Goal: Task Accomplishment & Management: Manage account settings

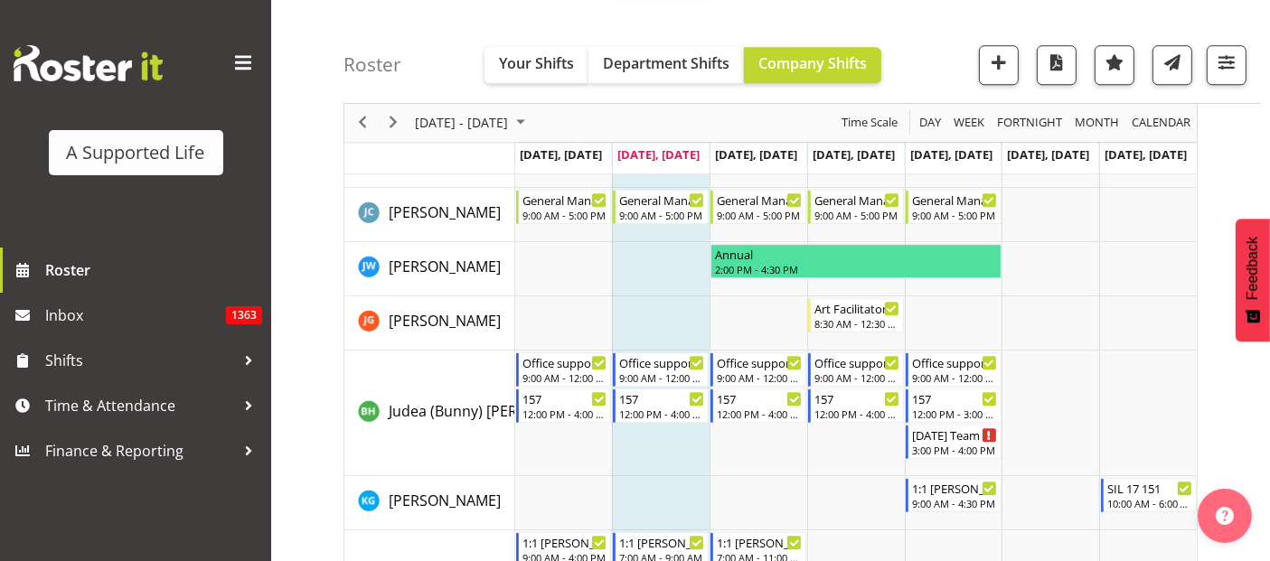
scroll to position [5091, 0]
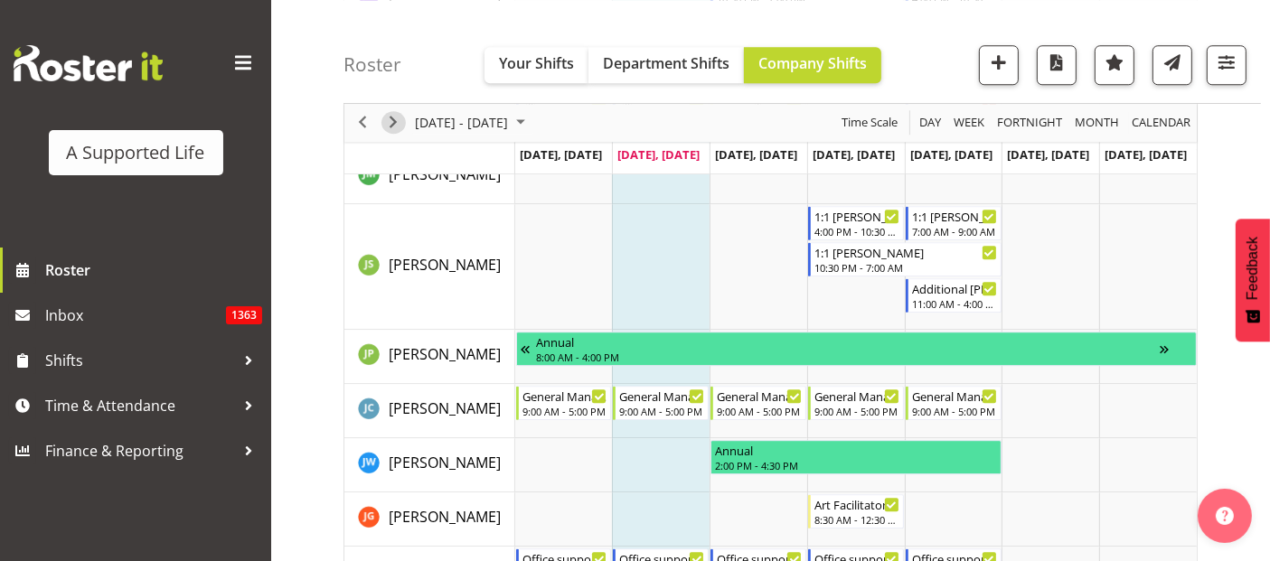
click at [400, 127] on span "Next" at bounding box center [393, 123] width 22 height 23
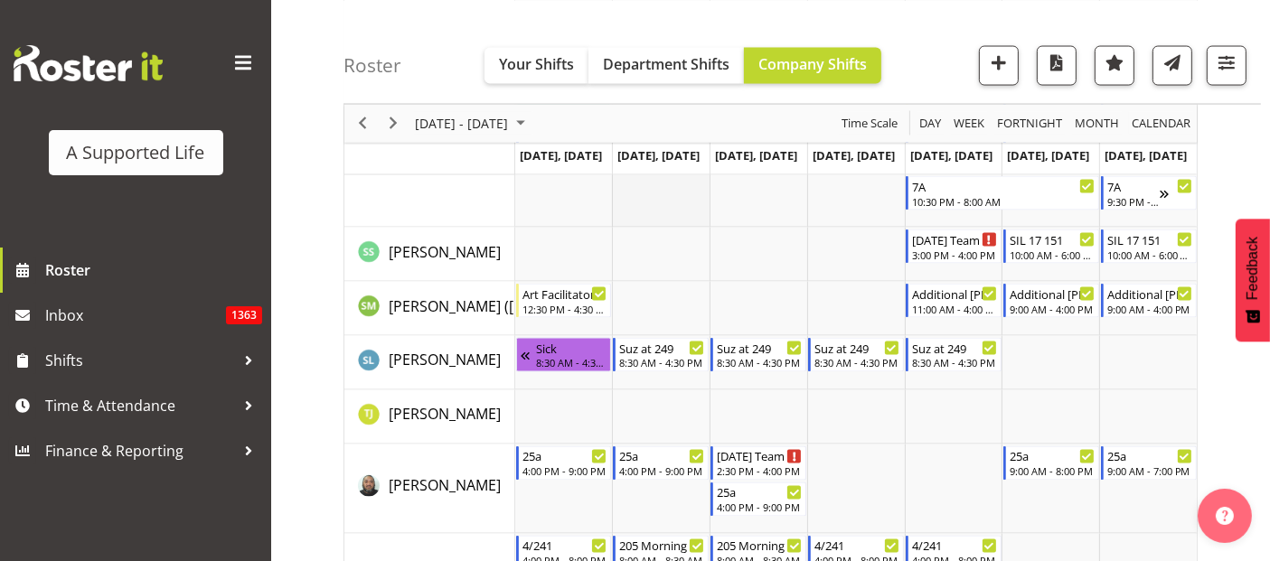
scroll to position [9951, 0]
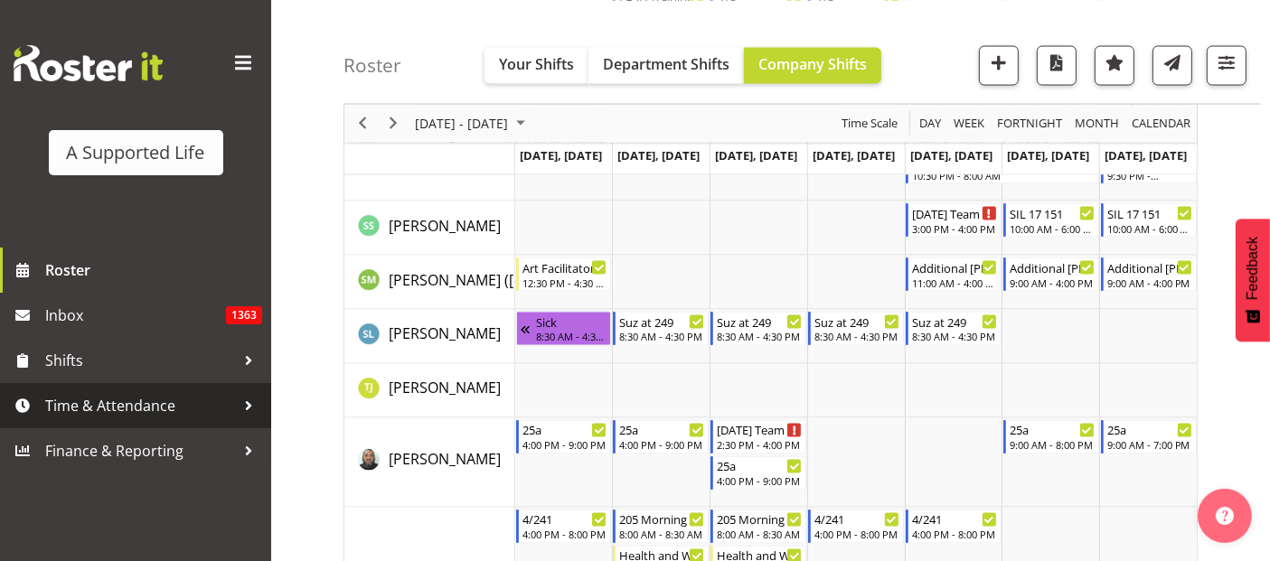
click at [161, 402] on span "Time & Attendance" at bounding box center [140, 405] width 190 height 27
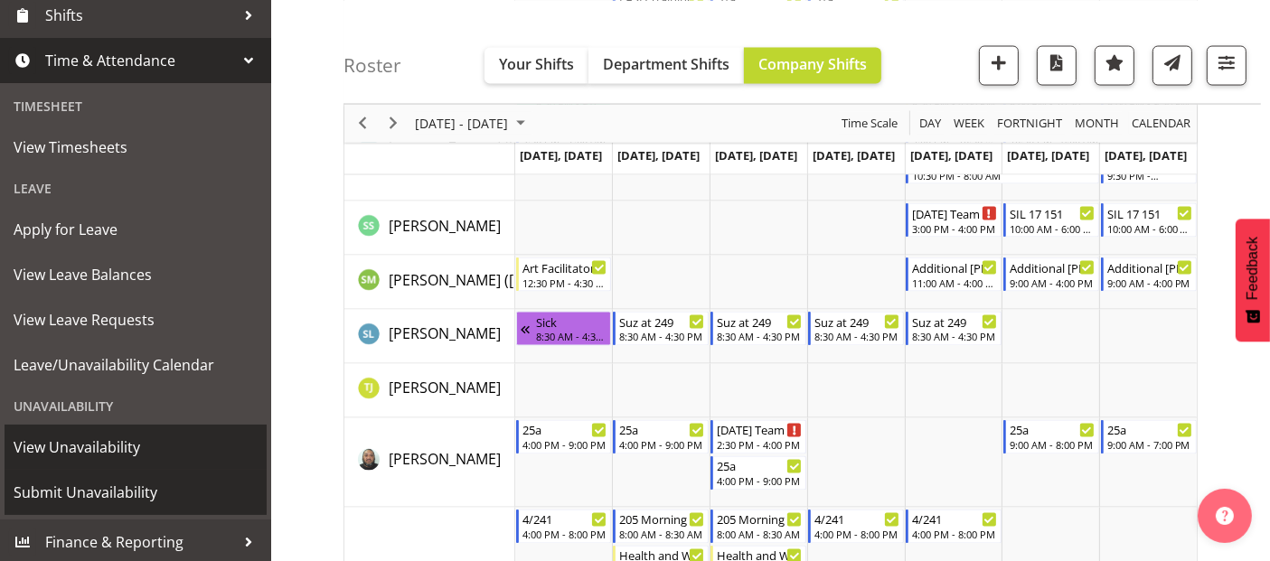
scroll to position [348, 0]
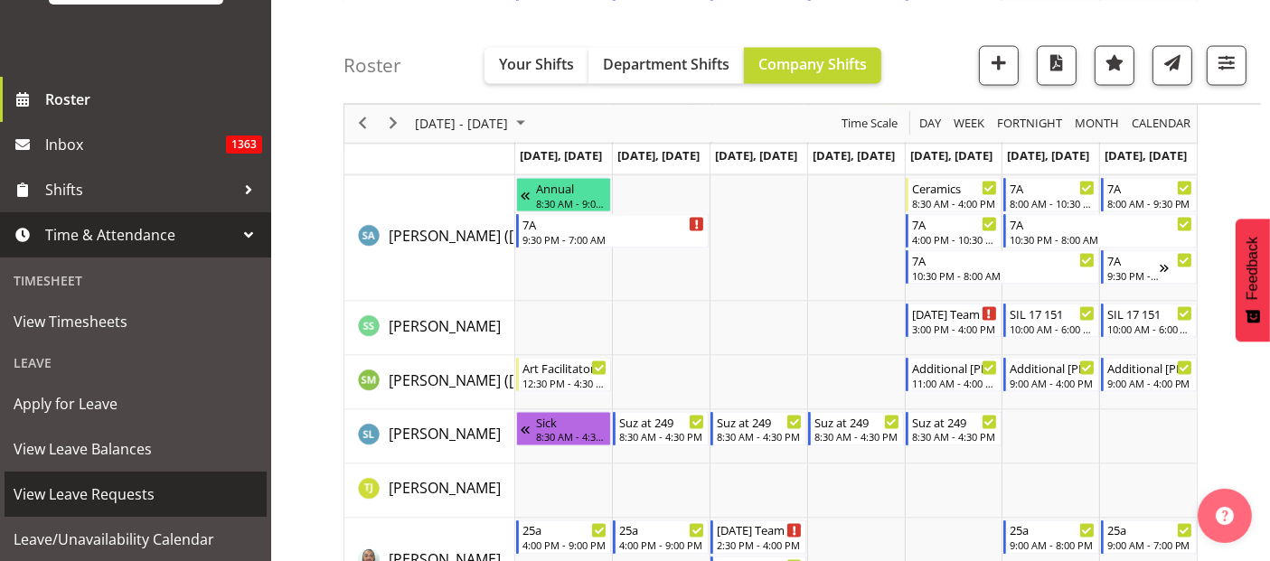
scroll to position [146, 0]
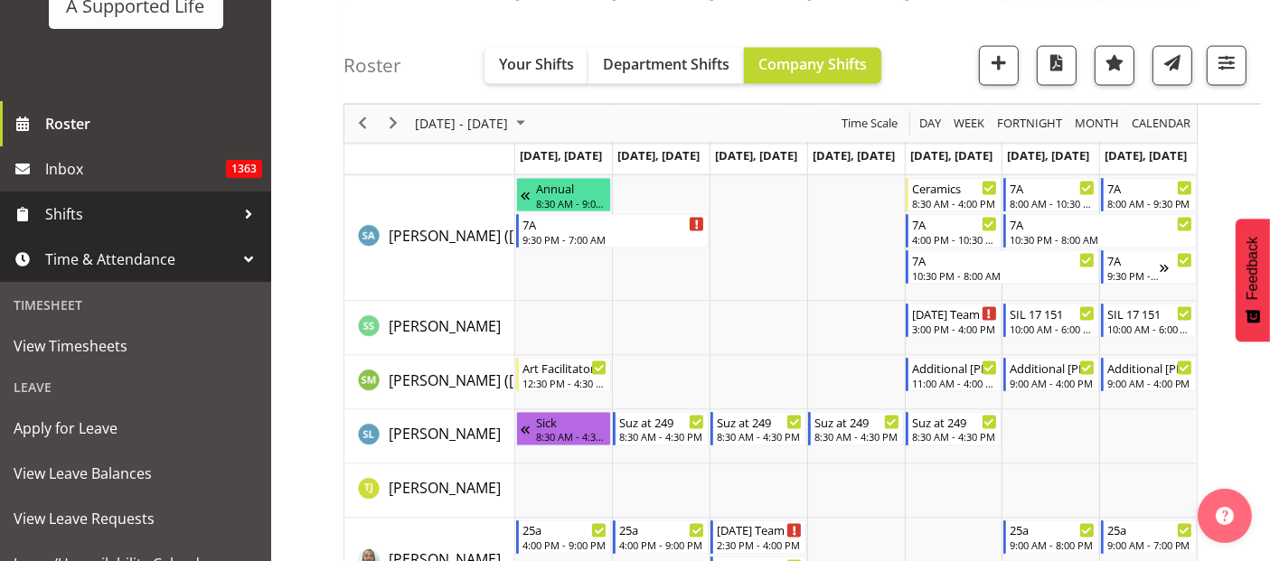
click at [163, 214] on span "Shifts" at bounding box center [140, 214] width 190 height 27
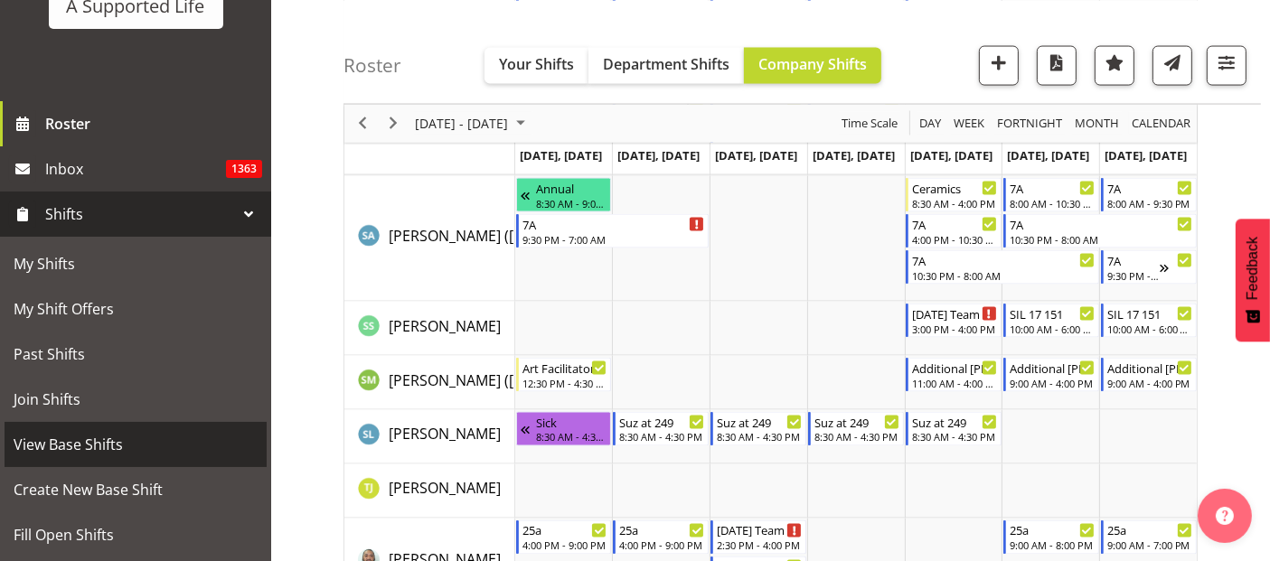
click at [162, 431] on span "View Base Shifts" at bounding box center [136, 444] width 244 height 27
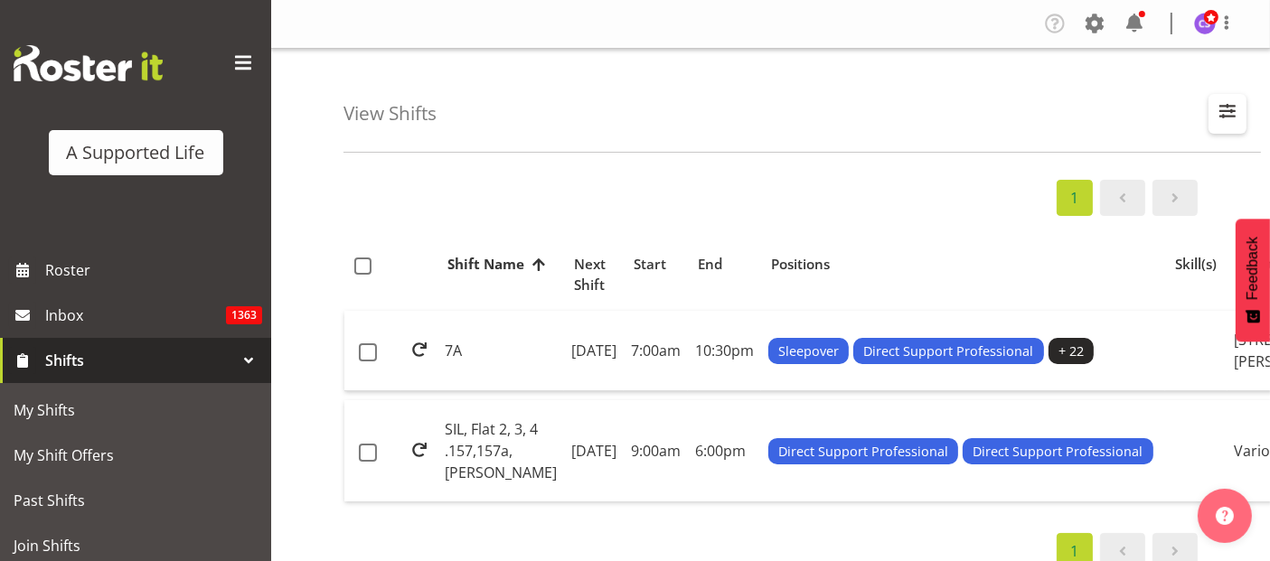
click at [1219, 109] on span "button" at bounding box center [1228, 111] width 24 height 24
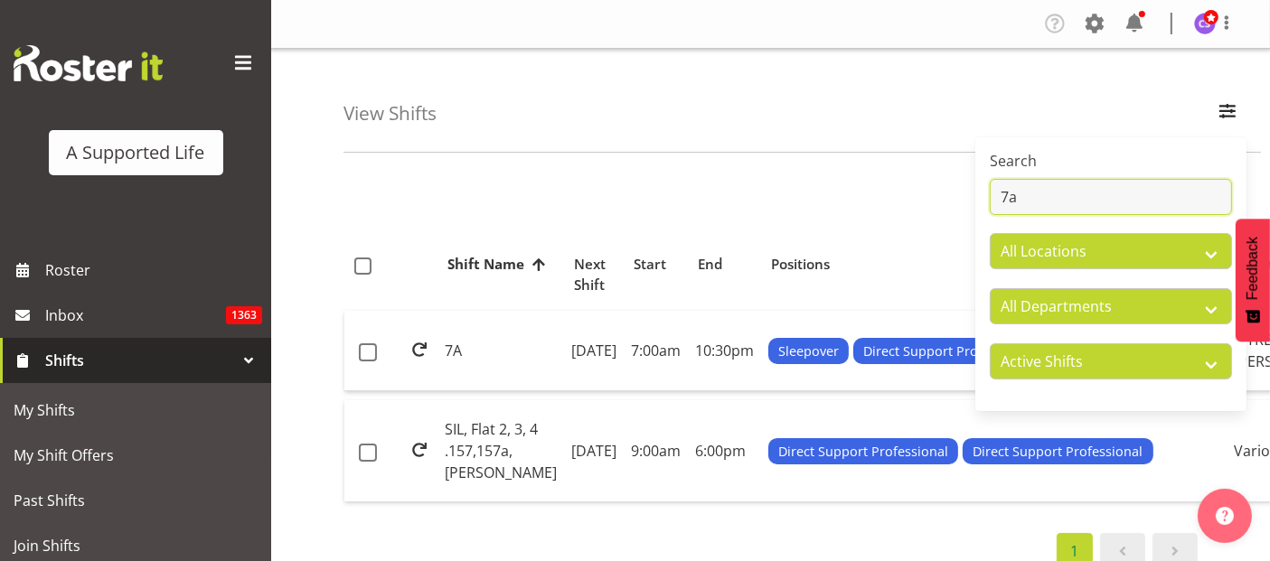
click at [1067, 189] on input "7a" at bounding box center [1111, 197] width 242 height 36
type input "7"
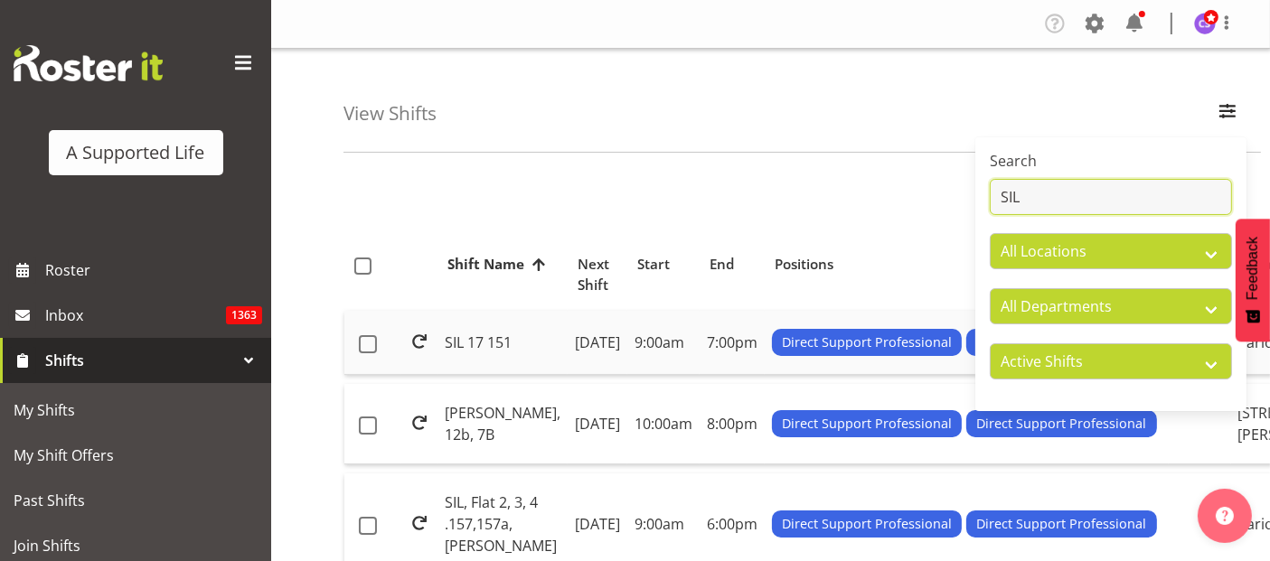
type input "SIL"
click at [568, 355] on td "[DATE]" at bounding box center [598, 343] width 60 height 64
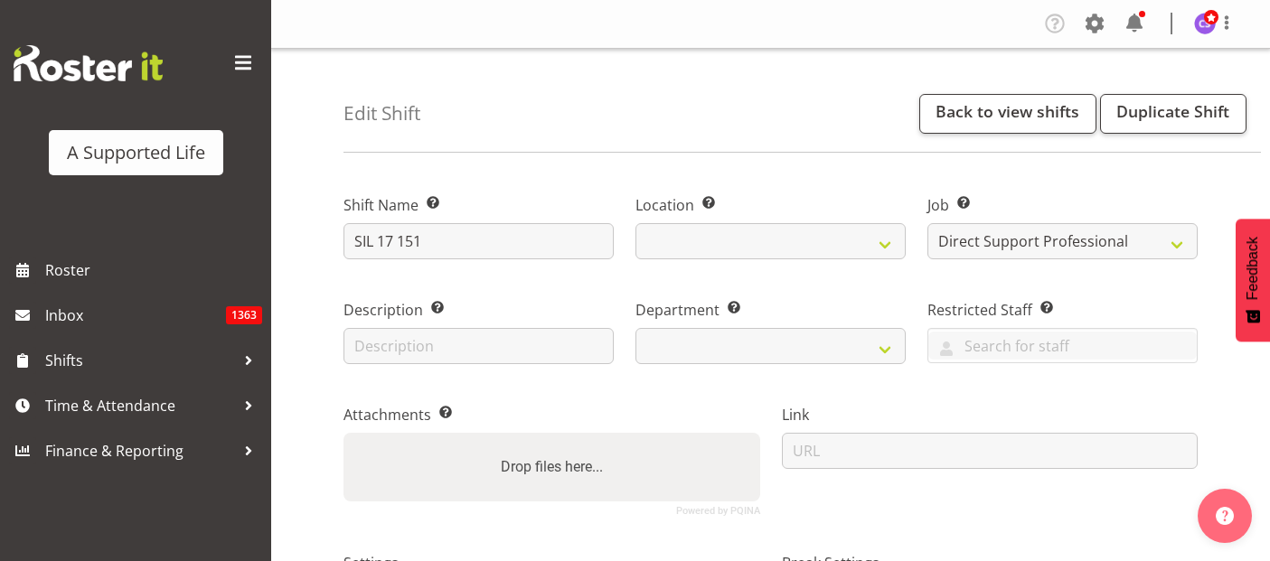
select select "4112"
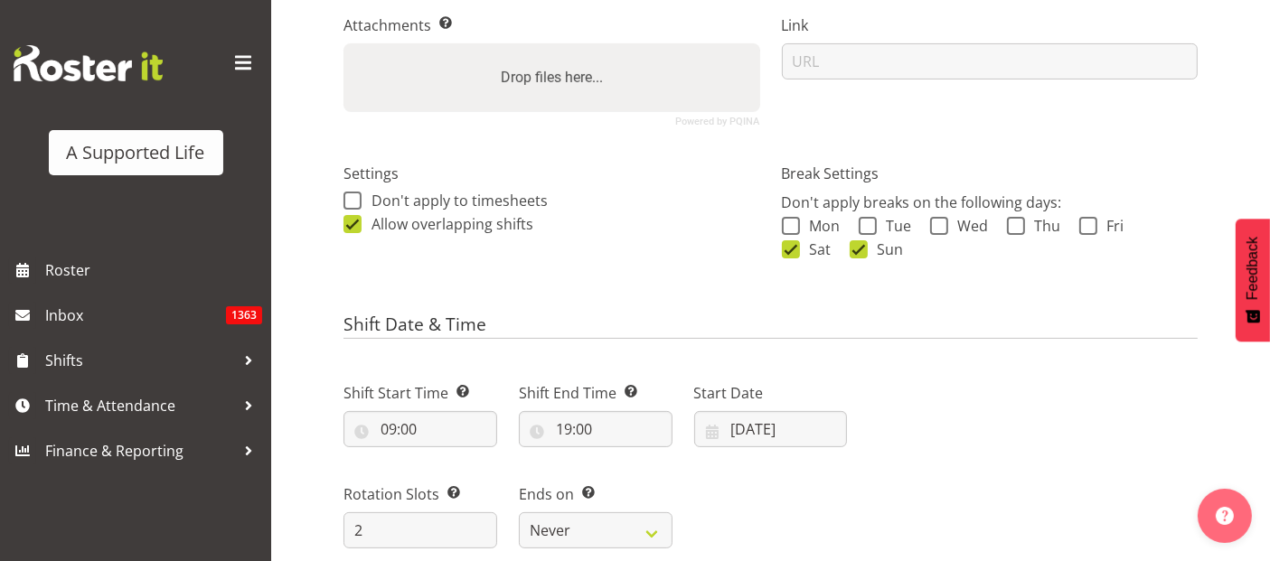
select select
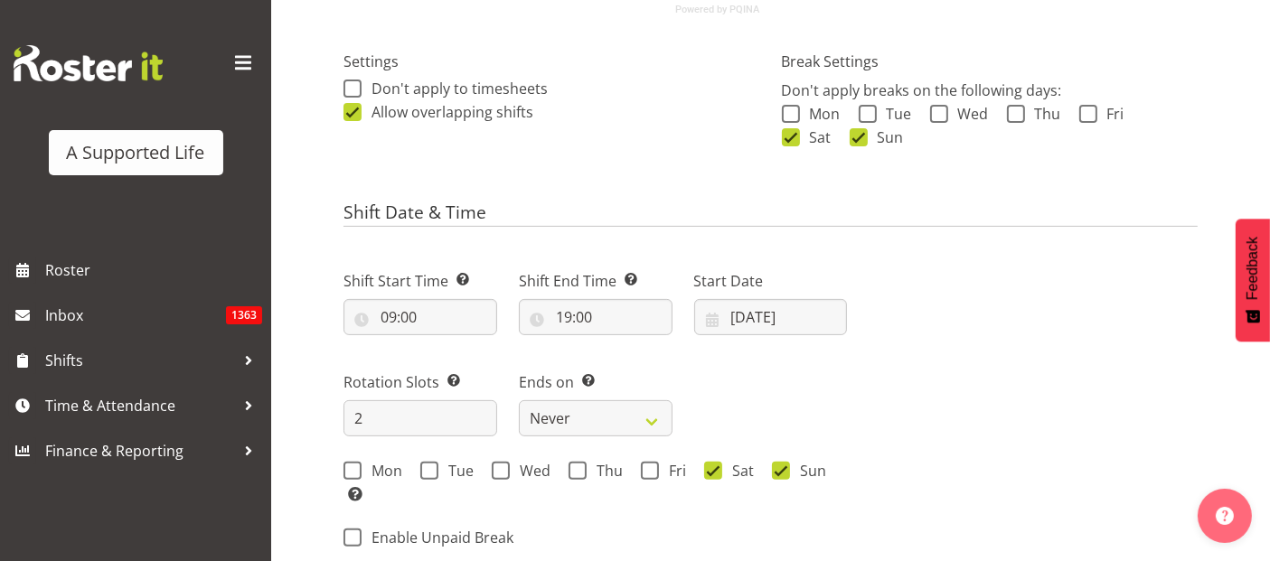
select select
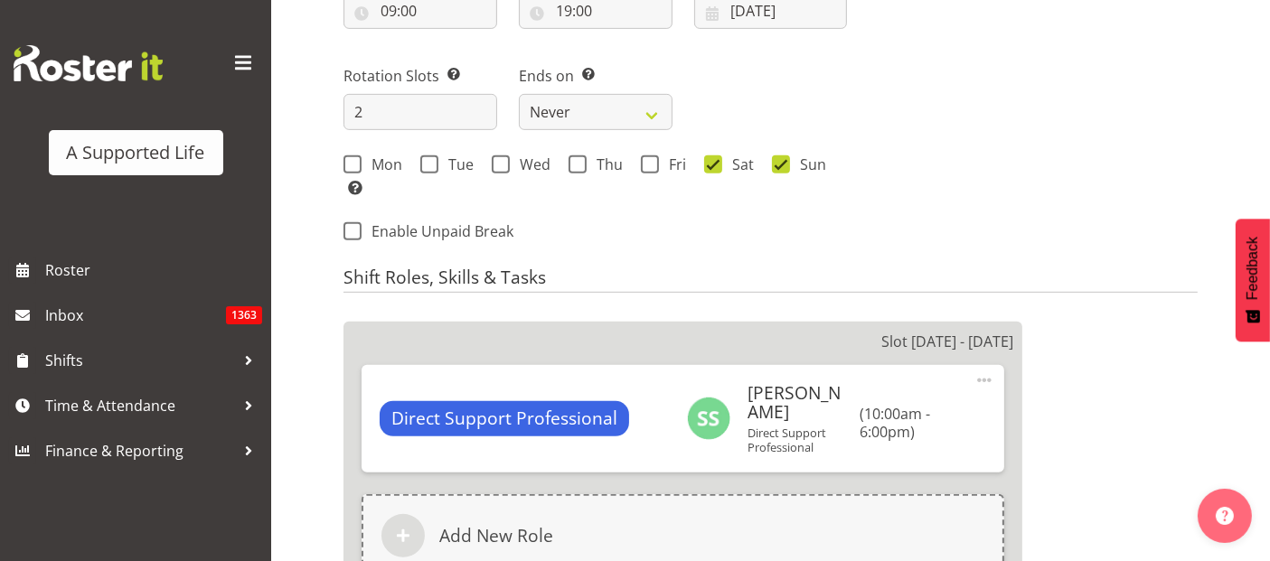
scroll to position [1004, 0]
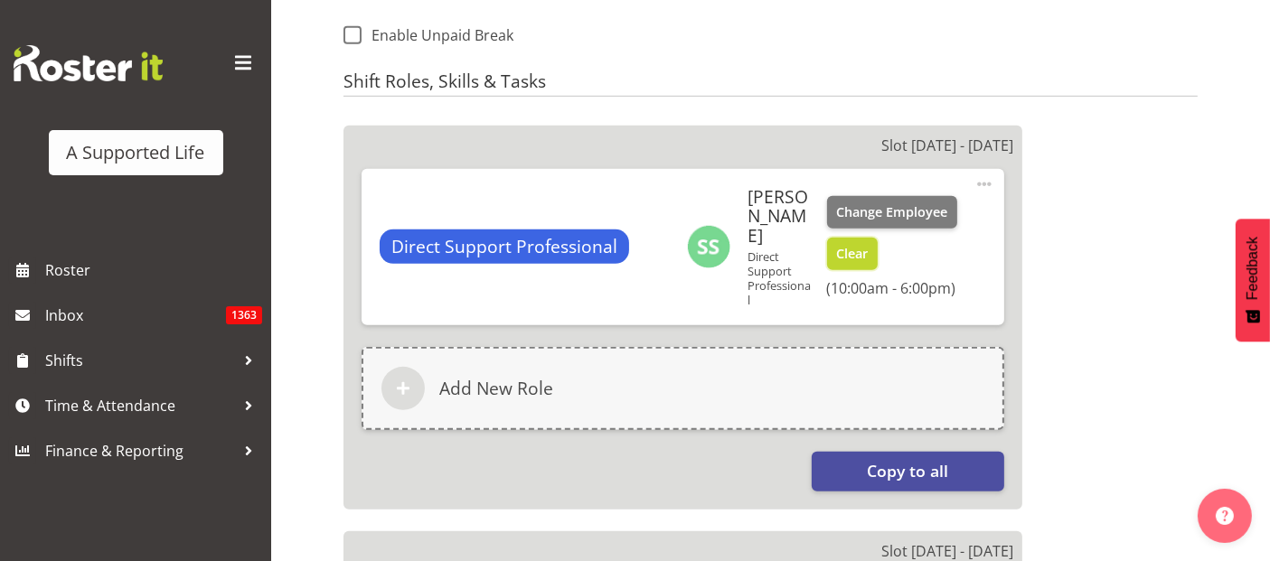
click at [844, 244] on span "Clear" at bounding box center [852, 254] width 32 height 20
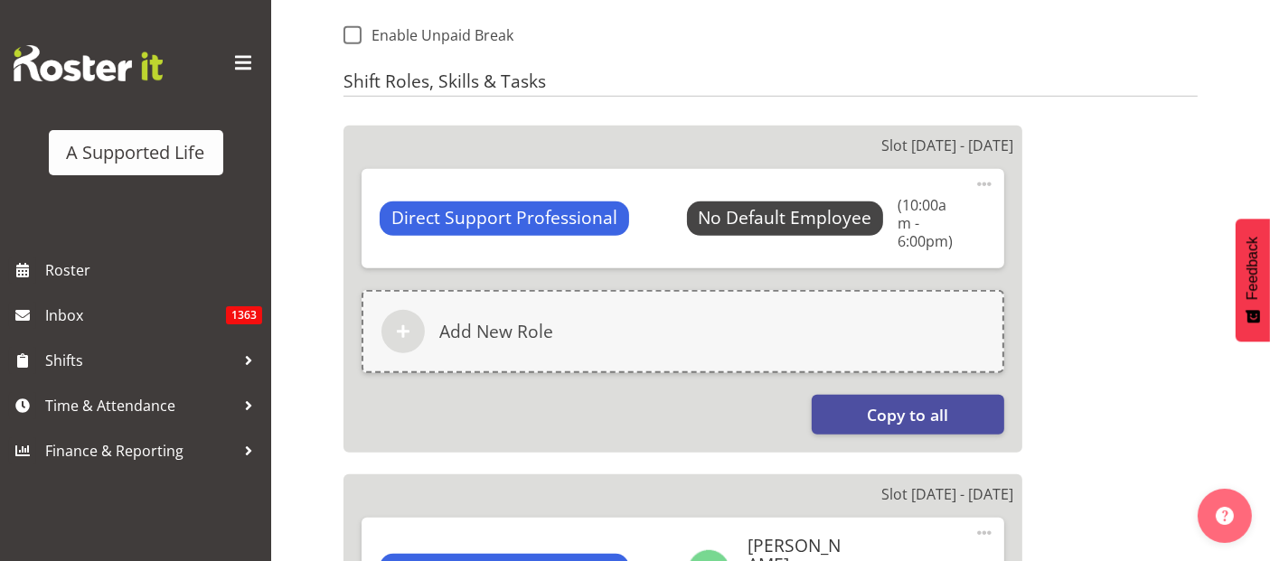
select select "959"
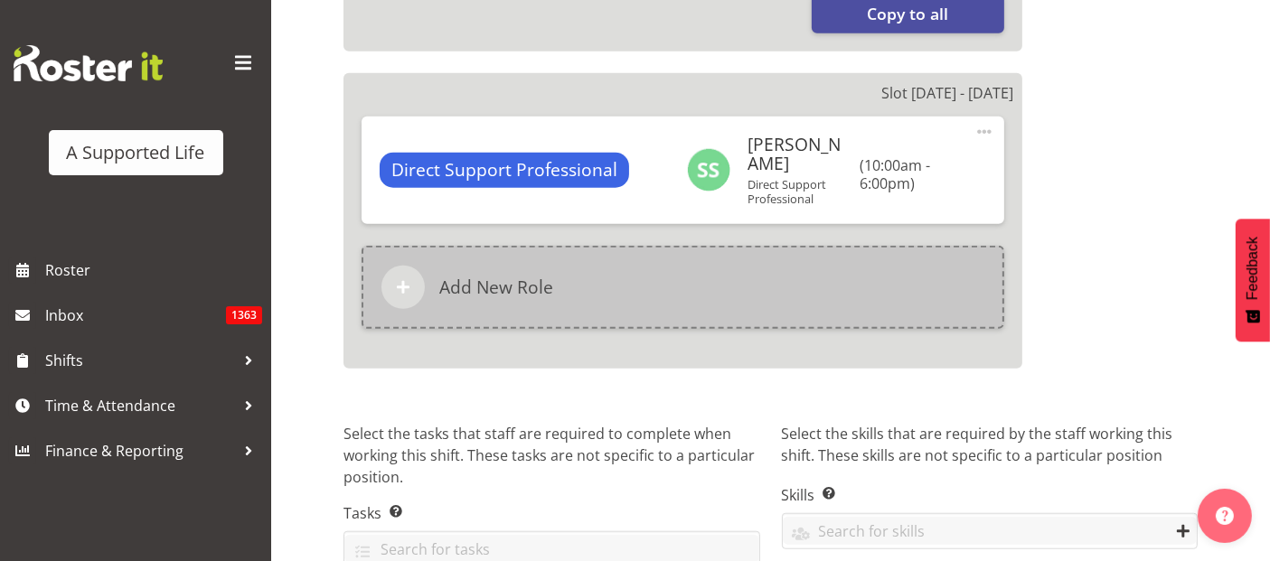
scroll to position [1305, 0]
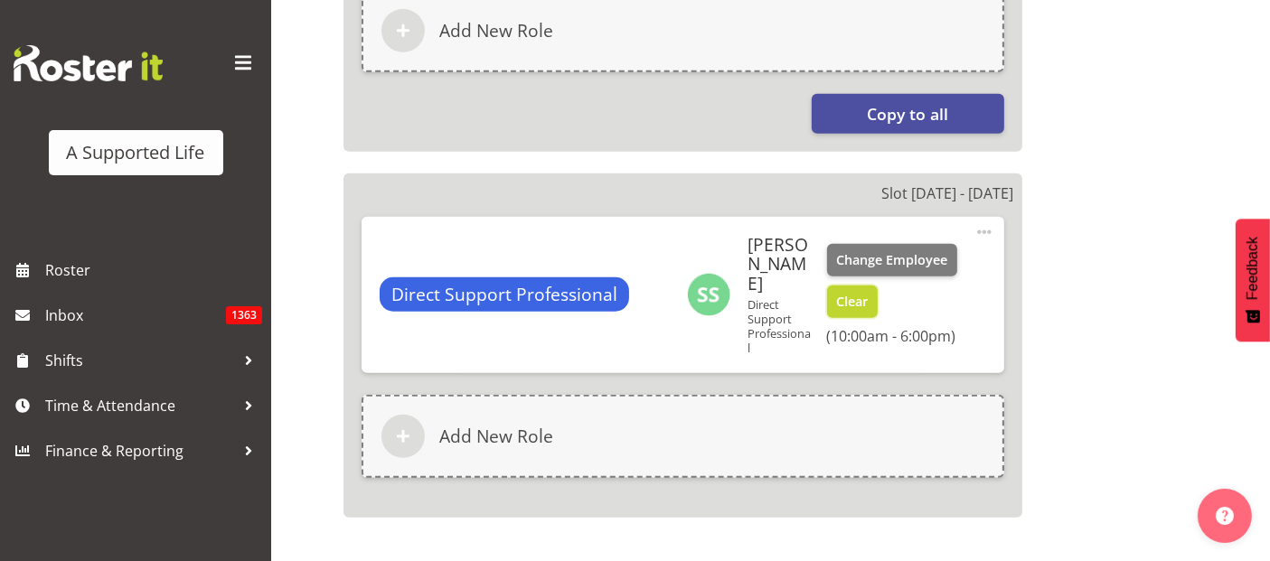
click at [868, 292] on span "Clear" at bounding box center [852, 302] width 32 height 20
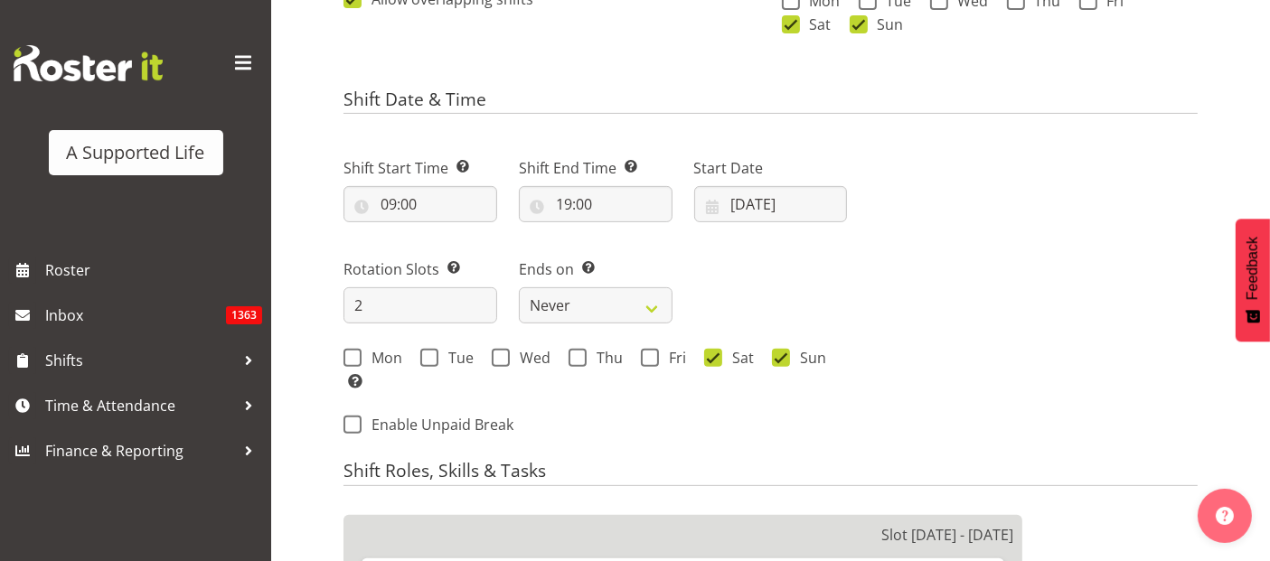
scroll to position [602, 0]
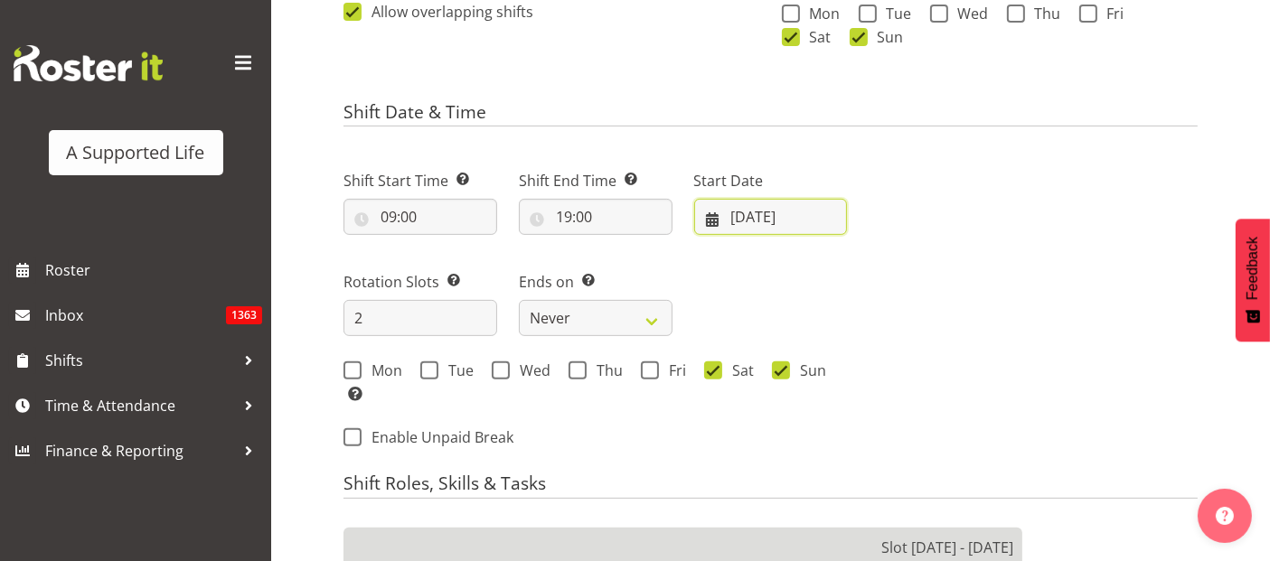
click at [782, 215] on input "29/04/2024" at bounding box center [771, 217] width 154 height 36
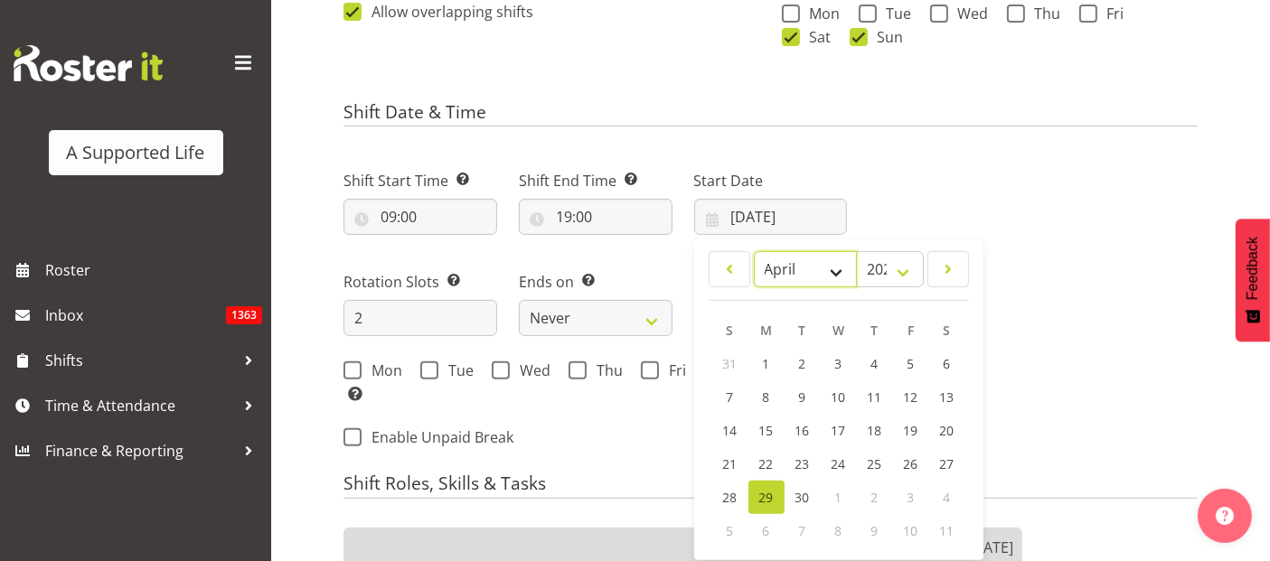
click at [839, 269] on select "January February March April May June July August September October November De…" at bounding box center [806, 269] width 104 height 36
select select "9"
click at [754, 251] on select "January February March April May June July August September October November De…" at bounding box center [806, 269] width 104 height 36
click at [942, 397] on span "12" at bounding box center [947, 397] width 14 height 17
type input "12/10/2024"
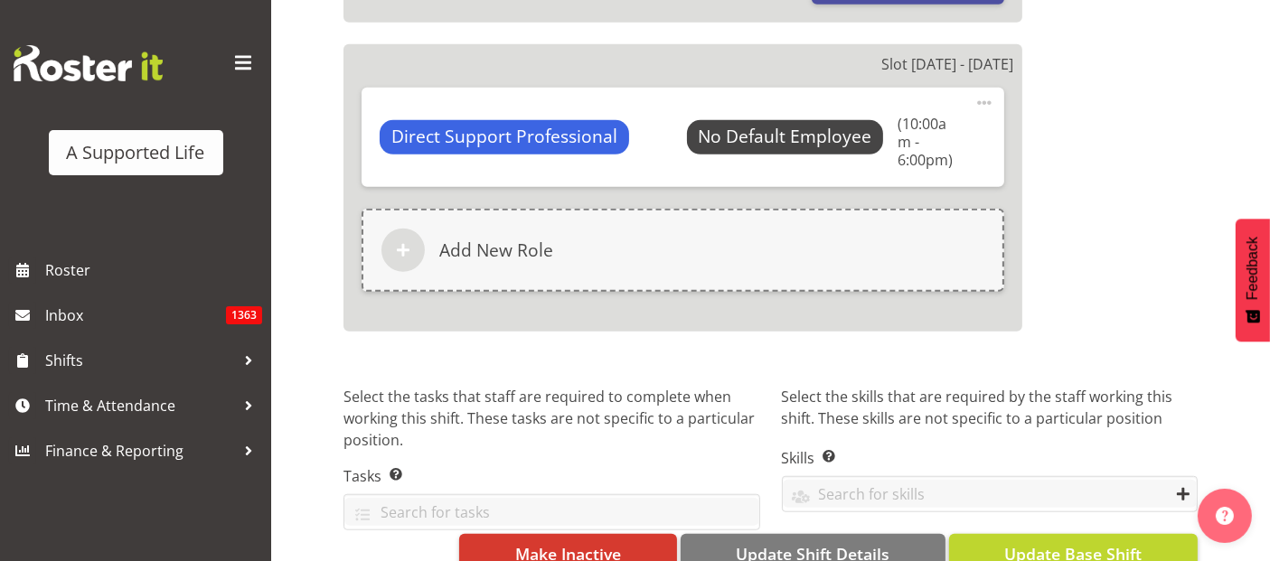
scroll to position [1437, 0]
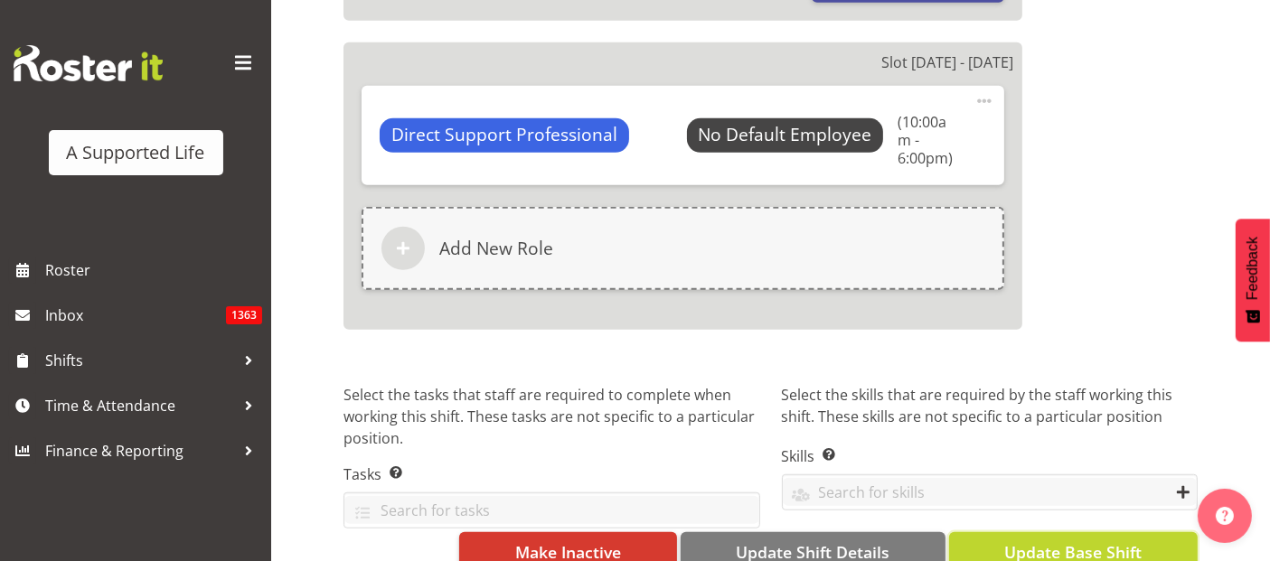
click at [1098, 541] on span "Update Base Shift" at bounding box center [1072, 553] width 137 height 24
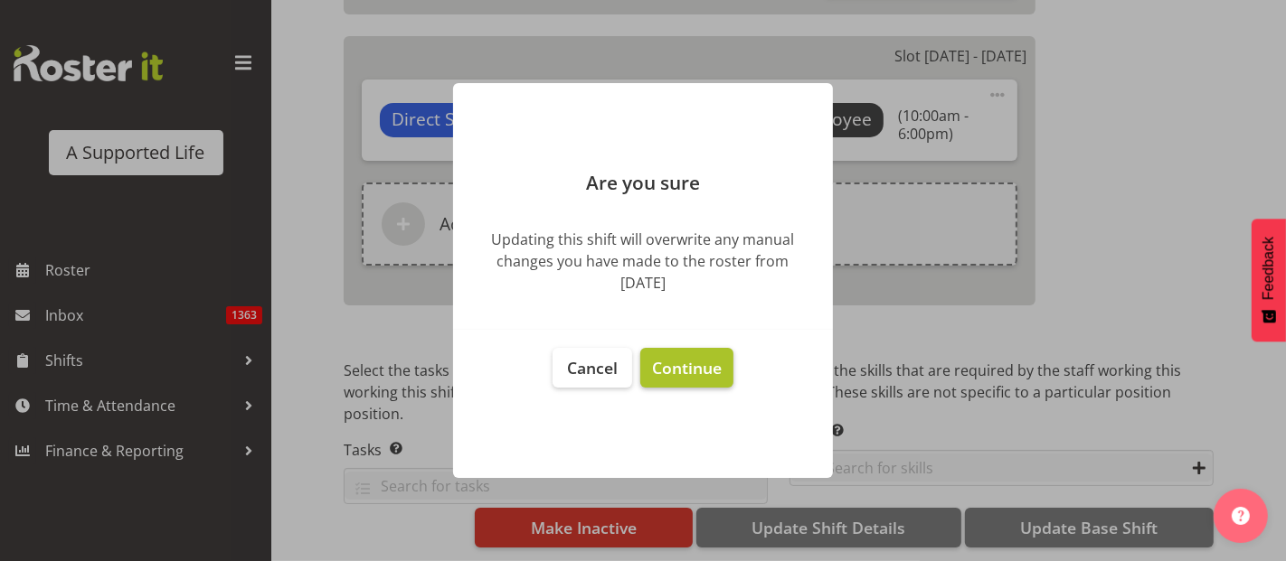
click at [712, 366] on span "Continue" at bounding box center [687, 368] width 70 height 22
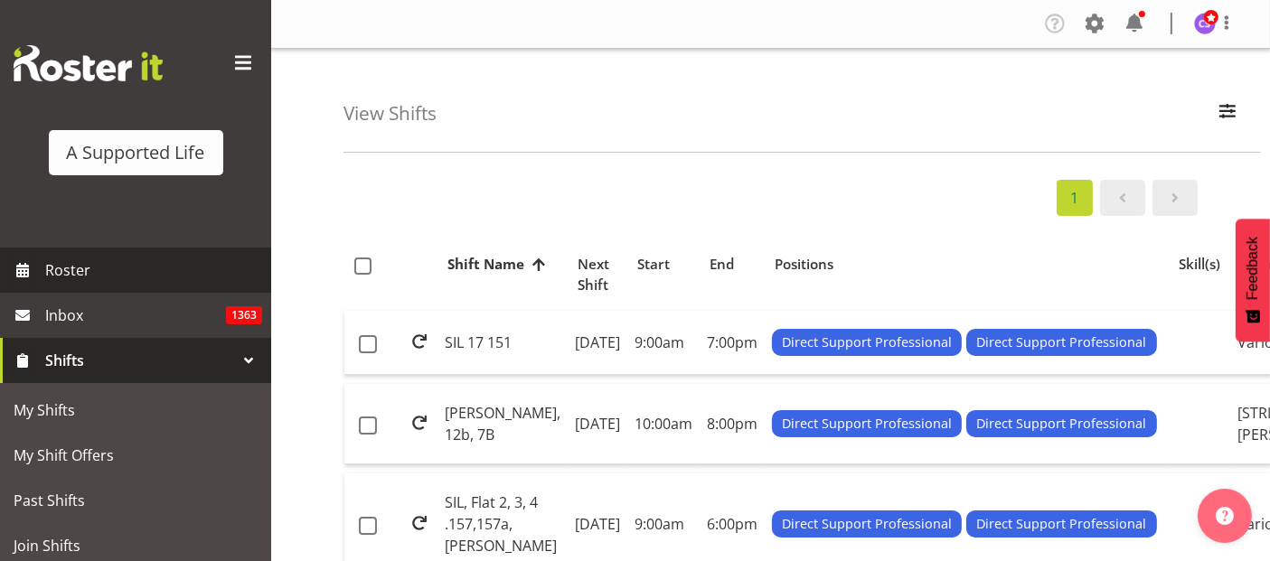
click at [74, 278] on span "Roster" at bounding box center [153, 270] width 217 height 27
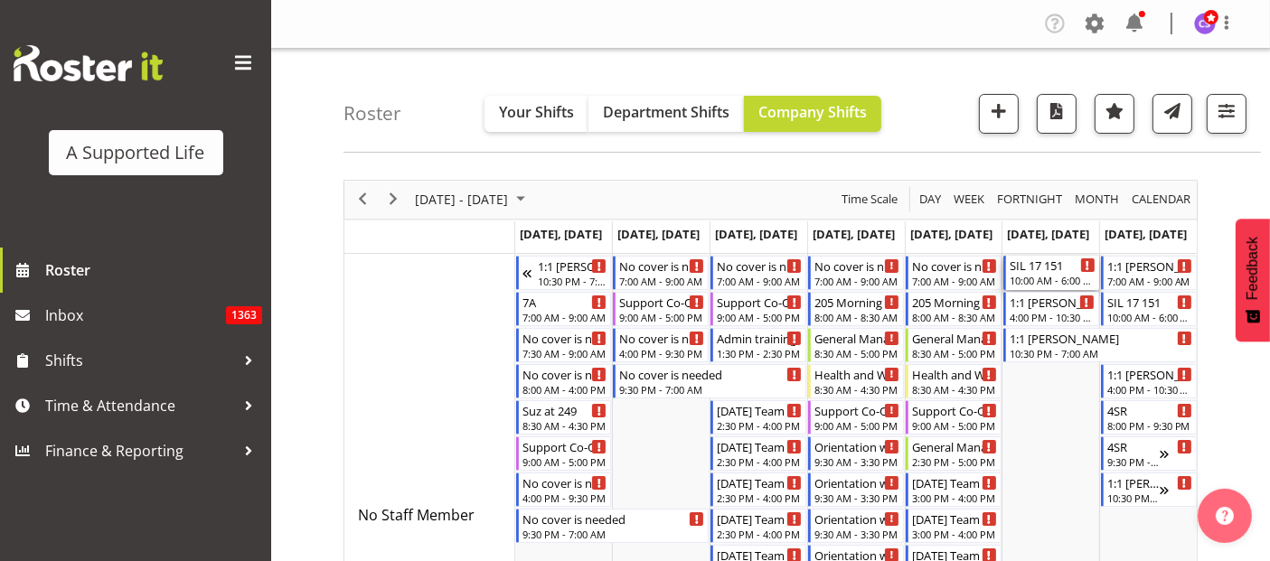
click at [1054, 272] on div "SIL 17 151" at bounding box center [1053, 265] width 86 height 18
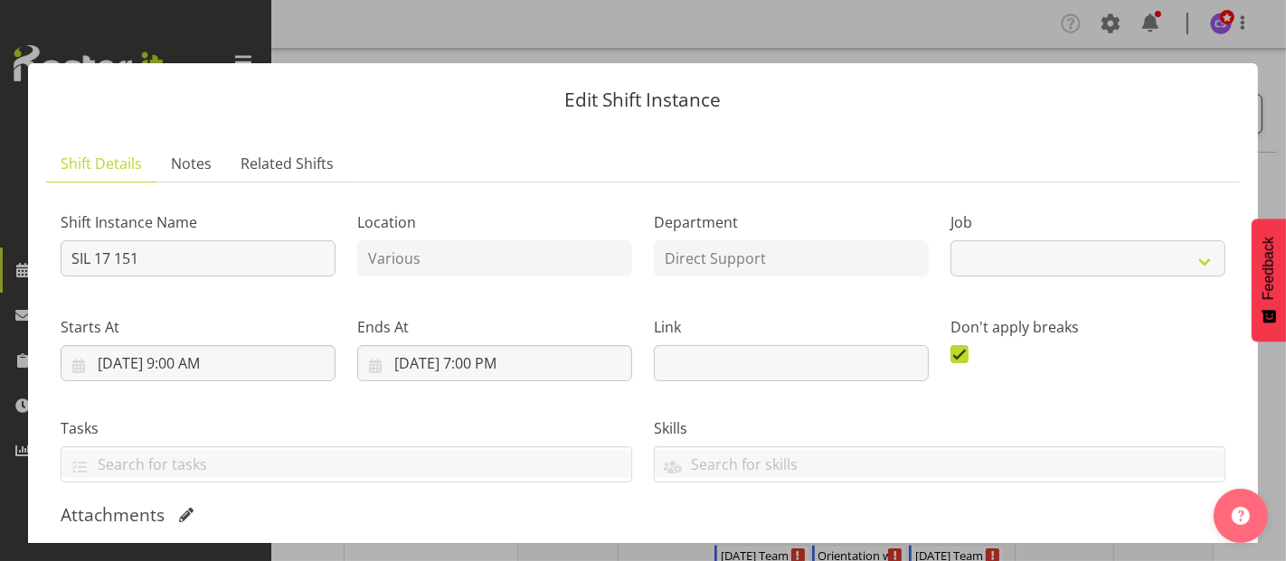
select select "4112"
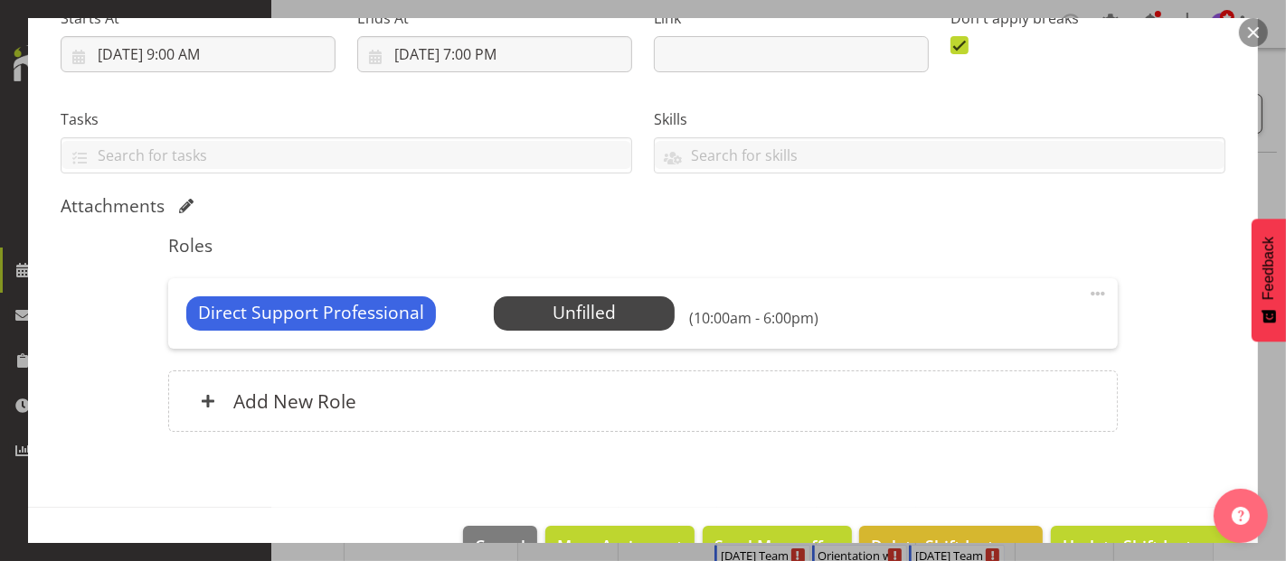
scroll to position [356, 0]
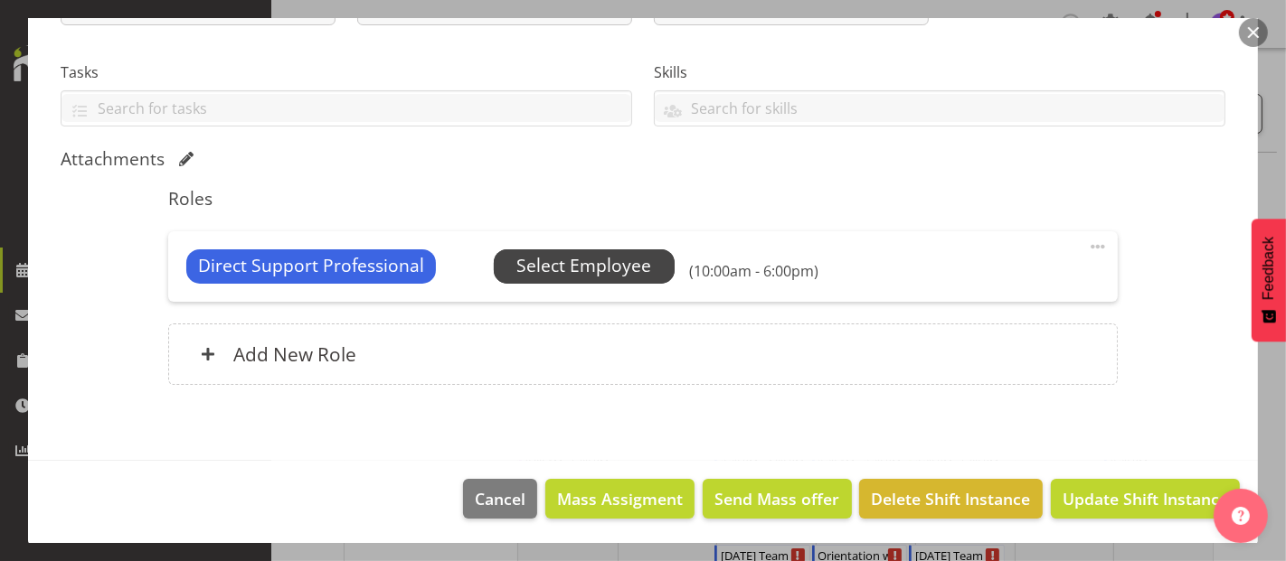
click at [586, 268] on span "Select Employee" at bounding box center [583, 266] width 135 height 26
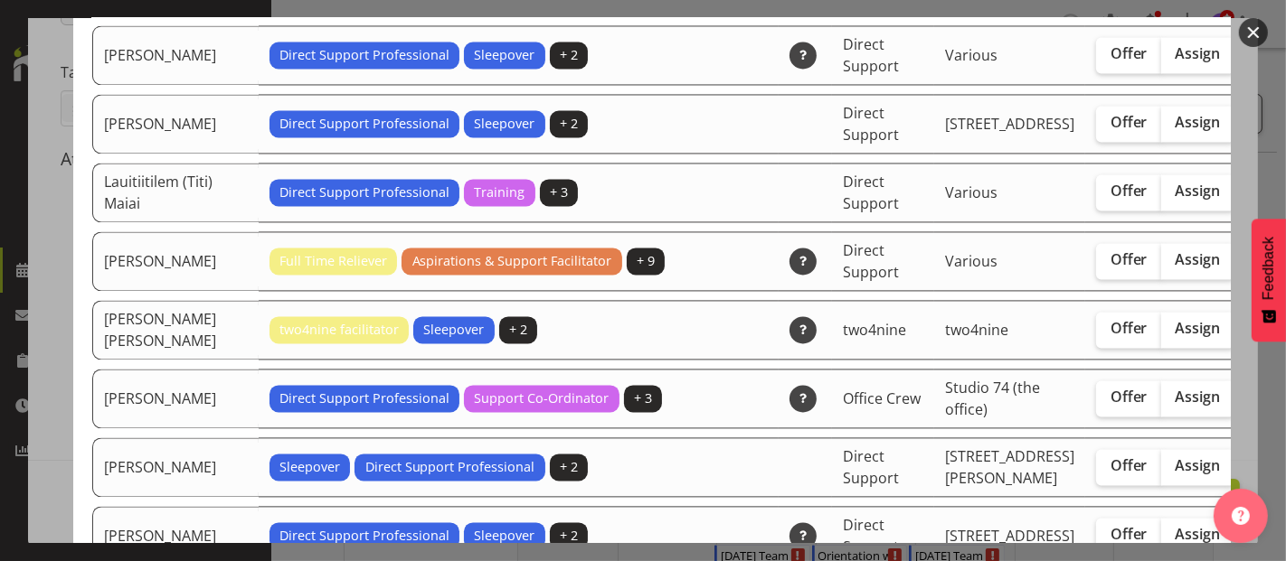
scroll to position [3114, 0]
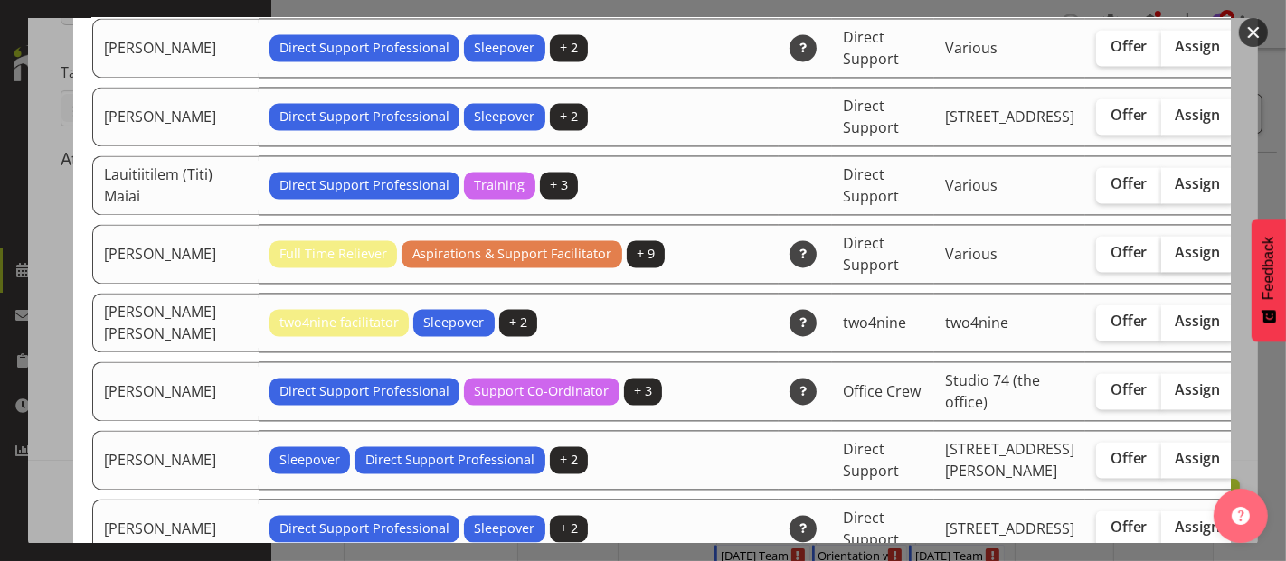
click at [1175, 261] on span "Assign" at bounding box center [1197, 252] width 45 height 18
click at [1161, 259] on input "Assign" at bounding box center [1167, 253] width 12 height 12
checkbox input "true"
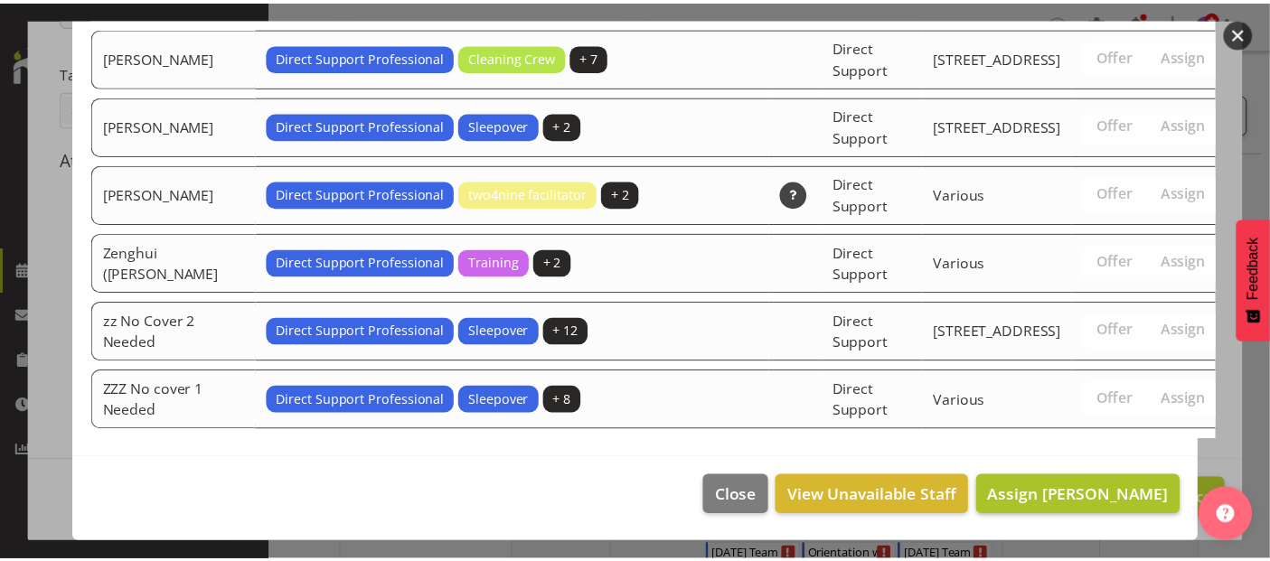
scroll to position [5868, 0]
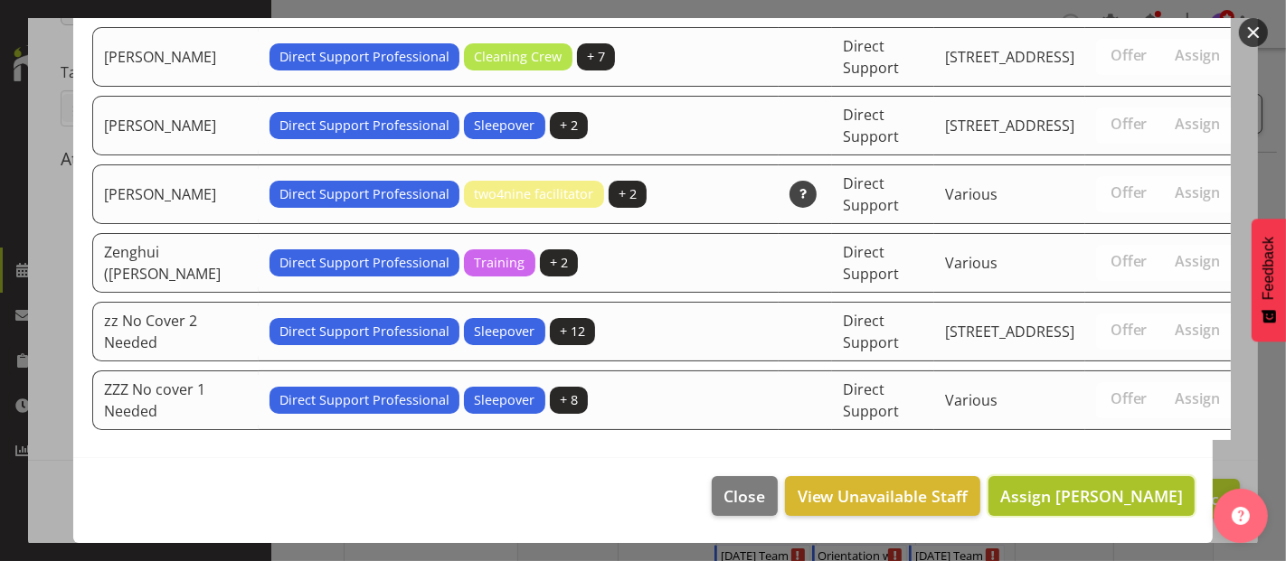
click at [1083, 492] on span "Assign Lauren Moult" at bounding box center [1091, 496] width 183 height 22
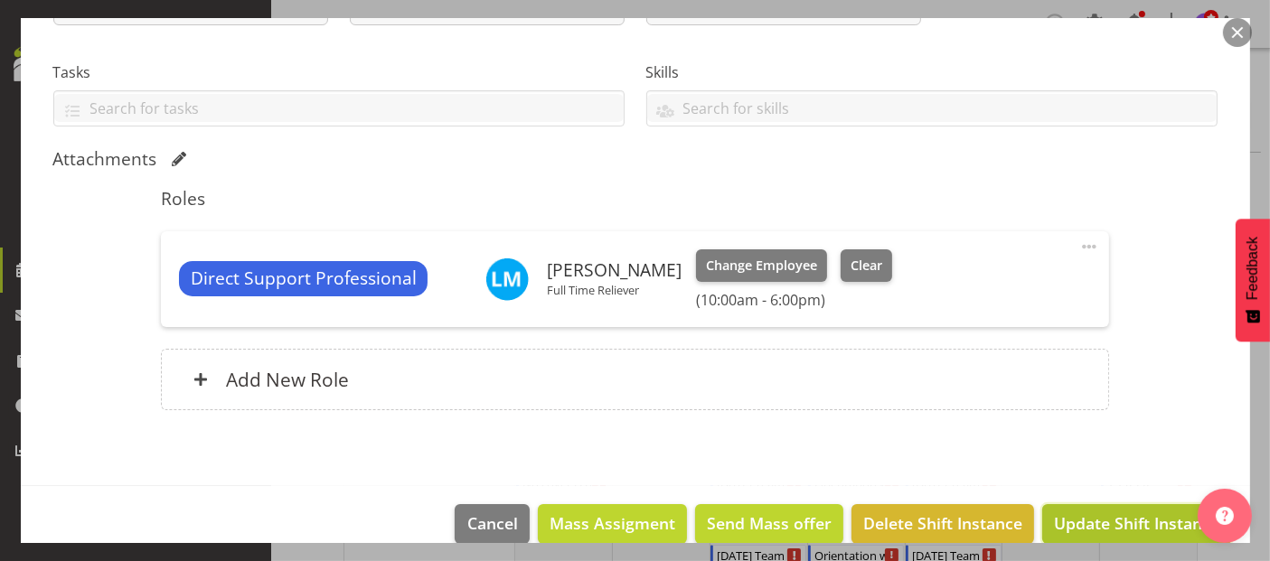
click at [1104, 512] on span "Update Shift Instance" at bounding box center [1136, 524] width 165 height 24
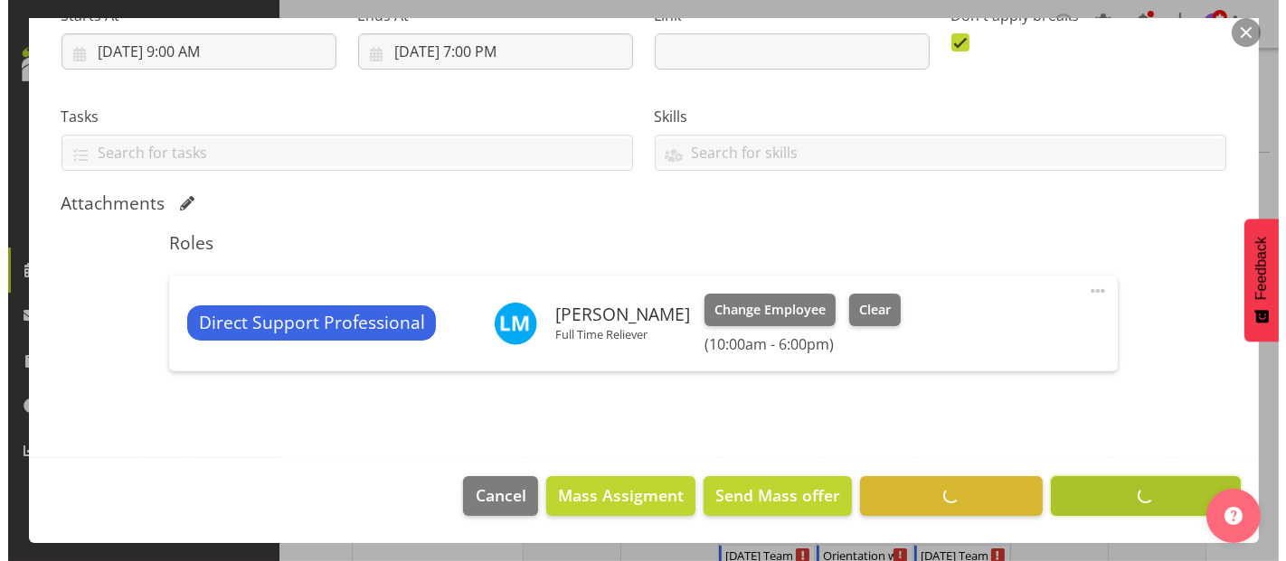
scroll to position [309, 0]
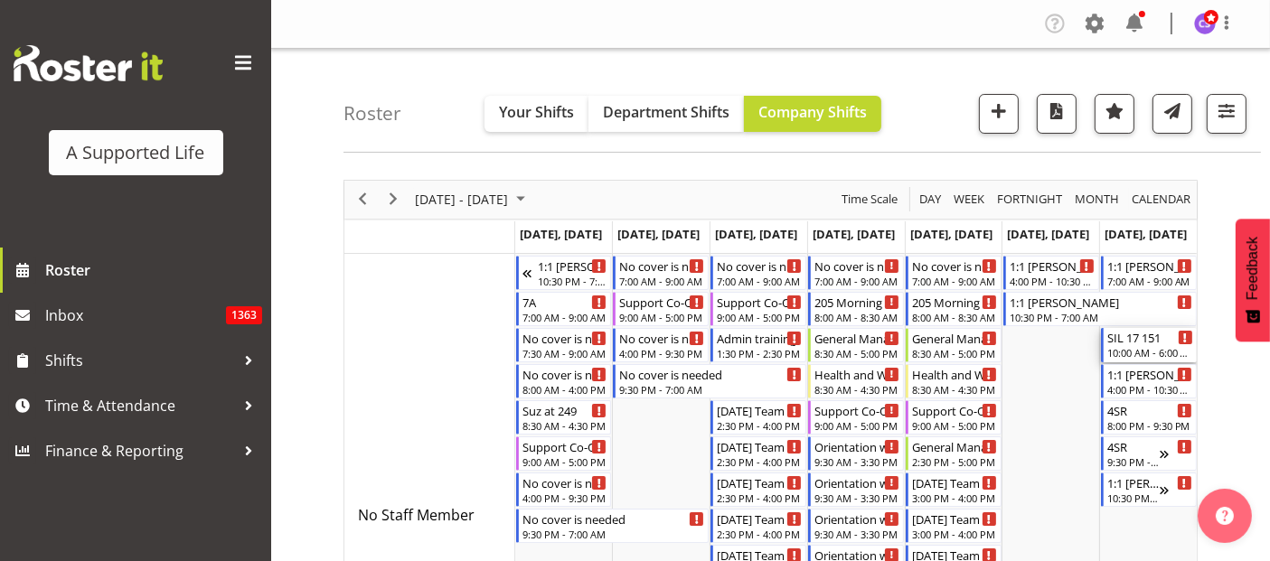
click at [1159, 336] on div "SIL 17 151" at bounding box center [1151, 337] width 86 height 18
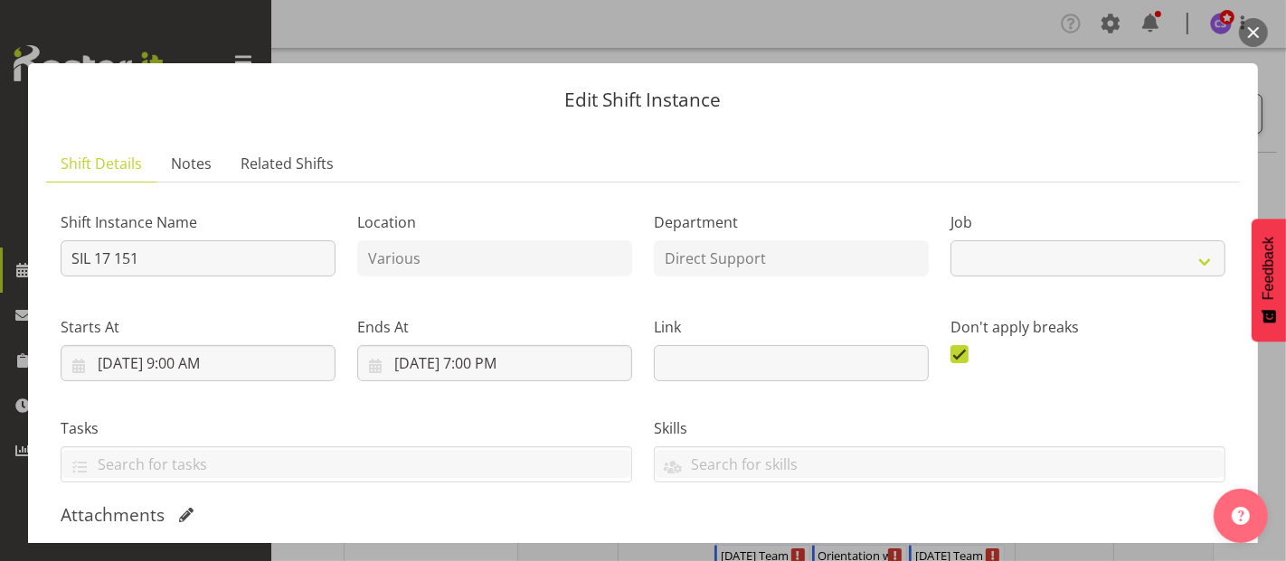
select select "4112"
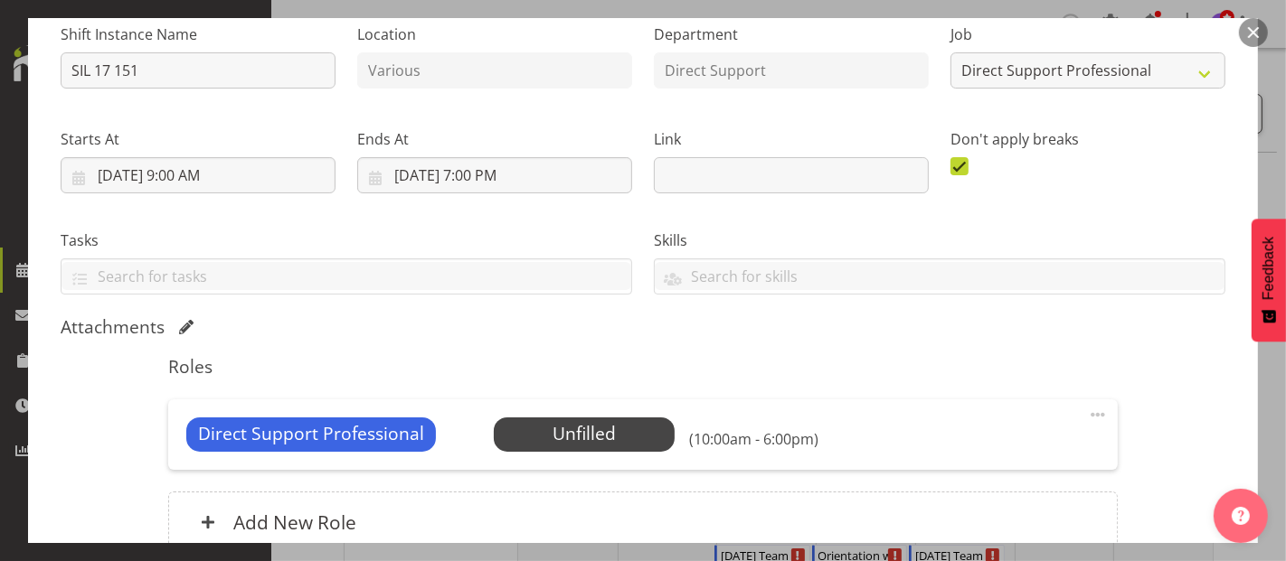
scroll to position [356, 0]
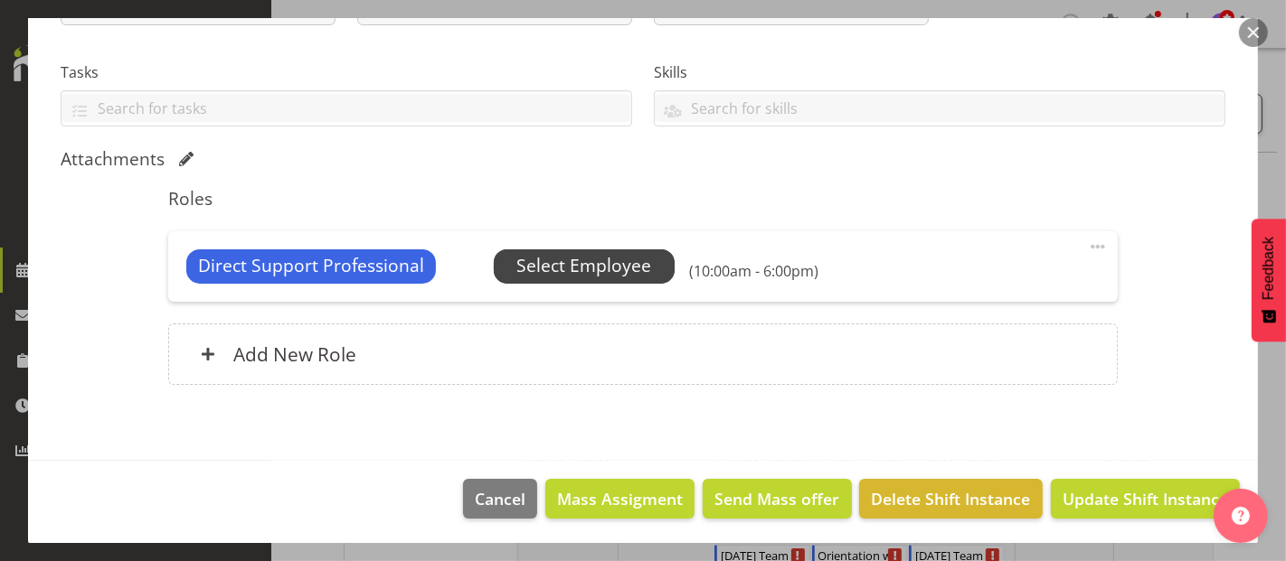
click at [584, 267] on span "Select Employee" at bounding box center [583, 266] width 135 height 26
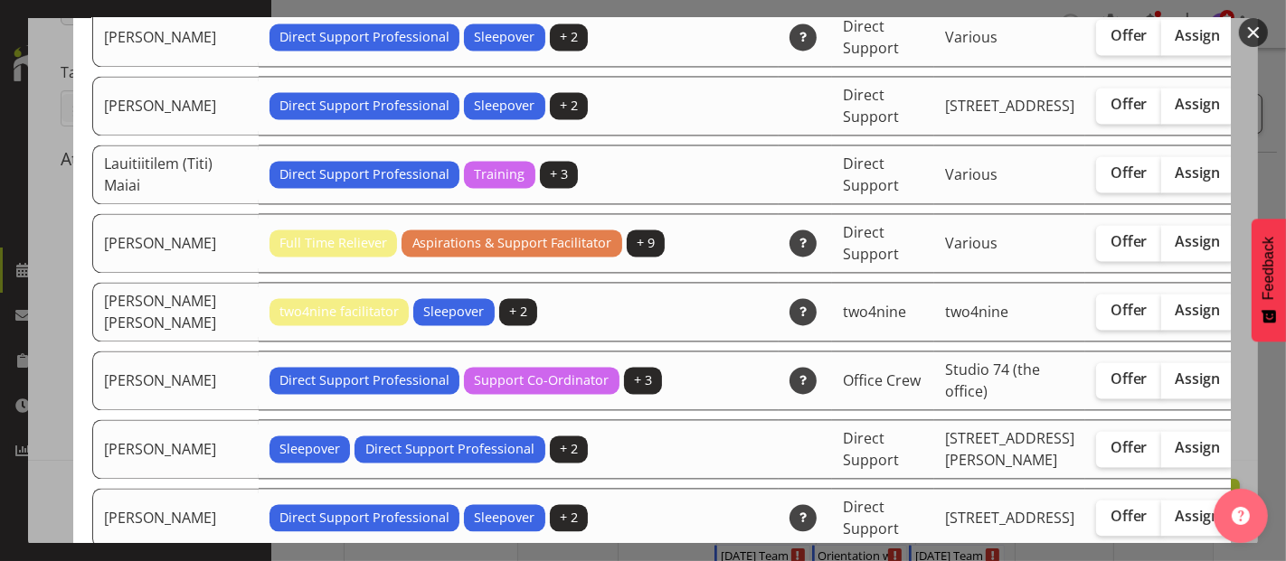
scroll to position [3314, 0]
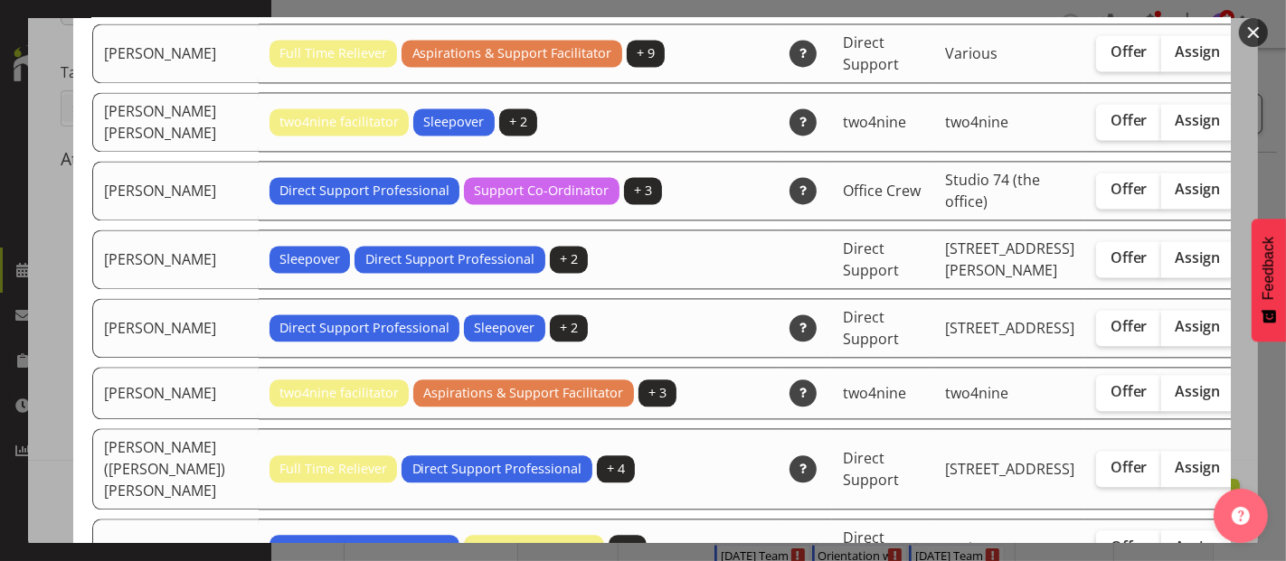
drag, startPoint x: 1122, startPoint y: 203, endPoint x: 1148, endPoint y: 207, distance: 26.5
click at [1175, 61] on span "Assign" at bounding box center [1197, 51] width 45 height 18
click at [1161, 58] on input "Assign" at bounding box center [1167, 52] width 12 height 12
checkbox input "true"
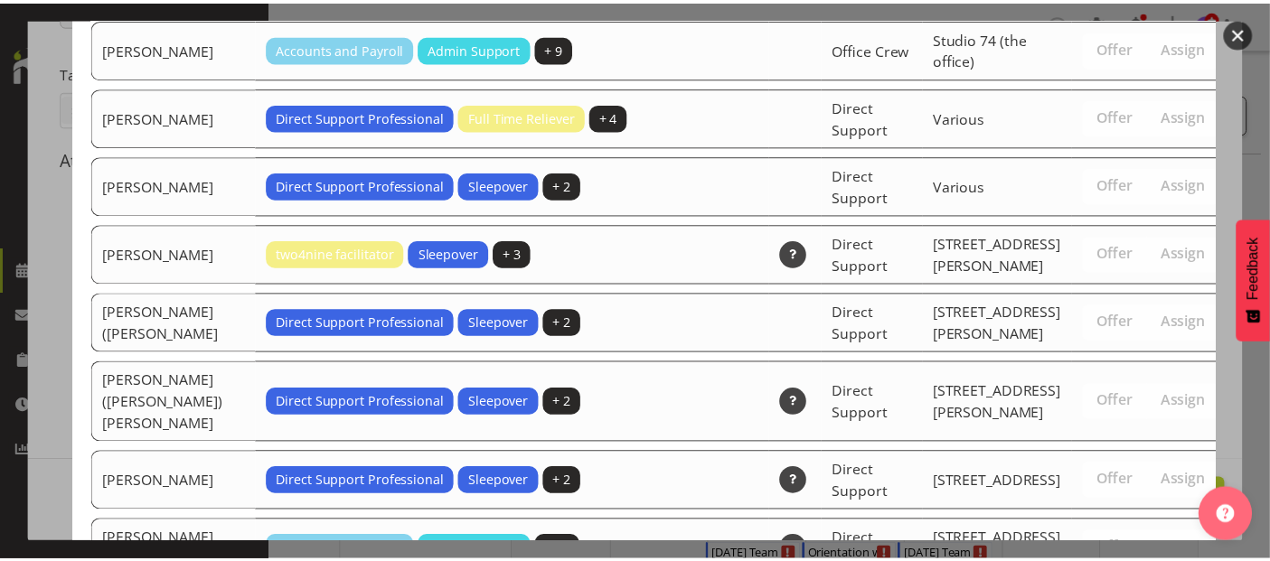
scroll to position [5935, 0]
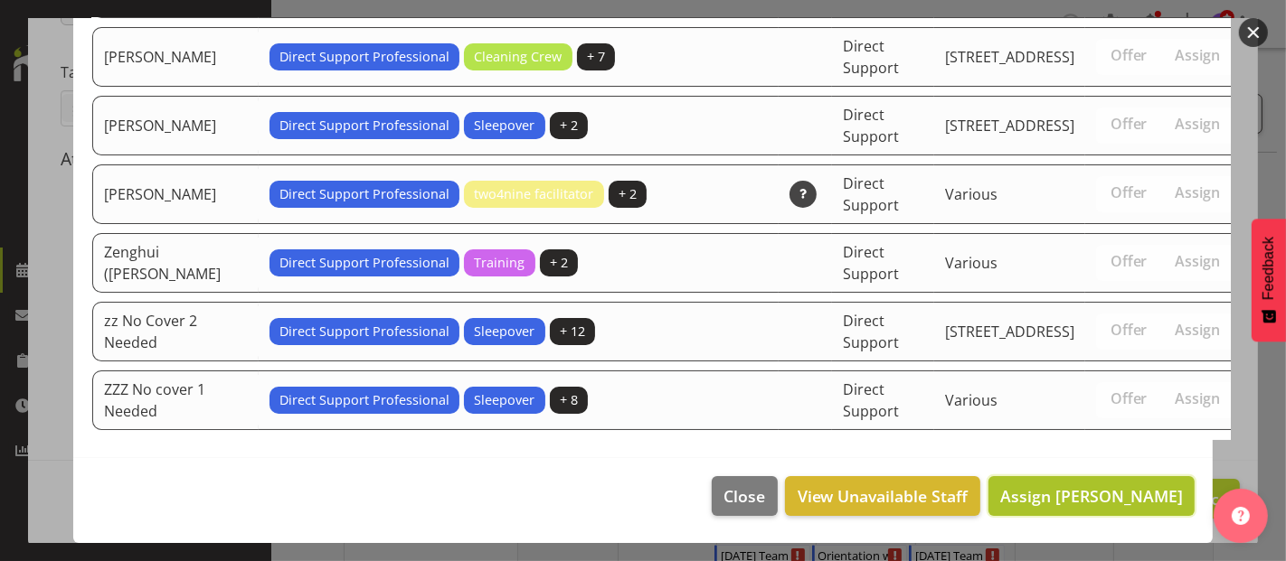
click at [1141, 498] on span "Assign Lauren Moult" at bounding box center [1091, 496] width 183 height 22
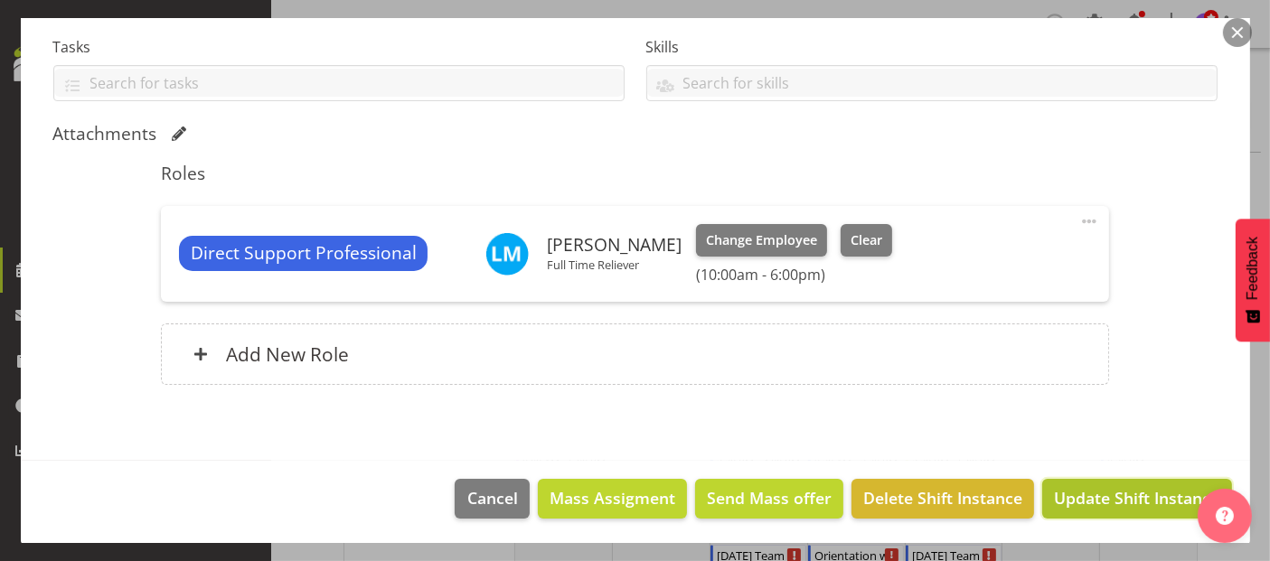
click at [1156, 495] on span "Update Shift Instance" at bounding box center [1136, 498] width 165 height 24
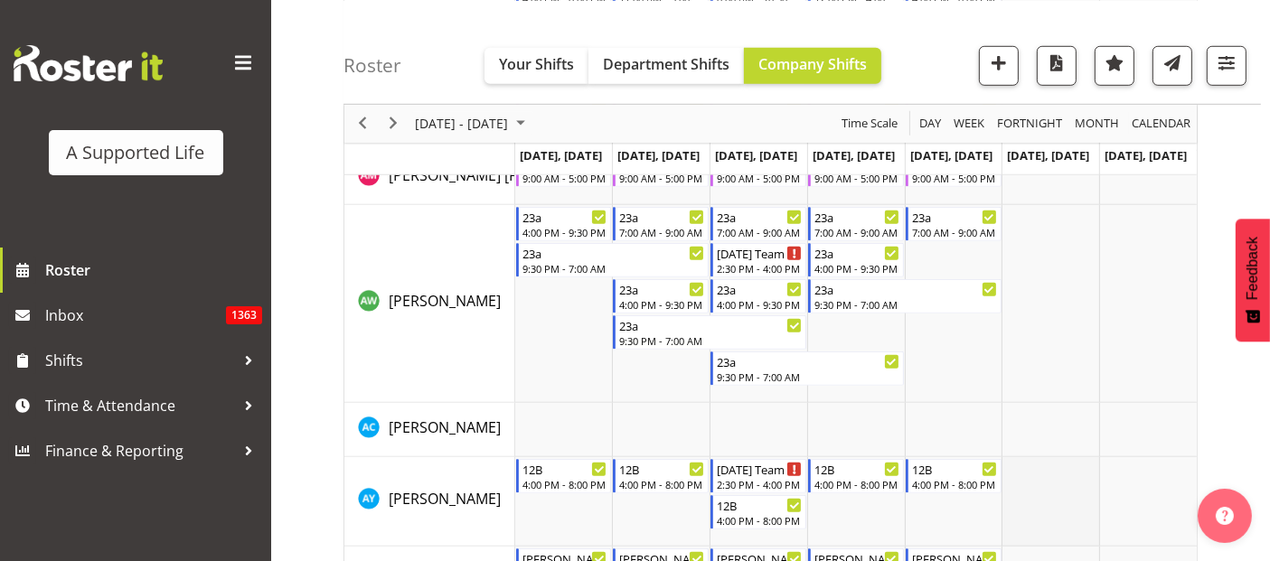
scroll to position [1406, 0]
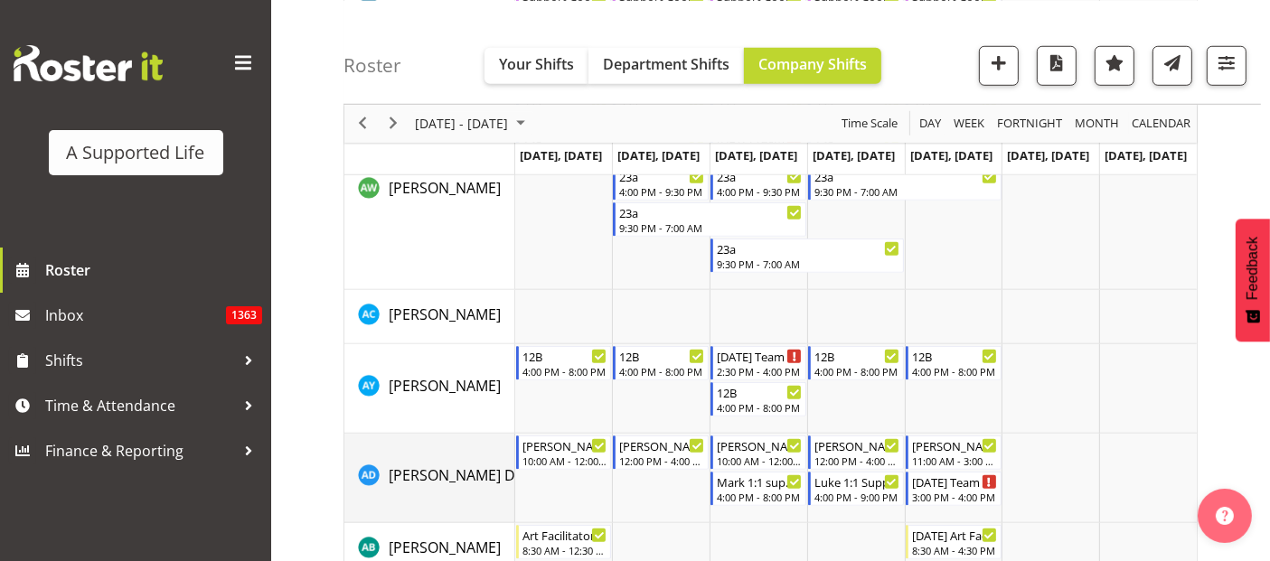
click at [356, 488] on td "[PERSON_NAME] Del [PERSON_NAME]" at bounding box center [429, 479] width 171 height 90
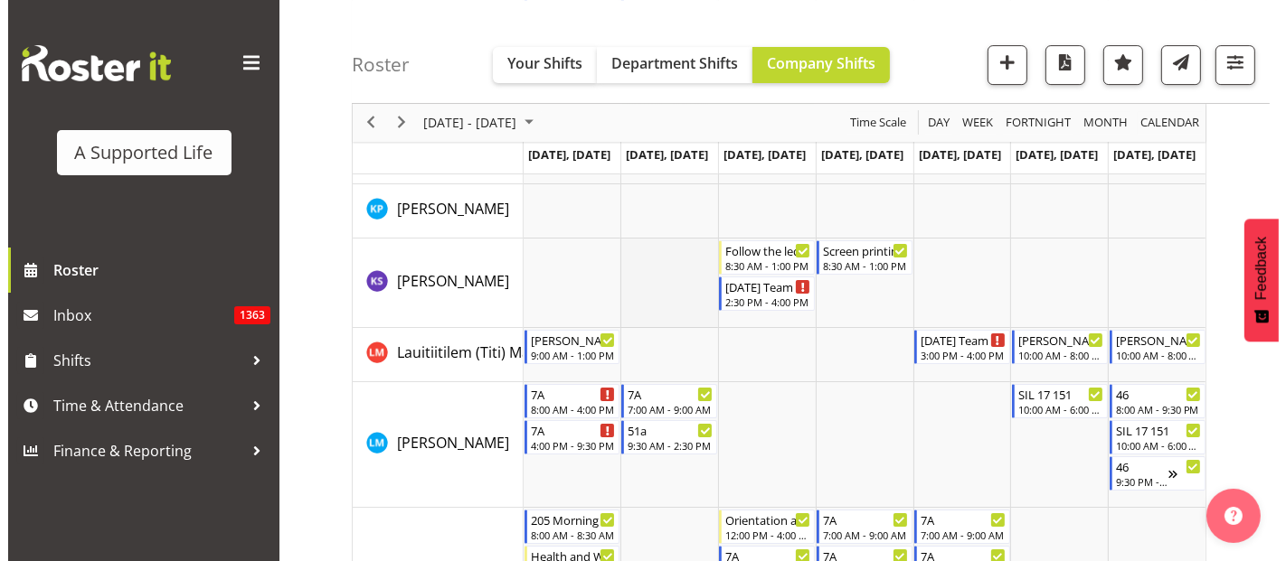
scroll to position [6227, 0]
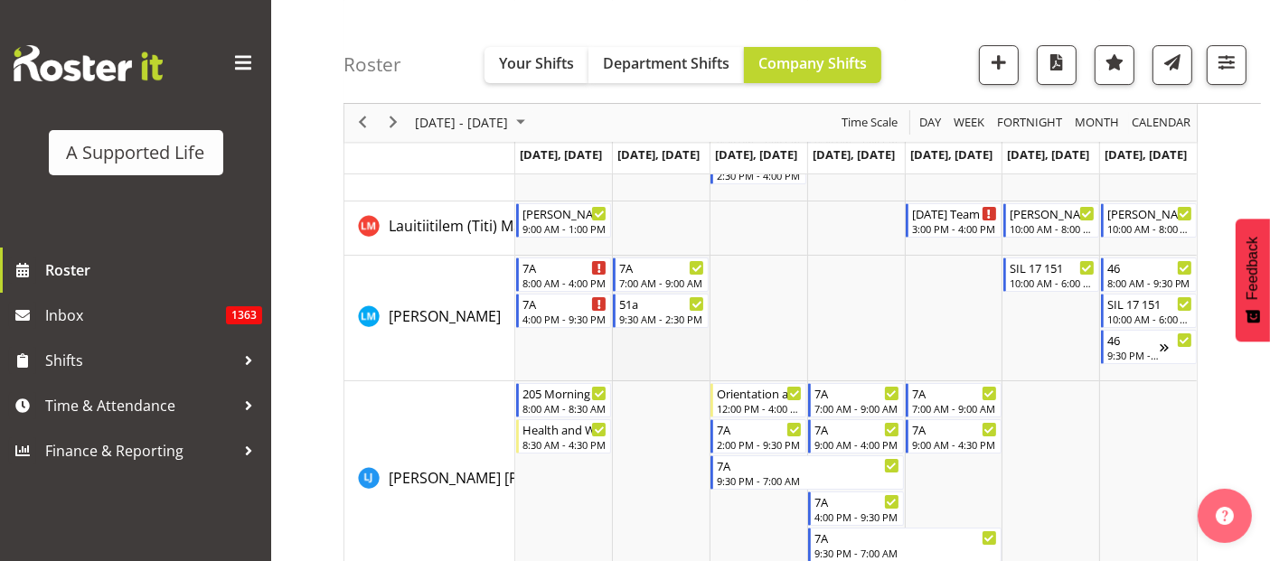
click at [666, 361] on td "Timeline Week of October 7, 2025" at bounding box center [661, 319] width 98 height 126
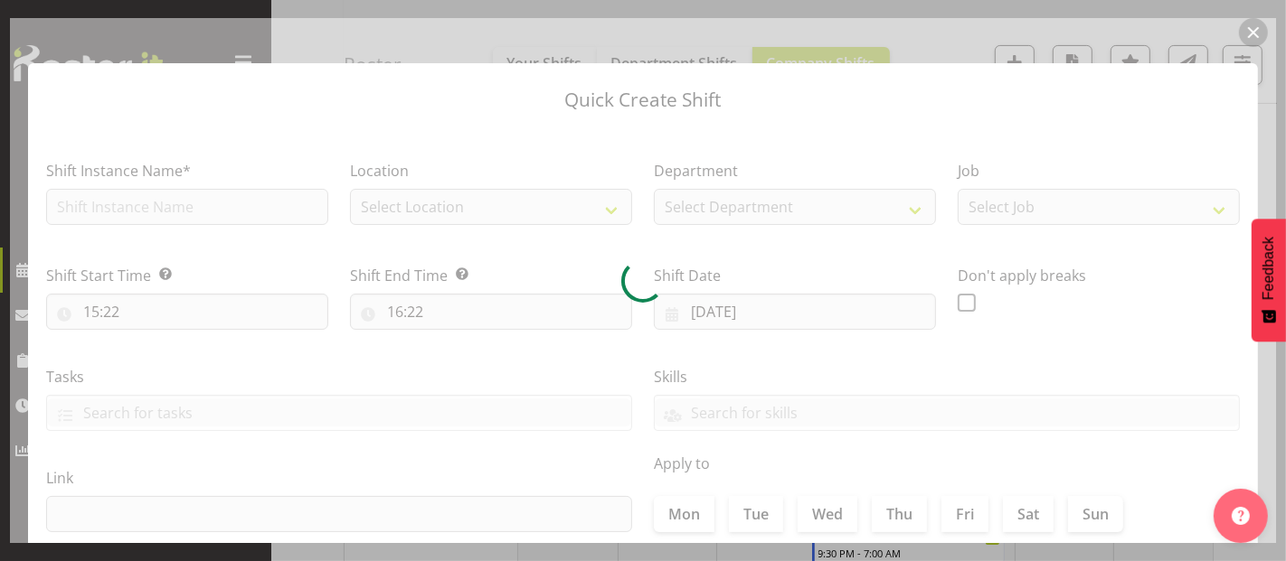
type input "07/10/2025"
checkbox input "true"
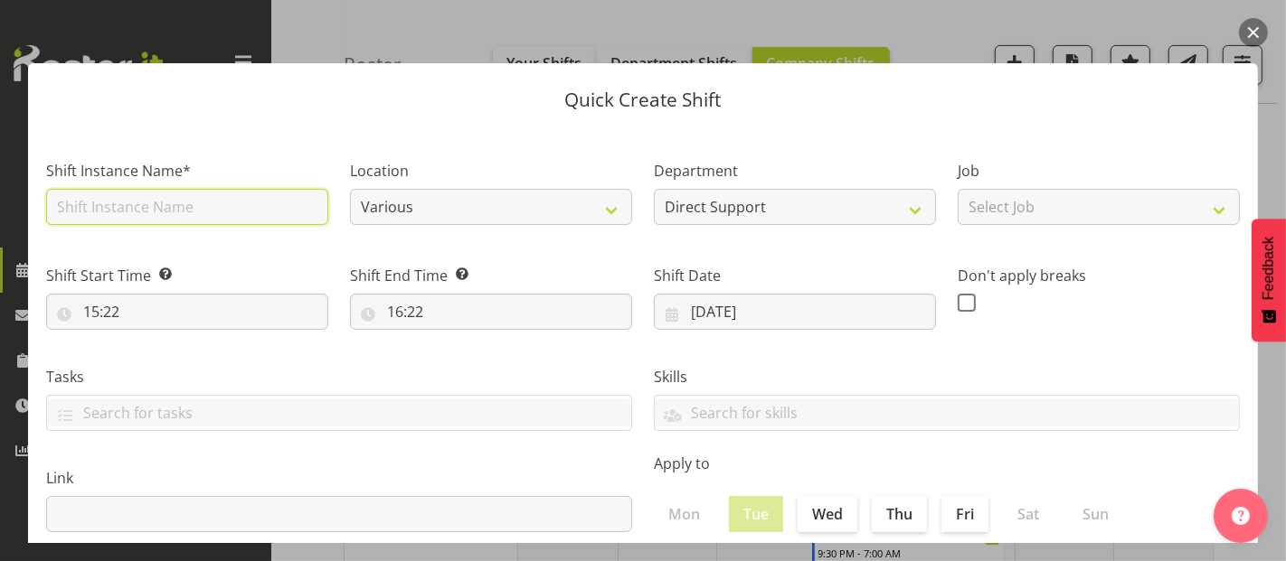
drag, startPoint x: 90, startPoint y: 203, endPoint x: 127, endPoint y: 207, distance: 36.4
click at [90, 203] on input "text" at bounding box center [187, 207] width 282 height 36
type input "DFA"
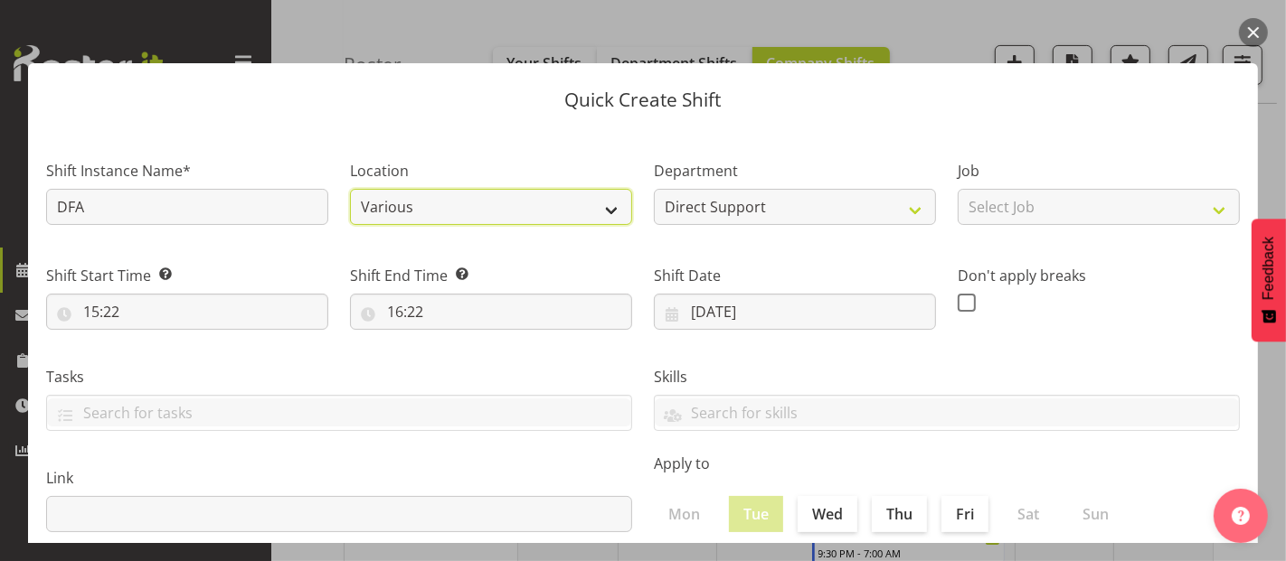
click at [464, 212] on select "Various 1.241 Edmonton Road 1/23 Taitua Drive 12b Coletta Lane 102 Lincoln Road…" at bounding box center [491, 207] width 282 height 36
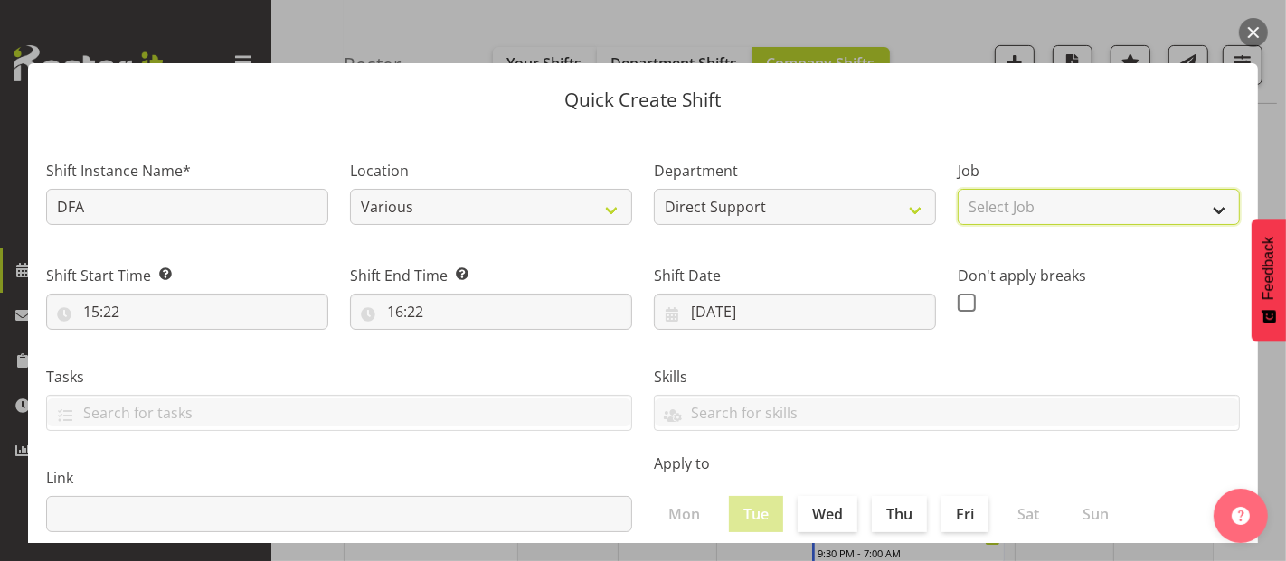
click at [992, 211] on select "Select Job Accounts and Payroll Admin Support Aspirations and Support Facilitat…" at bounding box center [1098, 207] width 282 height 36
select select "4112"
click at [957, 189] on select "Select Job Accounts and Payroll Admin Support Aspirations and Support Facilitat…" at bounding box center [1098, 207] width 282 height 36
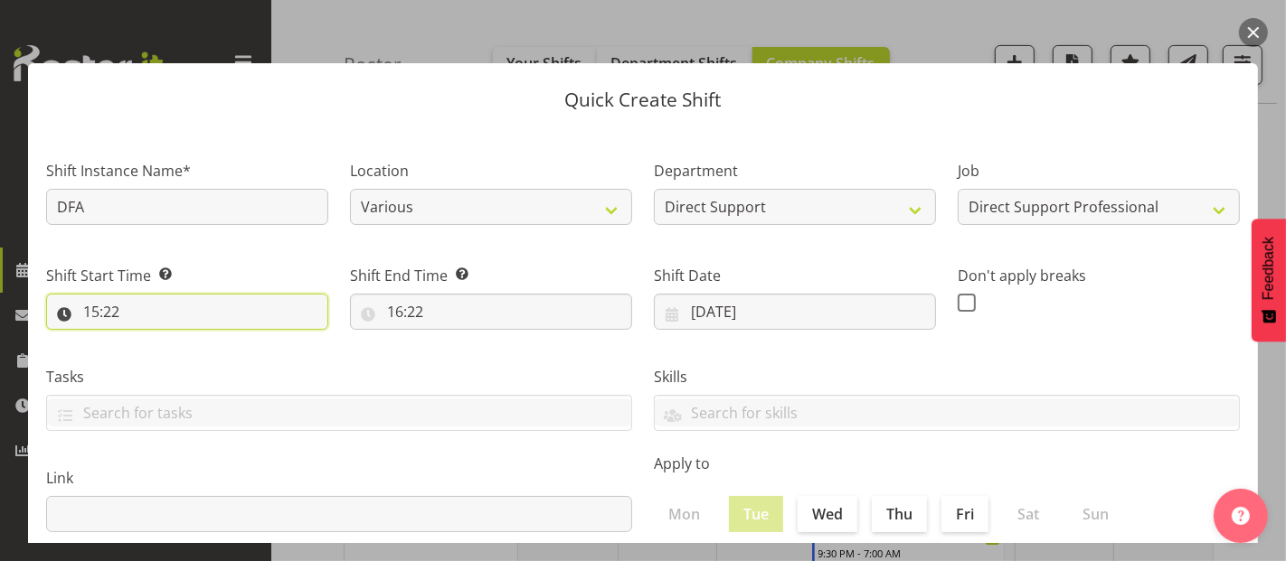
click at [152, 311] on input "15:22" at bounding box center [187, 312] width 282 height 36
click at [173, 347] on select "00 01 02 03 04 05 06 07 08 09 10 11 12 13 14 15 16 17 18 19 20 21 22 23" at bounding box center [169, 359] width 41 height 36
click at [149, 341] on select "00 01 02 03 04 05 06 07 08 09 10 11 12 13 14 15 16 17 18 19 20 21 22 23" at bounding box center [169, 359] width 41 height 36
click at [235, 360] on select "00 01 02 03 04 05 06 07 08 09 10 11 12 13 14 15 16 17 18 19 20 21 22 23 24 25 2…" at bounding box center [216, 359] width 41 height 36
select select "0"
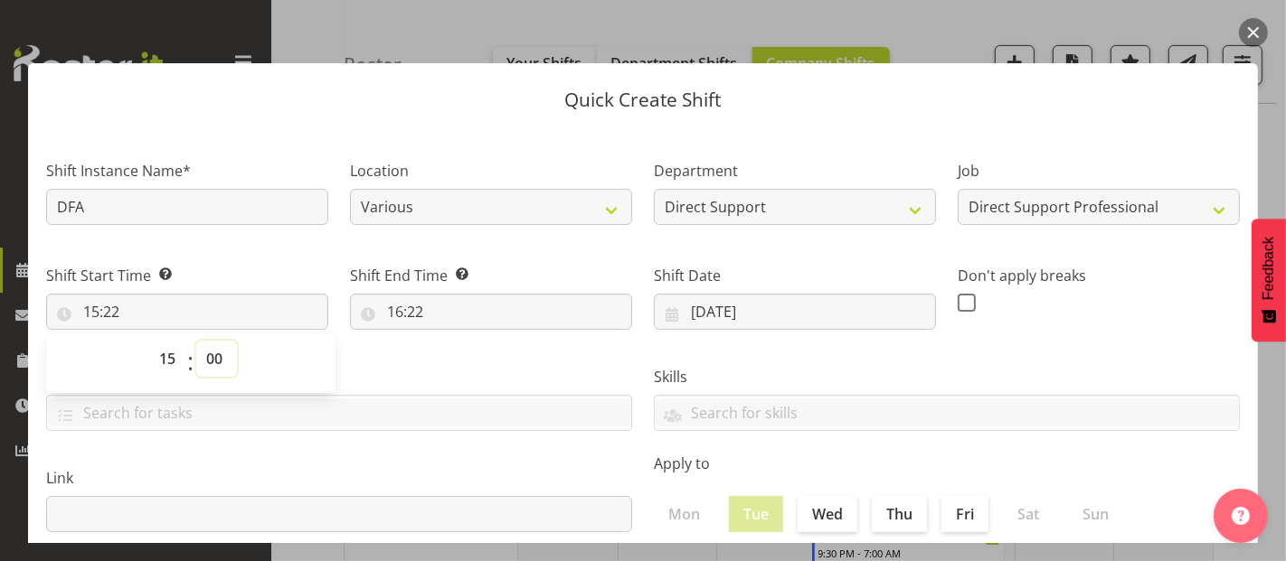
click at [196, 341] on select "00 01 02 03 04 05 06 07 08 09 10 11 12 13 14 15 16 17 18 19 20 21 22 23 24 25 2…" at bounding box center [216, 359] width 41 height 36
type input "15:00"
click at [449, 306] on input "16:22" at bounding box center [491, 312] width 282 height 36
click at [460, 353] on select "00 01 02 03 04 05 06 07 08 09 10 11 12 13 14 15 16 17 18 19 20 21 22 23" at bounding box center [473, 359] width 41 height 36
select select "9"
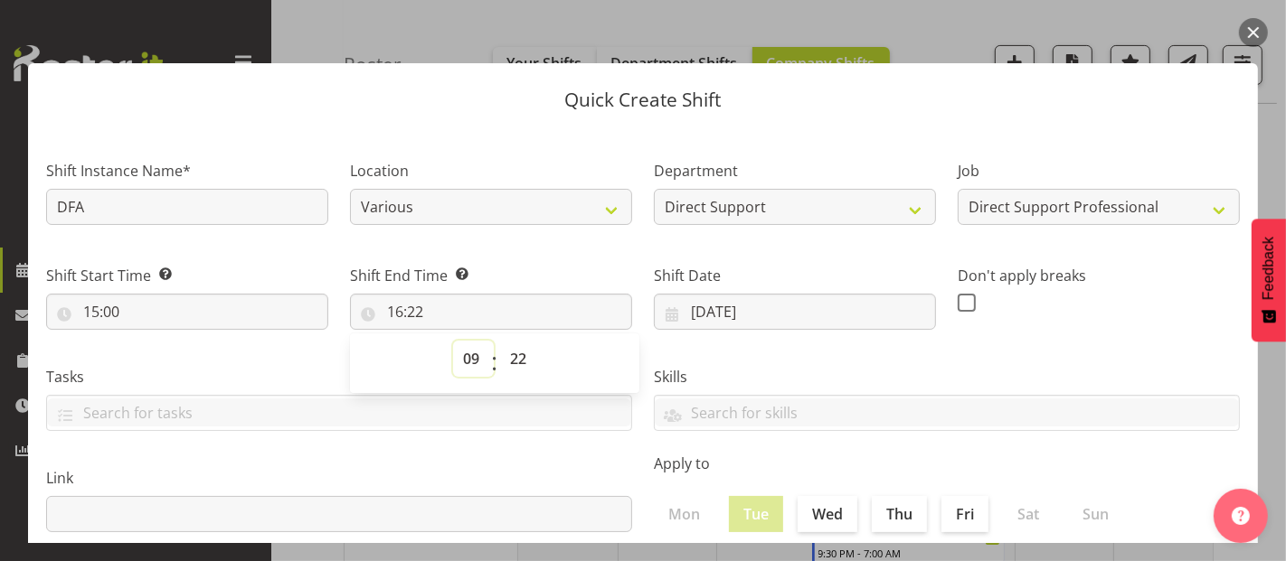
click at [453, 341] on select "00 01 02 03 04 05 06 07 08 09 10 11 12 13 14 15 16 17 18 19 20 21 22 23" at bounding box center [473, 359] width 41 height 36
type input "09:22"
click at [513, 368] on select "00 01 02 03 04 05 06 07 08 09 10 11 12 13 14 15 16 17 18 19 20 21 22 23 24 25 2…" at bounding box center [520, 359] width 41 height 36
select select "30"
click at [500, 341] on select "00 01 02 03 04 05 06 07 08 09 10 11 12 13 14 15 16 17 18 19 20 21 22 23 24 25 2…" at bounding box center [520, 359] width 41 height 36
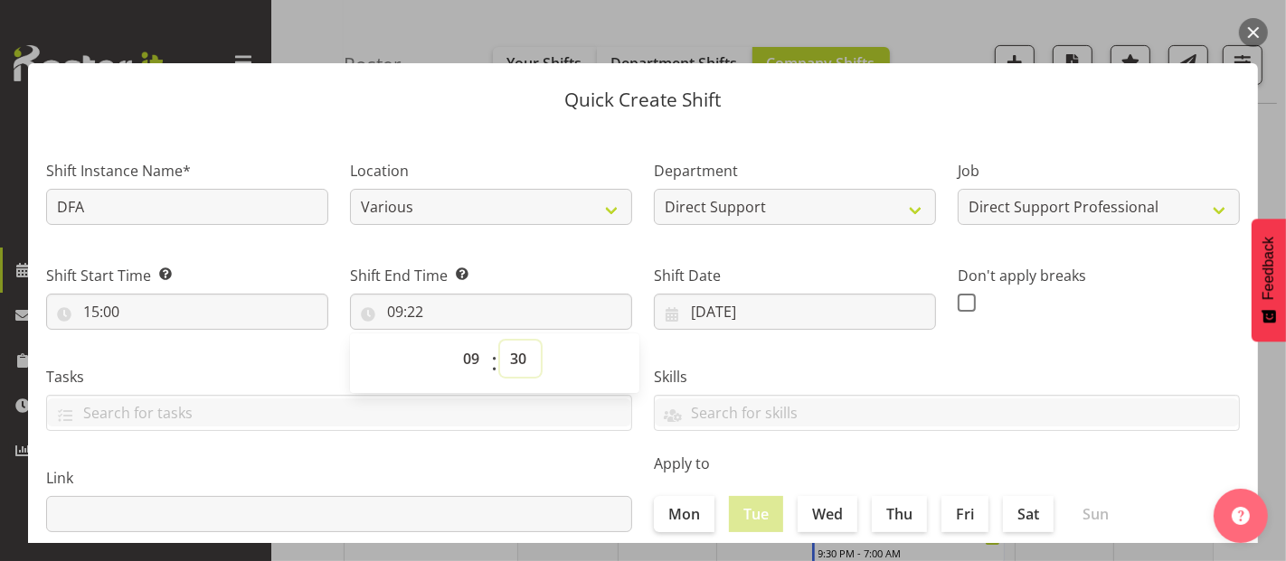
type input "09:30"
click at [144, 205] on input "DFA" at bounding box center [187, 207] width 282 height 36
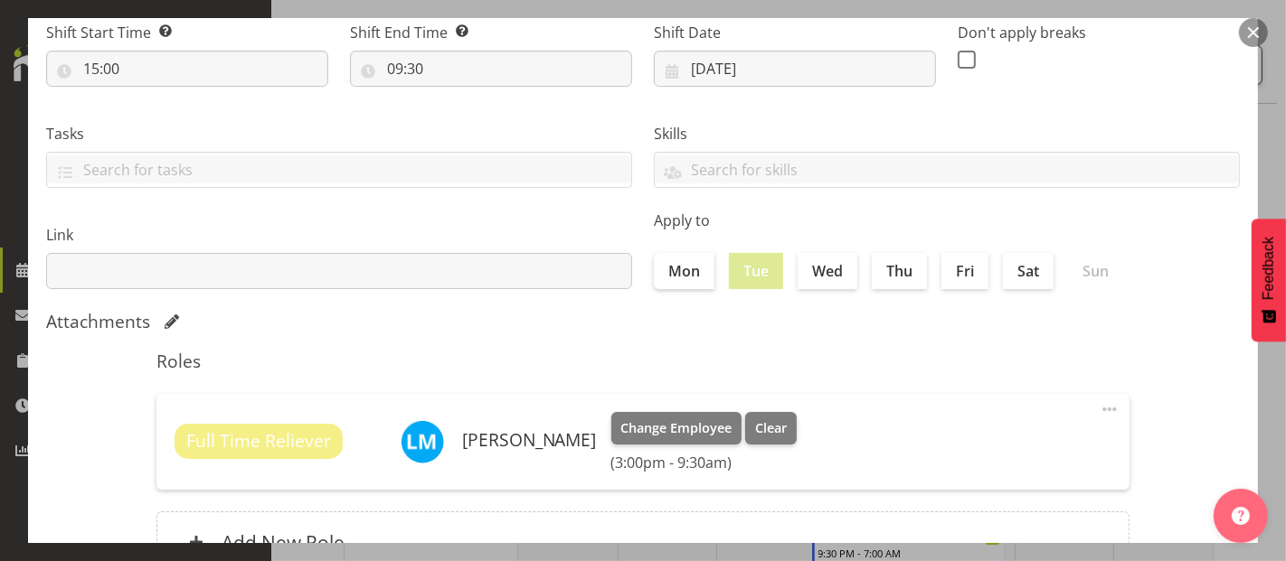
scroll to position [395, 0]
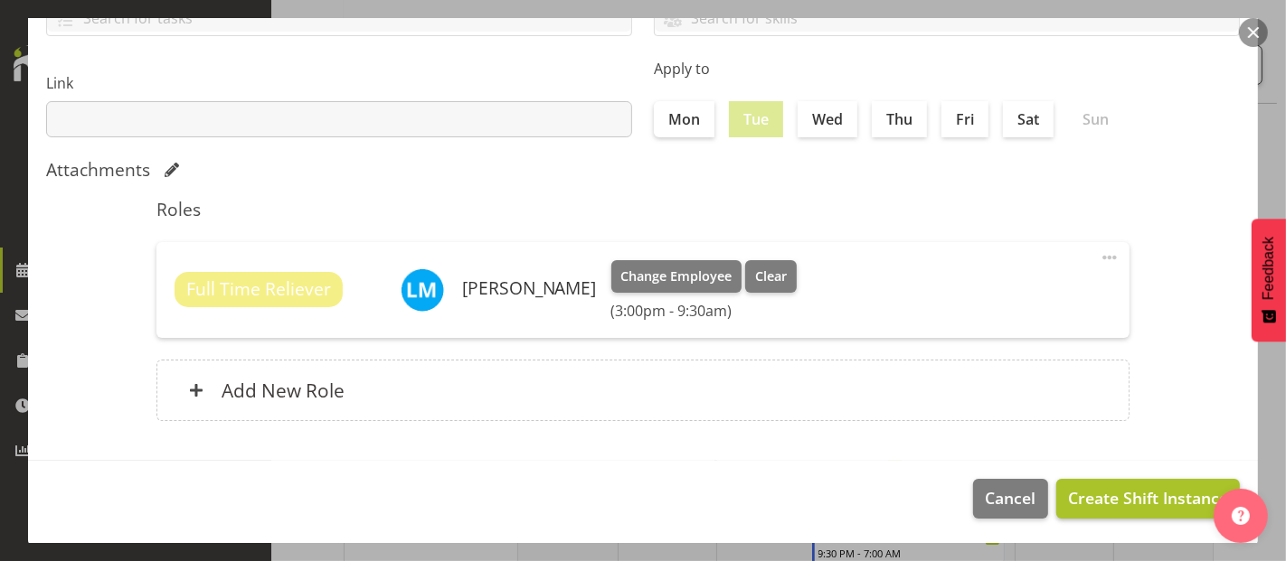
type input "DFA event"
click at [1149, 492] on span "Create Shift Instance" at bounding box center [1148, 498] width 160 height 24
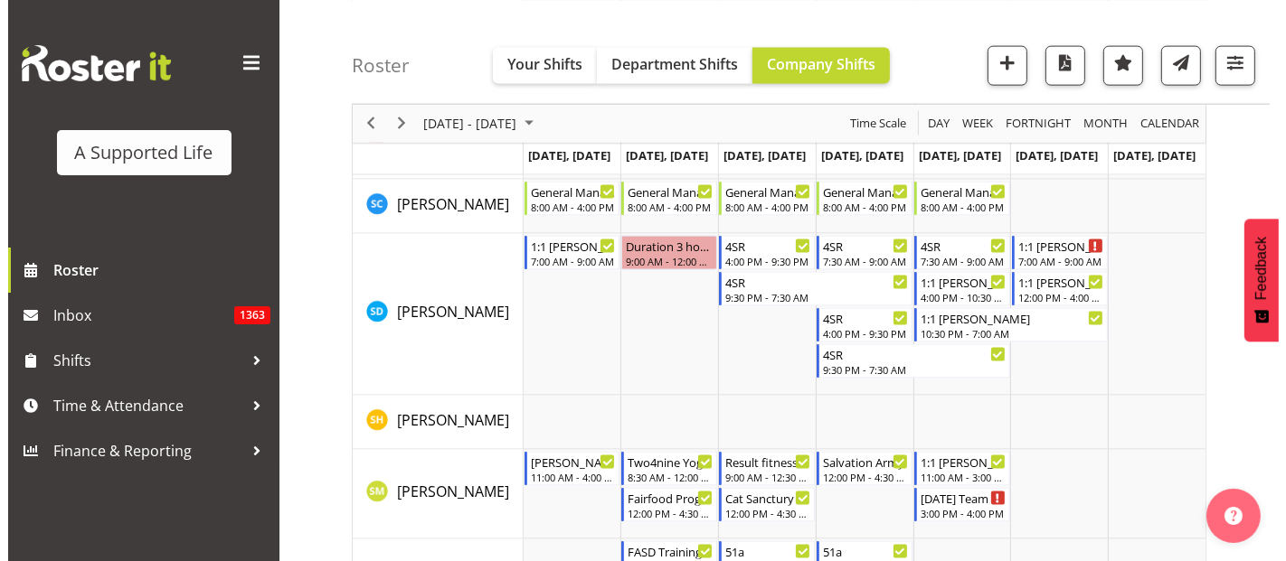
scroll to position [9433, 0]
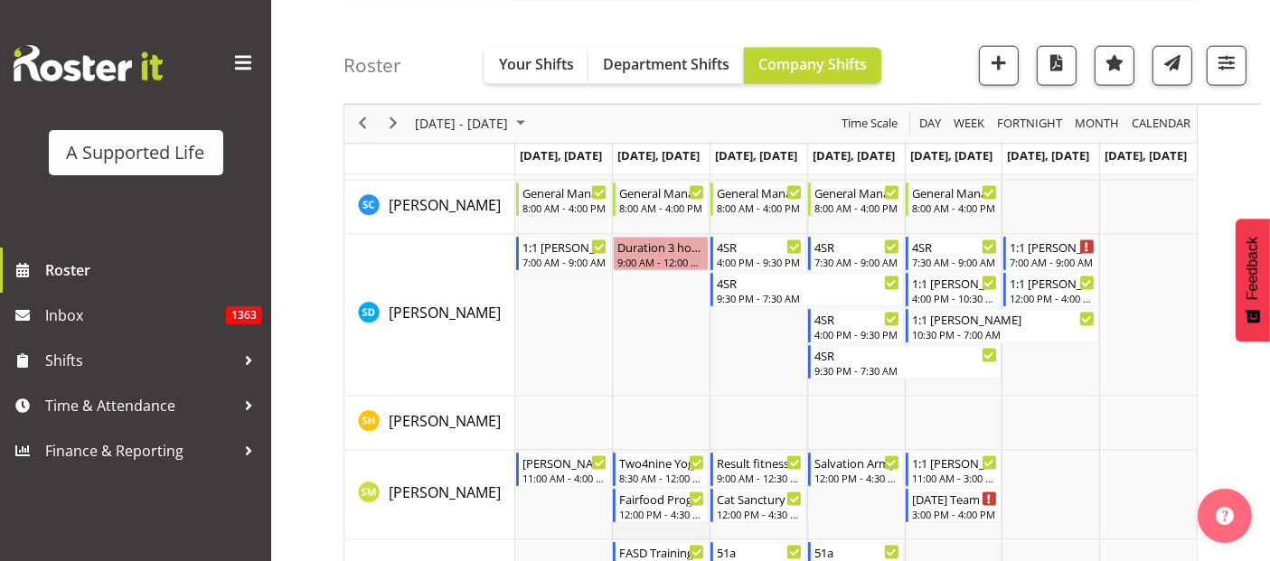
click at [661, 528] on td "Timeline Week of October 7, 2025" at bounding box center [661, 496] width 98 height 90
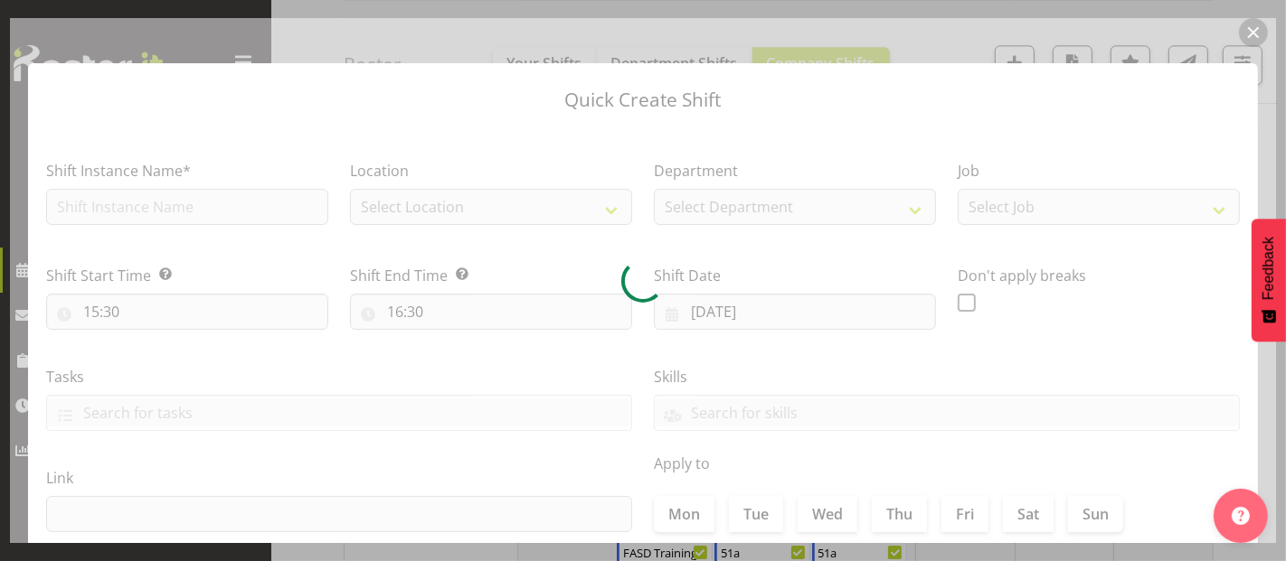
type input "07/10/2025"
checkbox input "true"
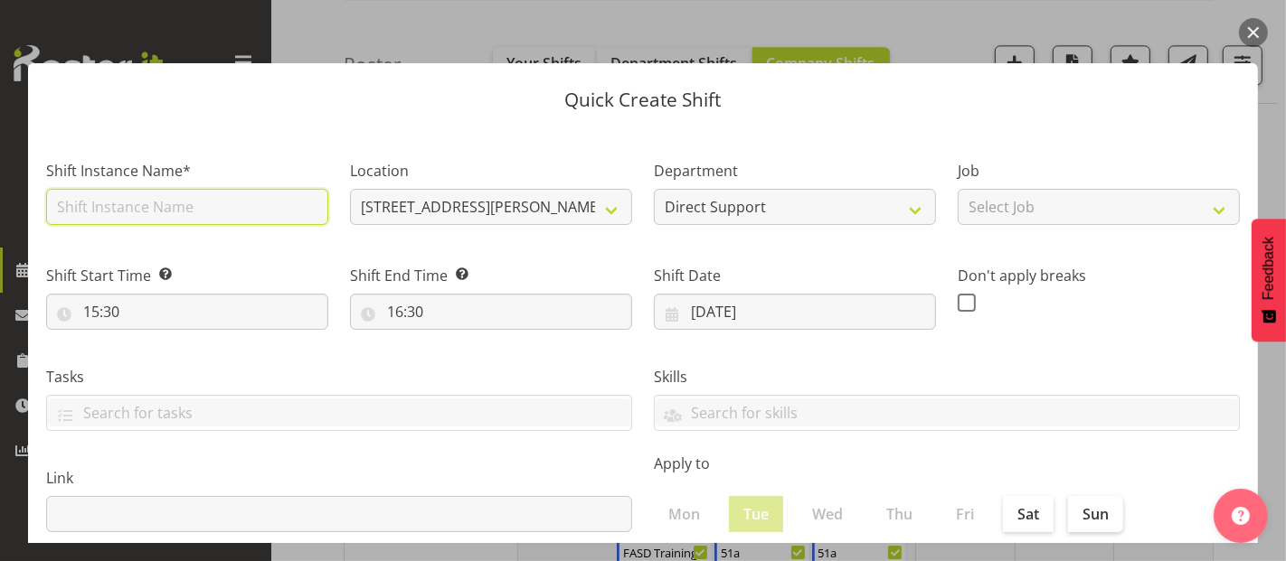
drag, startPoint x: 169, startPoint y: 205, endPoint x: 184, endPoint y: 203, distance: 15.5
click at [168, 205] on input "text" at bounding box center [187, 207] width 282 height 36
type input "DFA event"
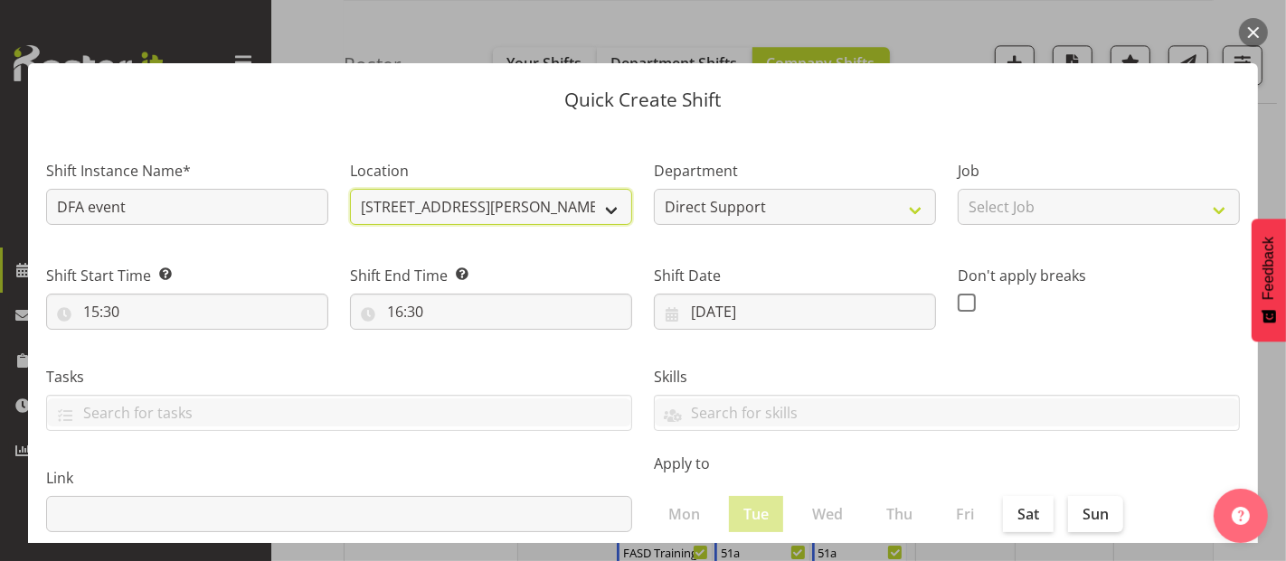
click at [588, 210] on select "12b Coletta Lane 1.241 Edmonton Road 102 Lincoln Road 151 Edmonton Road 157 Vie…" at bounding box center [491, 207] width 282 height 36
select select "959"
click at [350, 189] on select "12b Coletta Lane 1.241 Edmonton Road 102 Lincoln Road 151 Edmonton Road 157 Vie…" at bounding box center [491, 207] width 282 height 36
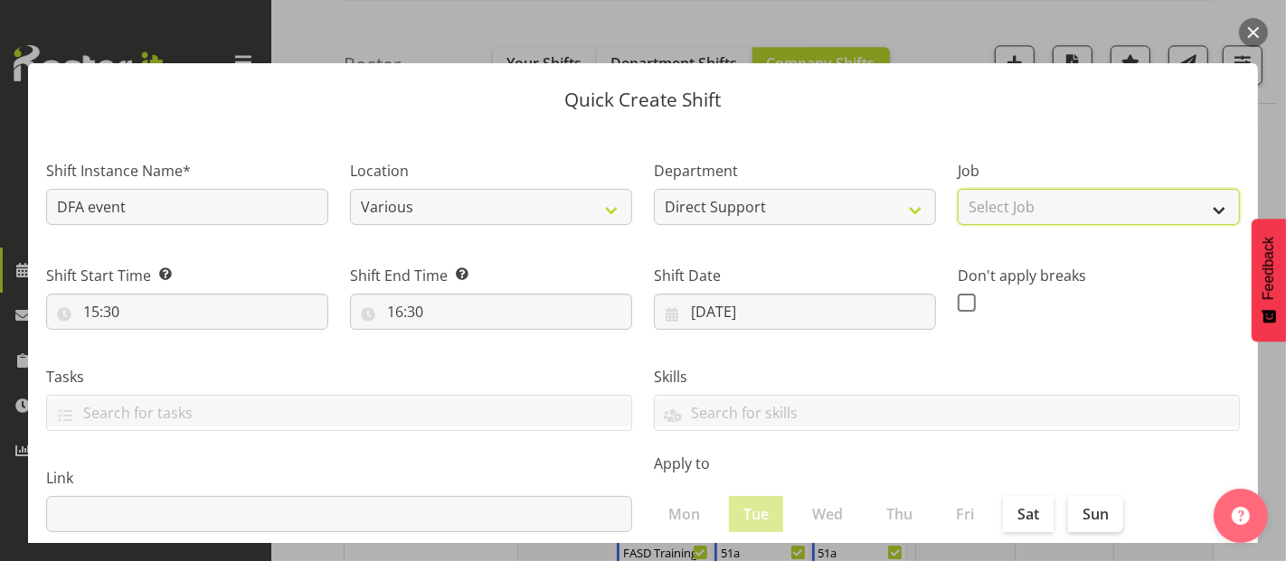
click at [1176, 208] on select "Select Job Accounts and Payroll Admin Support Aspirations and Support Facilitat…" at bounding box center [1098, 207] width 282 height 36
select select "4112"
click at [957, 189] on select "Select Job Accounts and Payroll Admin Support Aspirations and Support Facilitat…" at bounding box center [1098, 207] width 282 height 36
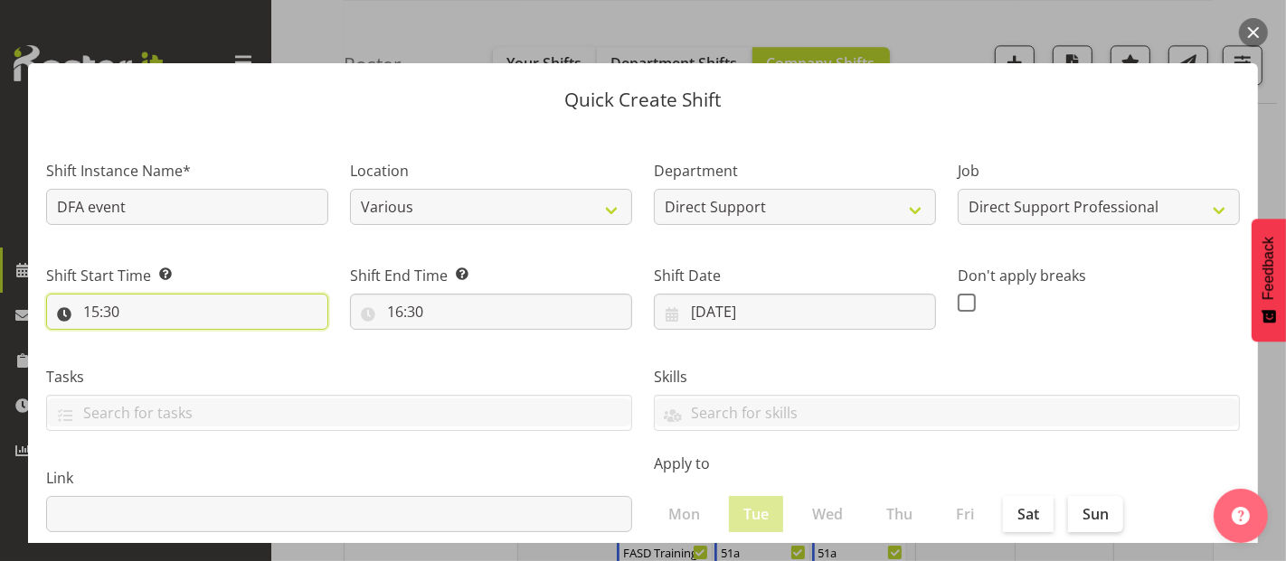
click at [199, 316] on input "15:30" at bounding box center [187, 312] width 282 height 36
click at [167, 359] on select "00 01 02 03 04 05 06 07 08 09 10 11 12 13 14 15 16 17 18 19 20 21 22 23" at bounding box center [169, 359] width 41 height 36
select select "16"
click at [149, 341] on select "00 01 02 03 04 05 06 07 08 09 10 11 12 13 14 15 16 17 18 19 20 21 22 23" at bounding box center [169, 359] width 41 height 36
type input "16:30"
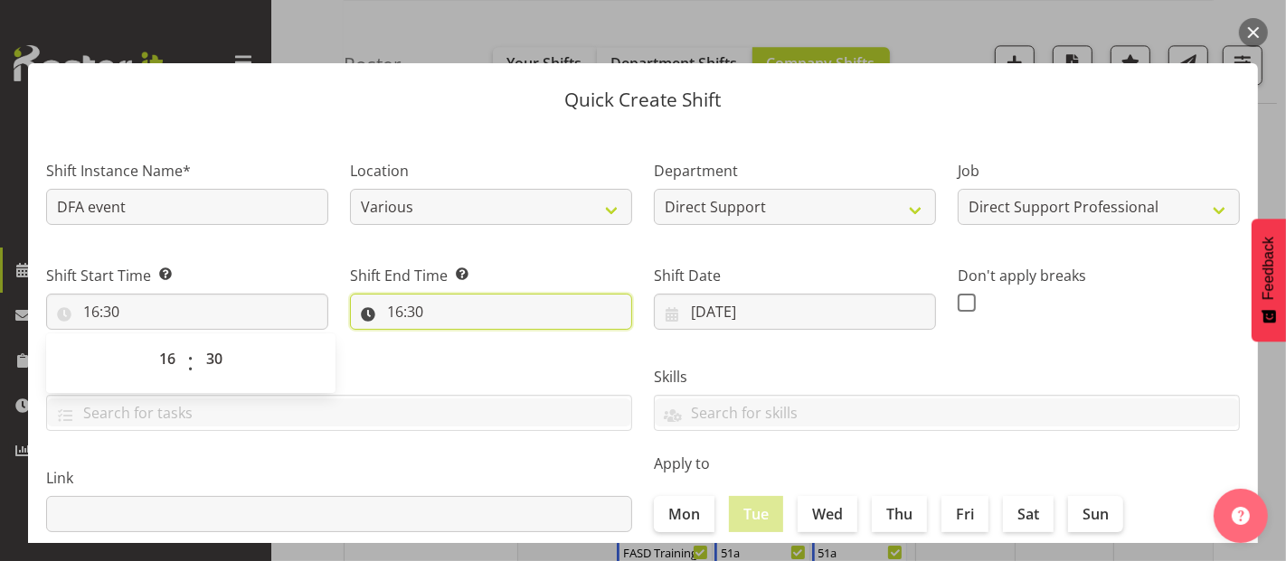
click at [436, 307] on input "16:30" at bounding box center [491, 312] width 282 height 36
click at [468, 363] on select "00 01 02 03 04 05 06 07 08 09 10 11 12 13 14 15 16 17 18 19 20 21 22 23" at bounding box center [473, 359] width 41 height 36
select select "21"
click at [453, 341] on select "00 01 02 03 04 05 06 07 08 09 10 11 12 13 14 15 16 17 18 19 20 21 22 23" at bounding box center [473, 359] width 41 height 36
type input "21:30"
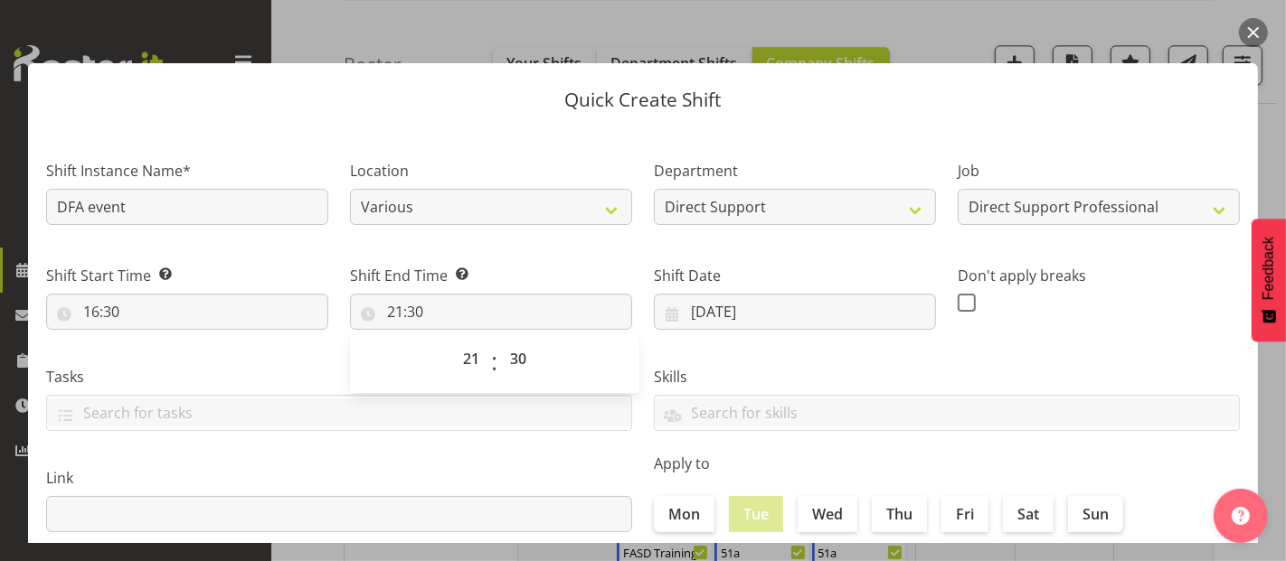
click at [400, 448] on div "Link" at bounding box center [339, 492] width 608 height 101
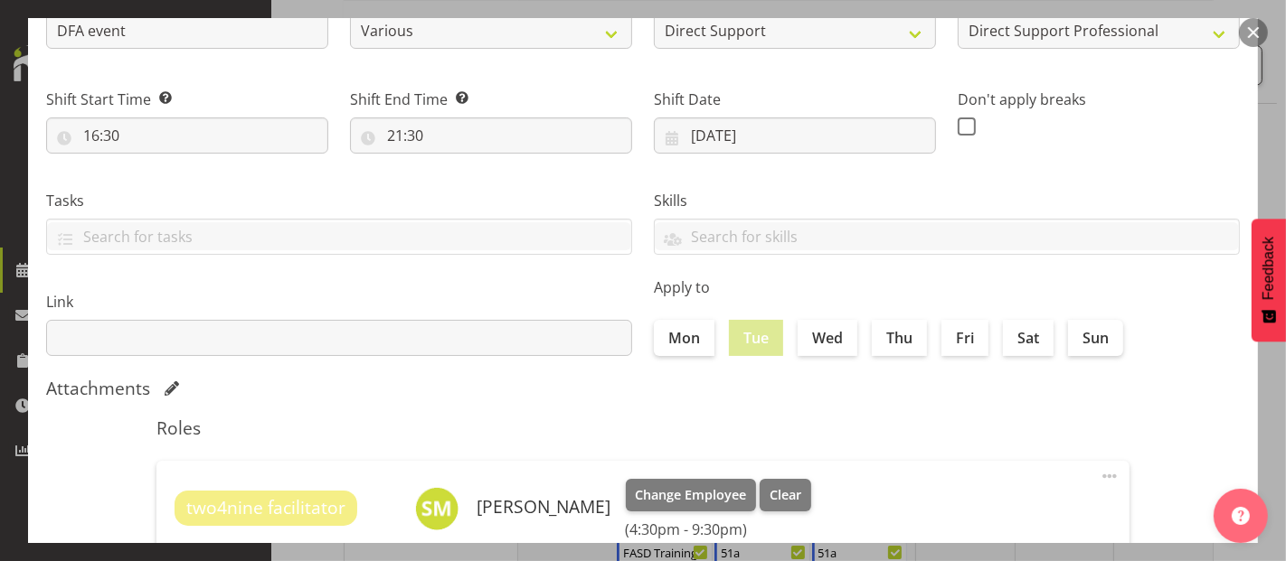
scroll to position [395, 0]
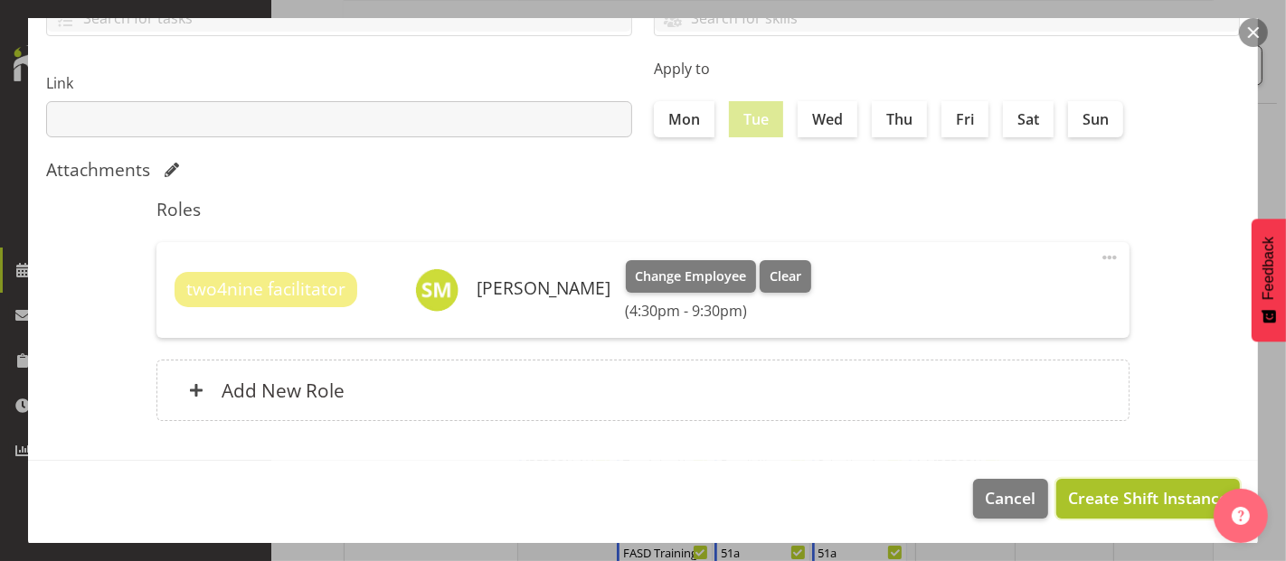
click at [1173, 489] on span "Create Shift Instance" at bounding box center [1148, 498] width 160 height 24
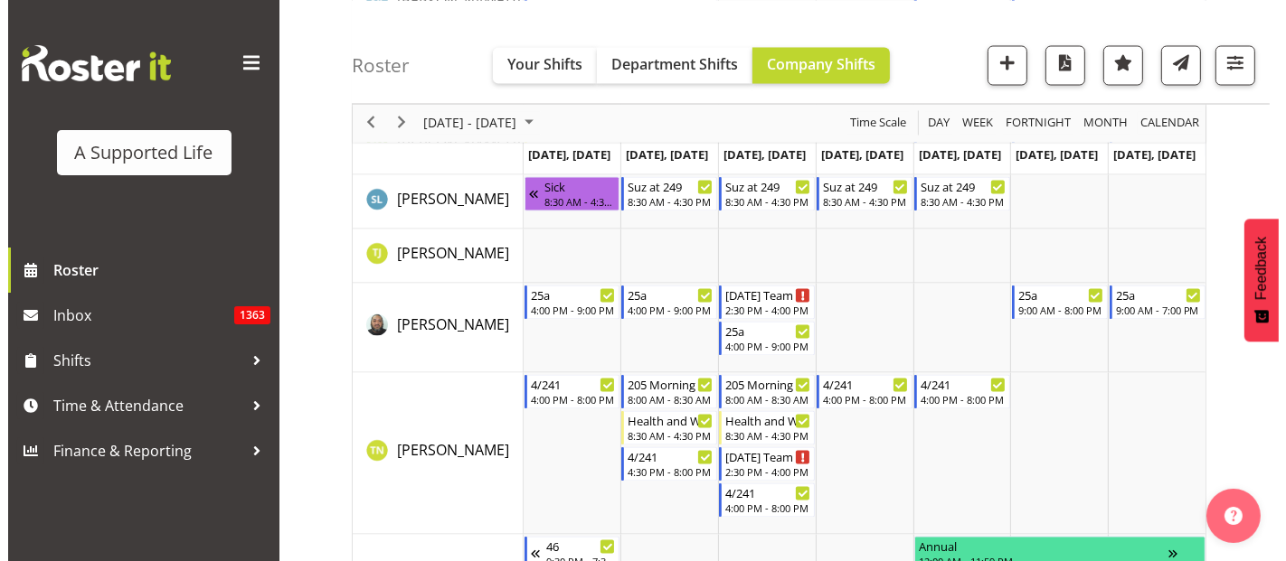
scroll to position [10486, 0]
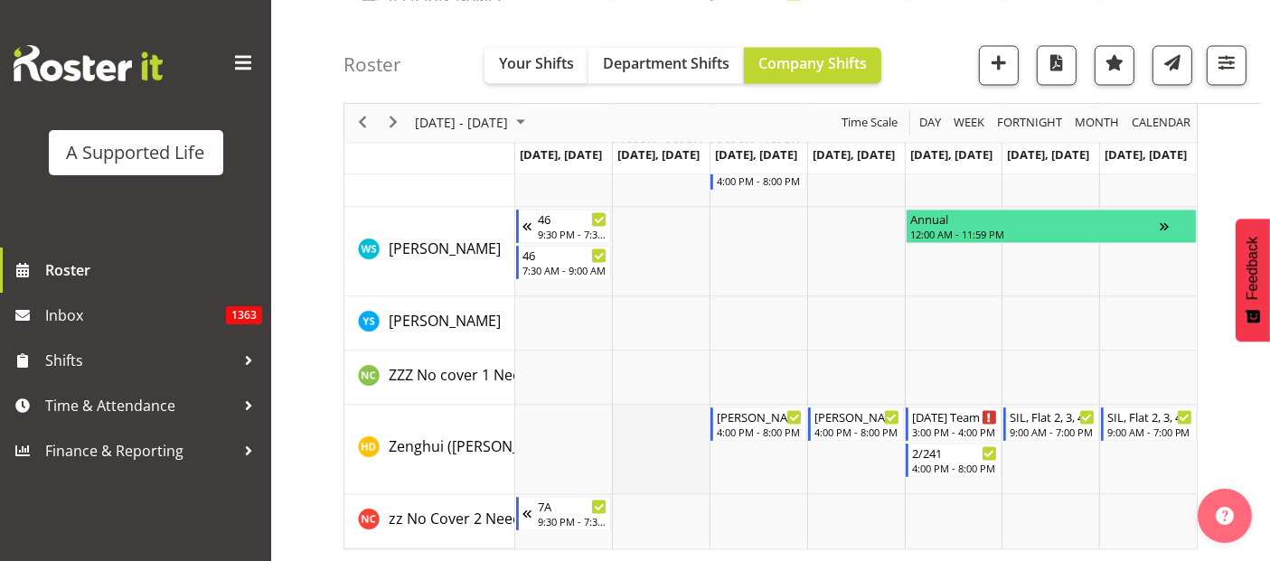
click at [689, 443] on td "Timeline Week of October 7, 2025" at bounding box center [661, 450] width 98 height 90
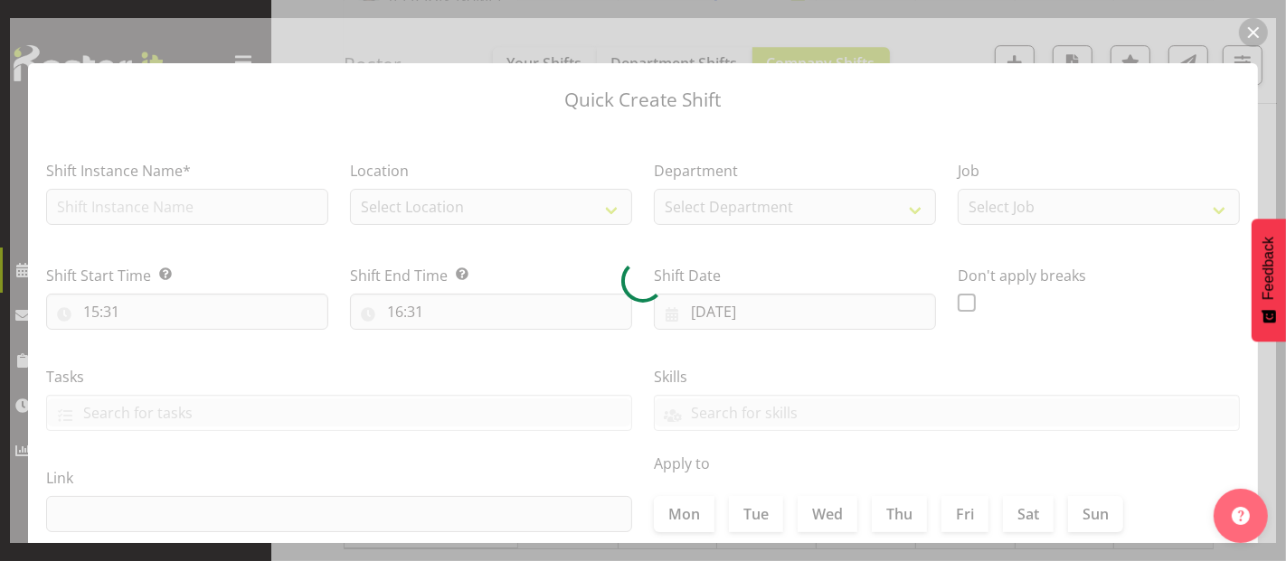
type input "07/10/2025"
checkbox input "true"
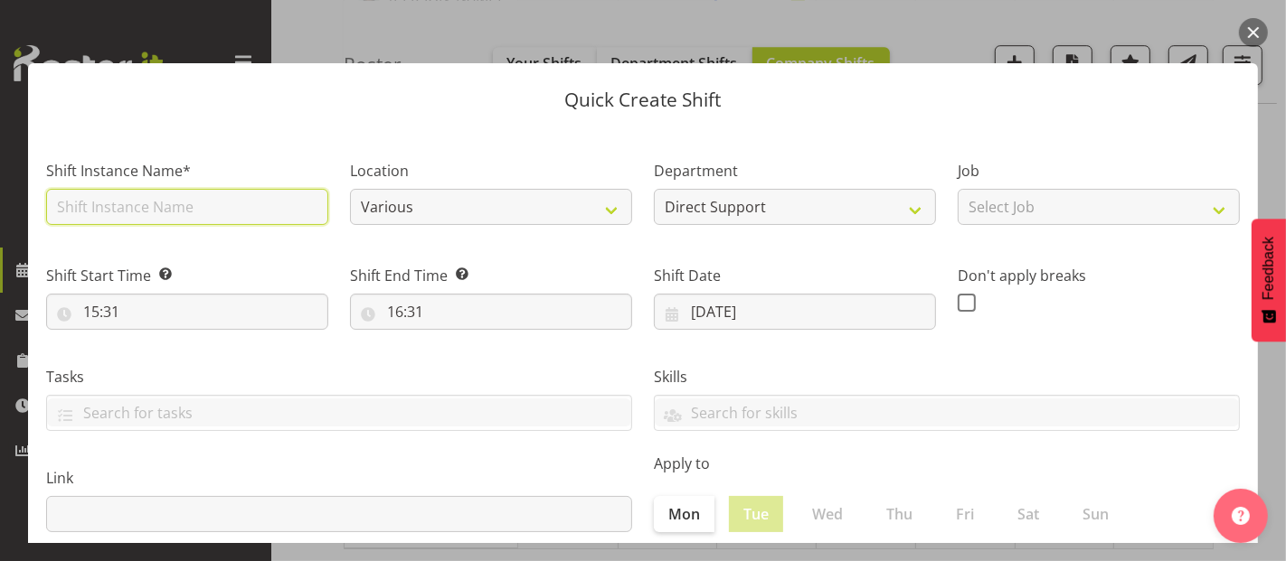
click at [155, 202] on input "text" at bounding box center [187, 207] width 282 height 36
type input "DFA Event"
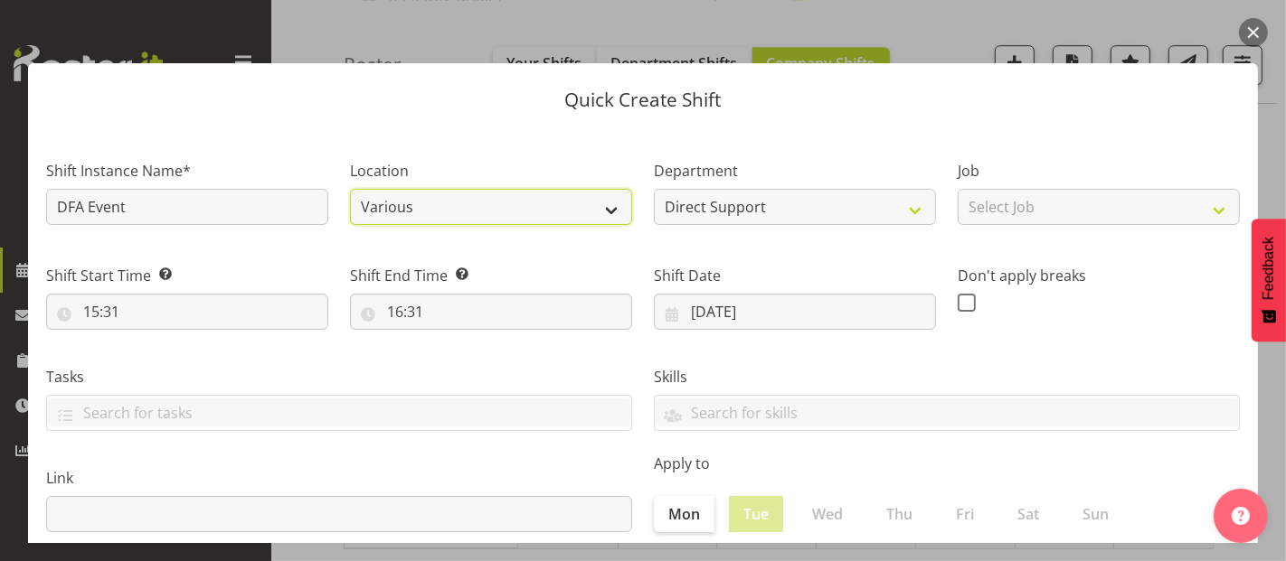
click at [513, 200] on select "Various 1.241 Edmonton Road 1/23 Taitua Drive 102 Lincoln Road 12b Coletta Lane…" at bounding box center [491, 207] width 282 height 36
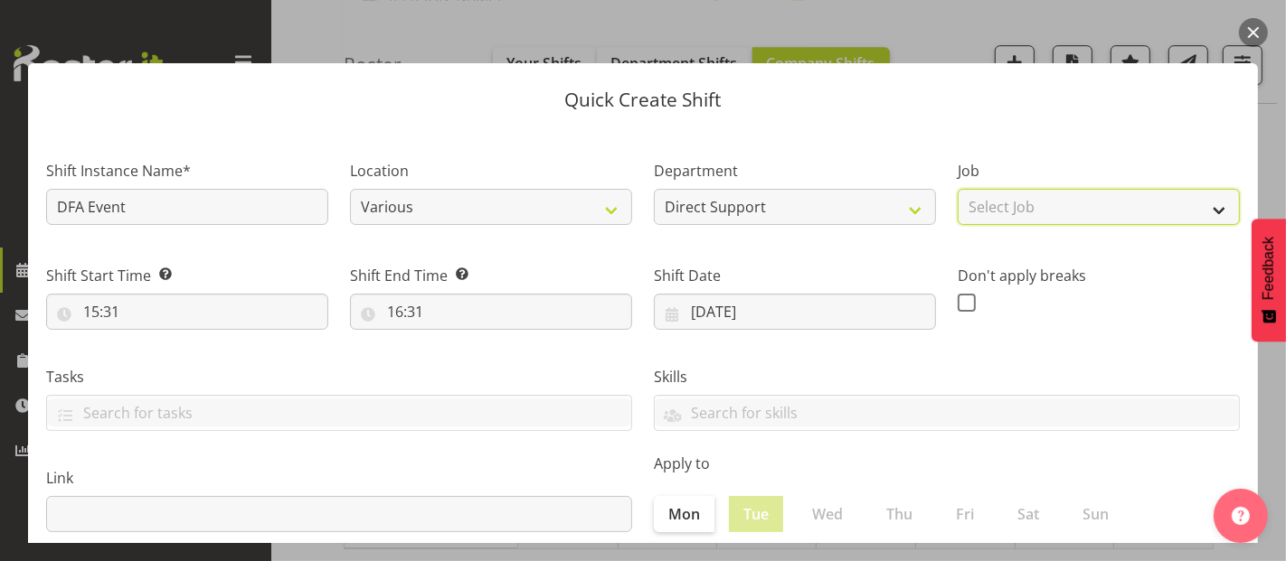
click at [1087, 203] on select "Select Job Accounts and Payroll Admin Support Aspirations and Support Facilitat…" at bounding box center [1098, 207] width 282 height 36
select select "4112"
click at [957, 189] on select "Select Job Accounts and Payroll Admin Support Aspirations and Support Facilitat…" at bounding box center [1098, 207] width 282 height 36
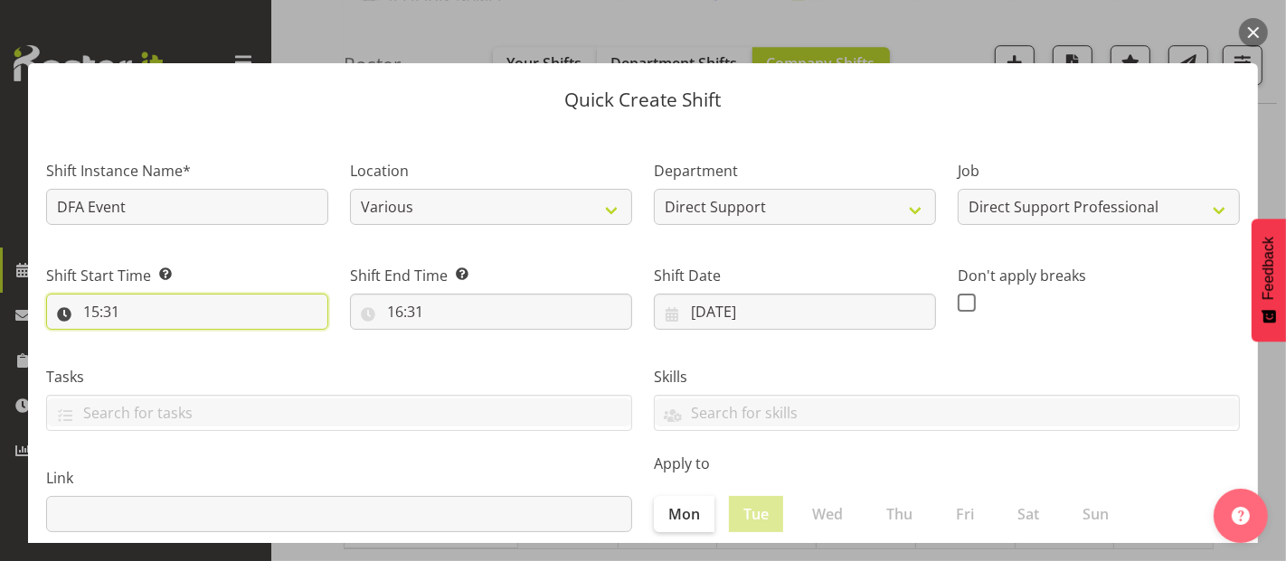
click at [141, 322] on input "15:31" at bounding box center [187, 312] width 282 height 36
drag, startPoint x: 214, startPoint y: 357, endPoint x: 221, endPoint y: 347, distance: 11.8
click at [214, 357] on select "00 01 02 03 04 05 06 07 08 09 10 11 12 13 14 15 16 17 18 19 20 21 22 23 24 25 2…" at bounding box center [216, 359] width 41 height 36
select select "0"
click at [196, 341] on select "00 01 02 03 04 05 06 07 08 09 10 11 12 13 14 15 16 17 18 19 20 21 22 23 24 25 2…" at bounding box center [216, 359] width 41 height 36
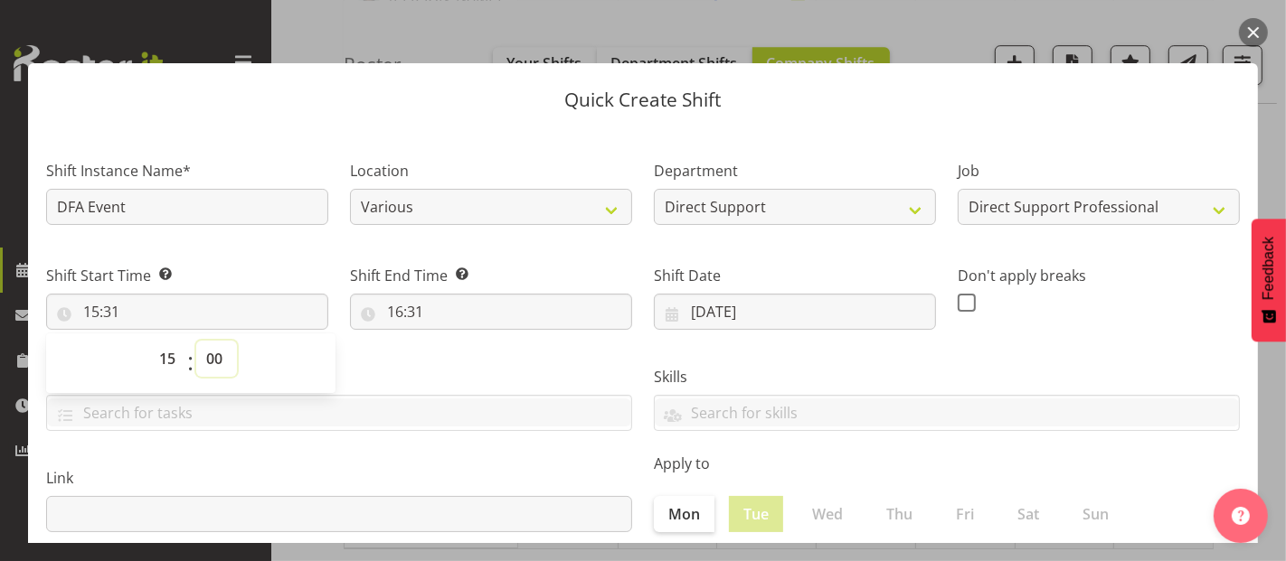
type input "15:00"
click at [419, 306] on input "16:31" at bounding box center [491, 312] width 282 height 36
click at [465, 357] on select "00 01 02 03 04 05 06 07 08 09 10 11 12 13 14 15 16 17 18 19 20 21 22 23" at bounding box center [473, 359] width 41 height 36
select select "21"
click at [453, 341] on select "00 01 02 03 04 05 06 07 08 09 10 11 12 13 14 15 16 17 18 19 20 21 22 23" at bounding box center [473, 359] width 41 height 36
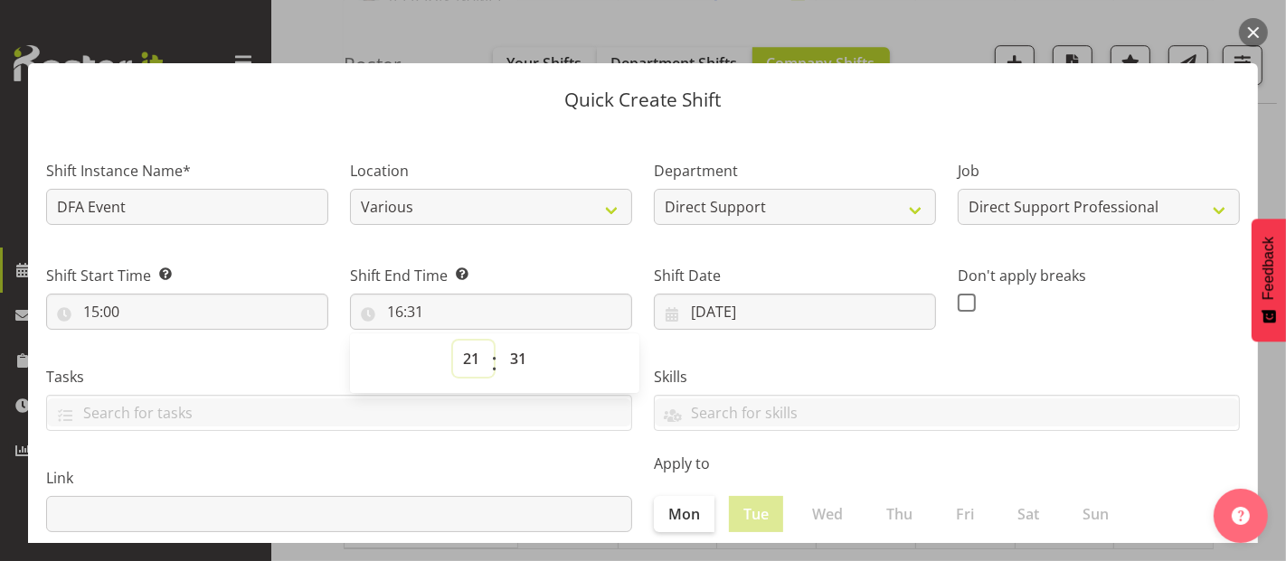
type input "21:31"
click at [523, 357] on select "00 01 02 03 04 05 06 07 08 09 10 11 12 13 14 15 16 17 18 19 20 21 22 23 24 25 2…" at bounding box center [520, 359] width 41 height 36
select select "0"
click at [500, 341] on select "00 01 02 03 04 05 06 07 08 09 10 11 12 13 14 15 16 17 18 19 20 21 22 23 24 25 2…" at bounding box center [520, 359] width 41 height 36
type input "21:00"
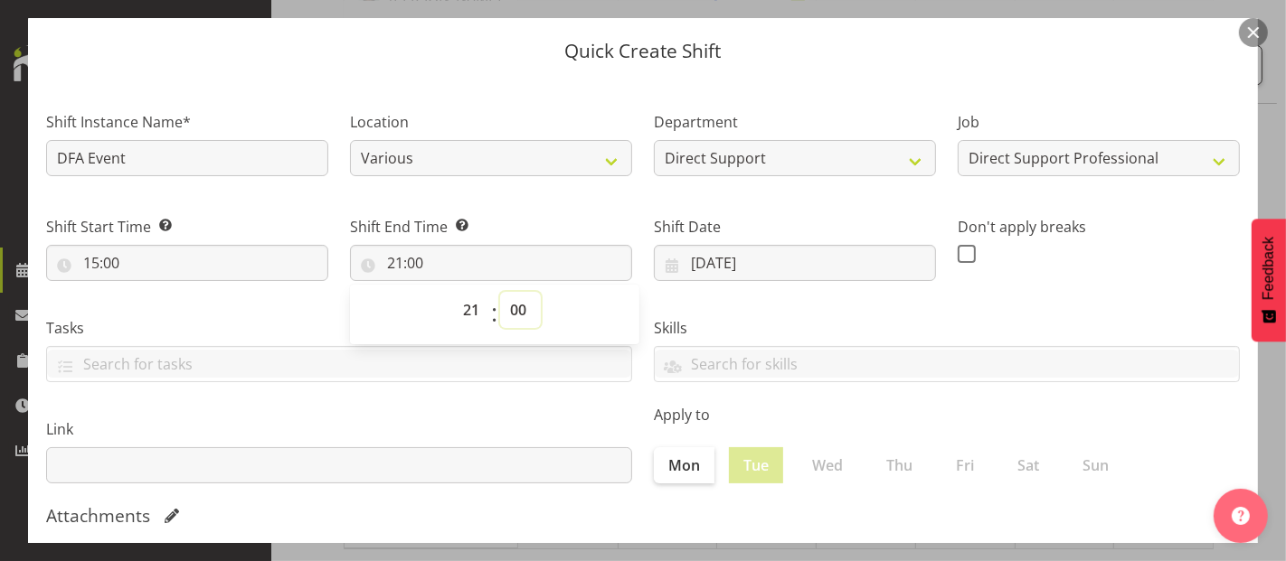
scroll to position [0, 0]
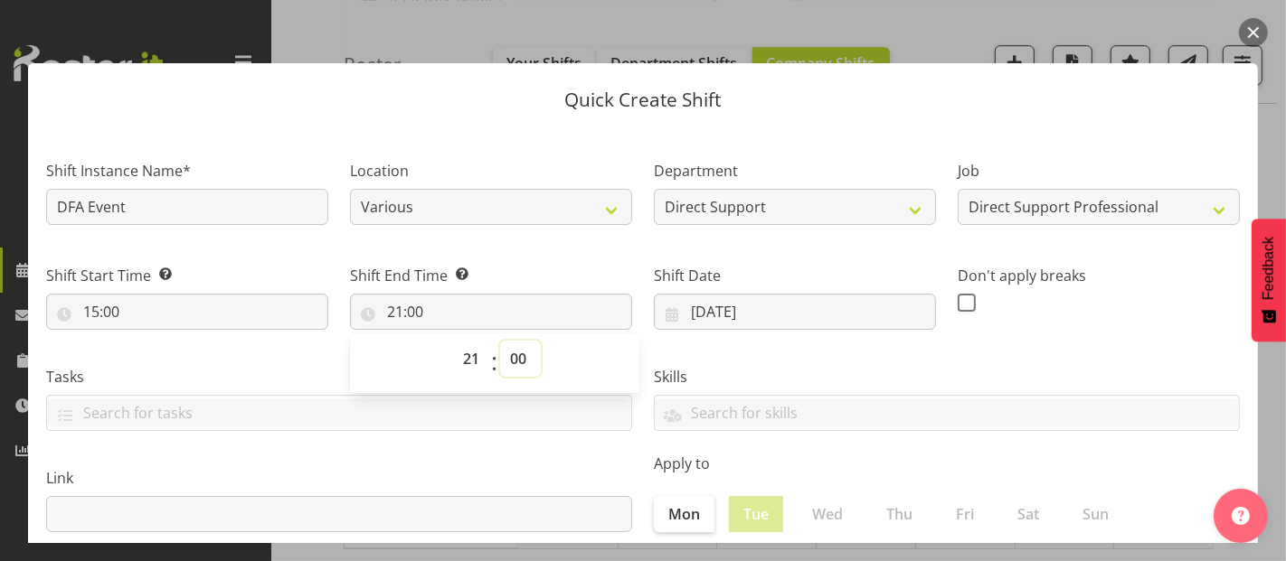
click at [529, 363] on select "00 01 02 03 04 05 06 07 08 09 10 11 12 13 14 15 16 17 18 19 20 21 22 23 24 25 2…" at bounding box center [520, 359] width 41 height 36
select select "30"
click at [500, 341] on select "00 01 02 03 04 05 06 07 08 09 10 11 12 13 14 15 16 17 18 19 20 21 22 23 24 25 2…" at bounding box center [520, 359] width 41 height 36
type input "21:30"
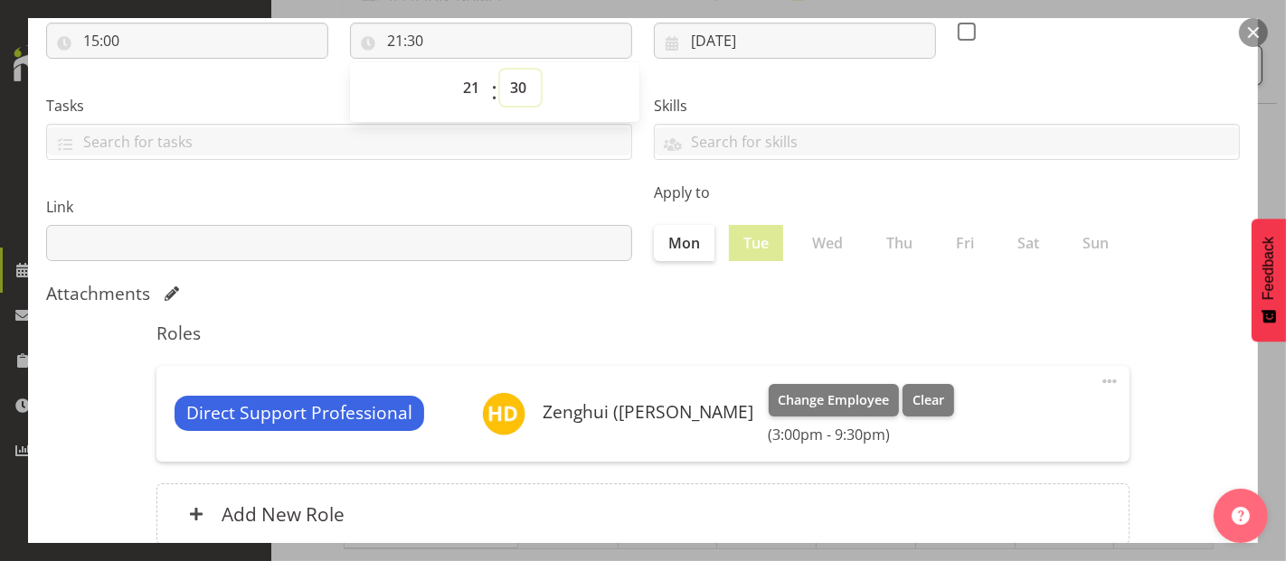
scroll to position [395, 0]
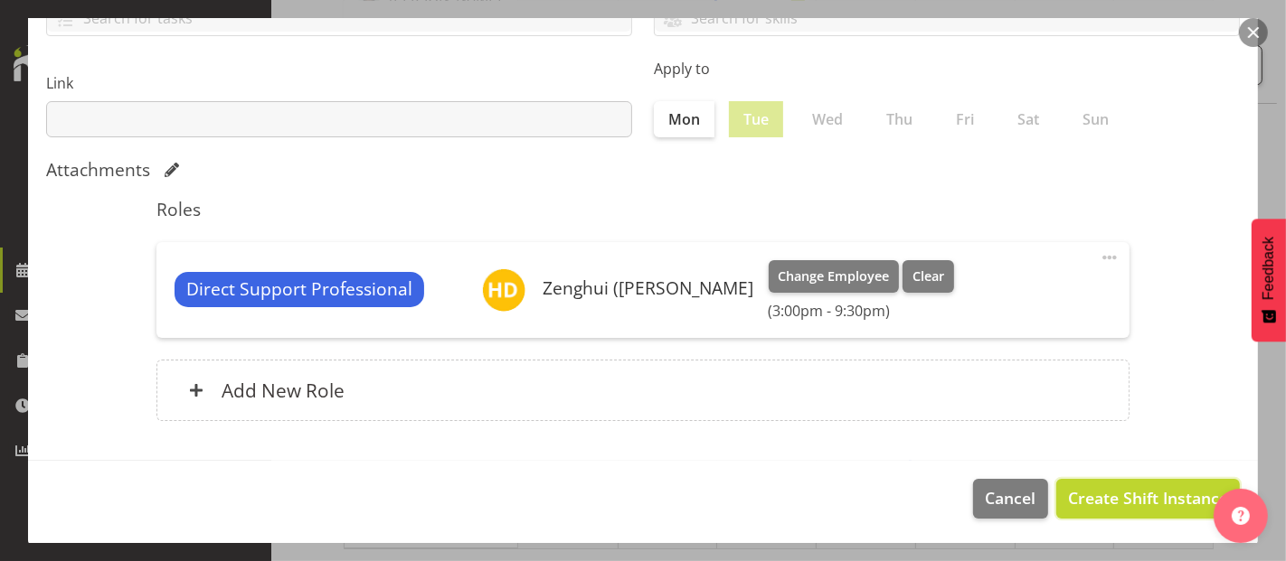
click at [1170, 497] on span "Create Shift Instance" at bounding box center [1148, 498] width 160 height 24
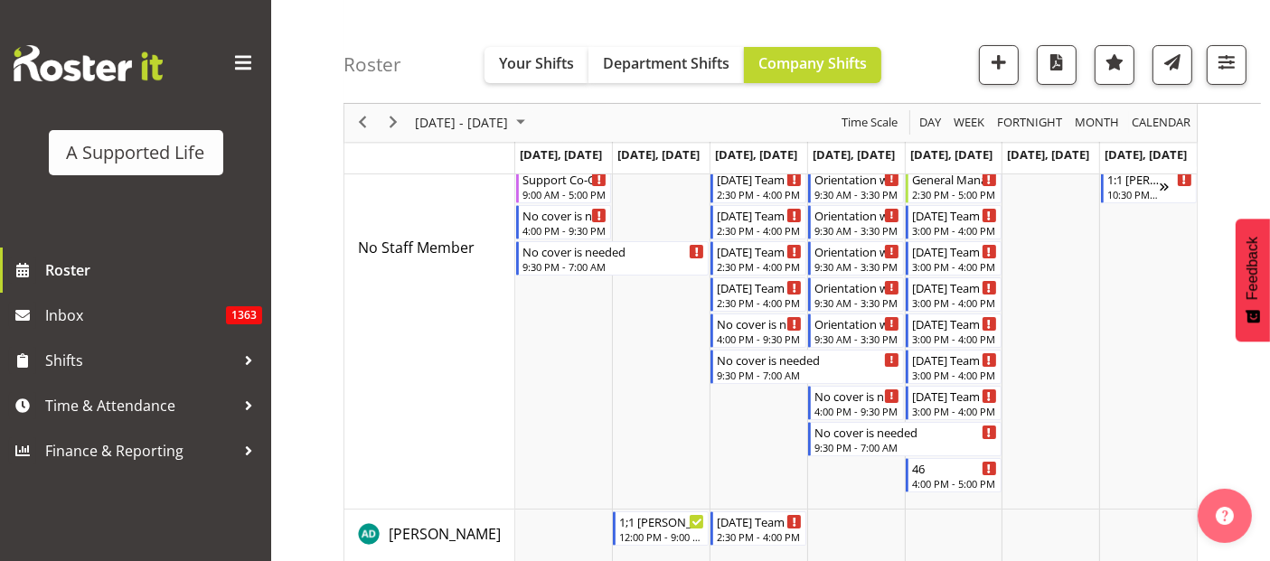
scroll to position [100, 0]
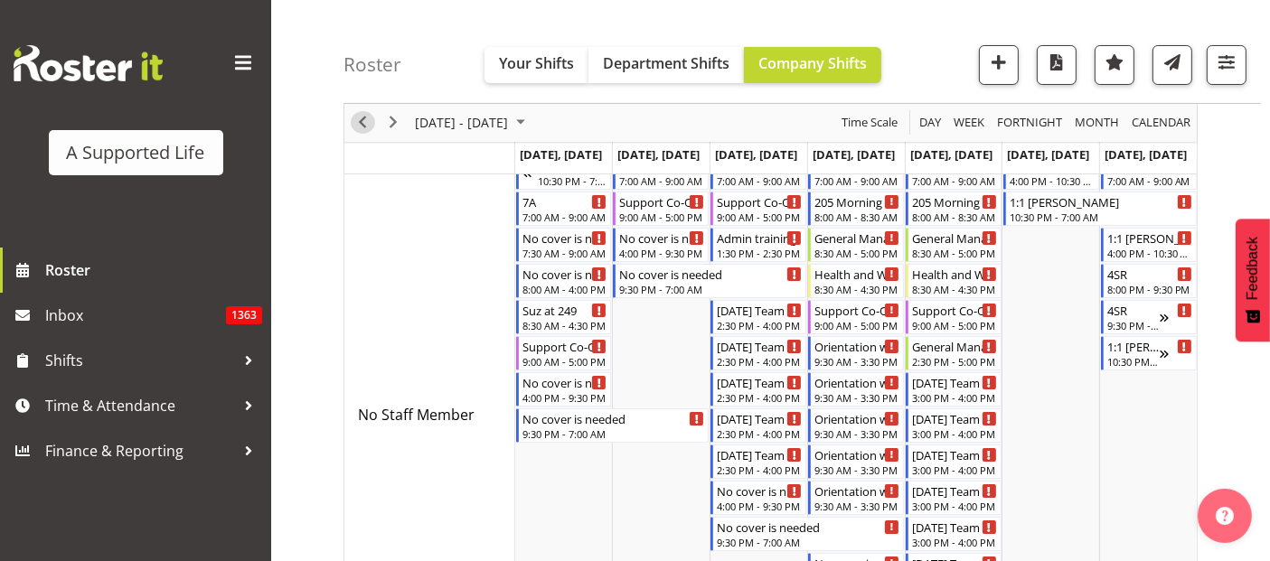
click at [366, 124] on span "Previous" at bounding box center [363, 123] width 22 height 23
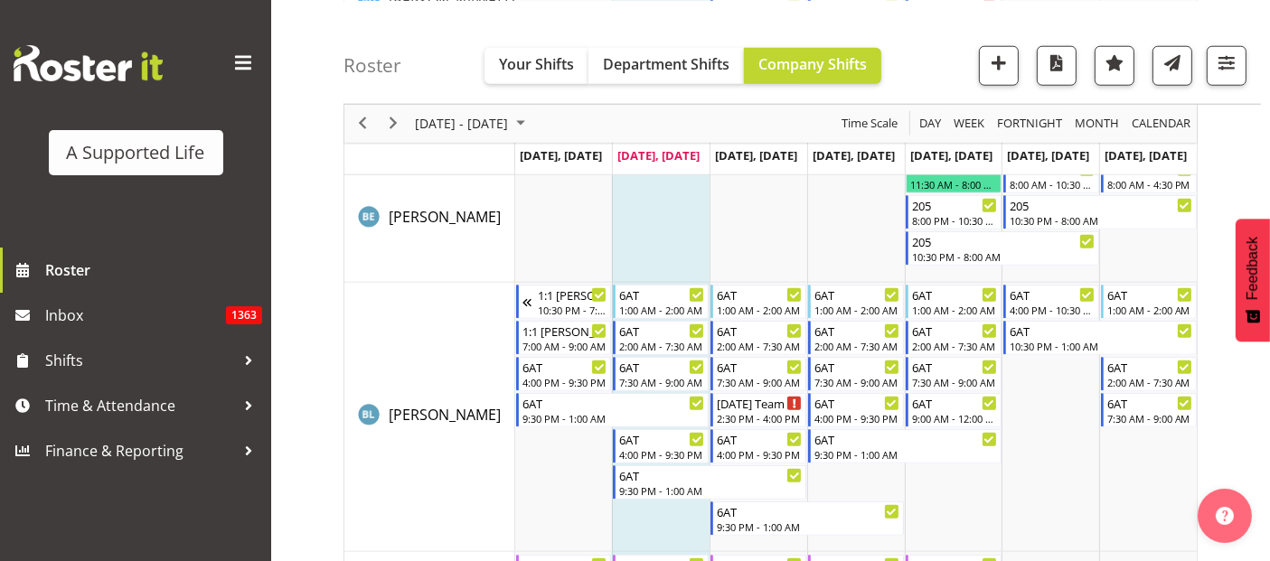
scroll to position [1305, 0]
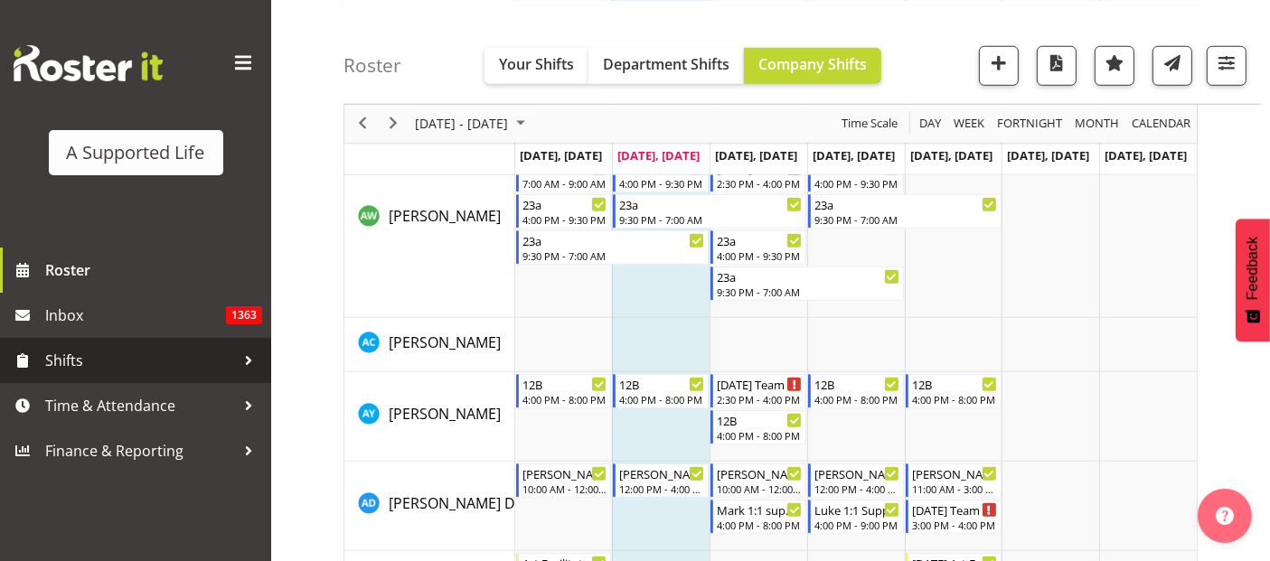
click at [137, 357] on span "Shifts" at bounding box center [140, 360] width 190 height 27
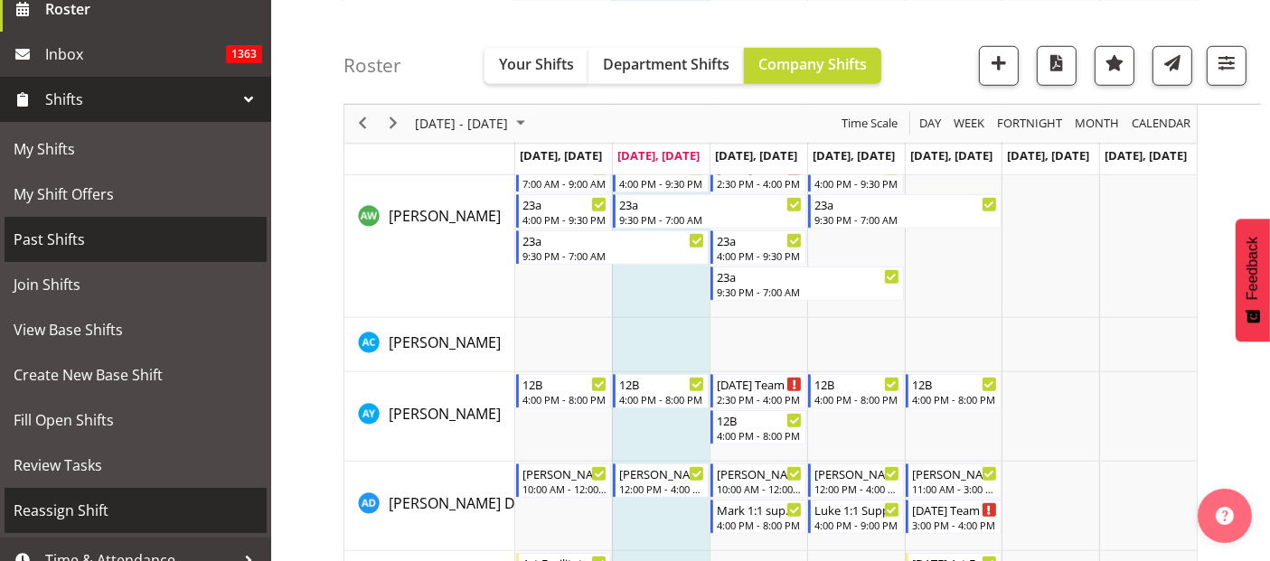
scroll to position [301, 0]
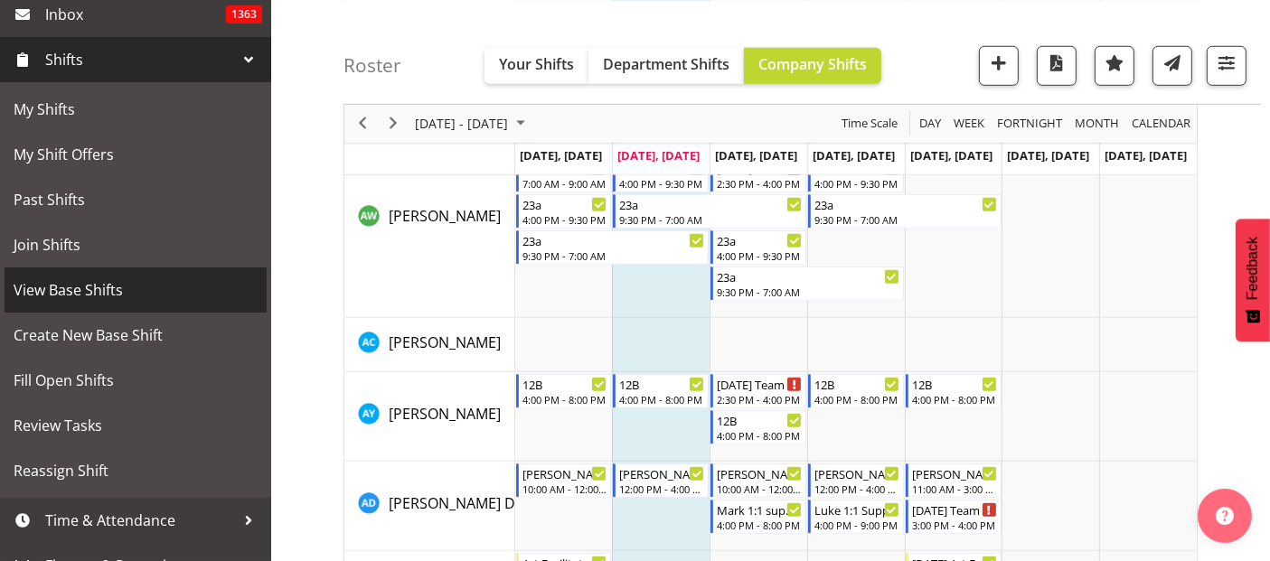
click at [128, 287] on span "View Base Shifts" at bounding box center [136, 290] width 244 height 27
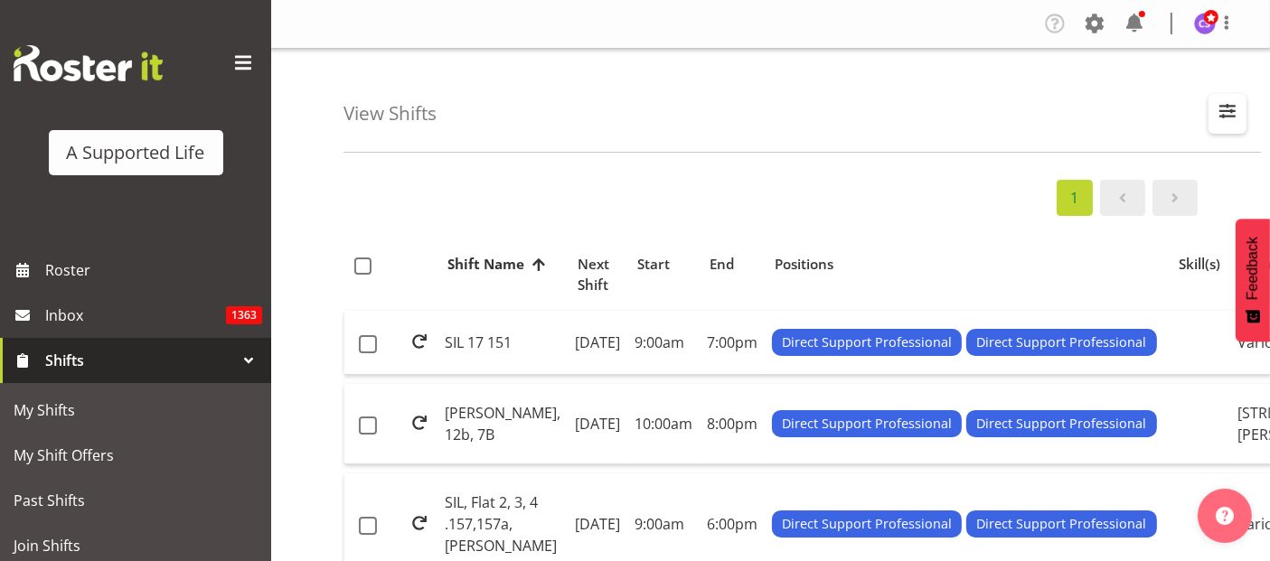
click at [1230, 123] on button "button" at bounding box center [1228, 114] width 38 height 40
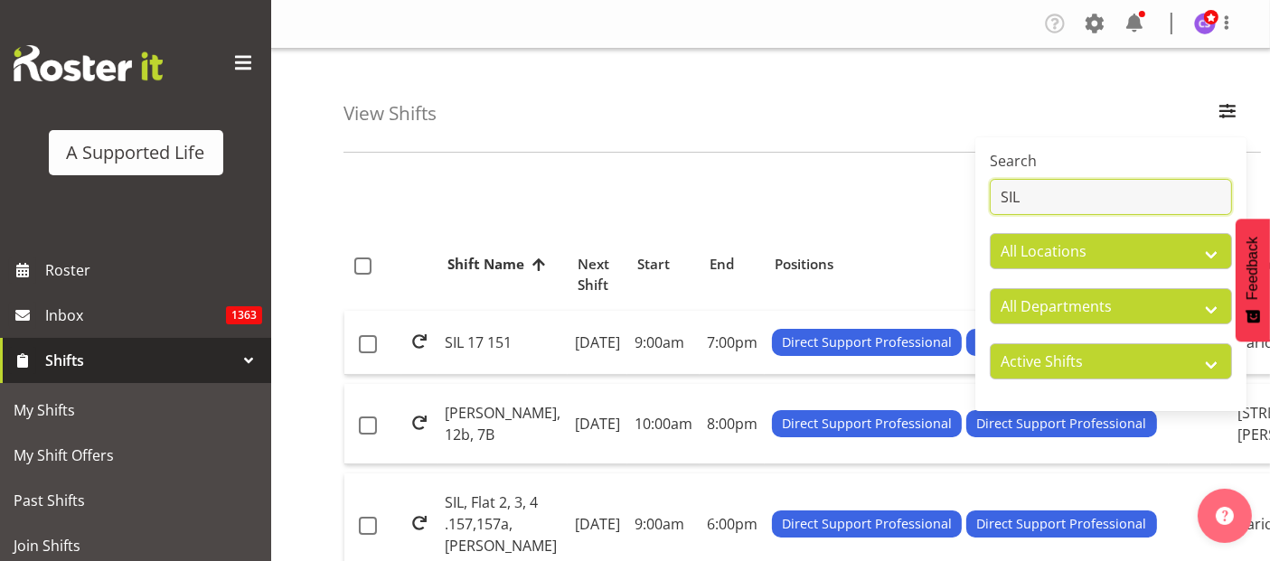
drag, startPoint x: 1129, startPoint y: 203, endPoint x: 1143, endPoint y: 199, distance: 14.0
click at [1128, 203] on input "SIL" at bounding box center [1111, 197] width 242 height 36
type input "S"
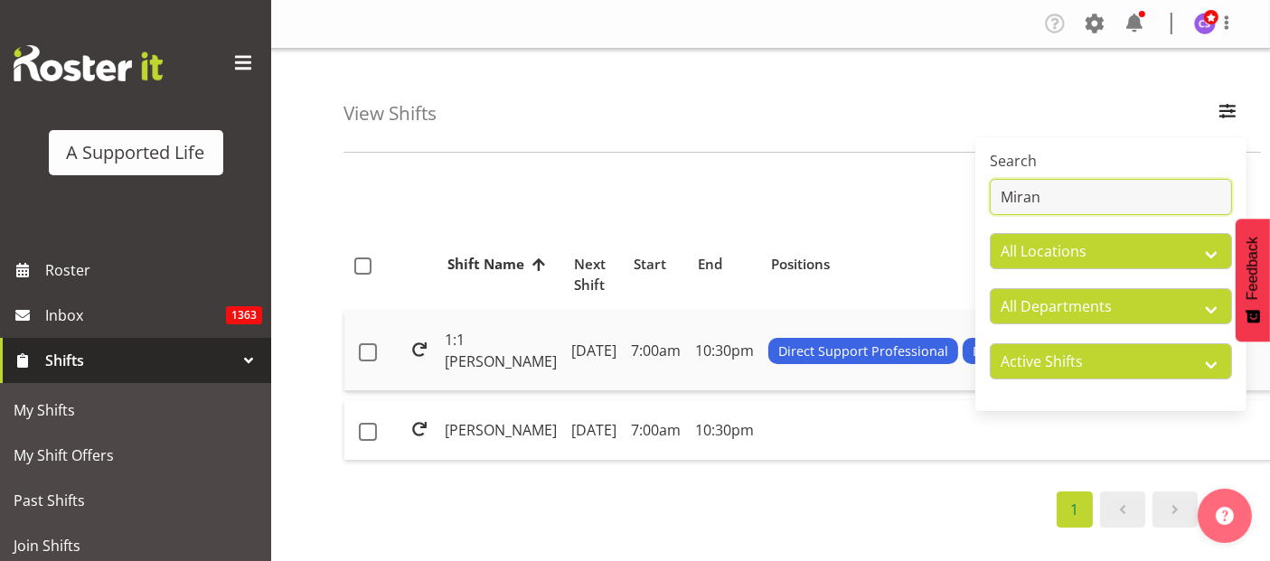
type input "Miran"
click at [579, 372] on td "Monday, 8th Sep 2025" at bounding box center [594, 351] width 60 height 80
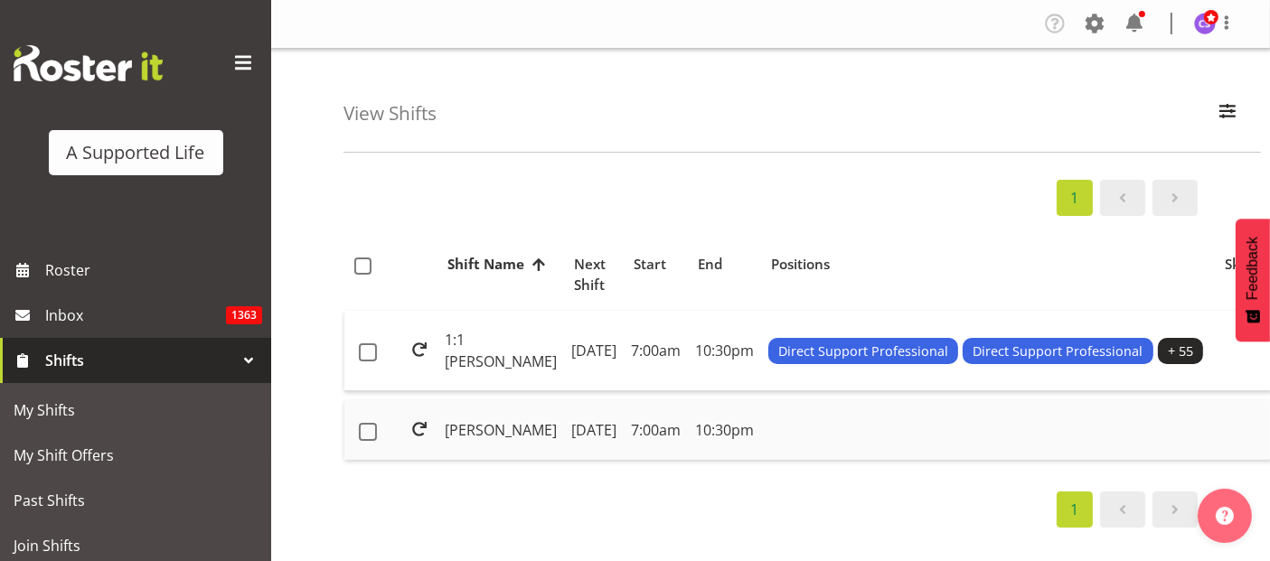
scroll to position [56, 0]
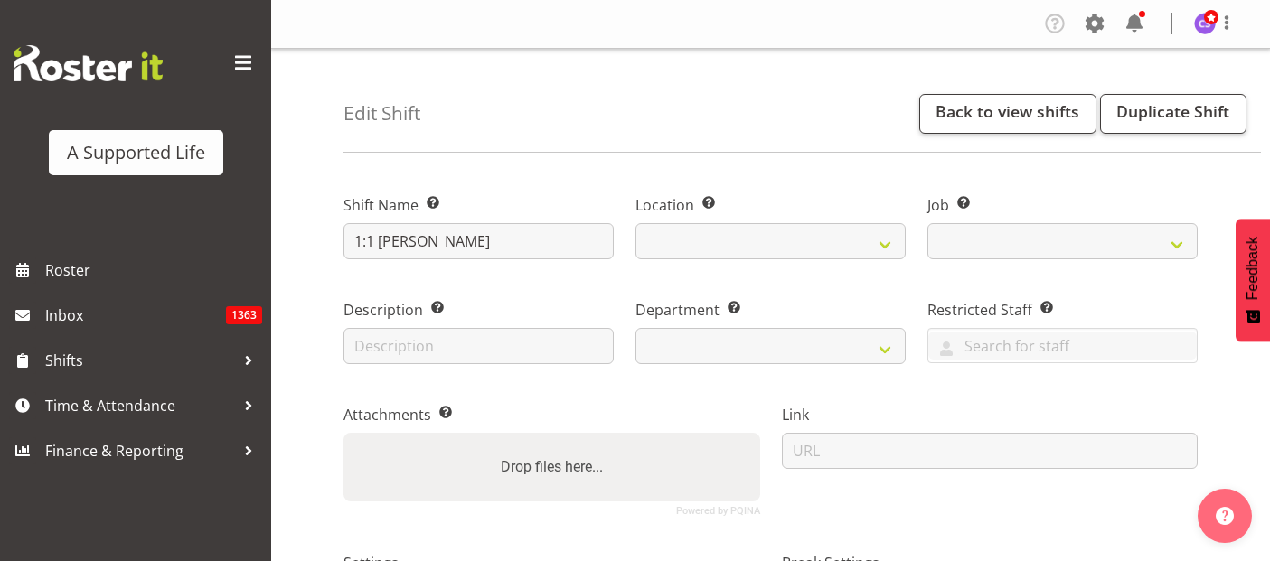
select select
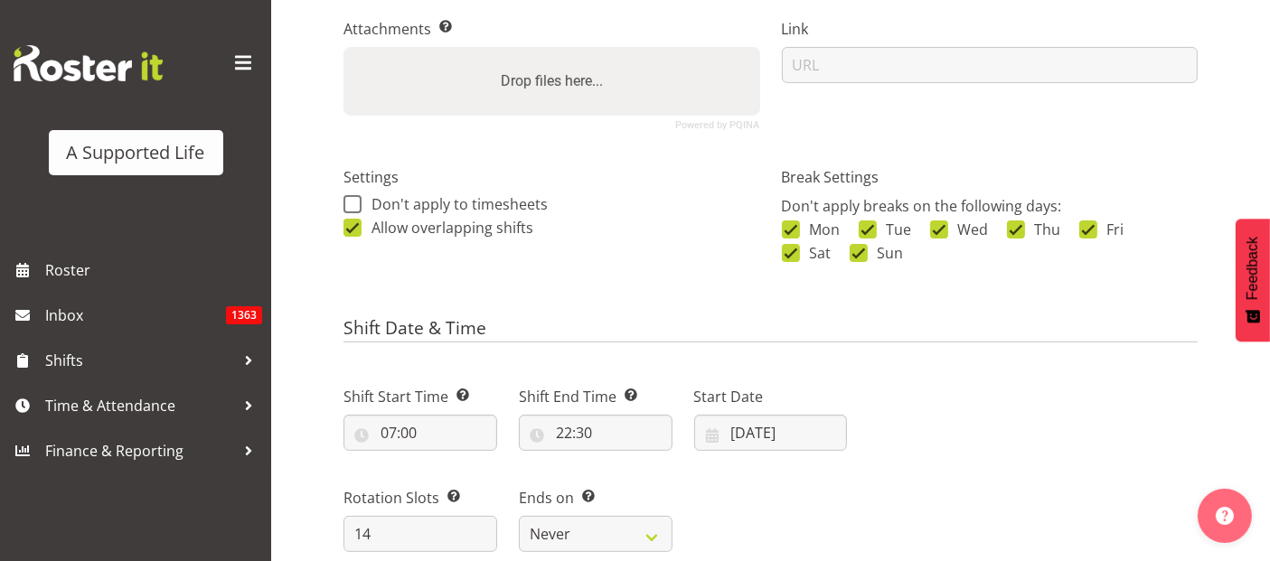
select select
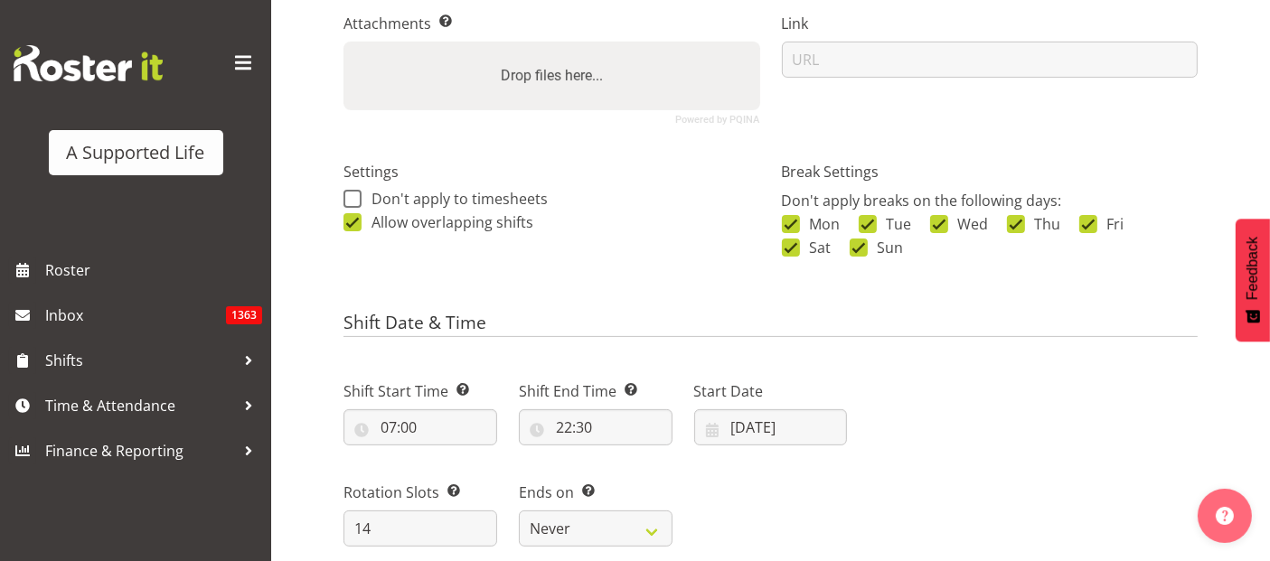
select select "4112"
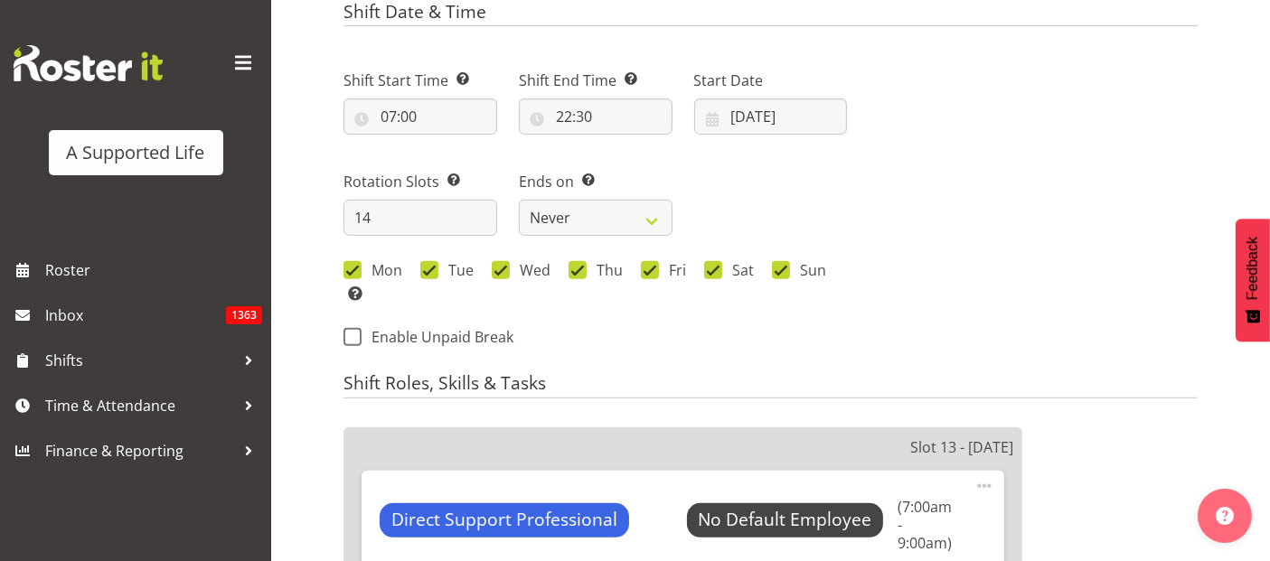
select select
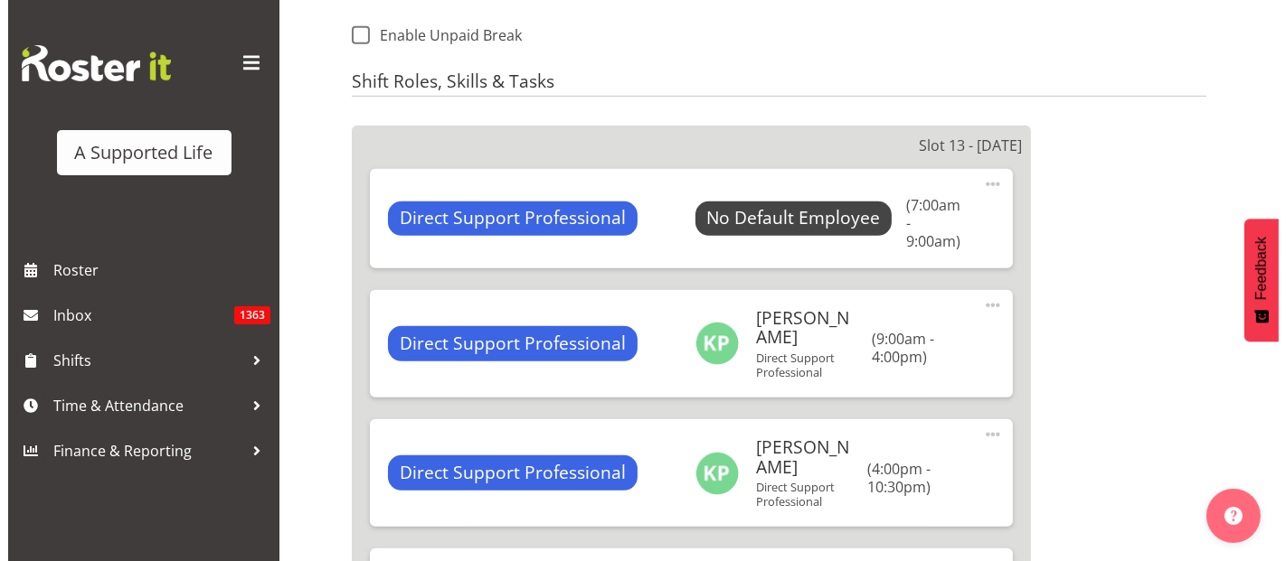
scroll to position [904, 0]
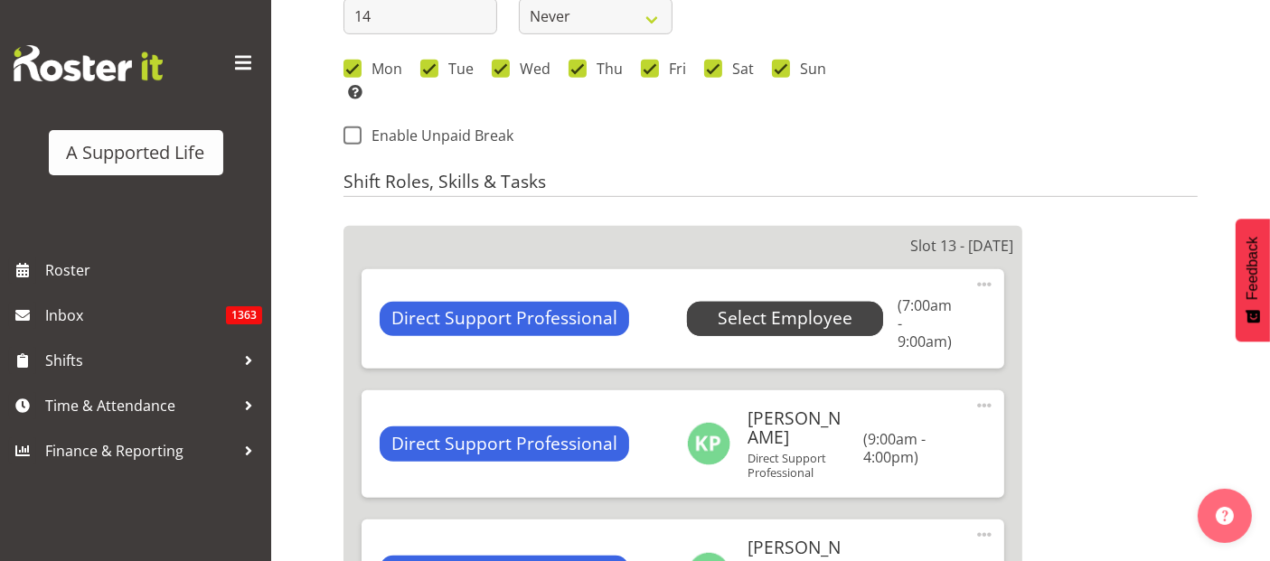
click at [736, 313] on span "Select Employee" at bounding box center [785, 319] width 135 height 26
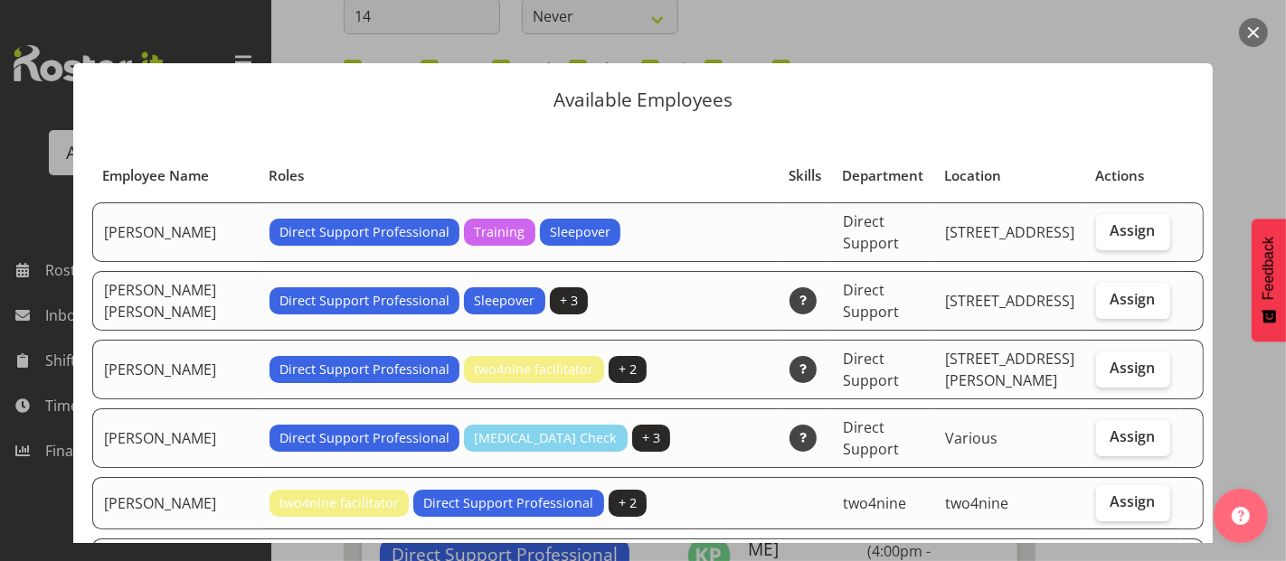
select select "1216"
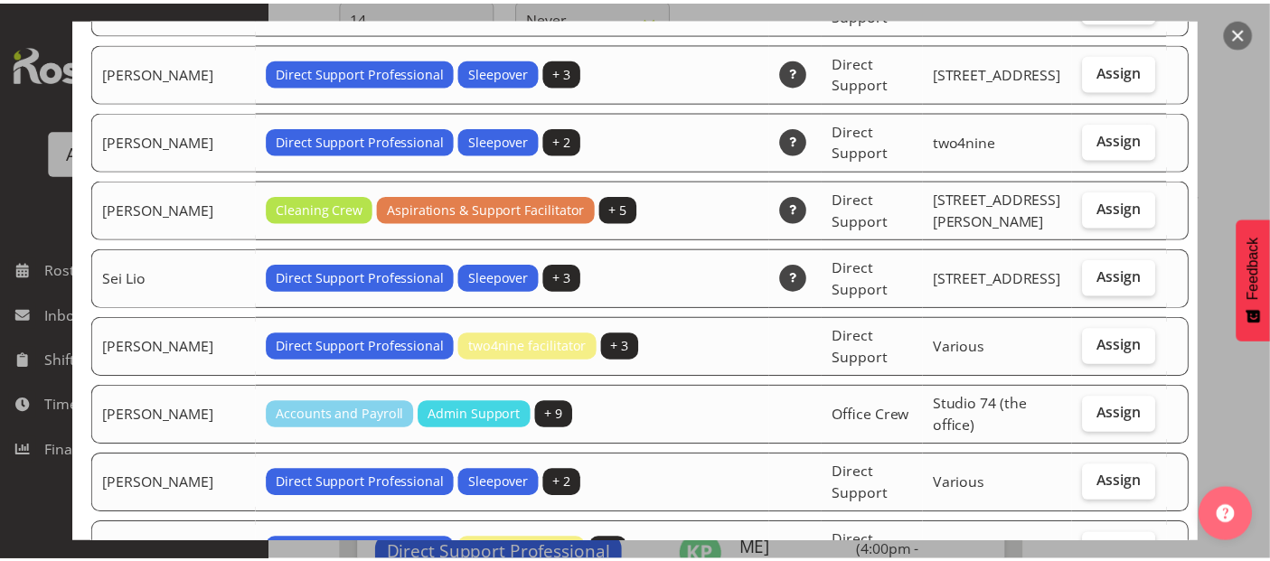
scroll to position [3817, 0]
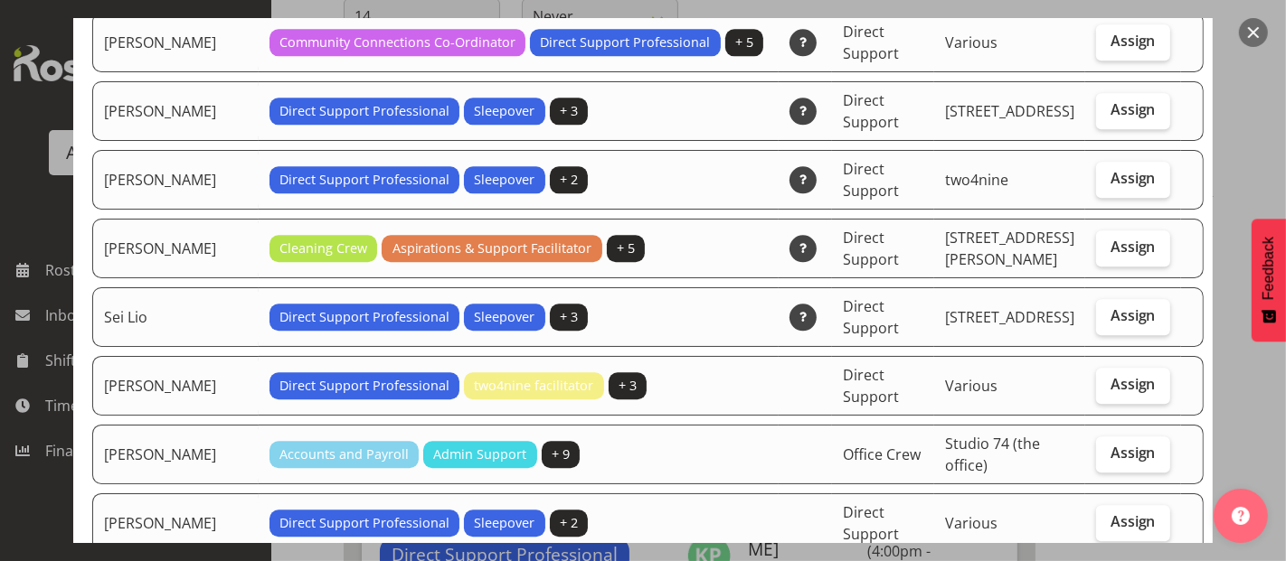
click at [1263, 399] on div at bounding box center [643, 280] width 1286 height 561
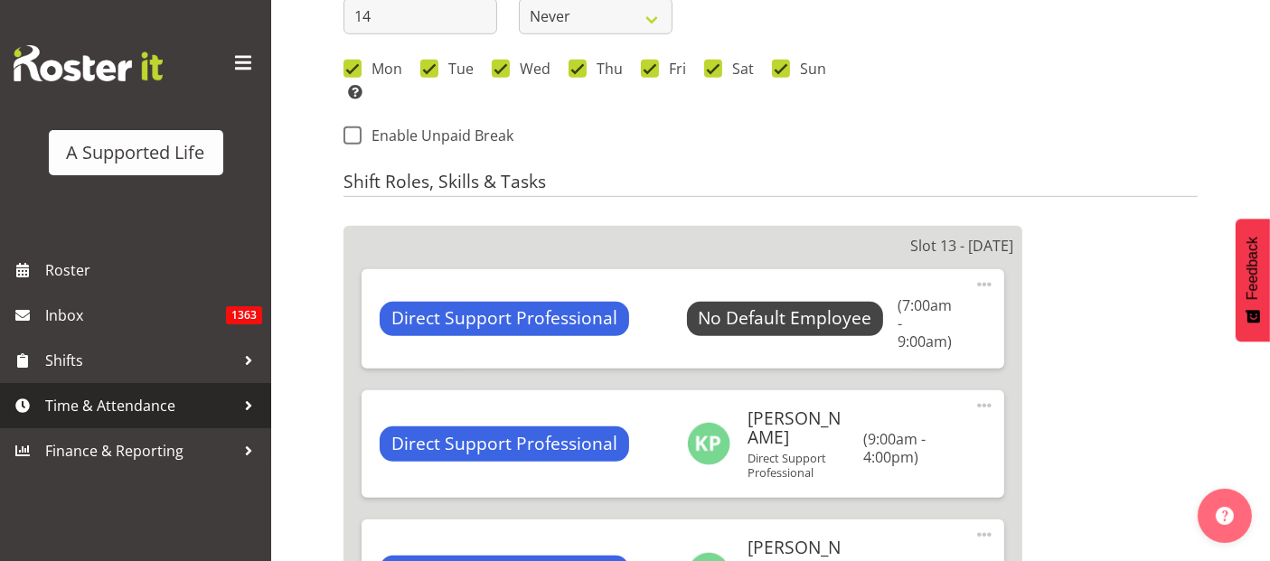
click at [118, 407] on span "Time & Attendance" at bounding box center [140, 405] width 190 height 27
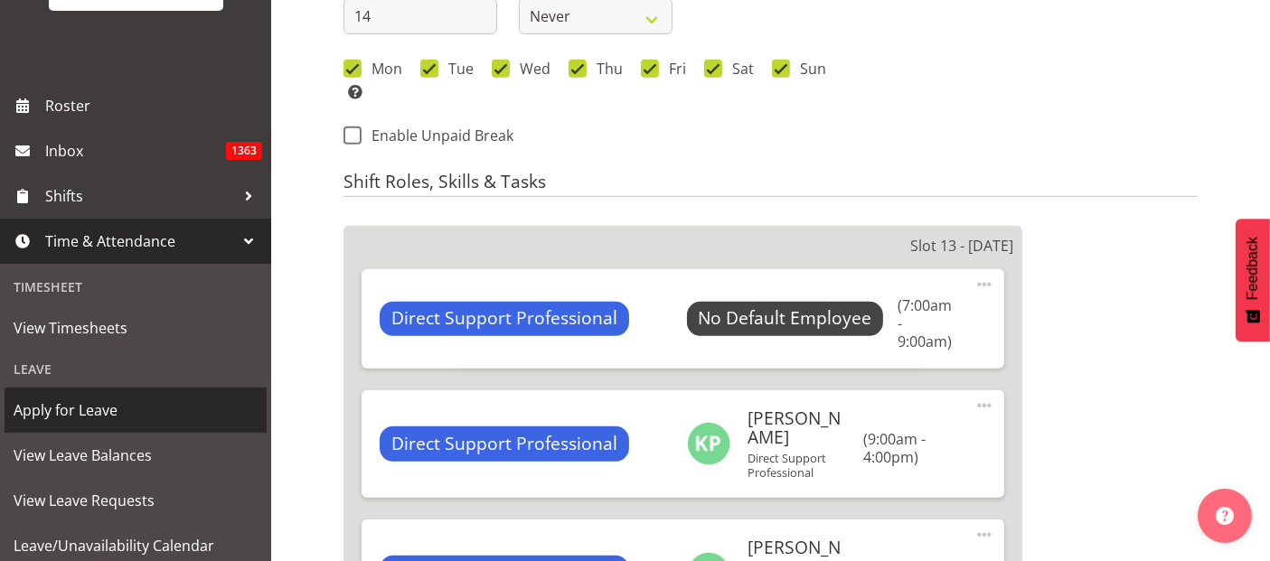
scroll to position [301, 0]
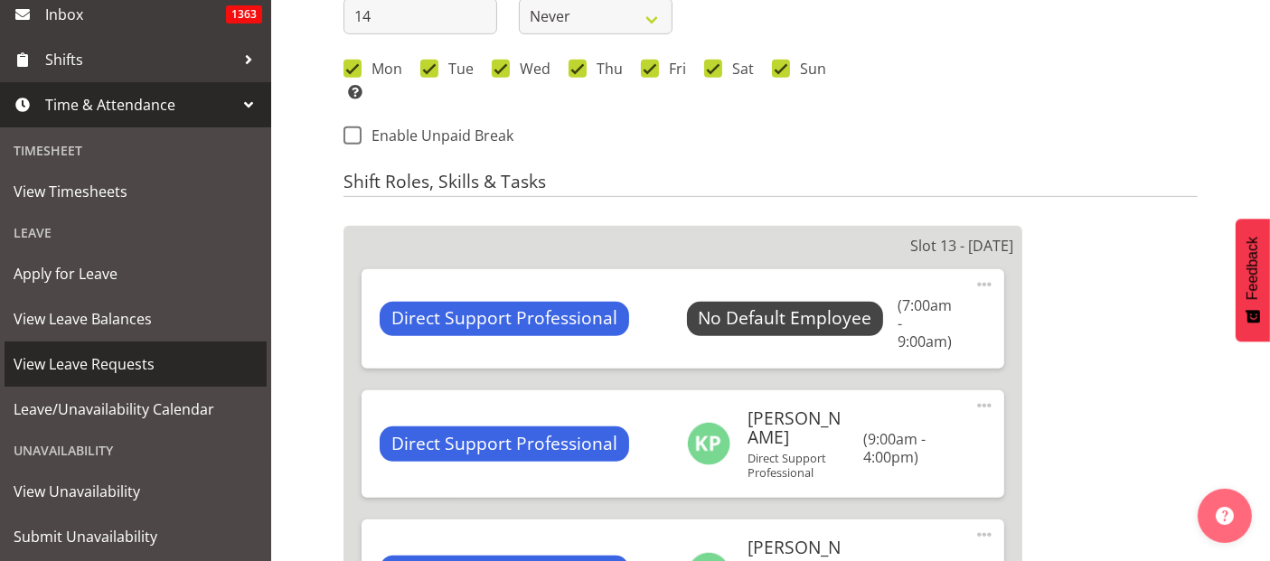
click at [142, 367] on span "View Leave Requests" at bounding box center [136, 364] width 244 height 27
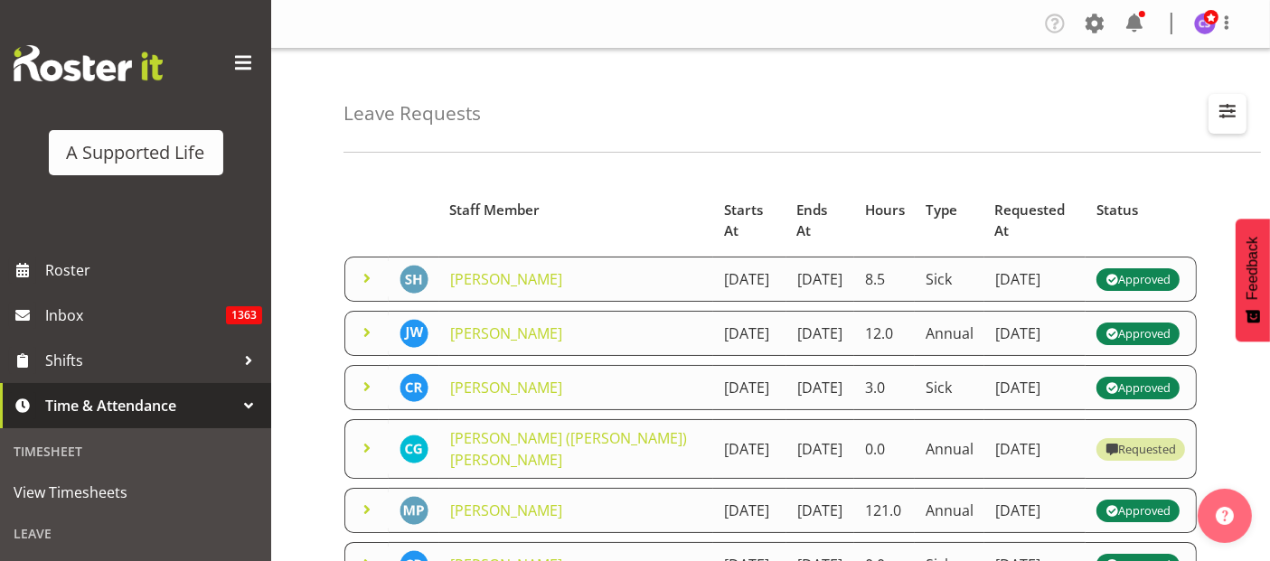
click at [1233, 106] on span "button" at bounding box center [1228, 111] width 24 height 24
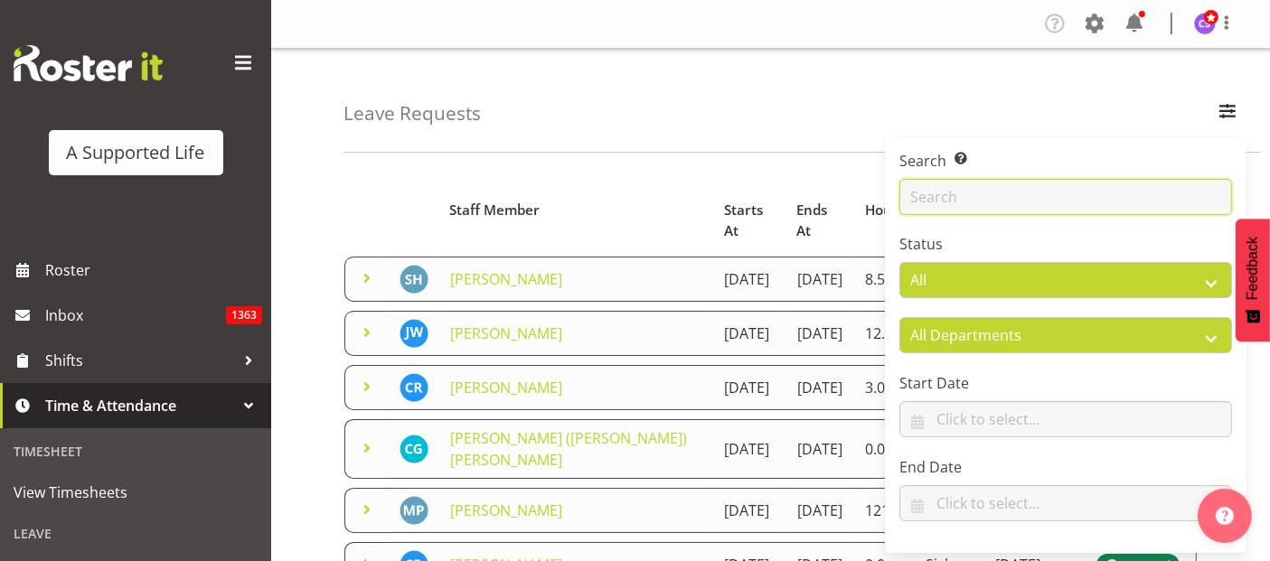
click at [996, 196] on input "text" at bounding box center [1066, 197] width 333 height 36
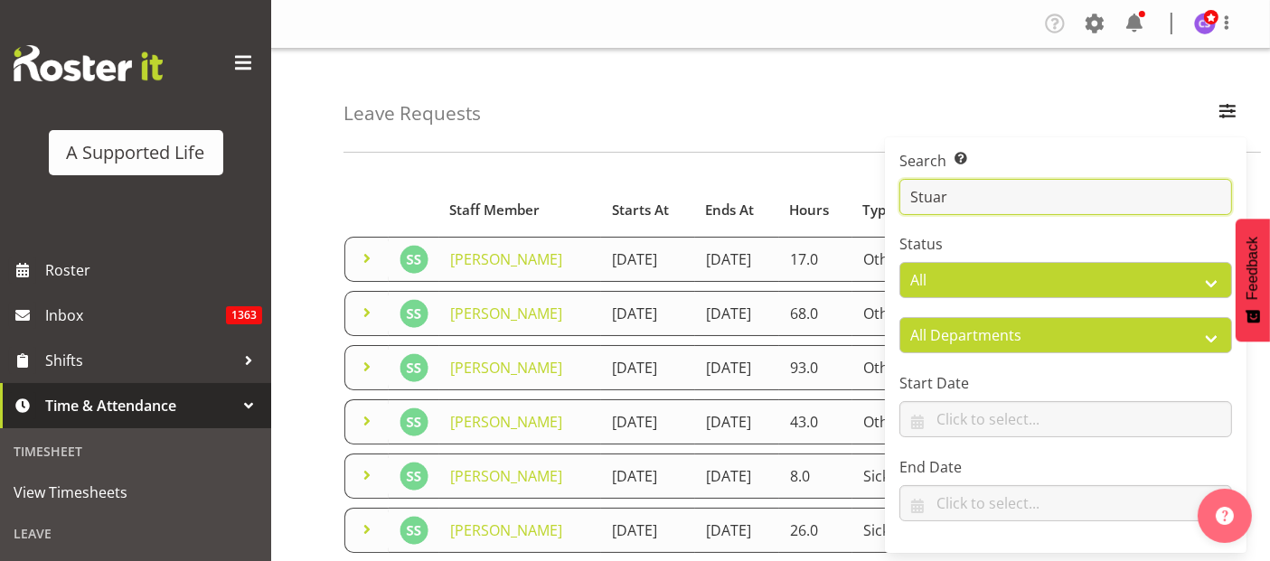
type input "Stuar"
click at [538, 282] on td "[PERSON_NAME]" at bounding box center [520, 259] width 162 height 45
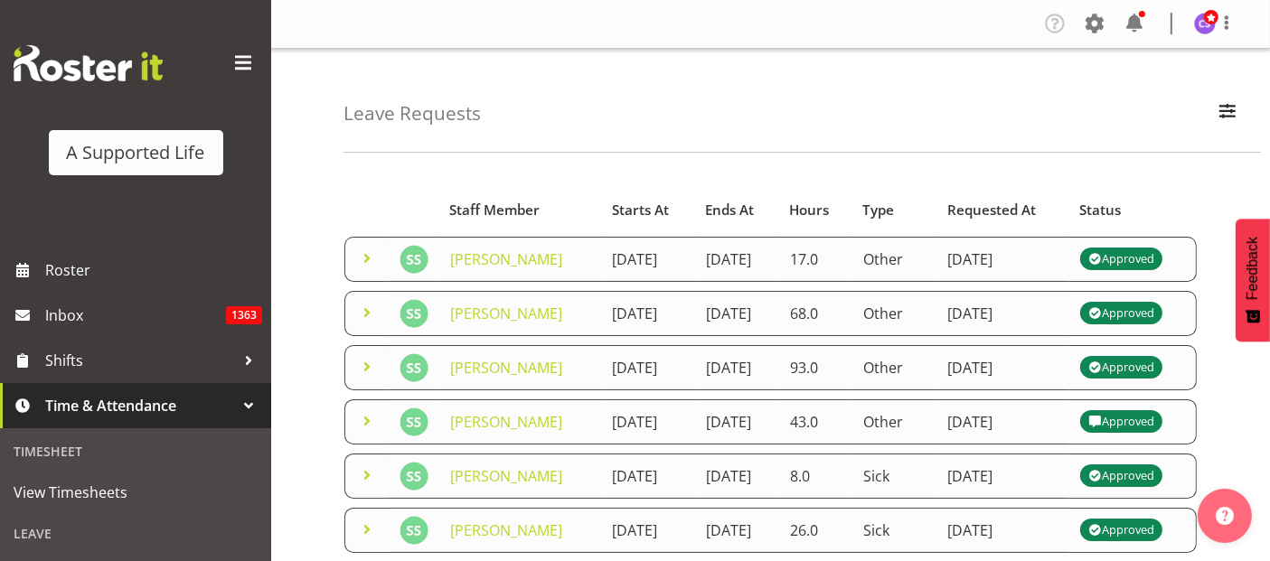
click at [1149, 263] on div "Approved" at bounding box center [1121, 260] width 65 height 22
click at [474, 269] on link "[PERSON_NAME]" at bounding box center [506, 260] width 112 height 20
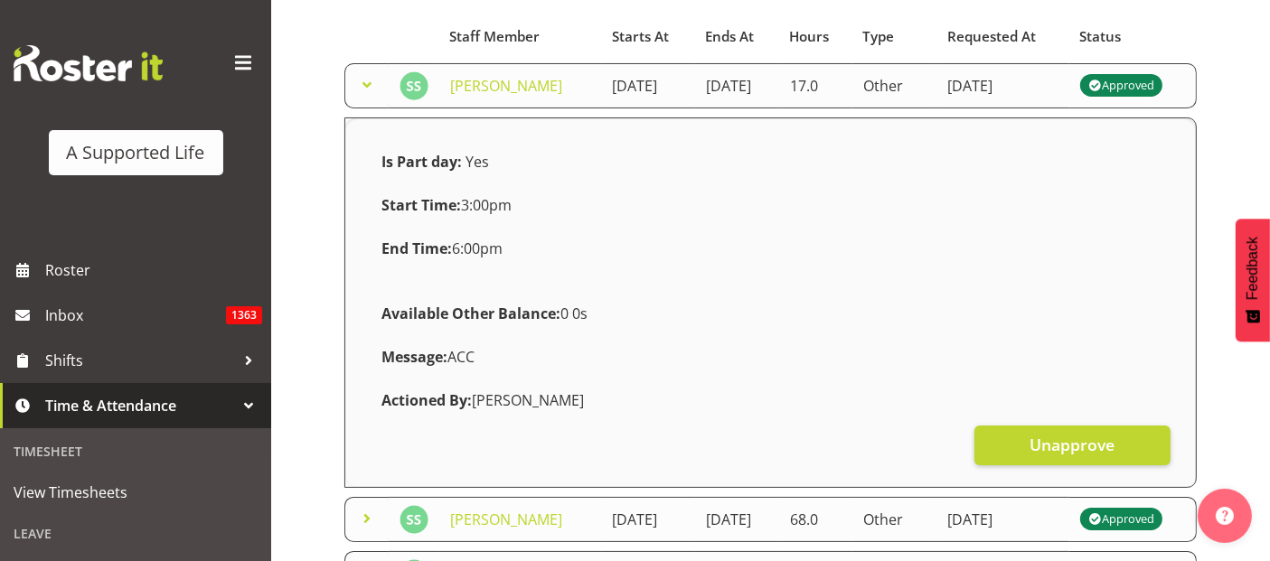
scroll to position [401, 0]
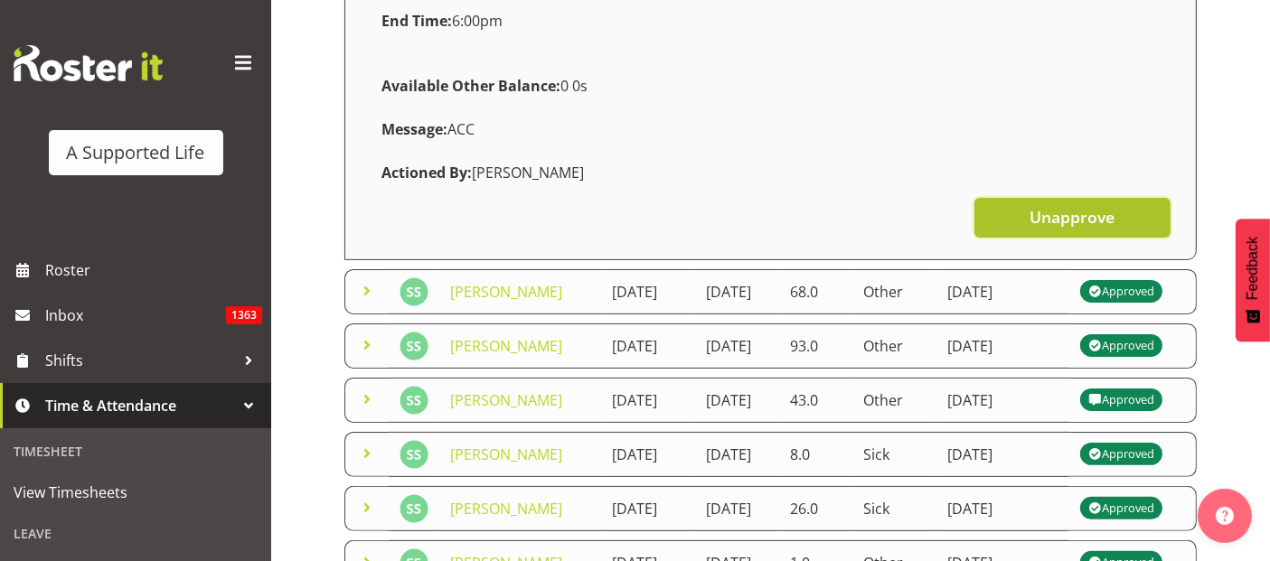
click at [1049, 226] on span "Unapprove" at bounding box center [1072, 217] width 85 height 24
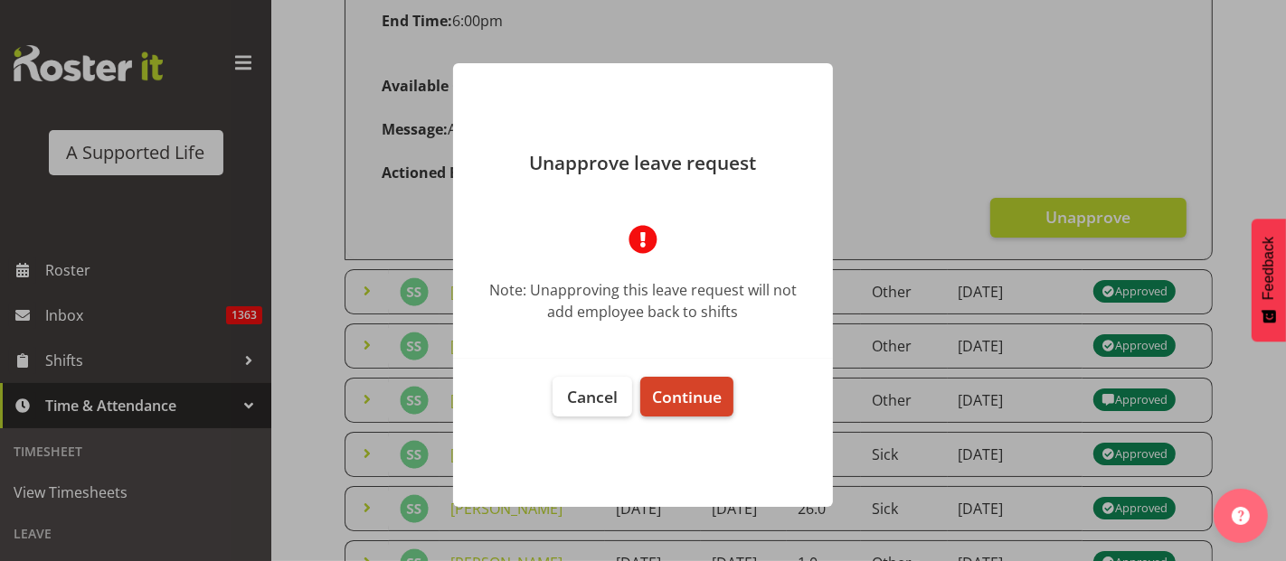
click at [708, 396] on span "Continue" at bounding box center [687, 397] width 70 height 22
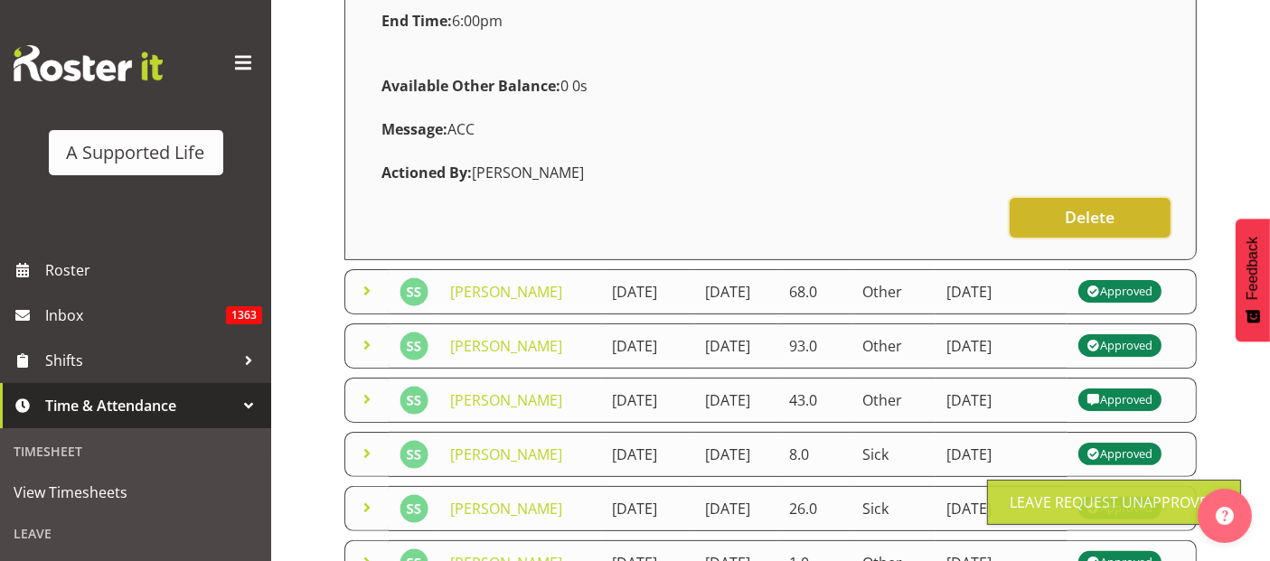
click at [1096, 219] on span "Delete" at bounding box center [1090, 217] width 50 height 24
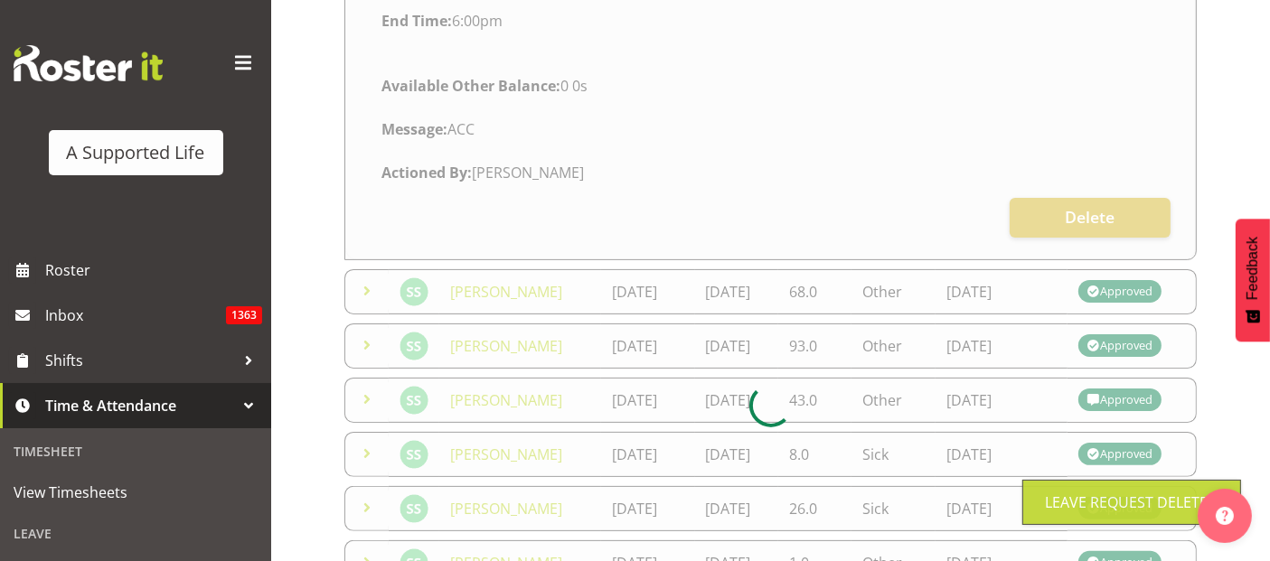
scroll to position [23, 0]
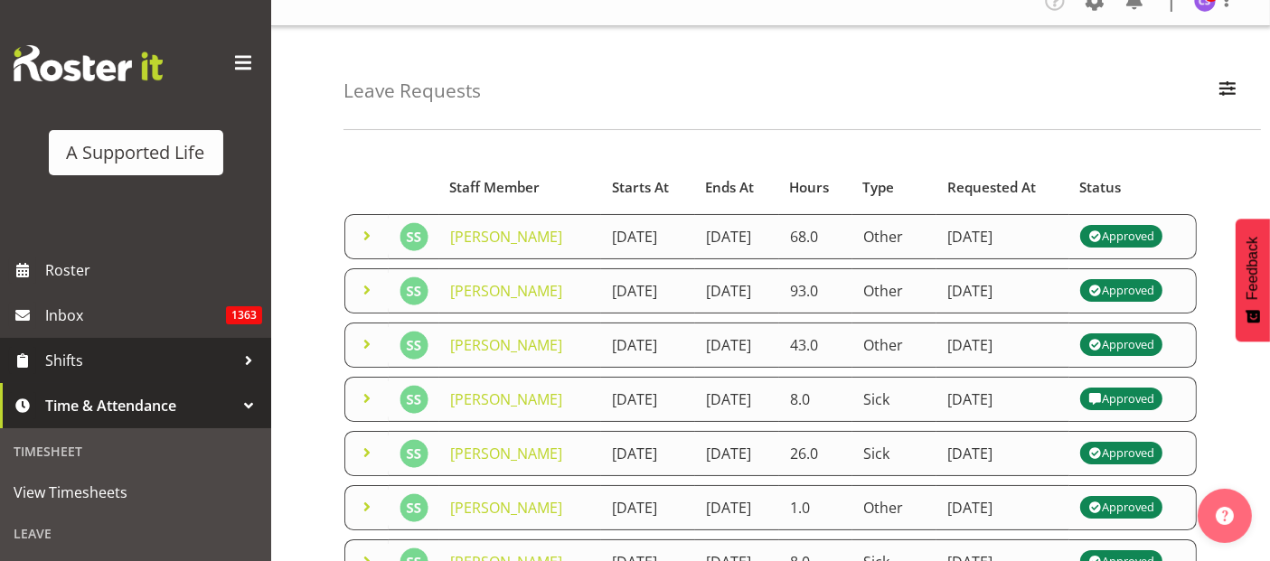
click at [158, 363] on span "Shifts" at bounding box center [140, 360] width 190 height 27
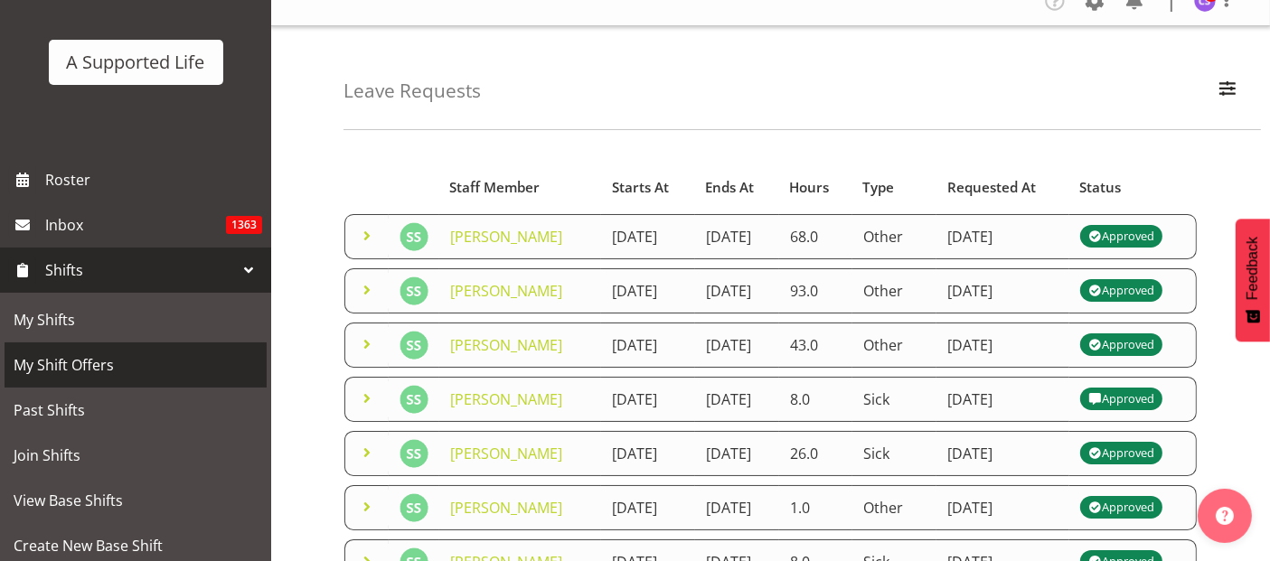
scroll to position [201, 0]
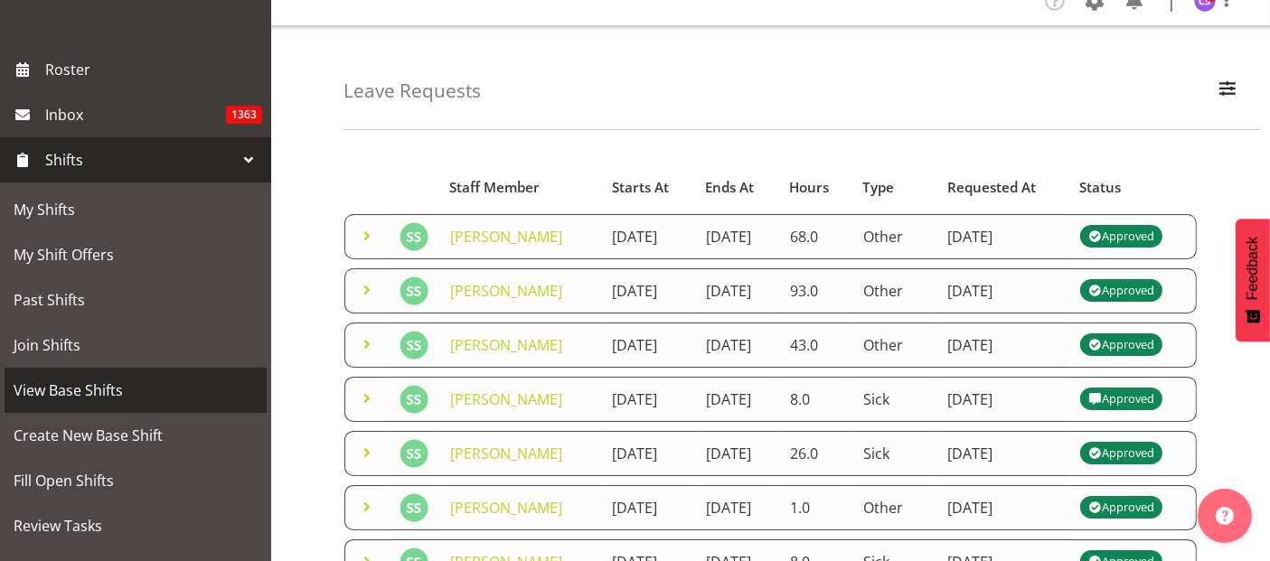
click at [95, 398] on span "View Base Shifts" at bounding box center [136, 390] width 244 height 27
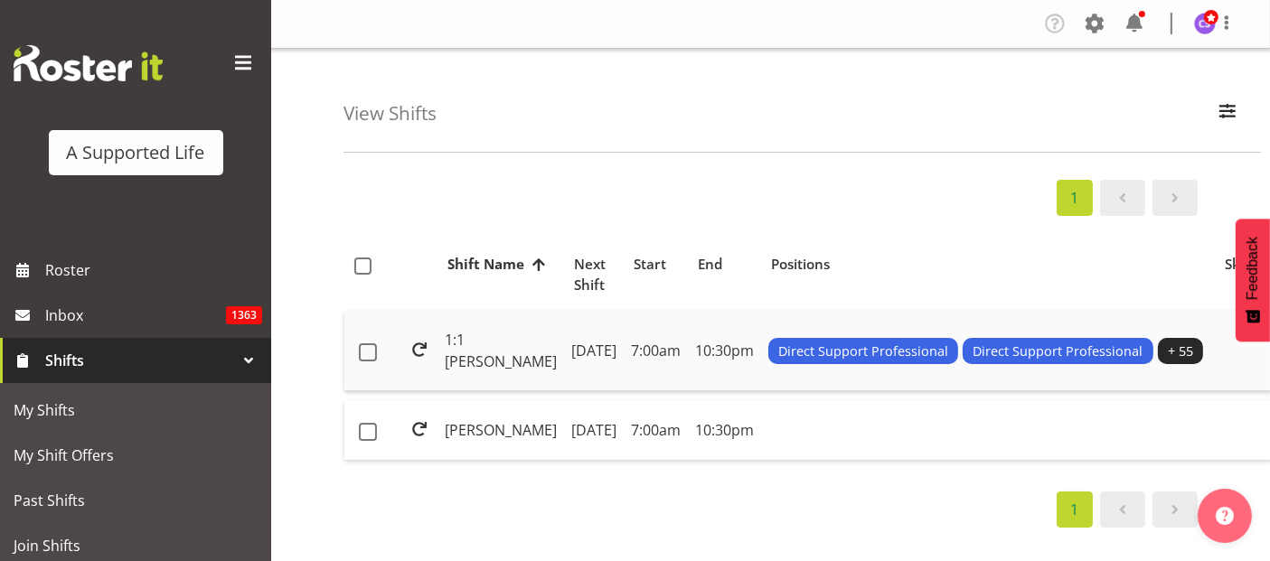
click at [624, 353] on td "7:00am" at bounding box center [656, 351] width 64 height 80
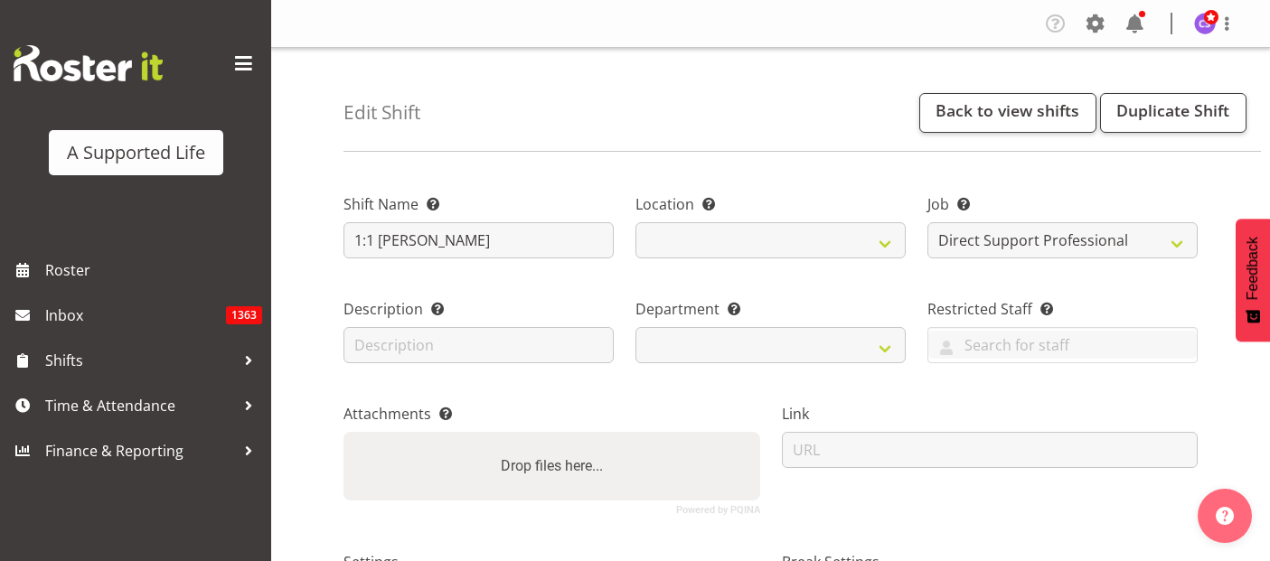
select select "4112"
select select
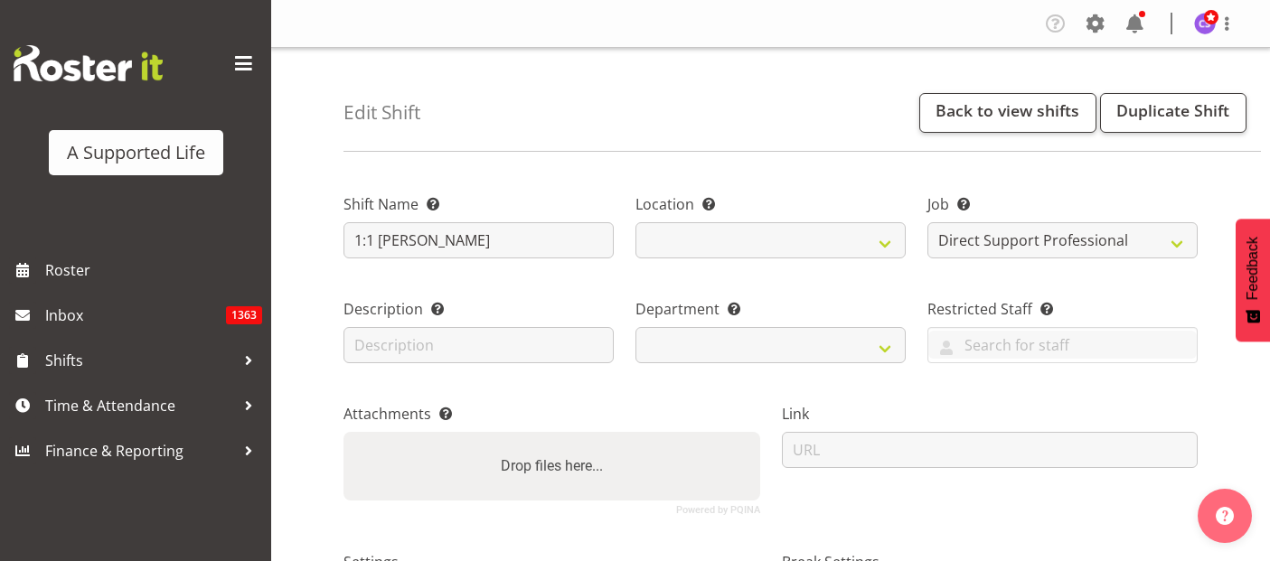
select select "1216"
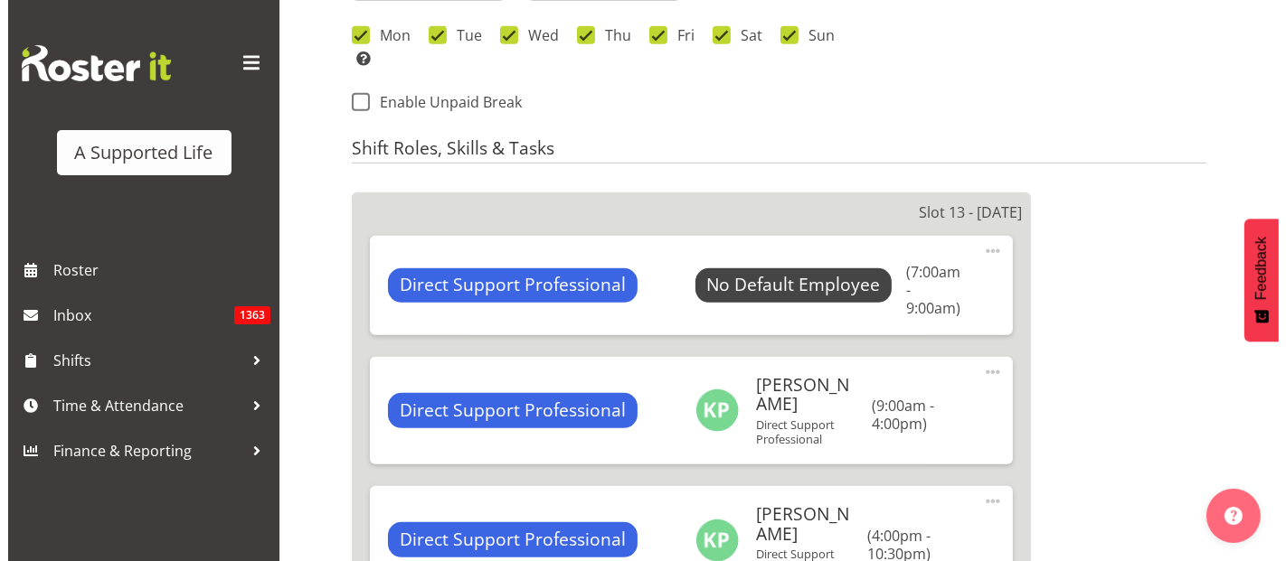
scroll to position [1105, 0]
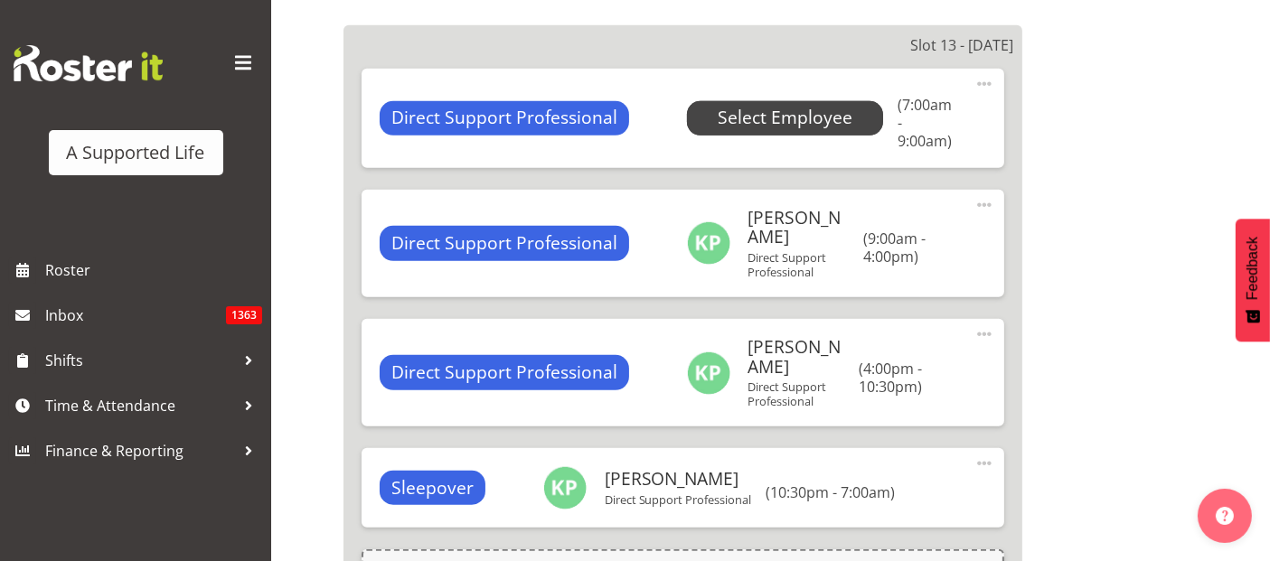
click at [703, 101] on span "Select Employee" at bounding box center [785, 118] width 197 height 34
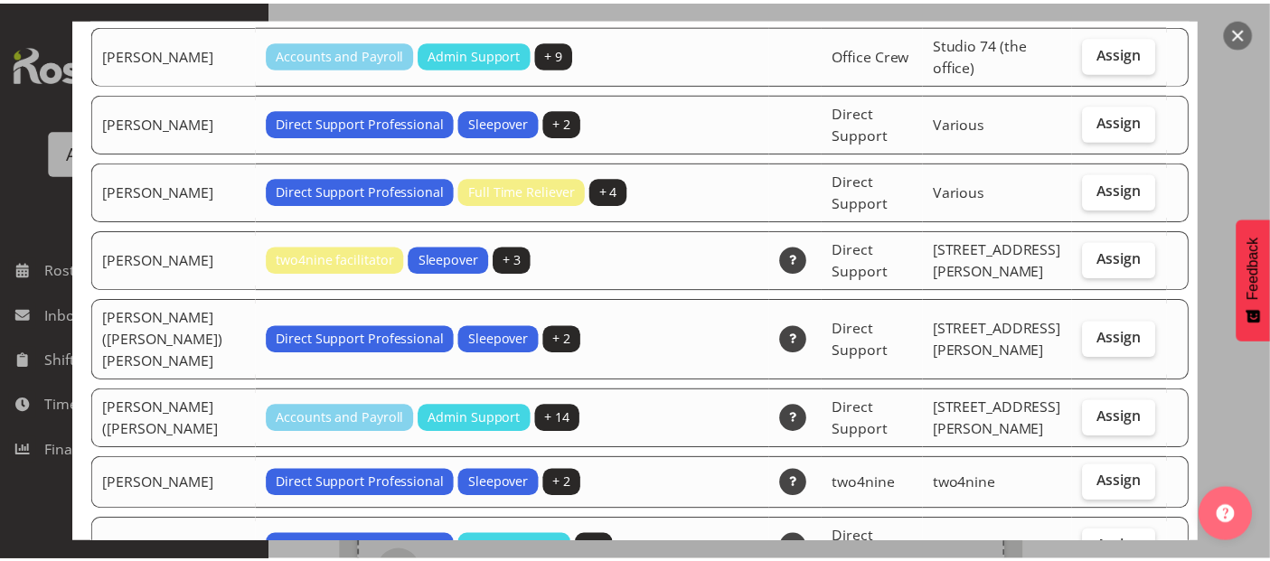
scroll to position [4218, 0]
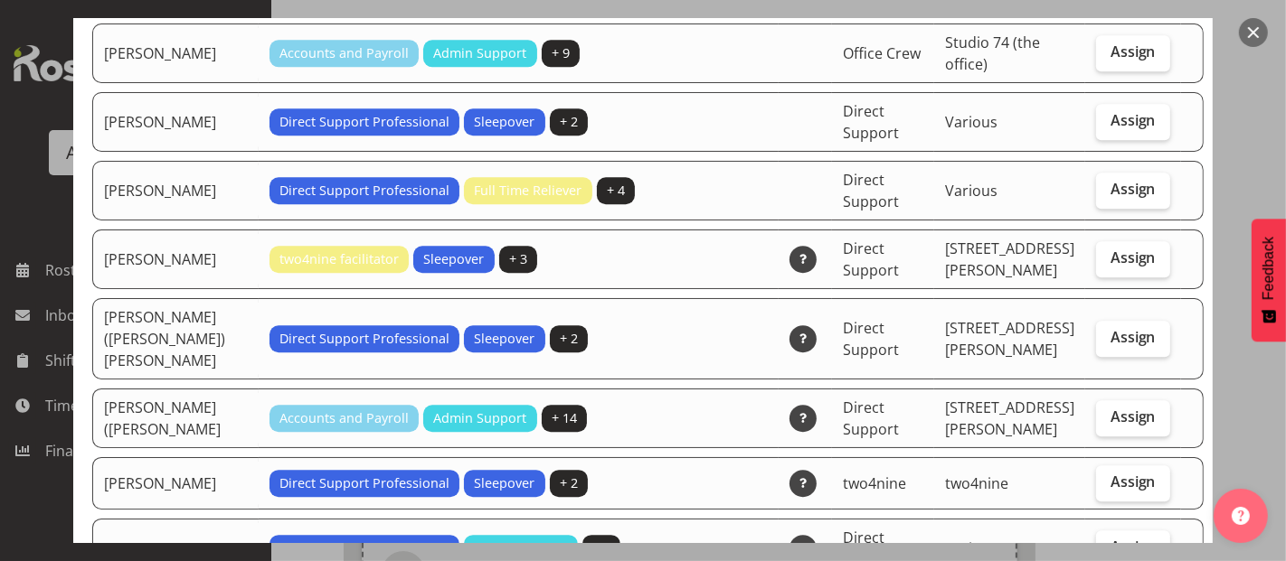
click at [33, 486] on div at bounding box center [643, 280] width 1286 height 561
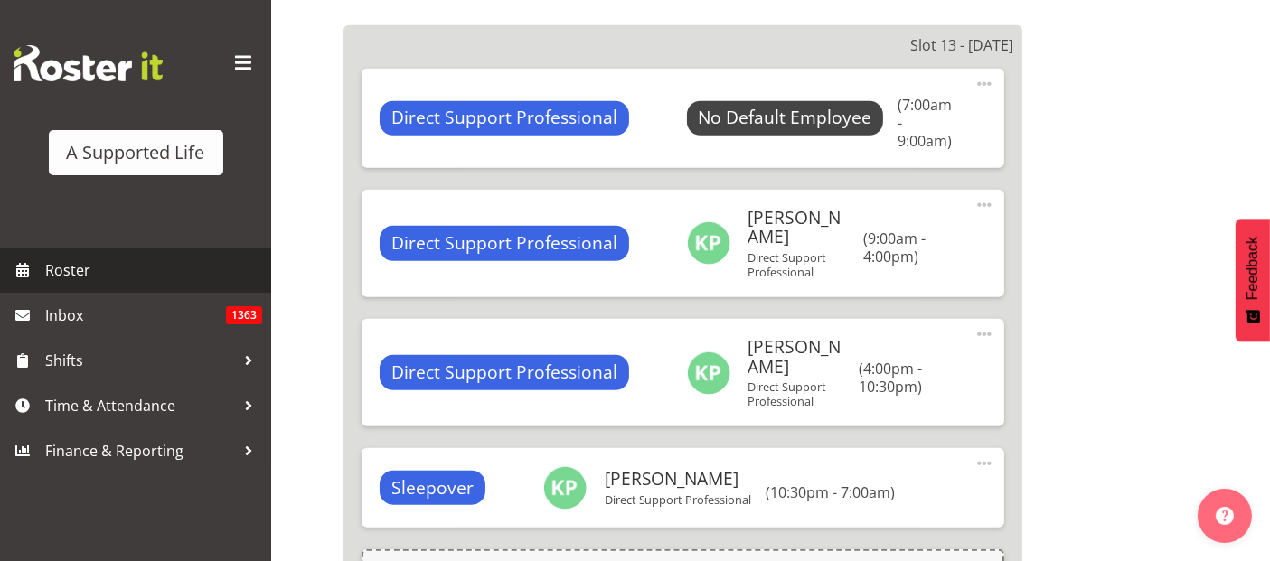
click at [98, 269] on span "Roster" at bounding box center [153, 270] width 217 height 27
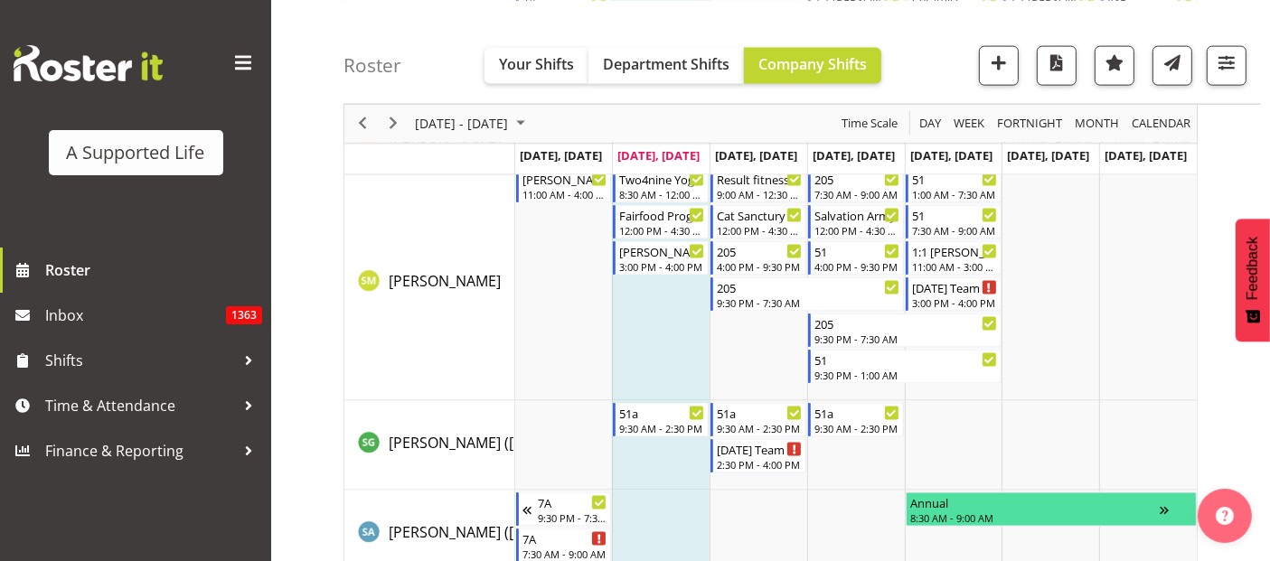
scroll to position [9543, 0]
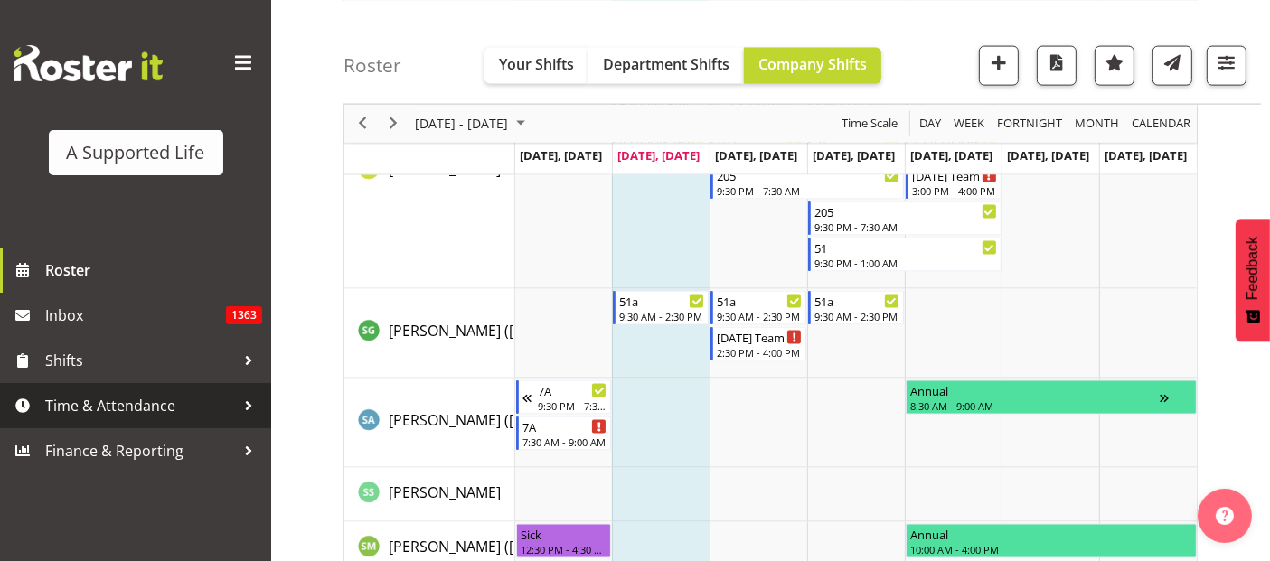
click at [166, 407] on span "Time & Attendance" at bounding box center [140, 405] width 190 height 27
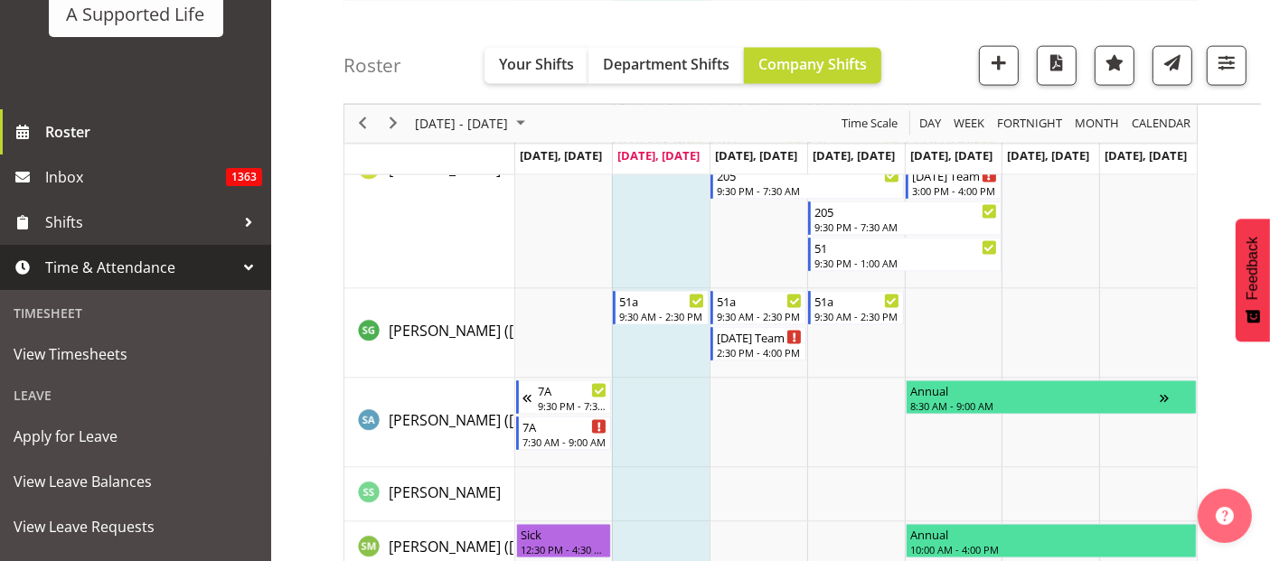
scroll to position [0, 0]
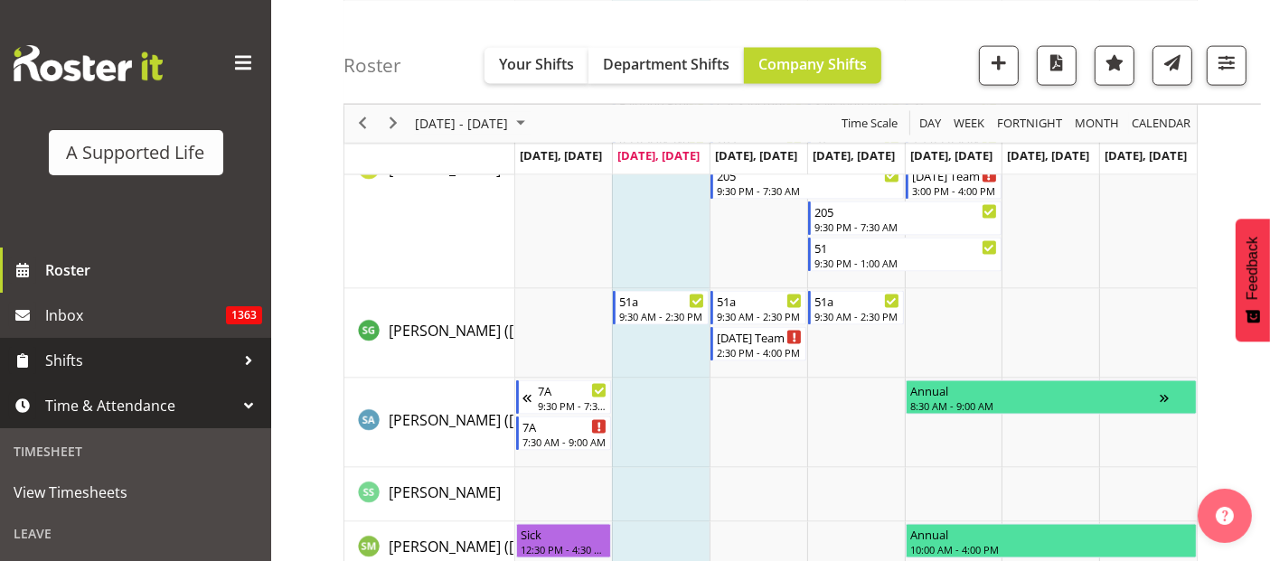
click at [145, 365] on span "Shifts" at bounding box center [140, 360] width 190 height 27
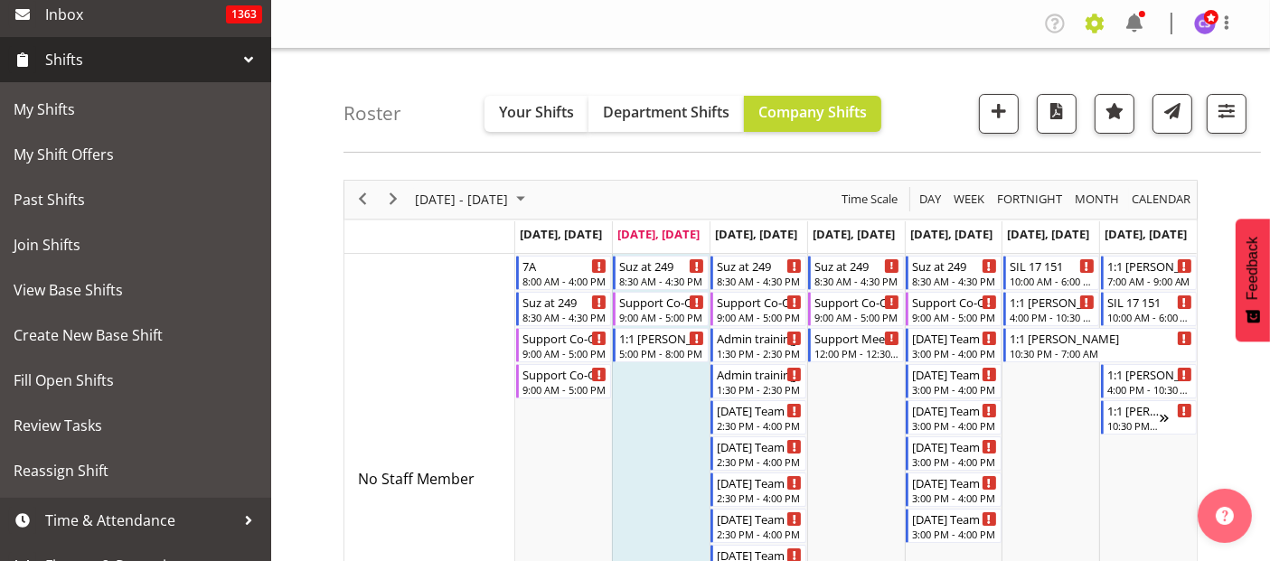
click at [1099, 16] on span at bounding box center [1094, 23] width 29 height 29
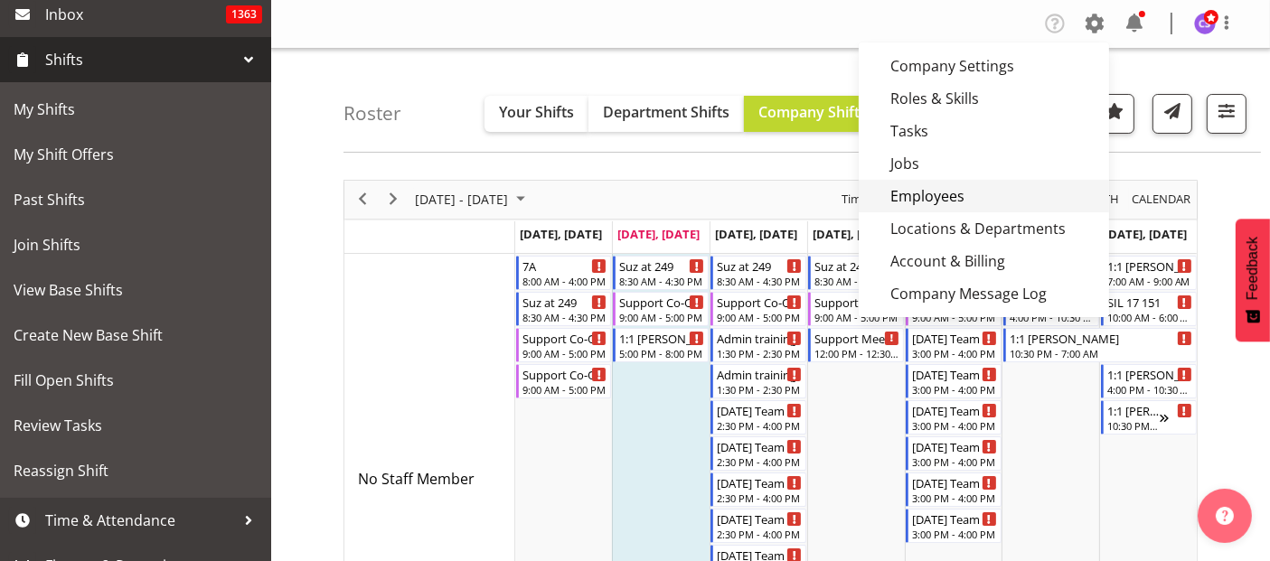
click at [979, 200] on link "Employees" at bounding box center [984, 196] width 250 height 33
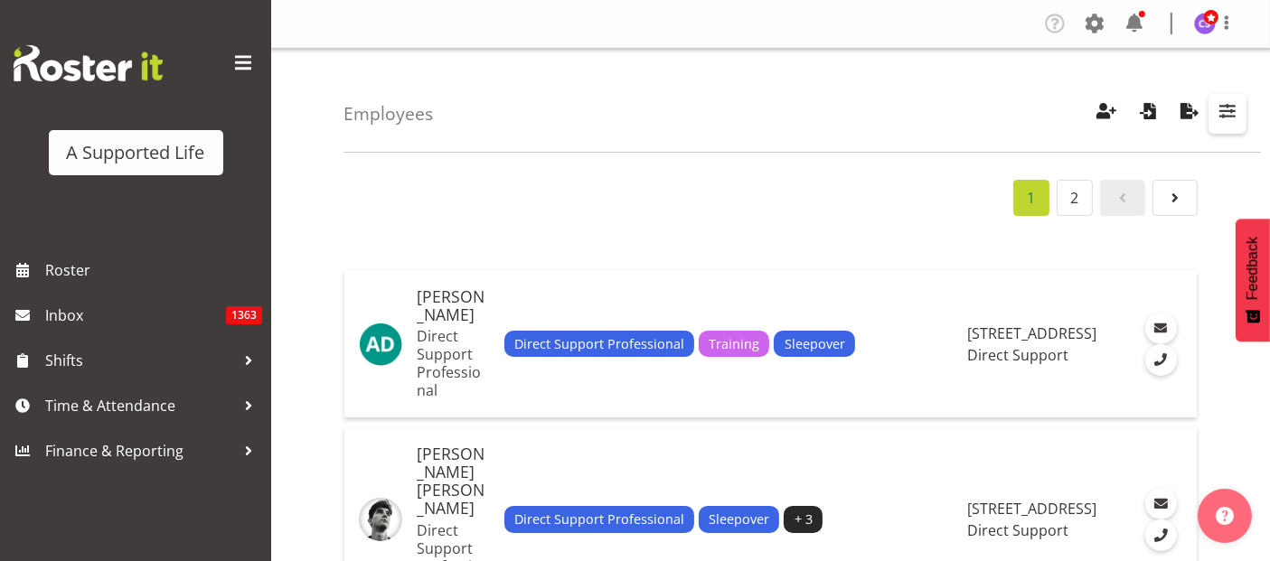
click at [1224, 110] on span "button" at bounding box center [1228, 111] width 24 height 24
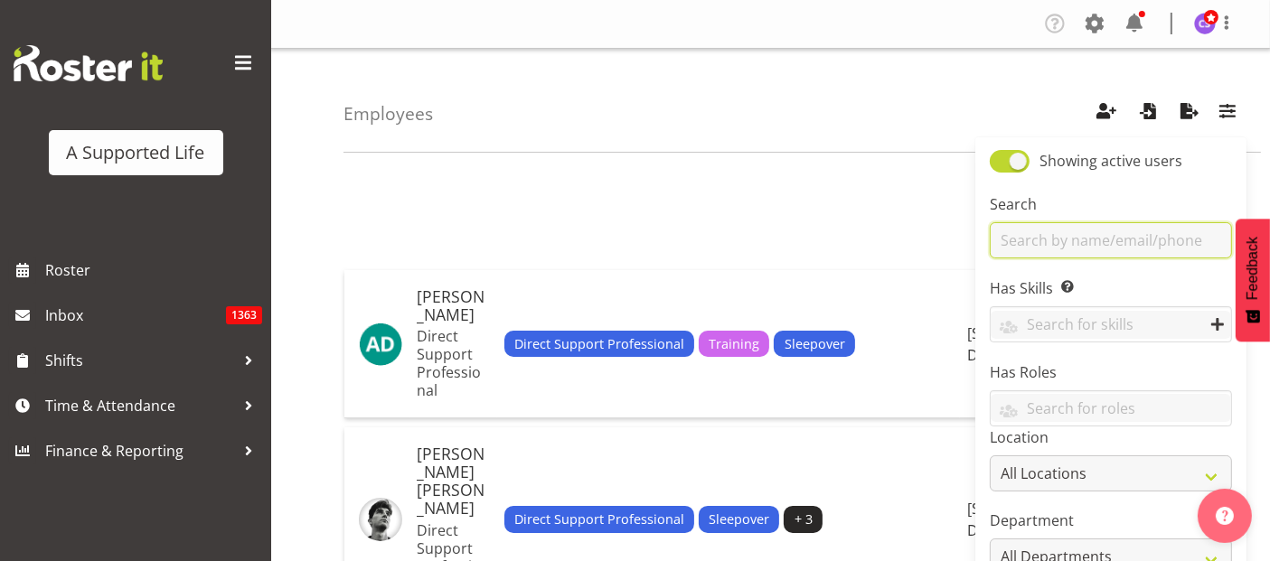
click at [1092, 251] on input "text" at bounding box center [1111, 240] width 242 height 36
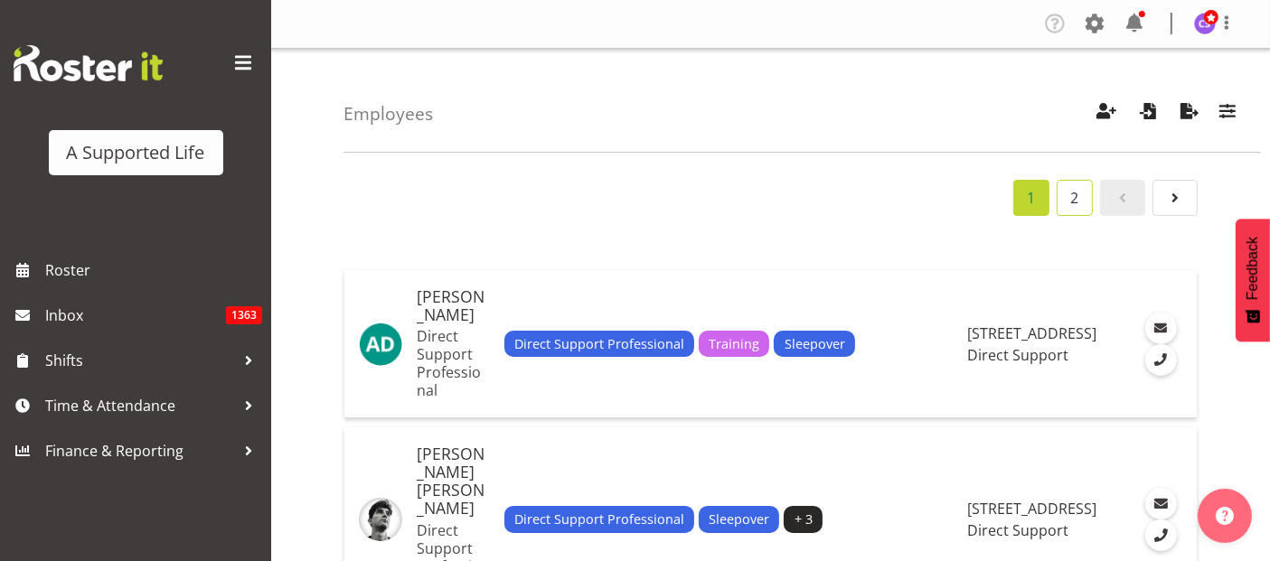
click at [1077, 205] on link "2" at bounding box center [1075, 198] width 36 height 36
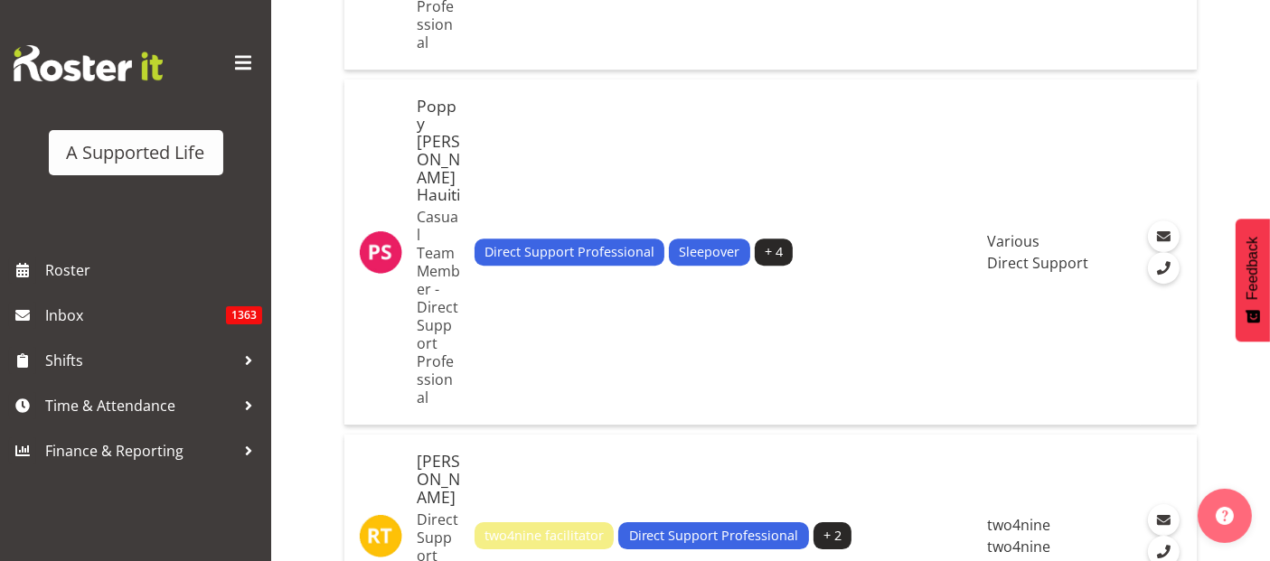
scroll to position [5525, 0]
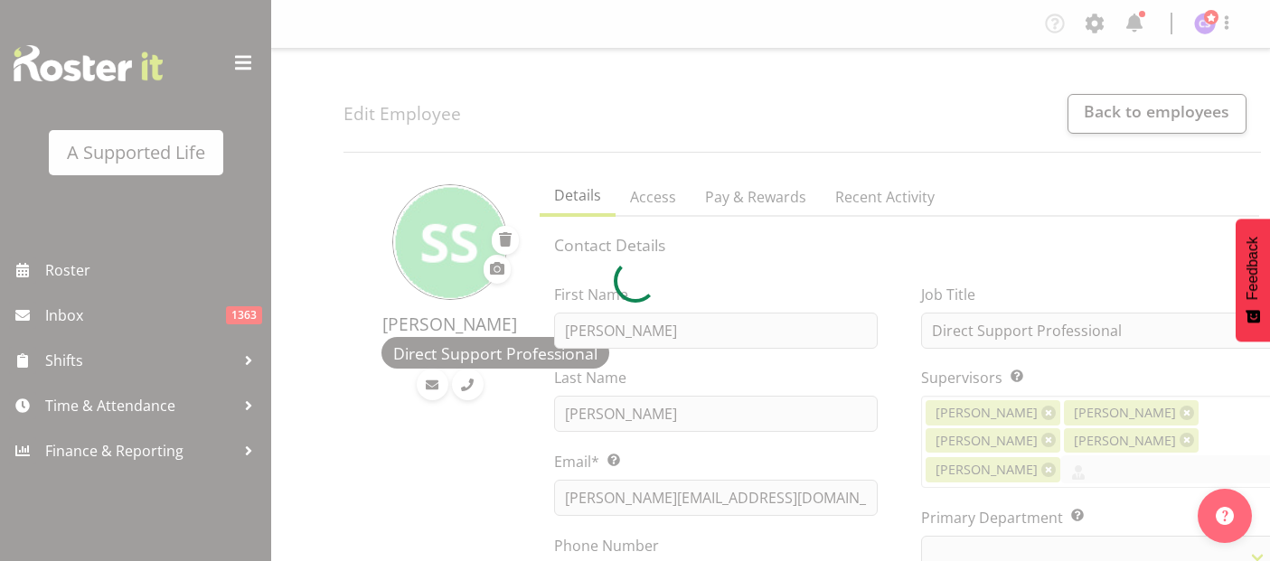
select select "TimelineWeek"
select select
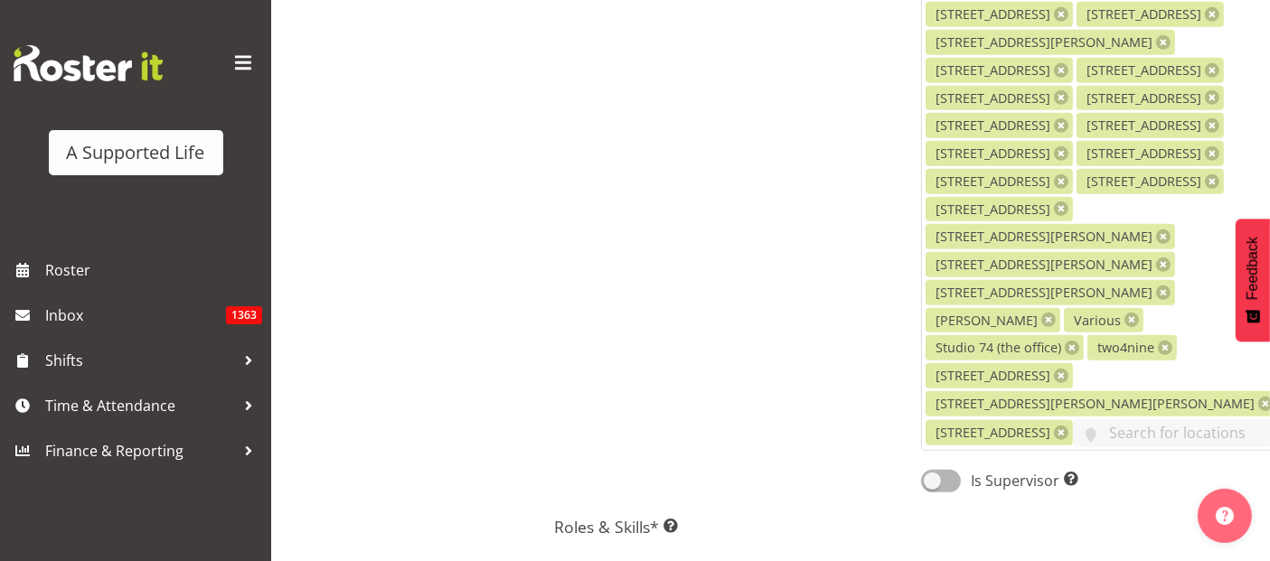
scroll to position [904, 0]
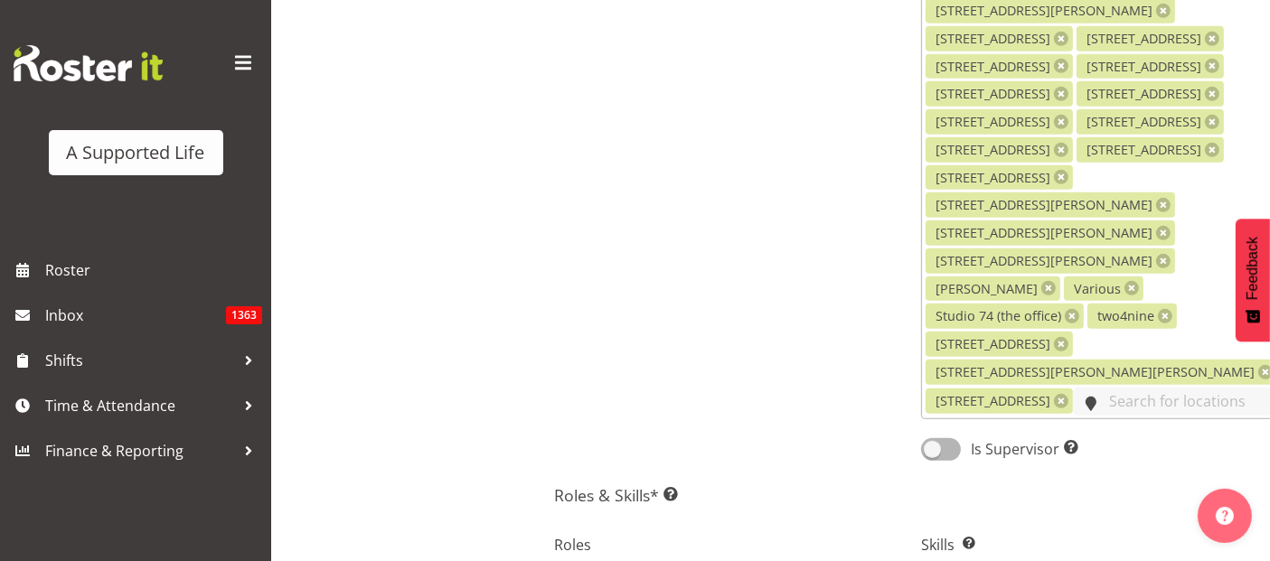
click at [1123, 388] on input "text" at bounding box center [1175, 402] width 204 height 28
click at [1101, 388] on input "text" at bounding box center [1175, 402] width 204 height 28
select select "910"
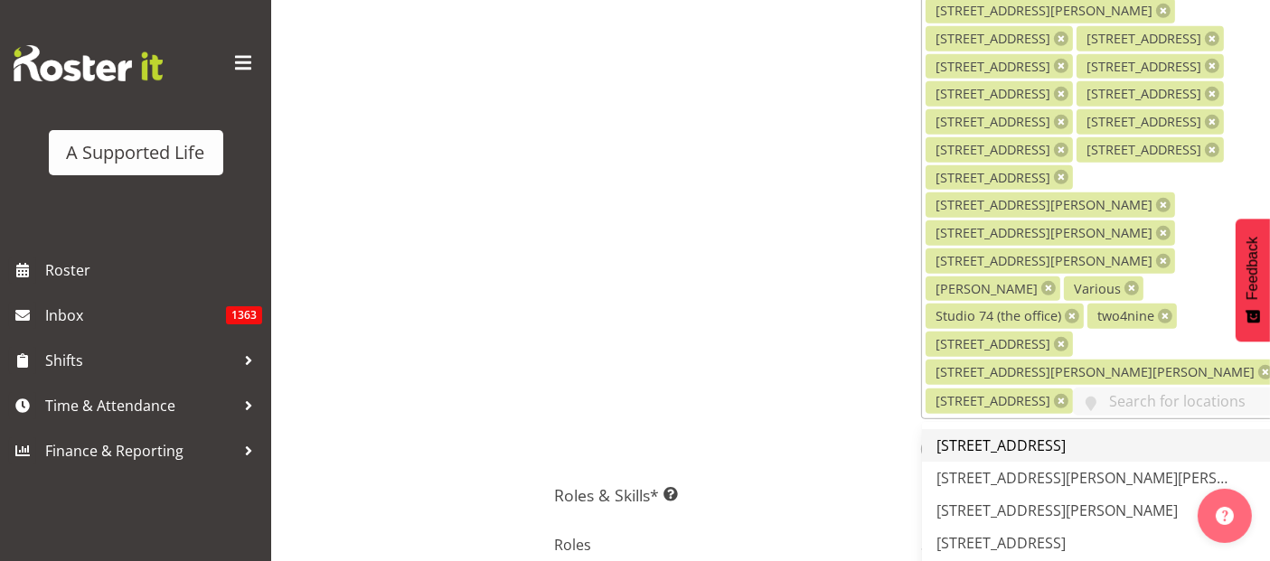
drag, startPoint x: 1101, startPoint y: 344, endPoint x: 1138, endPoint y: 399, distance: 66.4
click at [1138, 429] on link "[STREET_ADDRESS]" at bounding box center [1099, 445] width 355 height 33
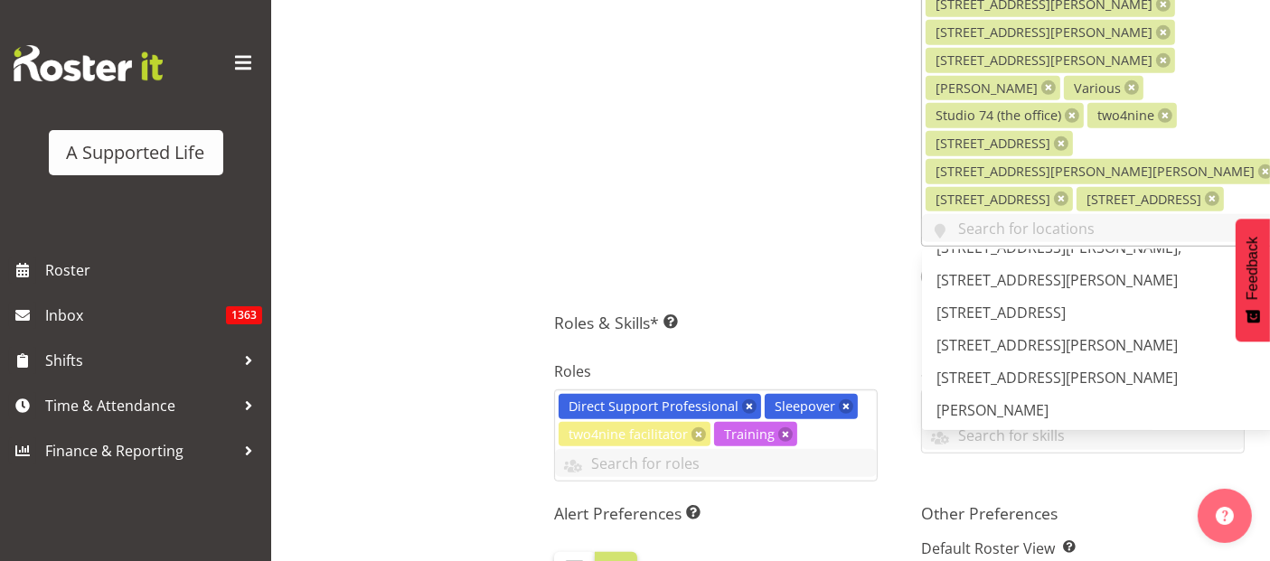
scroll to position [511, 0]
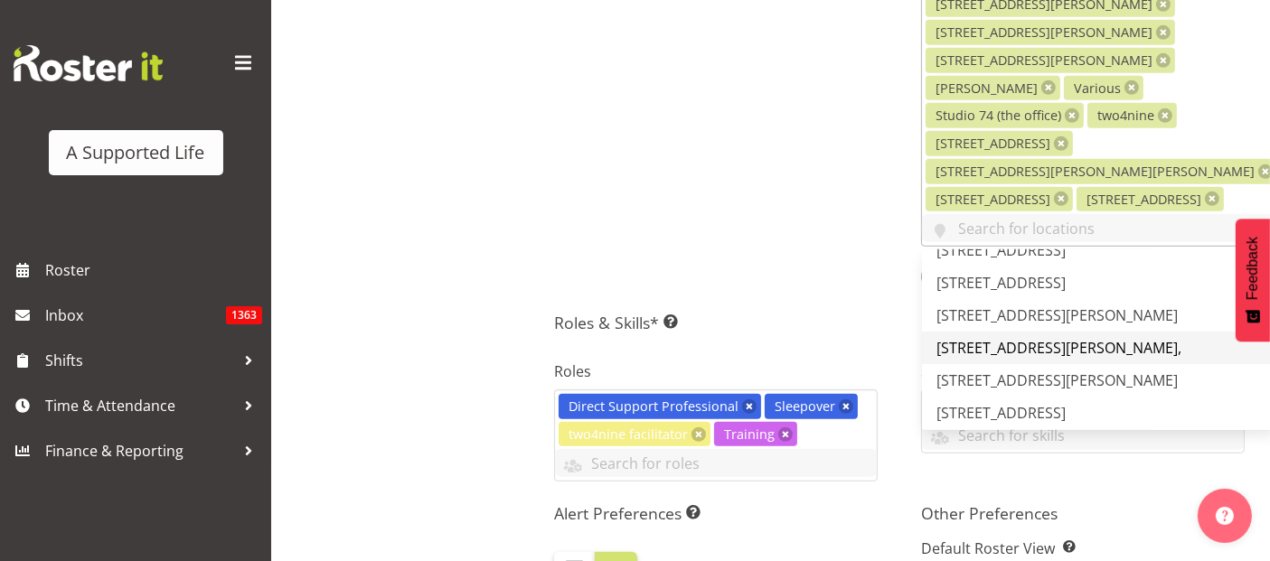
click at [1004, 338] on span "[STREET_ADDRESS][PERSON_NAME]," at bounding box center [1059, 348] width 245 height 20
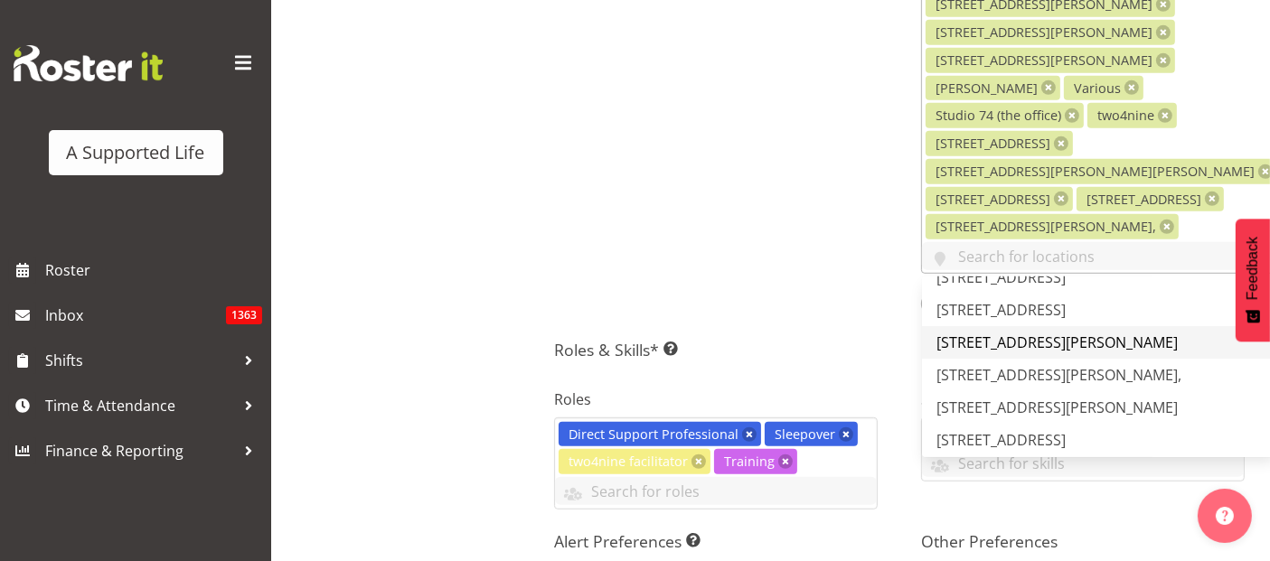
click at [994, 333] on span "[STREET_ADDRESS][PERSON_NAME]" at bounding box center [1057, 343] width 241 height 20
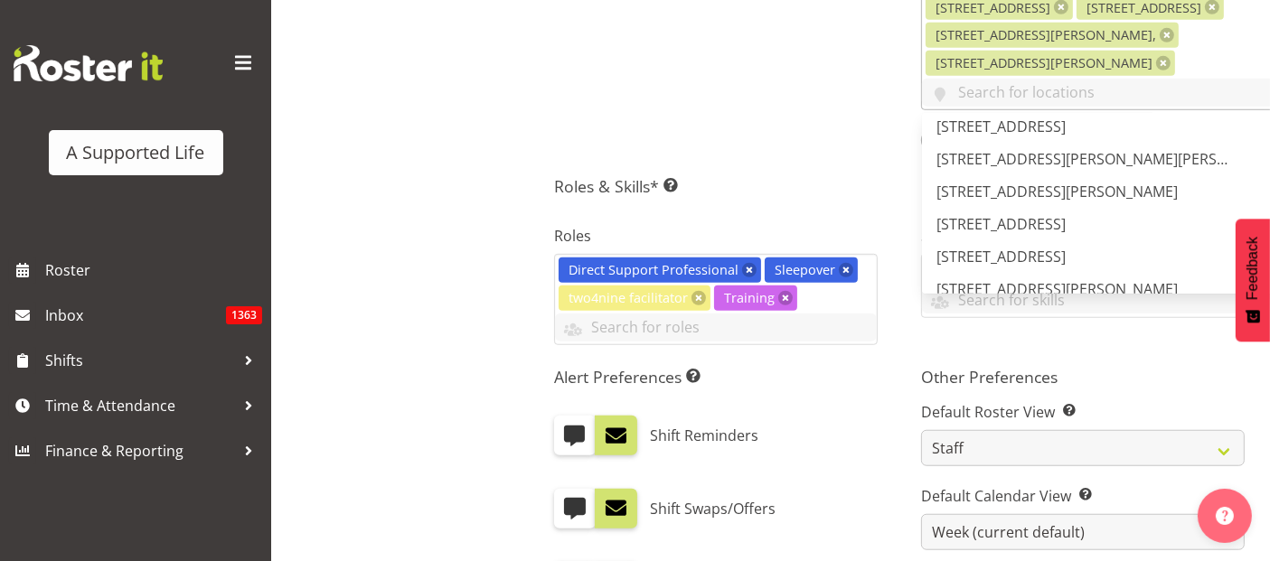
scroll to position [8, 0]
click at [1013, 151] on span "[STREET_ADDRESS][PERSON_NAME][PERSON_NAME]" at bounding box center [1113, 161] width 353 height 20
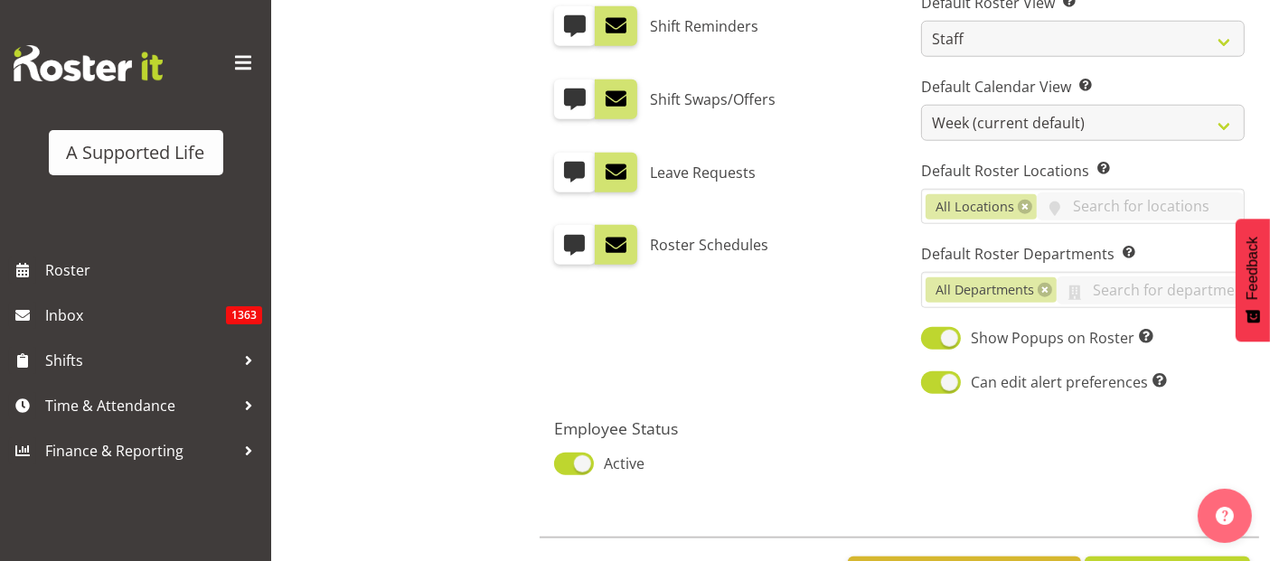
scroll to position [1754, 0]
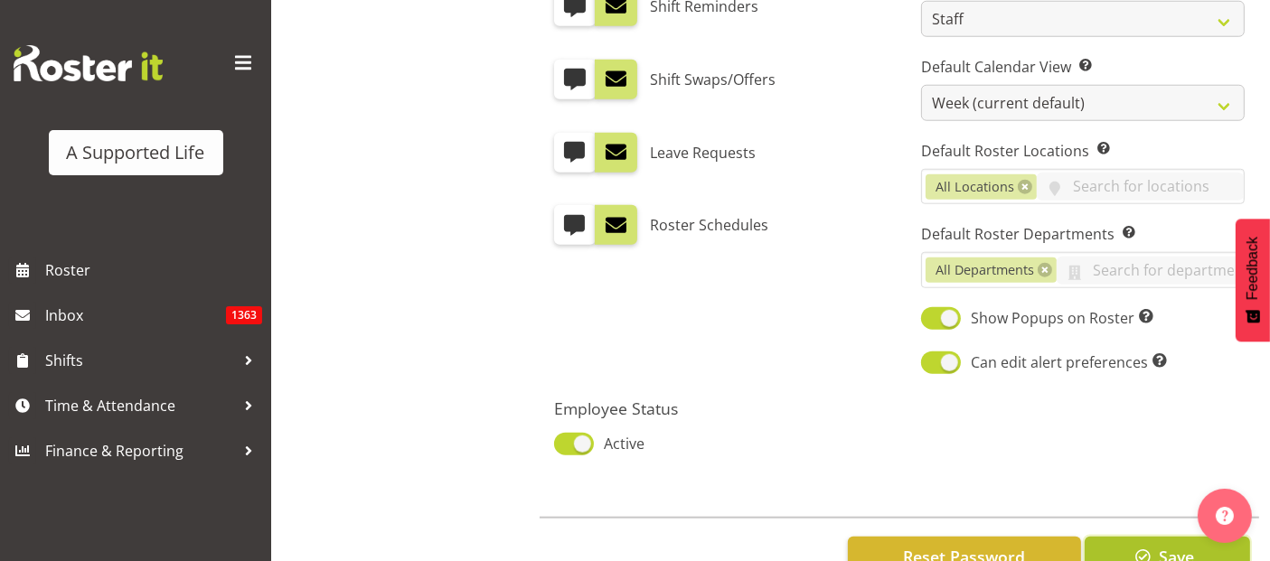
click at [1159, 545] on span "Save" at bounding box center [1176, 557] width 35 height 24
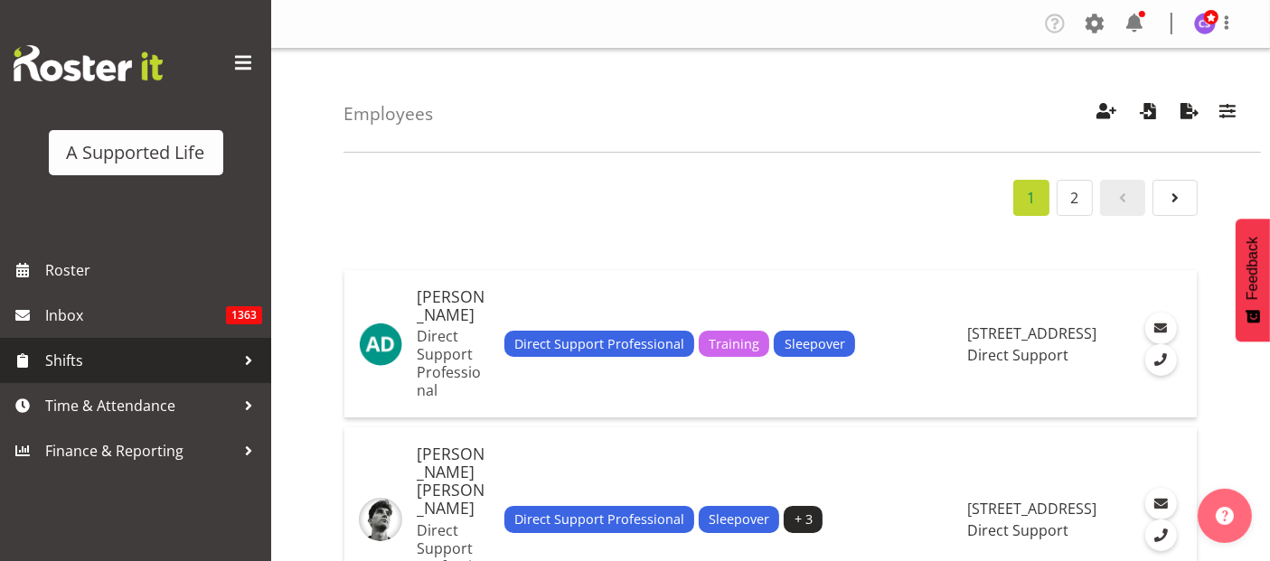
click at [85, 372] on span "Shifts" at bounding box center [140, 360] width 190 height 27
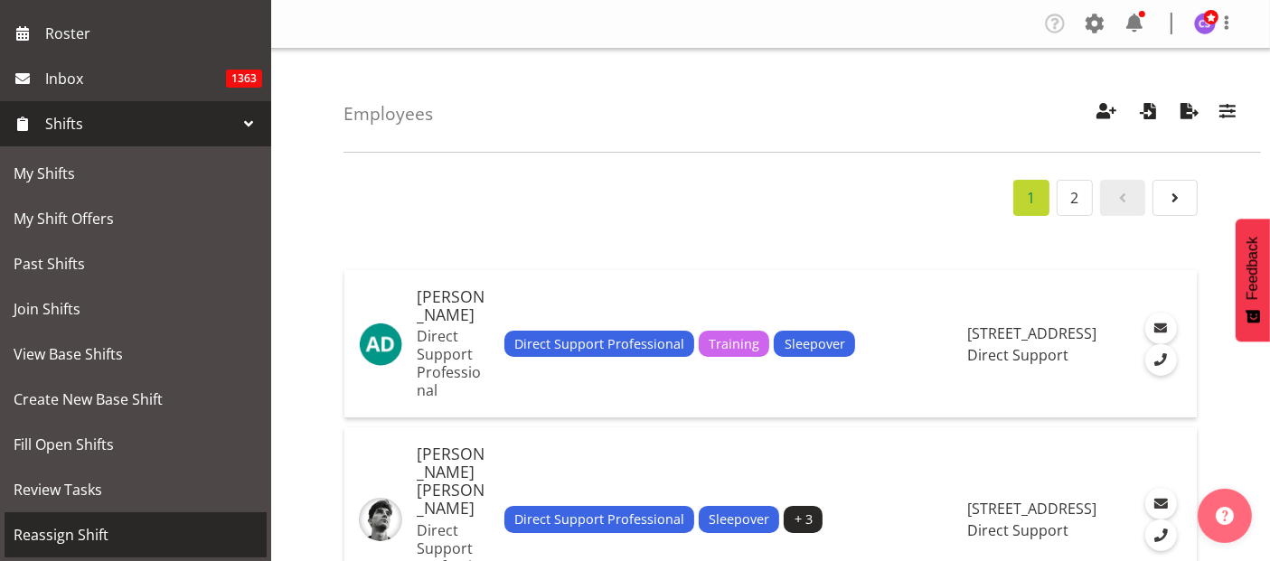
scroll to position [301, 0]
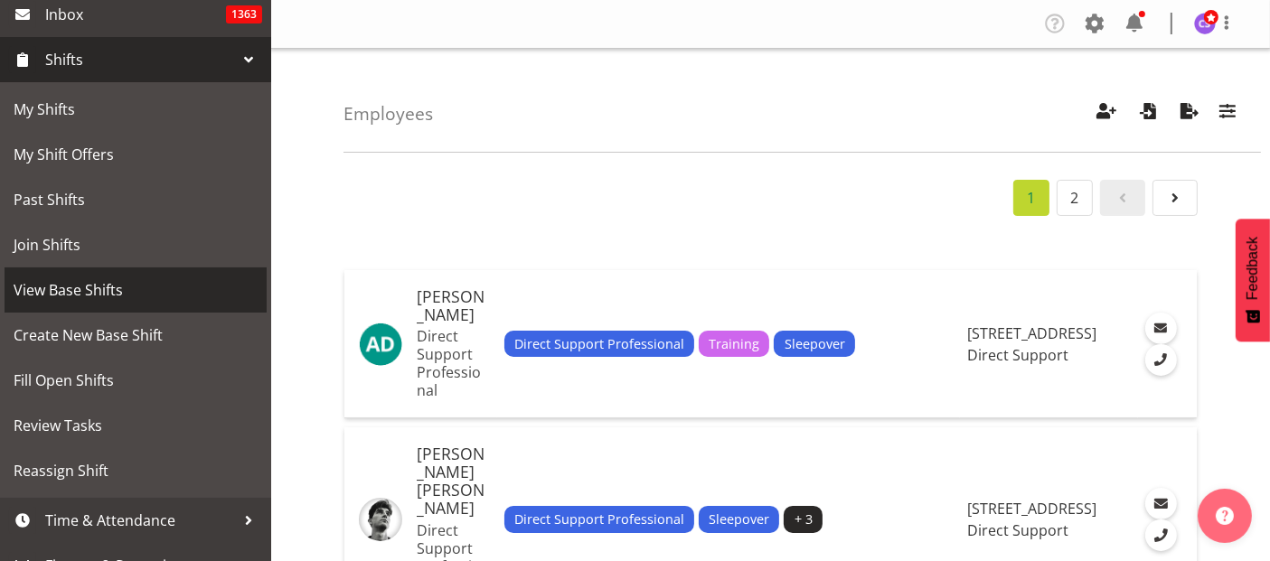
click at [115, 272] on link "View Base Shifts" at bounding box center [136, 290] width 262 height 45
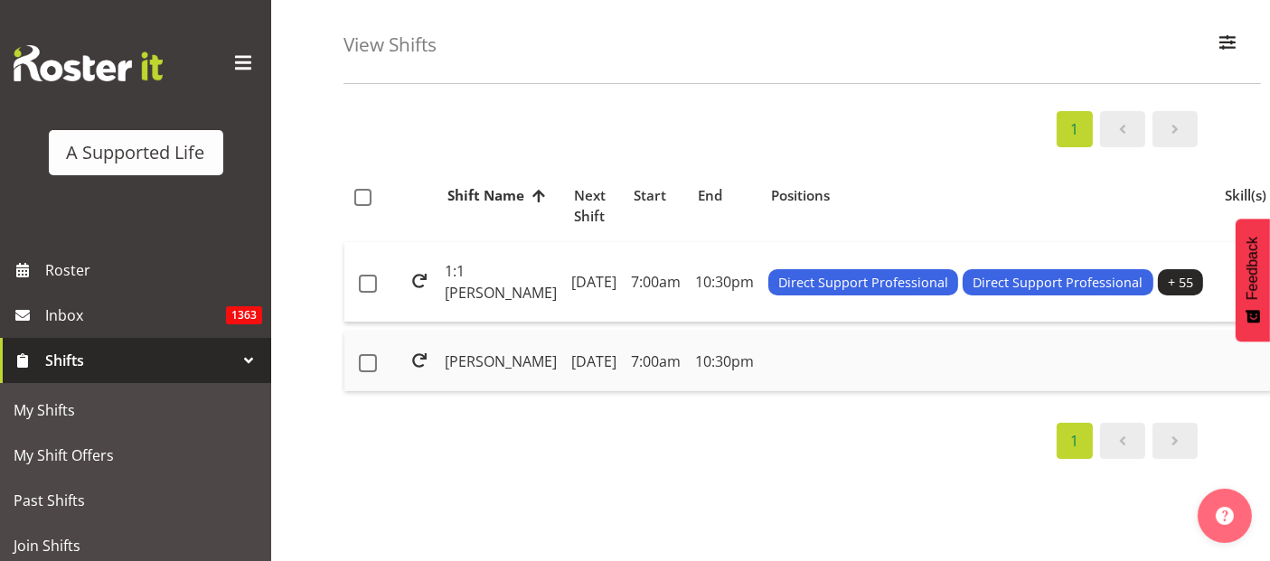
scroll to position [100, 0]
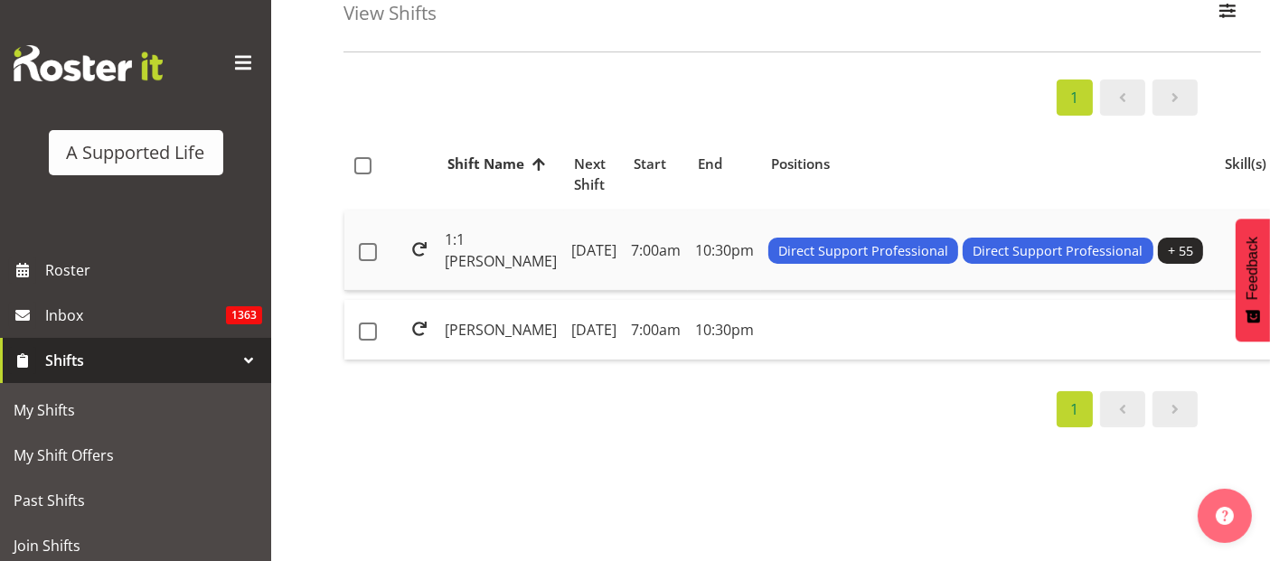
click at [565, 241] on td "[DATE]" at bounding box center [594, 251] width 60 height 80
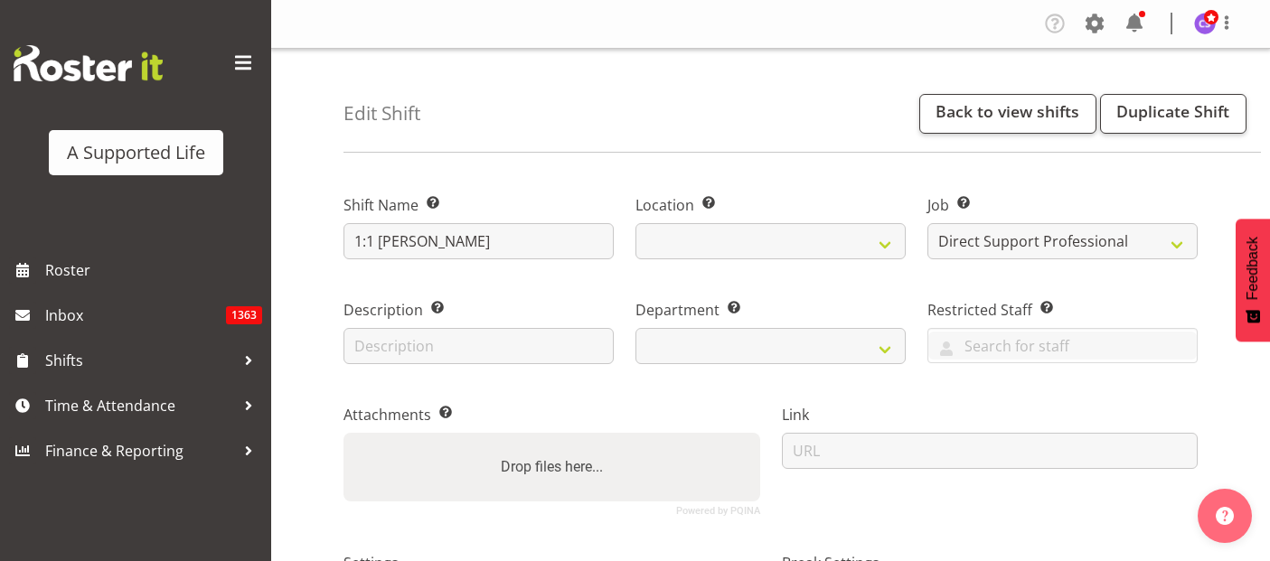
select select "4112"
select select
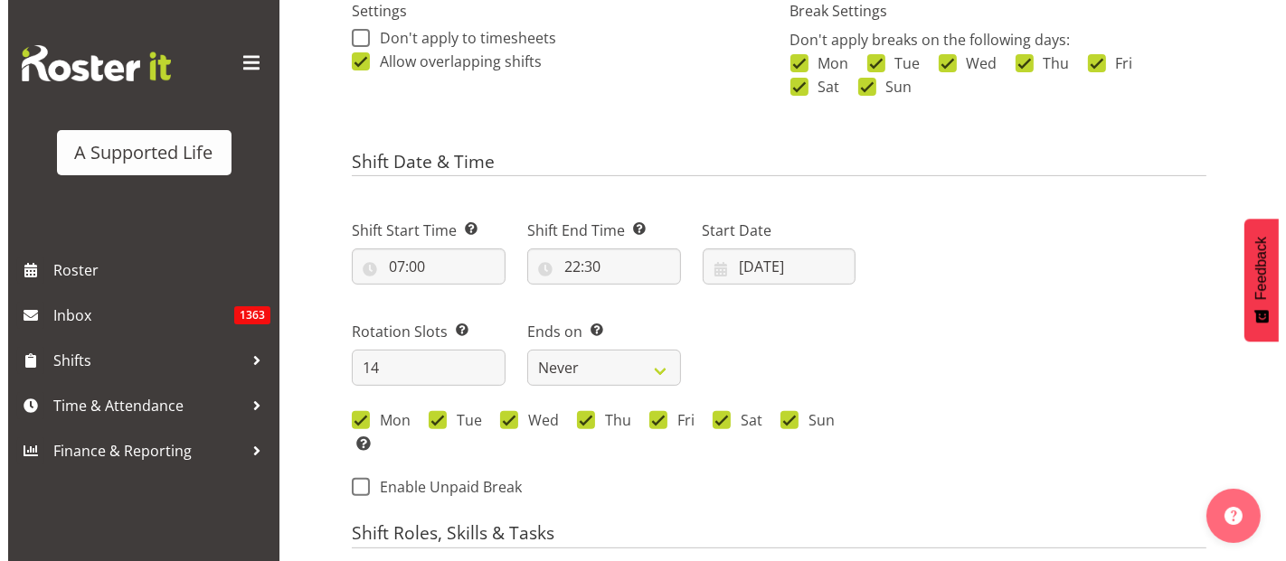
scroll to position [702, 0]
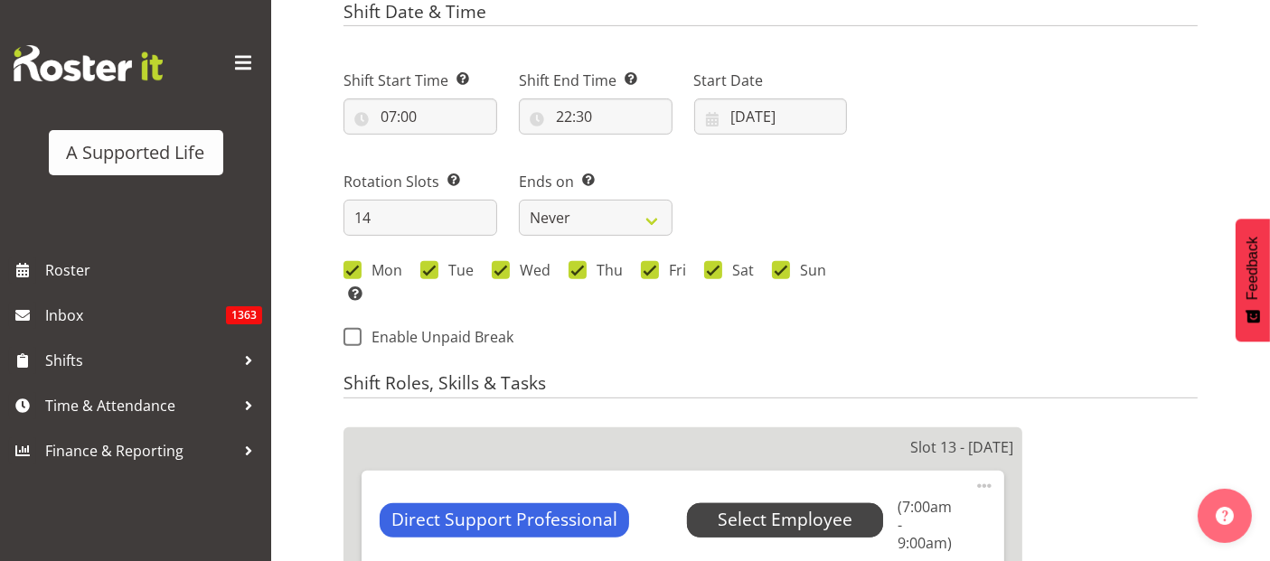
click at [711, 516] on span "Select Employee" at bounding box center [785, 521] width 197 height 34
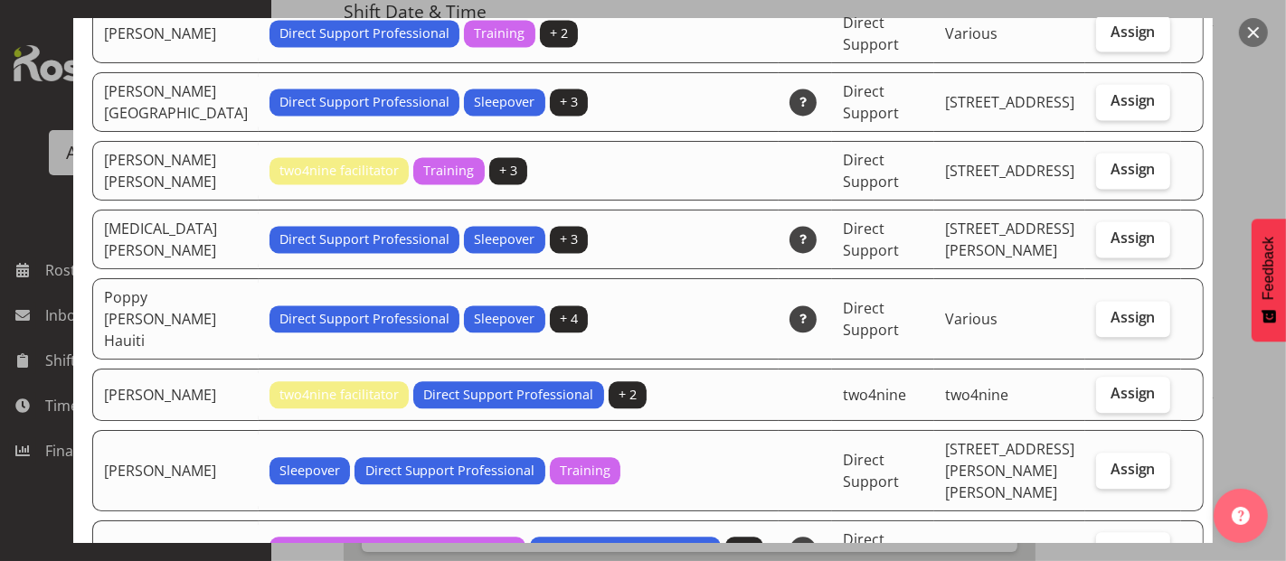
scroll to position [3515, 0]
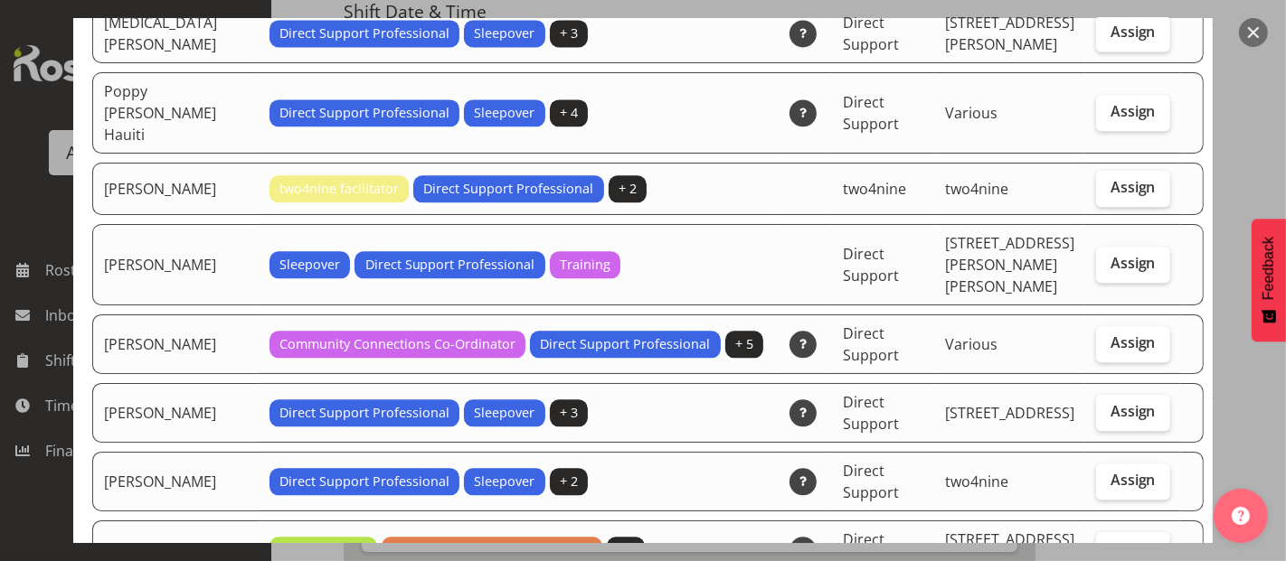
select select "1216"
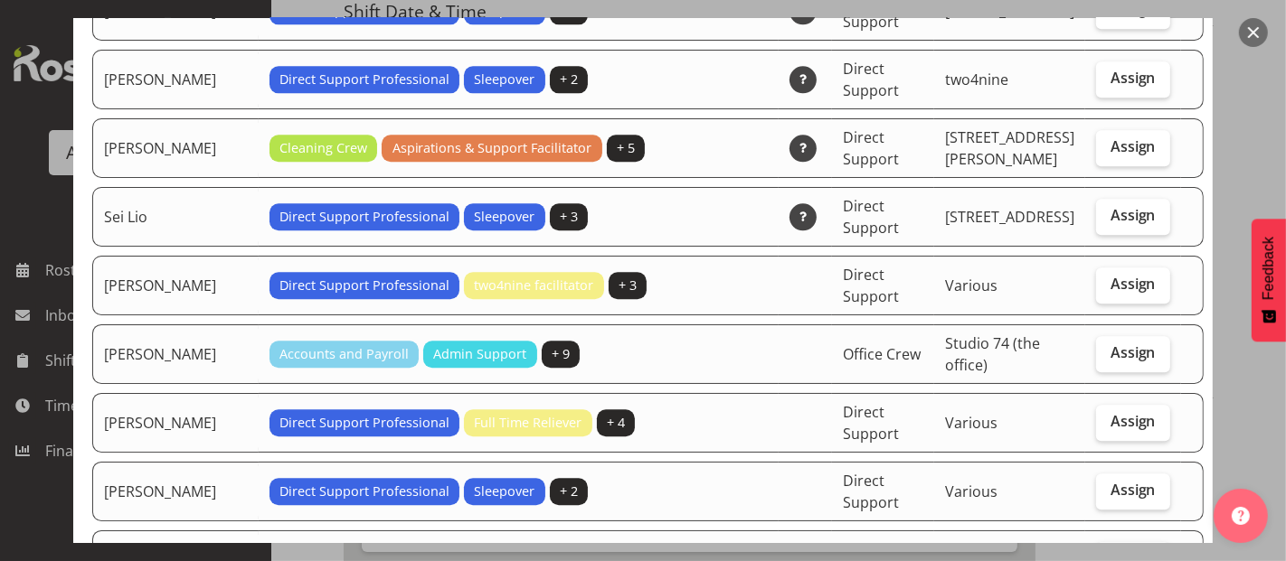
scroll to position [4018, 0]
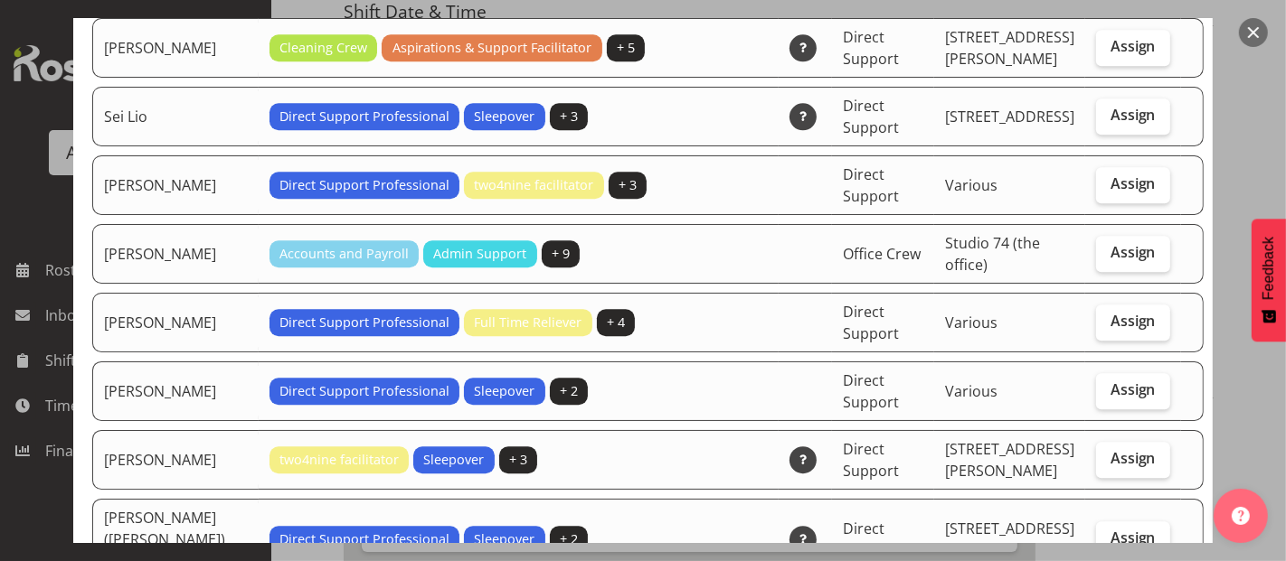
checkbox input "true"
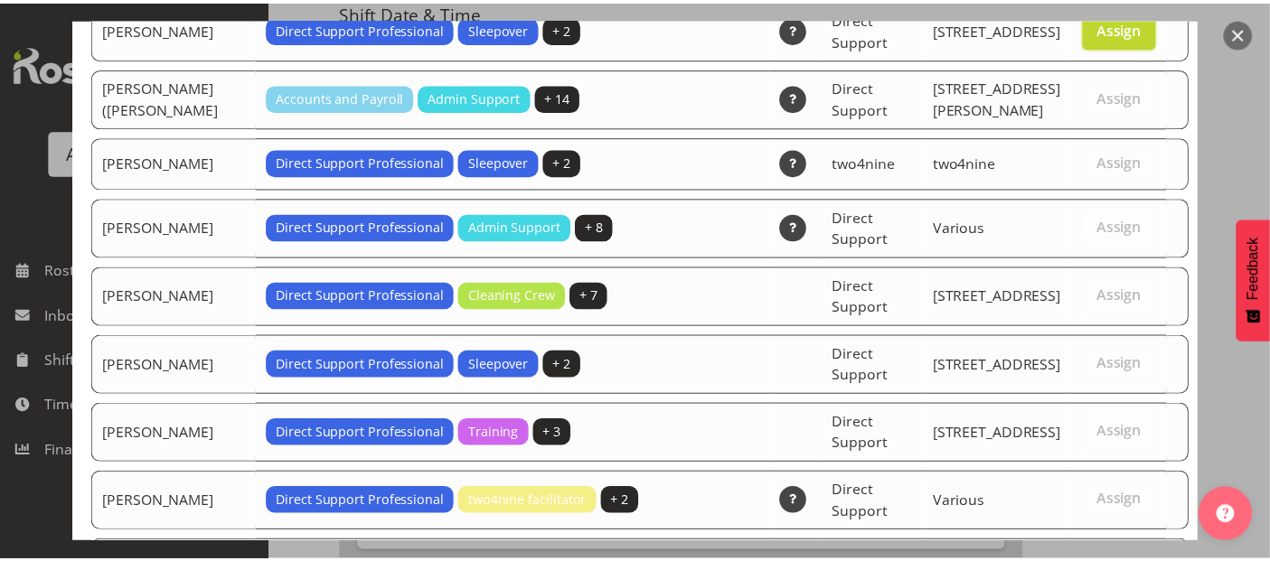
scroll to position [4680, 0]
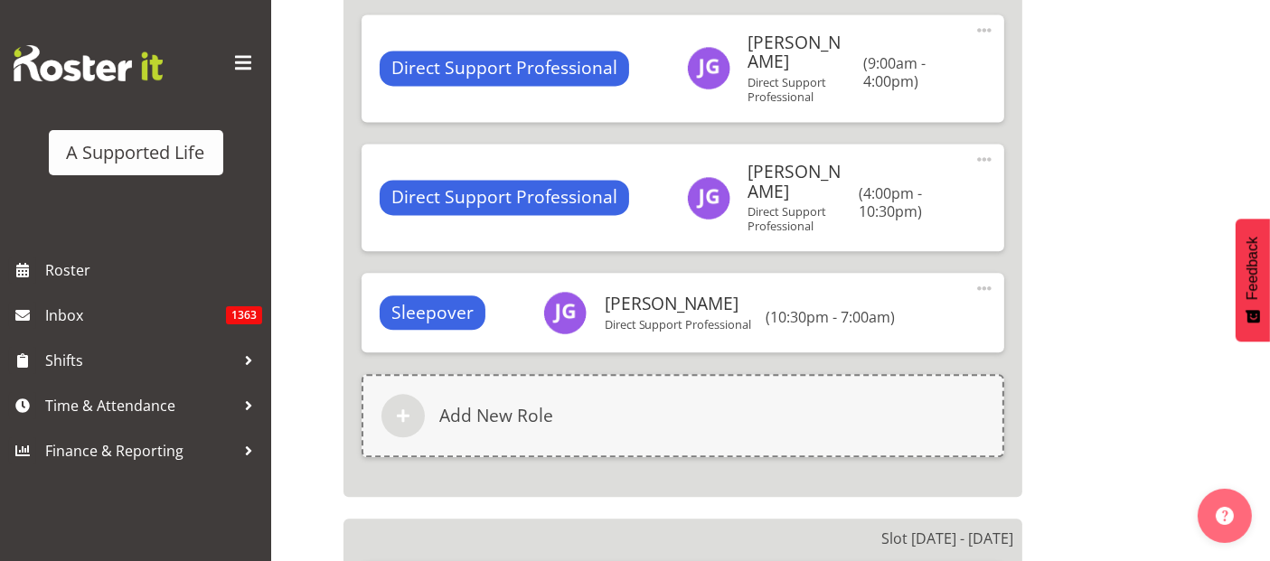
scroll to position [4290, 0]
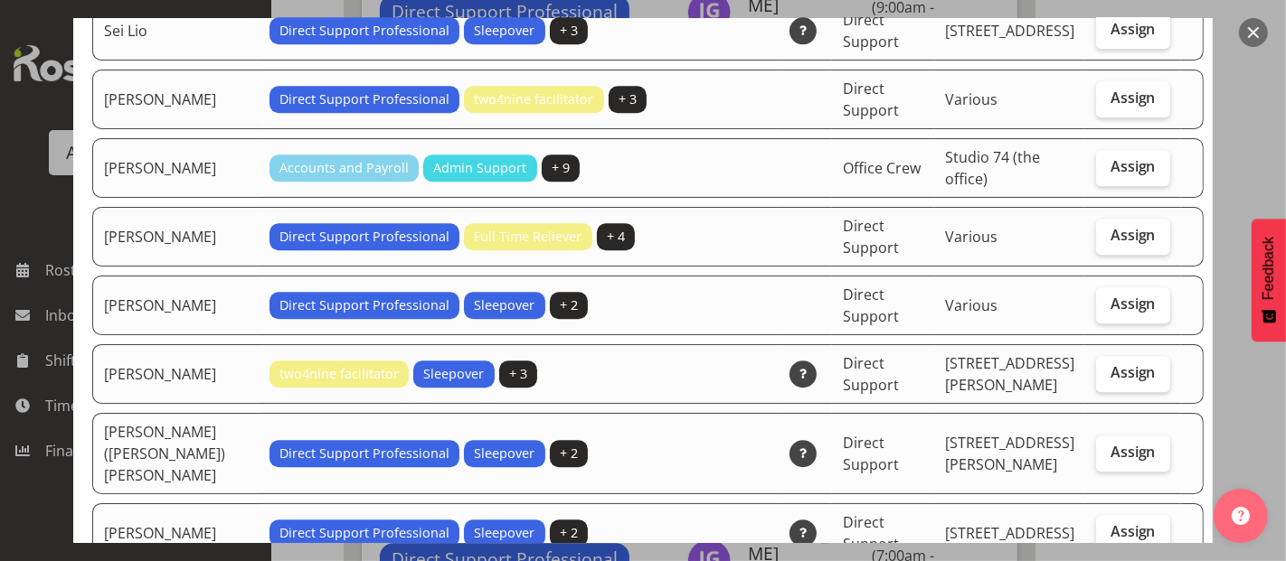
scroll to position [4118, 0]
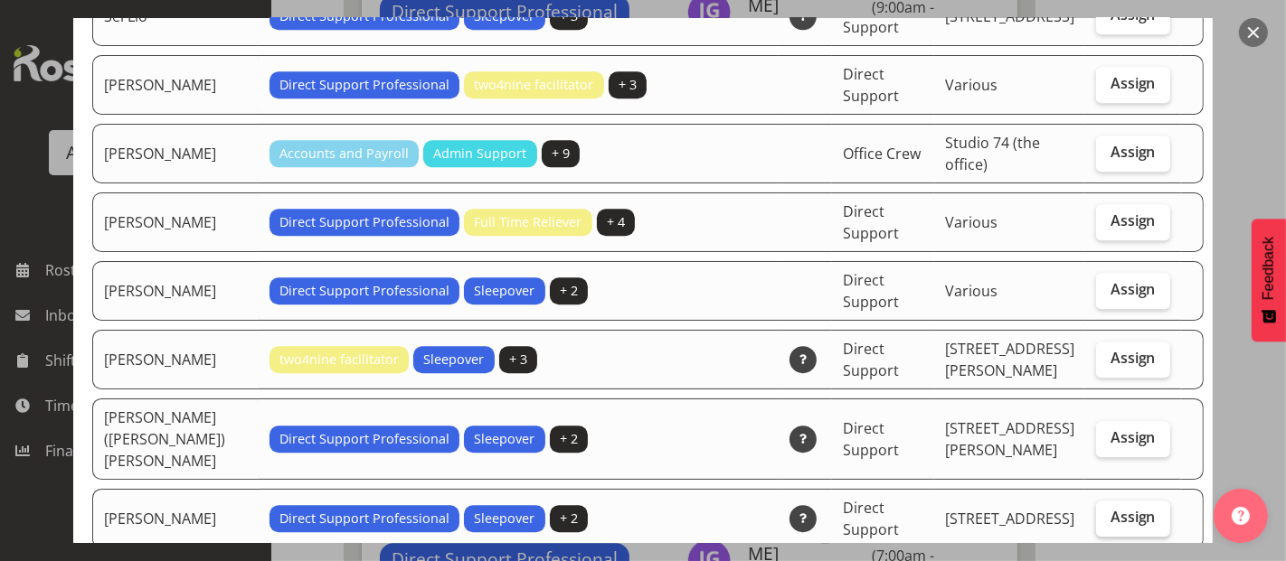
click at [1110, 508] on span "Assign" at bounding box center [1132, 517] width 45 height 18
click at [1108, 512] on input "Assign" at bounding box center [1102, 518] width 12 height 12
checkbox input "true"
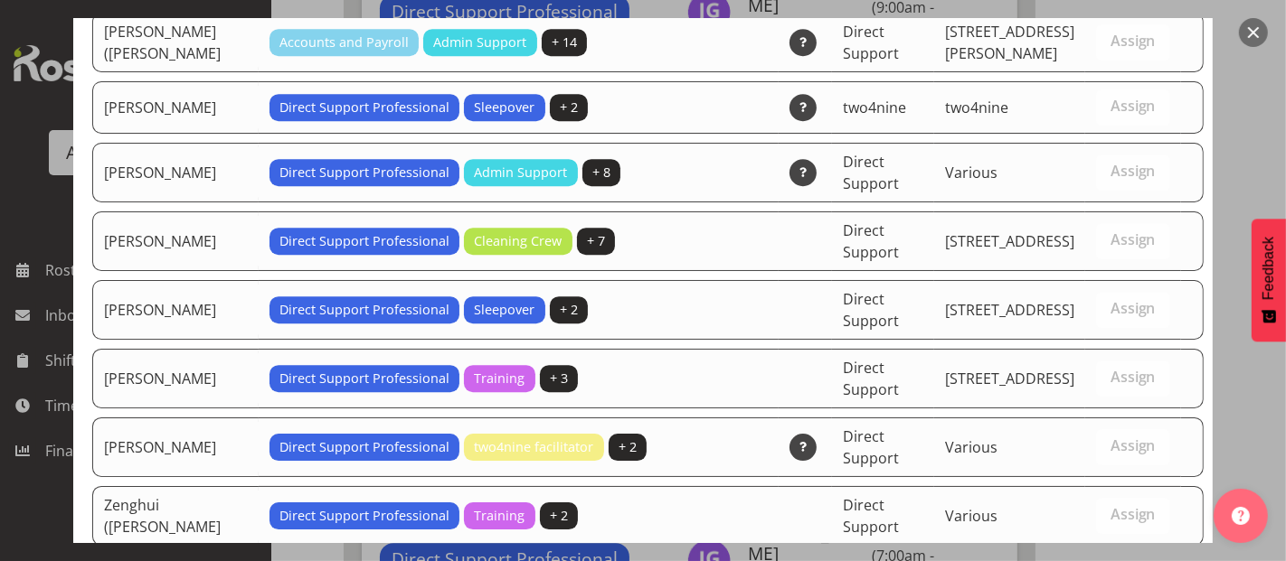
scroll to position [4670, 0]
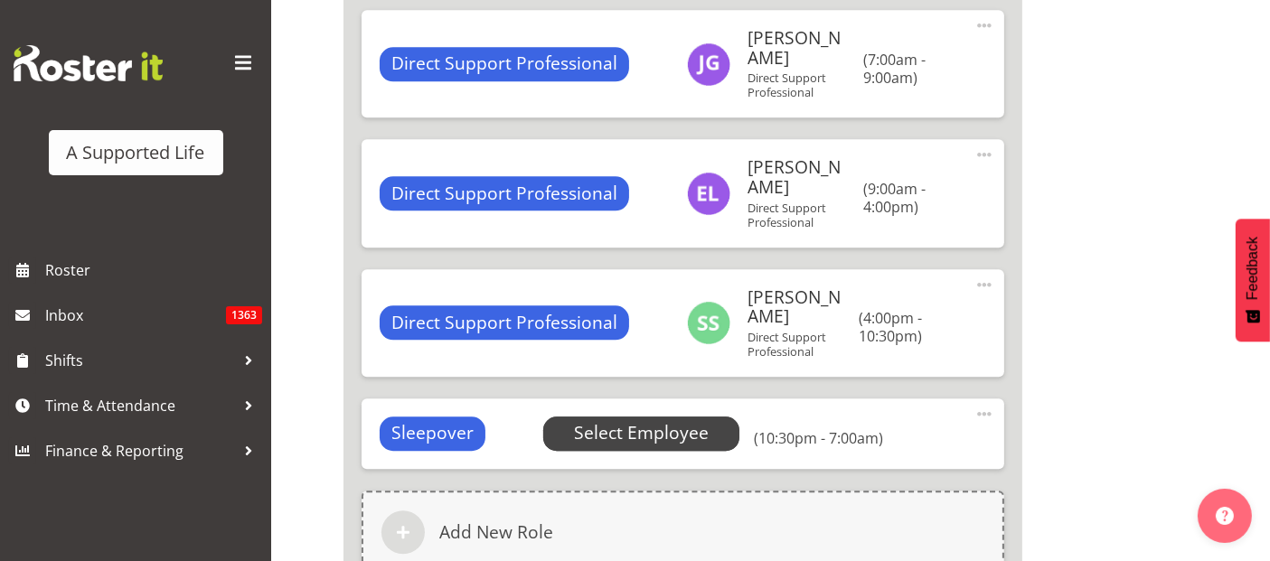
click at [667, 420] on span "Select Employee" at bounding box center [641, 433] width 135 height 26
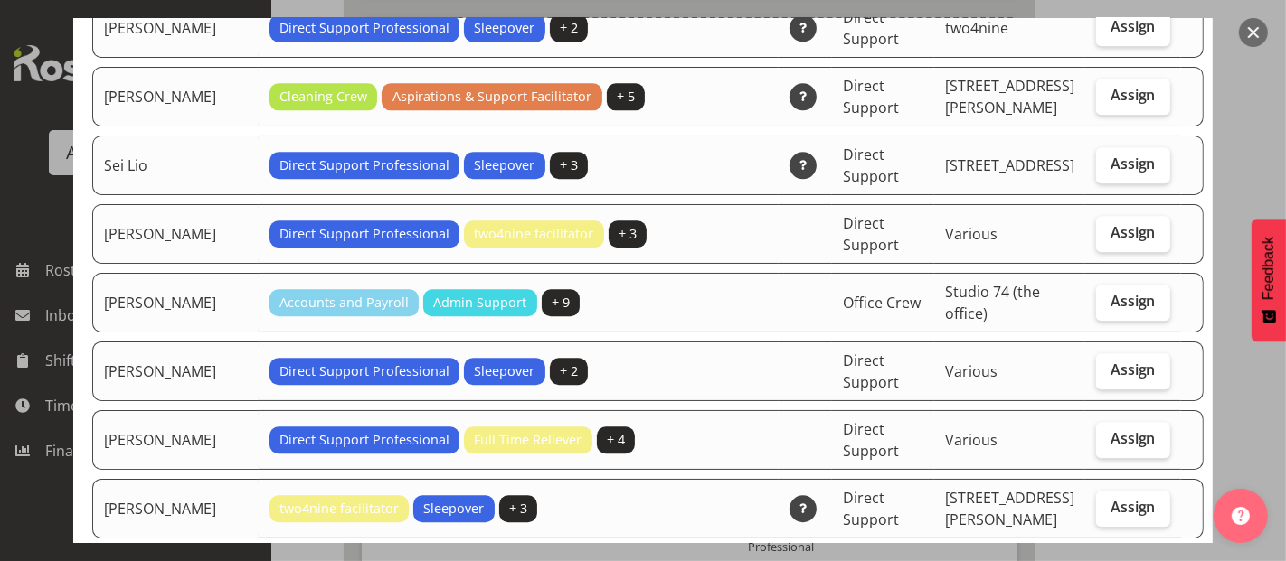
scroll to position [3917, 0]
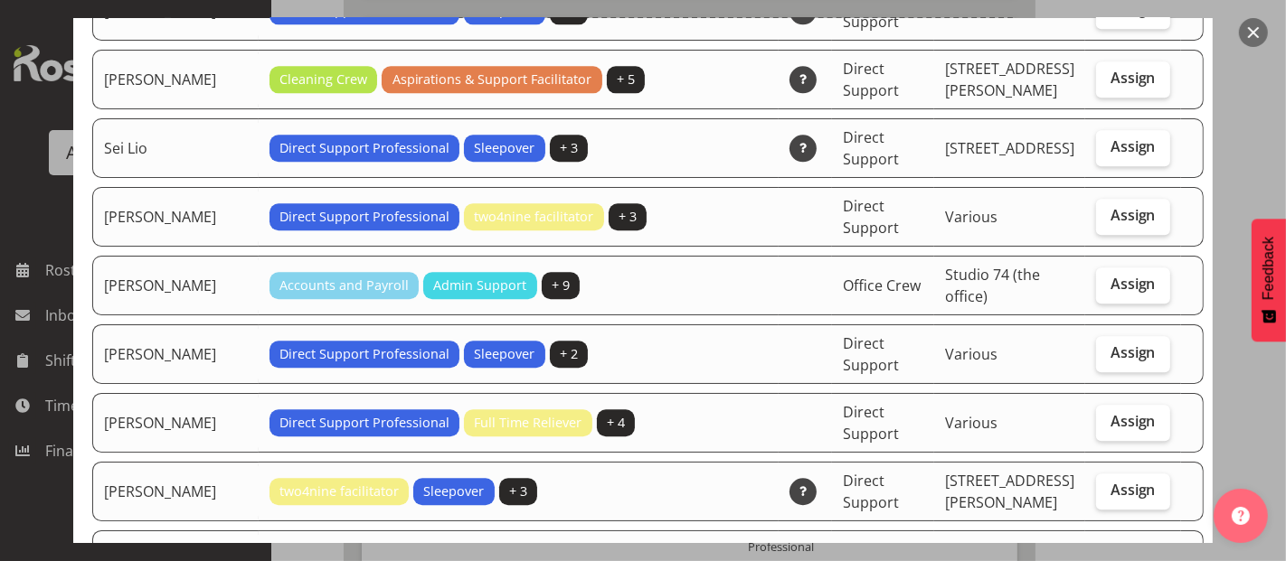
checkbox input "true"
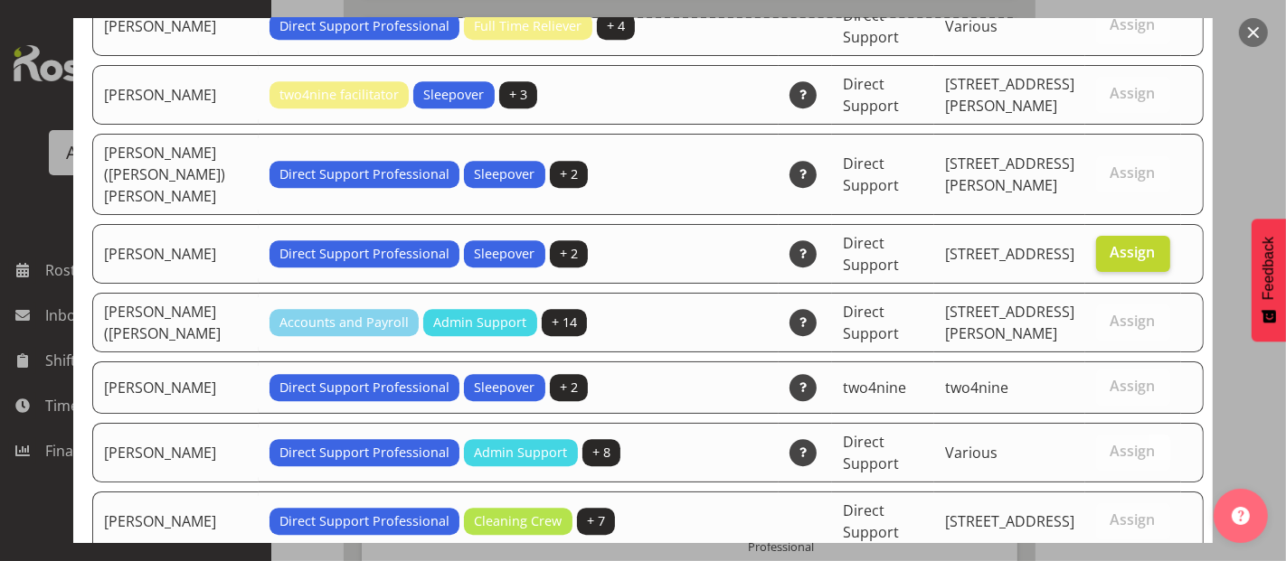
scroll to position [4613, 0]
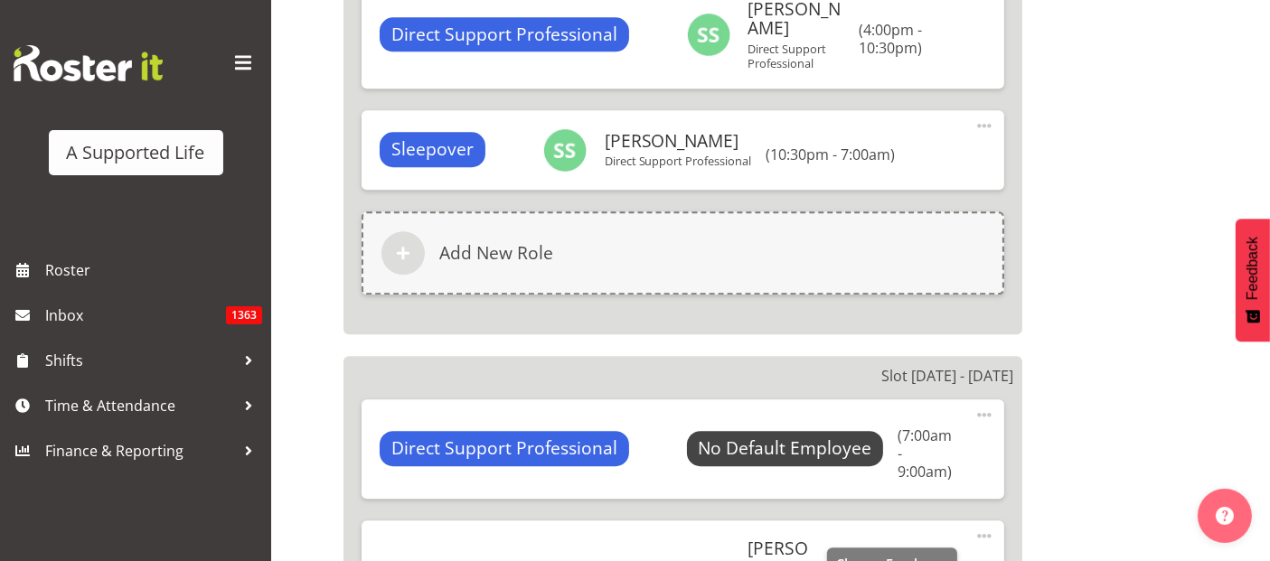
scroll to position [4892, 0]
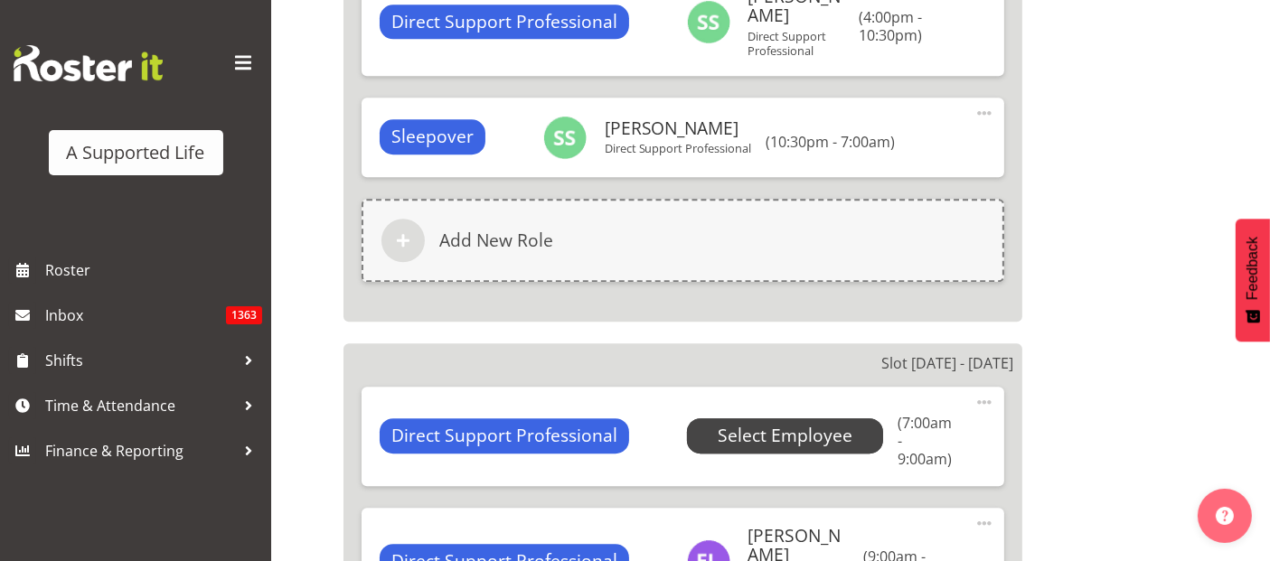
click at [749, 423] on span "Select Employee" at bounding box center [785, 436] width 135 height 26
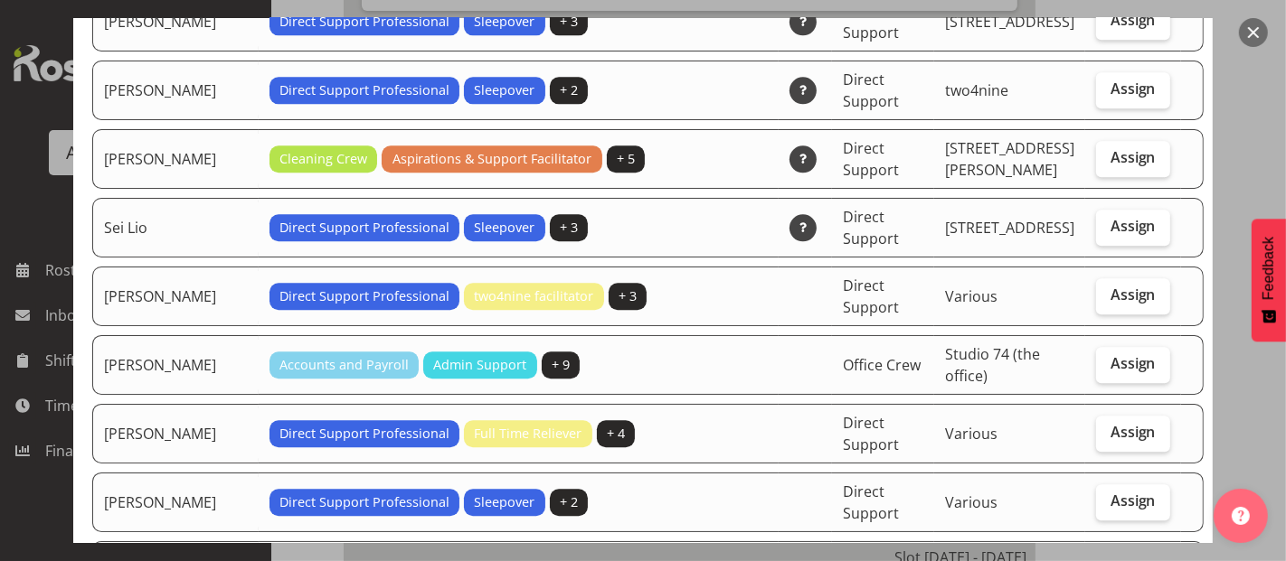
scroll to position [4018, 0]
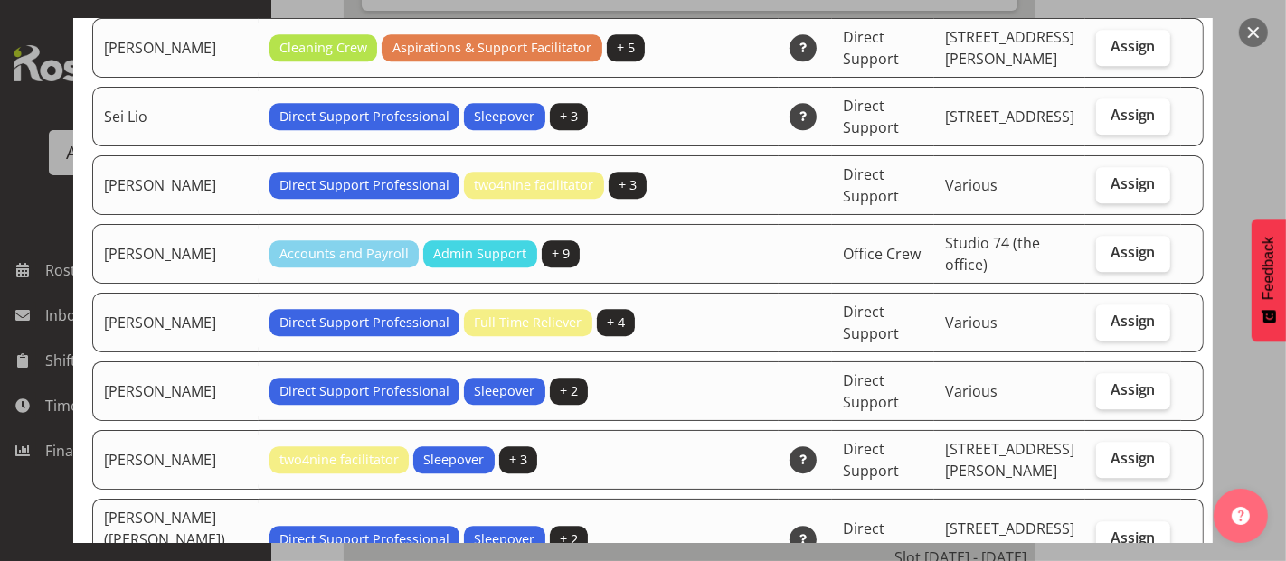
checkbox input "true"
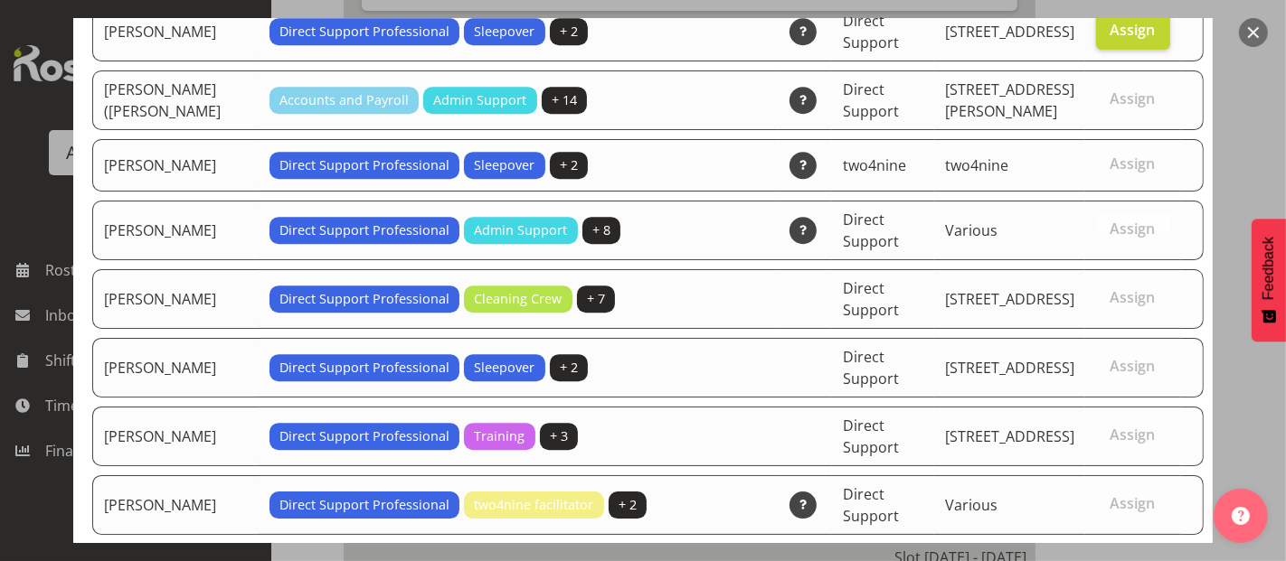
scroll to position [4680, 0]
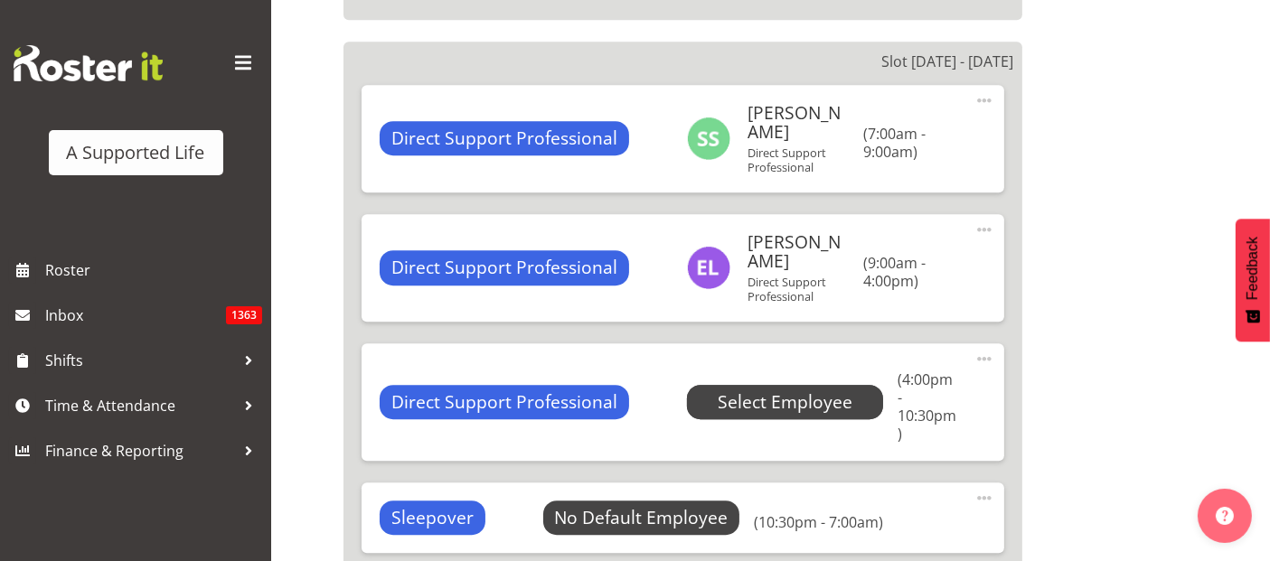
click at [778, 390] on span "Select Employee" at bounding box center [785, 403] width 135 height 26
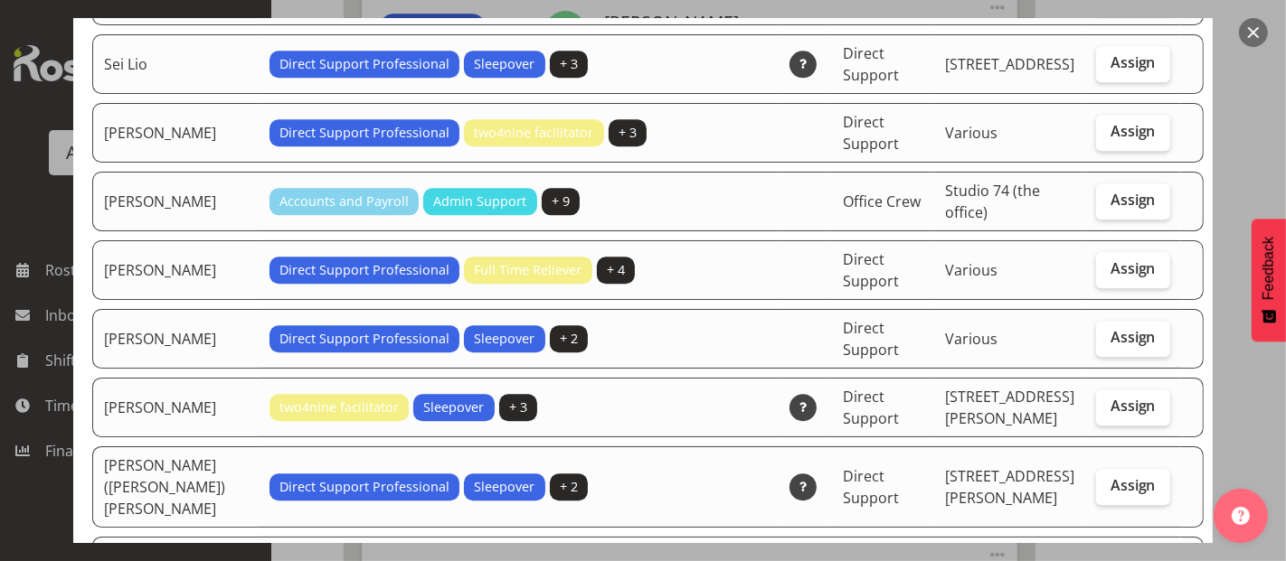
scroll to position [4218, 0]
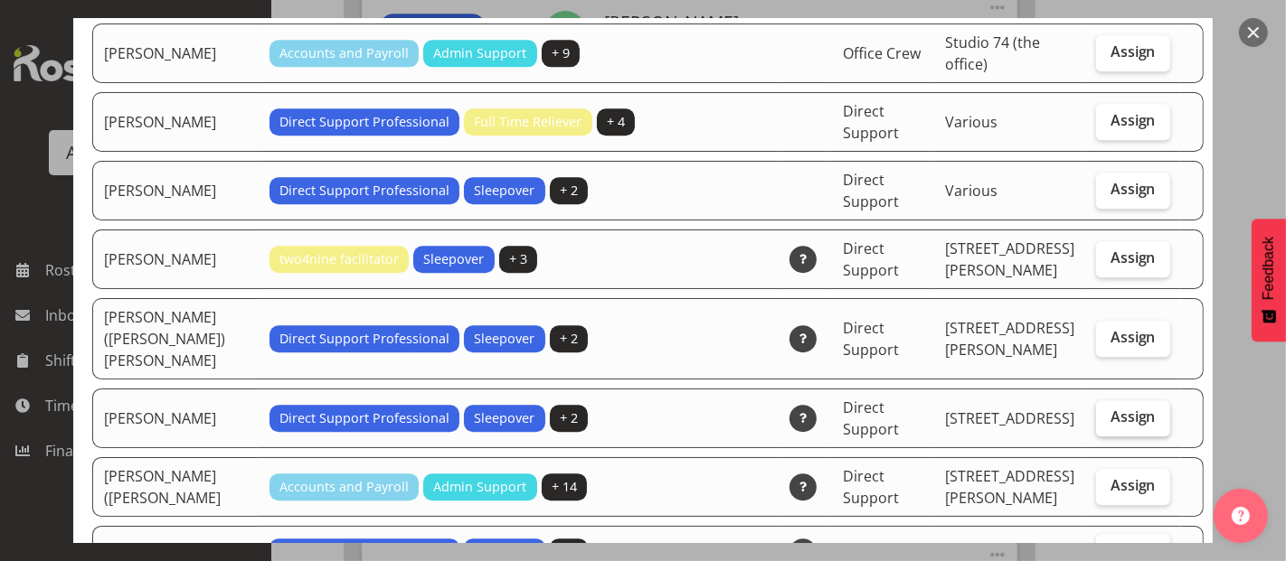
click at [1117, 408] on span "Assign" at bounding box center [1132, 417] width 45 height 18
click at [1108, 411] on input "Assign" at bounding box center [1102, 417] width 12 height 12
checkbox input "true"
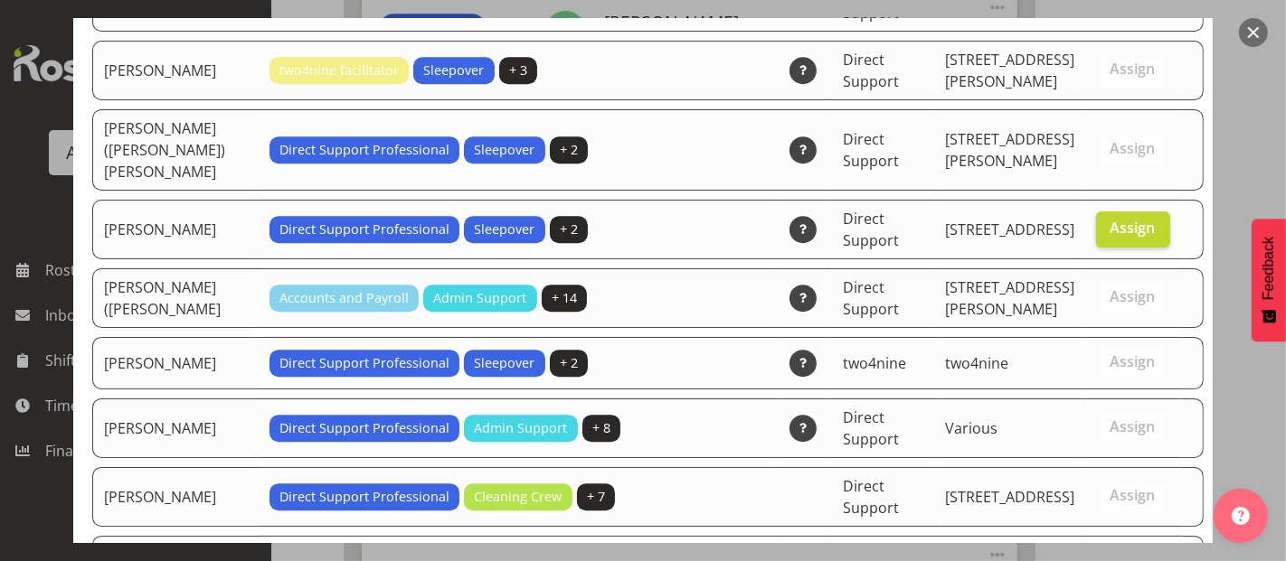
scroll to position [4680, 0]
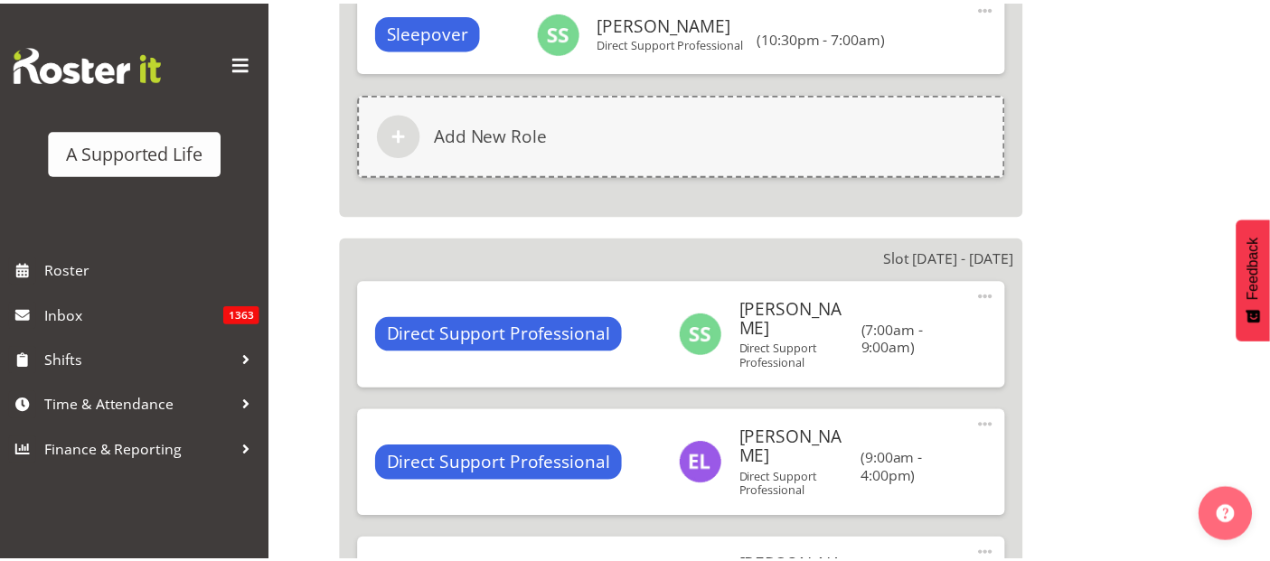
scroll to position [5194, 0]
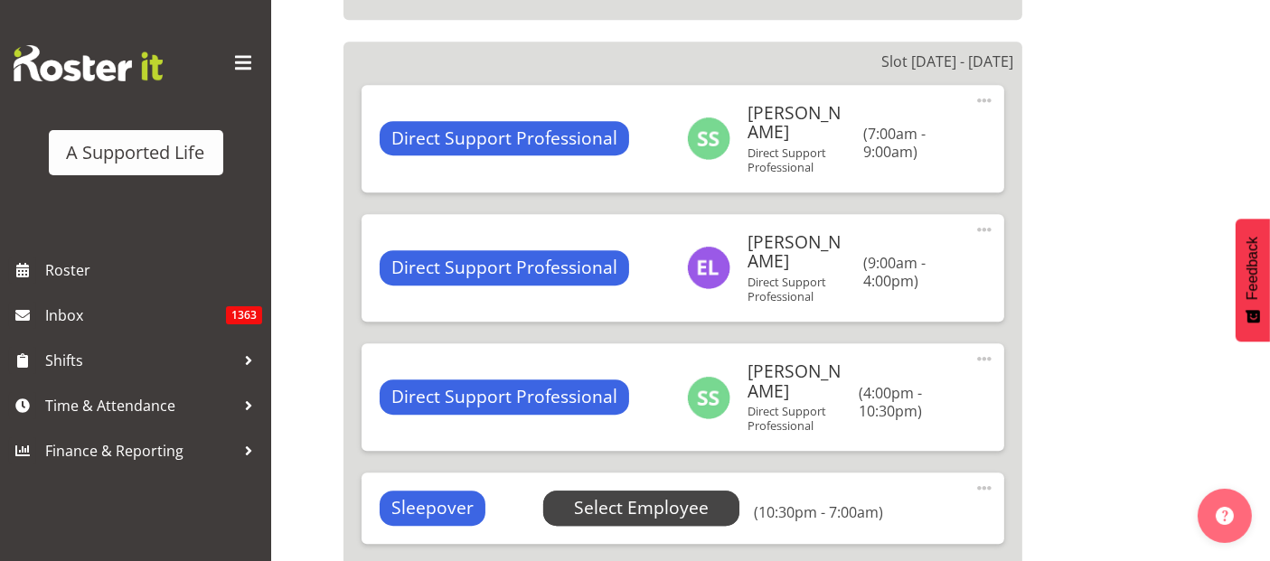
click at [663, 495] on span "Select Employee" at bounding box center [641, 508] width 135 height 26
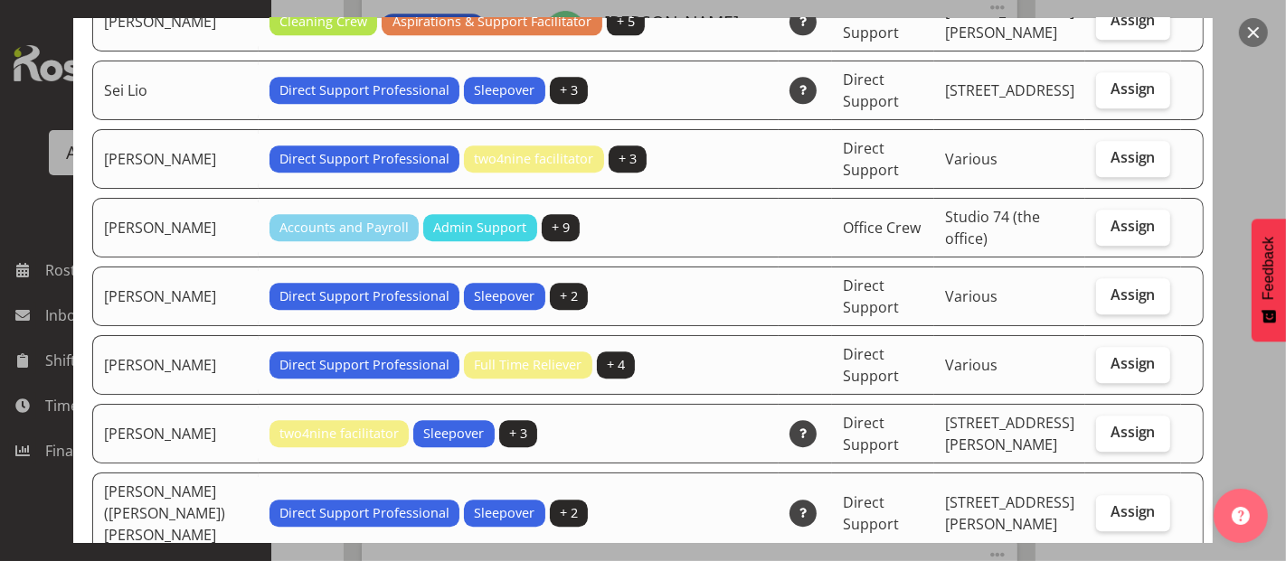
scroll to position [4018, 0]
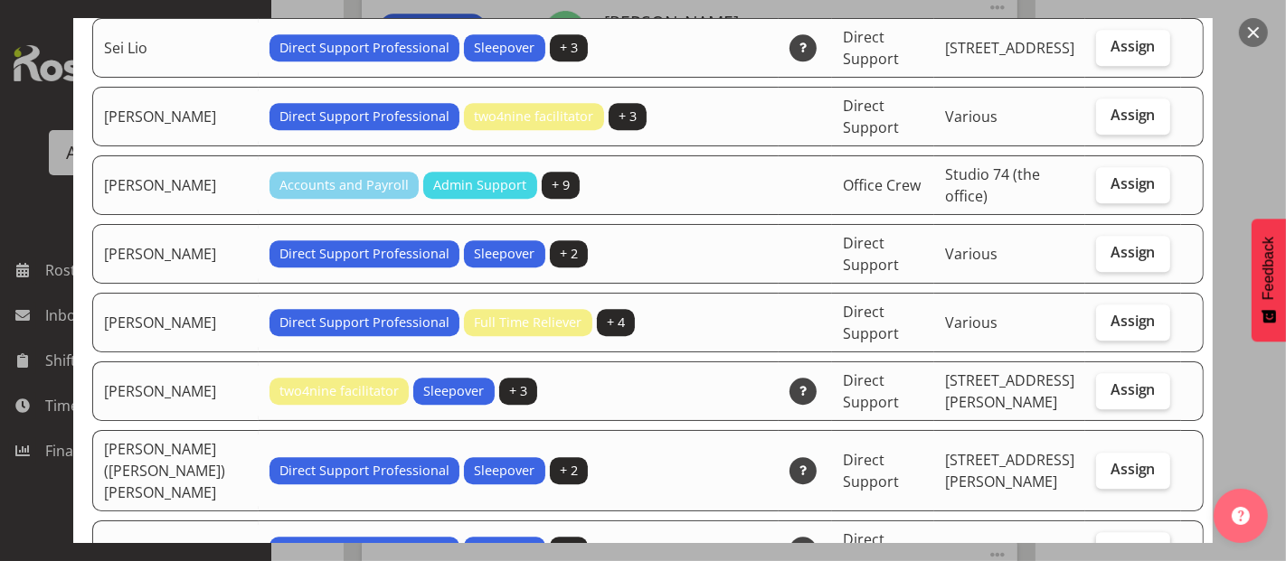
click at [1131, 533] on label "Assign" at bounding box center [1133, 551] width 74 height 36
click at [1108, 543] on input "Assign" at bounding box center [1102, 549] width 12 height 12
checkbox input "true"
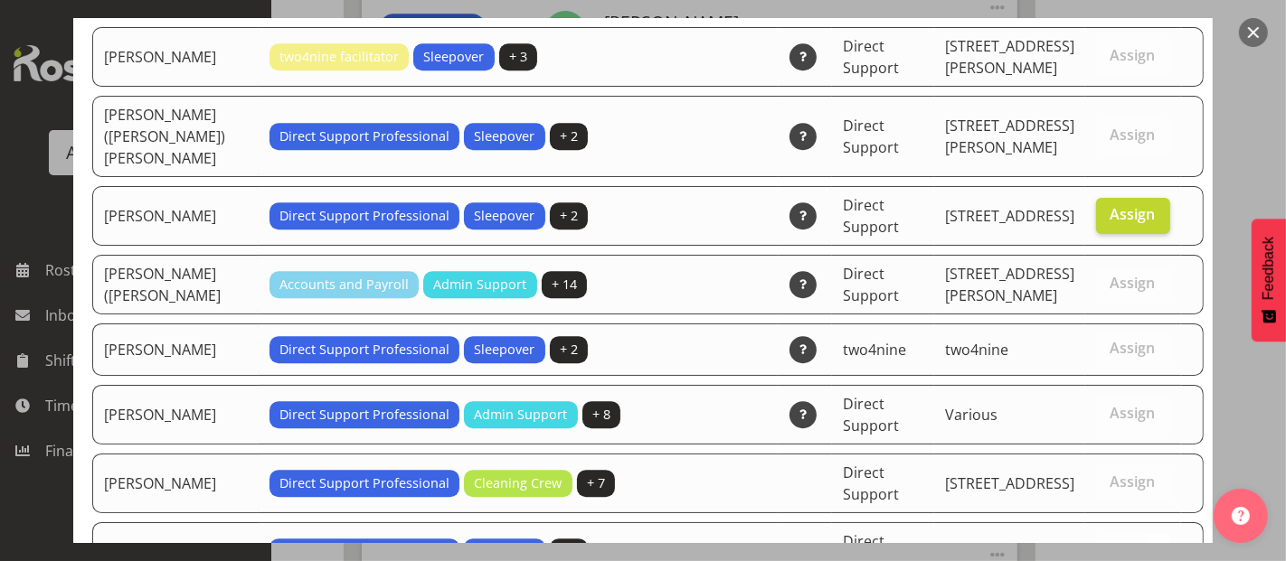
scroll to position [4613, 0]
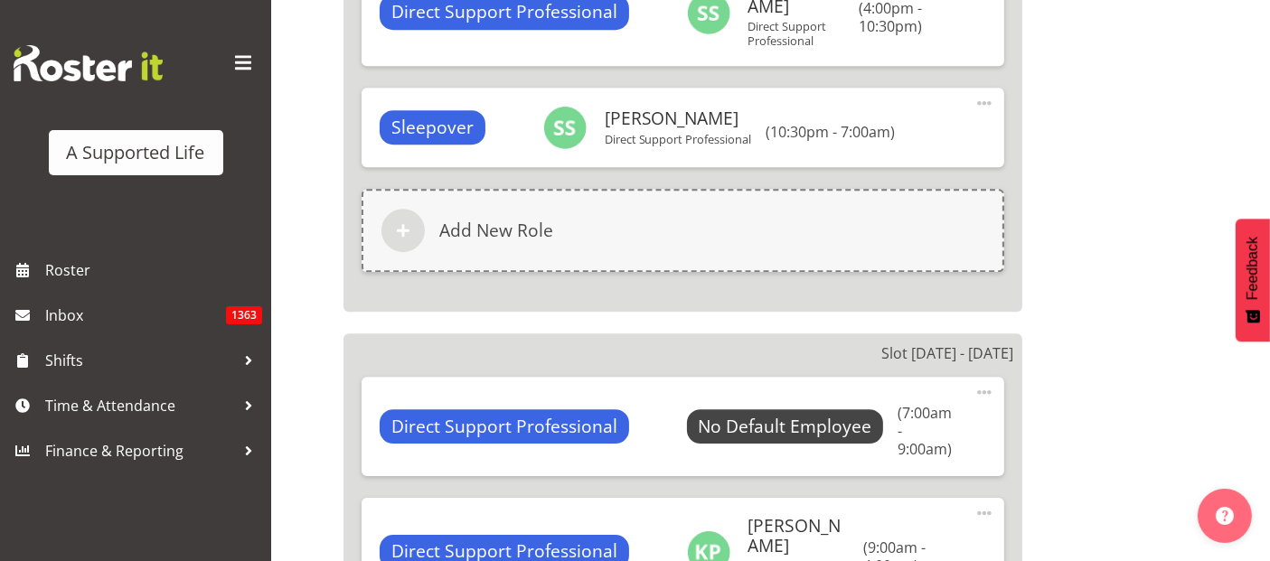
scroll to position [5595, 0]
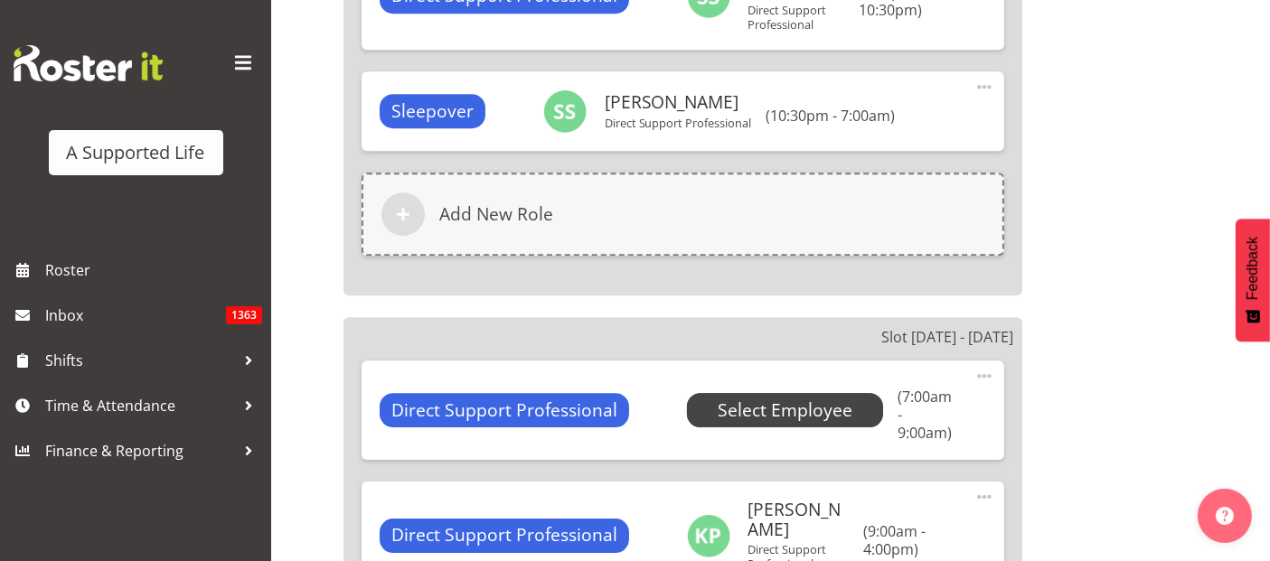
click at [802, 398] on span "Select Employee" at bounding box center [785, 411] width 135 height 26
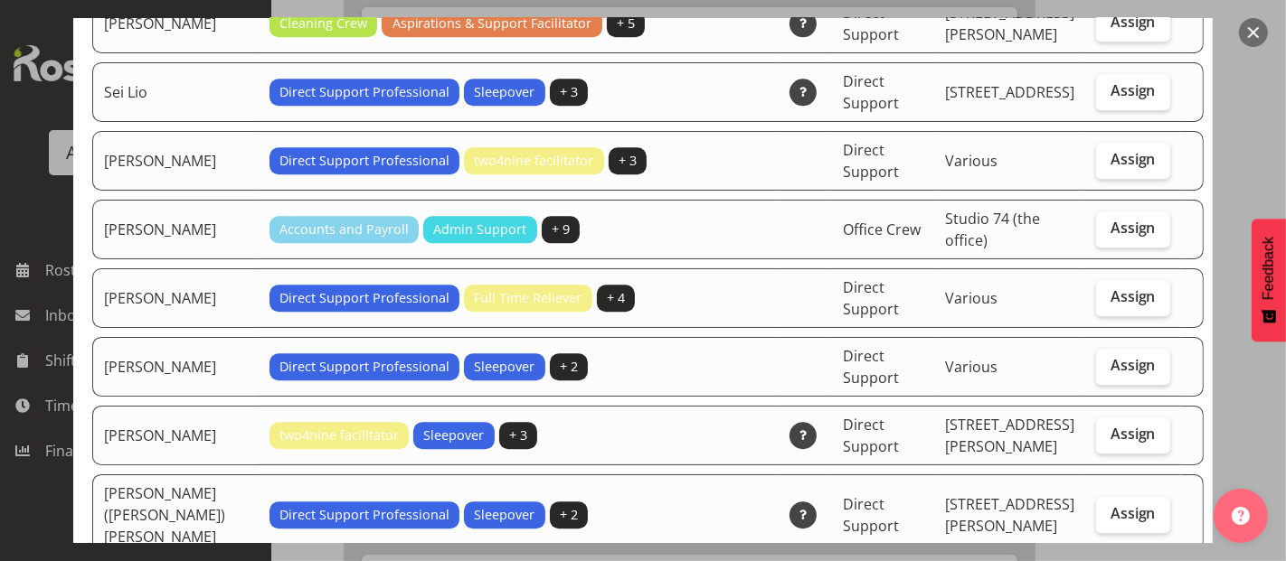
scroll to position [4218, 0]
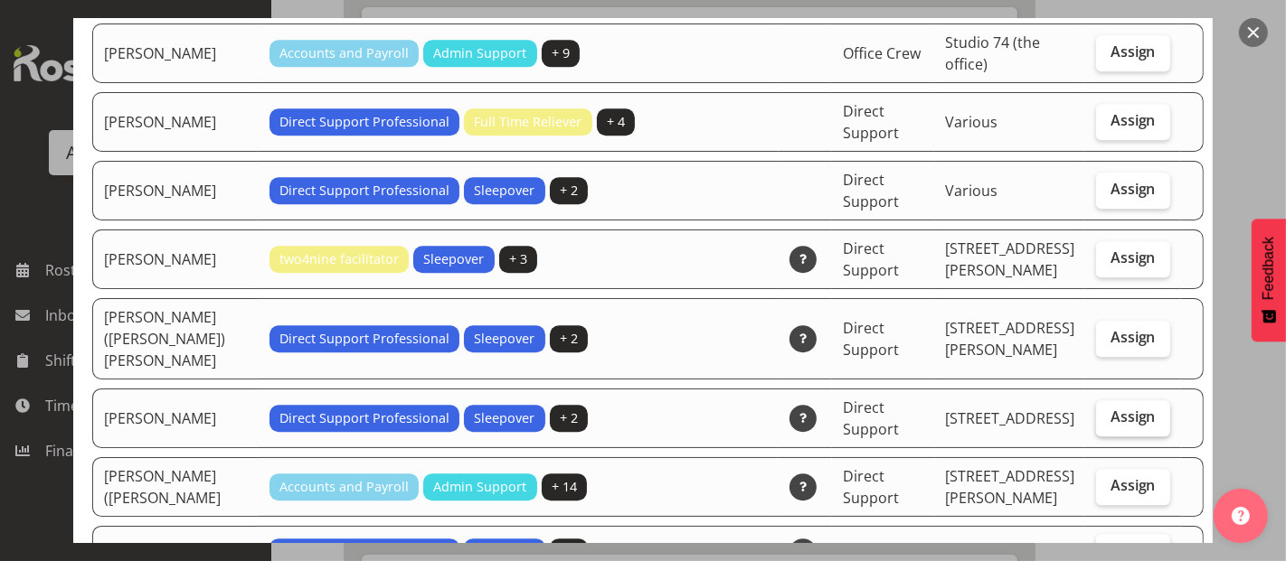
click at [1110, 408] on span "Assign" at bounding box center [1132, 417] width 45 height 18
click at [1100, 411] on input "Assign" at bounding box center [1102, 417] width 12 height 12
checkbox input "true"
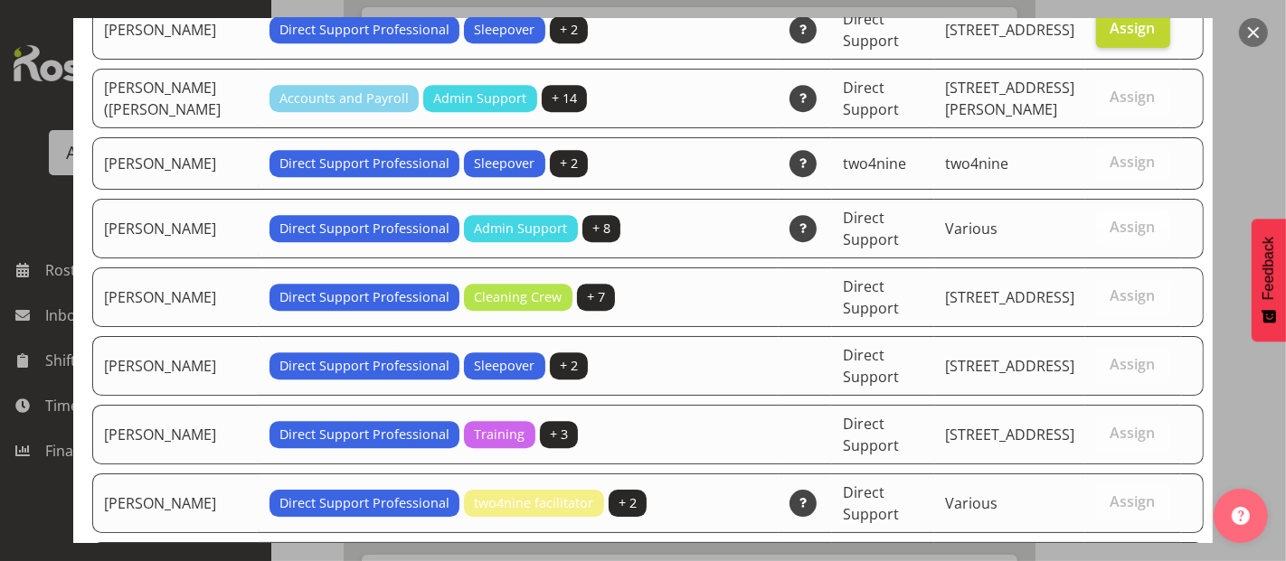
scroll to position [4680, 0]
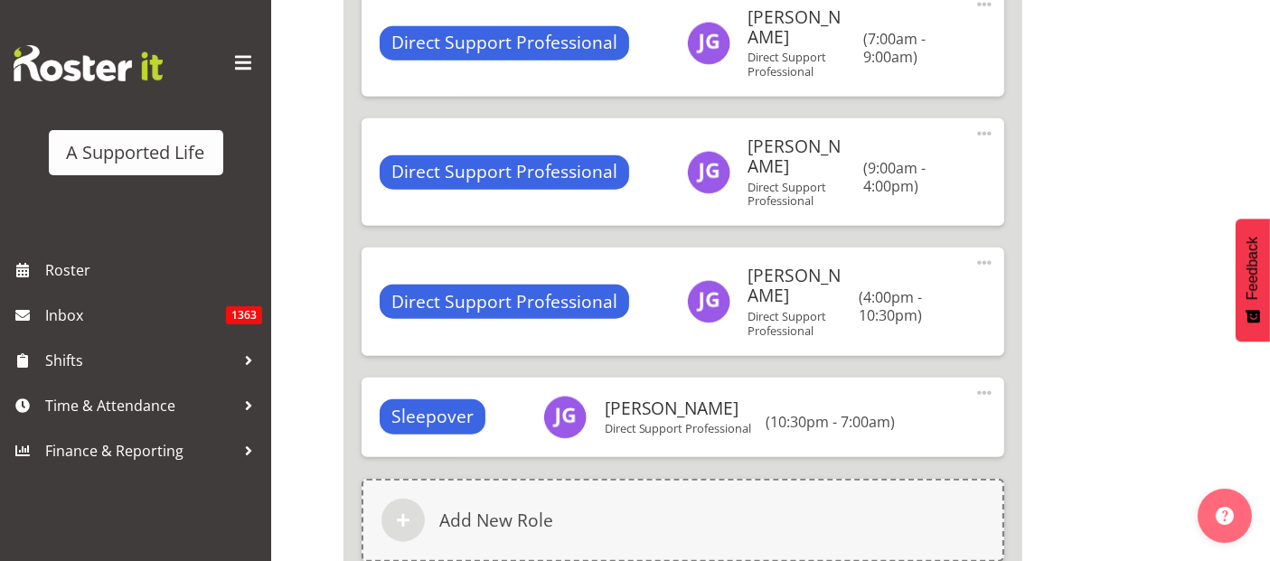
scroll to position [9111, 0]
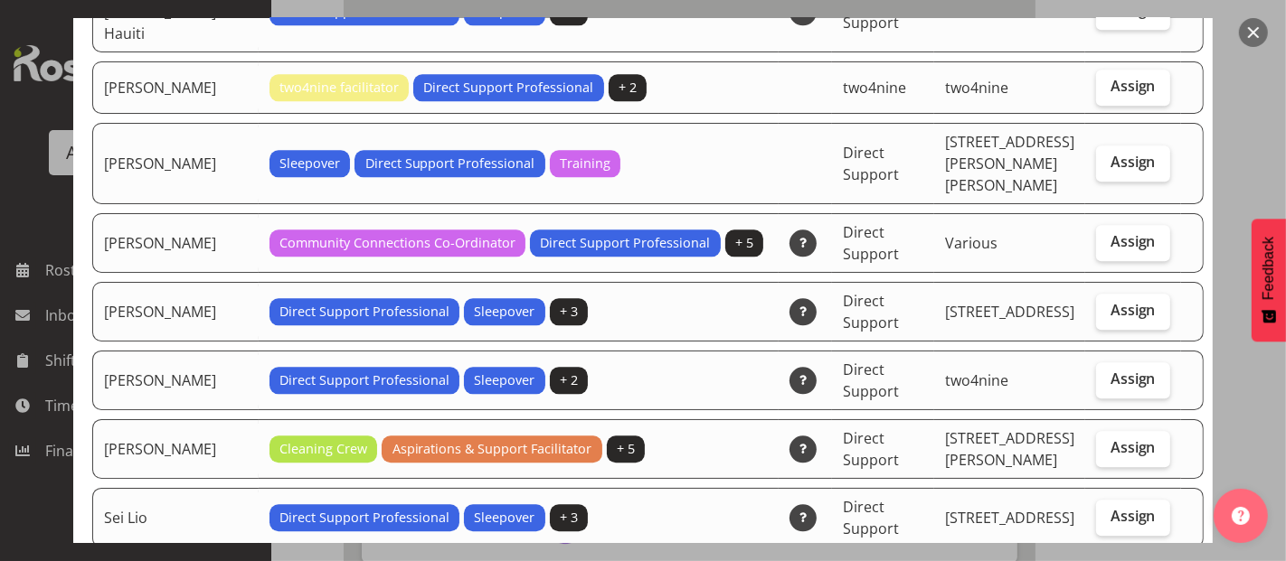
scroll to position [4018, 0]
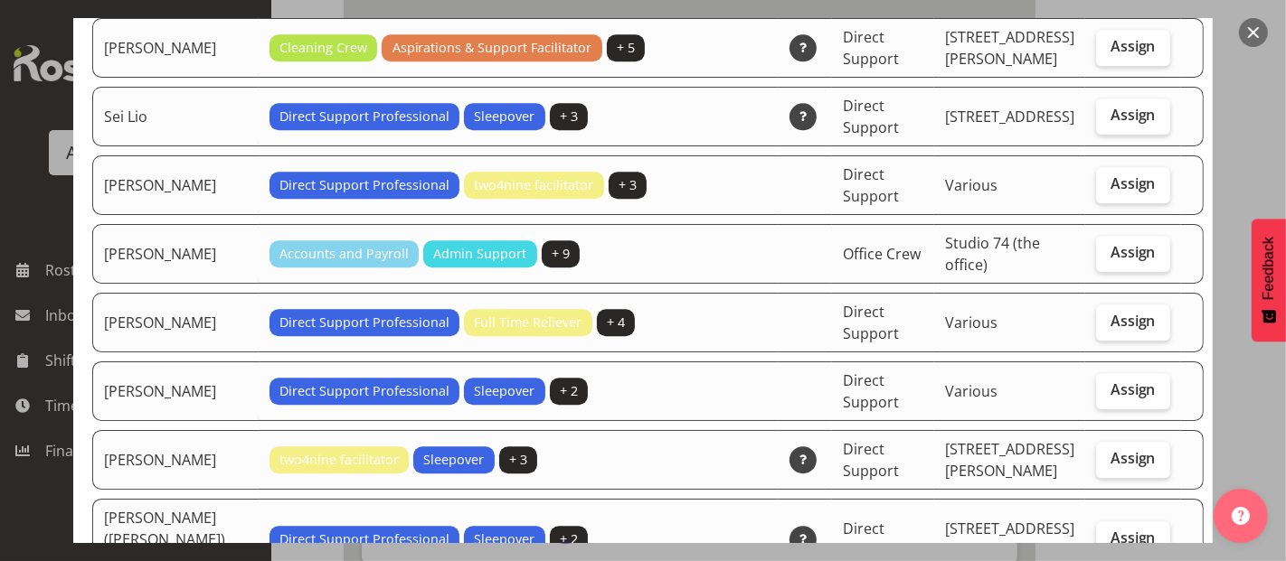
checkbox input "true"
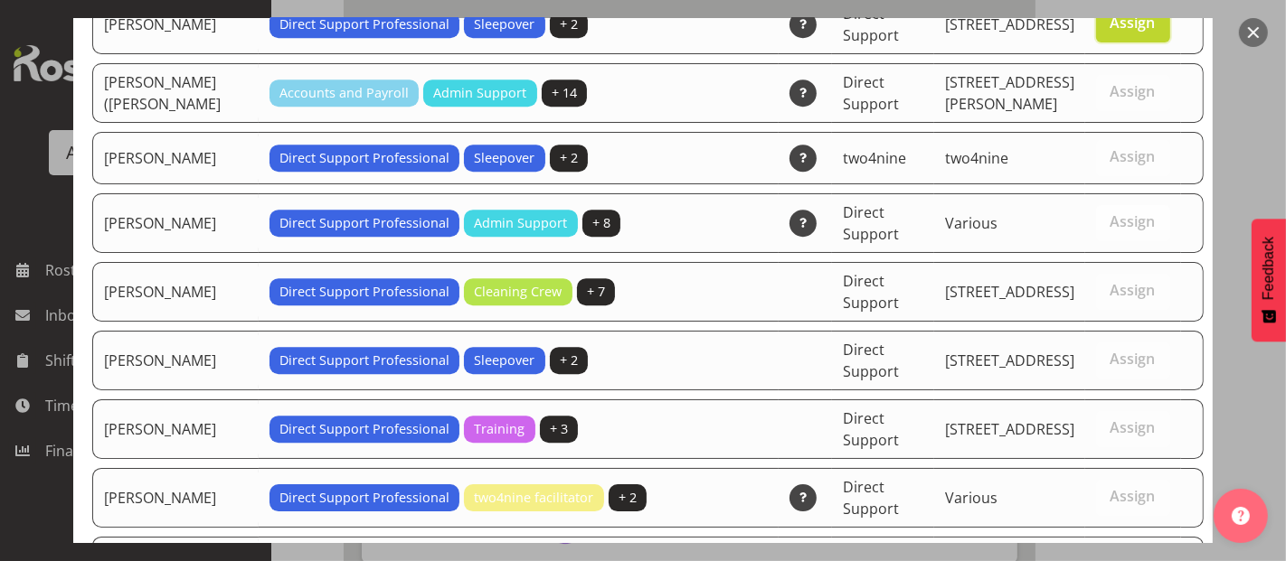
scroll to position [4680, 0]
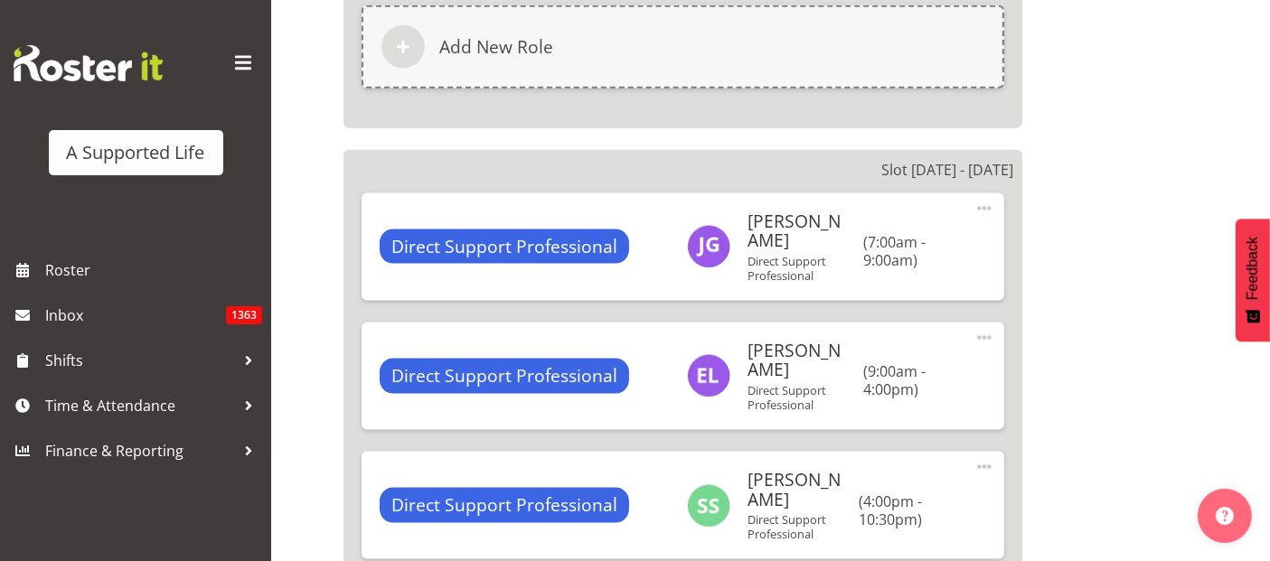
scroll to position [9412, 0]
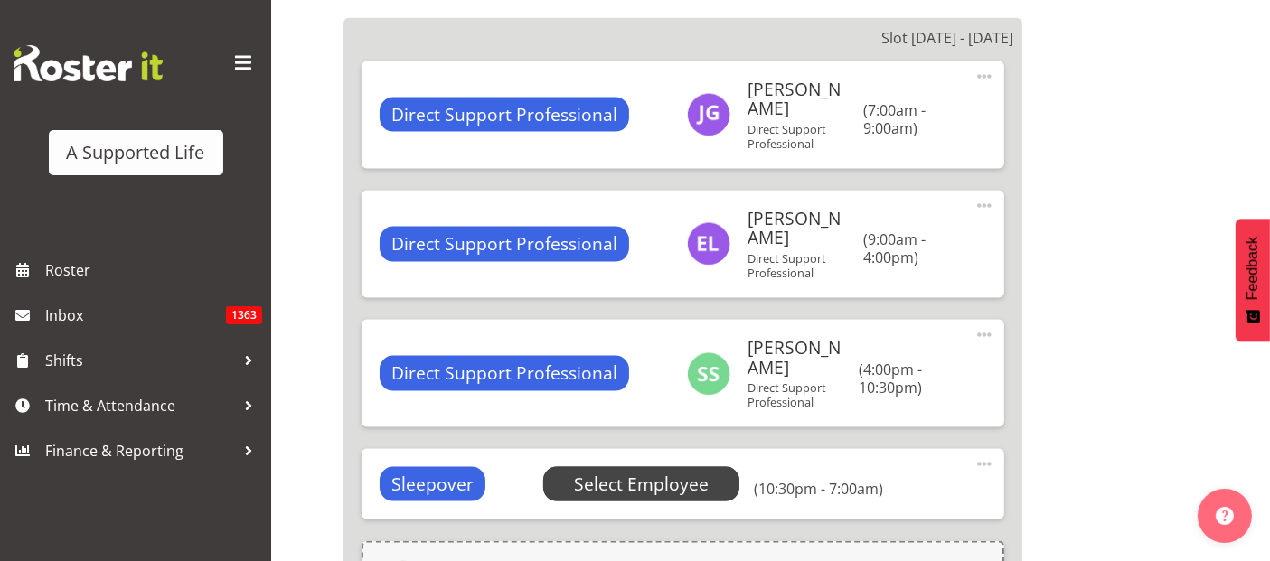
click at [605, 472] on span "Select Employee" at bounding box center [641, 485] width 135 height 26
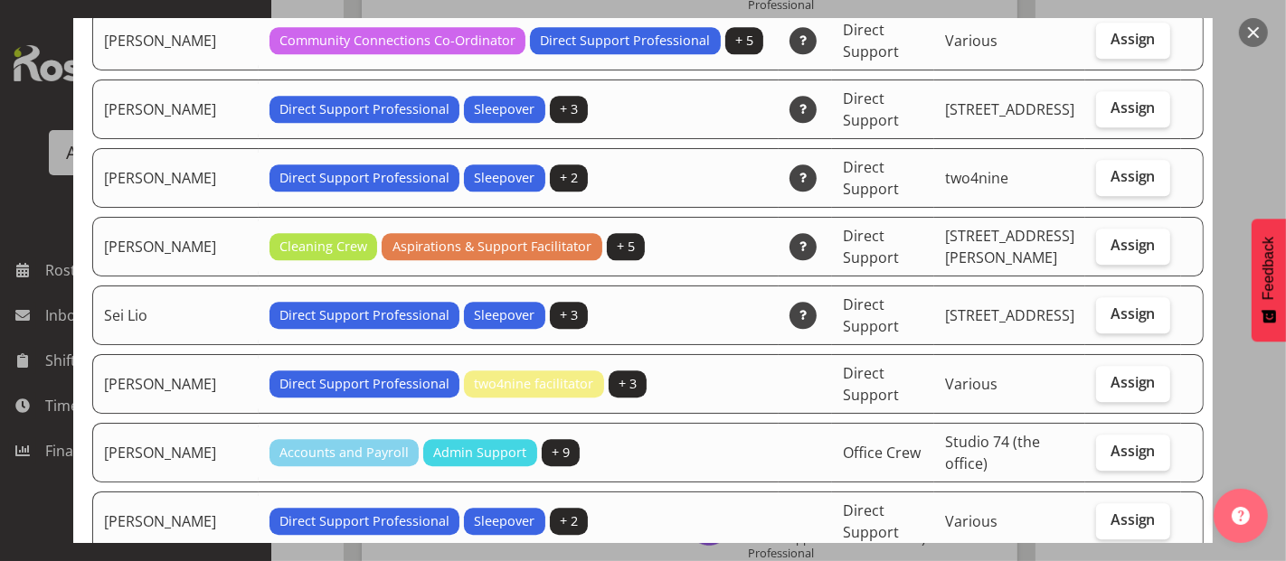
scroll to position [3917, 0]
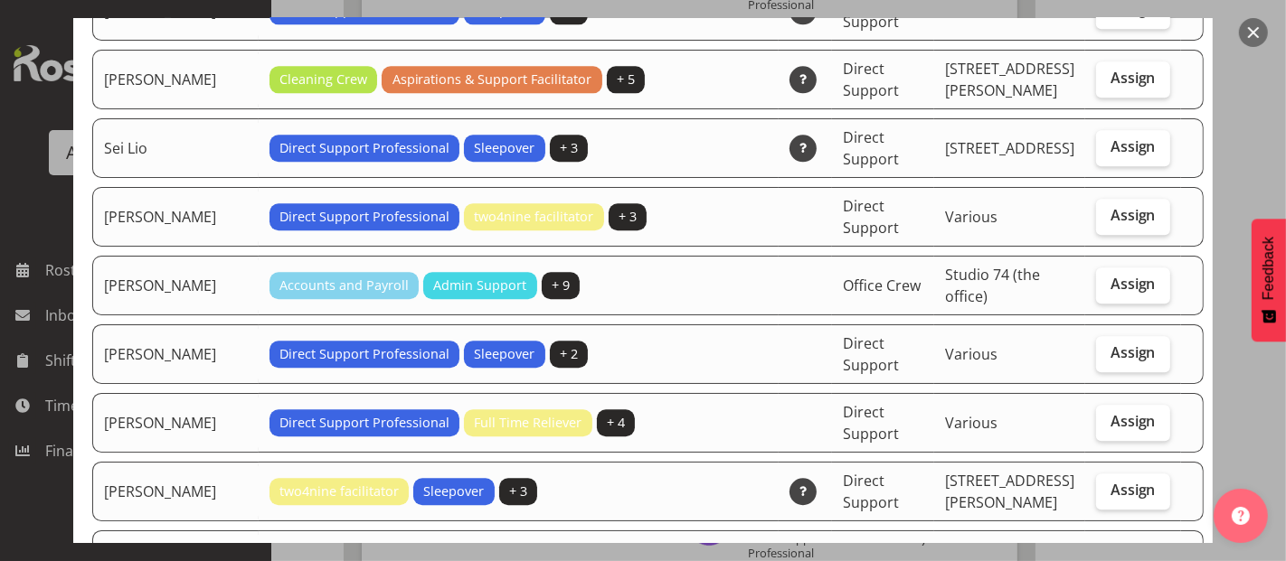
drag, startPoint x: 1097, startPoint y: 425, endPoint x: 1123, endPoint y: 424, distance: 26.2
checkbox input "true"
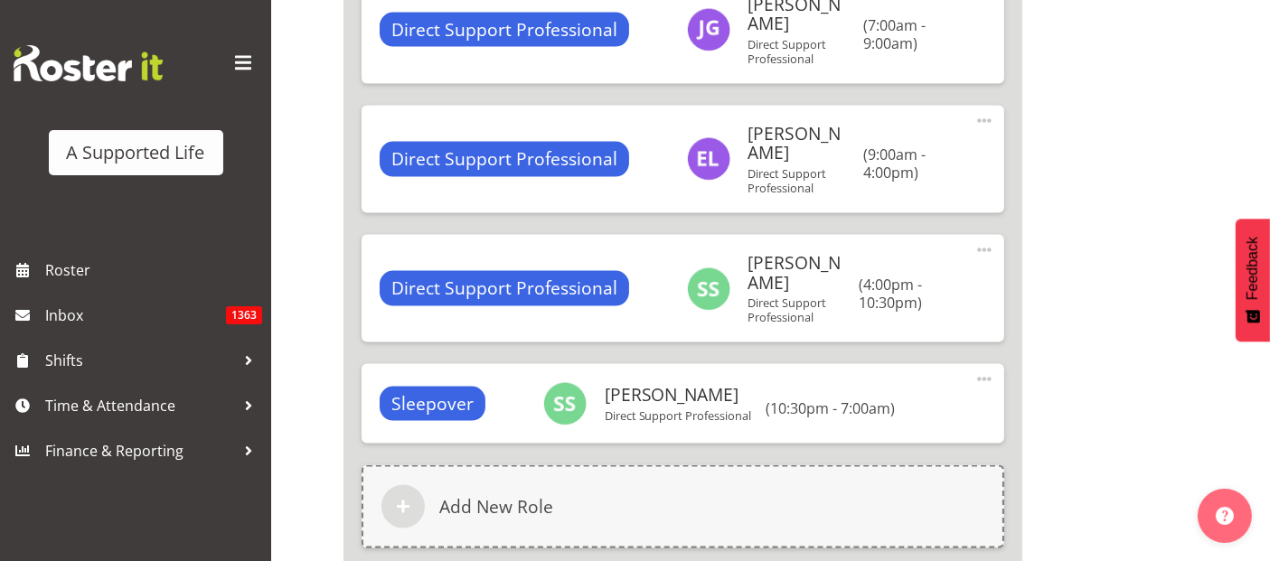
scroll to position [9714, 0]
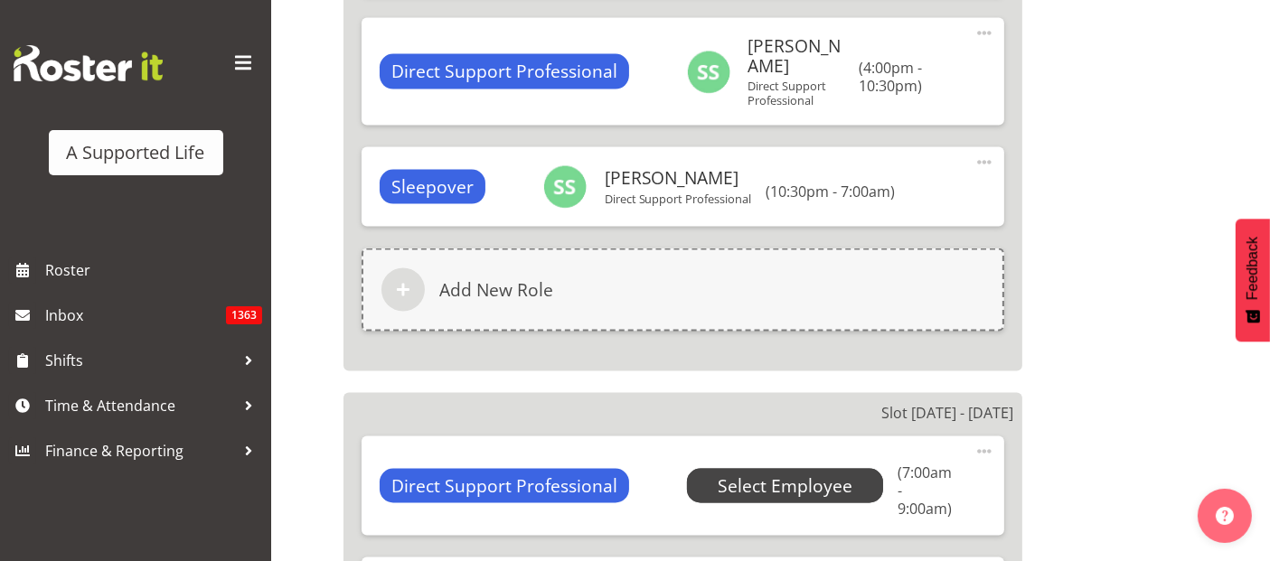
click at [779, 474] on span "Select Employee" at bounding box center [785, 487] width 135 height 26
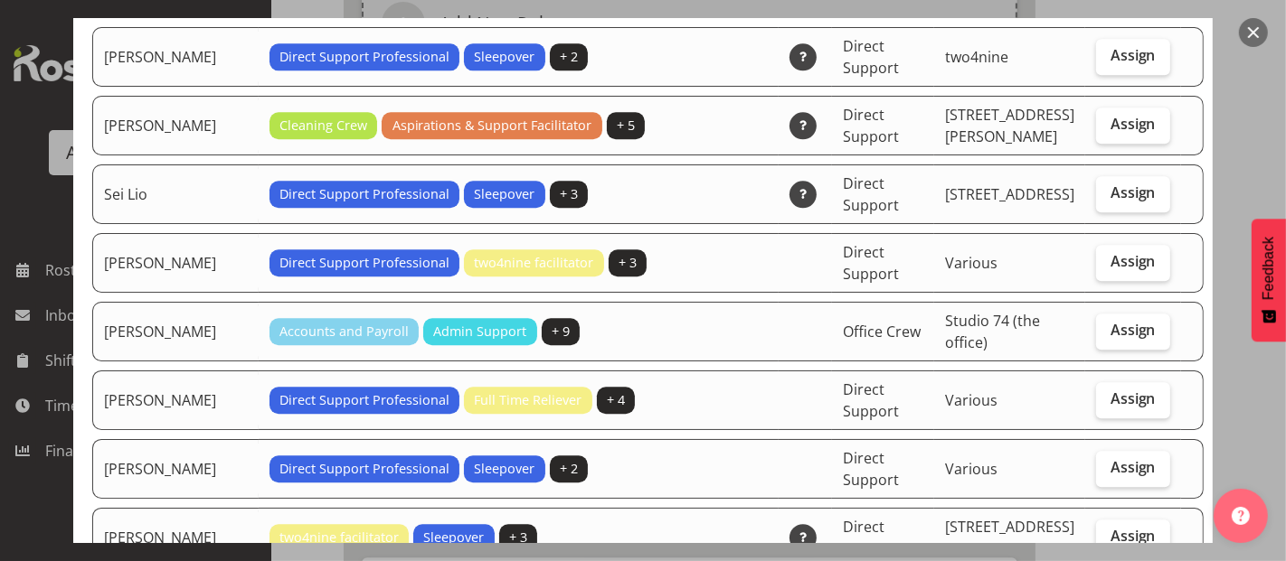
scroll to position [4018, 0]
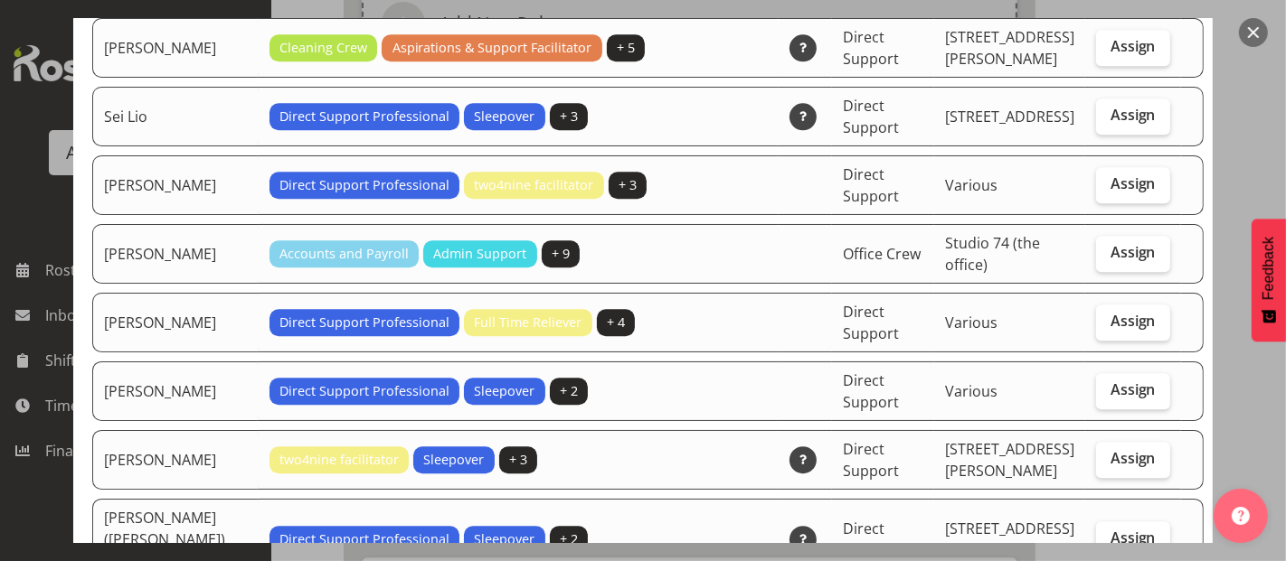
checkbox input "true"
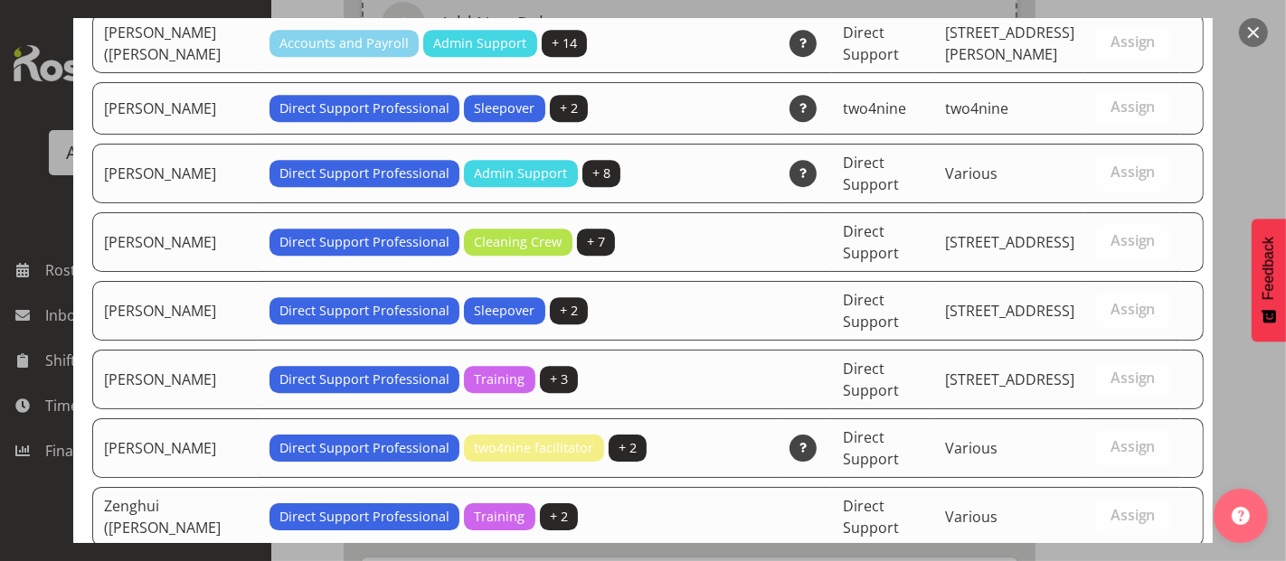
scroll to position [4680, 0]
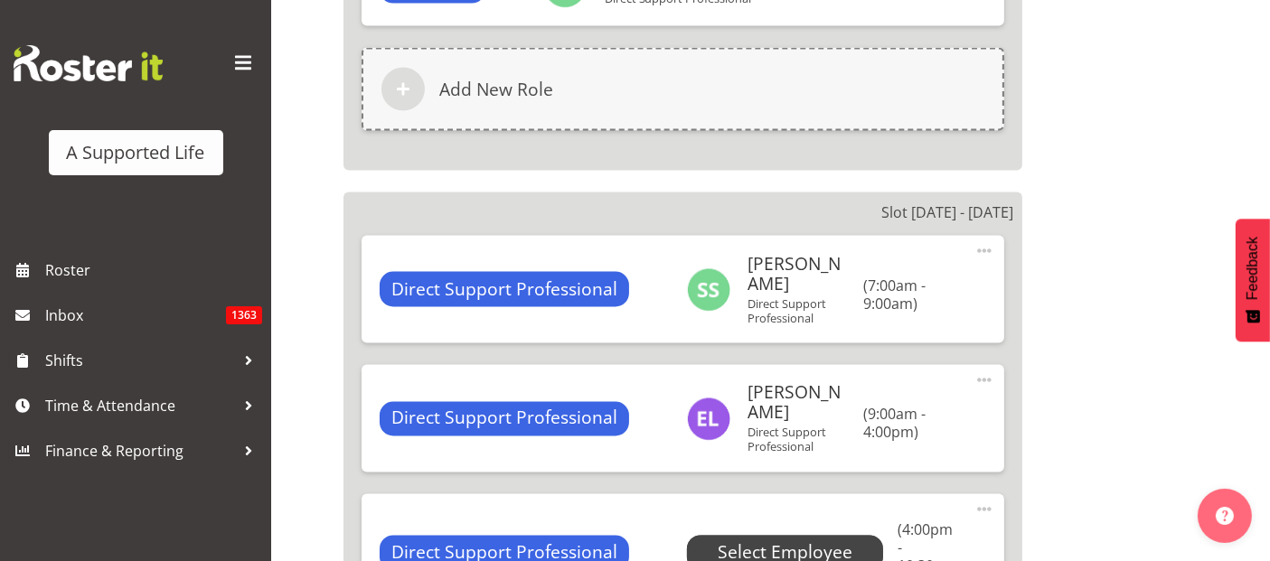
click at [785, 541] on span "Select Employee" at bounding box center [785, 554] width 135 height 26
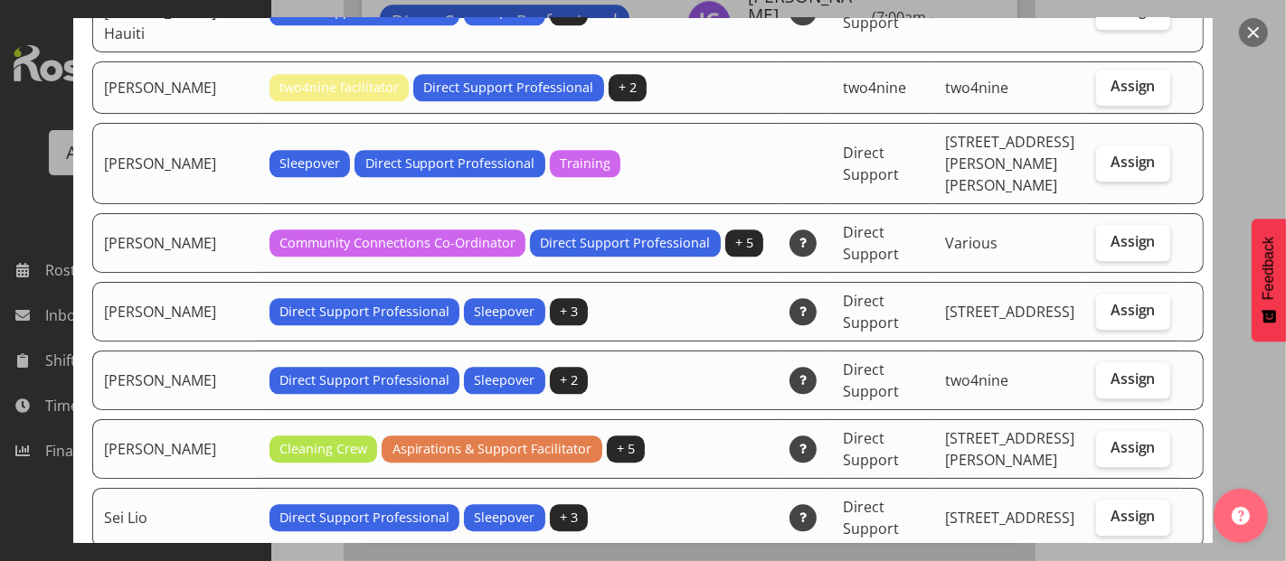
scroll to position [4018, 0]
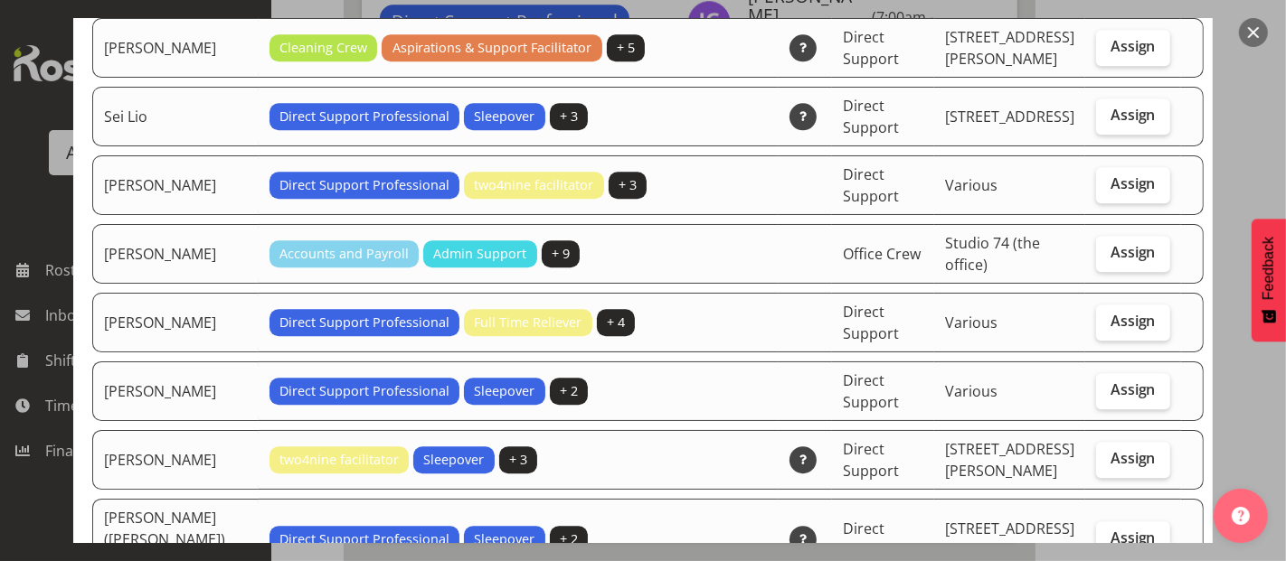
checkbox input "true"
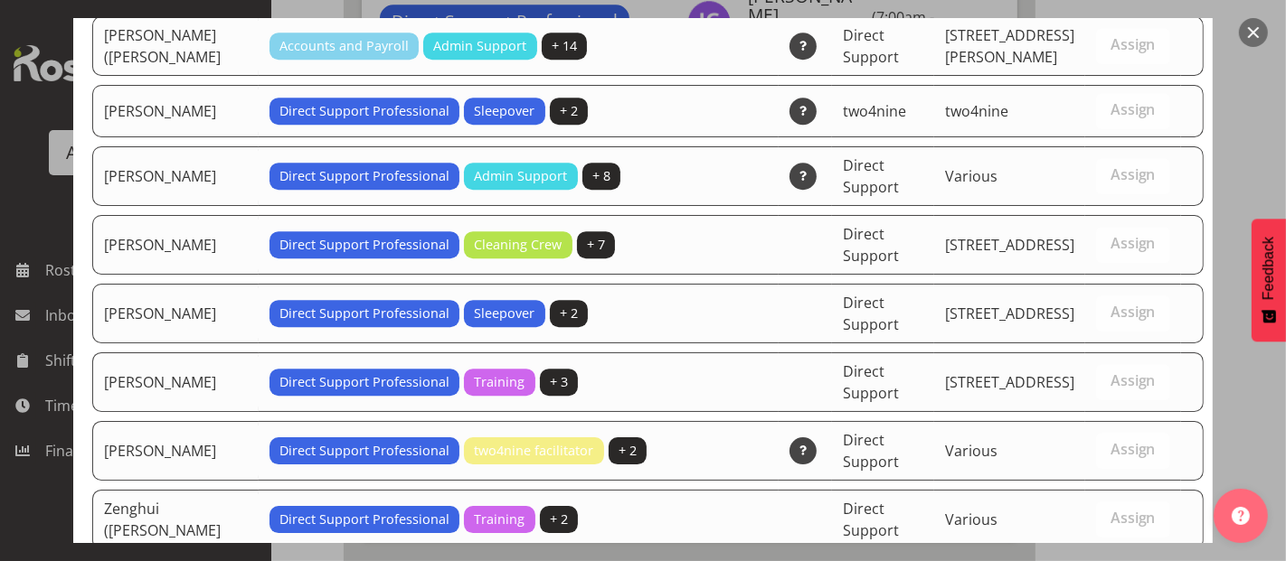
scroll to position [4680, 0]
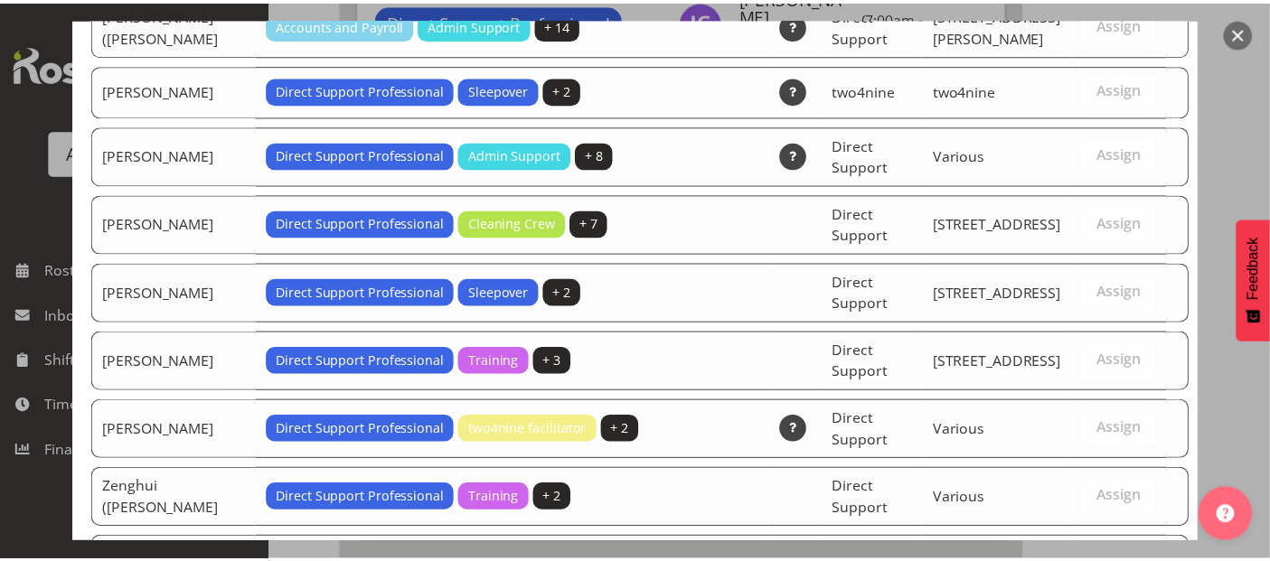
scroll to position [9915, 0]
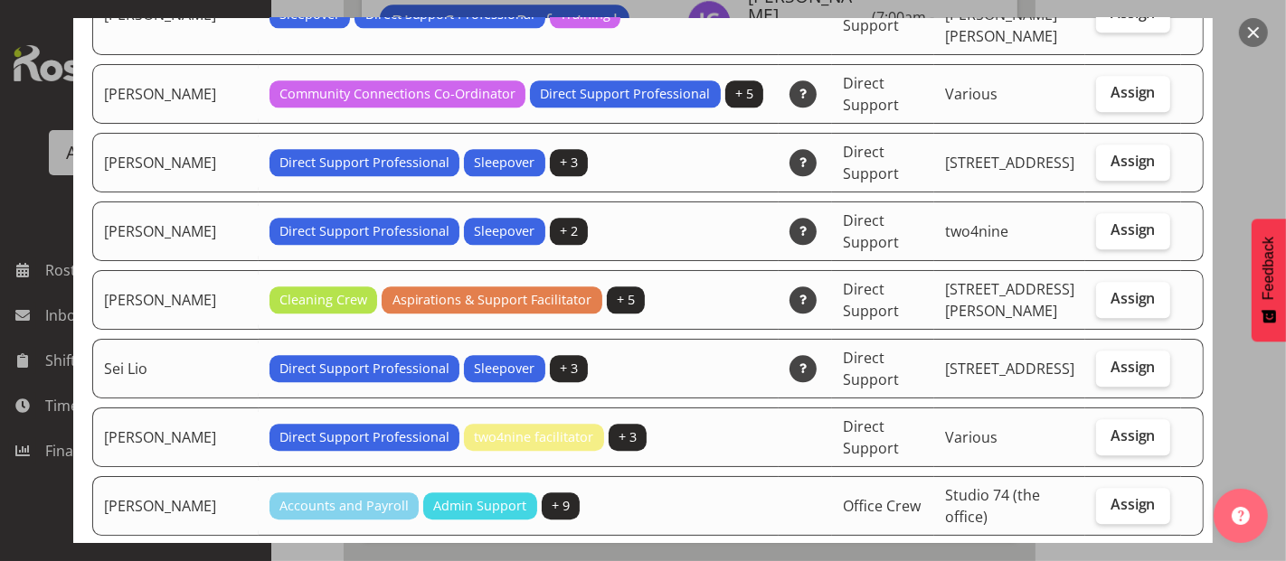
scroll to position [3917, 0]
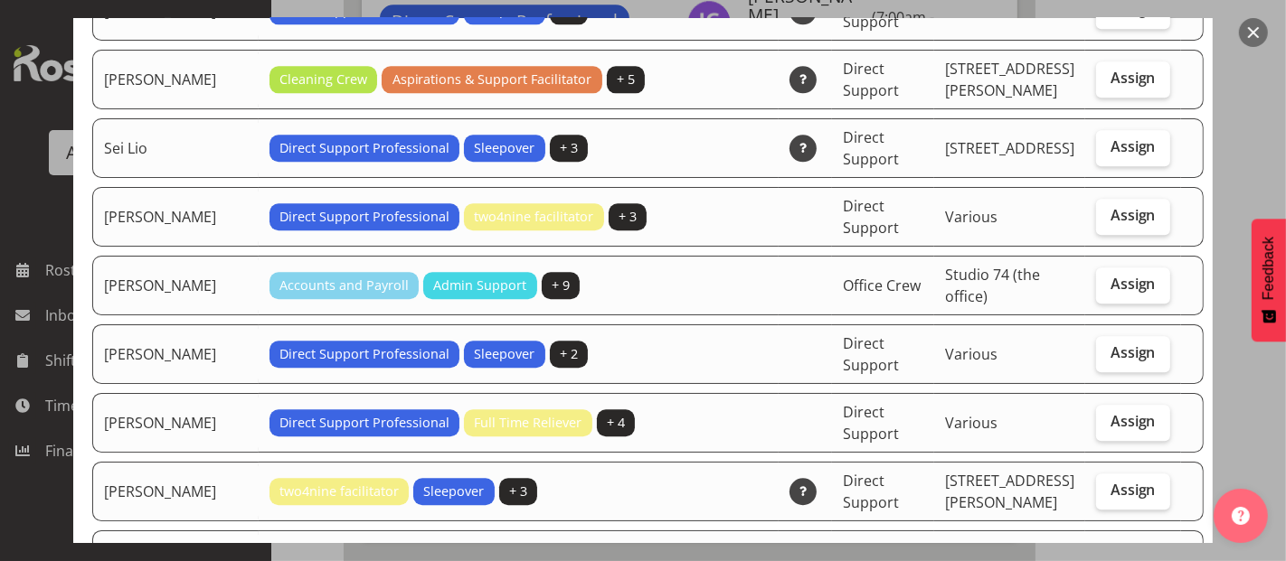
checkbox input "true"
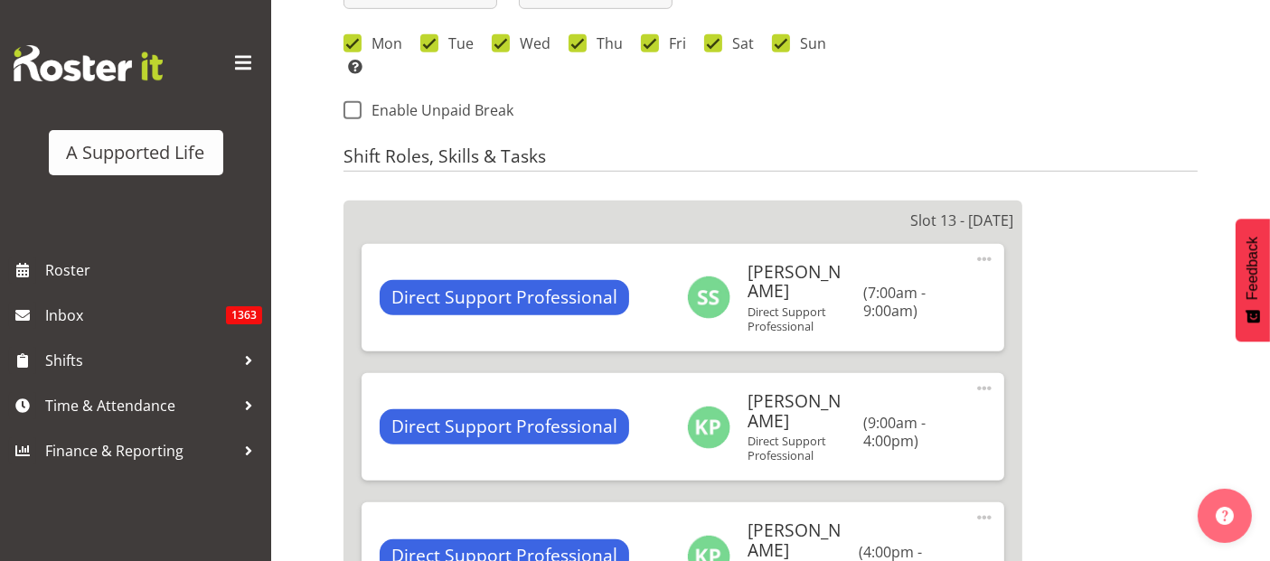
scroll to position [742, 0]
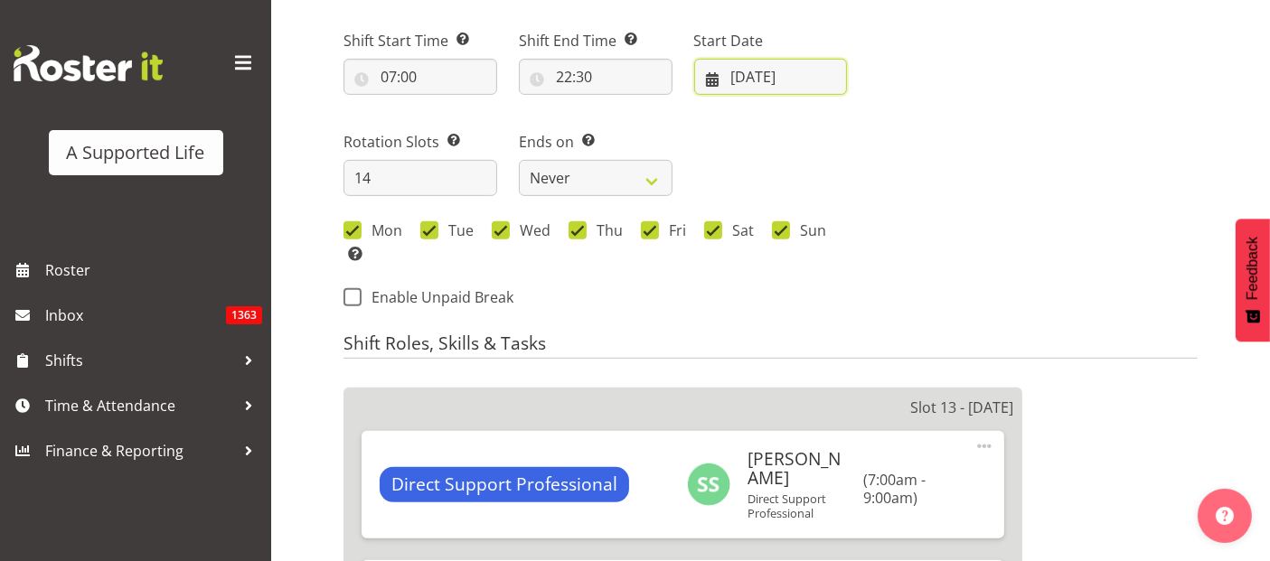
click at [794, 72] on input "08/09/2025" at bounding box center [771, 77] width 154 height 36
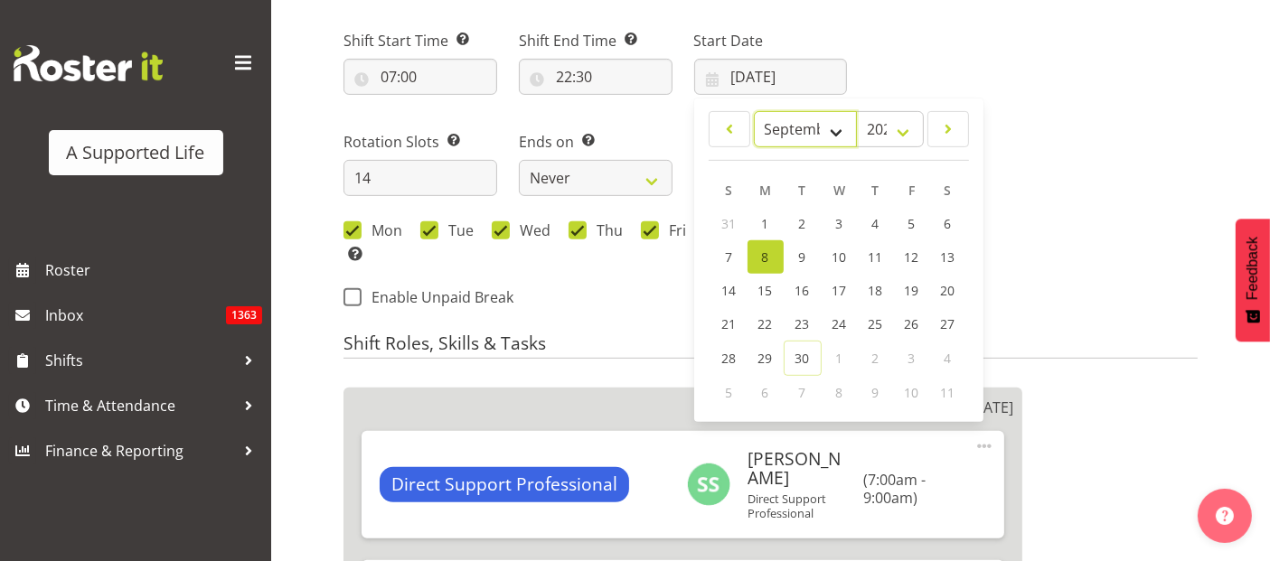
click at [832, 126] on select "January February March April May June July August September October November De…" at bounding box center [806, 129] width 104 height 36
select select "9"
click at [754, 111] on select "January February March April May June July August September October November De…" at bounding box center [806, 129] width 104 height 36
click at [954, 221] on link "4" at bounding box center [948, 224] width 36 height 35
type input "04/10/2025"
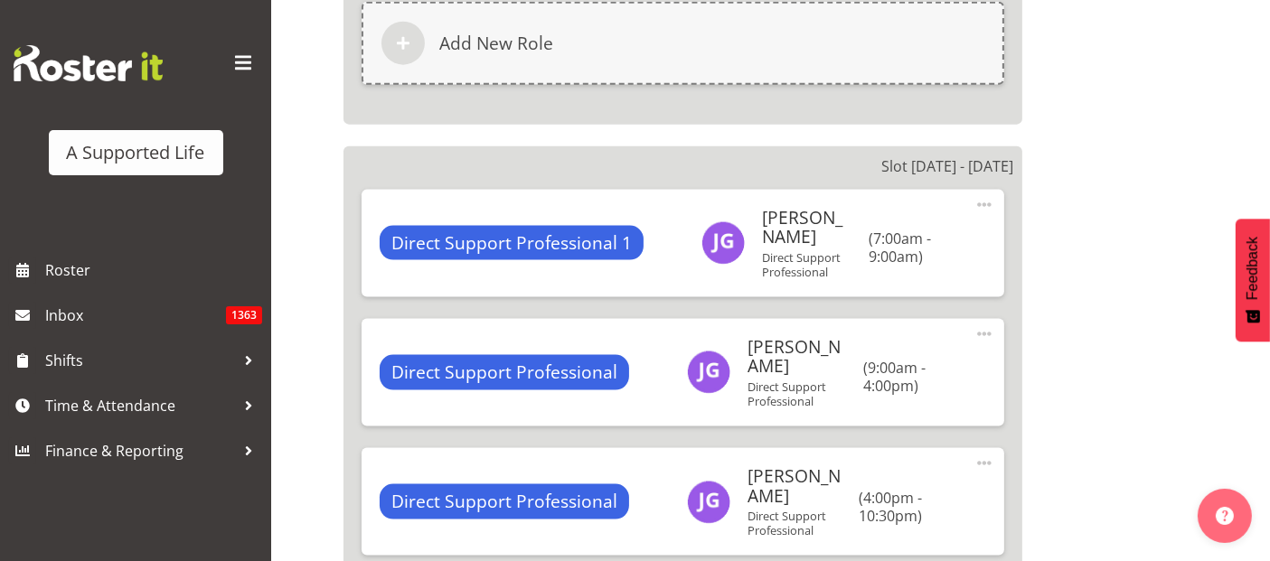
scroll to position [10184, 0]
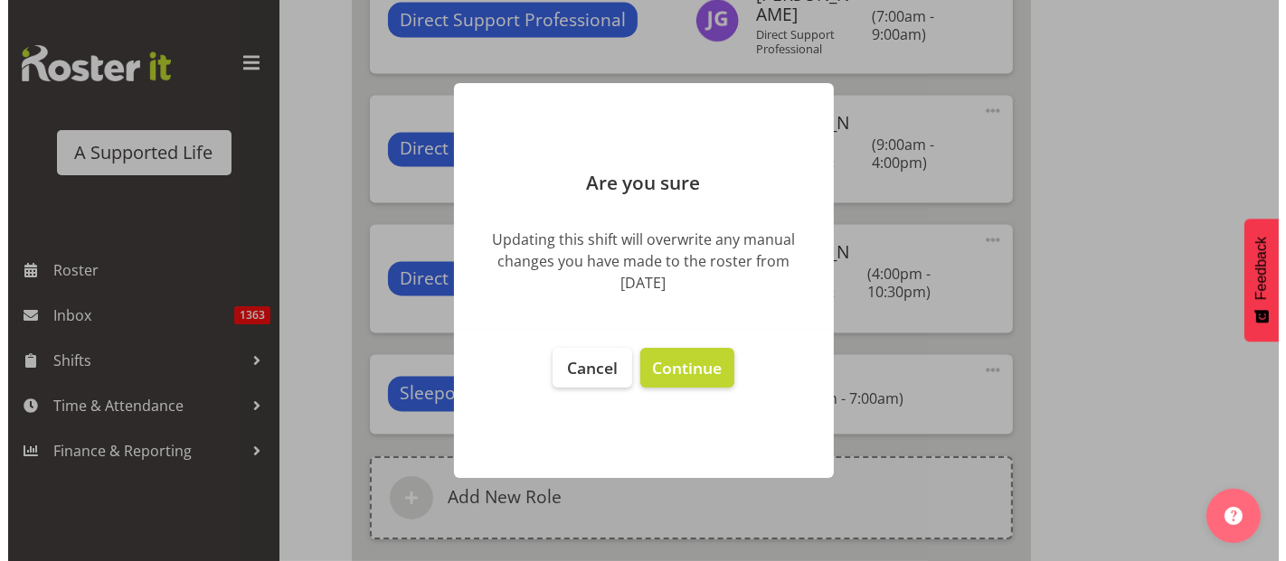
scroll to position [9774, 0]
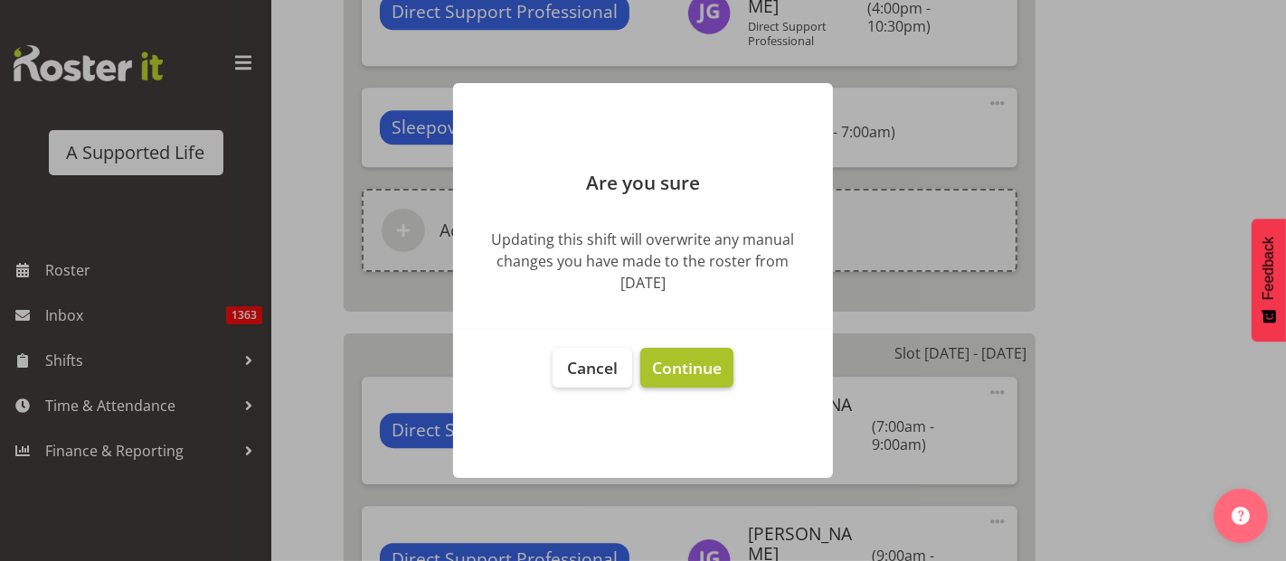
click at [668, 371] on span "Continue" at bounding box center [687, 368] width 70 height 22
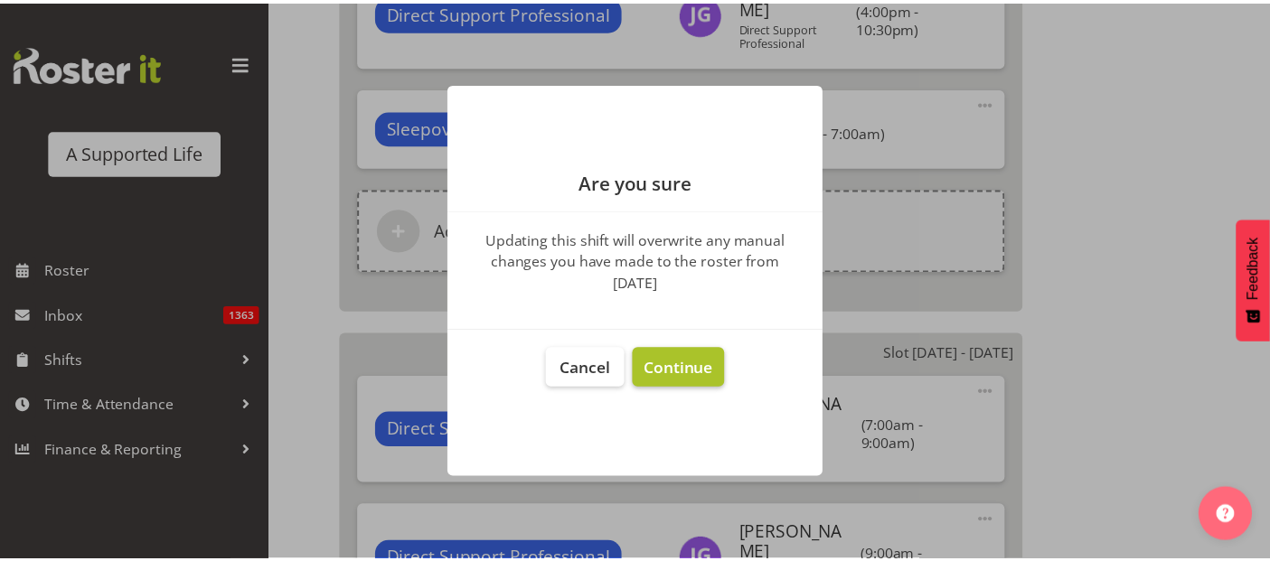
scroll to position [10175, 0]
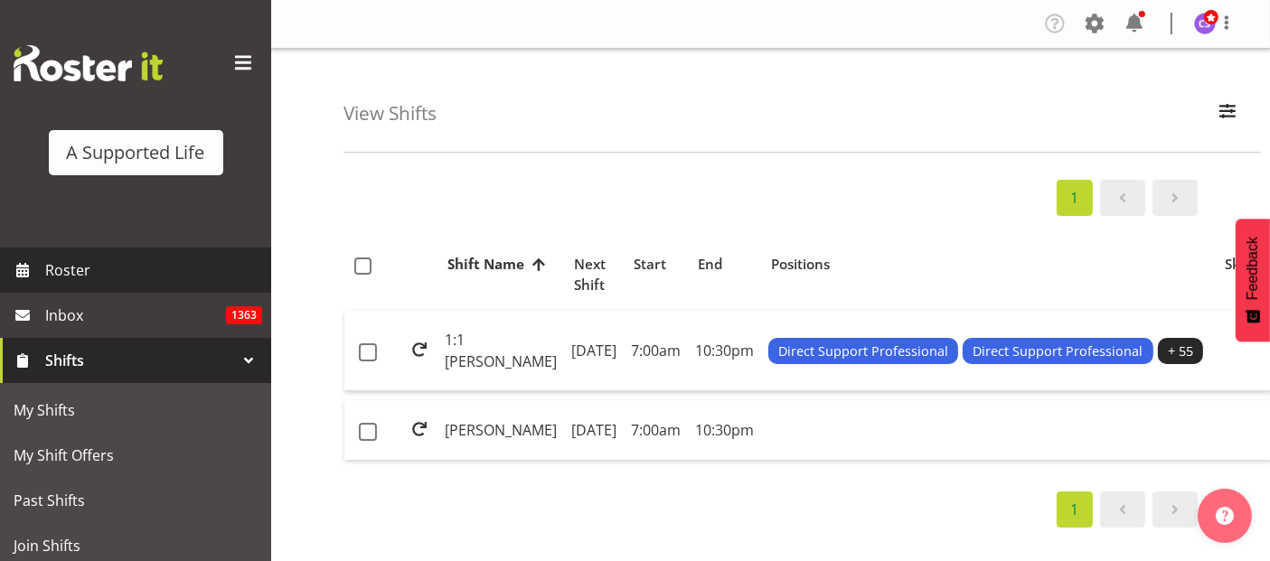
click at [87, 274] on span "Roster" at bounding box center [153, 270] width 217 height 27
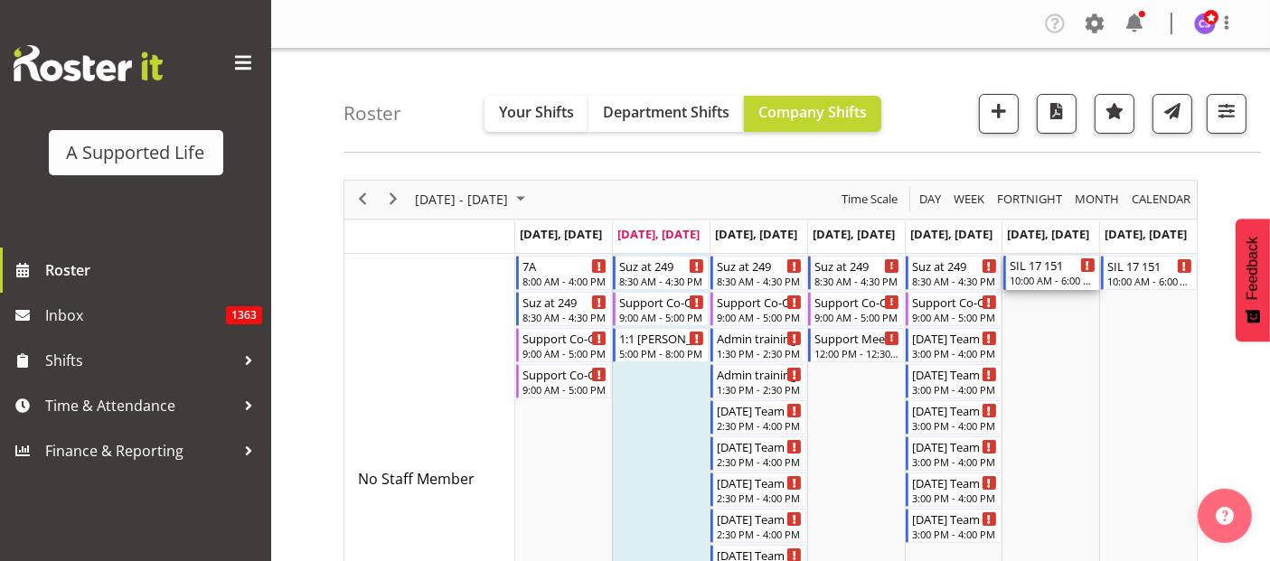
click at [1076, 271] on div "SIL 17 151" at bounding box center [1053, 265] width 86 height 18
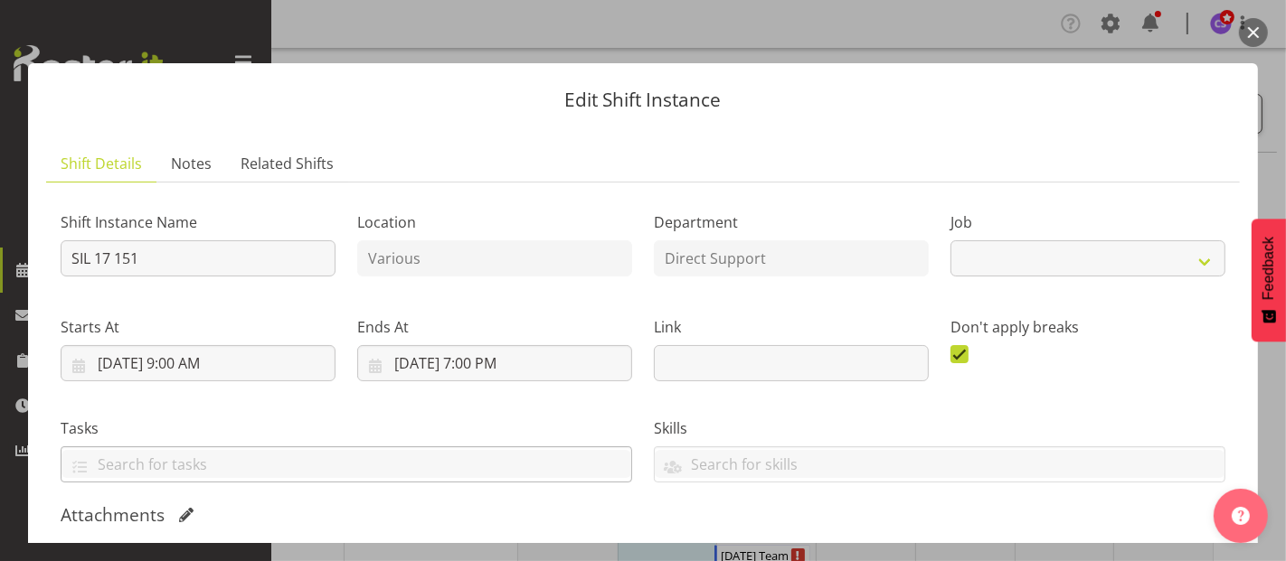
select select "4112"
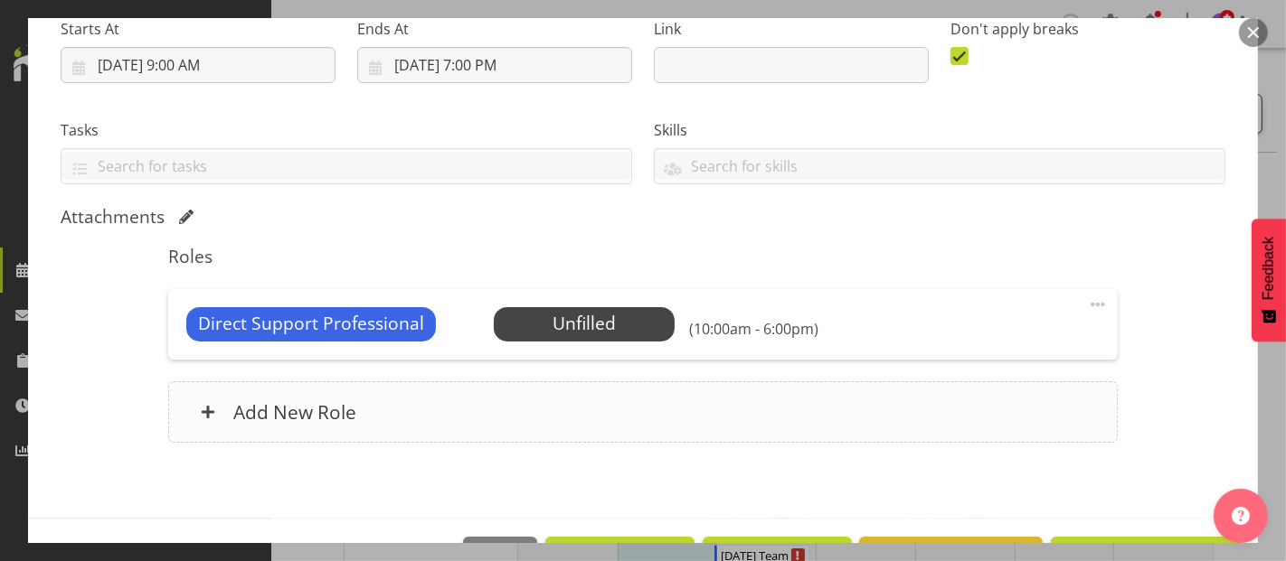
scroll to position [301, 0]
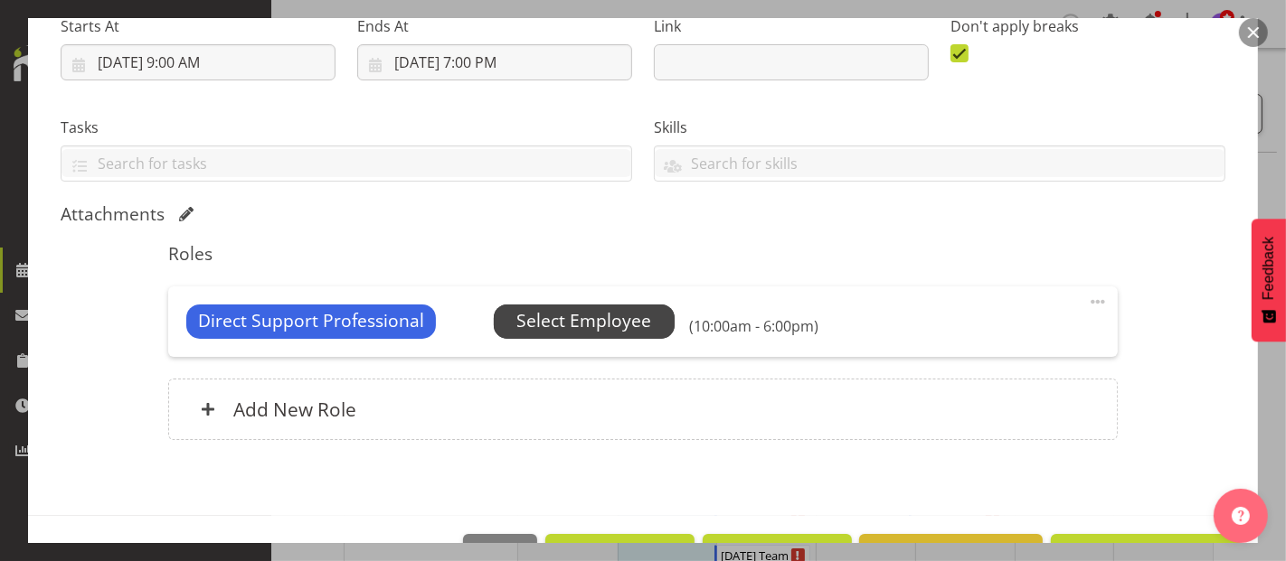
click at [574, 314] on span "Select Employee" at bounding box center [583, 321] width 135 height 26
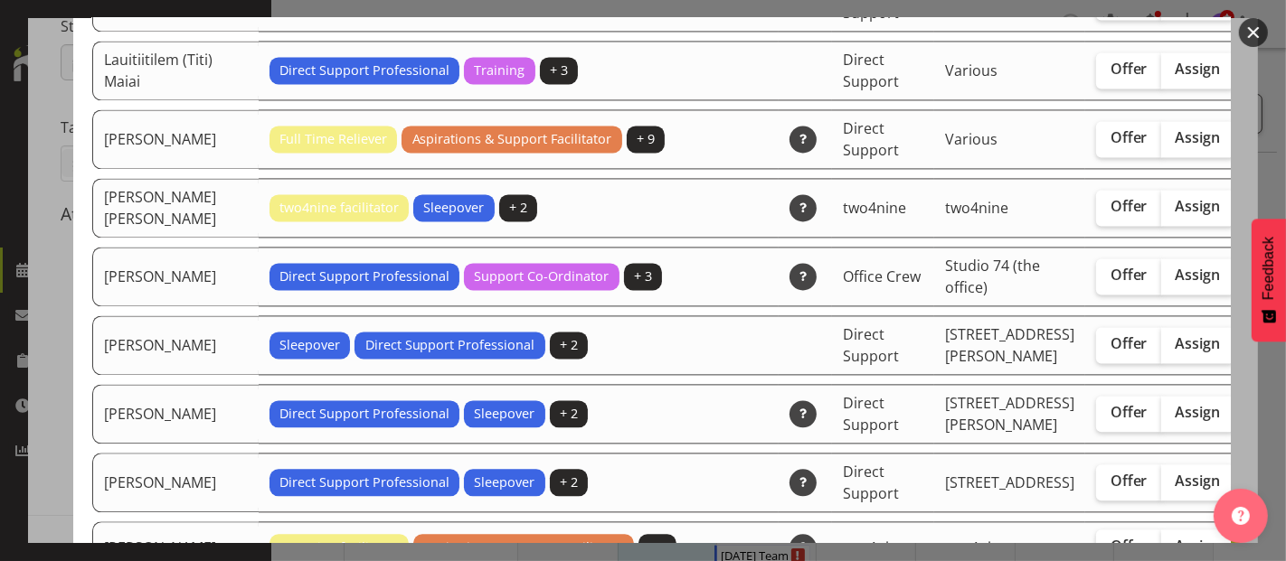
scroll to position [3214, 0]
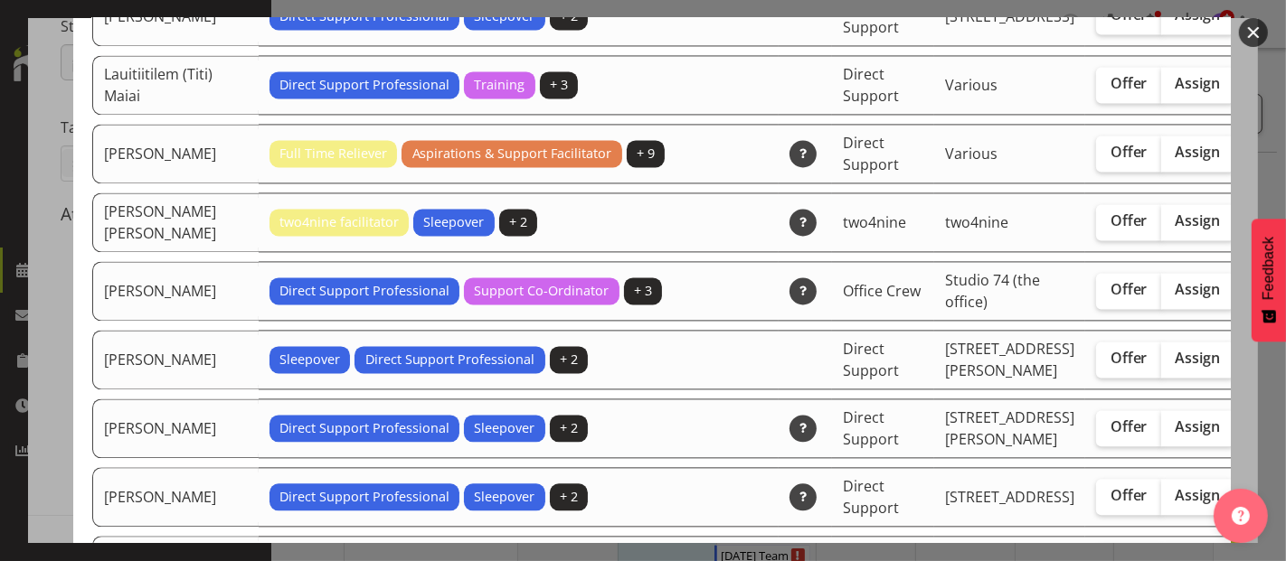
checkbox input "true"
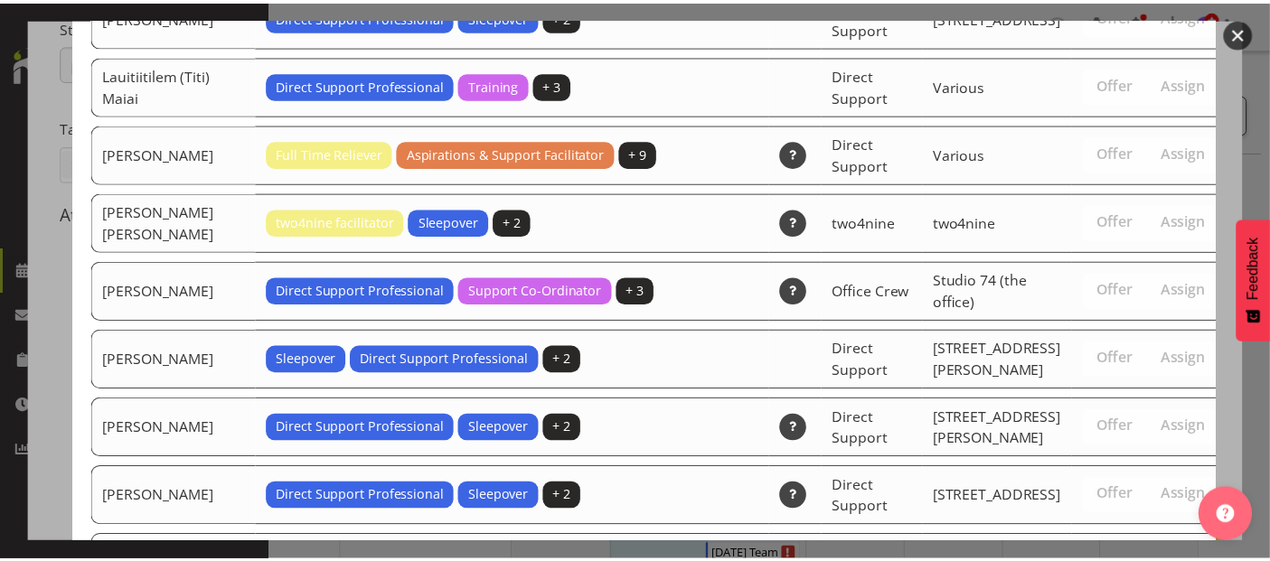
scroll to position [5868, 0]
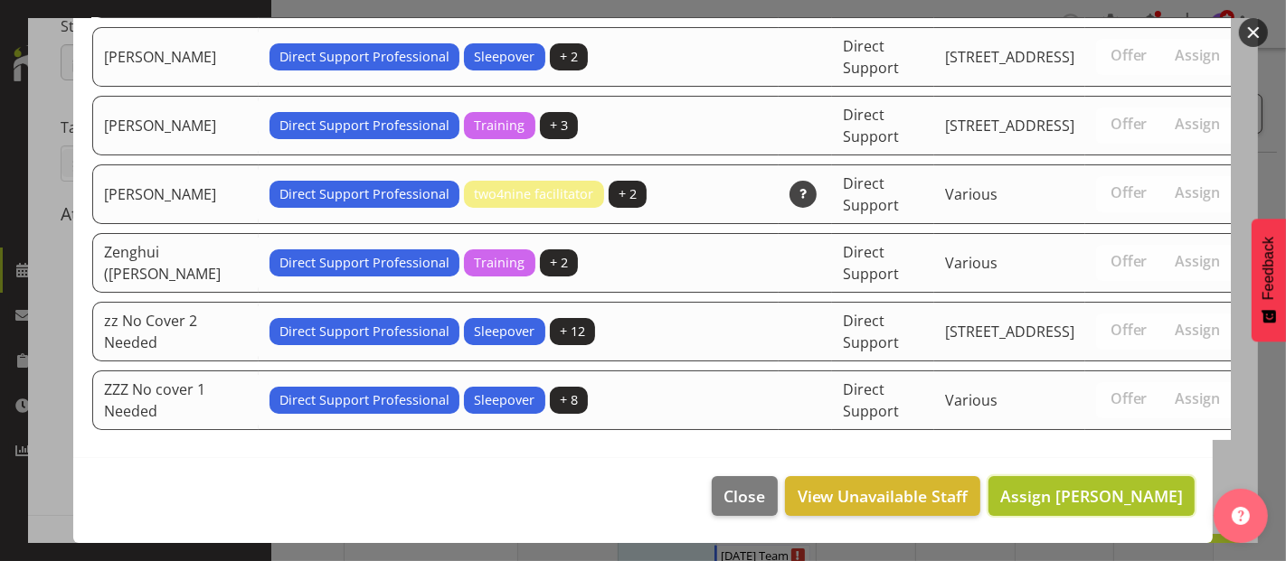
click at [1149, 498] on span "Assign [PERSON_NAME]" at bounding box center [1091, 496] width 183 height 22
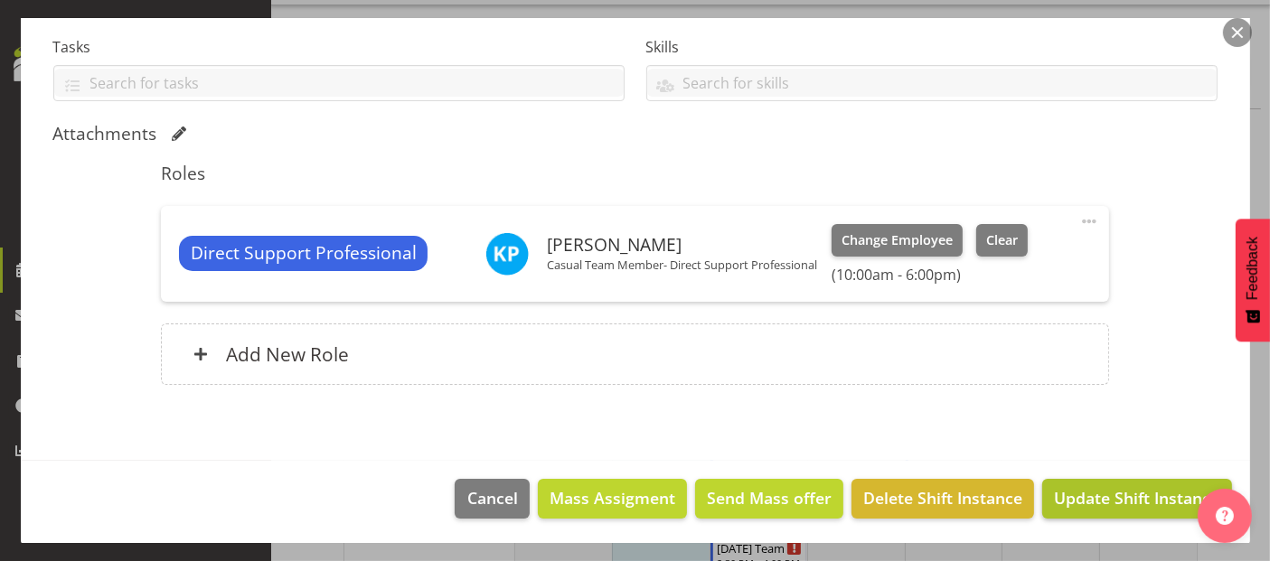
scroll to position [100, 0]
click at [1117, 495] on span "Update Shift Instance" at bounding box center [1136, 498] width 165 height 24
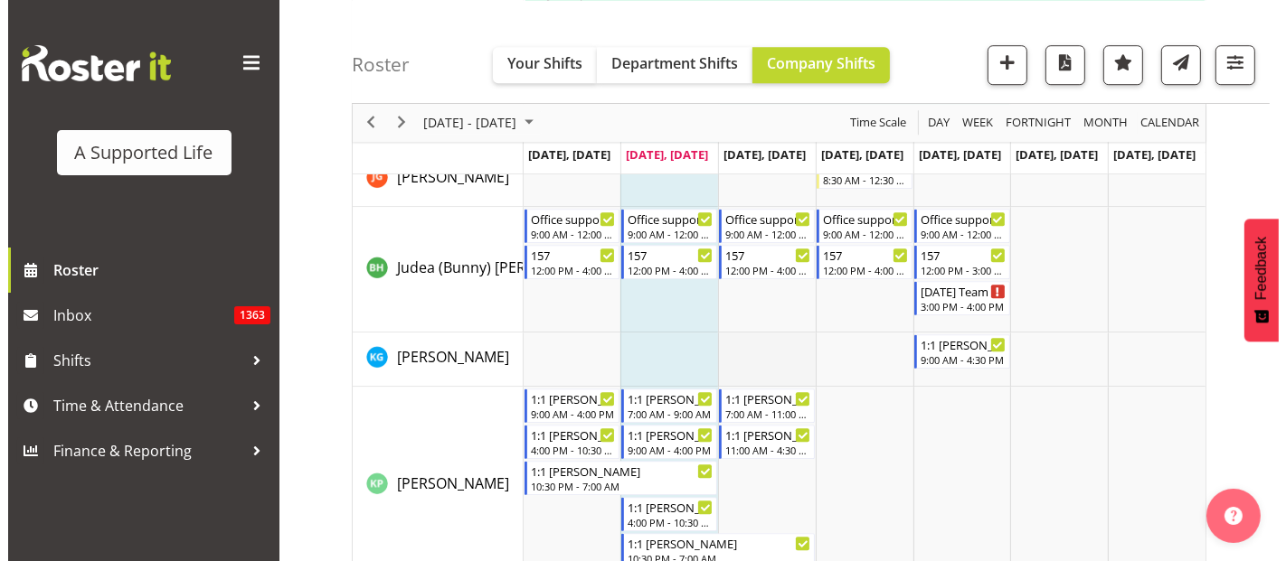
scroll to position [5412, 0]
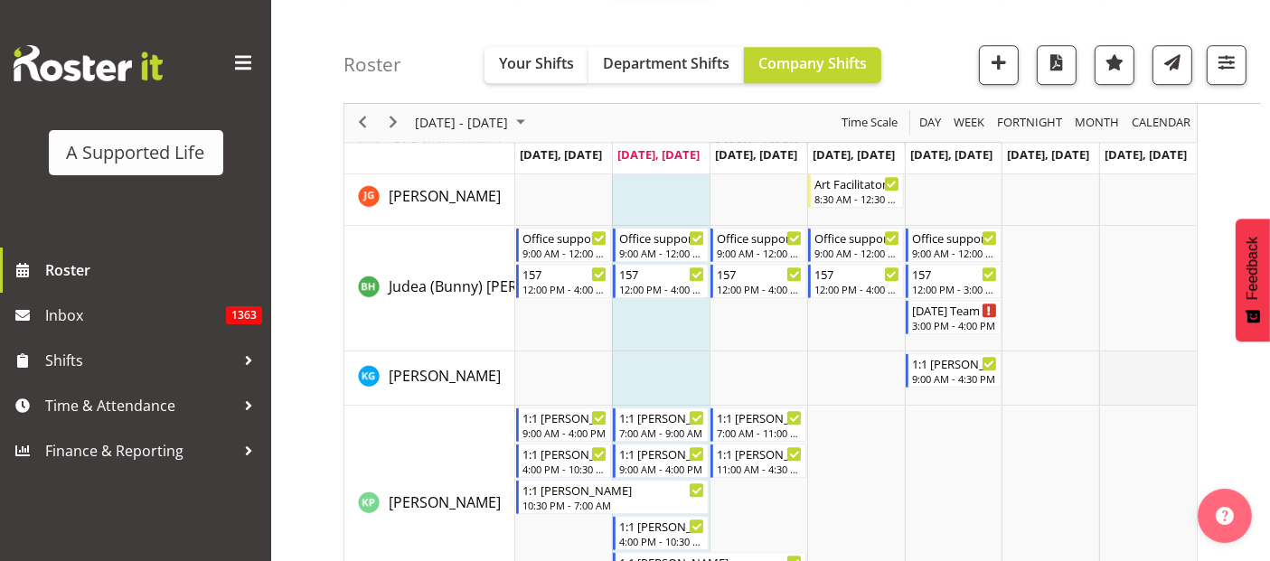
click at [1176, 366] on td "Timeline Week of September 30, 2025" at bounding box center [1148, 379] width 98 height 54
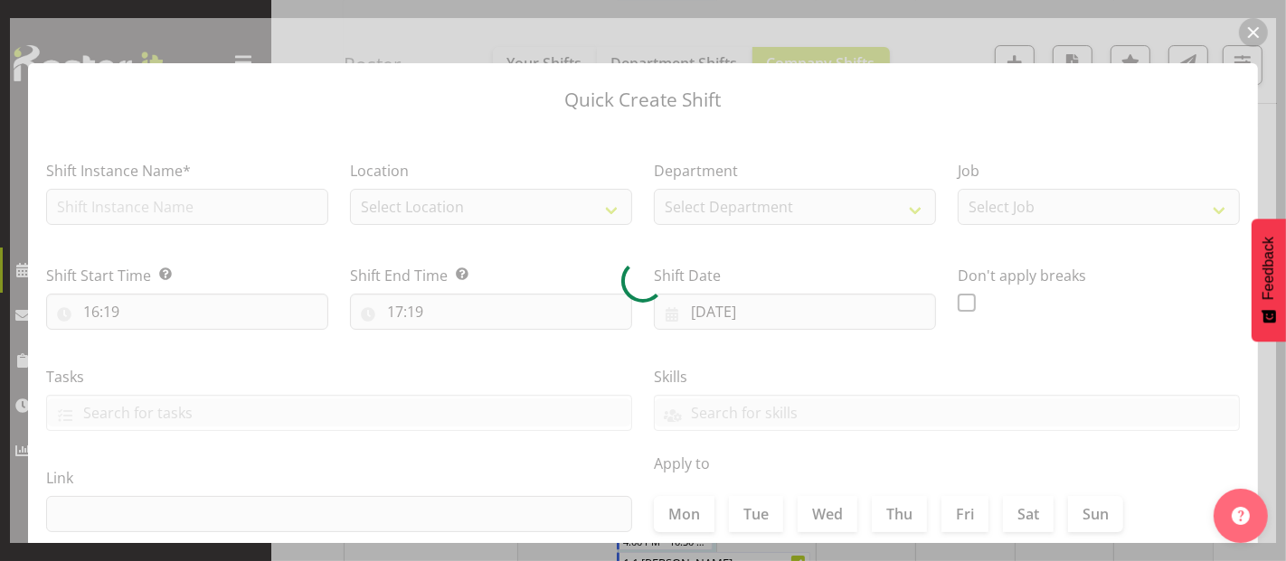
type input "[DATE]"
checkbox input "true"
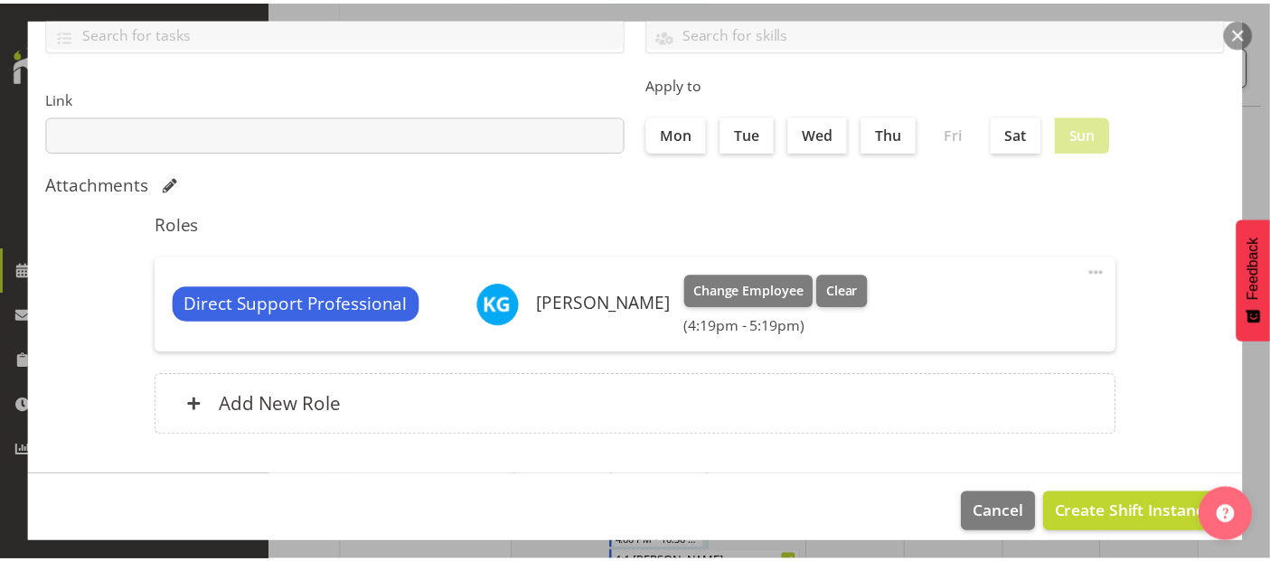
scroll to position [395, 0]
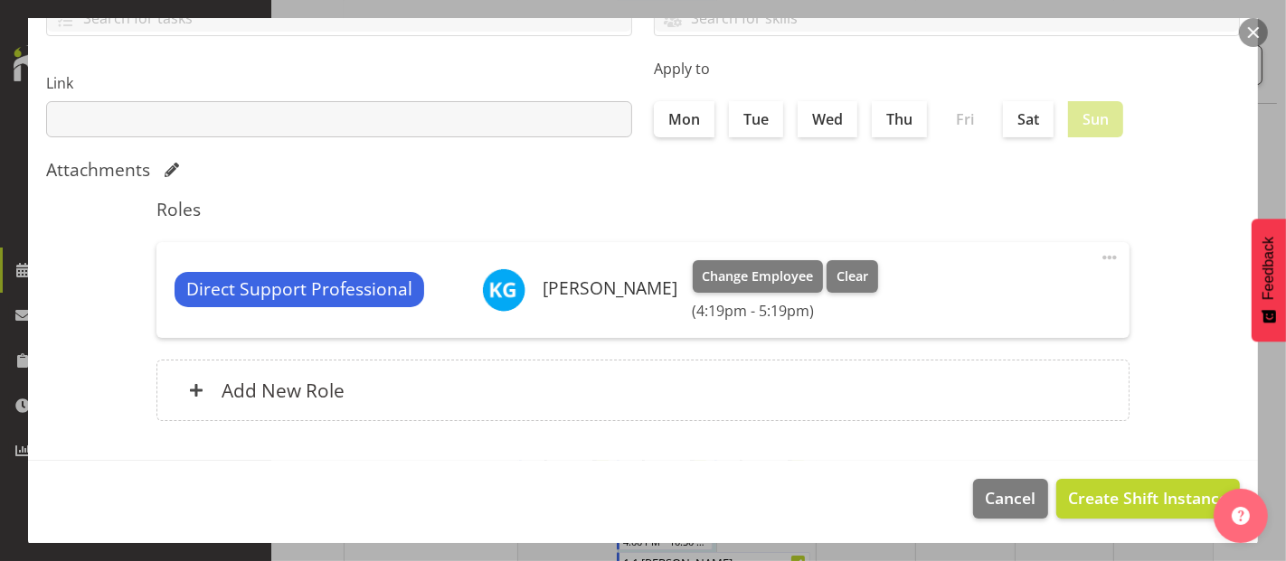
click at [1183, 5] on div at bounding box center [643, 280] width 1286 height 561
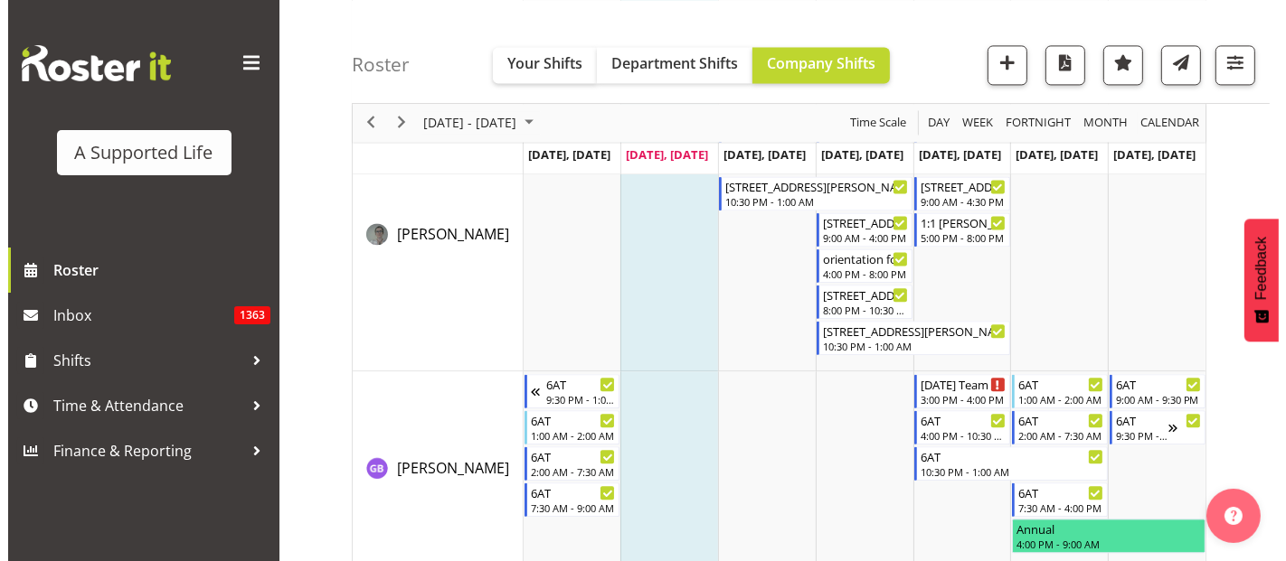
scroll to position [0, 0]
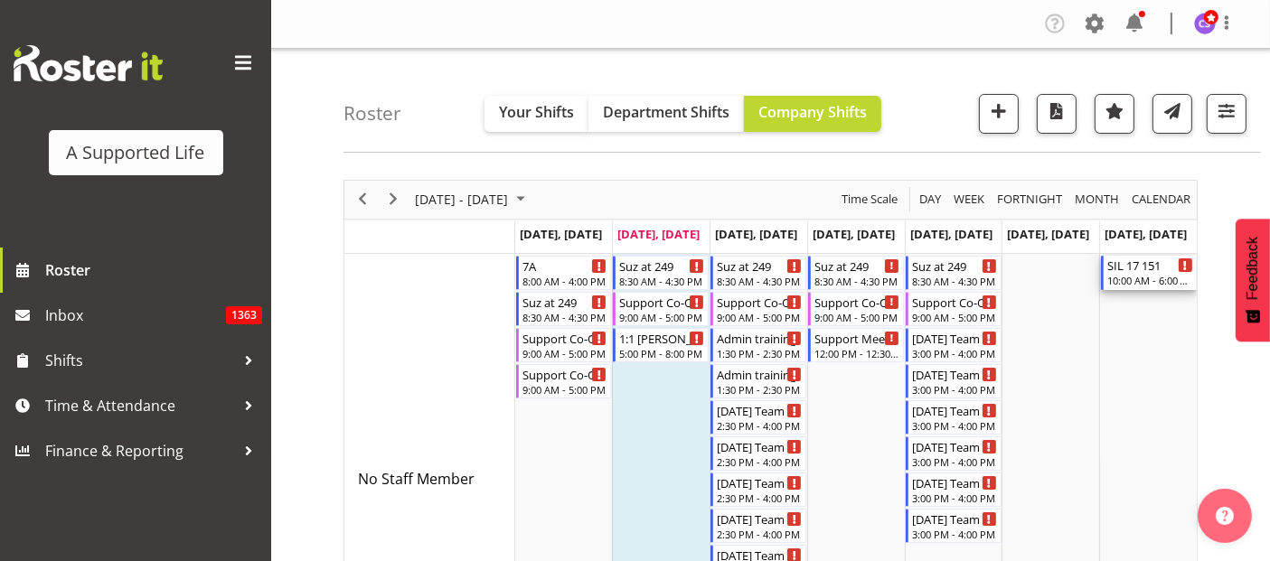
click at [1143, 278] on div "10:00 AM - 6:00 PM" at bounding box center [1151, 280] width 86 height 14
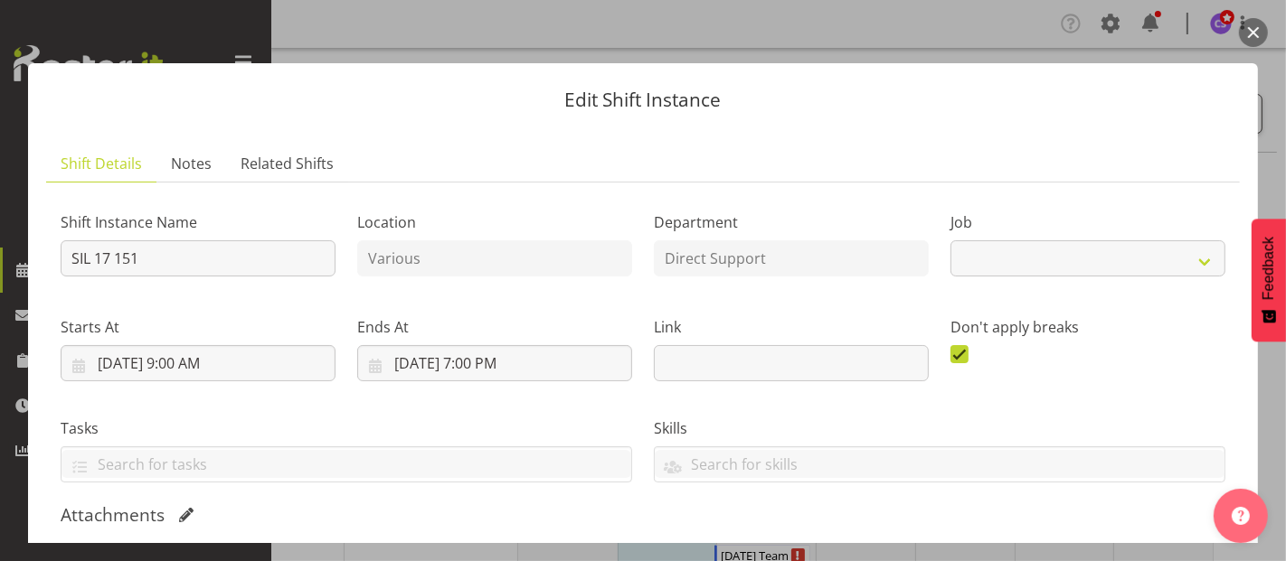
select select "4112"
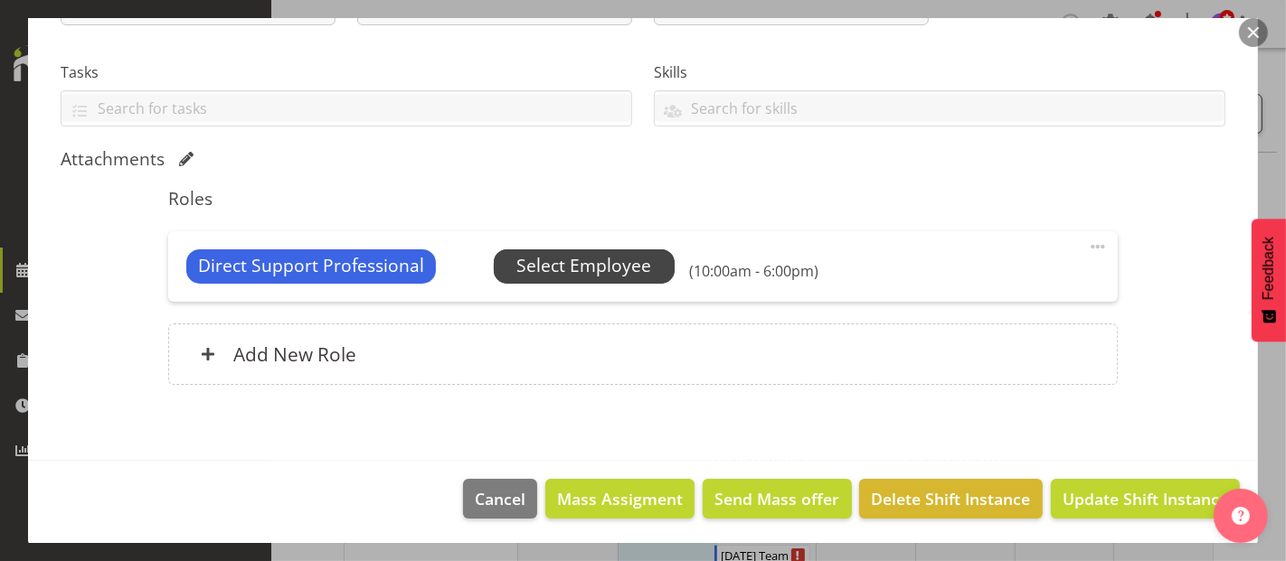
click at [556, 259] on span "Select Employee" at bounding box center [583, 266] width 135 height 26
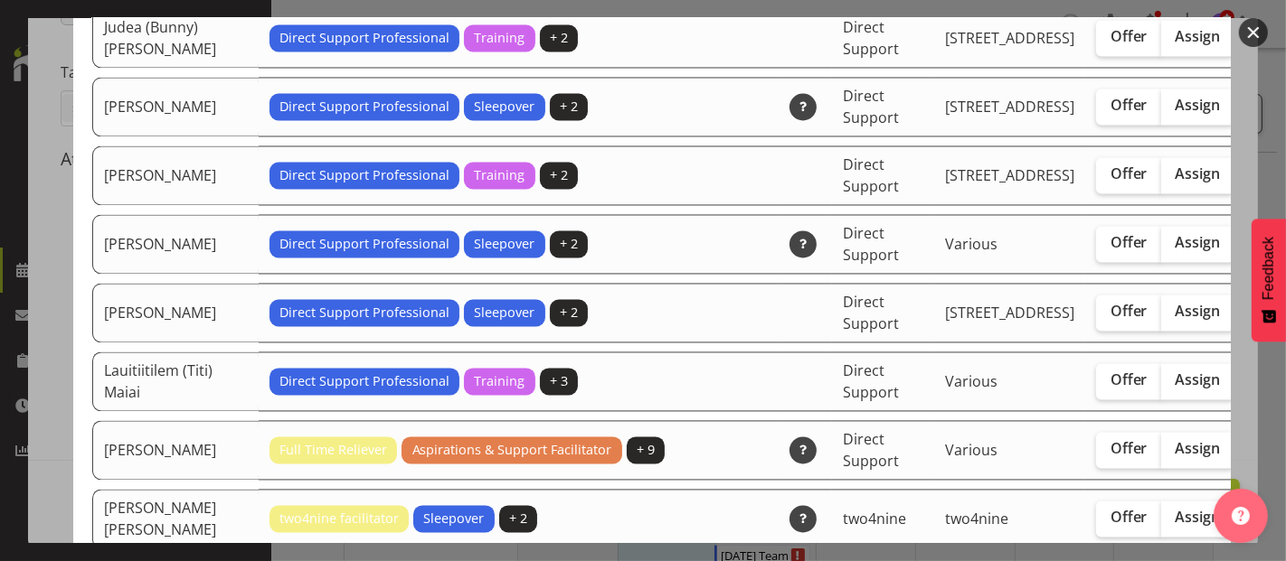
scroll to position [2813, 0]
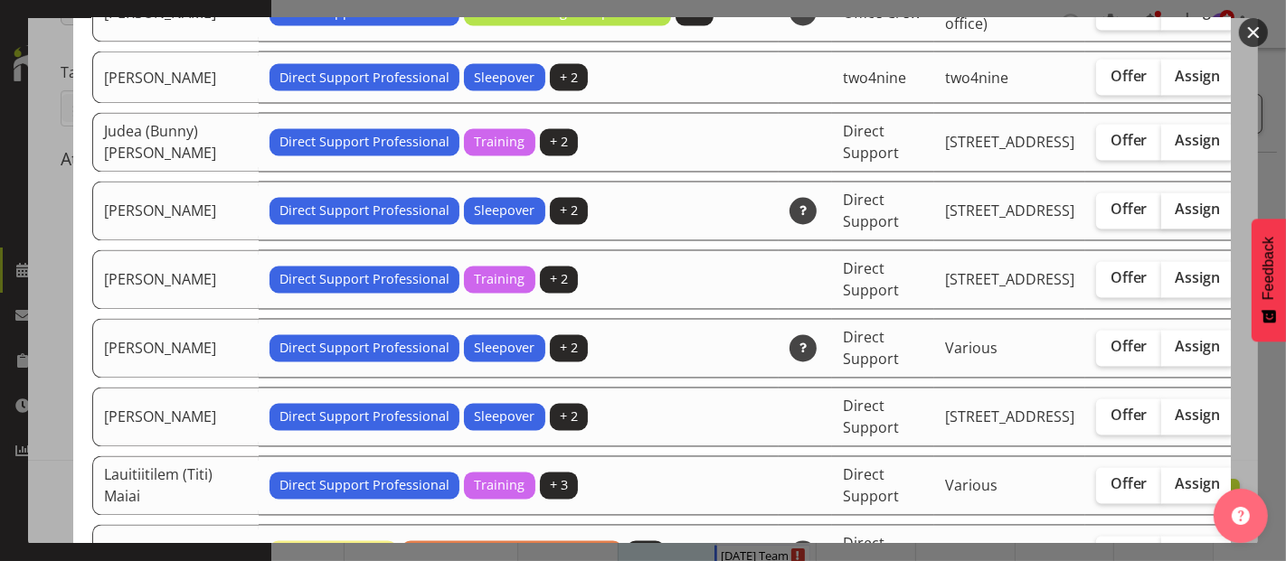
click at [1161, 230] on label "Assign" at bounding box center [1198, 211] width 74 height 36
click at [1161, 216] on input "Assign" at bounding box center [1167, 210] width 12 height 12
checkbox input "true"
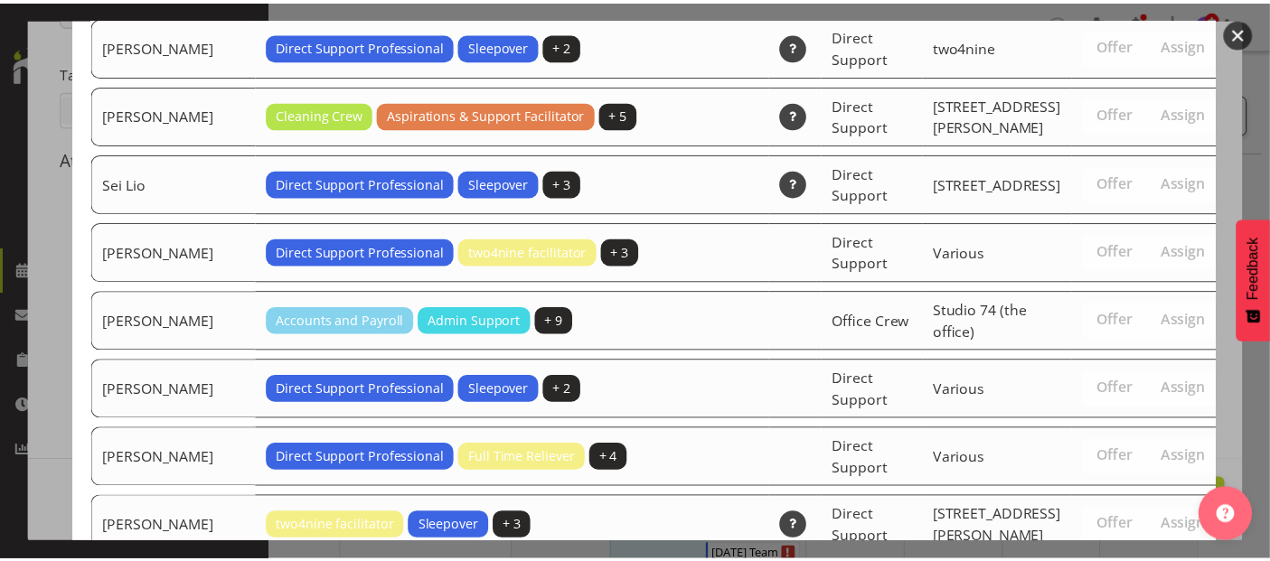
scroll to position [5868, 0]
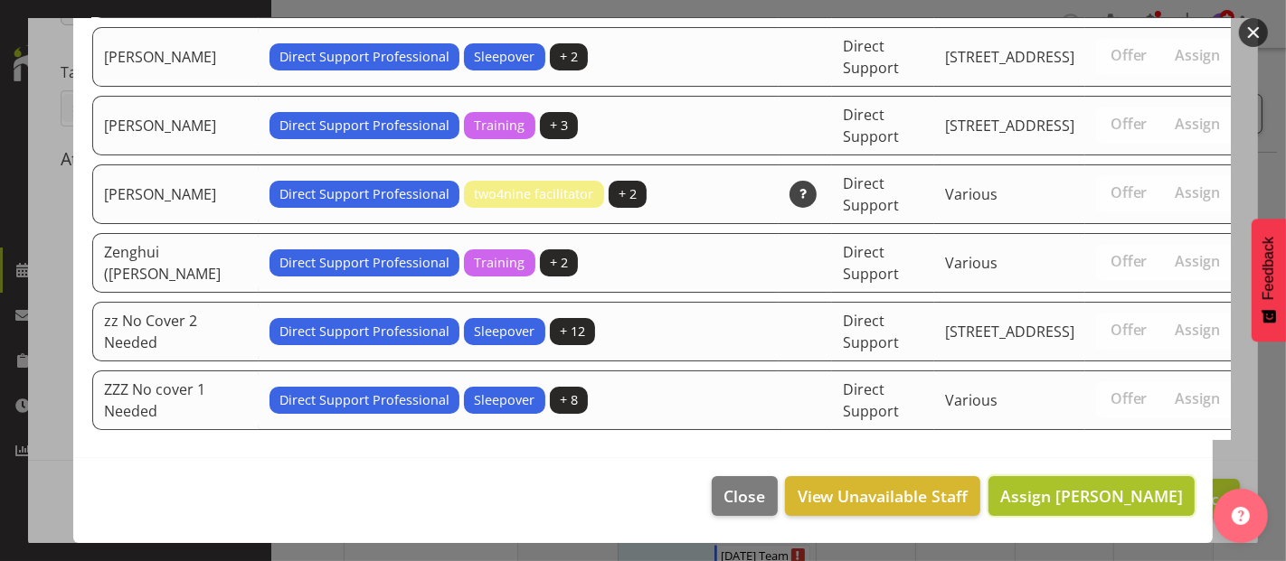
click at [1103, 482] on button "Assign [PERSON_NAME]" at bounding box center [1091, 496] width 206 height 40
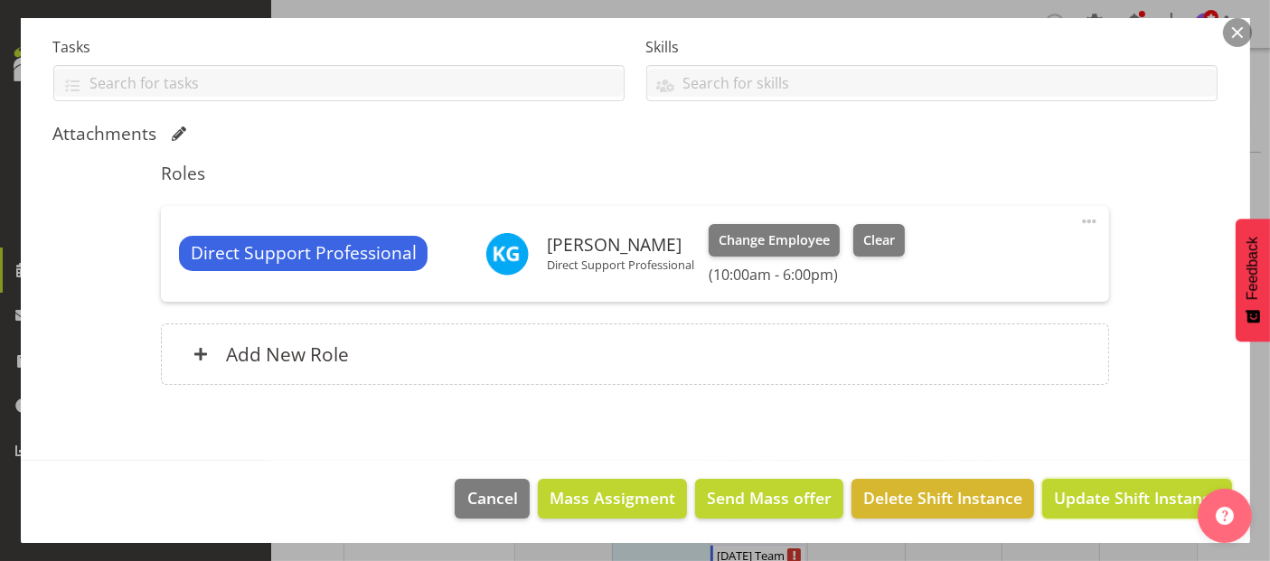
drag, startPoint x: 1125, startPoint y: 489, endPoint x: 1131, endPoint y: 481, distance: 10.3
click at [1126, 489] on span "Update Shift Instance" at bounding box center [1136, 498] width 165 height 24
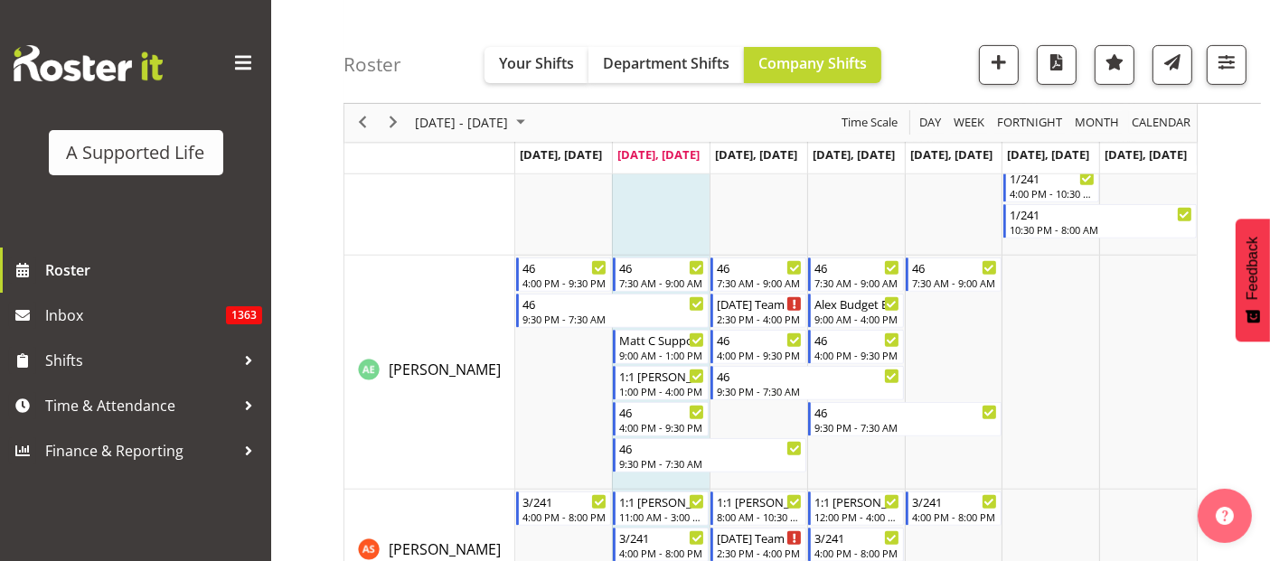
scroll to position [1004, 0]
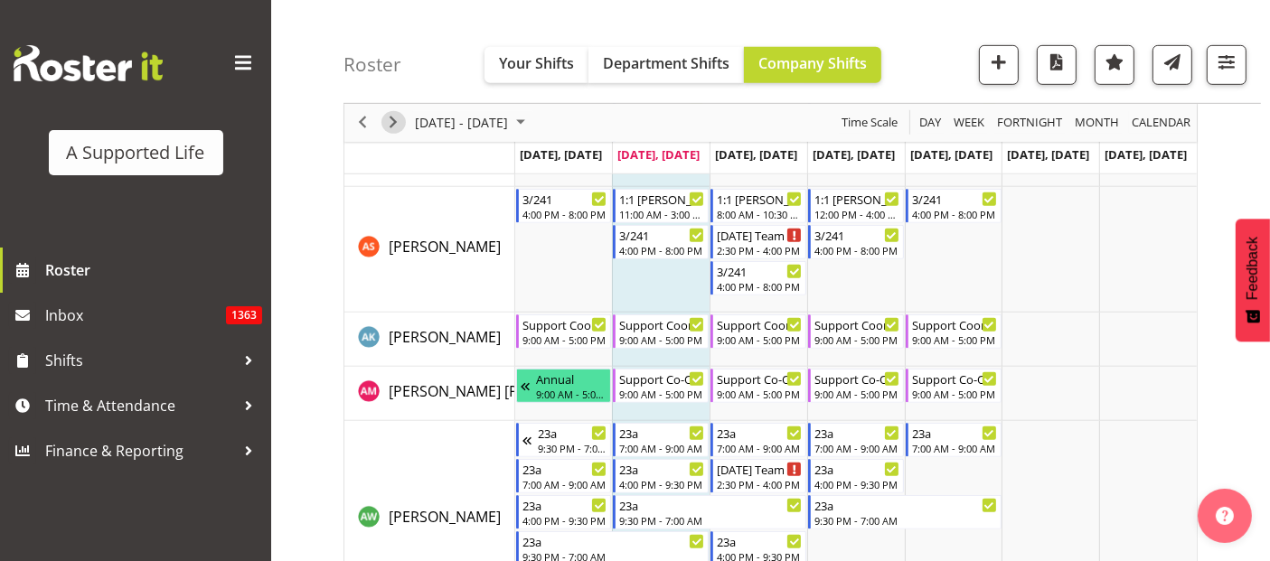
click at [400, 122] on span "Next" at bounding box center [393, 123] width 22 height 23
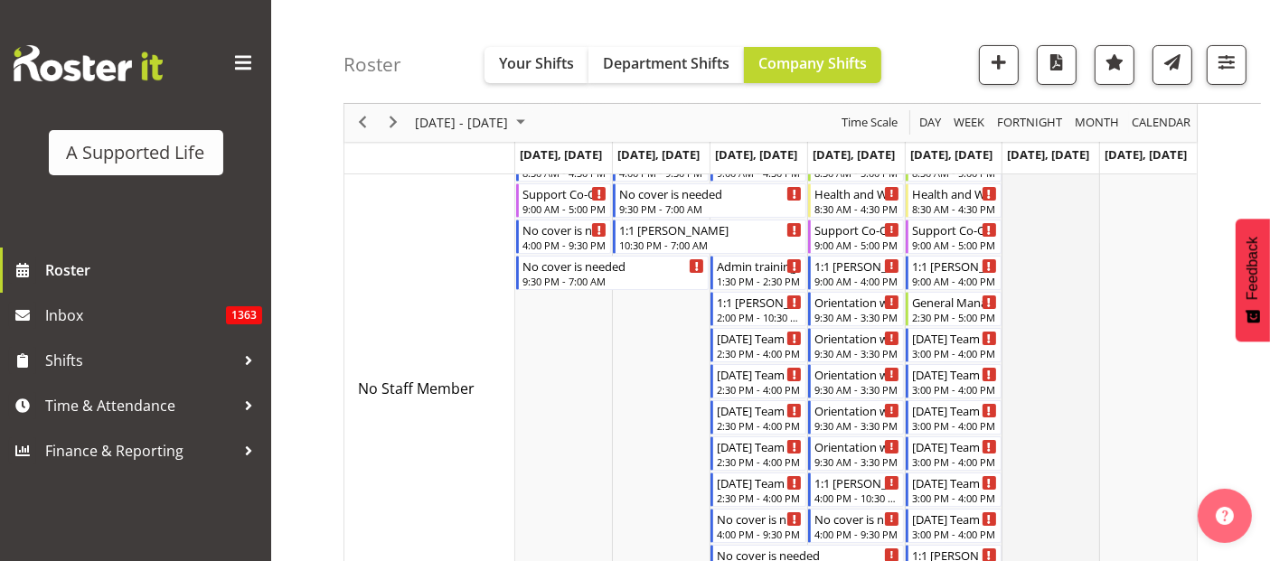
scroll to position [100, 0]
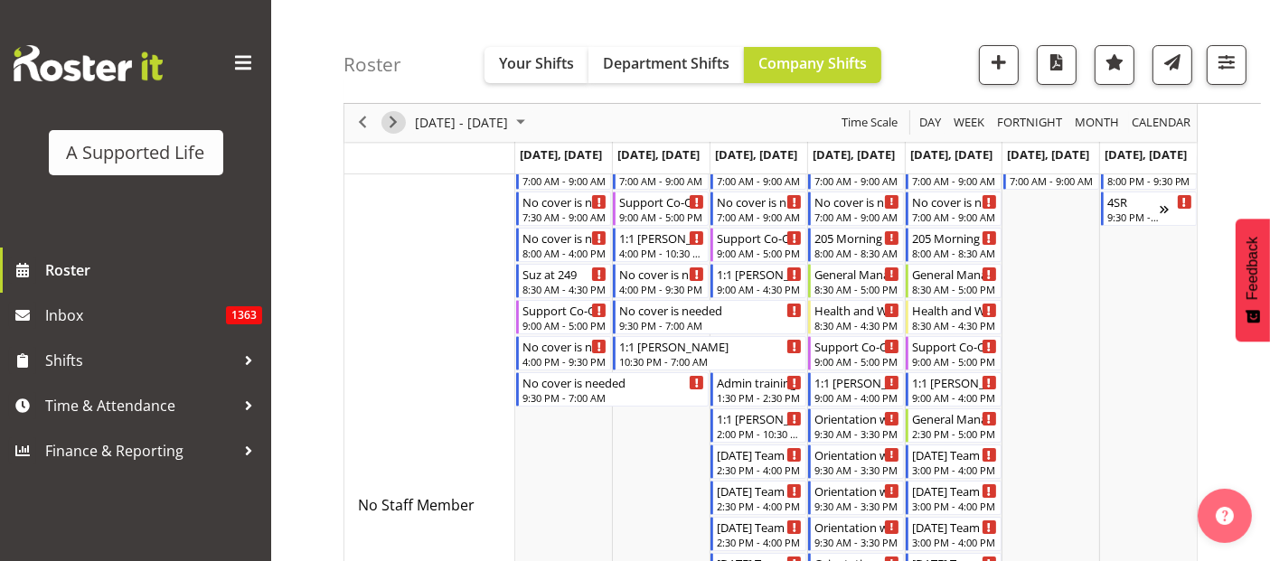
click at [392, 127] on span "Next" at bounding box center [393, 123] width 22 height 23
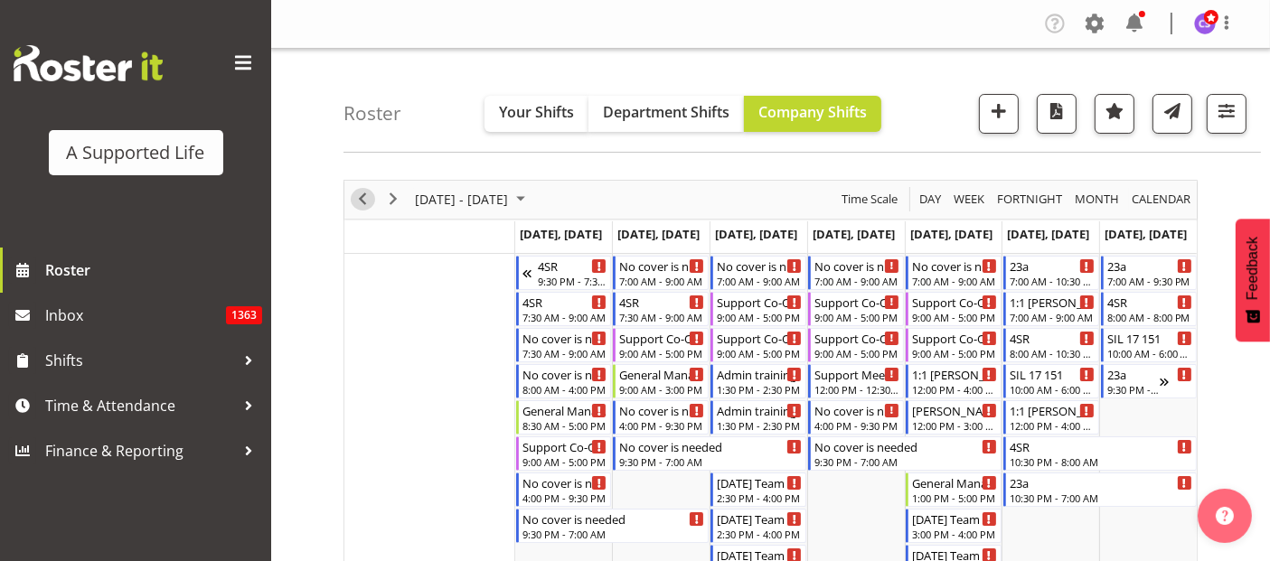
drag, startPoint x: 372, startPoint y: 200, endPoint x: 757, endPoint y: 429, distance: 447.9
click at [371, 200] on span "Previous" at bounding box center [363, 199] width 22 height 23
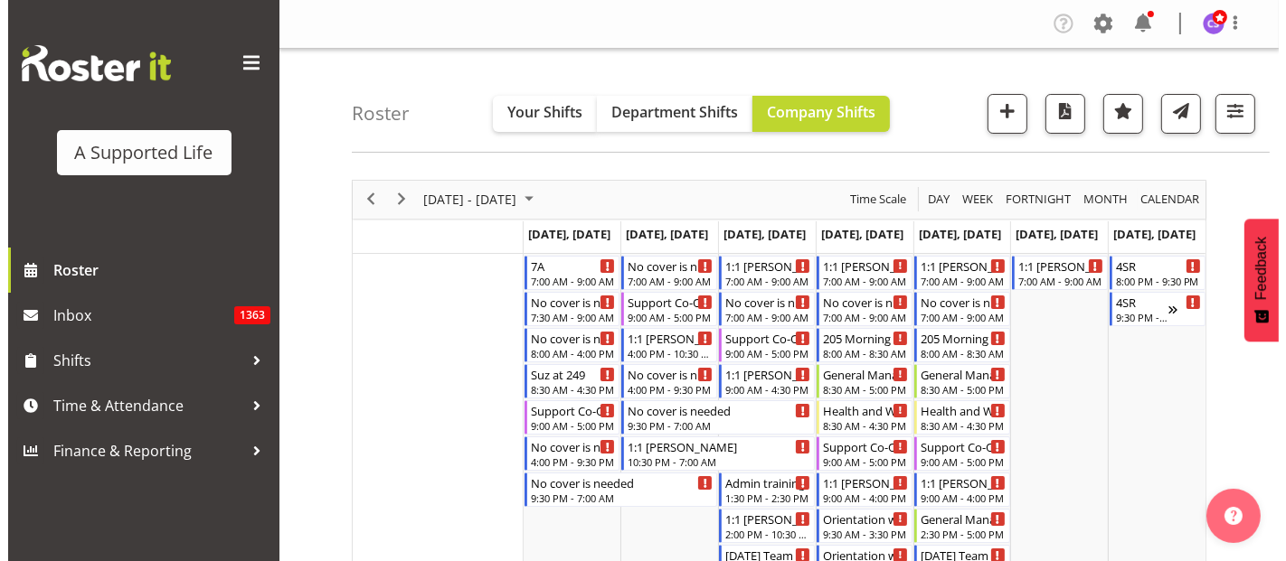
scroll to position [301, 0]
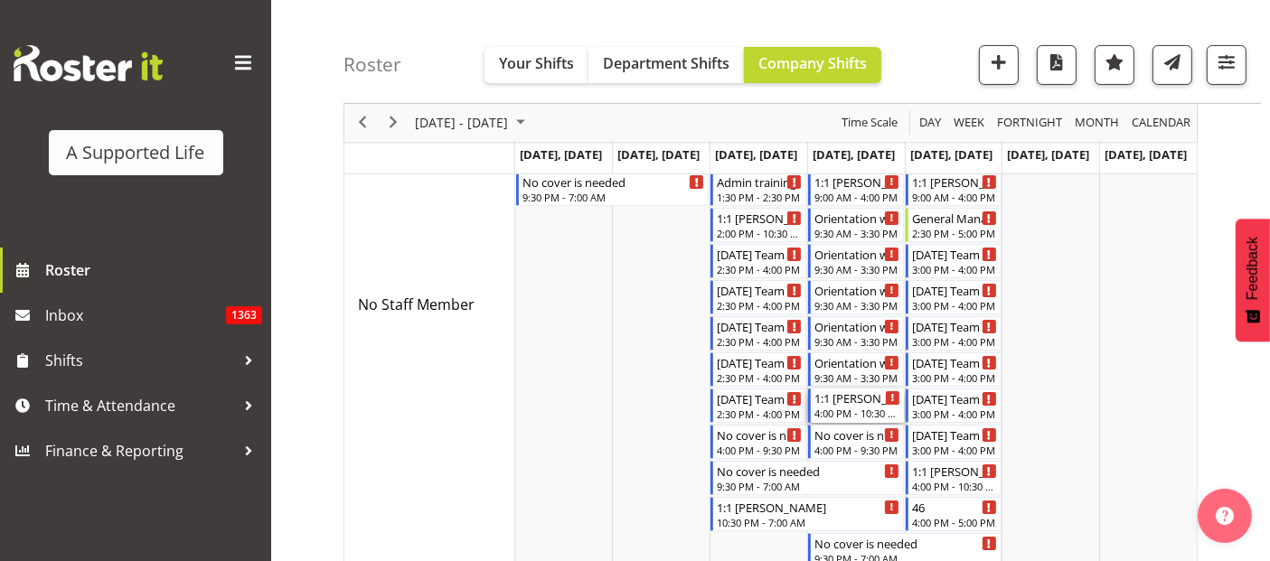
click at [876, 403] on div "1:1 [PERSON_NAME]" at bounding box center [858, 398] width 86 height 18
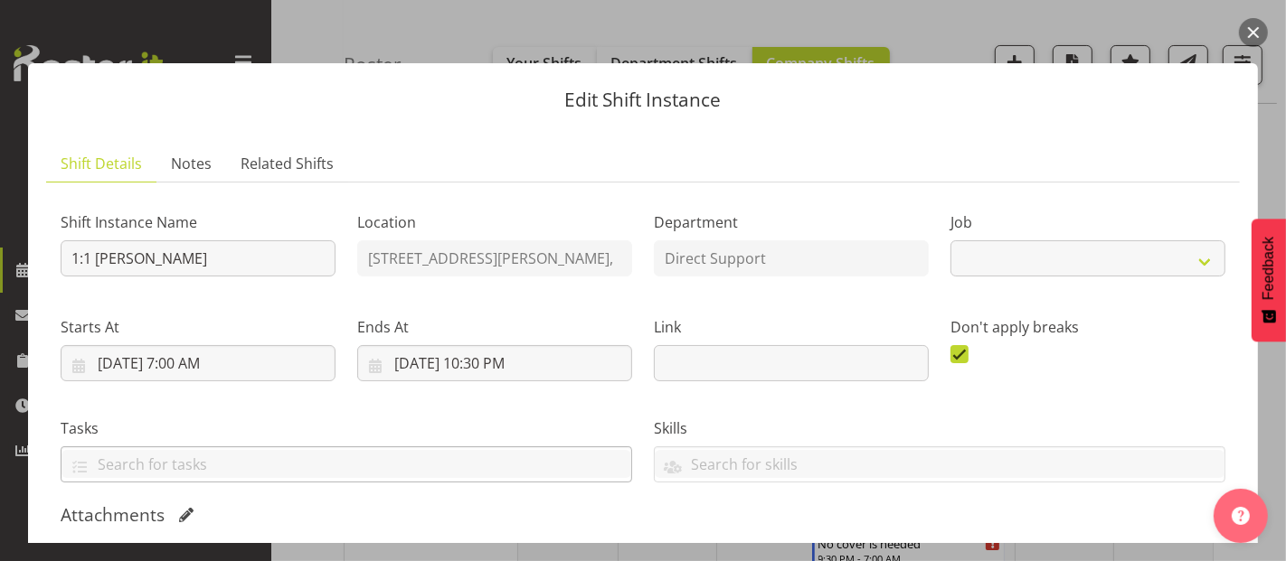
select select "4112"
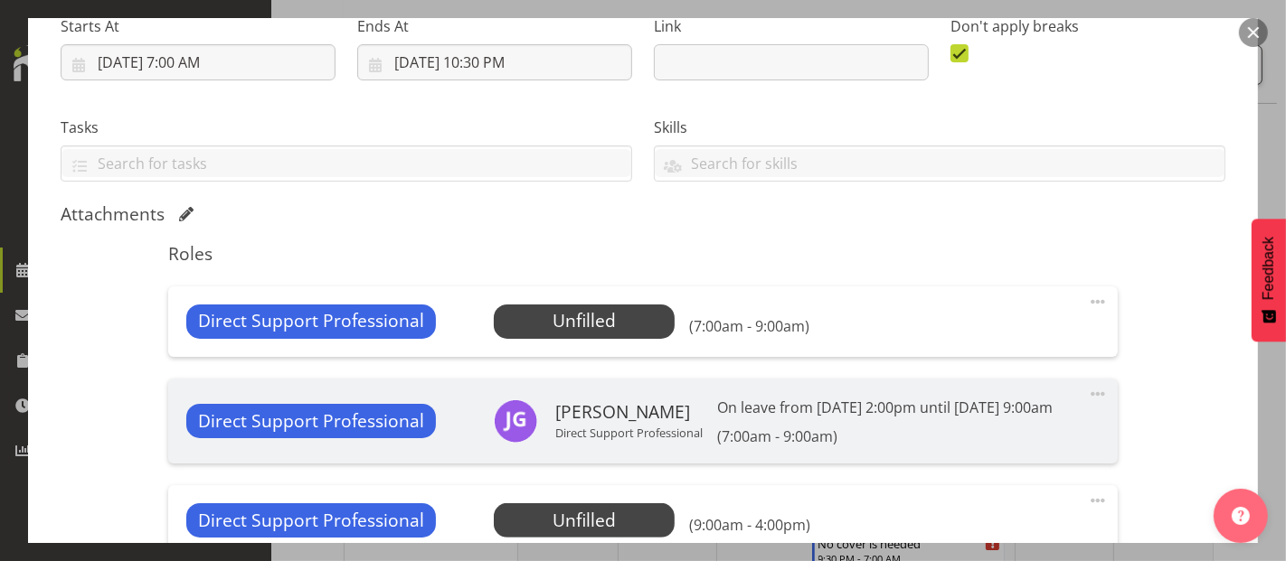
scroll to position [602, 0]
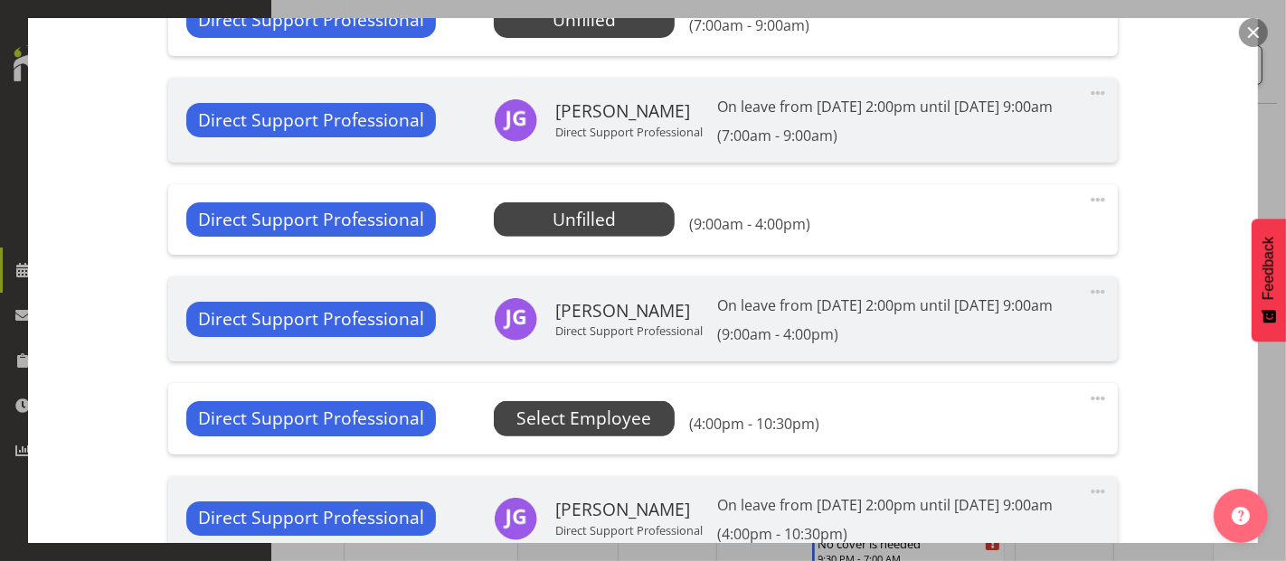
click at [623, 432] on span "Select Employee" at bounding box center [583, 419] width 135 height 26
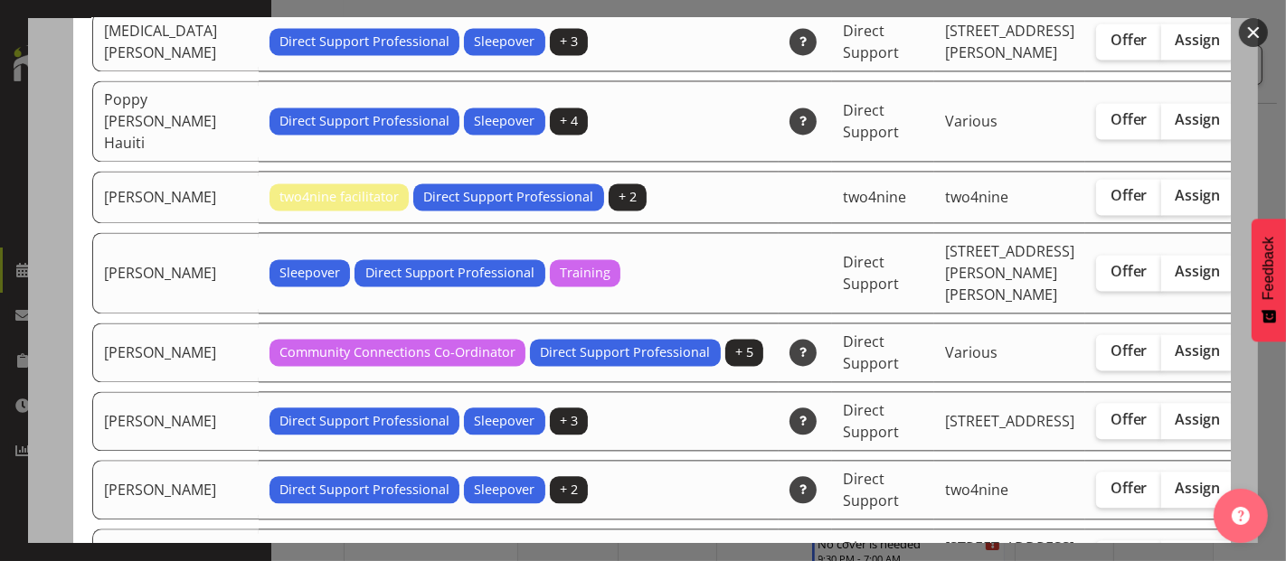
scroll to position [3114, 0]
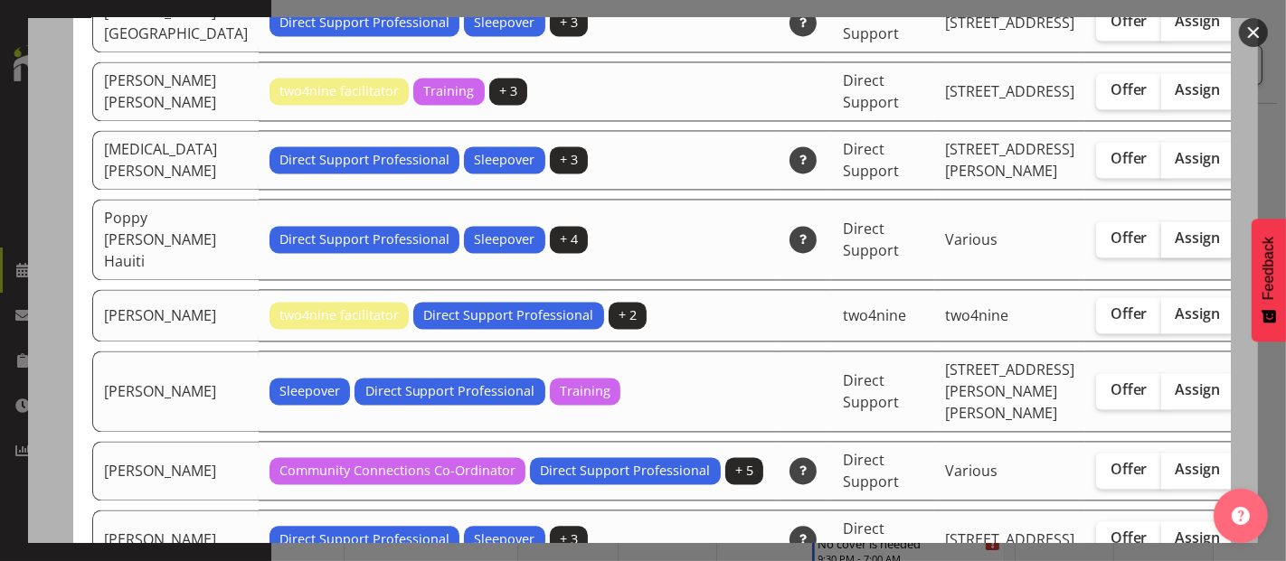
click at [1175, 247] on span "Assign" at bounding box center [1197, 238] width 45 height 18
click at [1161, 244] on input "Assign" at bounding box center [1167, 238] width 12 height 12
checkbox input "true"
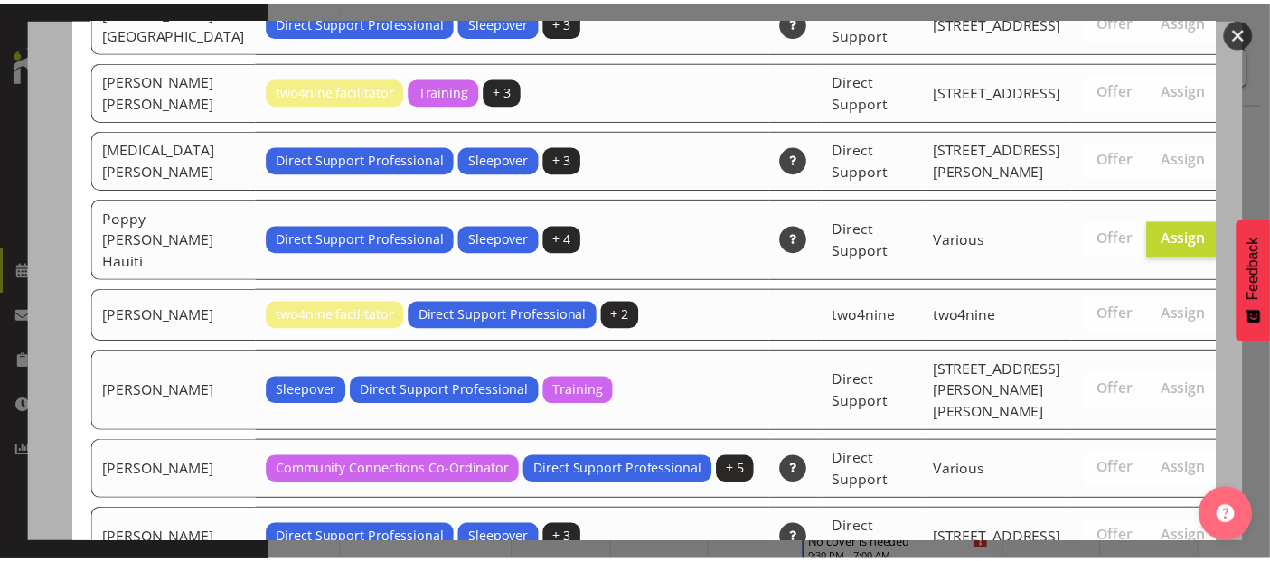
scroll to position [4799, 0]
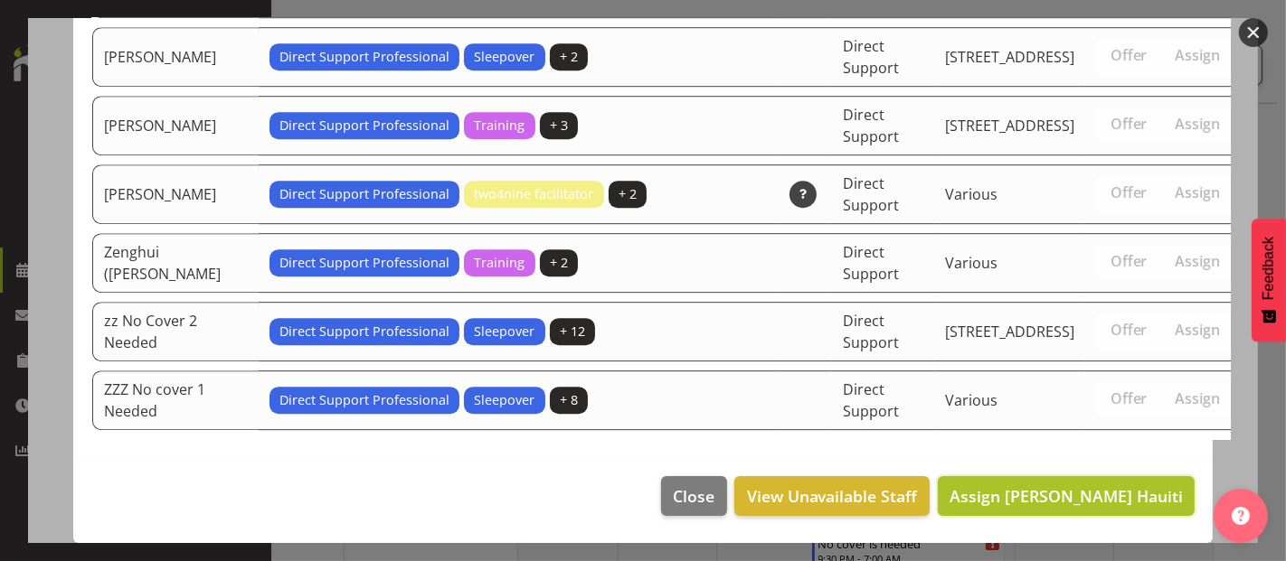
click at [1081, 500] on span "Assign [PERSON_NAME] Hauiti" at bounding box center [1065, 496] width 233 height 22
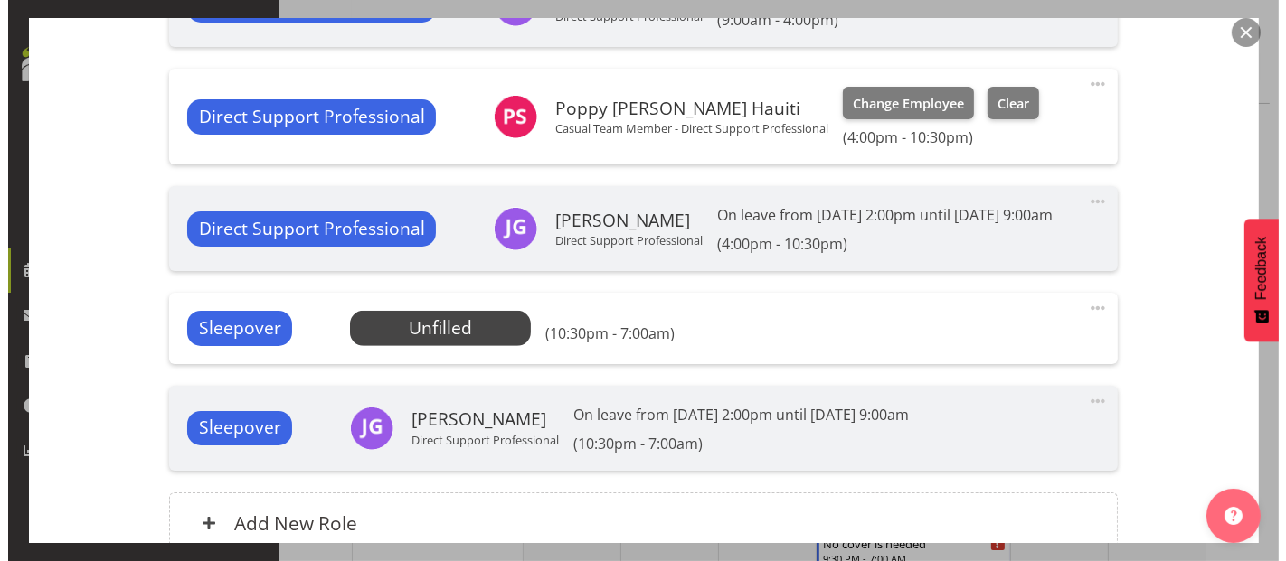
scroll to position [1004, 0]
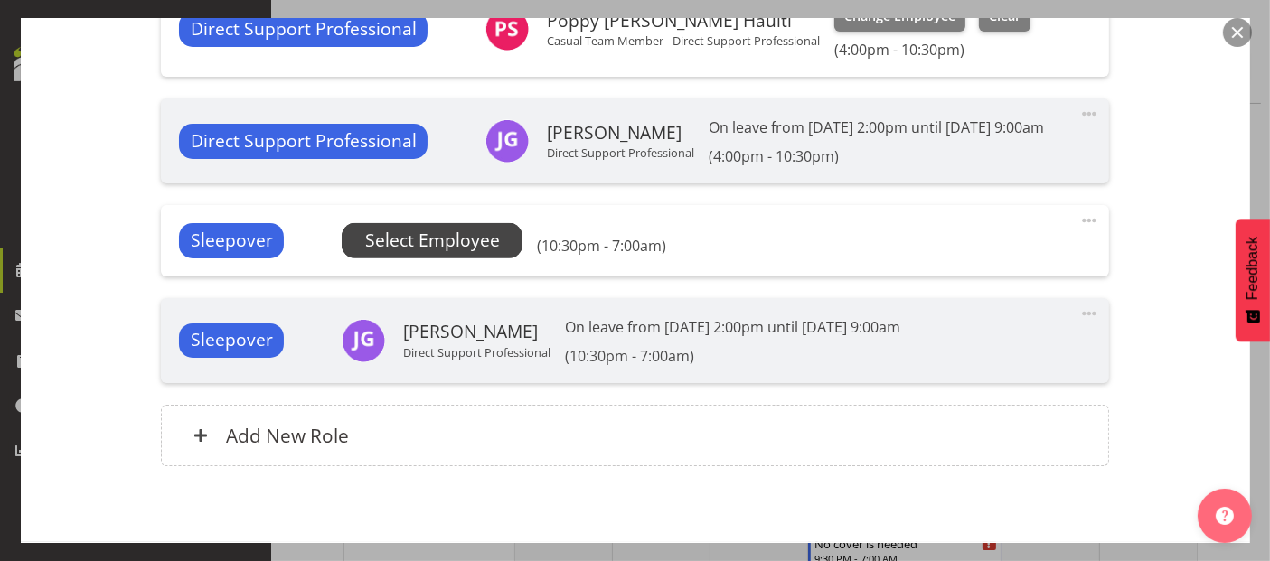
click at [465, 254] on span "Select Employee" at bounding box center [432, 241] width 135 height 26
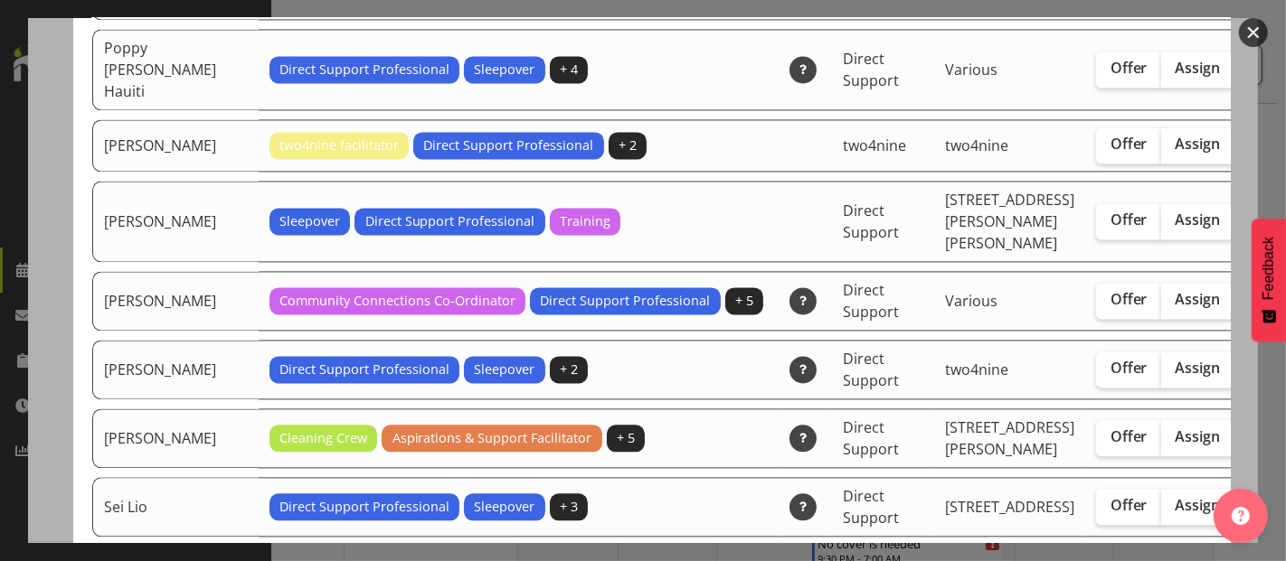
scroll to position [3214, 0]
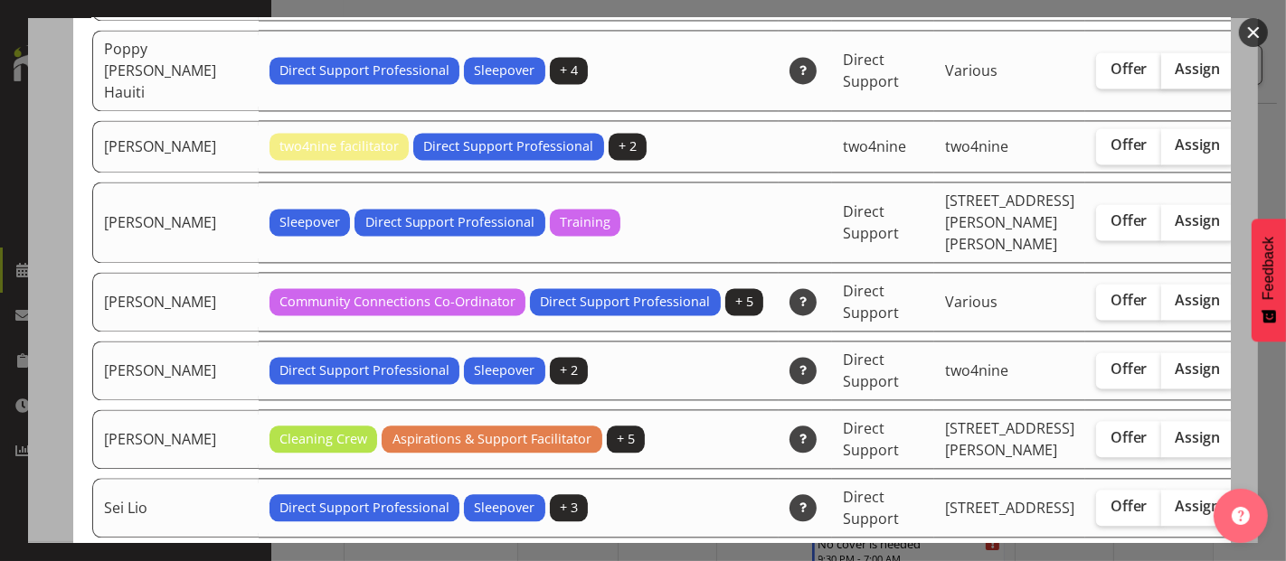
click at [1161, 89] on label "Assign" at bounding box center [1198, 70] width 74 height 36
click at [1161, 75] on input "Assign" at bounding box center [1167, 69] width 12 height 12
checkbox input "true"
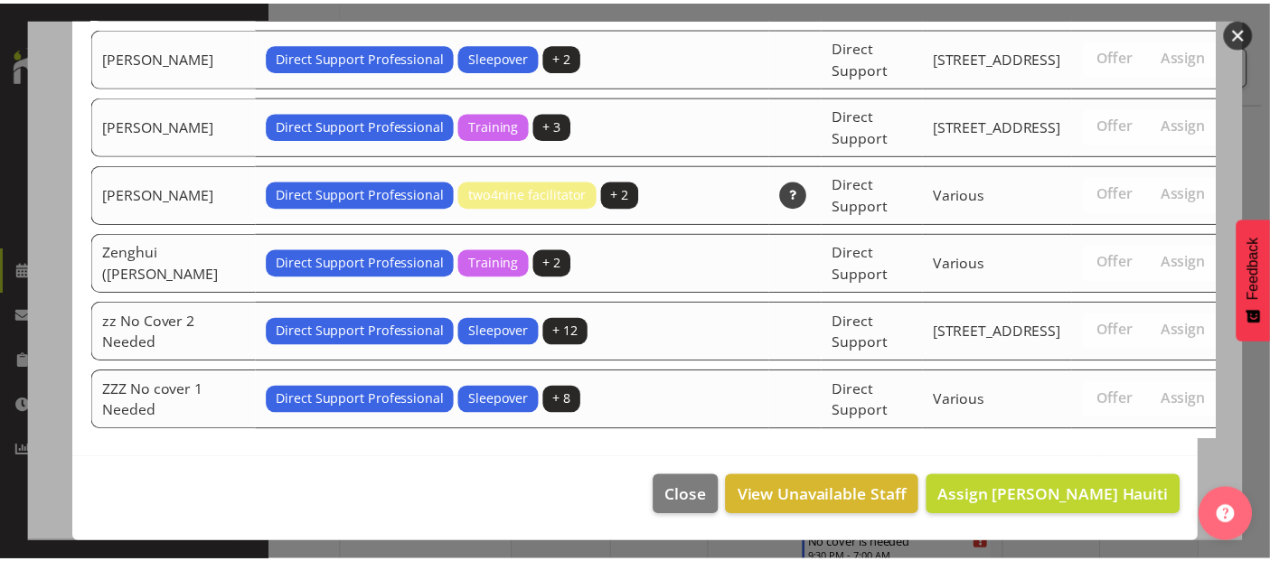
scroll to position [4642, 0]
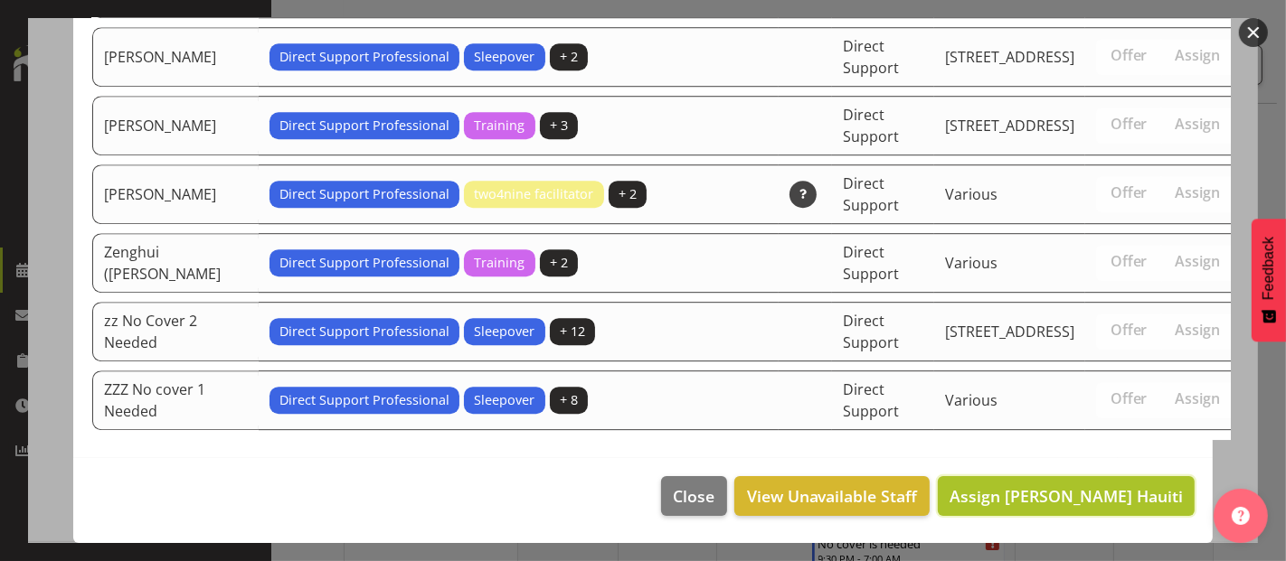
click at [1067, 492] on span "Assign [PERSON_NAME] Hauiti" at bounding box center [1065, 496] width 233 height 22
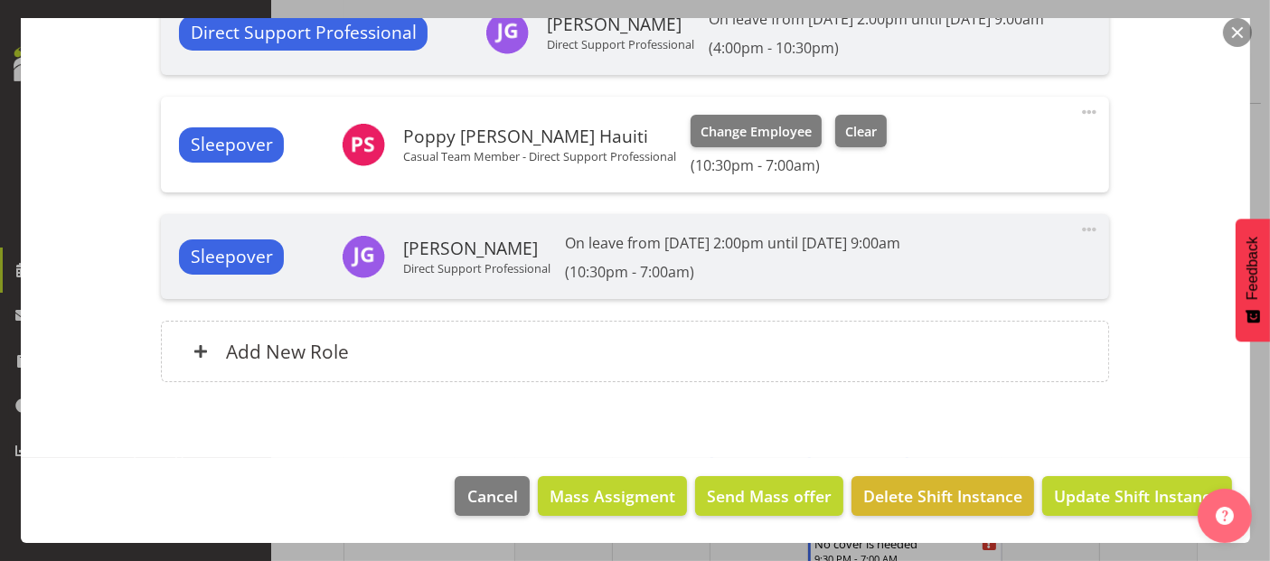
scroll to position [1175, 0]
click at [1128, 489] on span "Update Shift Instance" at bounding box center [1136, 497] width 165 height 24
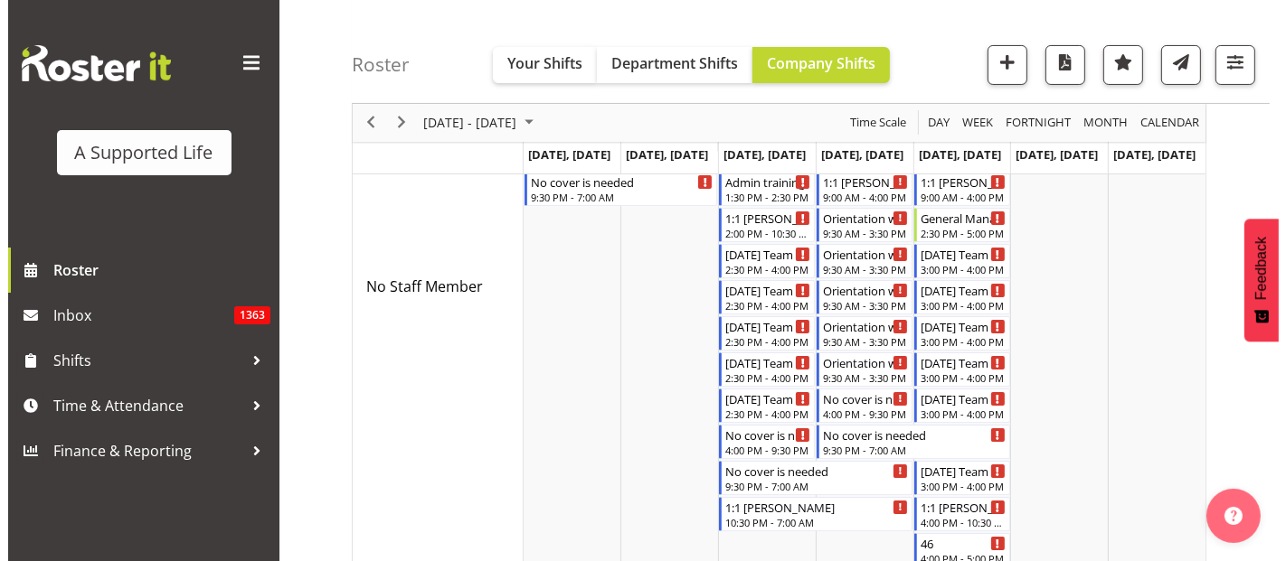
scroll to position [0, 0]
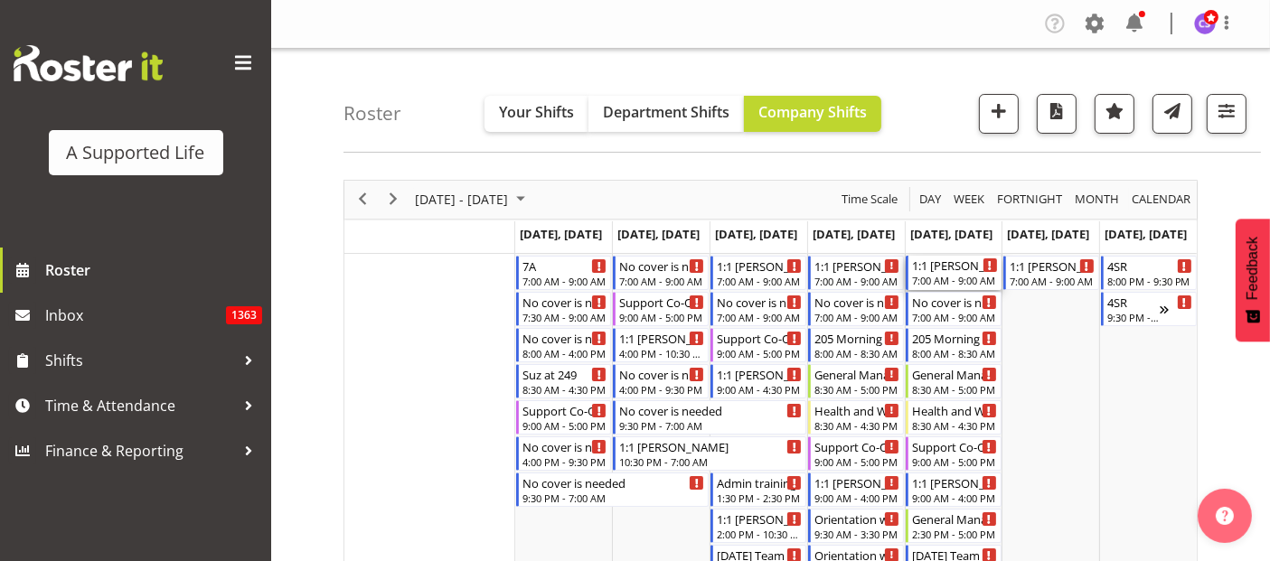
click at [966, 271] on div "1:1 [PERSON_NAME]" at bounding box center [955, 265] width 86 height 18
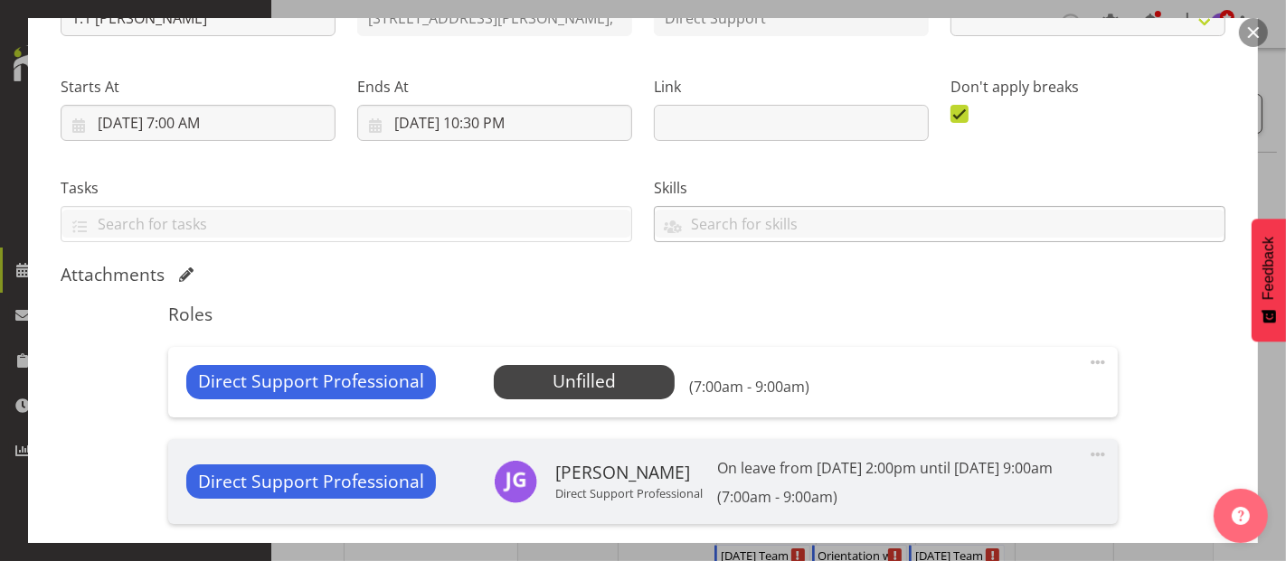
scroll to position [301, 0]
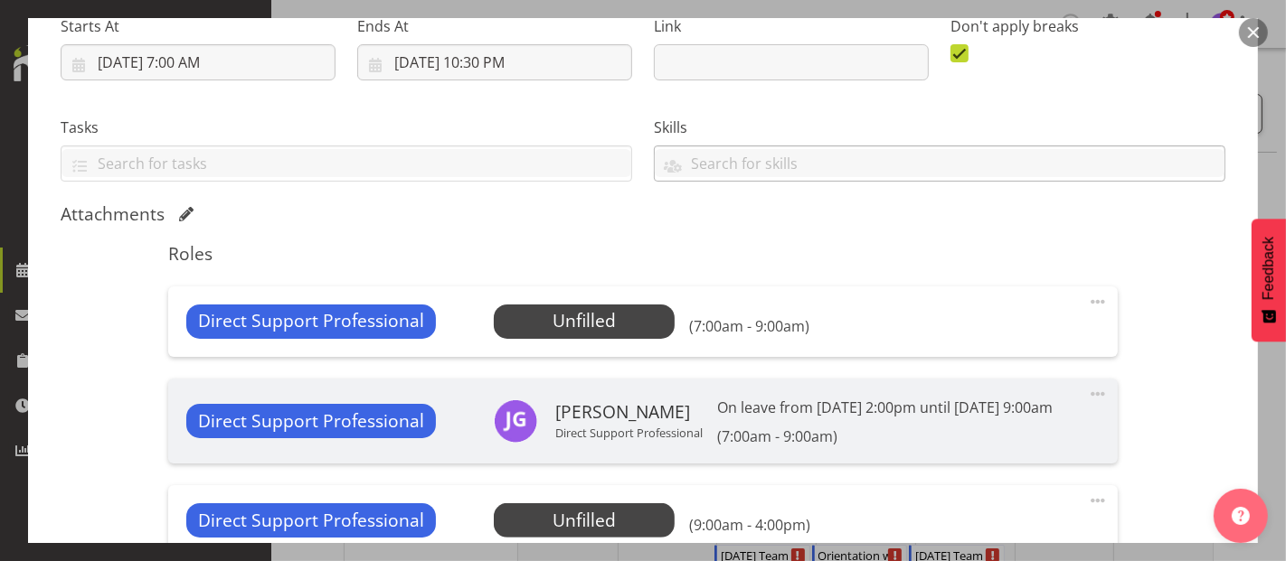
select select "4112"
click at [634, 335] on span "Select Employee" at bounding box center [584, 322] width 181 height 34
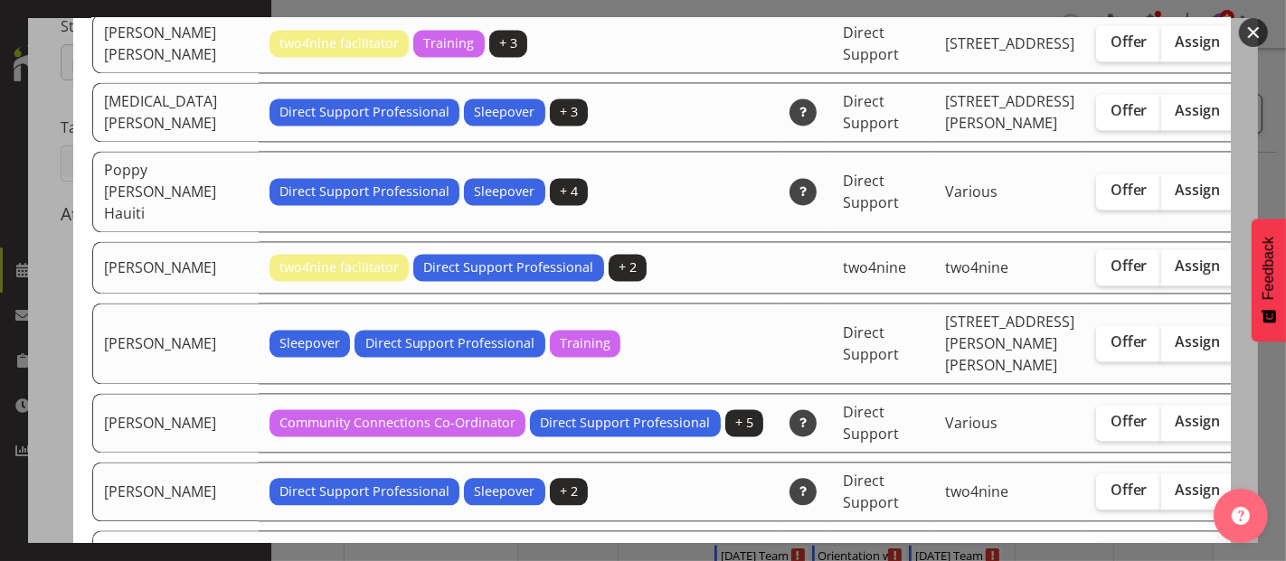
scroll to position [3314, 0]
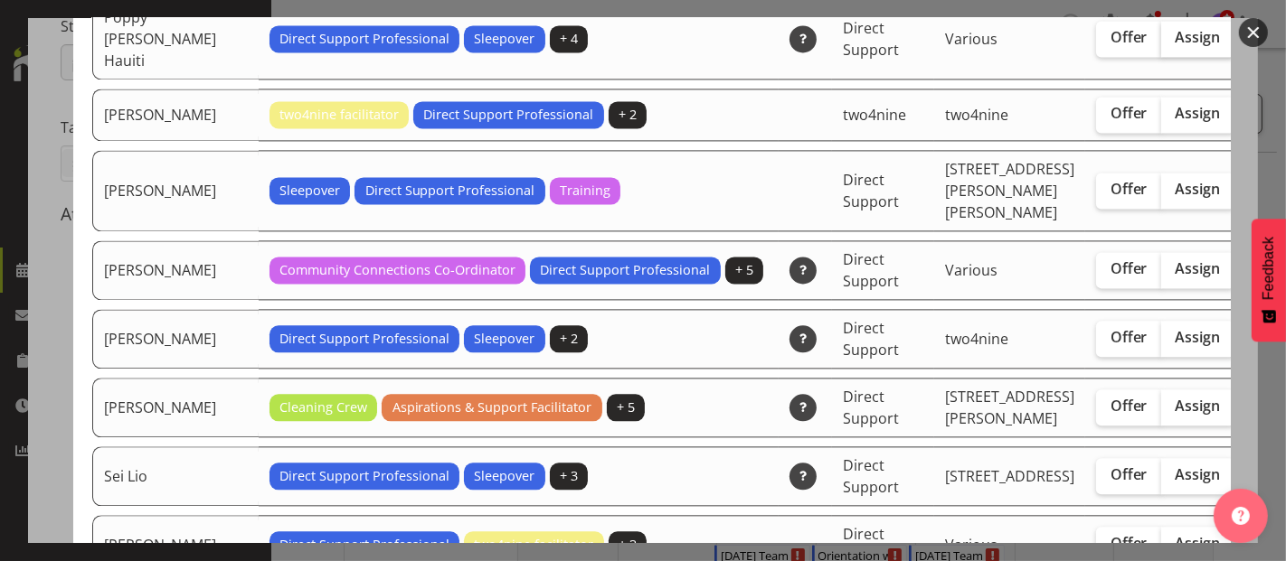
click at [1161, 57] on label "Assign" at bounding box center [1198, 39] width 74 height 36
click at [1161, 43] on input "Assign" at bounding box center [1167, 38] width 12 height 12
checkbox input "true"
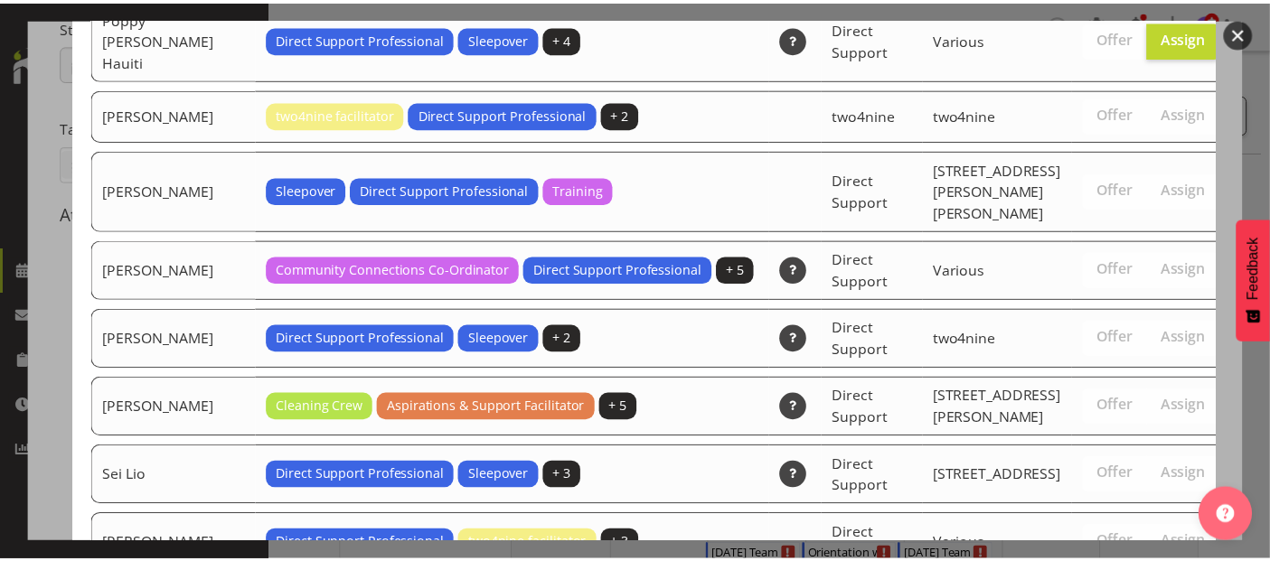
scroll to position [4642, 0]
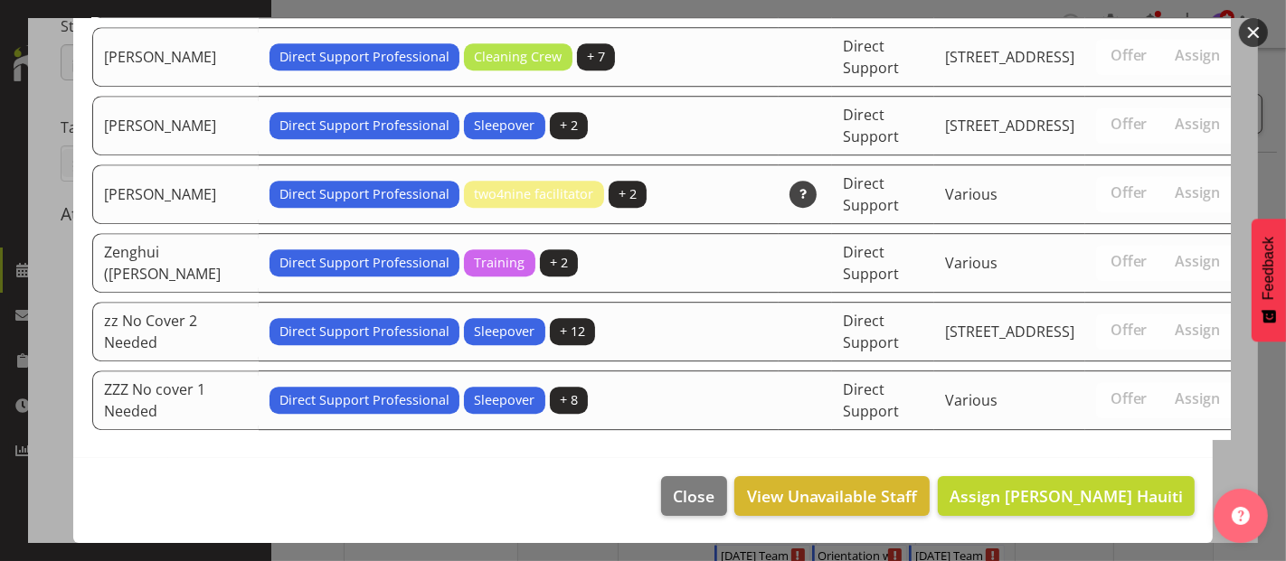
click at [1127, 517] on footer "Close View Unavailable Staff Assign Poppy [PERSON_NAME] Hauiti" at bounding box center [642, 500] width 1139 height 85
click at [1113, 495] on span "Assign [PERSON_NAME] Hauiti" at bounding box center [1065, 496] width 233 height 22
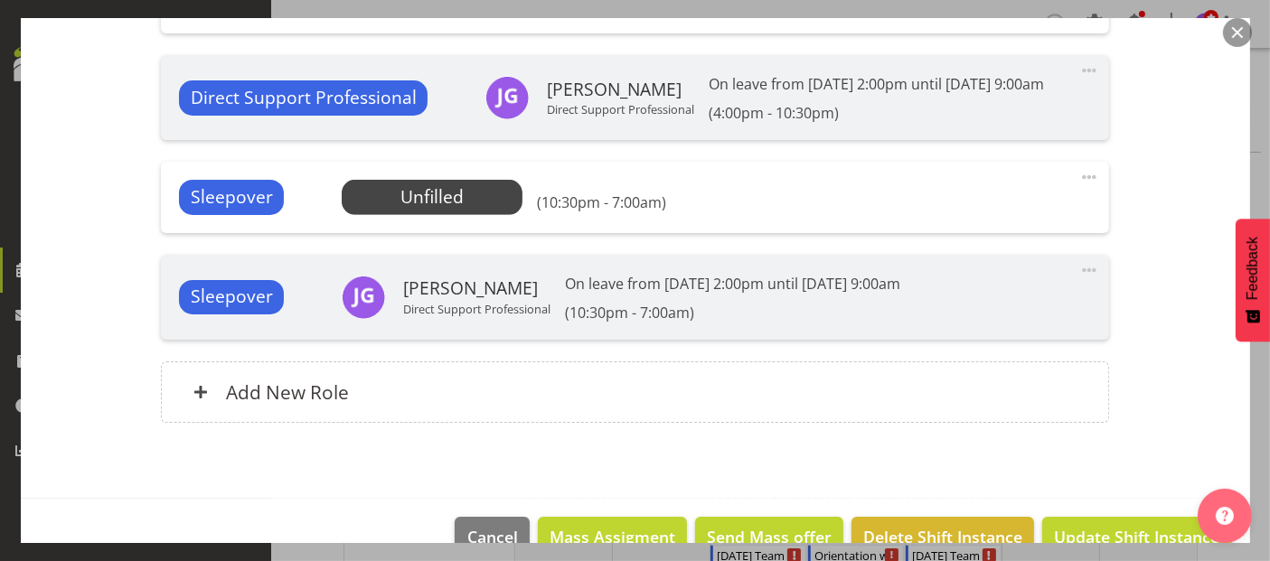
scroll to position [1151, 0]
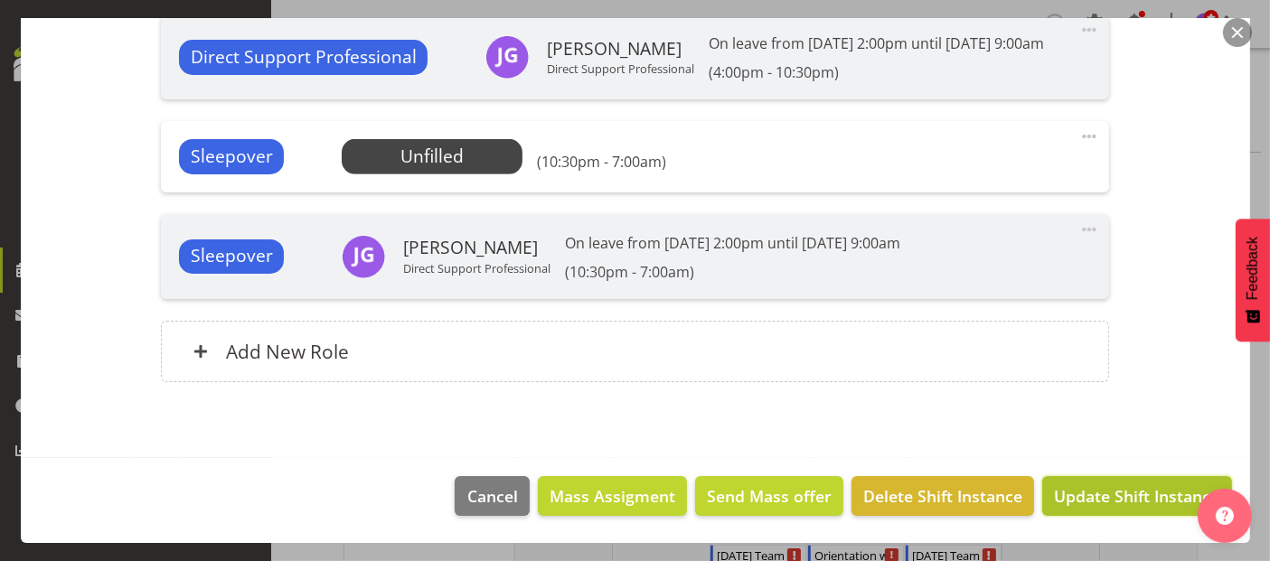
click at [1112, 489] on span "Update Shift Instance" at bounding box center [1136, 497] width 165 height 24
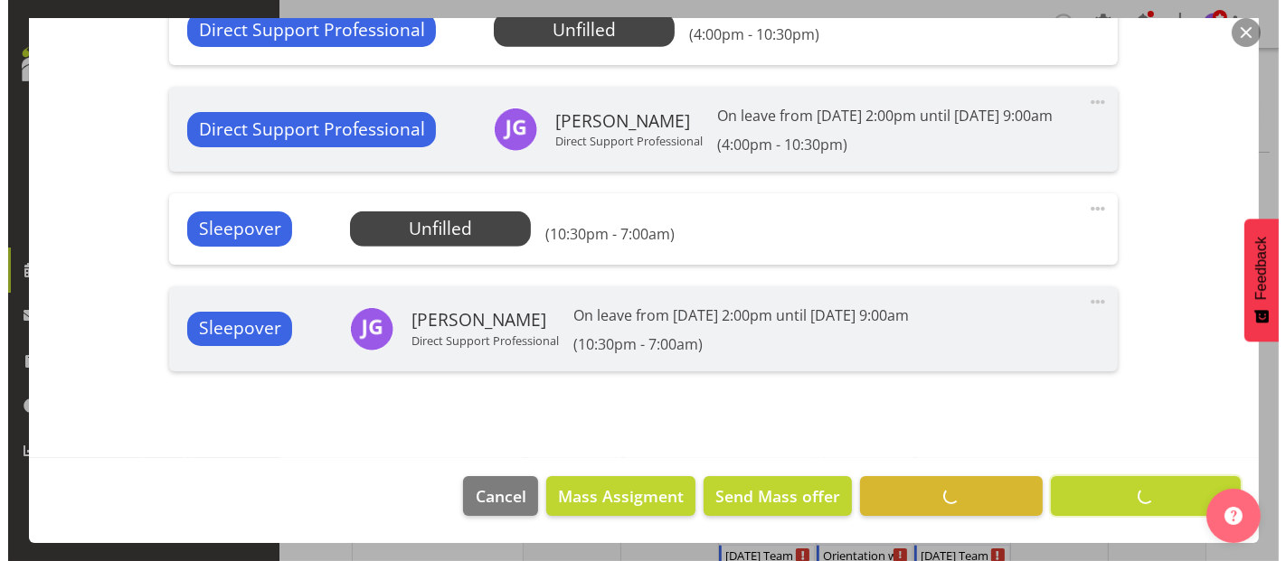
scroll to position [1079, 0]
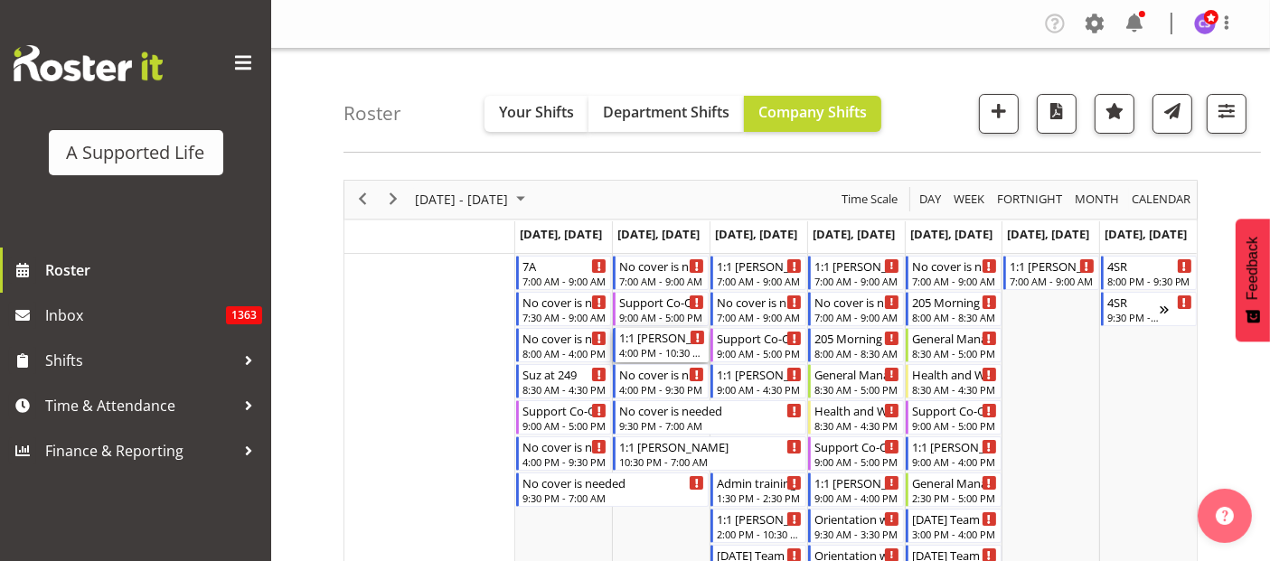
click at [654, 345] on div "4:00 PM - 10:30 PM" at bounding box center [662, 352] width 86 height 14
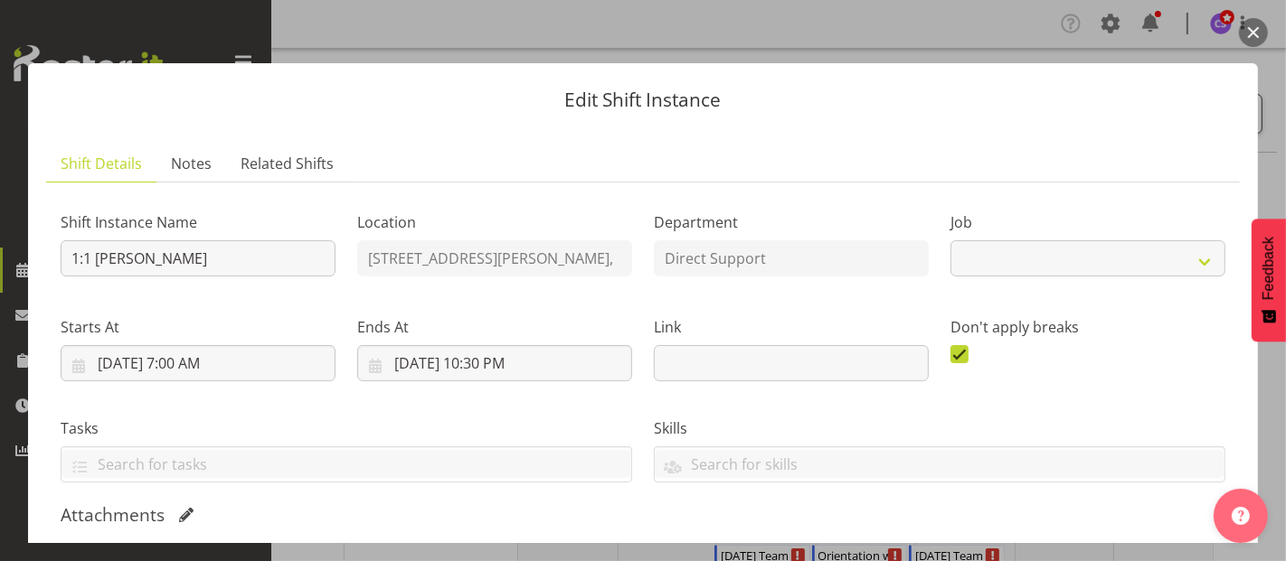
select select "4112"
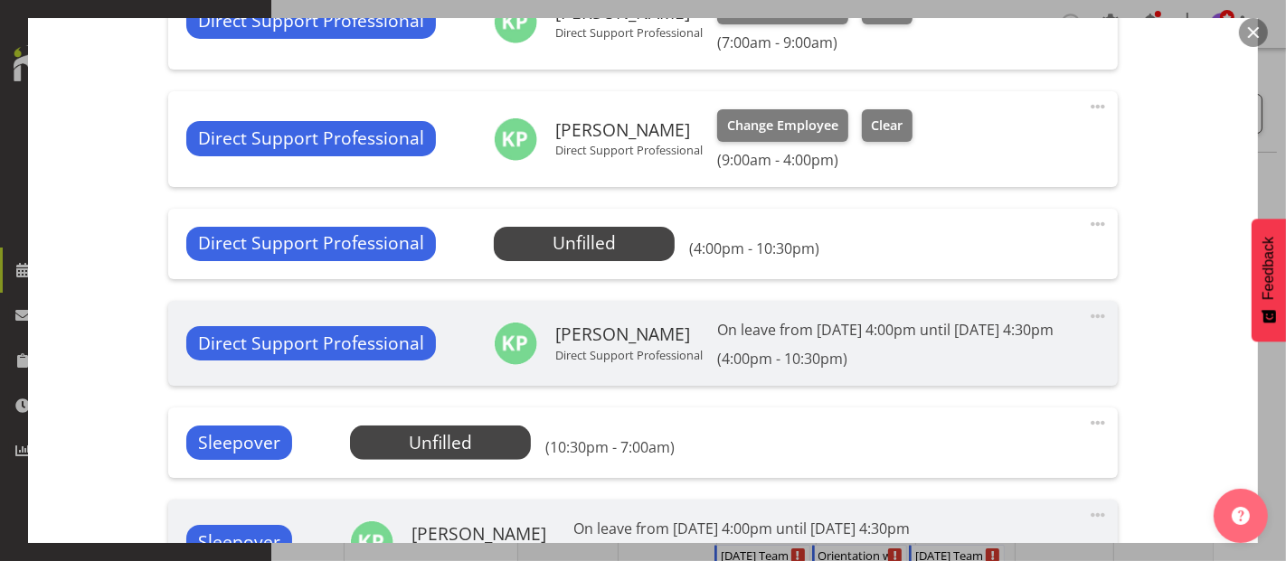
scroll to position [702, 0]
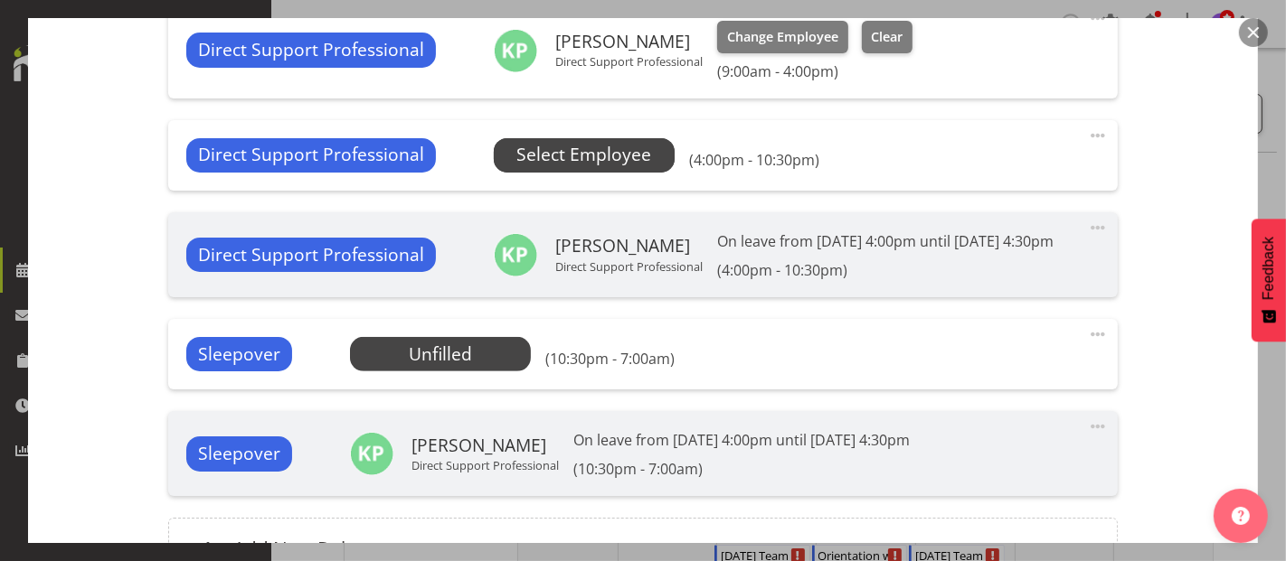
click at [581, 144] on span "Select Employee" at bounding box center [583, 155] width 135 height 26
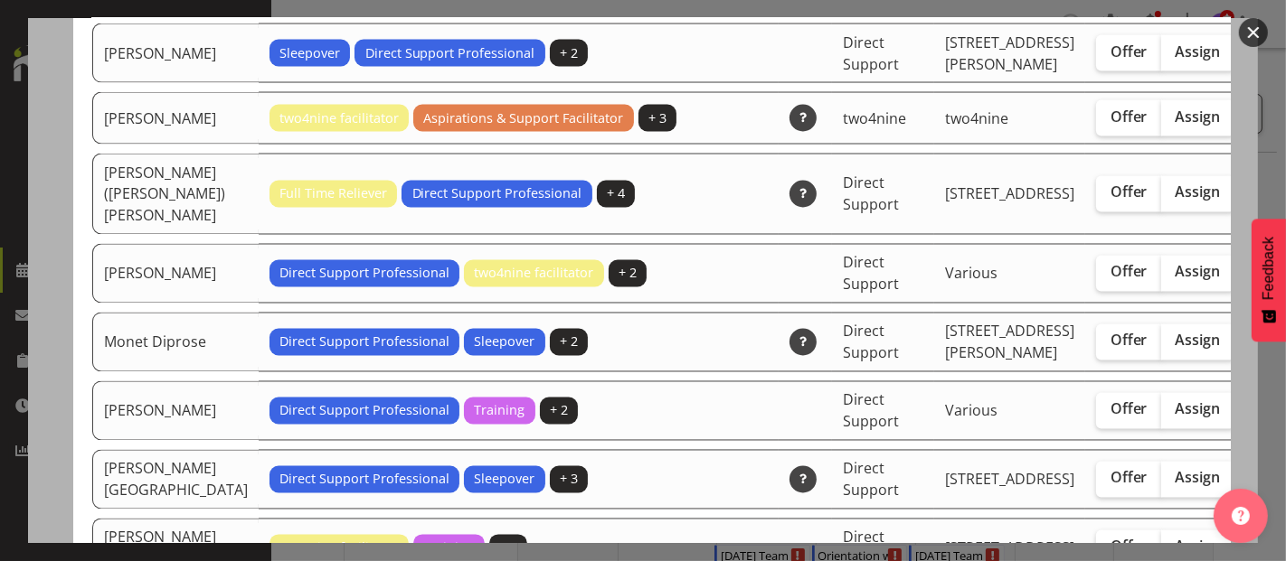
scroll to position [2813, 0]
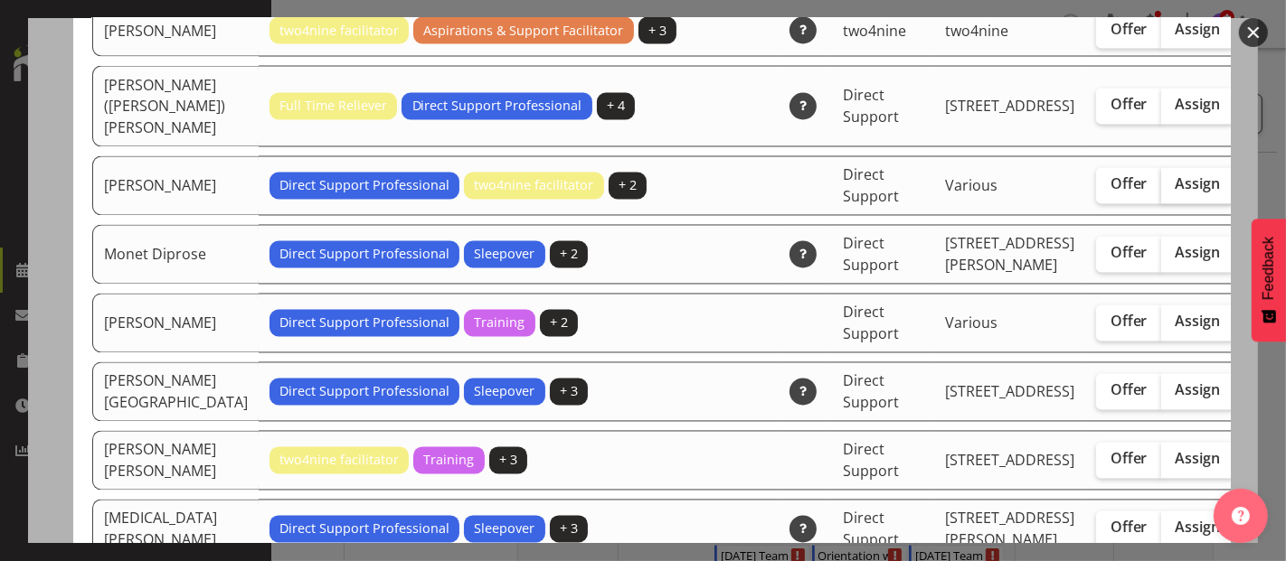
click at [1175, 193] on span "Assign" at bounding box center [1197, 184] width 45 height 18
click at [1161, 191] on input "Assign" at bounding box center [1167, 185] width 12 height 12
checkbox input "true"
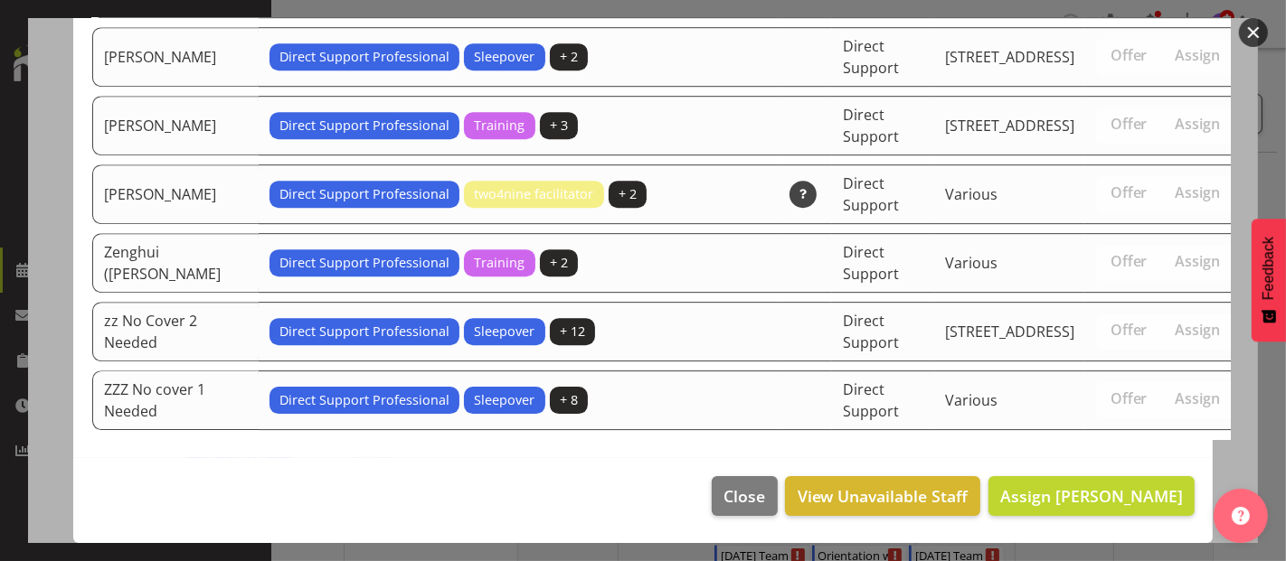
scroll to position [4866, 0]
click at [1126, 489] on span "Assign [PERSON_NAME]" at bounding box center [1091, 496] width 183 height 22
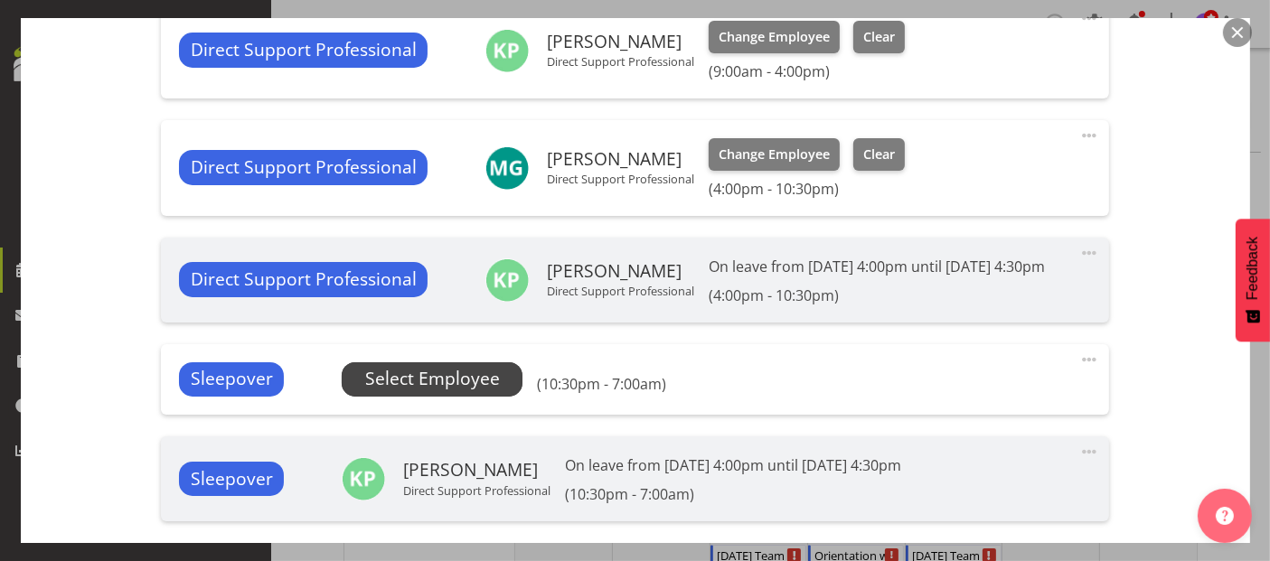
click at [457, 392] on span "Select Employee" at bounding box center [432, 379] width 135 height 26
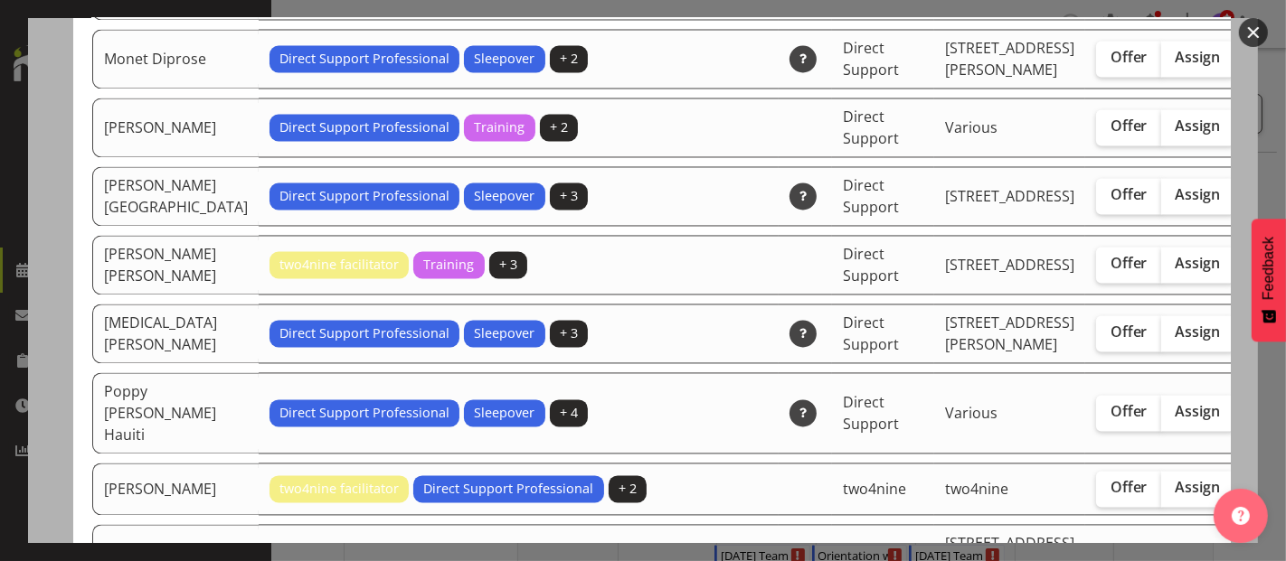
scroll to position [2913, 0]
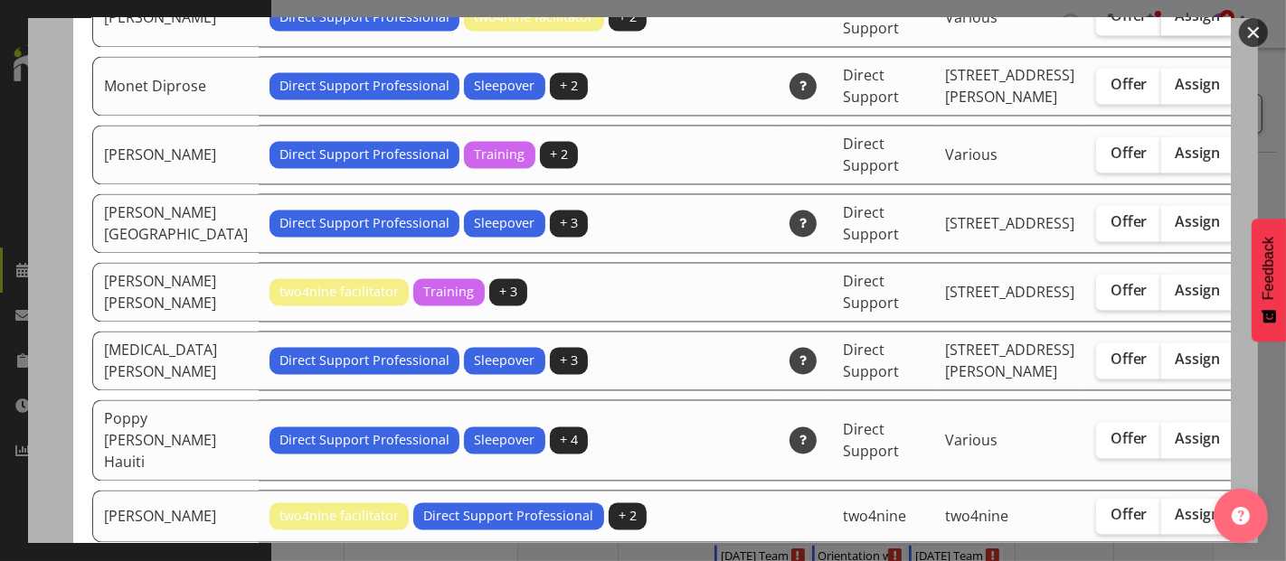
click at [1175, 24] on span "Assign" at bounding box center [1197, 15] width 45 height 18
click at [1161, 22] on input "Assign" at bounding box center [1167, 16] width 12 height 12
checkbox input "true"
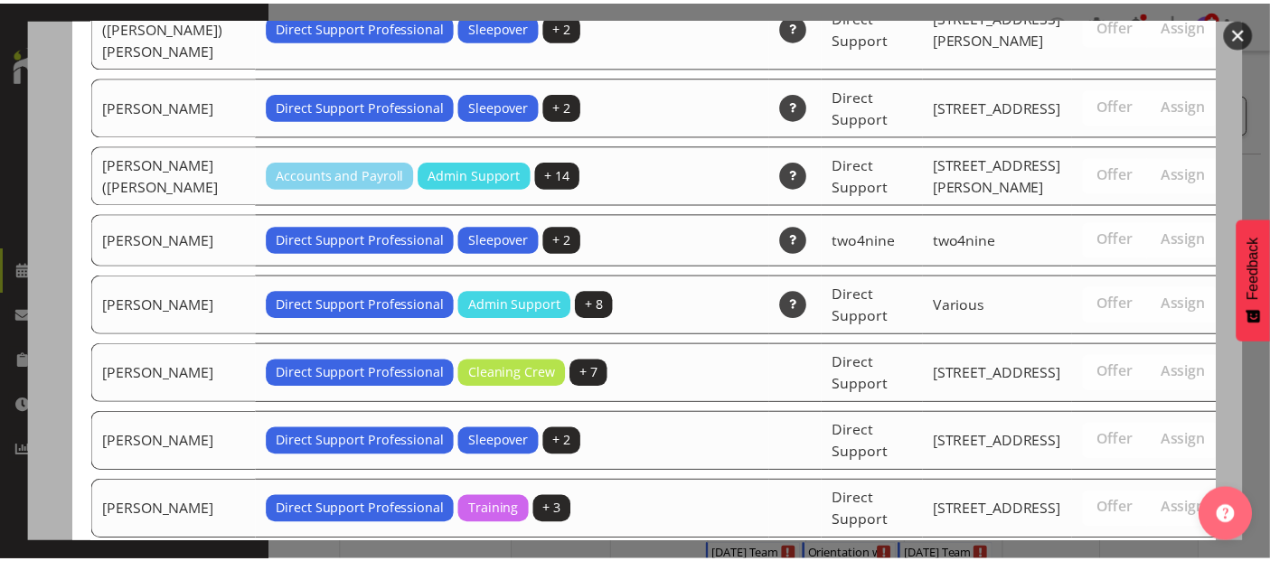
scroll to position [4799, 0]
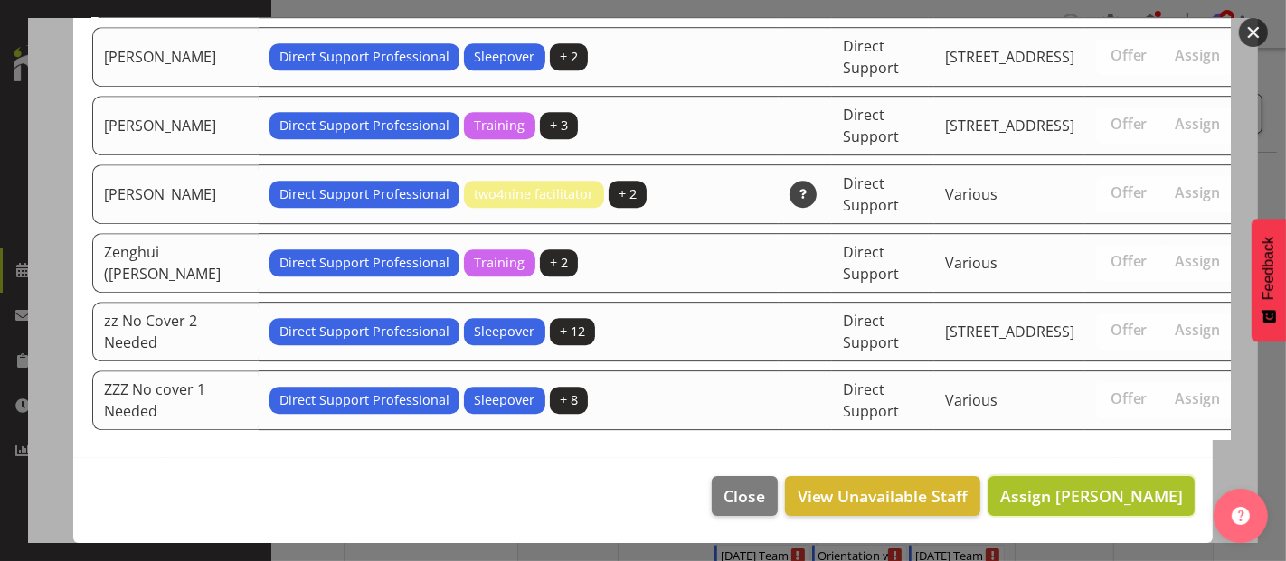
click at [1071, 479] on button "Assign [PERSON_NAME]" at bounding box center [1091, 496] width 206 height 40
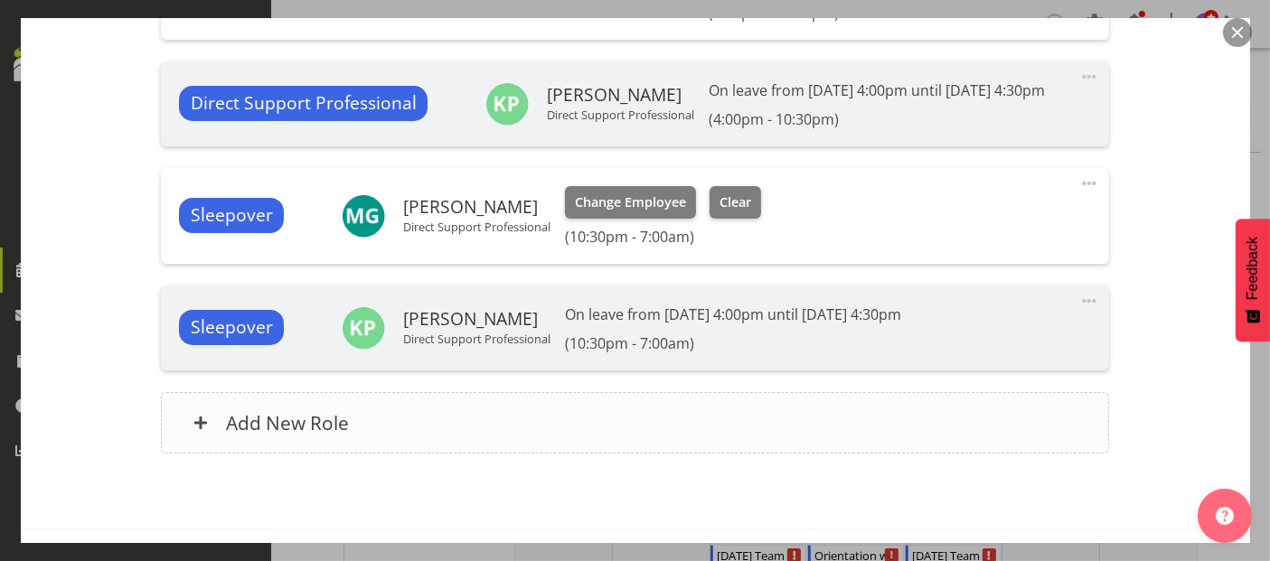
scroll to position [968, 0]
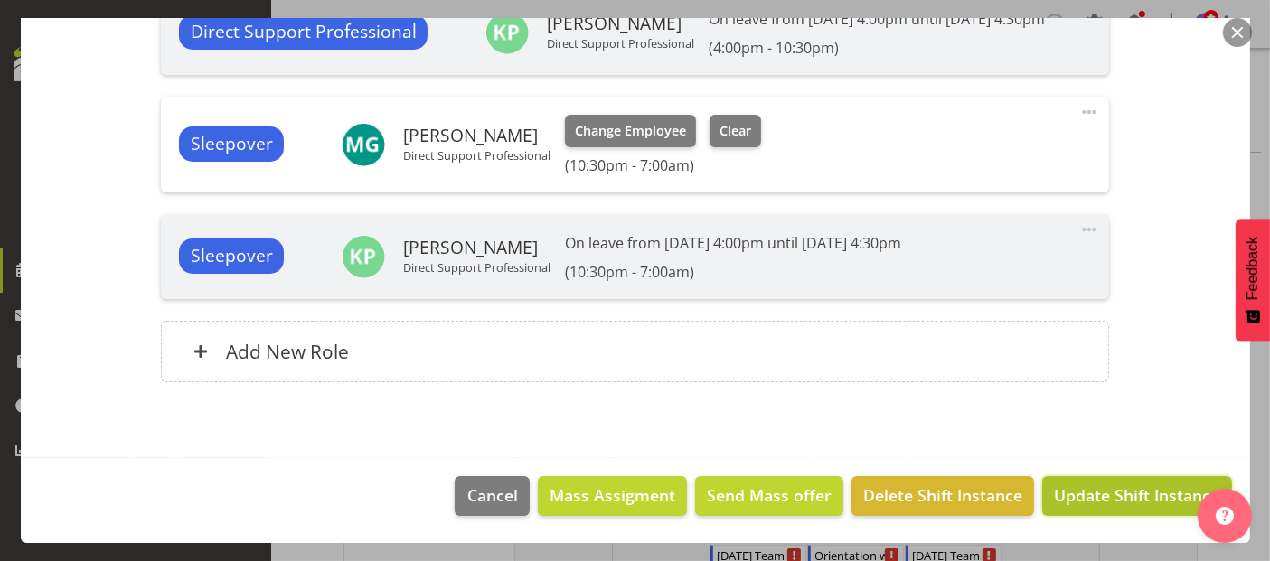
click at [1126, 495] on span "Update Shift Instance" at bounding box center [1136, 496] width 165 height 24
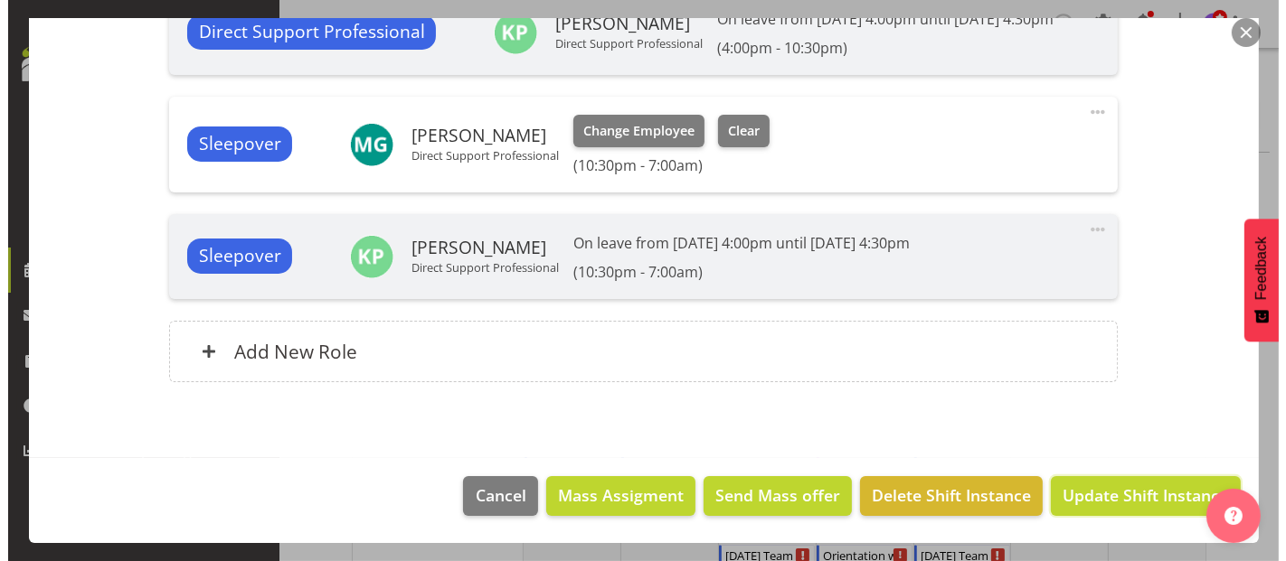
scroll to position [897, 0]
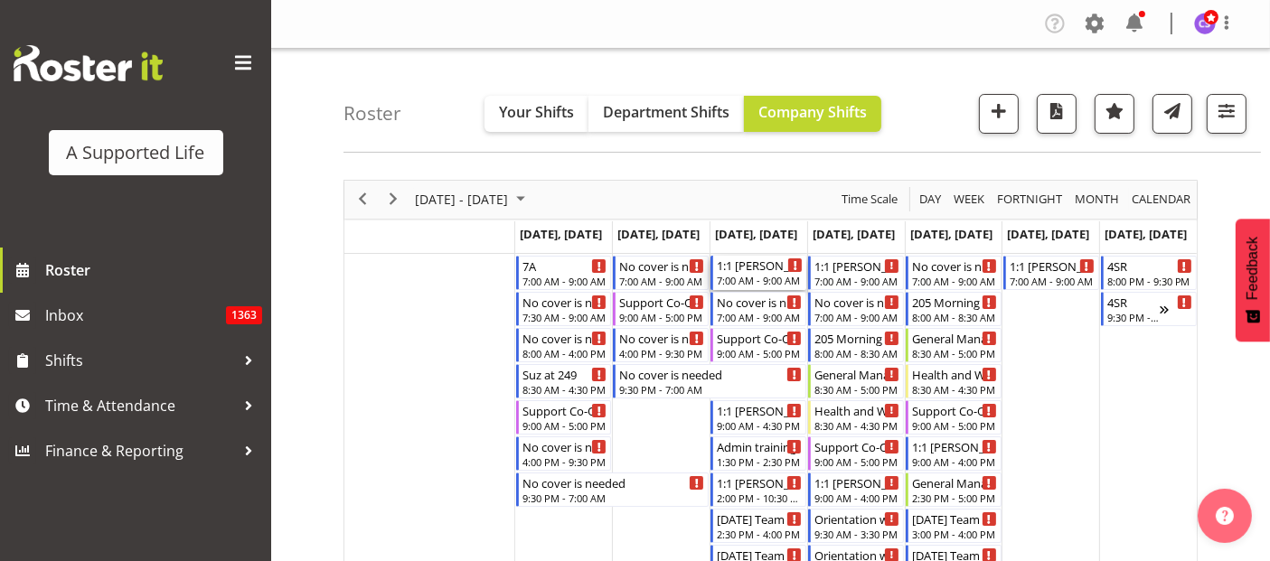
click at [742, 275] on div "7:00 AM - 9:00 AM" at bounding box center [760, 280] width 86 height 14
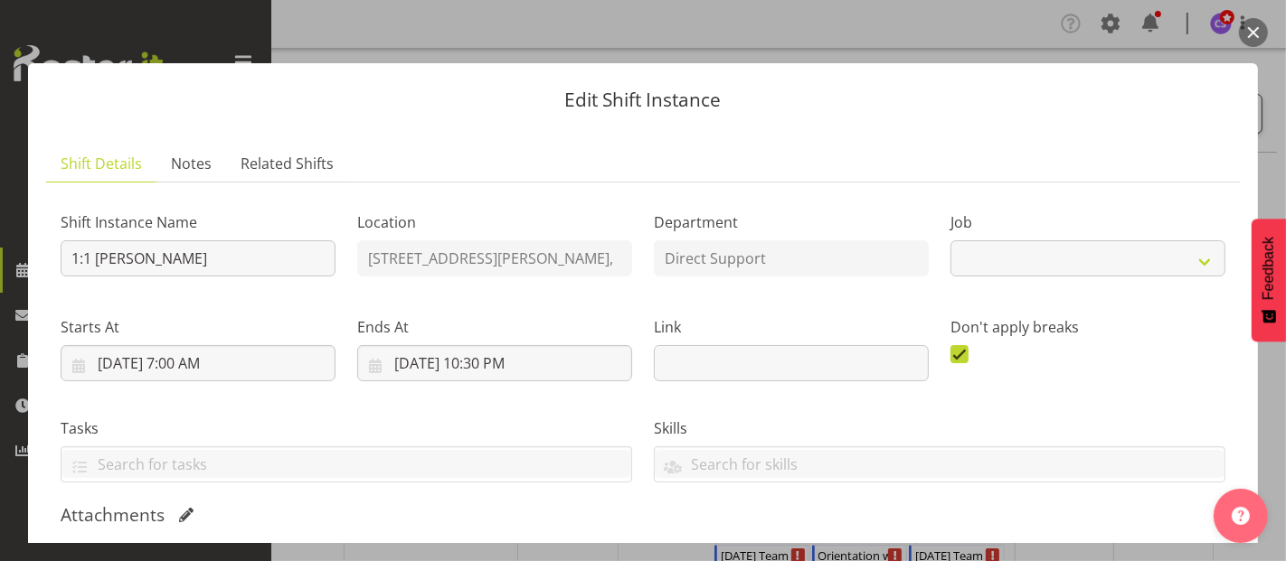
select select "4112"
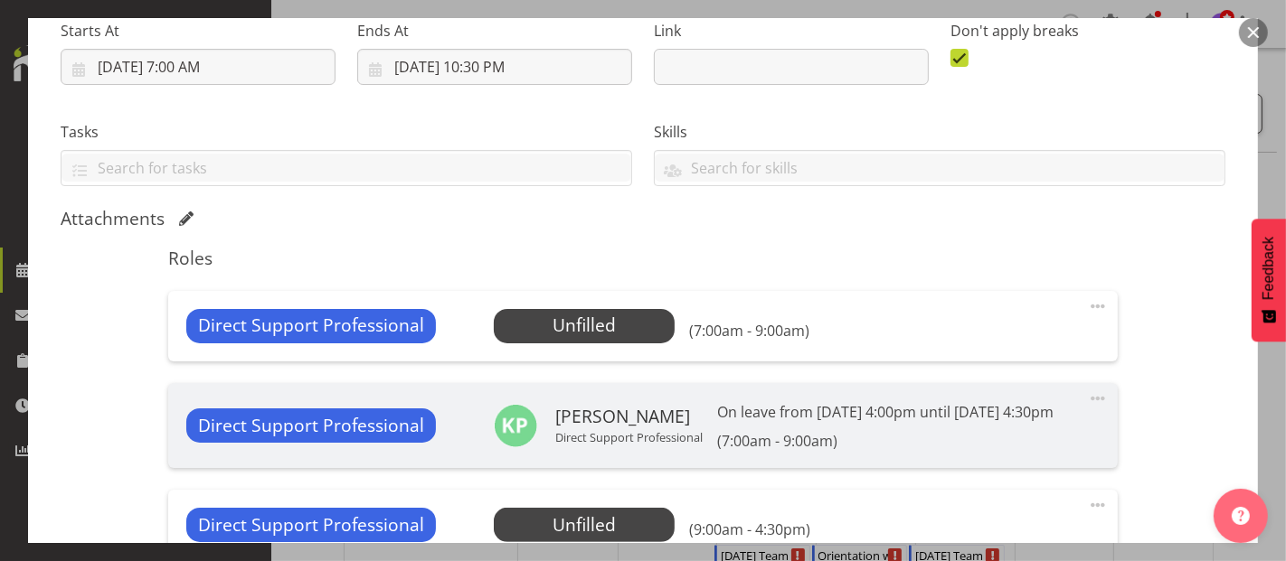
scroll to position [401, 0]
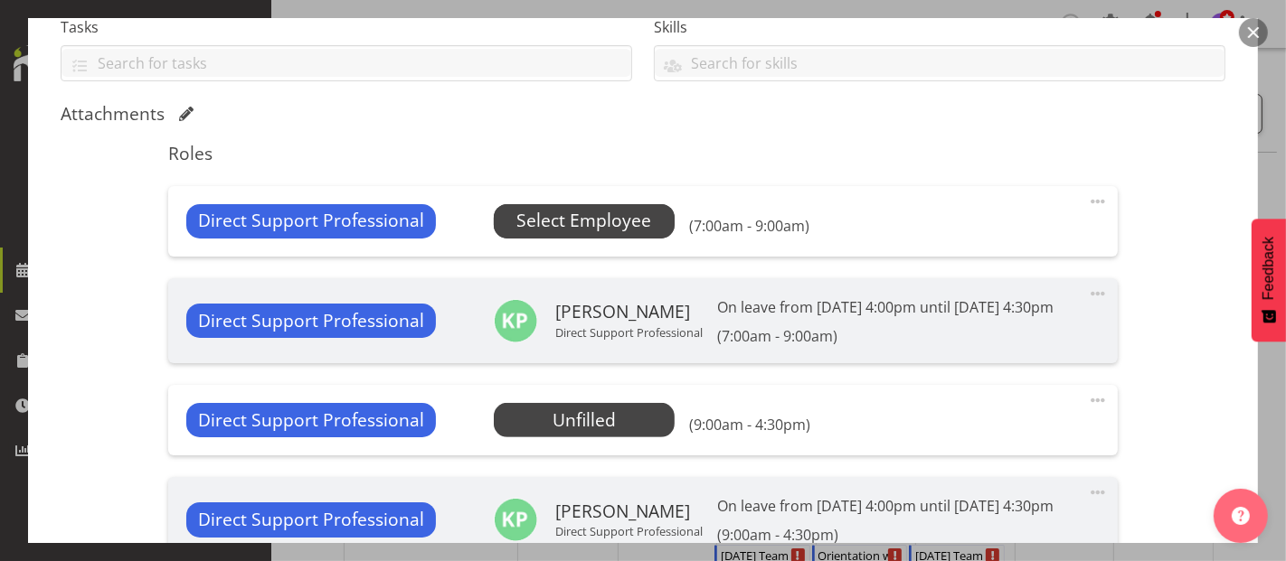
click at [608, 225] on span "Select Employee" at bounding box center [583, 221] width 135 height 26
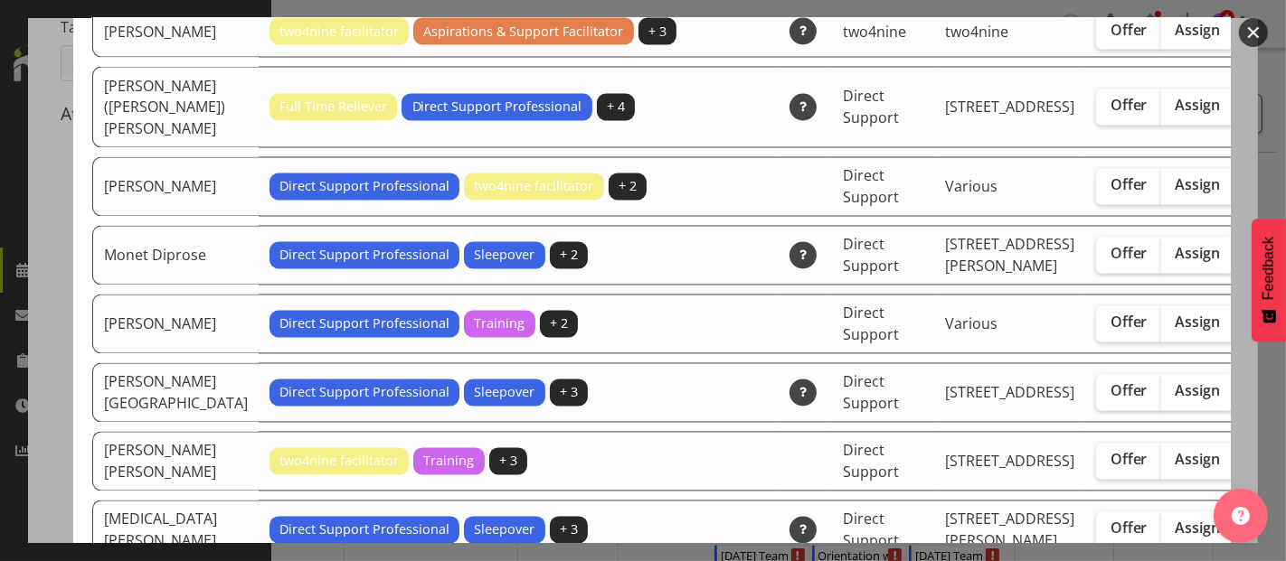
scroll to position [2813, 0]
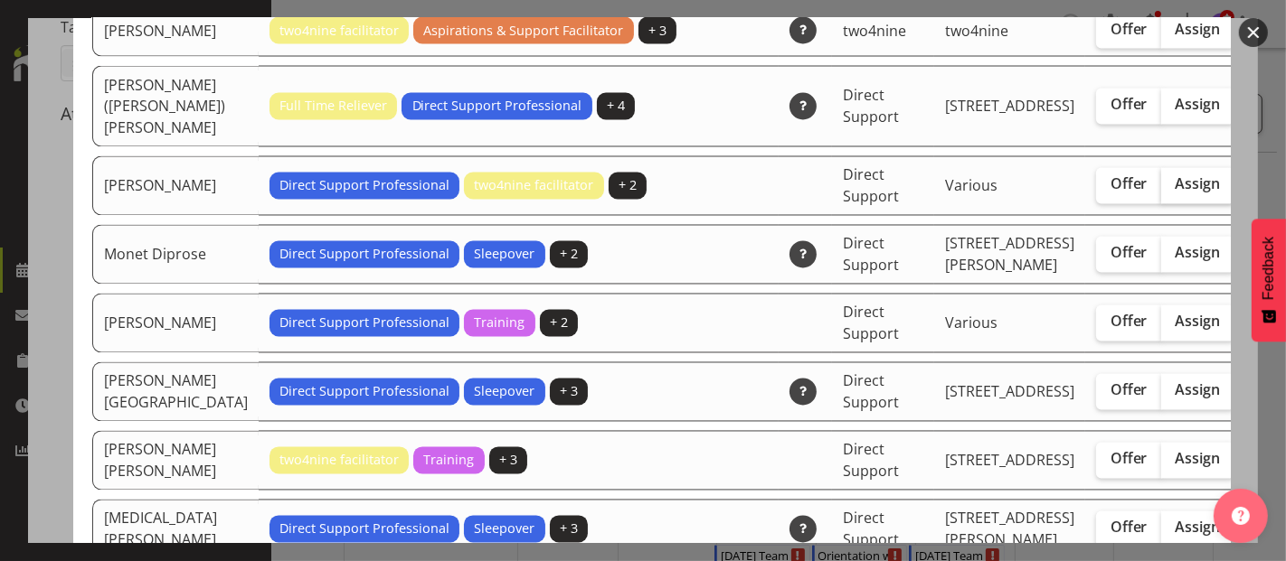
click at [1175, 193] on span "Assign" at bounding box center [1197, 184] width 45 height 18
click at [1161, 191] on input "Assign" at bounding box center [1167, 185] width 12 height 12
checkbox input "true"
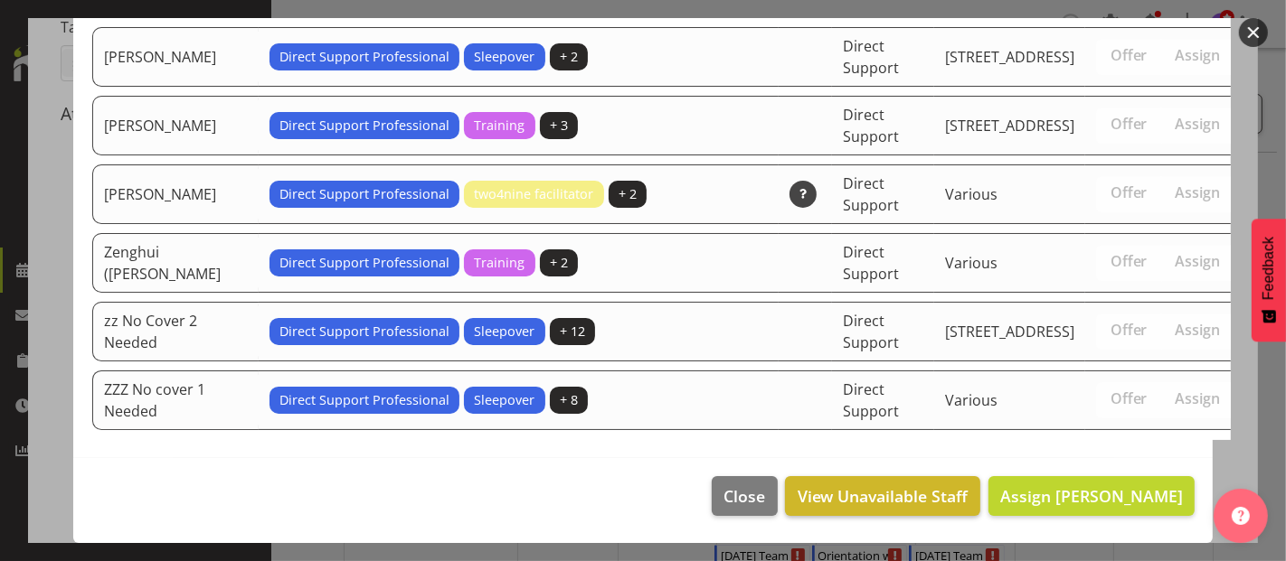
scroll to position [4866, 0]
click at [1108, 494] on span "Assign [PERSON_NAME]" at bounding box center [1091, 496] width 183 height 22
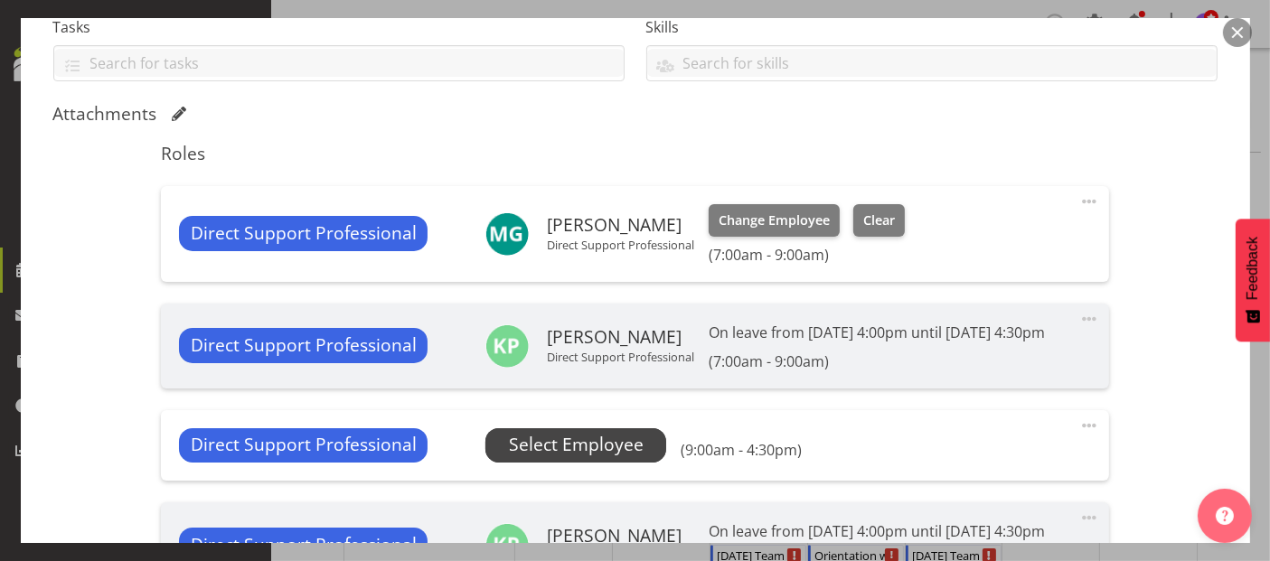
click at [591, 458] on span "Select Employee" at bounding box center [576, 445] width 135 height 26
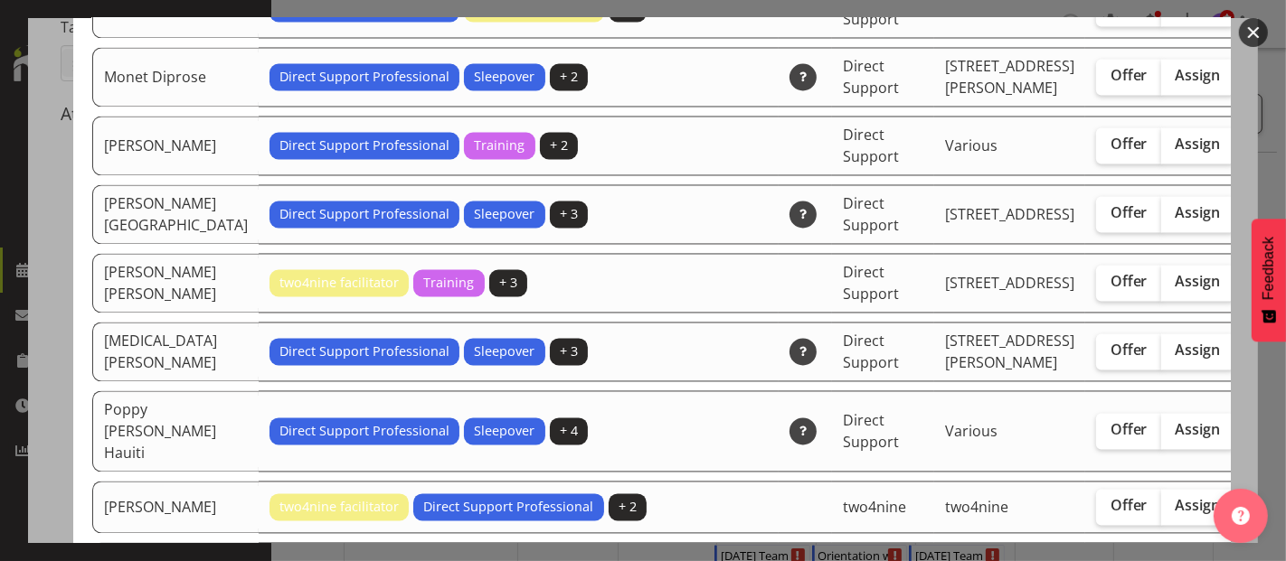
scroll to position [2913, 0]
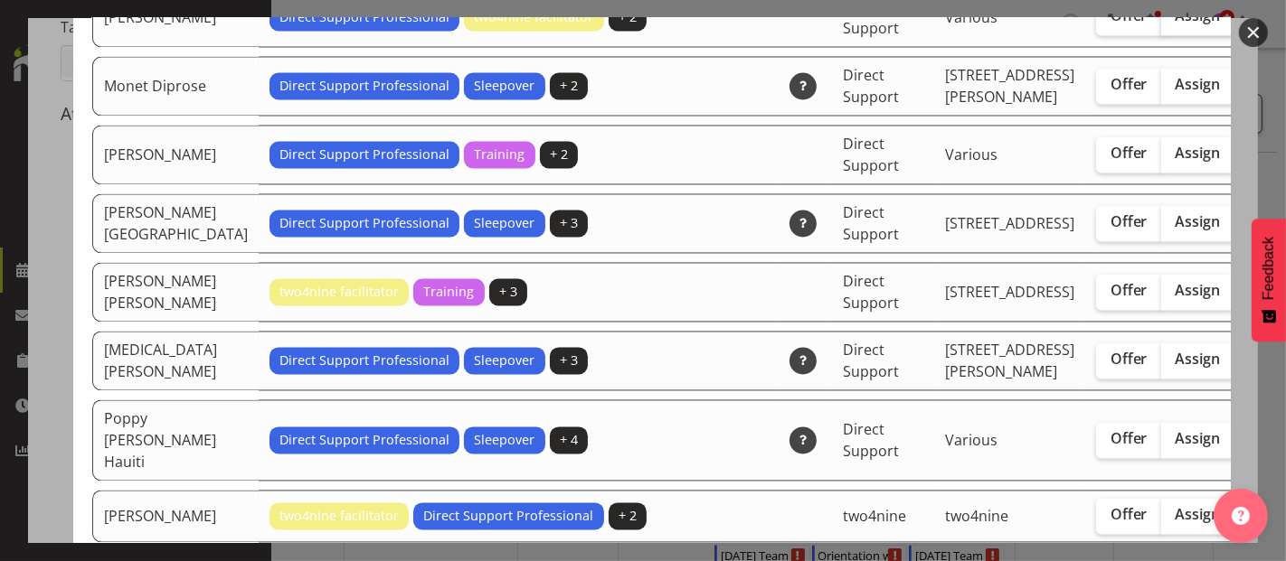
click at [1175, 24] on span "Assign" at bounding box center [1197, 15] width 45 height 18
click at [1161, 22] on input "Assign" at bounding box center [1167, 16] width 12 height 12
checkbox input "true"
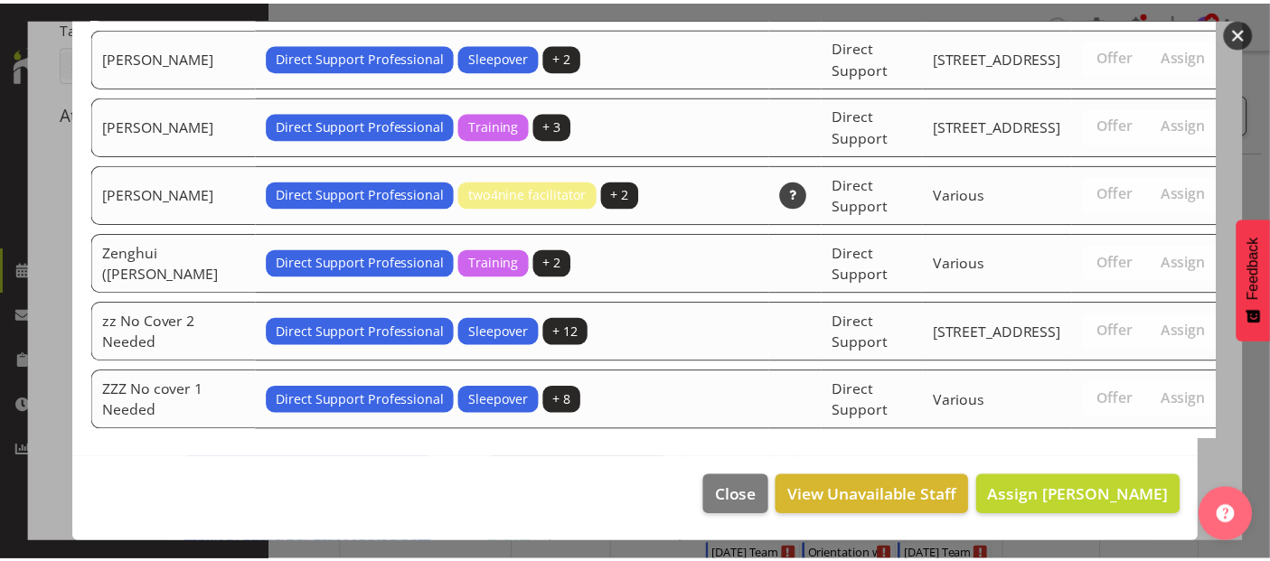
scroll to position [4799, 0]
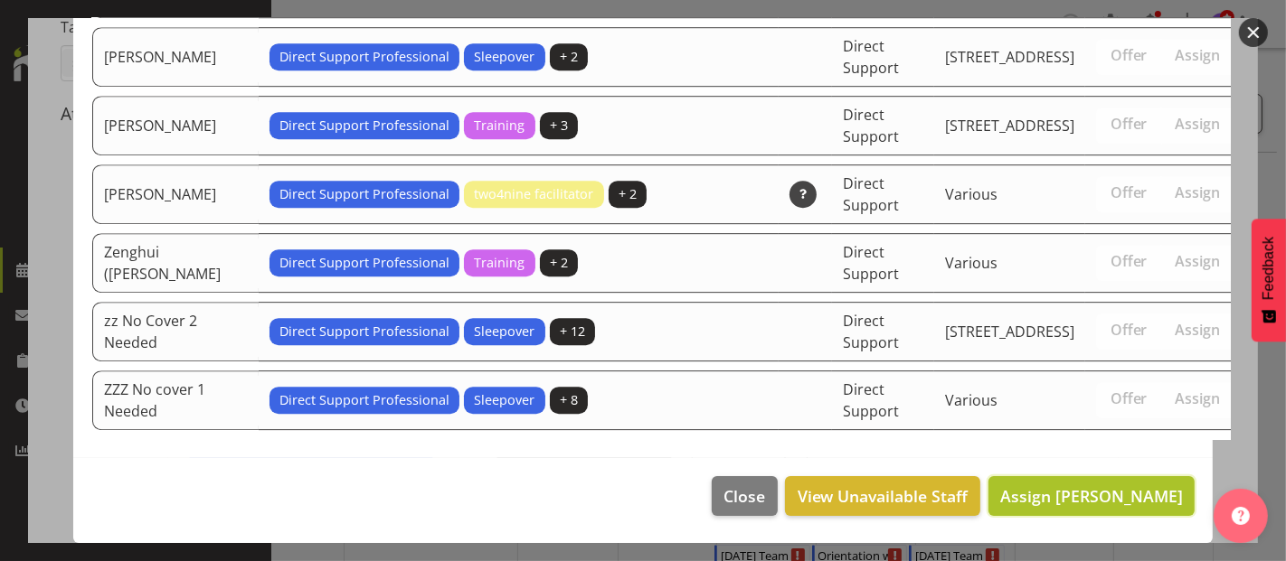
click at [1108, 495] on span "Assign [PERSON_NAME]" at bounding box center [1091, 496] width 183 height 22
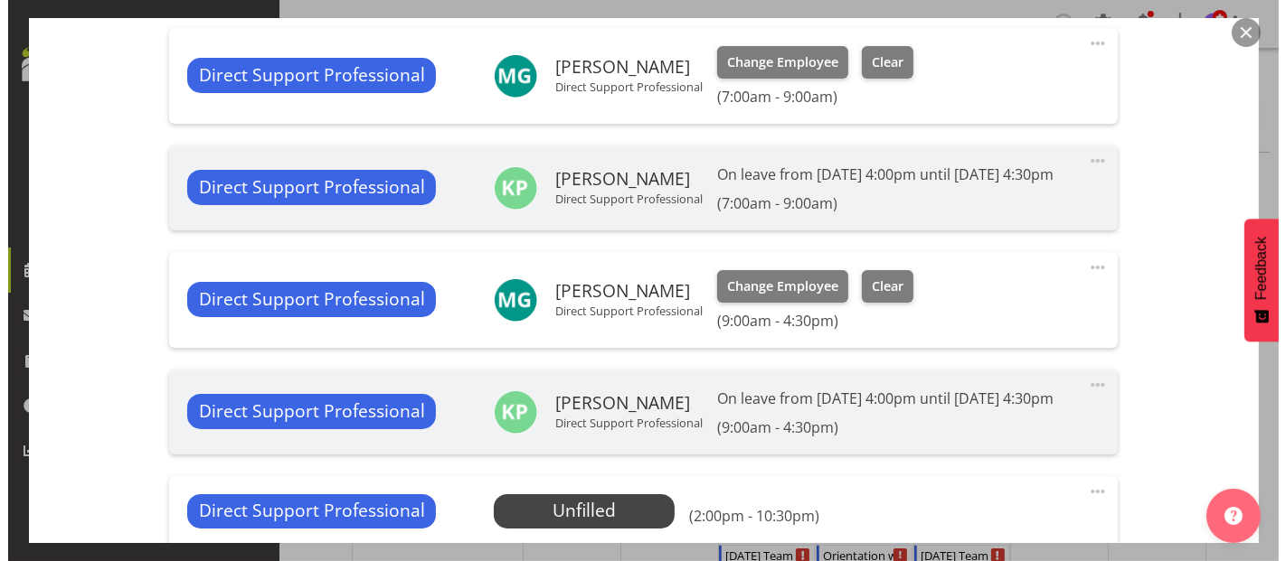
scroll to position [702, 0]
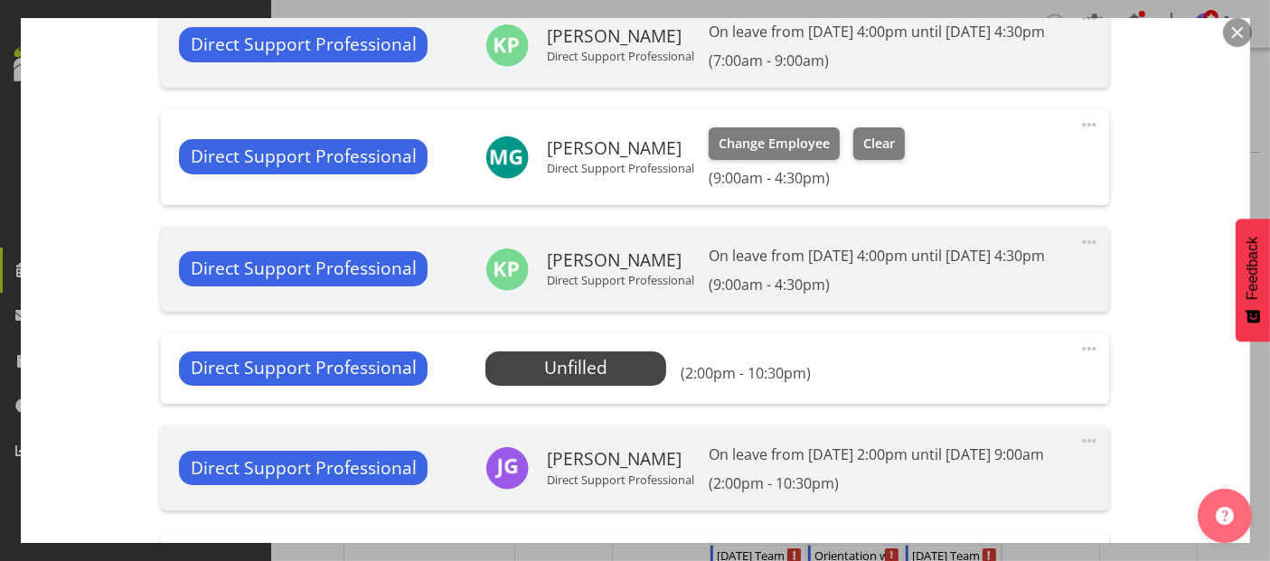
click at [1079, 136] on span at bounding box center [1090, 125] width 22 height 22
click at [1040, 181] on link "Edit" at bounding box center [1014, 164] width 174 height 33
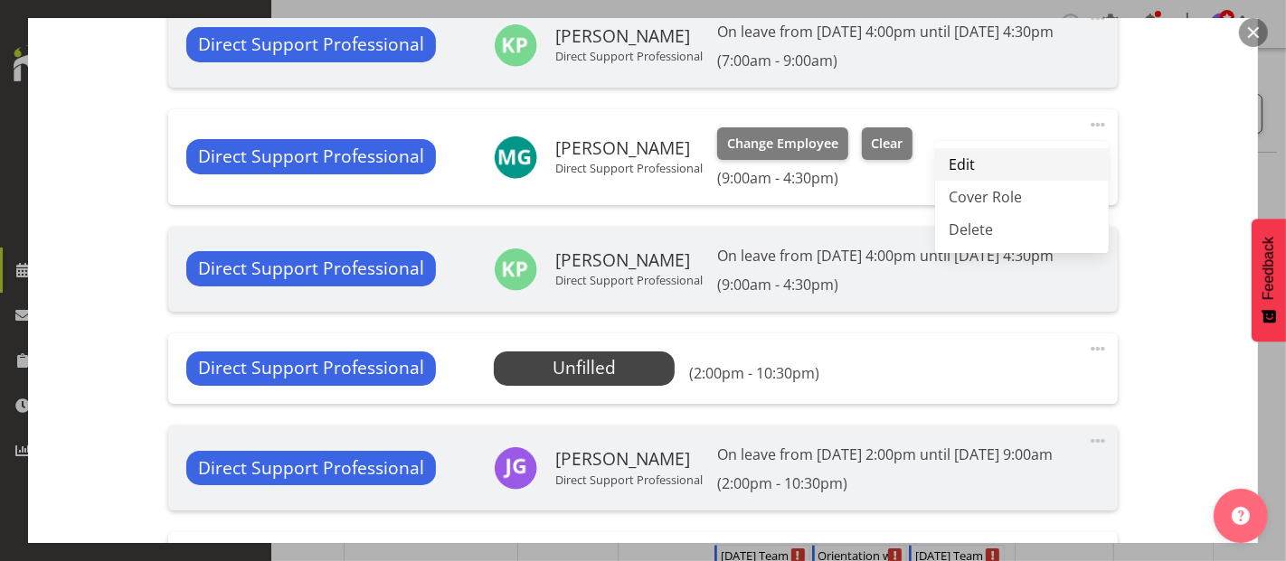
select select "9"
select select "2025"
select select "16"
select select "30"
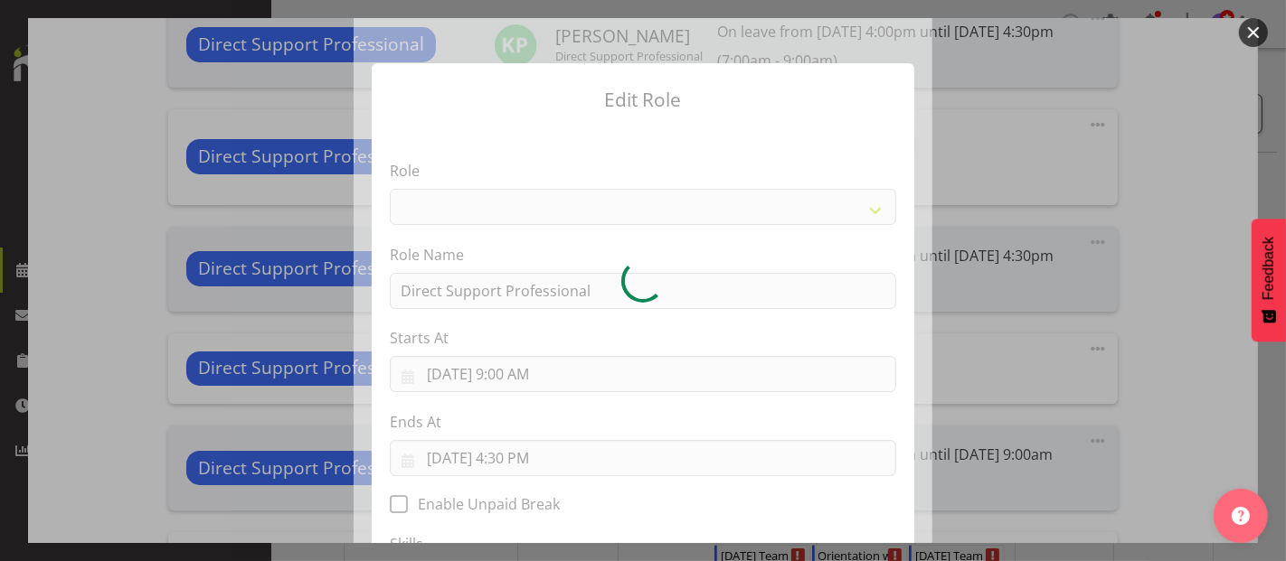
click at [532, 461] on div at bounding box center [642, 280] width 579 height 525
select select "519"
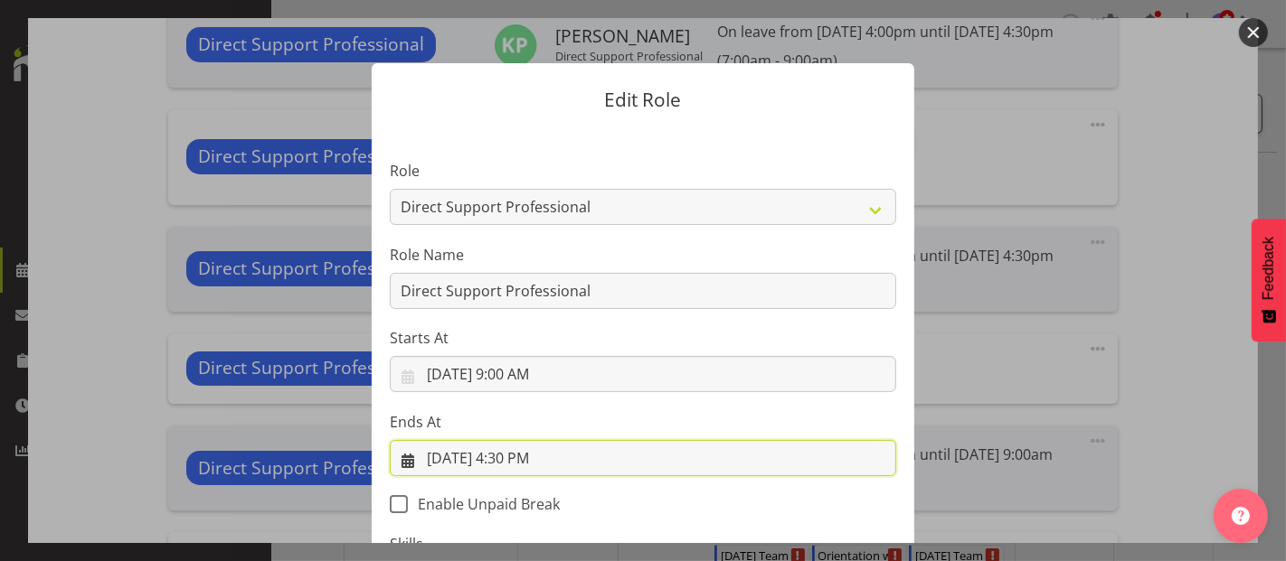
click at [532, 461] on input "[DATE] 4:30 PM" at bounding box center [643, 458] width 506 height 36
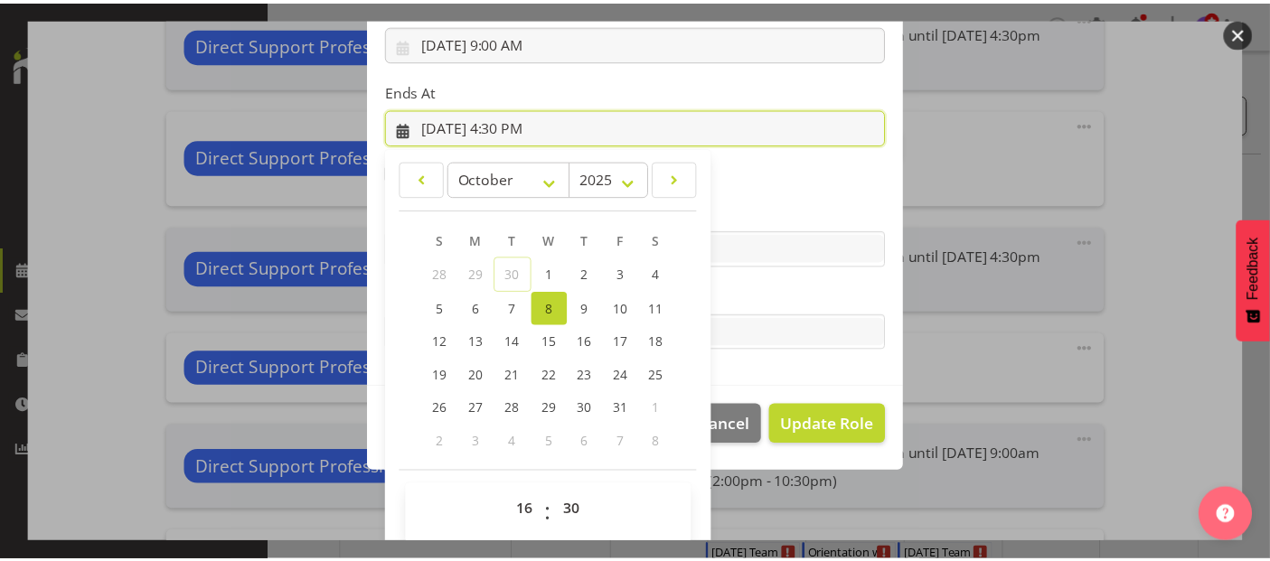
scroll to position [344, 0]
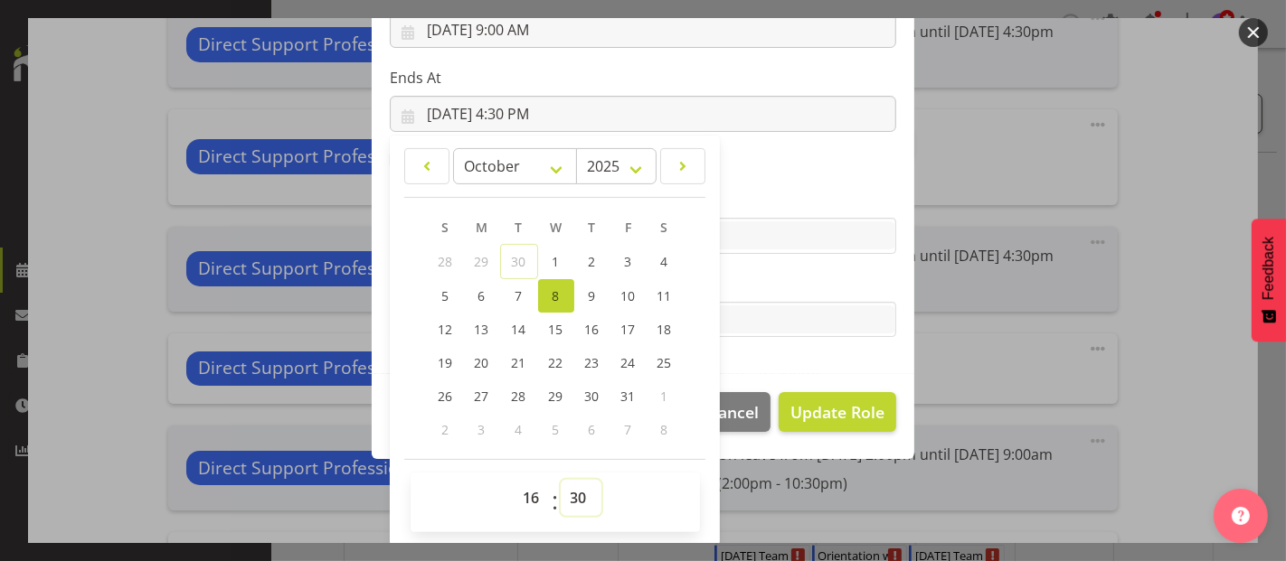
click at [585, 497] on select "00 01 02 03 04 05 06 07 08 09 10 11 12 13 14 15 16 17 18 19 20 21 22 23 24 25 2…" at bounding box center [581, 498] width 41 height 36
select select "0"
click at [561, 480] on select "00 01 02 03 04 05 06 07 08 09 10 11 12 13 14 15 16 17 18 19 20 21 22 23 24 25 2…" at bounding box center [581, 498] width 41 height 36
type input "[DATE] 4:00 PM"
click at [841, 411] on span "Update Role" at bounding box center [837, 413] width 94 height 24
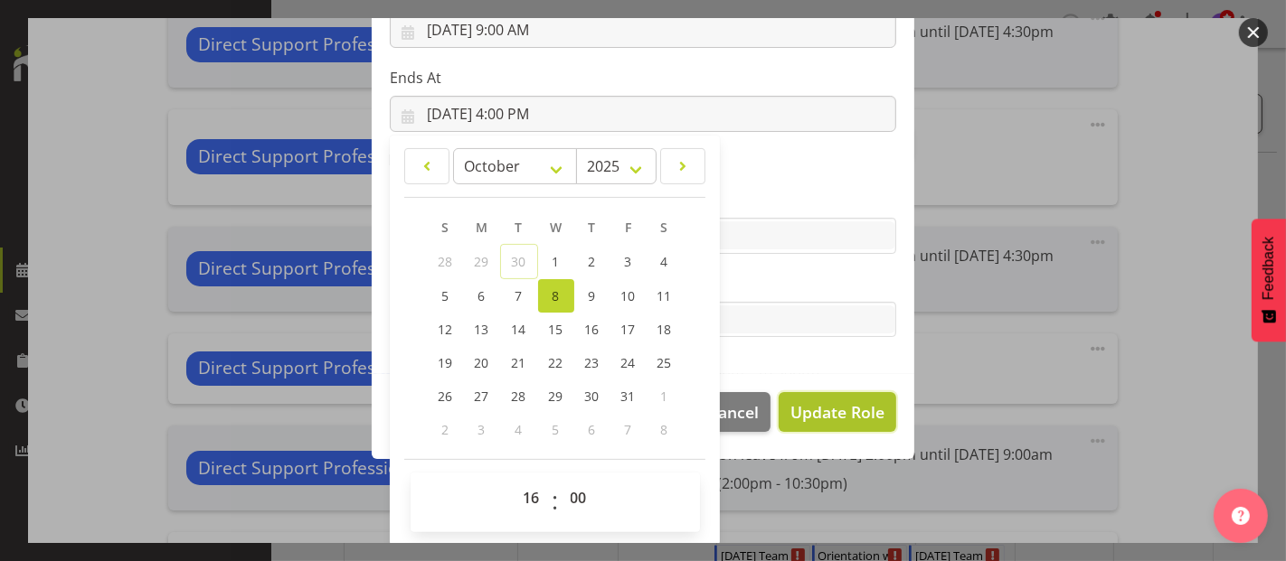
select select
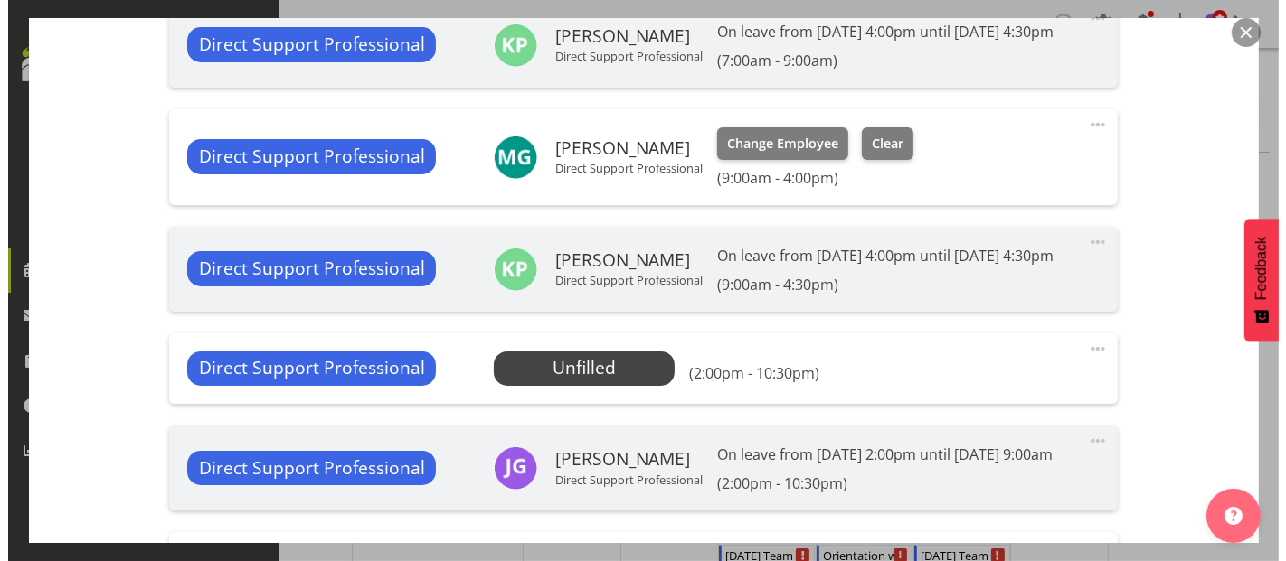
scroll to position [344, 0]
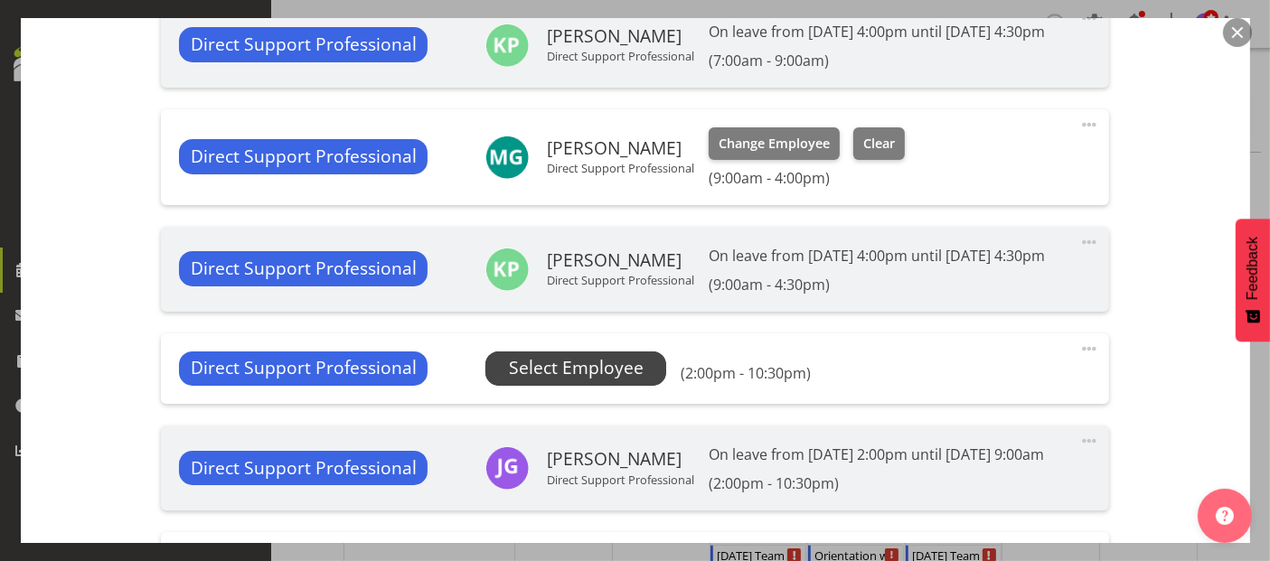
click at [599, 382] on span "Select Employee" at bounding box center [576, 368] width 135 height 26
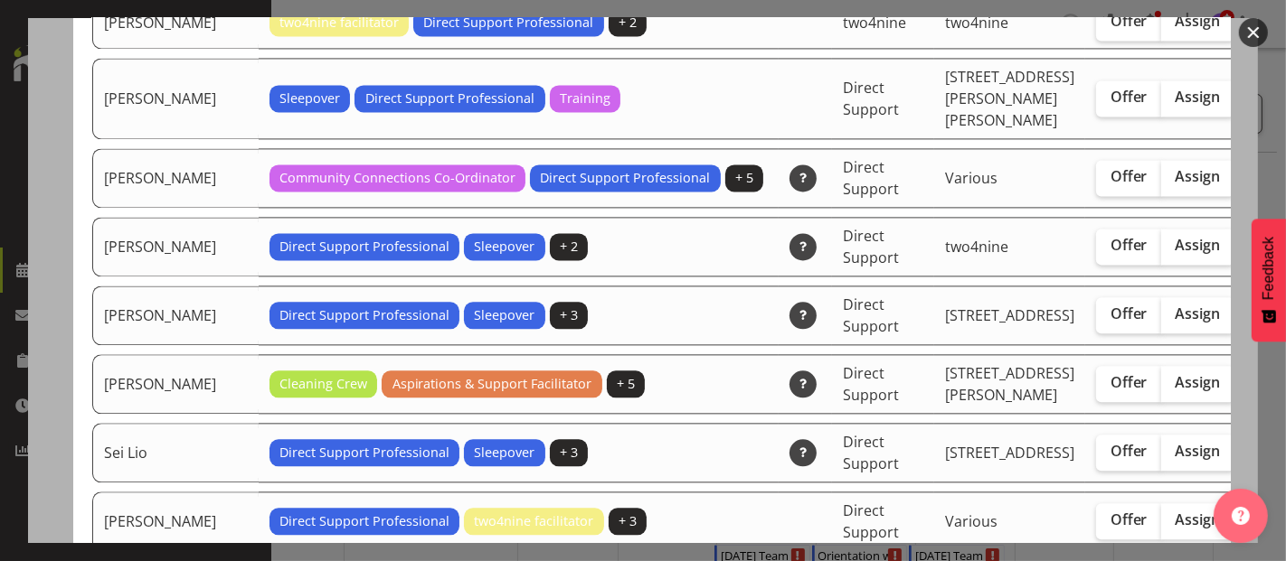
scroll to position [3314, 0]
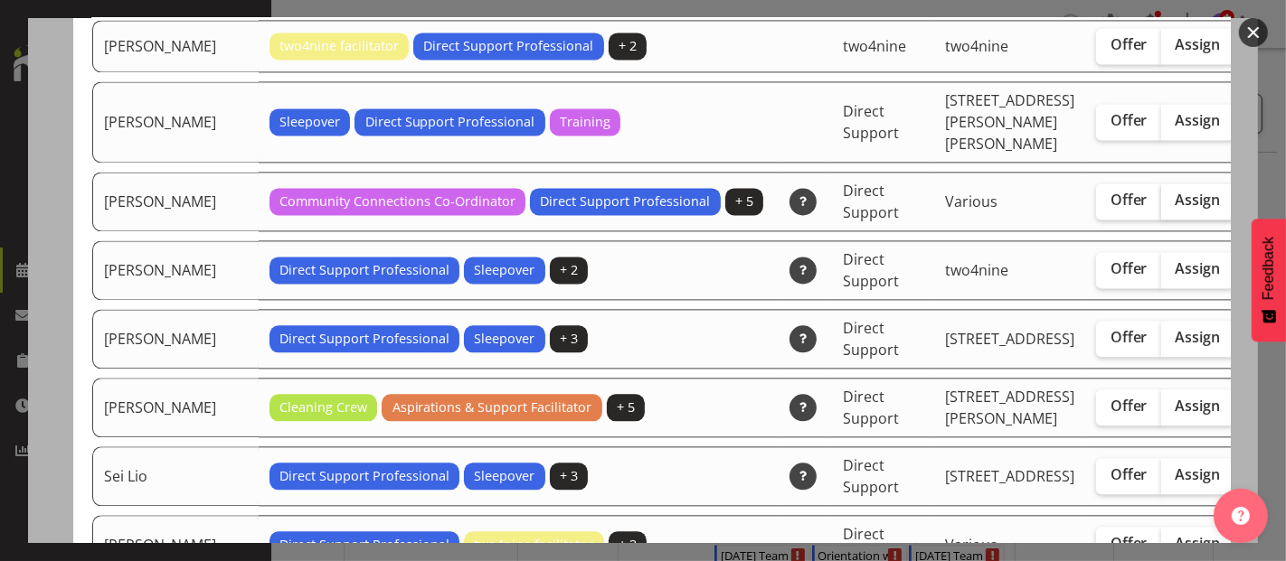
click at [1175, 209] on span "Assign" at bounding box center [1197, 200] width 45 height 18
click at [1161, 206] on input "Assign" at bounding box center [1167, 200] width 12 height 12
checkbox input "true"
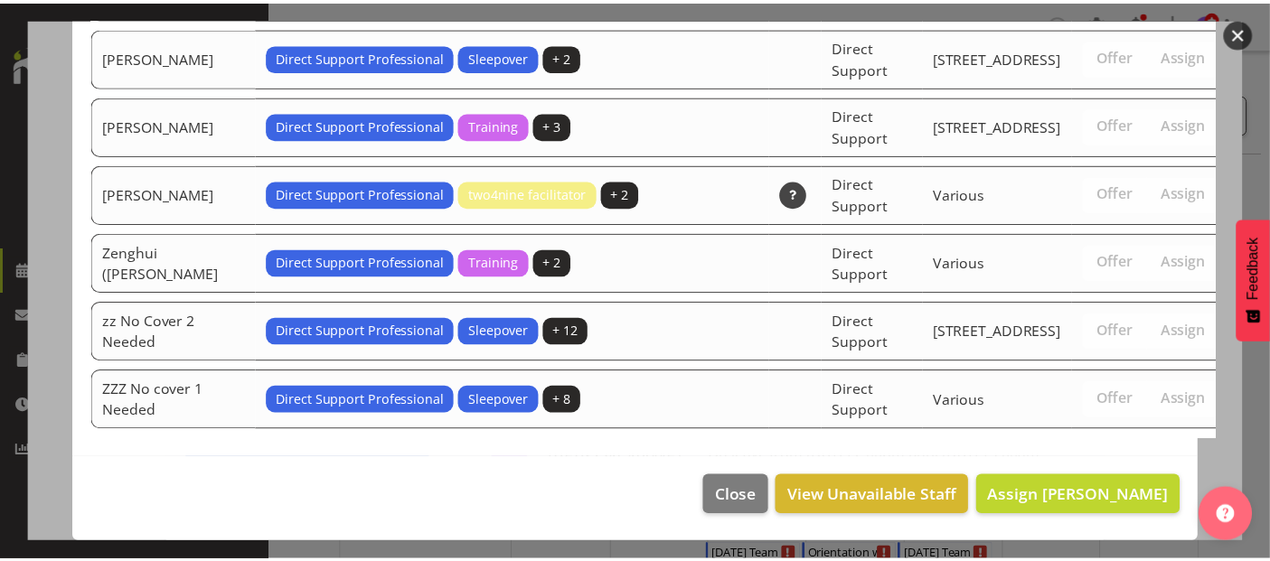
scroll to position [4730, 0]
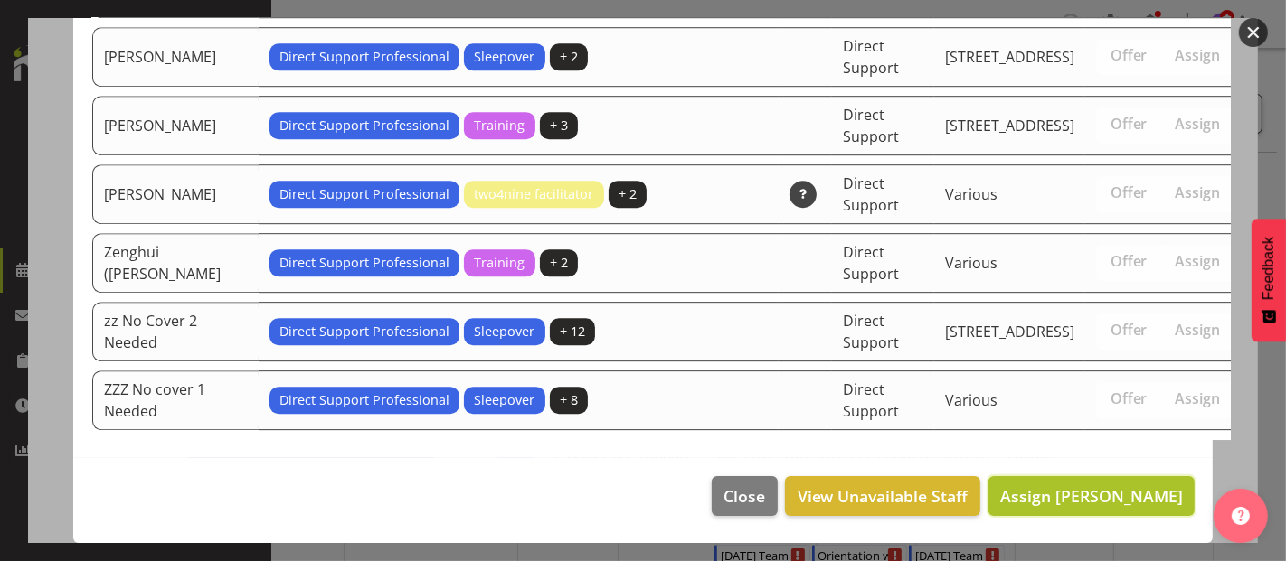
click at [1085, 495] on span "Assign [PERSON_NAME]" at bounding box center [1091, 496] width 183 height 22
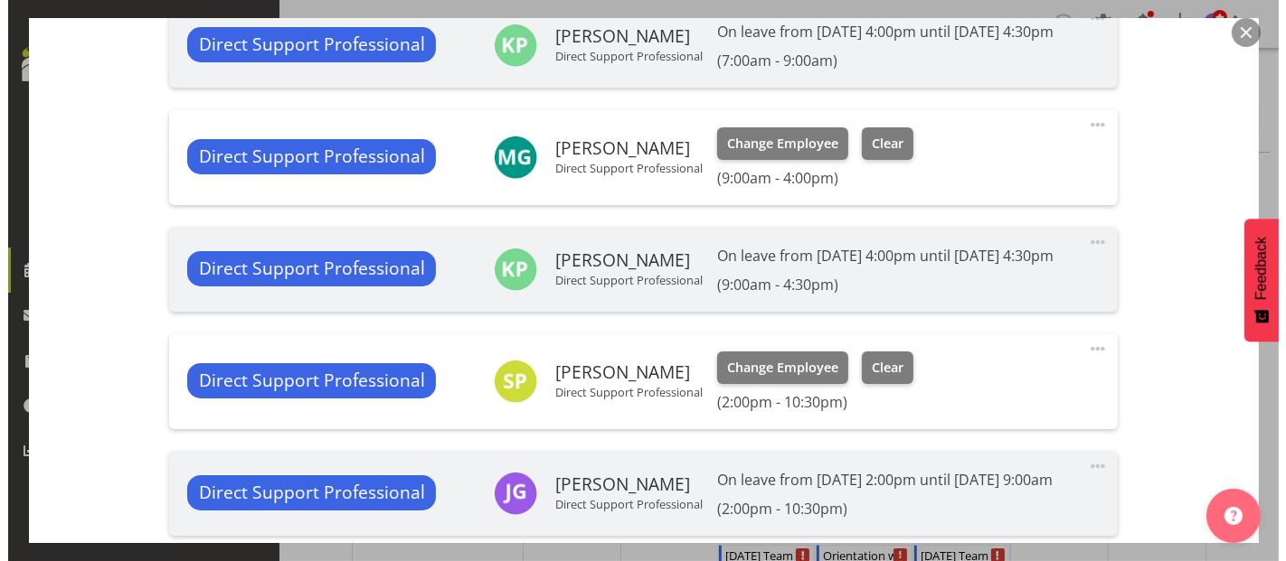
scroll to position [803, 0]
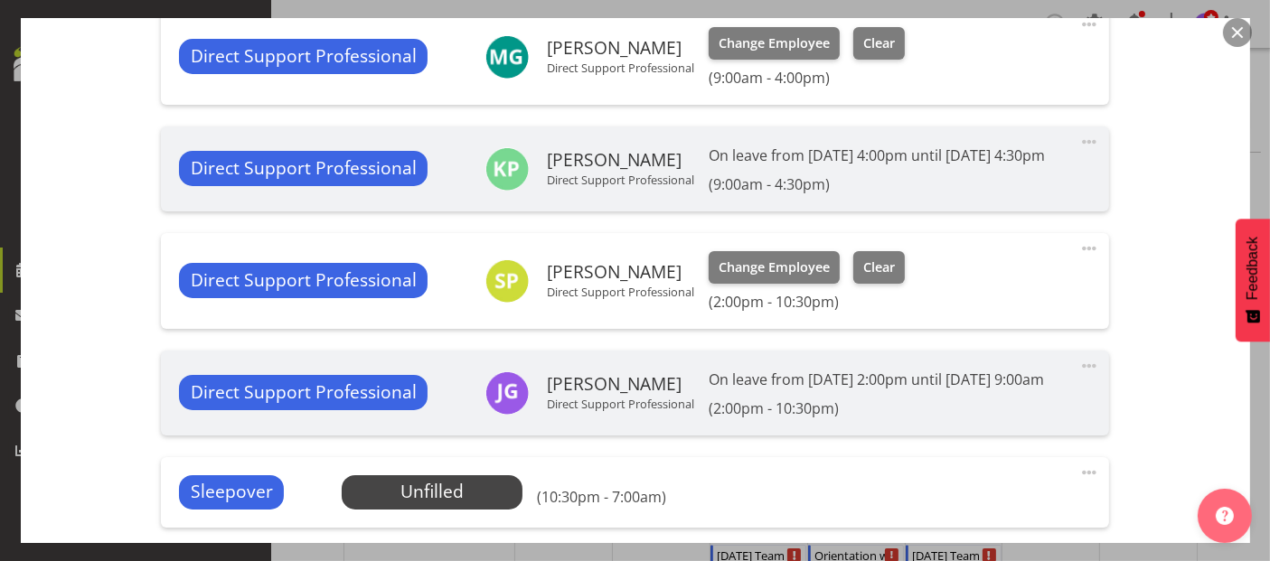
click at [1079, 259] on span at bounding box center [1090, 249] width 22 height 22
click at [999, 305] on link "Edit" at bounding box center [1014, 288] width 174 height 33
select select "9"
select select "2025"
select select "14"
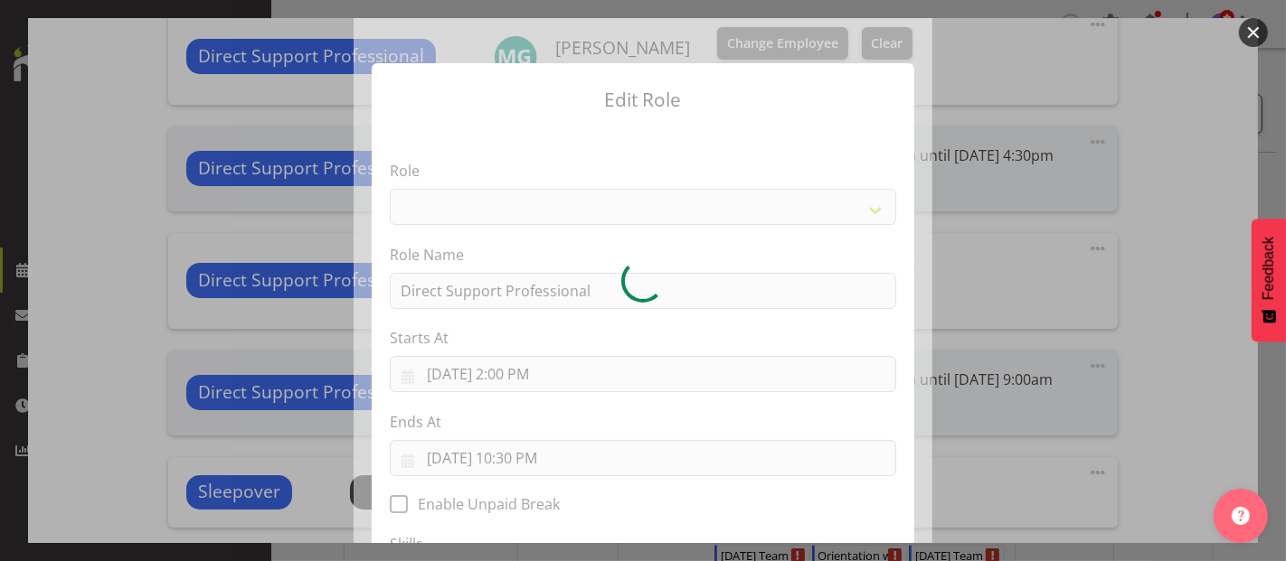
select select "519"
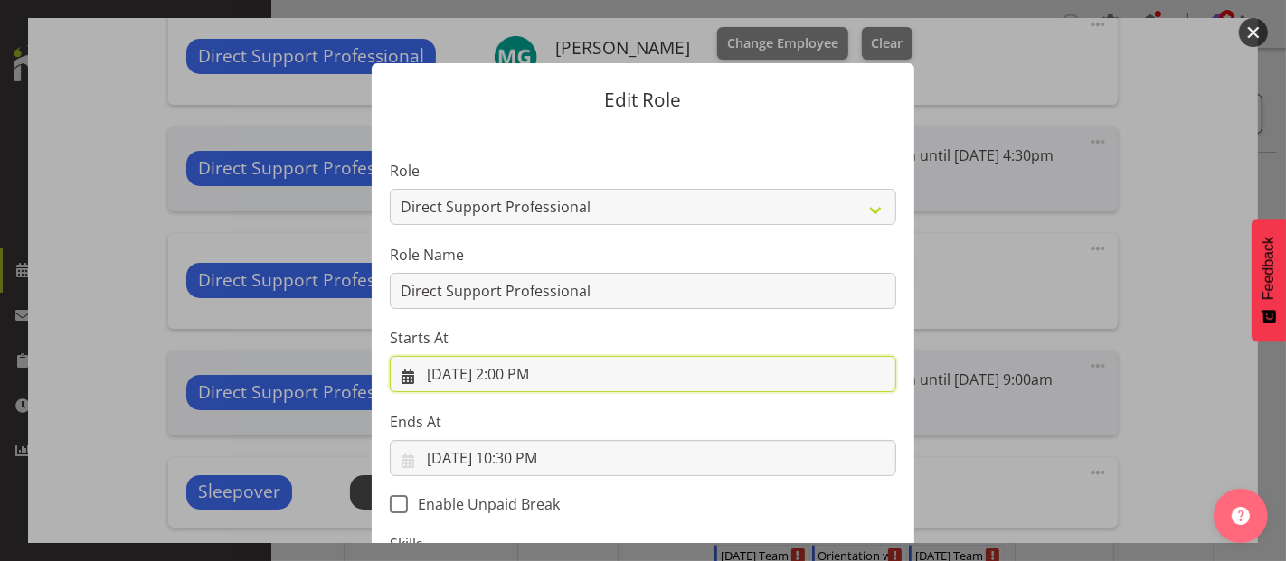
click at [519, 376] on input "[DATE] 2:00 PM" at bounding box center [643, 374] width 506 height 36
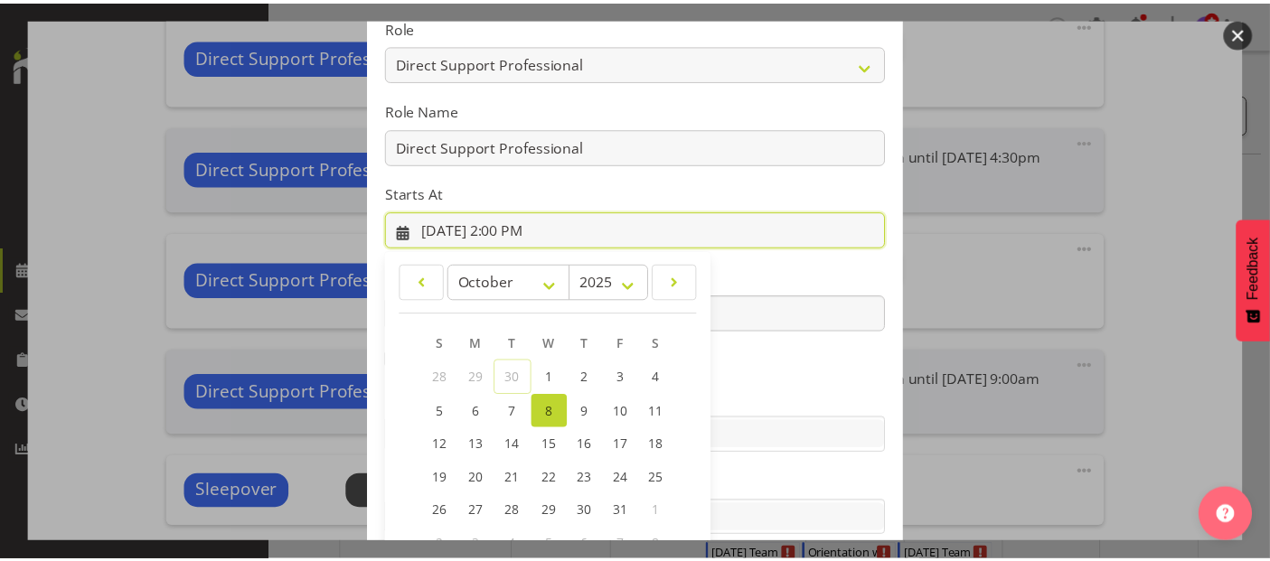
scroll to position [260, 0]
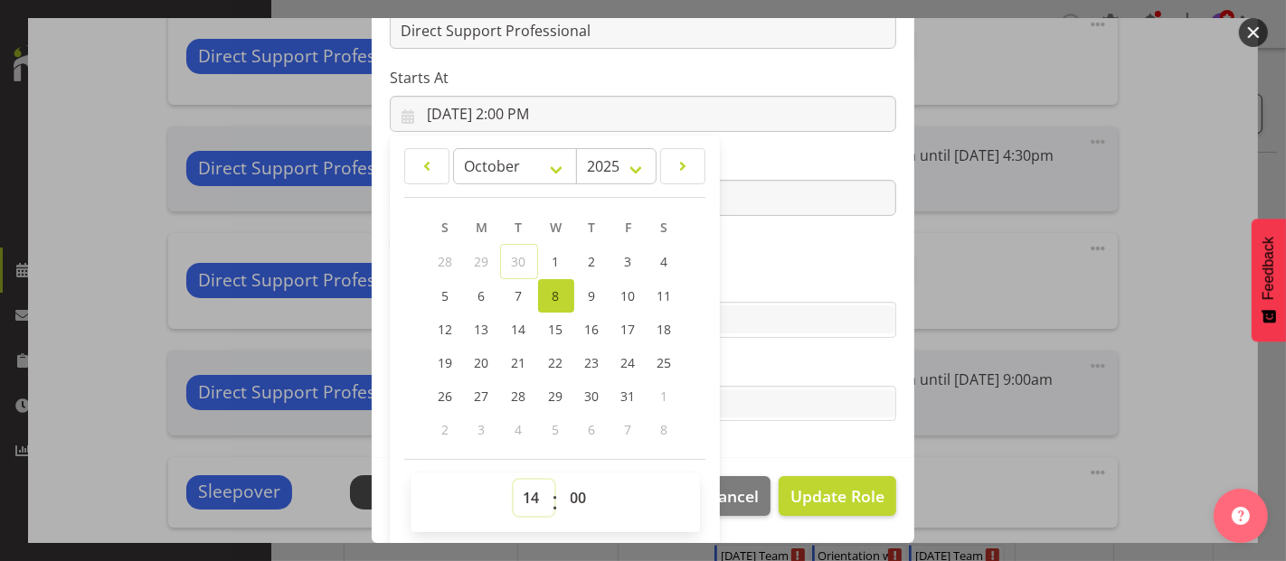
click at [519, 491] on select "00 01 02 03 04 05 06 07 08 09 10 11 12 13 14 15 16 17 18 19 20 21 22 23" at bounding box center [534, 498] width 41 height 36
select select "16"
click at [514, 480] on select "00 01 02 03 04 05 06 07 08 09 10 11 12 13 14 15 16 17 18 19 20 21 22 23" at bounding box center [534, 498] width 41 height 36
type input "[DATE] 4:00 PM"
click at [829, 492] on span "Update Role" at bounding box center [837, 497] width 94 height 24
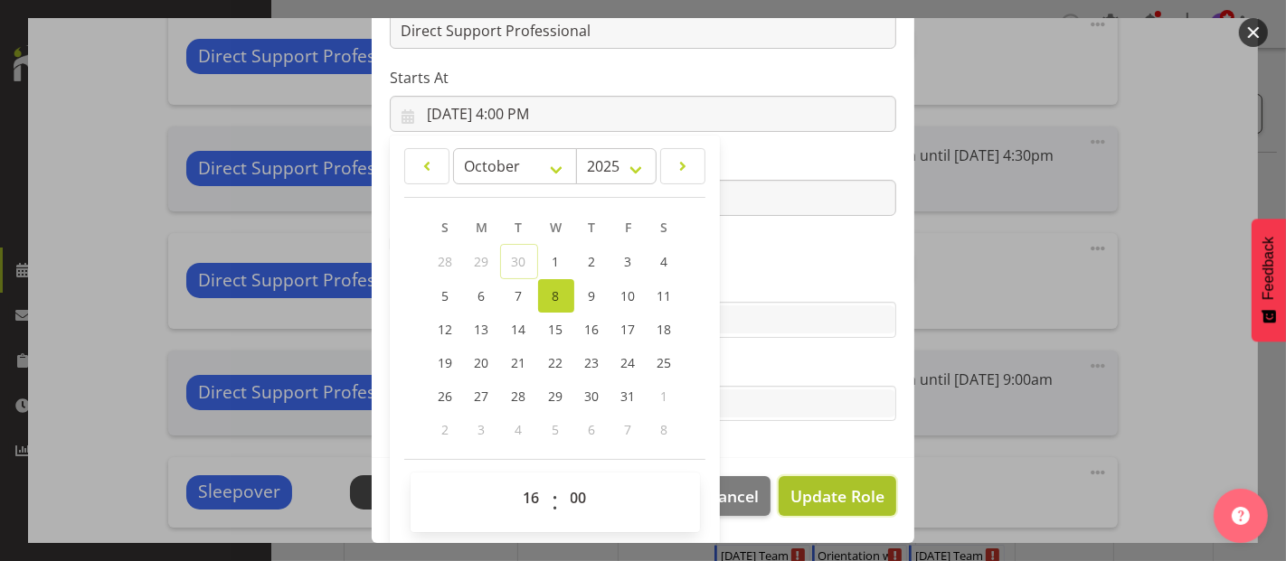
select select
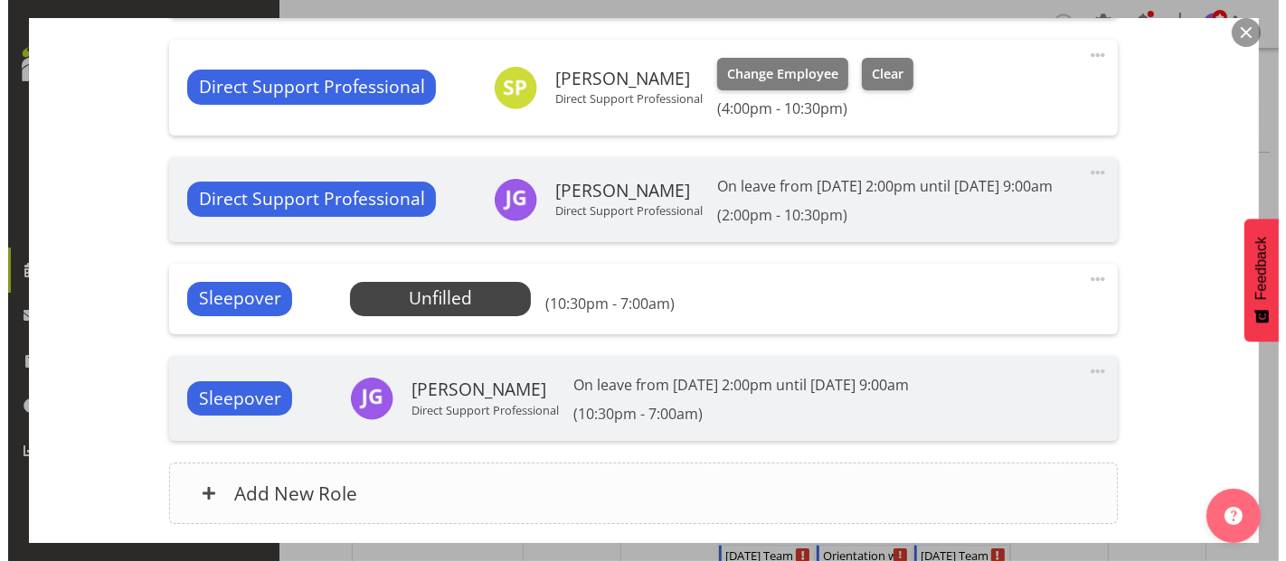
scroll to position [1105, 0]
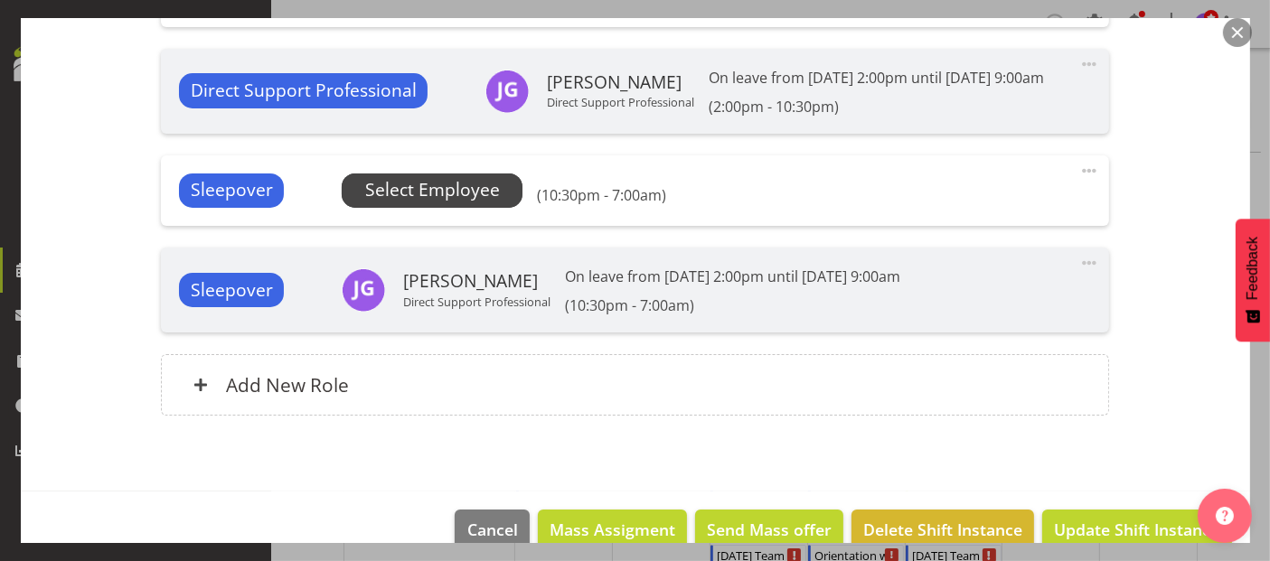
click at [483, 203] on span "Select Employee" at bounding box center [432, 190] width 135 height 26
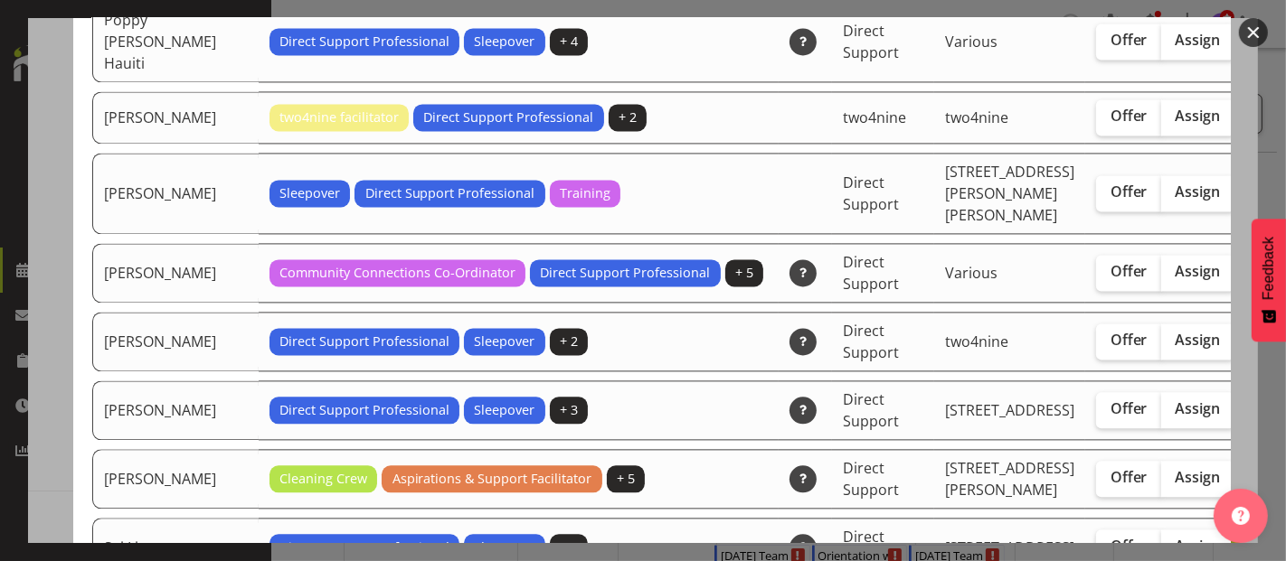
scroll to position [3214, 0]
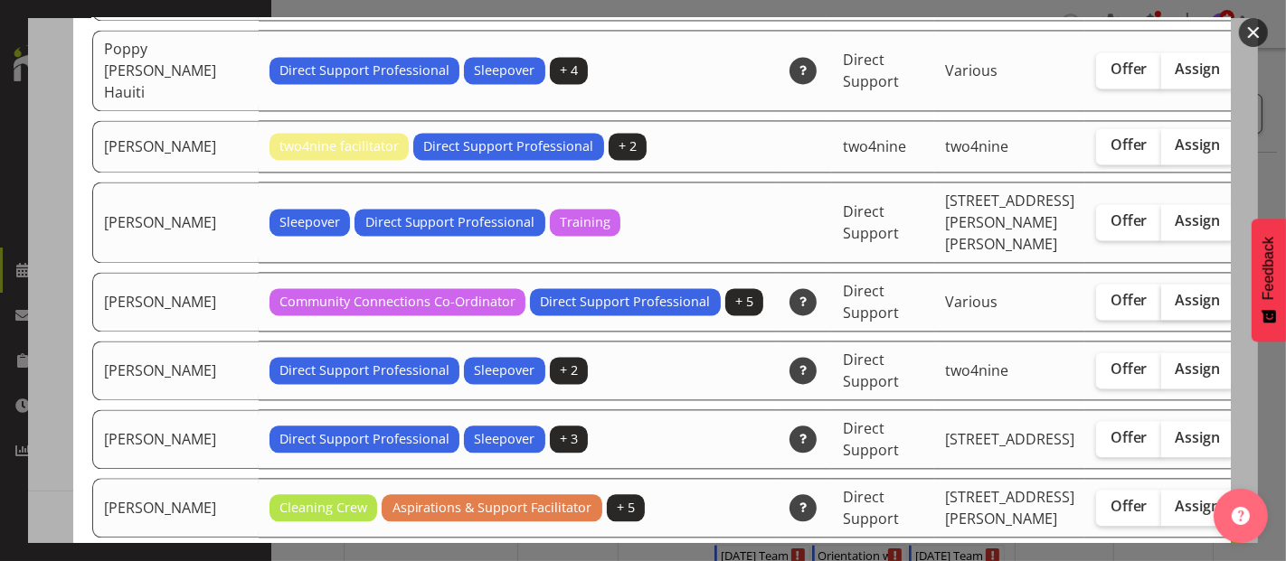
click at [1175, 309] on span "Assign" at bounding box center [1197, 300] width 45 height 18
click at [1161, 306] on input "Assign" at bounding box center [1167, 301] width 12 height 12
checkbox input "true"
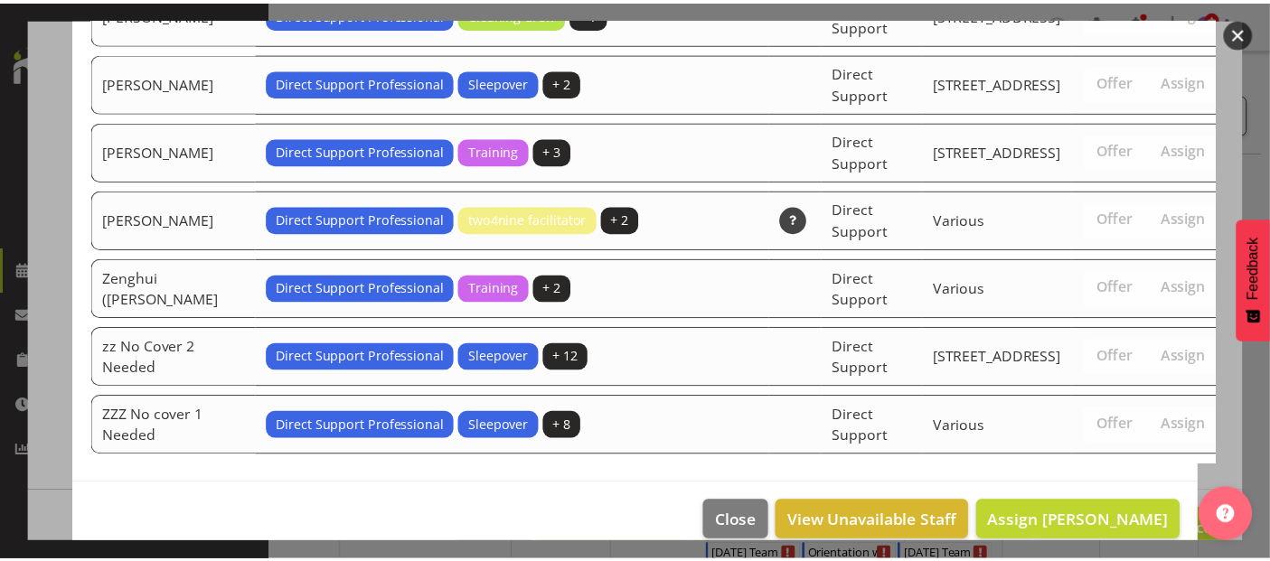
scroll to position [4730, 0]
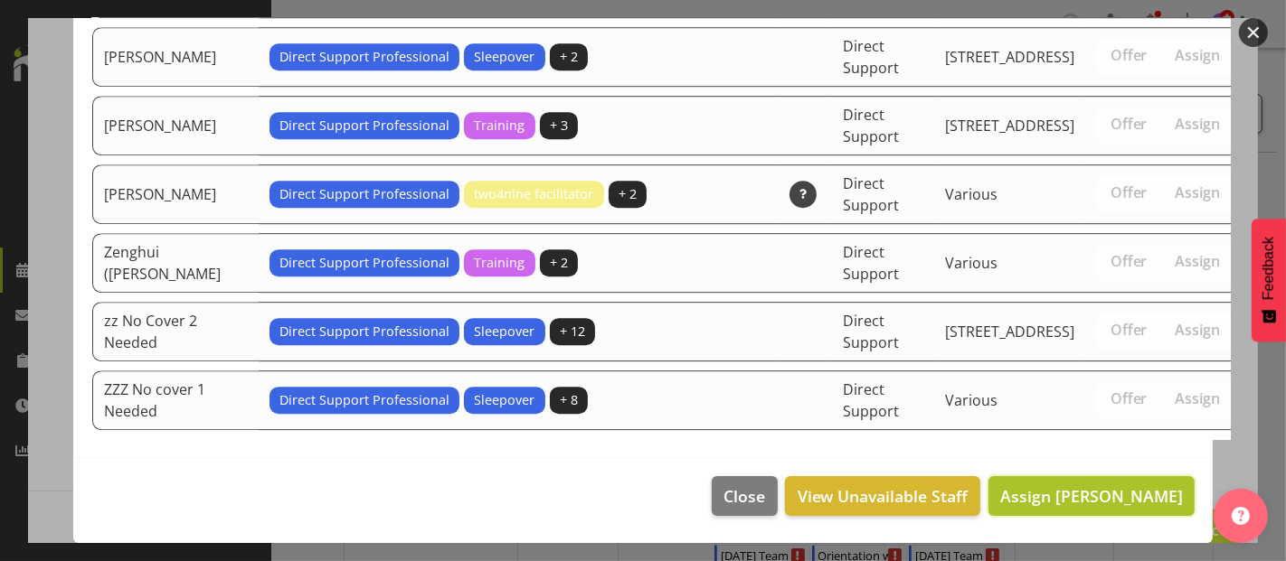
click at [1113, 489] on span "Assign [PERSON_NAME]" at bounding box center [1091, 496] width 183 height 22
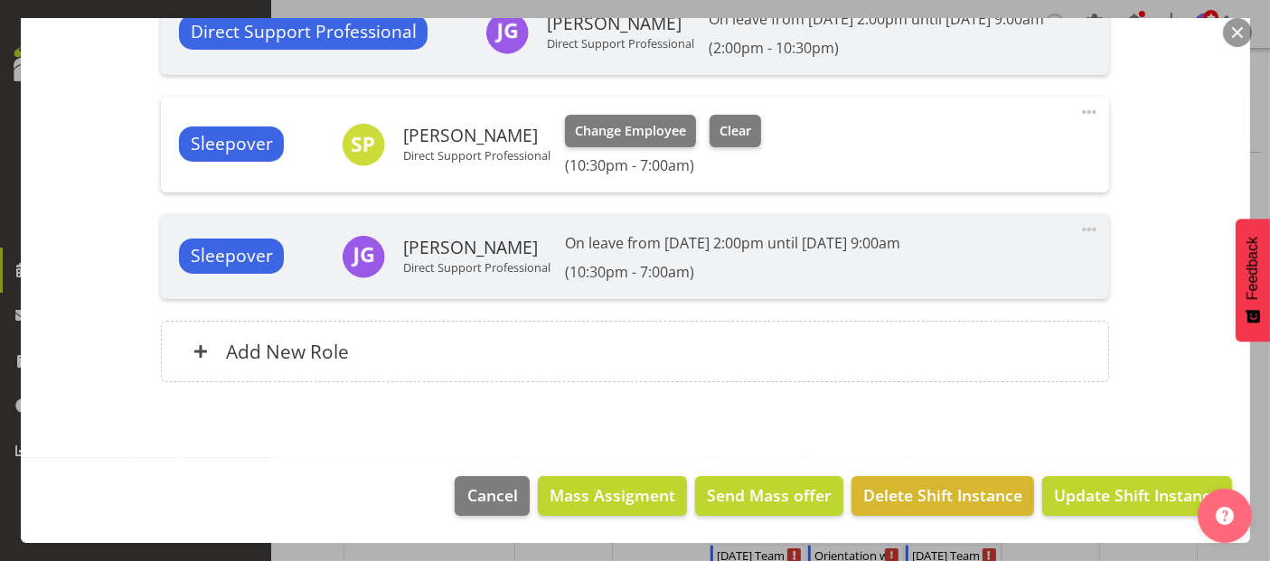
scroll to position [1225, 0]
click at [1100, 495] on span "Update Shift Instance" at bounding box center [1136, 496] width 165 height 24
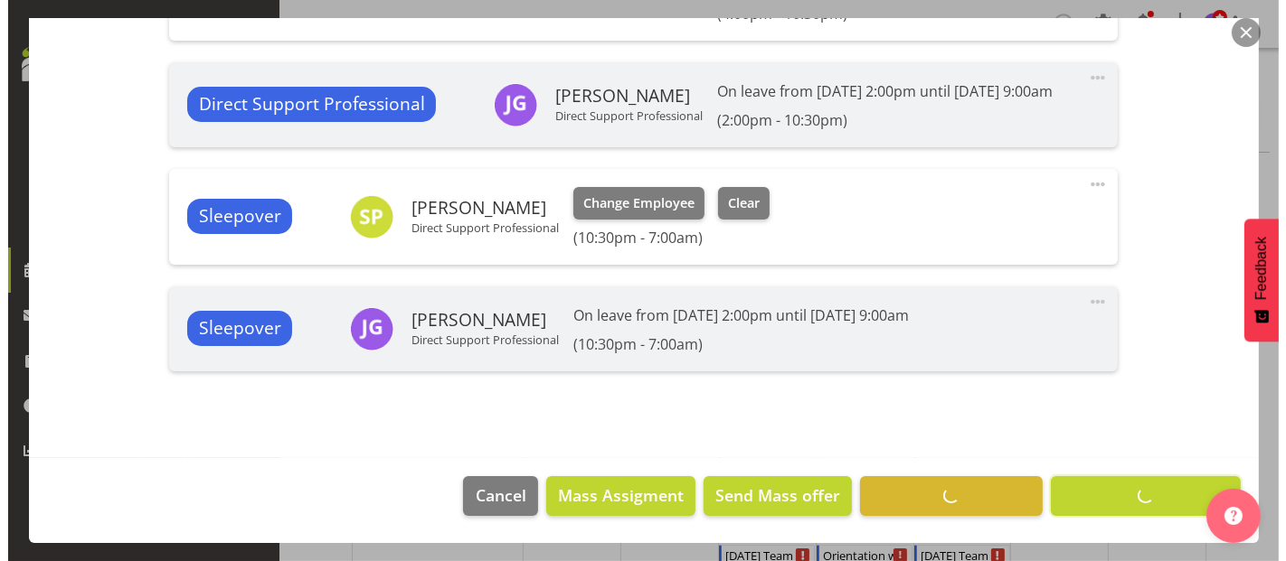
scroll to position [1154, 0]
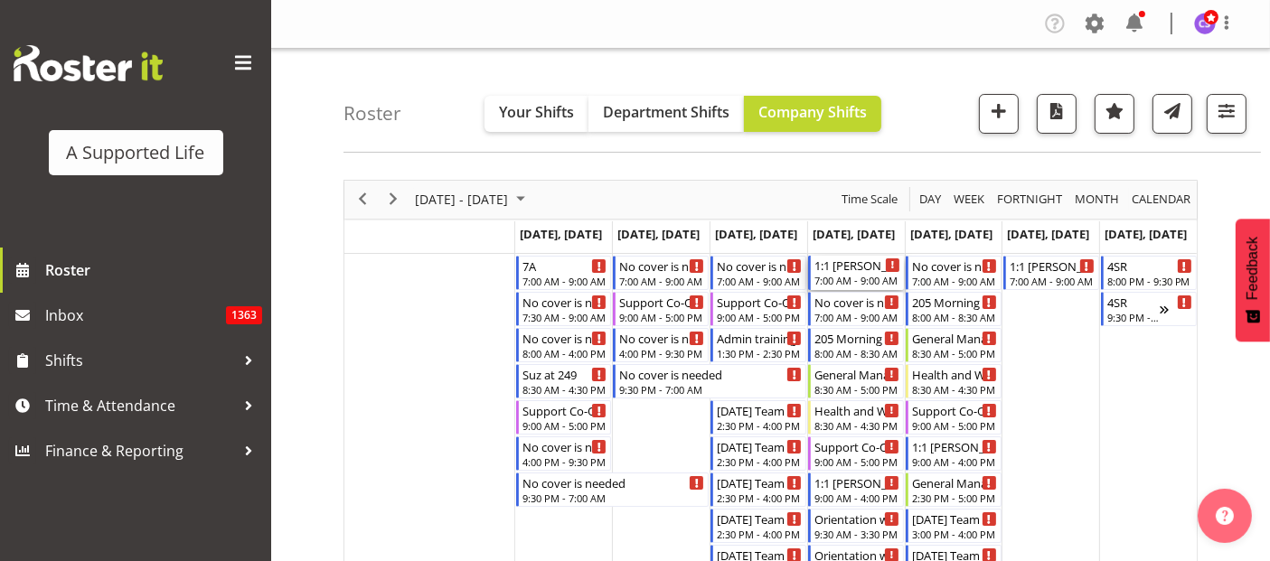
click at [875, 269] on div "1:1 [PERSON_NAME]" at bounding box center [858, 265] width 86 height 18
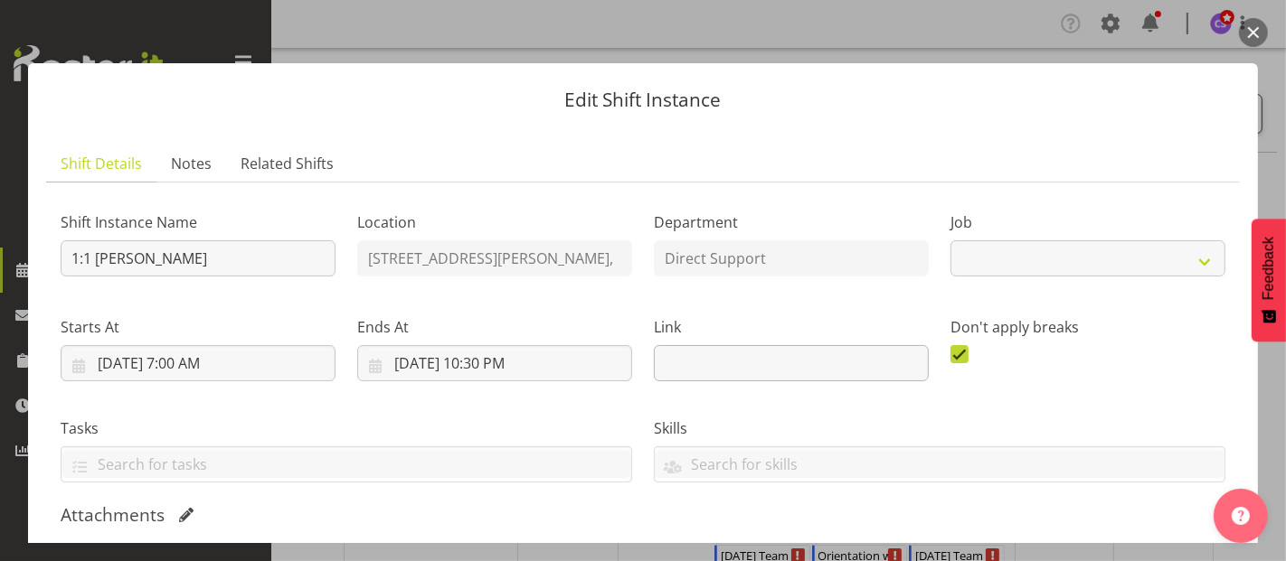
select select "4112"
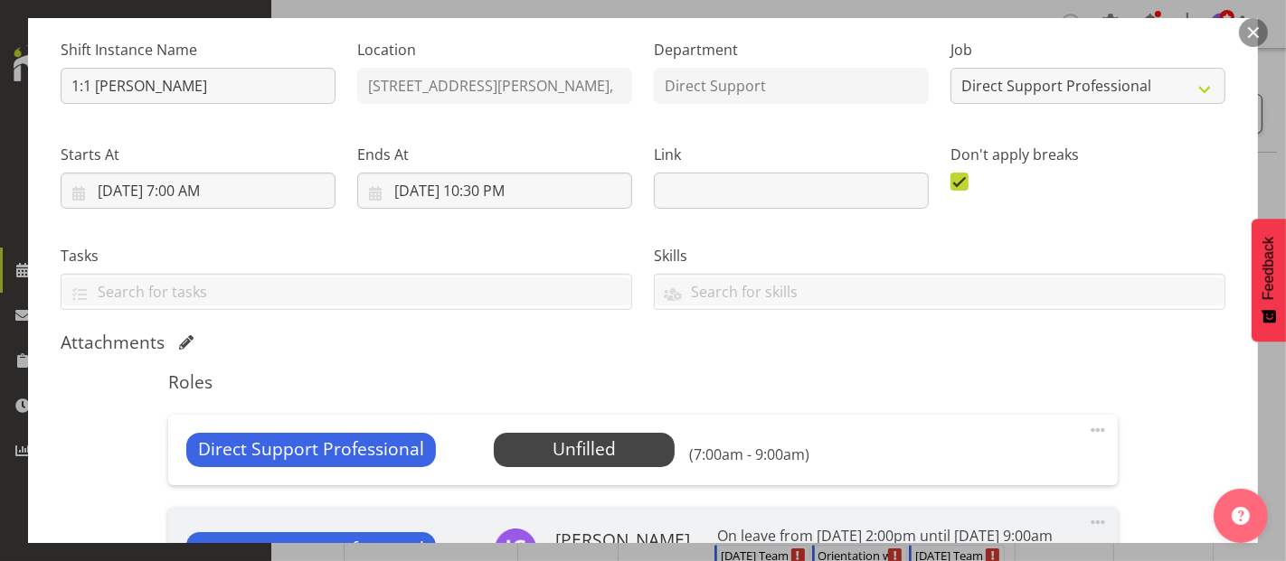
scroll to position [301, 0]
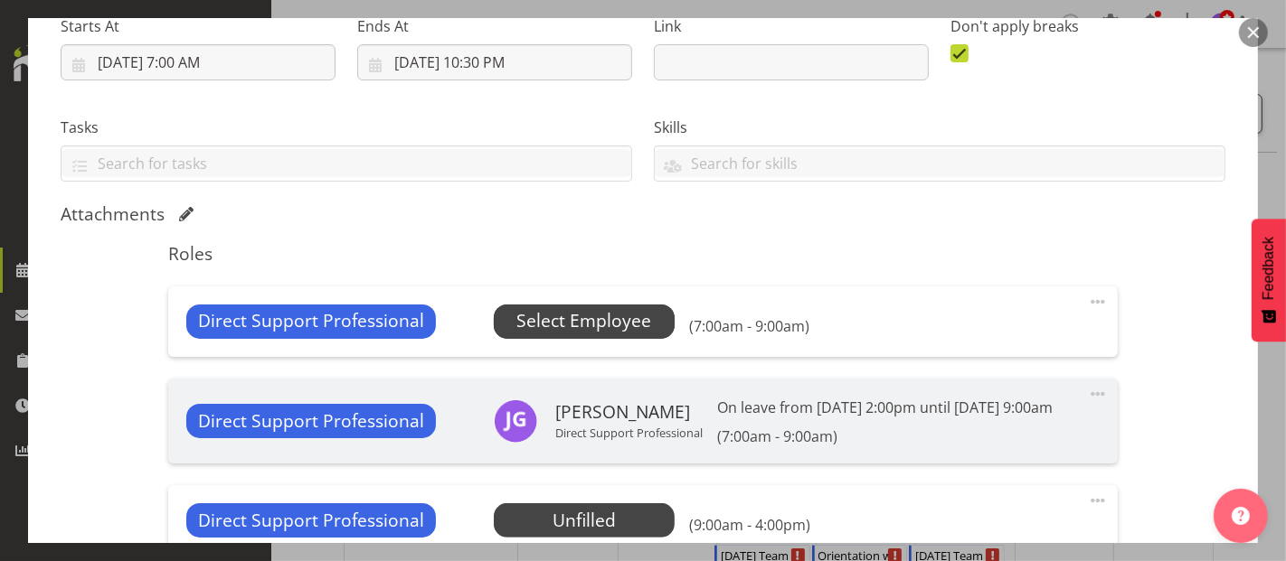
click at [613, 324] on span "Select Employee" at bounding box center [583, 321] width 135 height 26
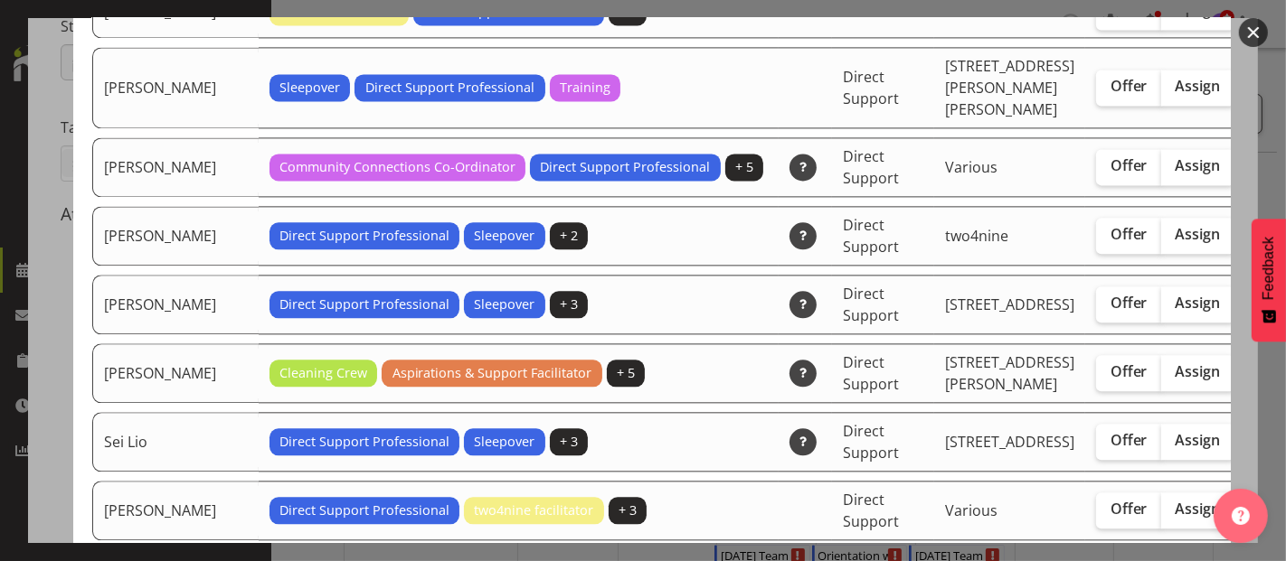
scroll to position [3415, 0]
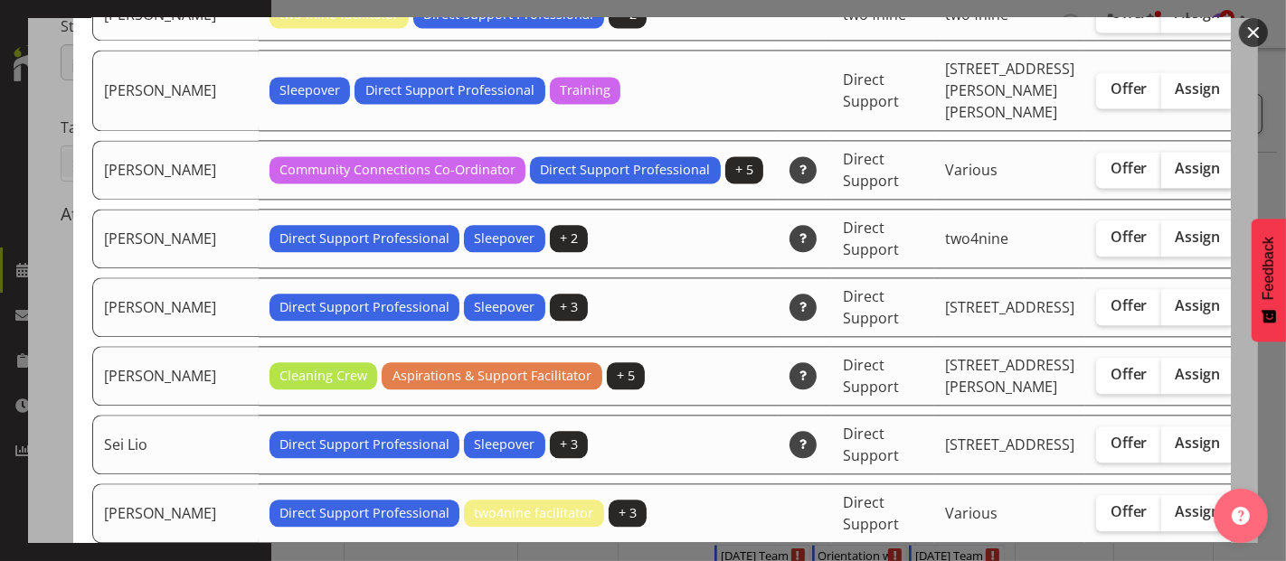
click at [1175, 177] on span "Assign" at bounding box center [1197, 168] width 45 height 18
click at [1161, 174] on input "Assign" at bounding box center [1167, 169] width 12 height 12
checkbox input "true"
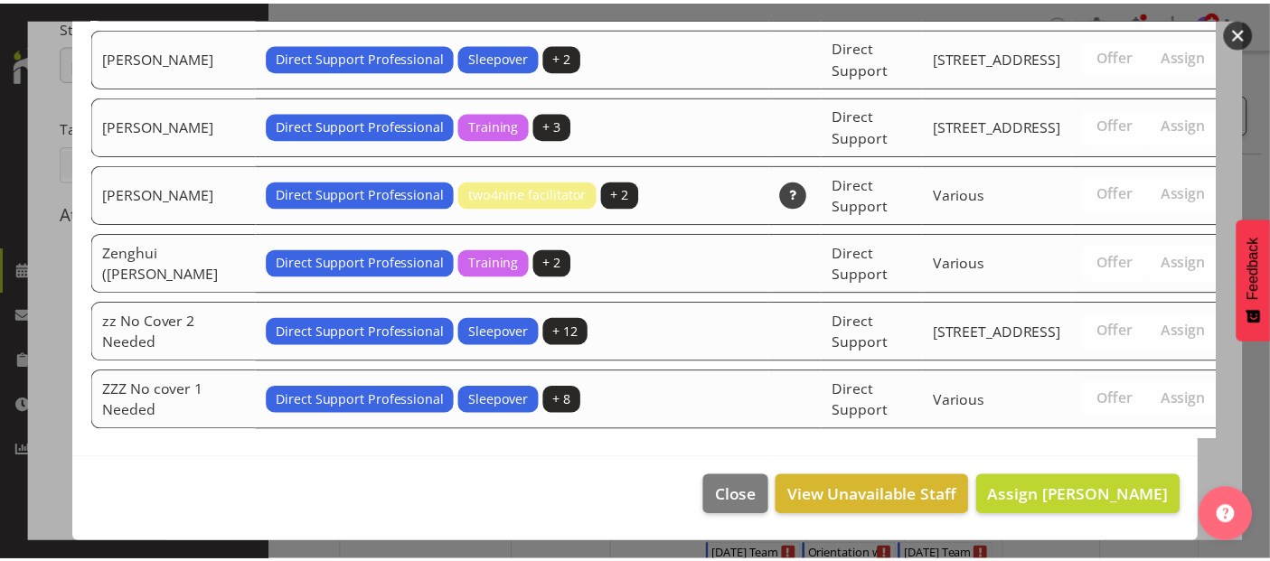
scroll to position [4799, 0]
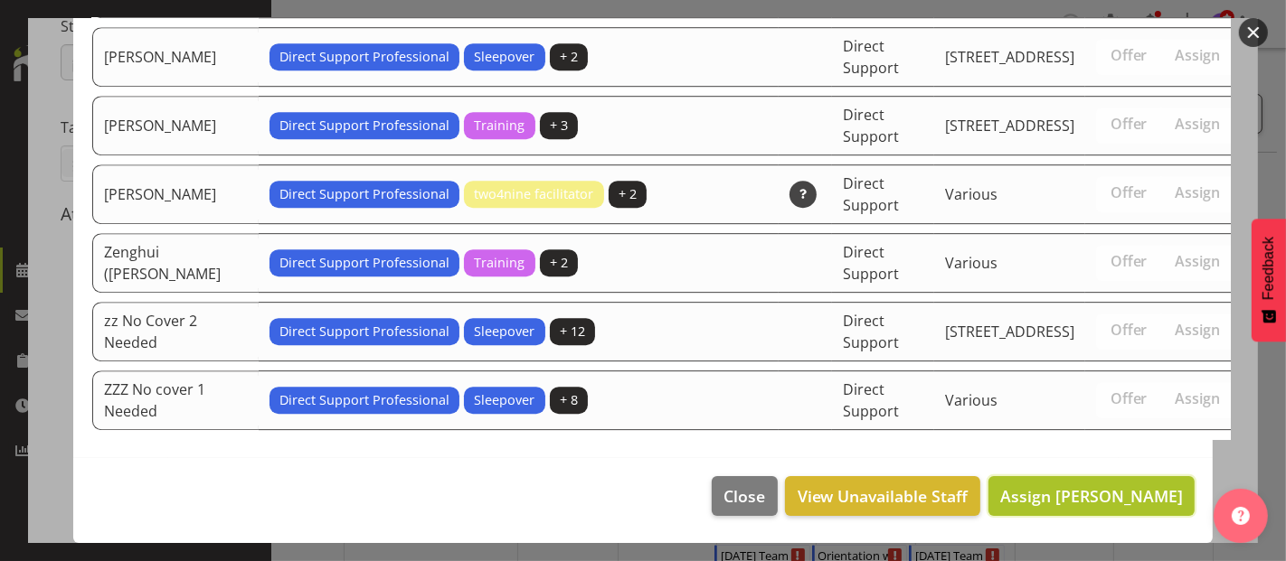
click at [1126, 501] on span "Assign [PERSON_NAME]" at bounding box center [1091, 496] width 183 height 22
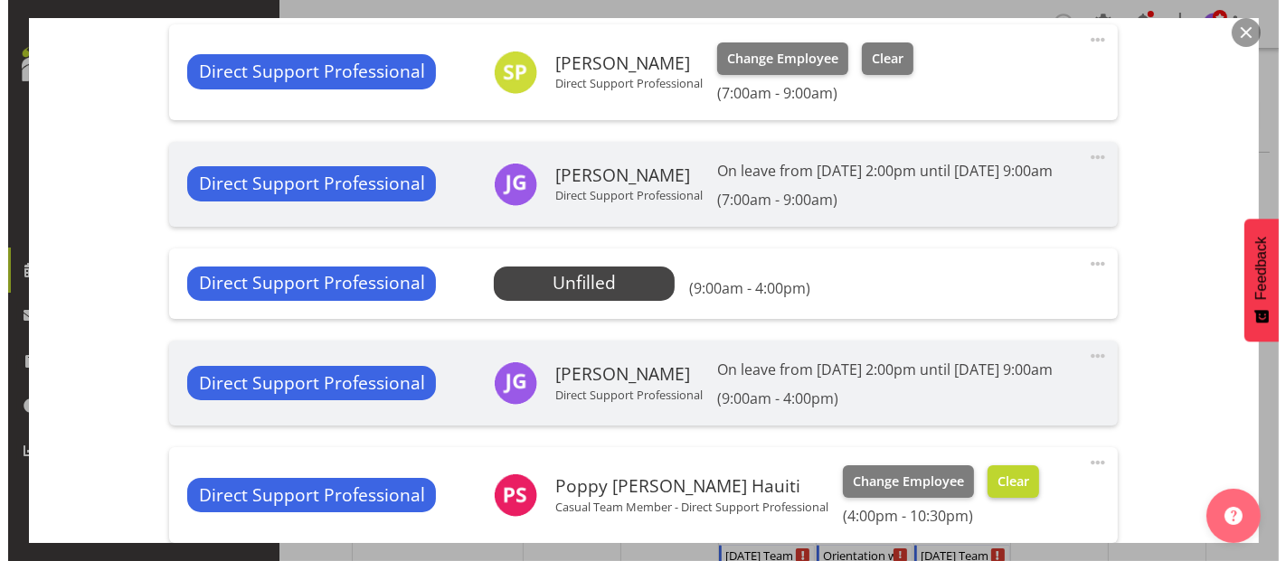
scroll to position [602, 0]
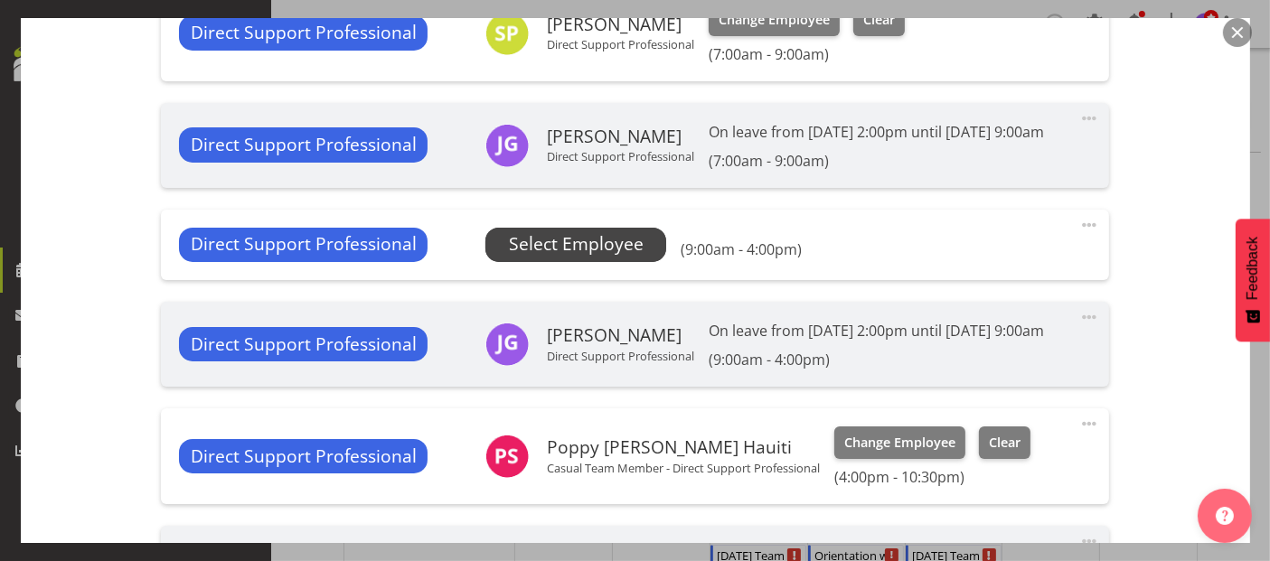
click at [571, 258] on span "Select Employee" at bounding box center [576, 244] width 135 height 26
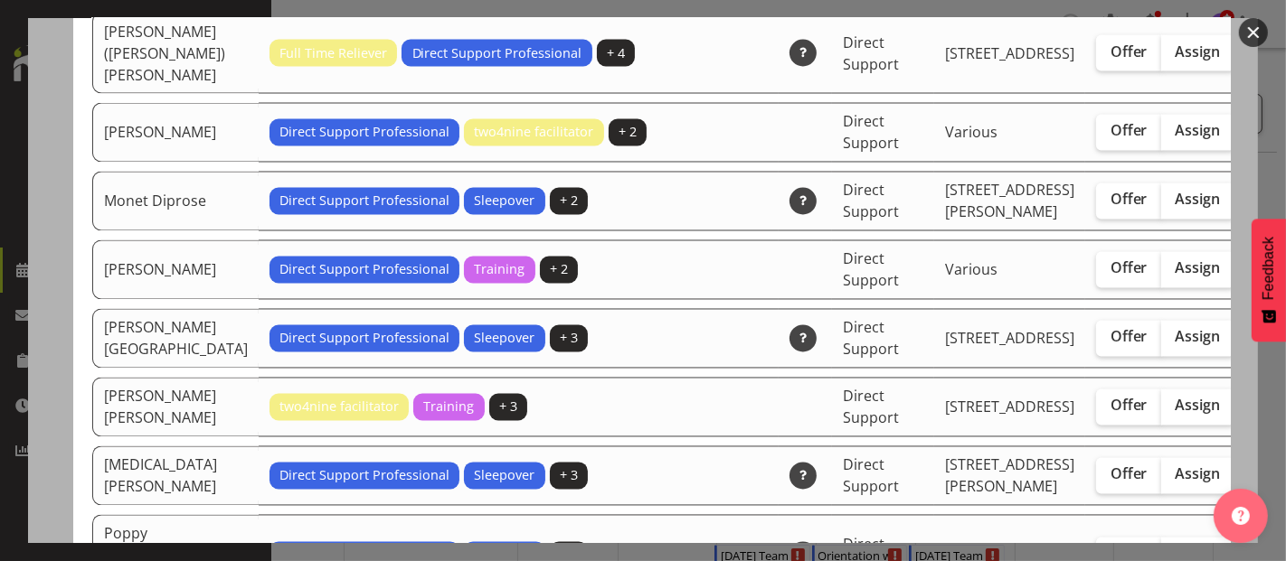
scroll to position [2913, 0]
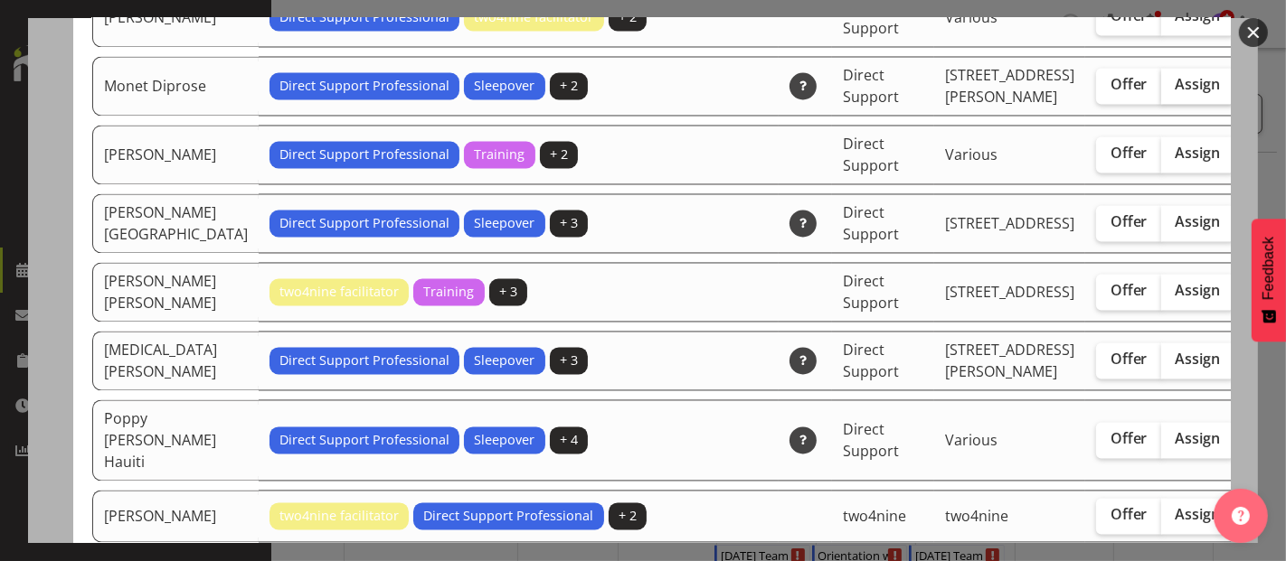
click at [1175, 93] on span "Assign" at bounding box center [1197, 84] width 45 height 18
click at [1161, 90] on input "Assign" at bounding box center [1167, 85] width 12 height 12
checkbox input "true"
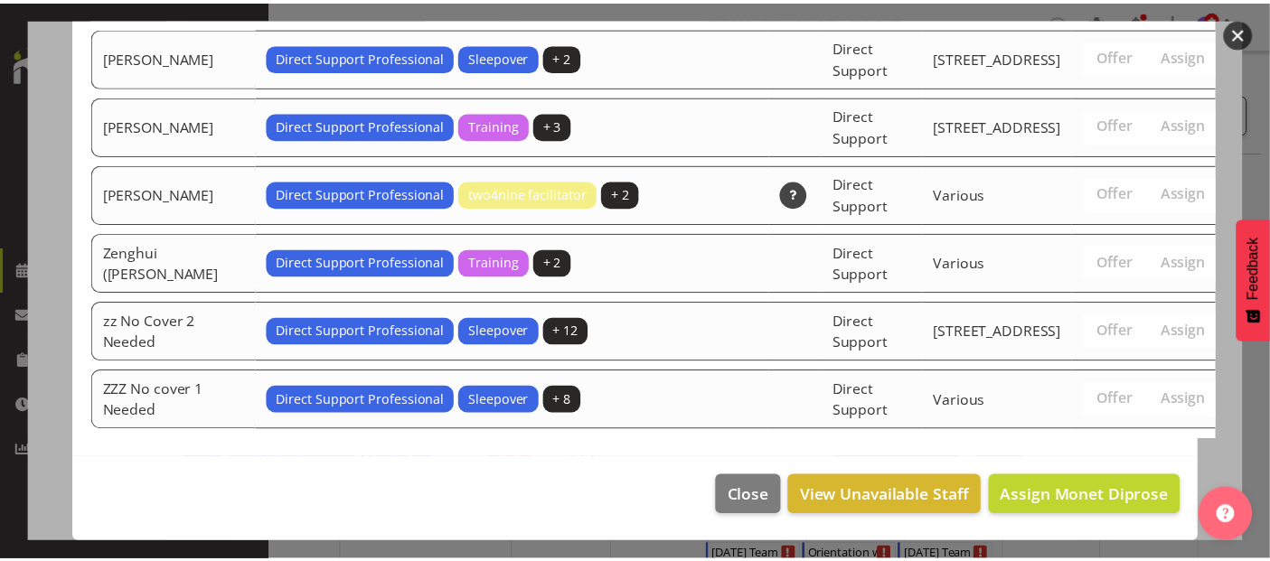
scroll to position [4799, 0]
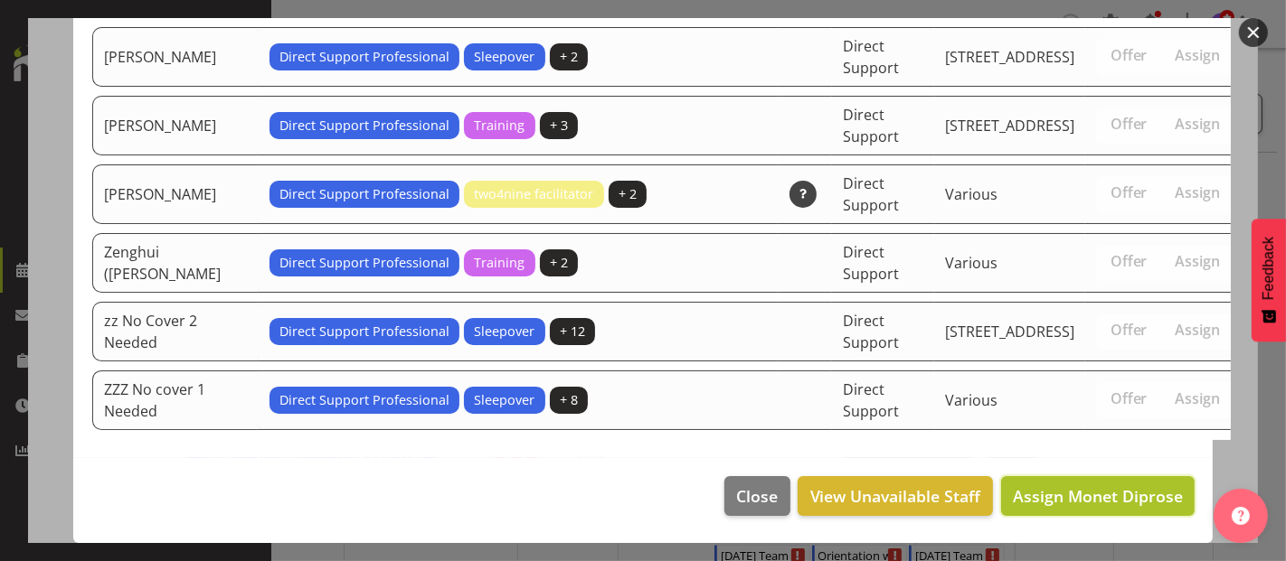
click at [1082, 501] on span "Assign Monet Diprose" at bounding box center [1098, 496] width 170 height 22
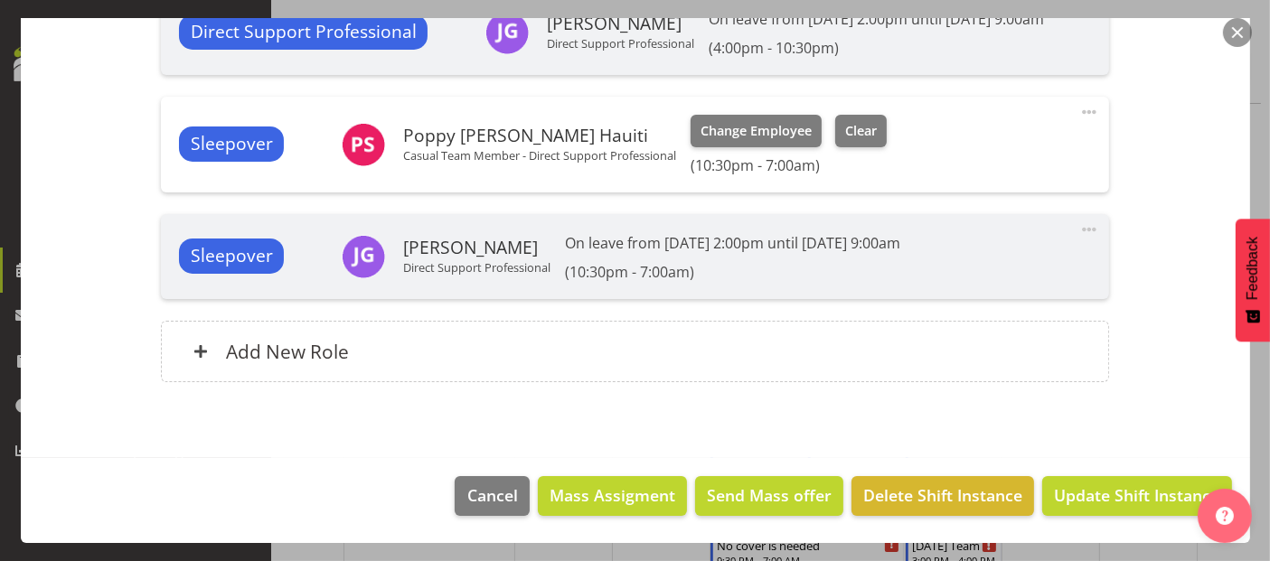
scroll to position [100, 0]
click at [1108, 495] on span "Update Shift Instance" at bounding box center [1136, 496] width 165 height 24
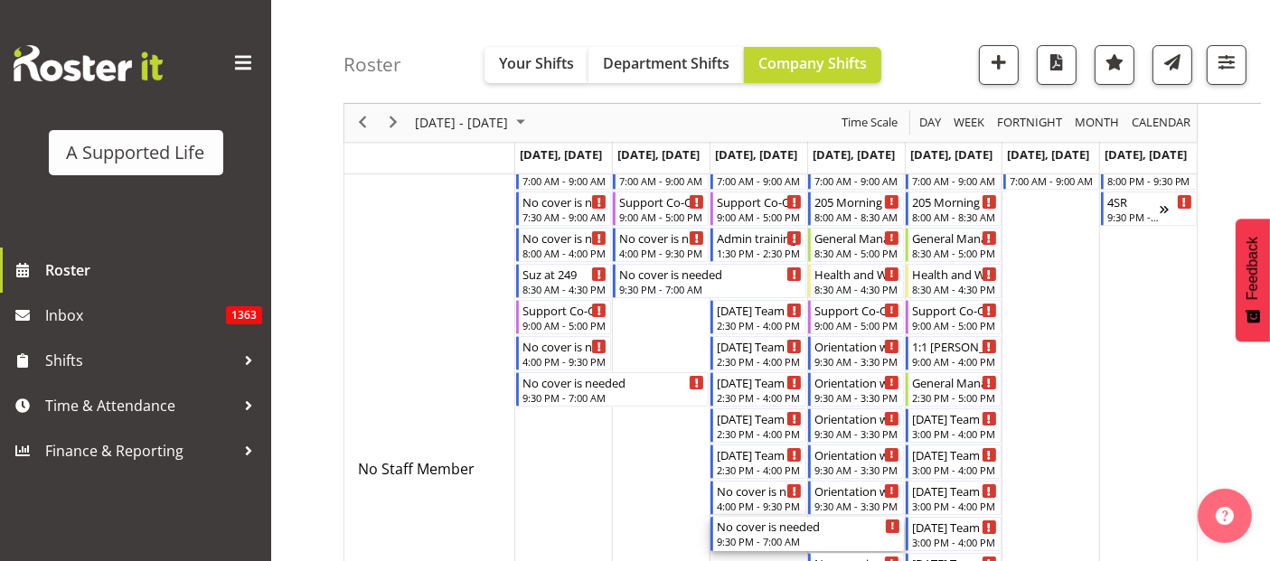
click at [844, 527] on div "No cover is needed" at bounding box center [809, 526] width 184 height 18
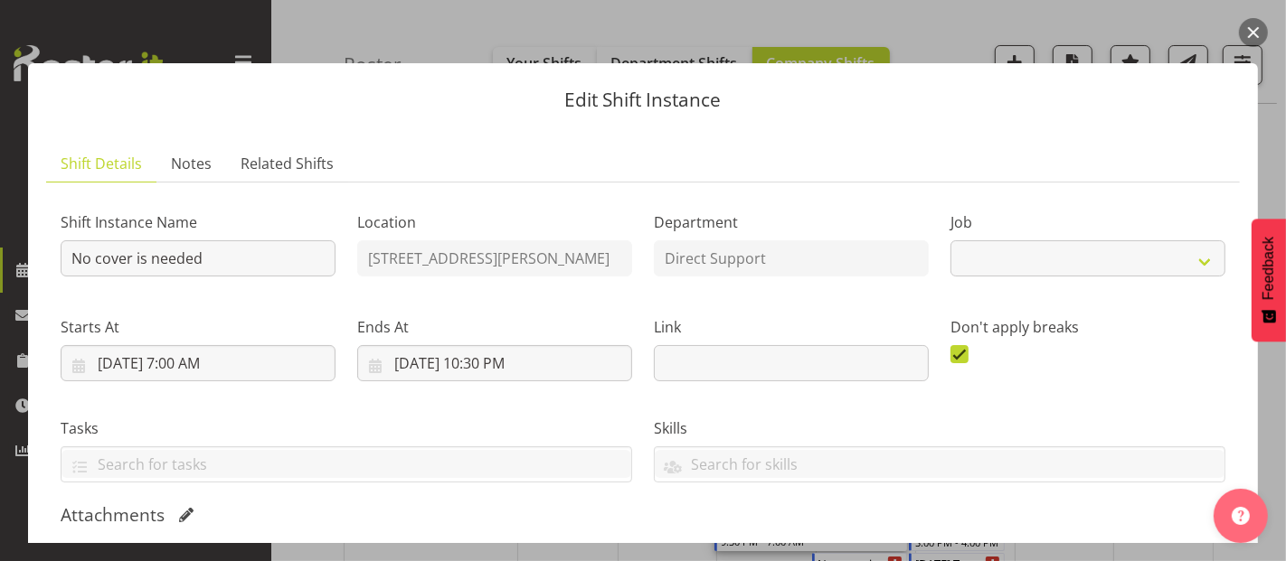
select select "4112"
click at [988, 28] on div "Edit Shift Instance Shift Details Notes Related Shifts Shift Instance Name No c…" at bounding box center [643, 280] width 1266 height 525
click at [1253, 36] on button "button" at bounding box center [1253, 32] width 29 height 29
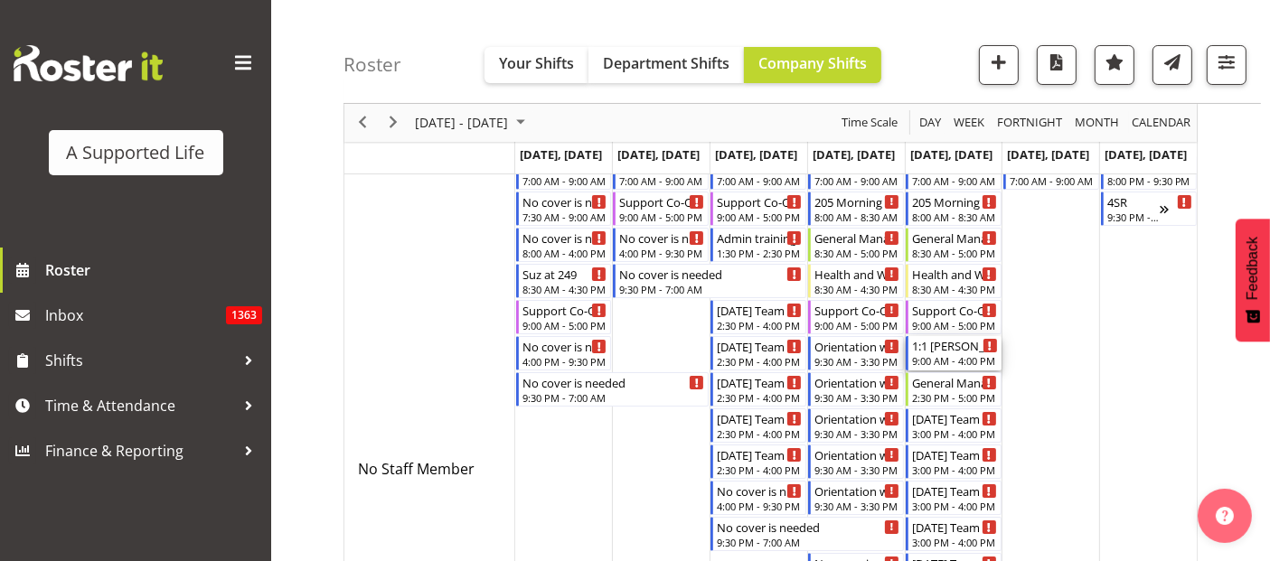
click at [966, 355] on div "9:00 AM - 4:00 PM" at bounding box center [955, 360] width 86 height 14
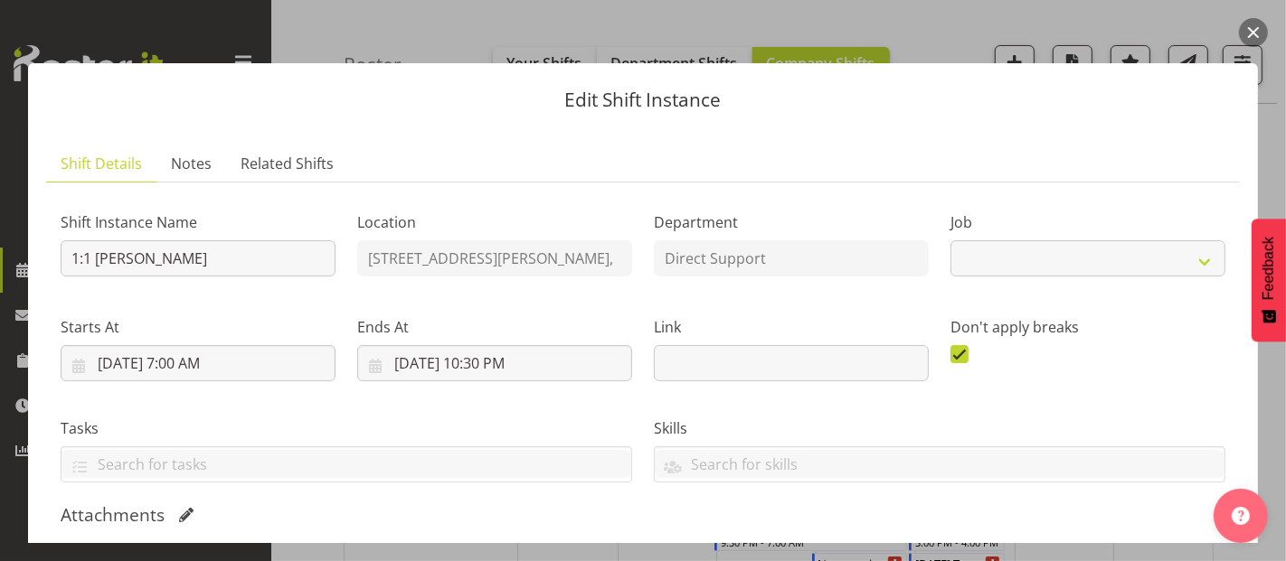
select select "4112"
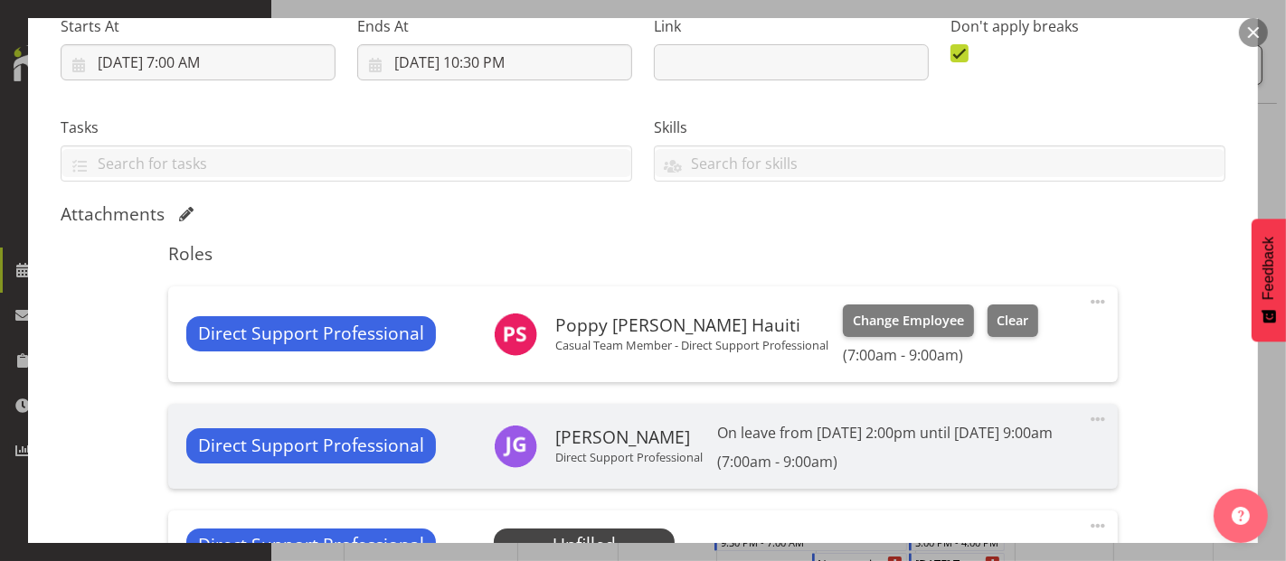
scroll to position [602, 0]
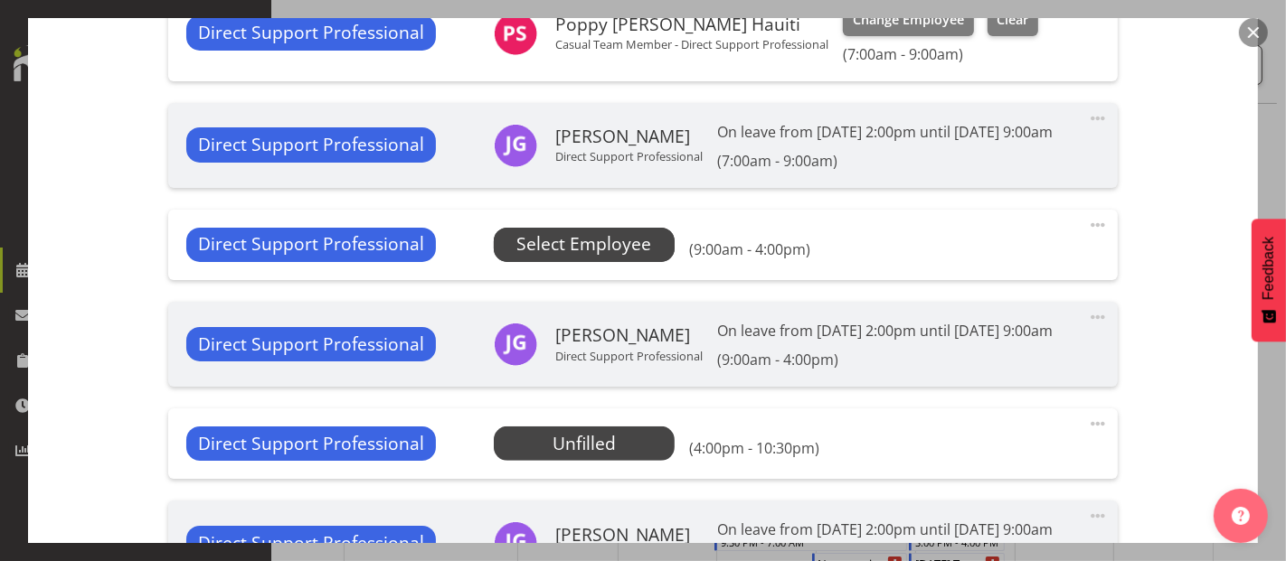
click at [646, 251] on span "Select Employee" at bounding box center [584, 245] width 181 height 34
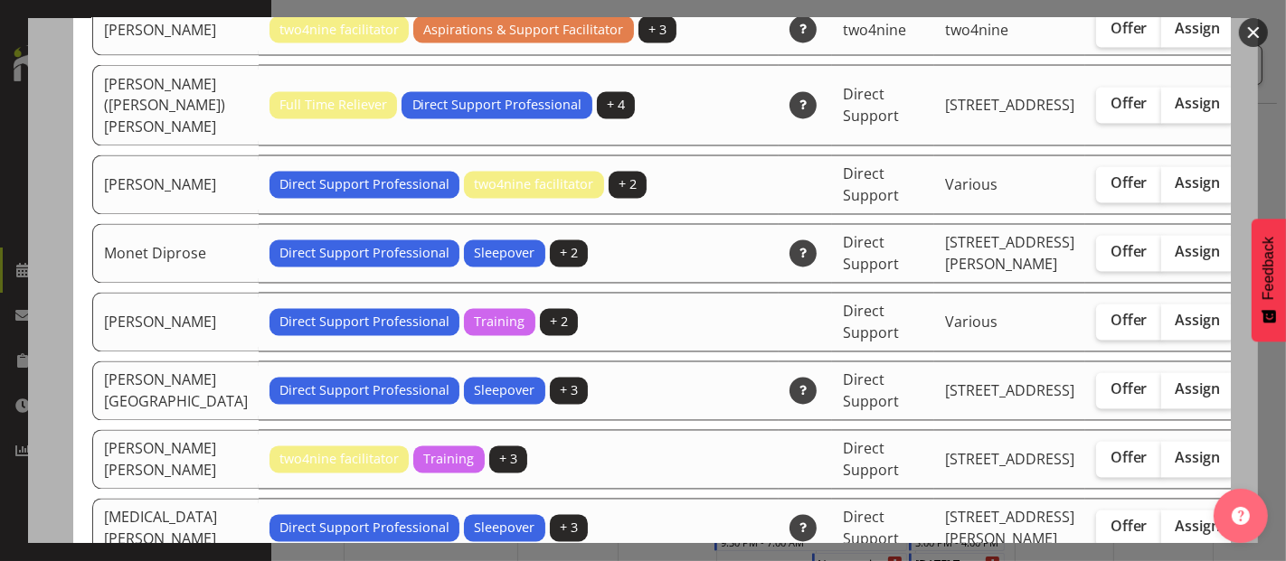
scroll to position [2813, 0]
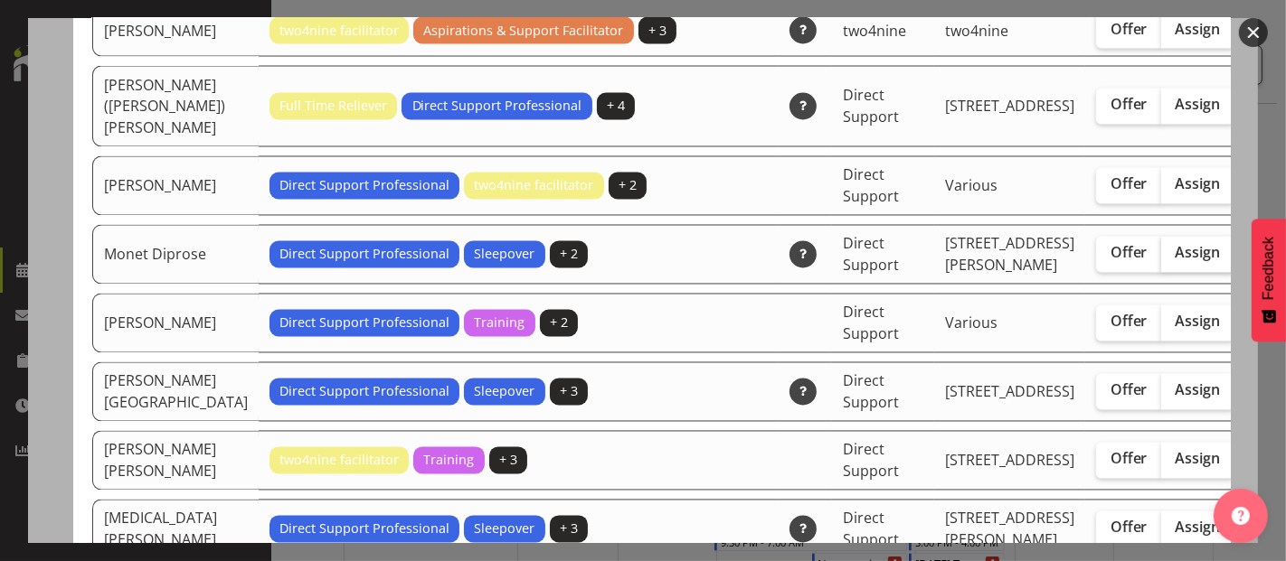
click at [1175, 262] on span "Assign" at bounding box center [1197, 253] width 45 height 18
click at [1161, 259] on input "Assign" at bounding box center [1167, 254] width 12 height 12
checkbox input "true"
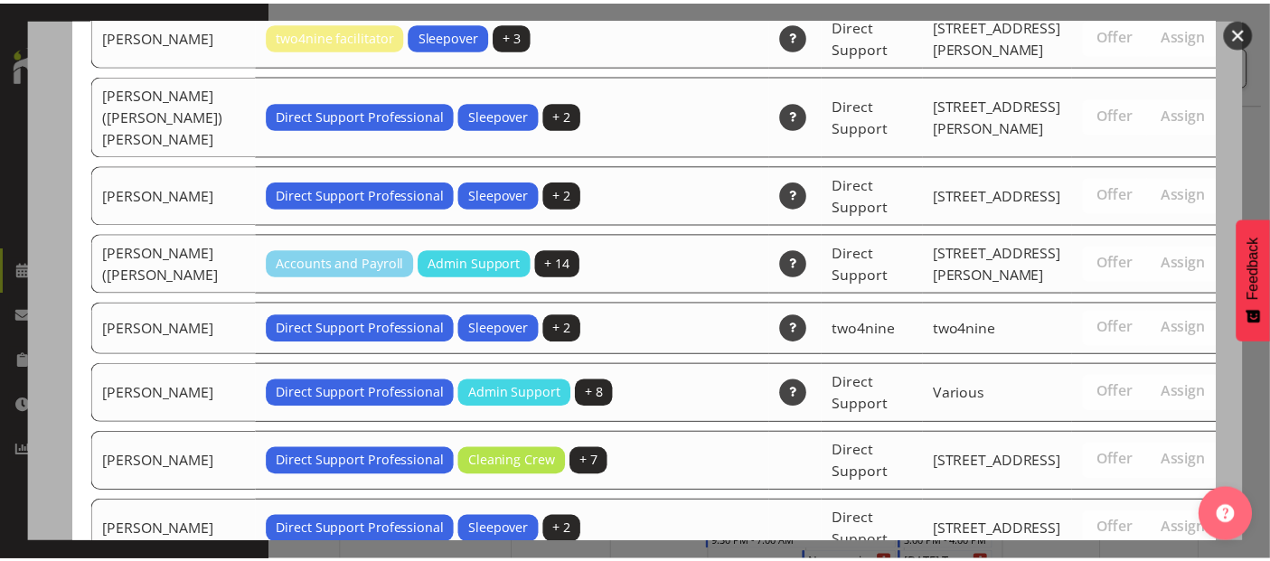
scroll to position [4799, 0]
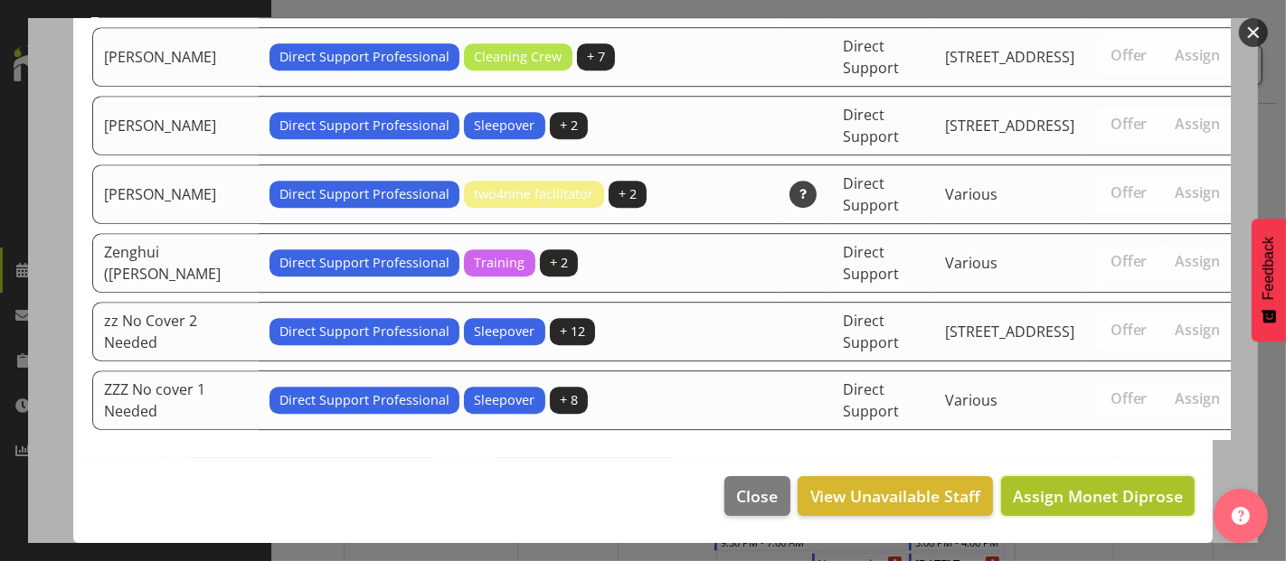
click at [1110, 504] on span "Assign Monet Diprose" at bounding box center [1098, 496] width 170 height 22
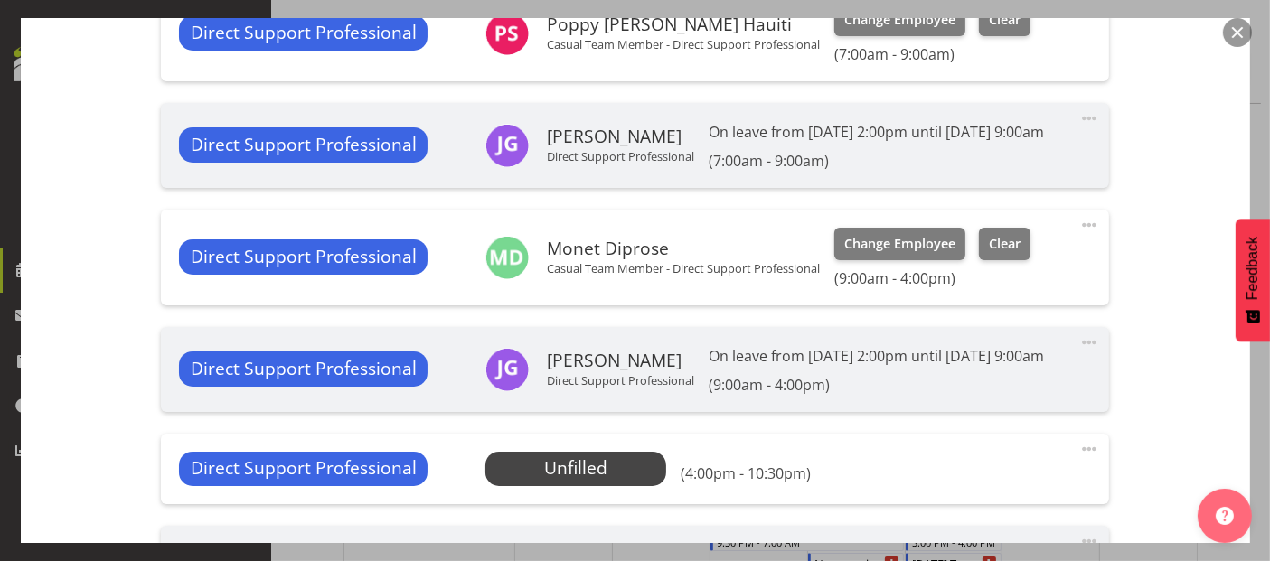
scroll to position [702, 0]
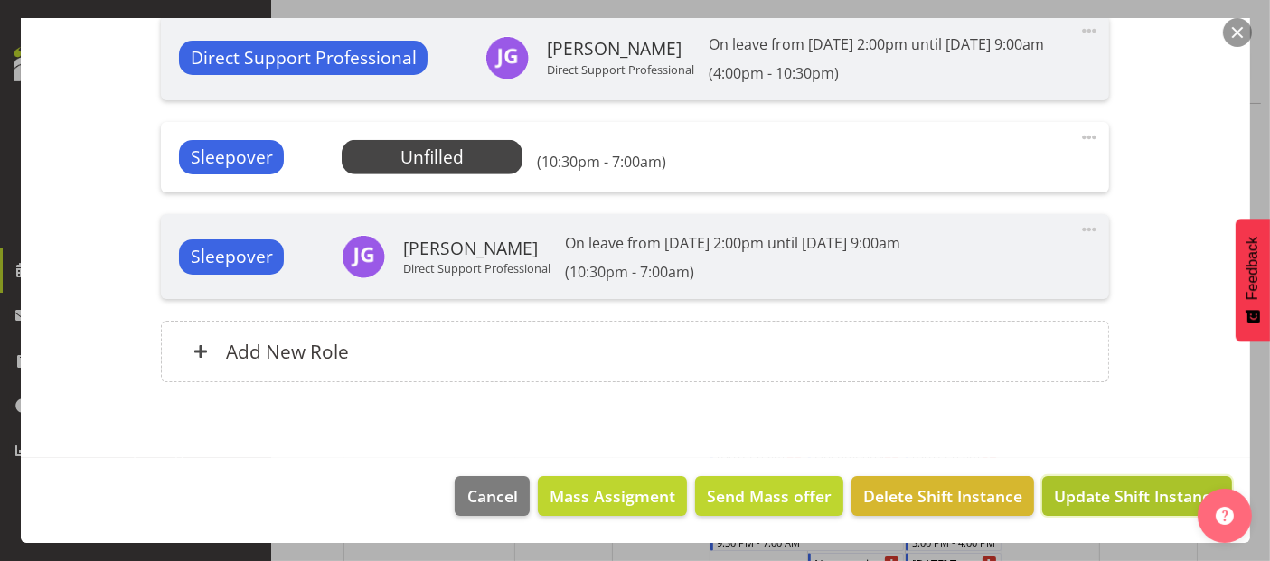
click at [1118, 496] on span "Update Shift Instance" at bounding box center [1136, 497] width 165 height 24
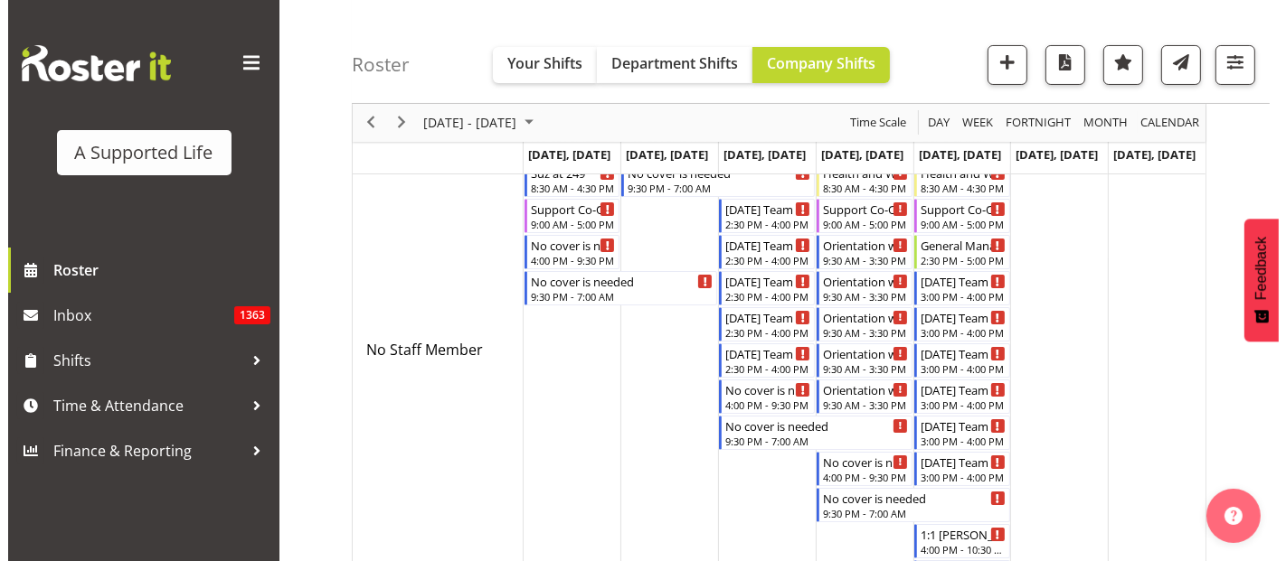
scroll to position [301, 0]
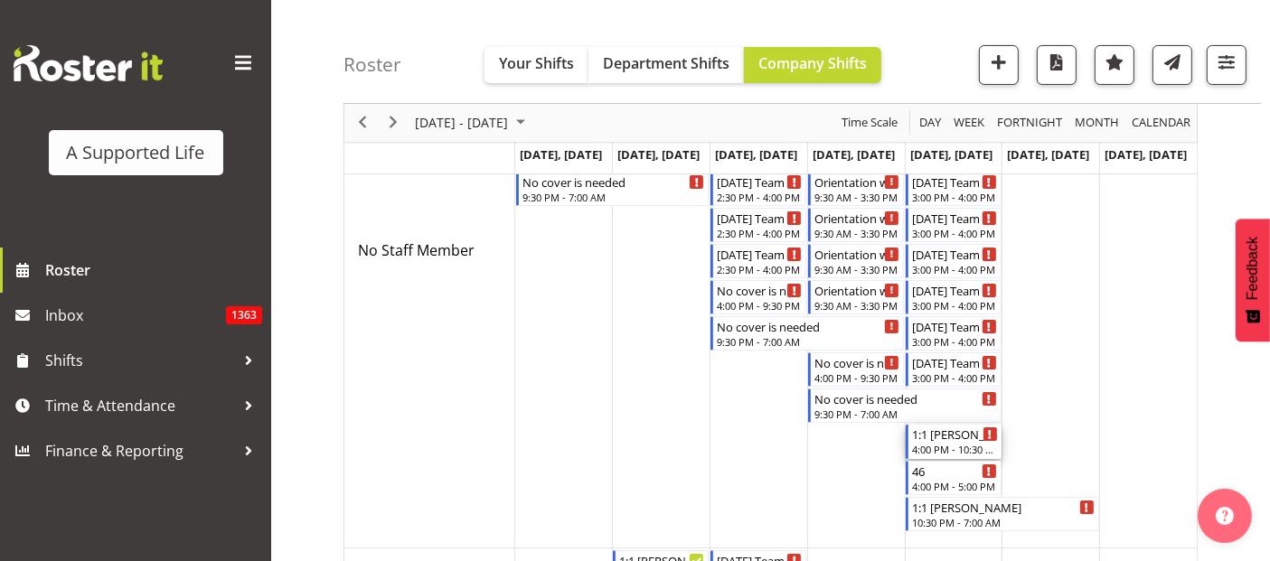
click at [956, 438] on div "1:1 [PERSON_NAME]" at bounding box center [955, 434] width 86 height 18
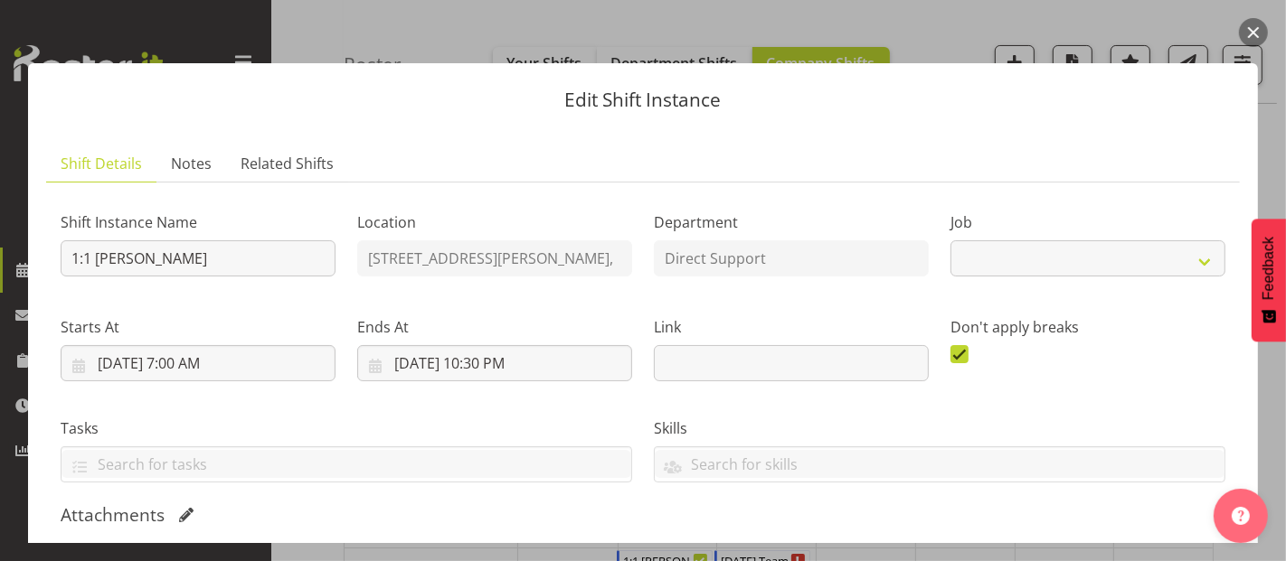
select select "4112"
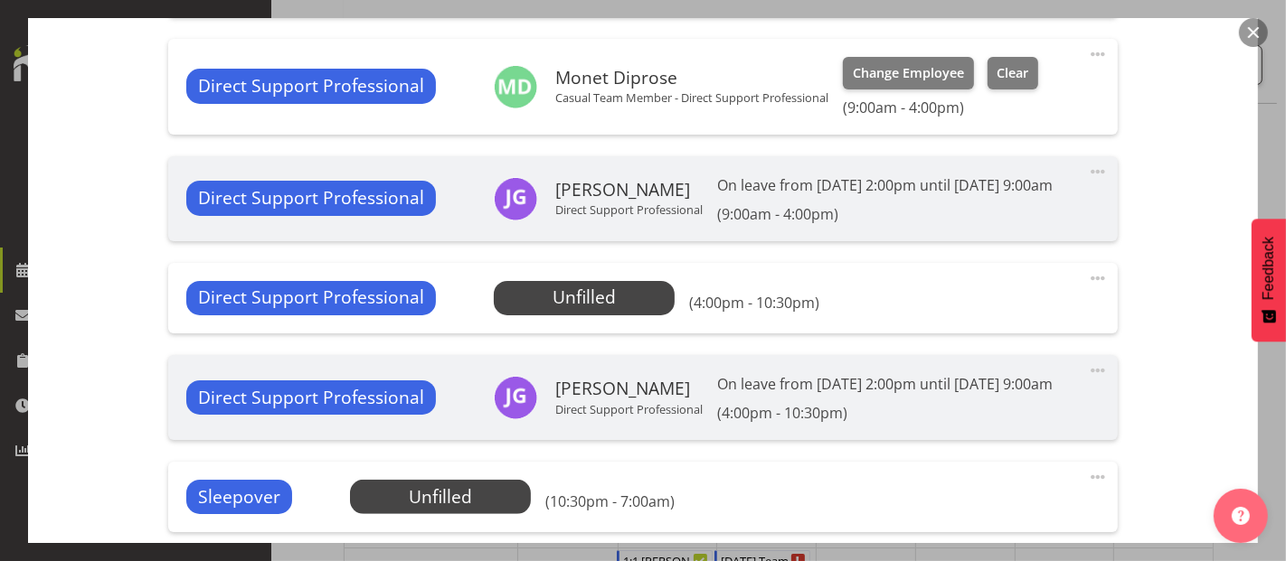
scroll to position [803, 0]
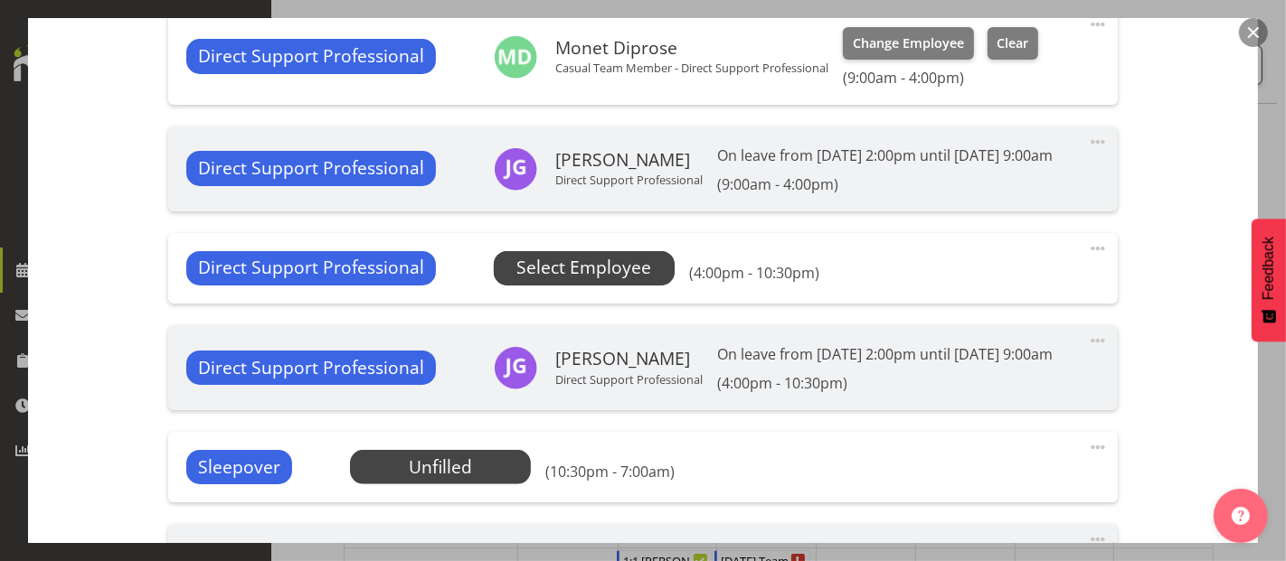
click at [597, 281] on span "Select Employee" at bounding box center [583, 268] width 135 height 26
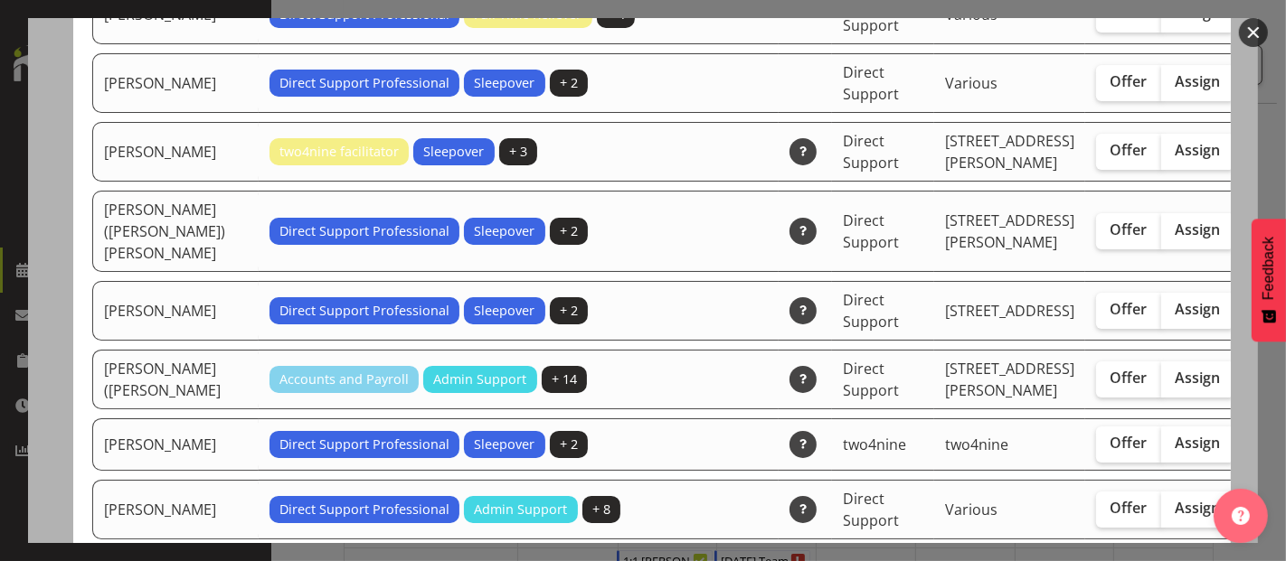
scroll to position [4118, 0]
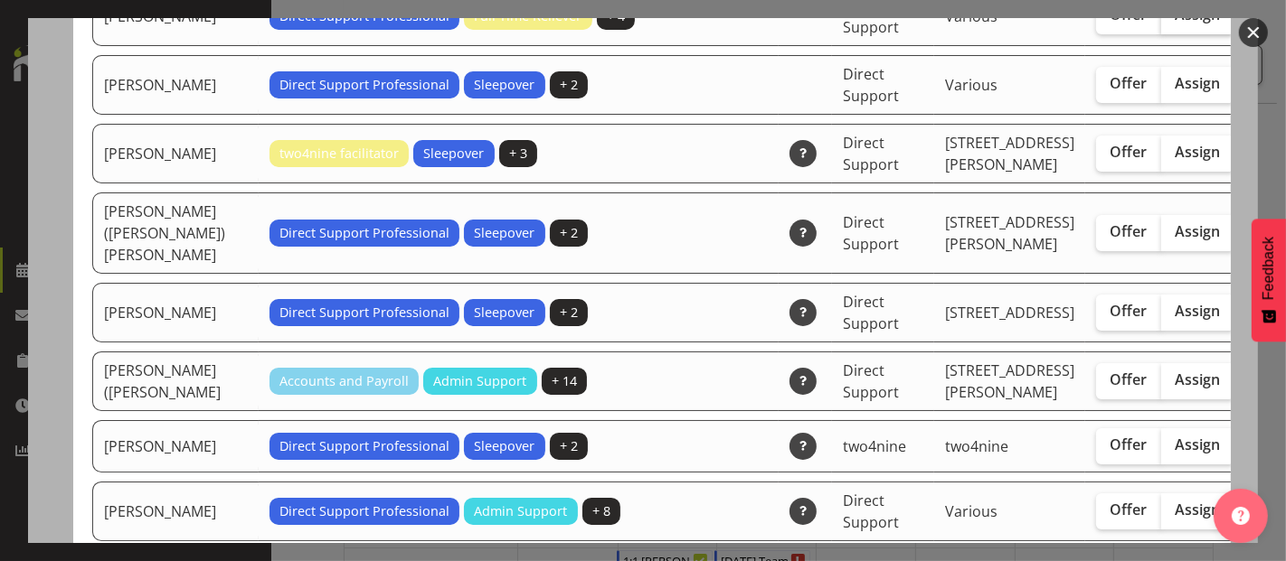
click at [1175, 24] on span "Assign" at bounding box center [1197, 14] width 45 height 18
click at [1161, 21] on input "Assign" at bounding box center [1167, 15] width 12 height 12
checkbox input "true"
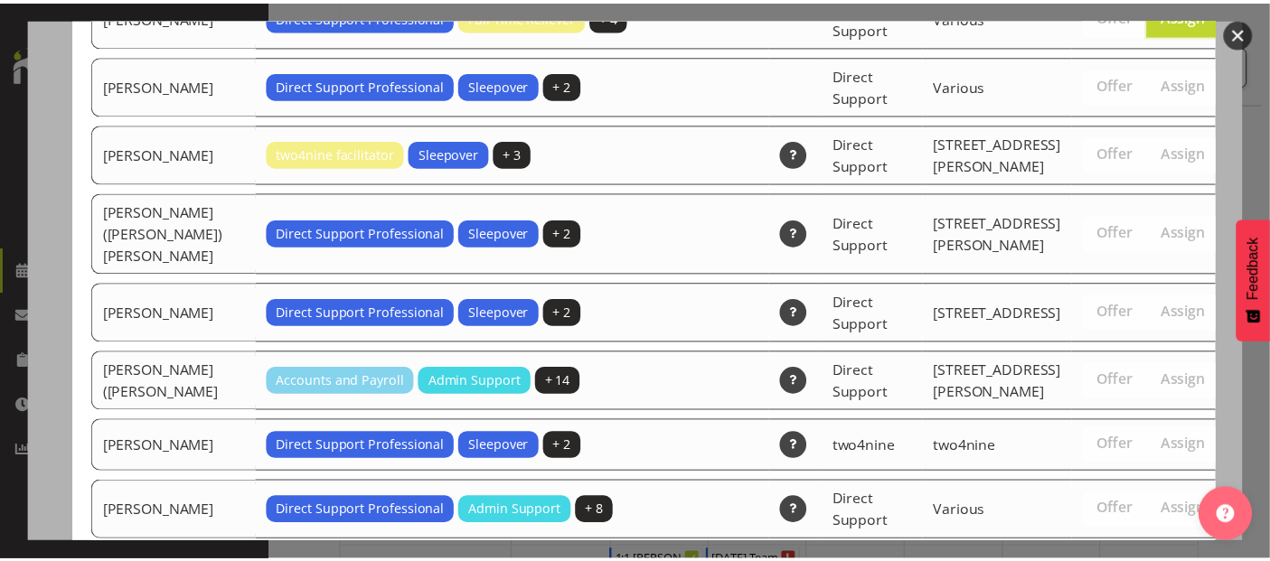
scroll to position [4799, 0]
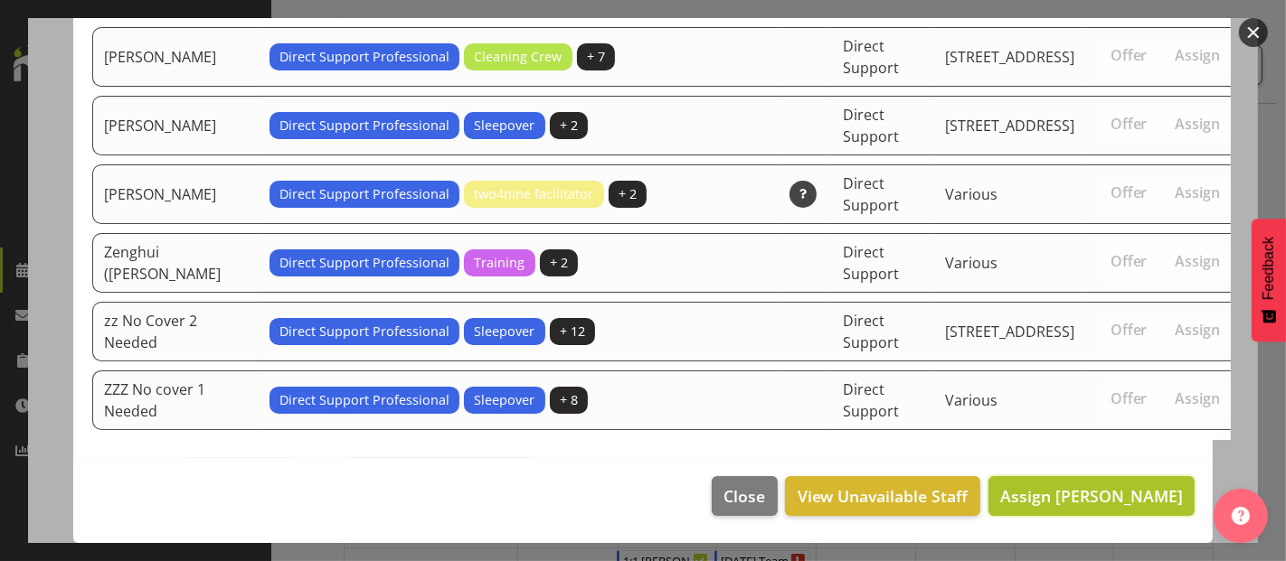
click at [1118, 495] on span "Assign [PERSON_NAME]" at bounding box center [1091, 496] width 183 height 22
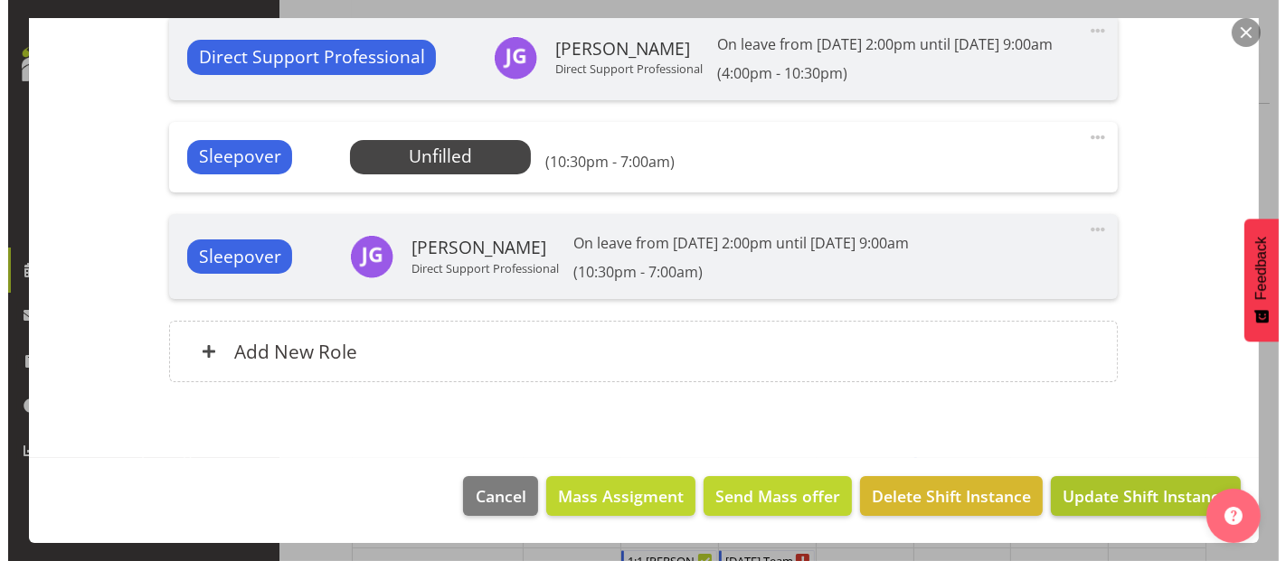
scroll to position [1201, 0]
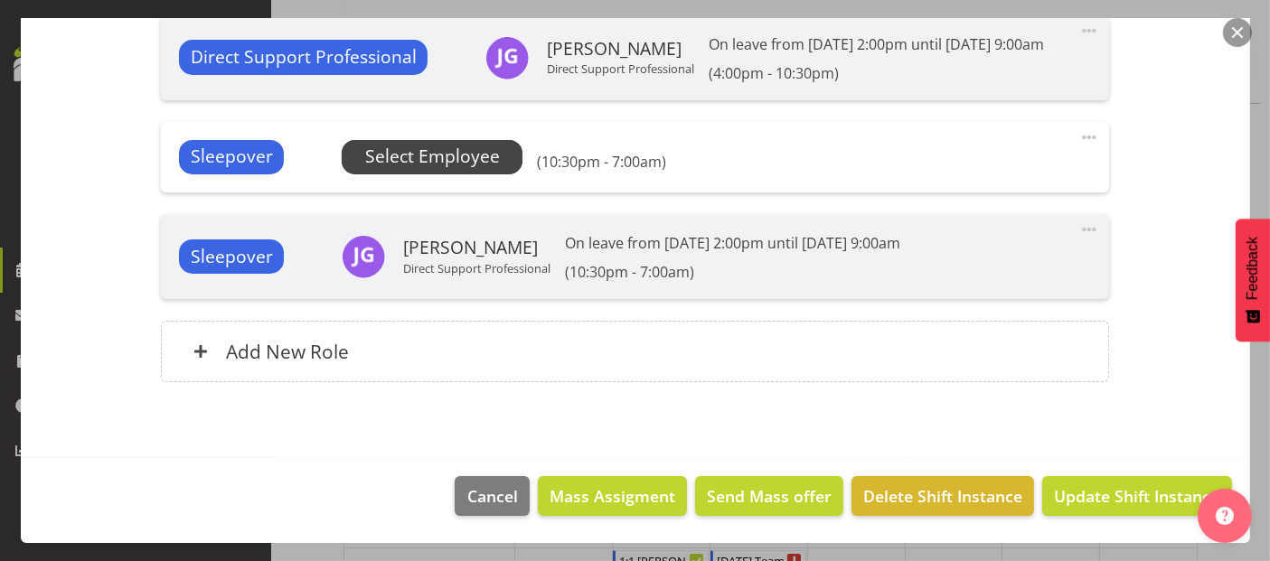
click at [431, 155] on span "Select Employee" at bounding box center [432, 157] width 135 height 26
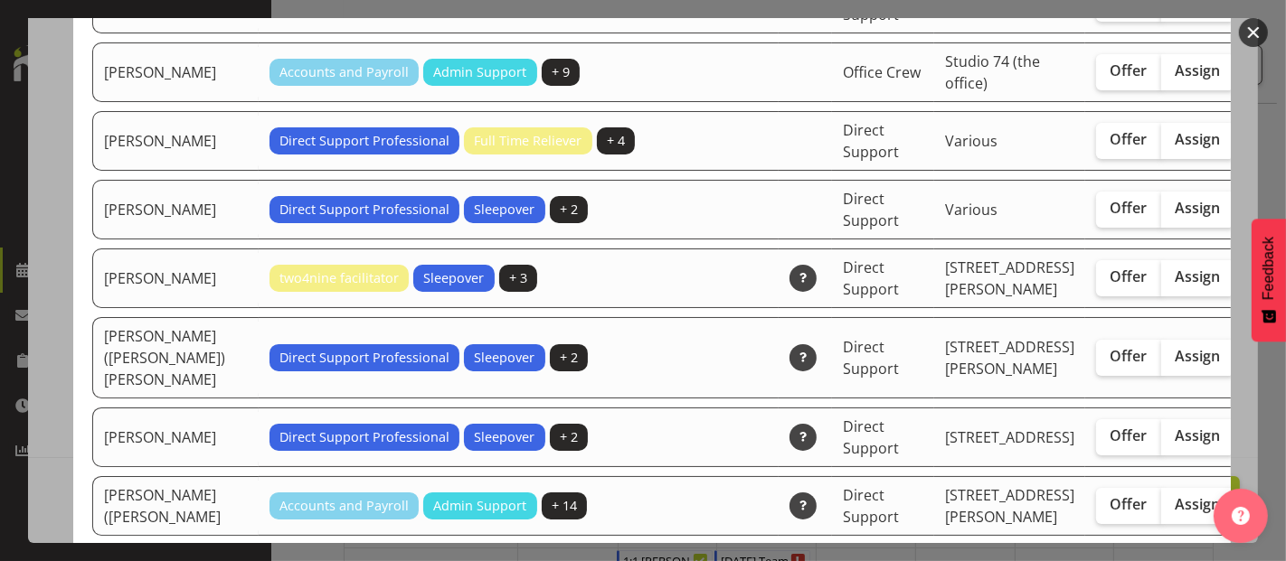
scroll to position [3917, 0]
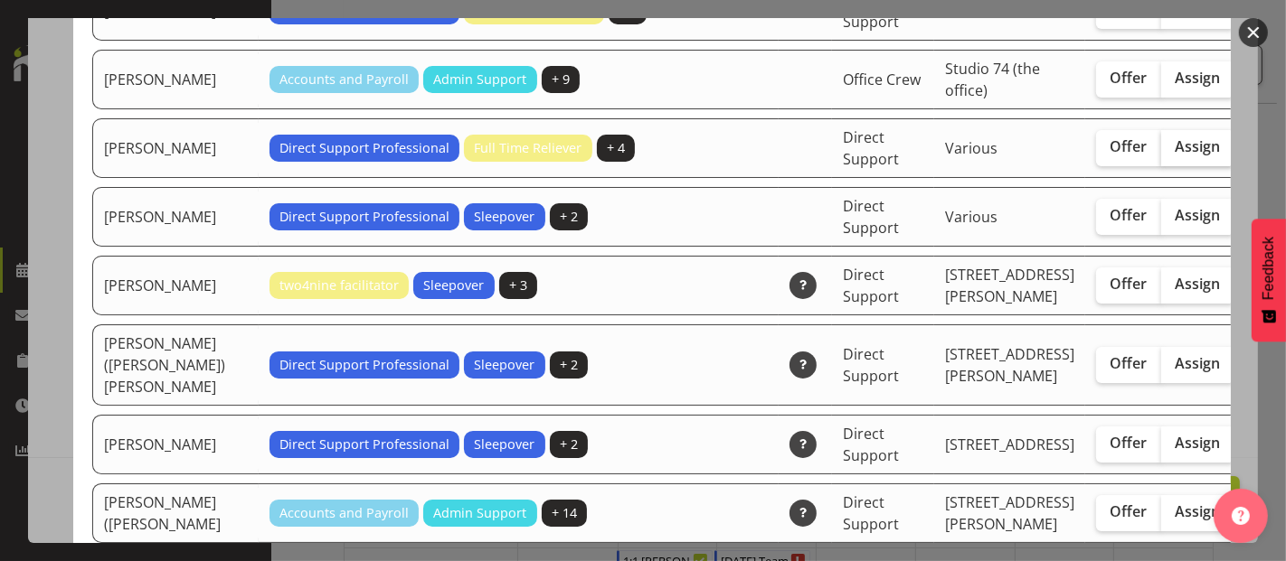
click at [1175, 156] on span "Assign" at bounding box center [1197, 146] width 45 height 18
click at [1161, 153] on input "Assign" at bounding box center [1167, 147] width 12 height 12
checkbox input "true"
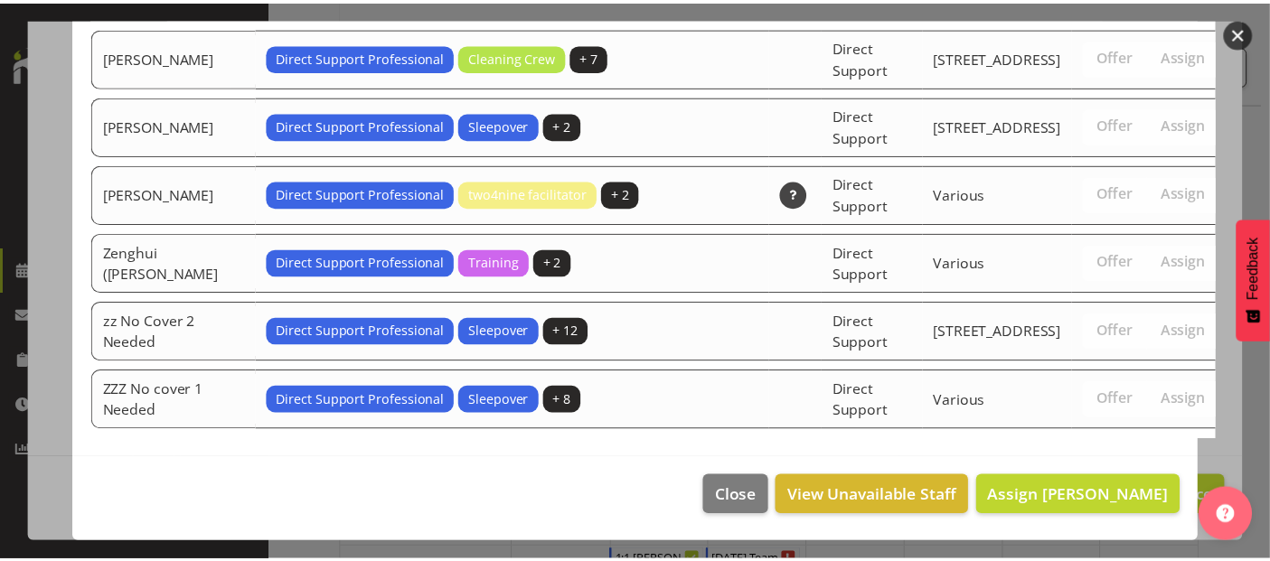
scroll to position [4730, 0]
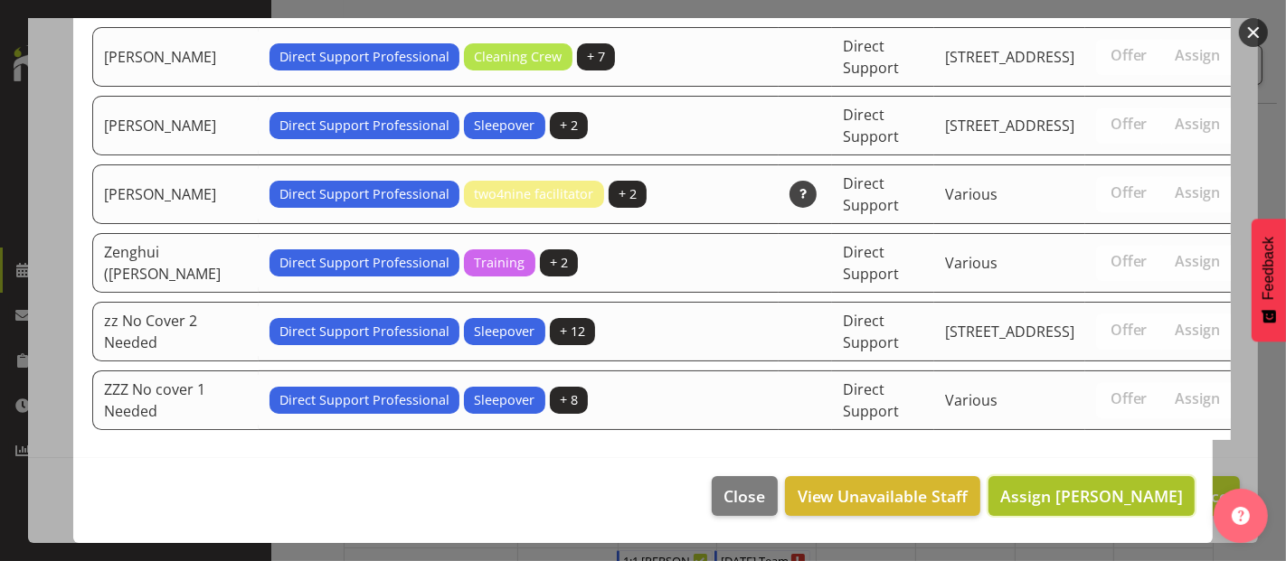
click at [1075, 499] on span "Assign [PERSON_NAME]" at bounding box center [1091, 496] width 183 height 22
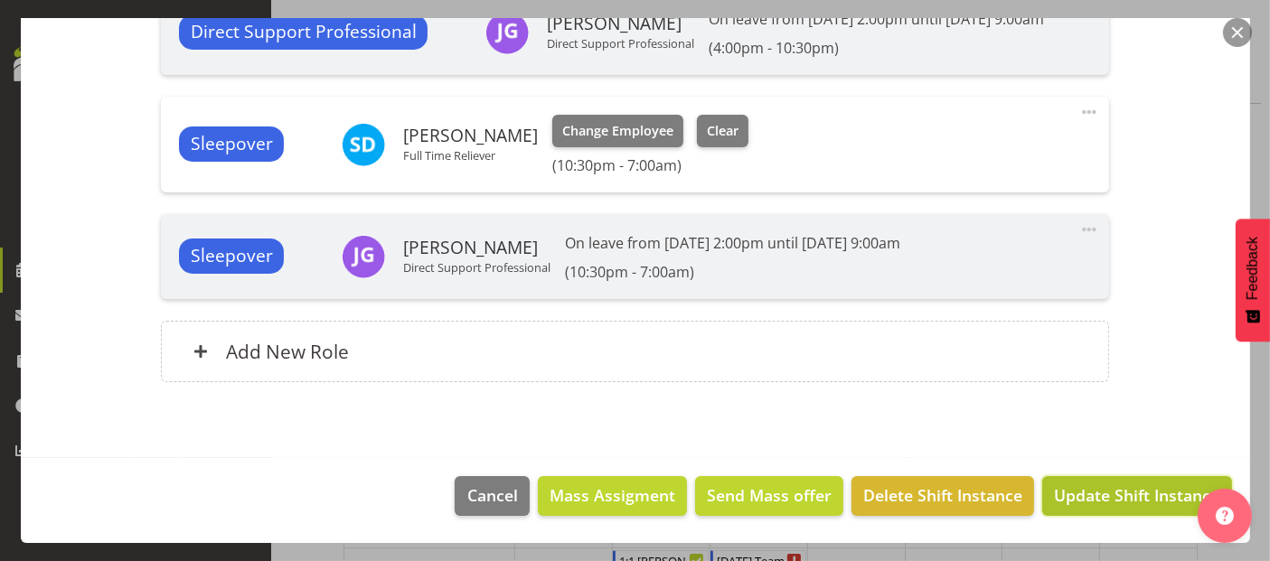
click at [1162, 491] on span "Update Shift Instance" at bounding box center [1136, 496] width 165 height 24
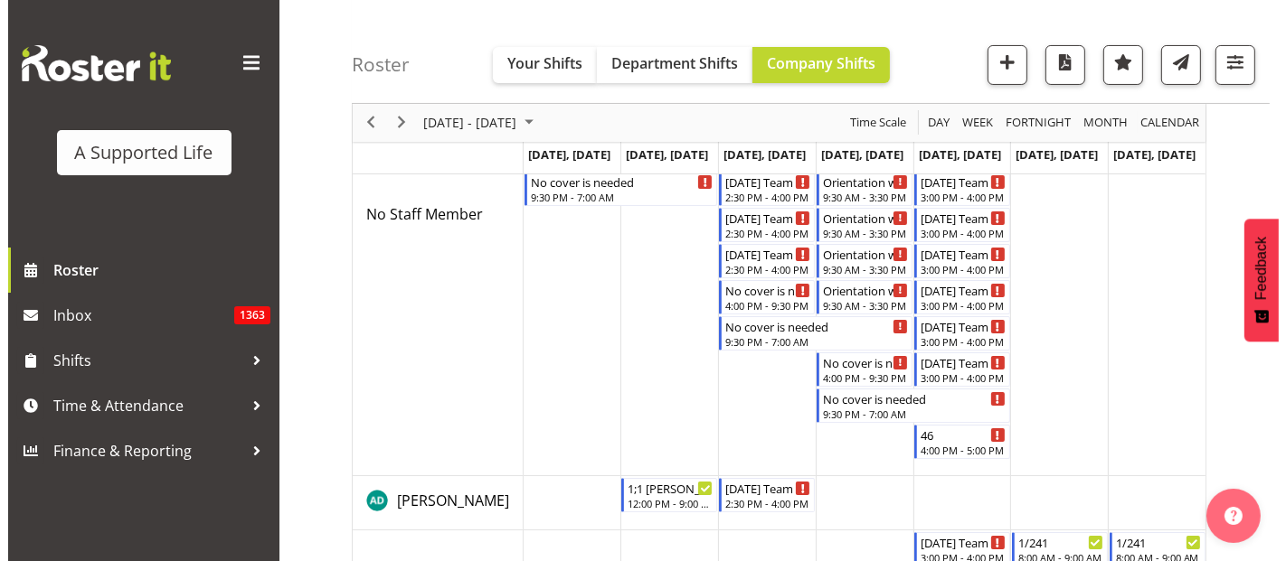
scroll to position [0, 0]
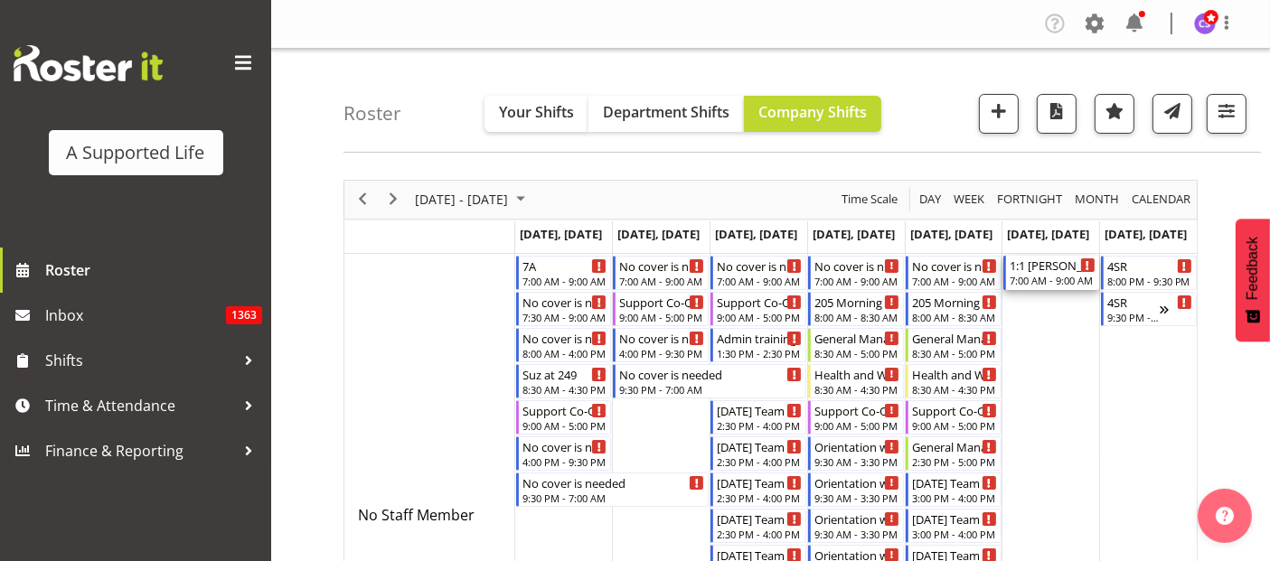
click at [1042, 282] on div "7:00 AM - 9:00 AM" at bounding box center [1053, 280] width 86 height 14
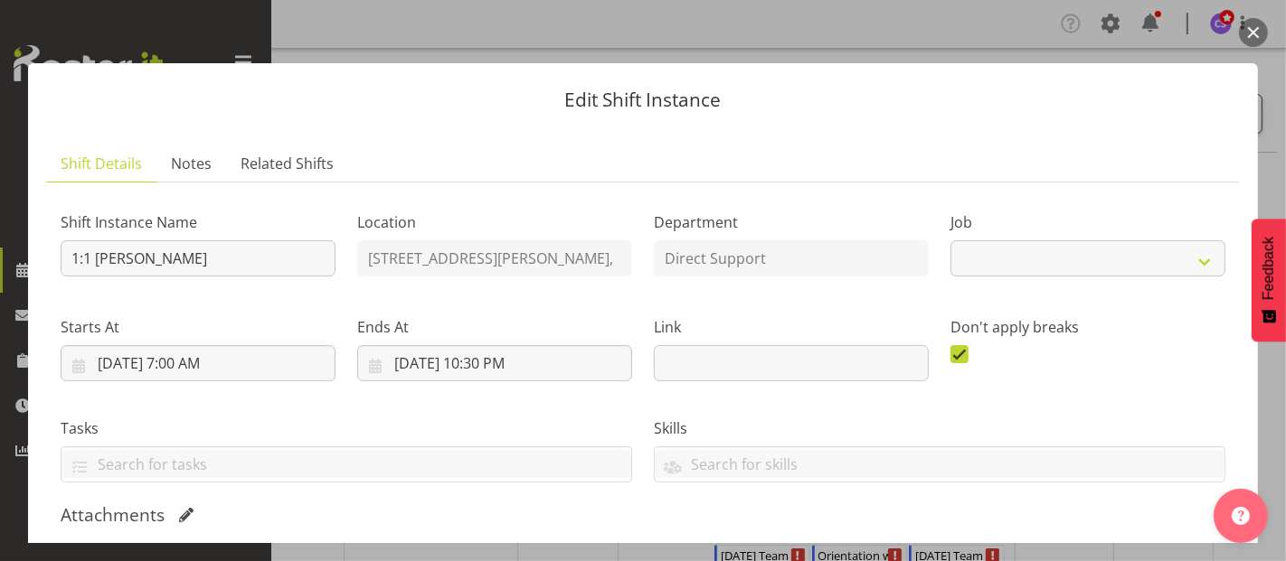
select select "4112"
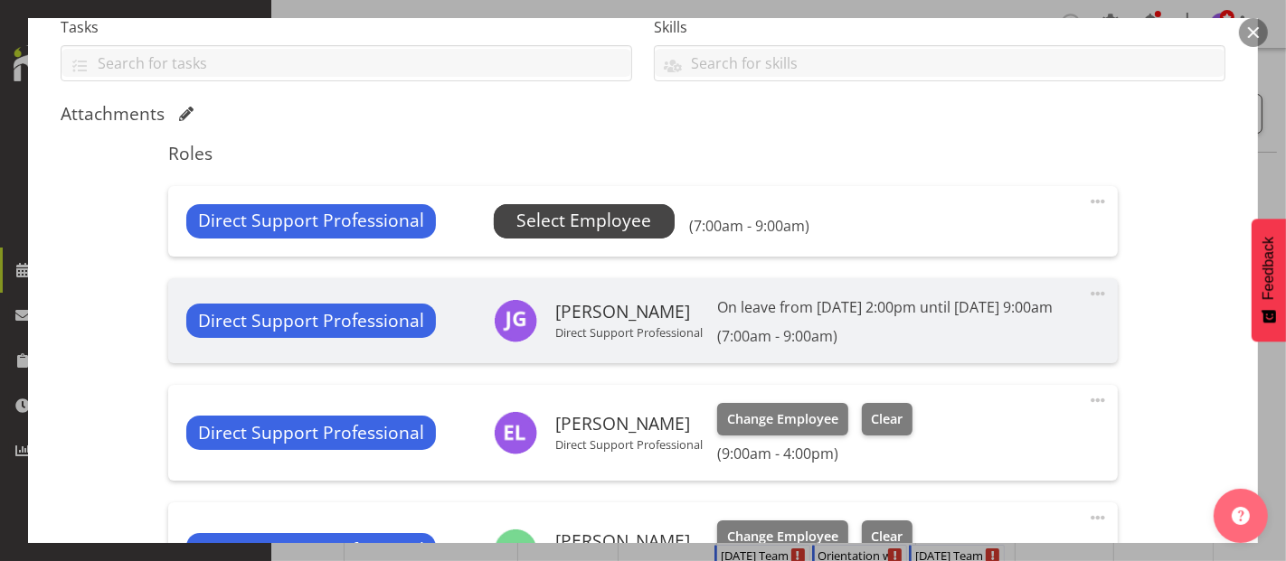
click at [542, 218] on span "Select Employee" at bounding box center [583, 221] width 135 height 26
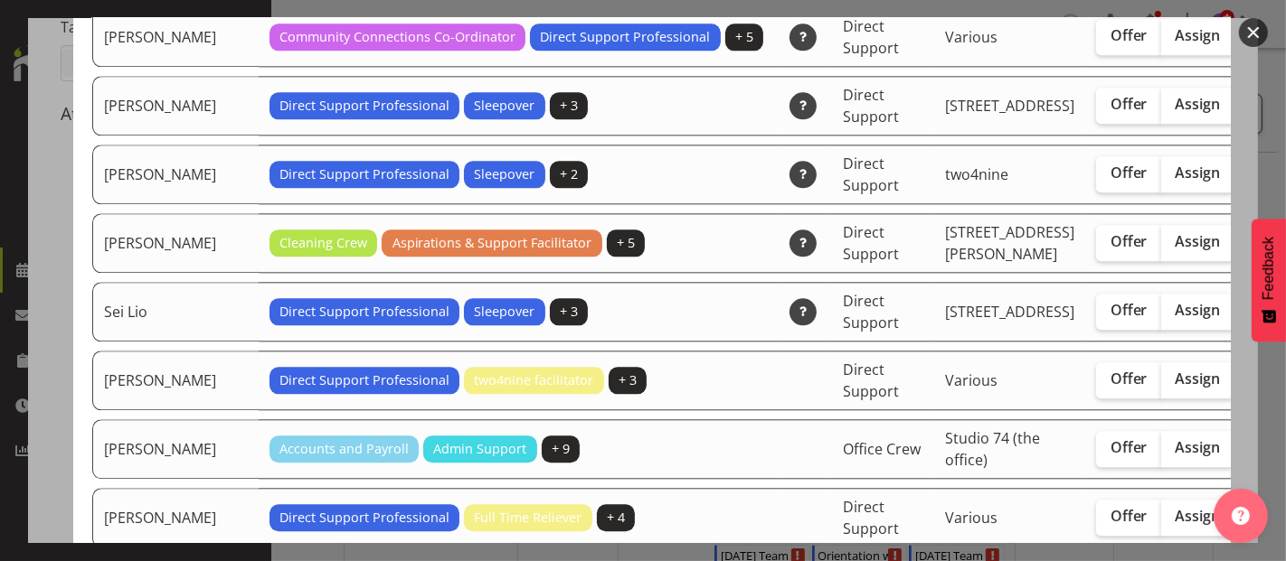
scroll to position [3817, 0]
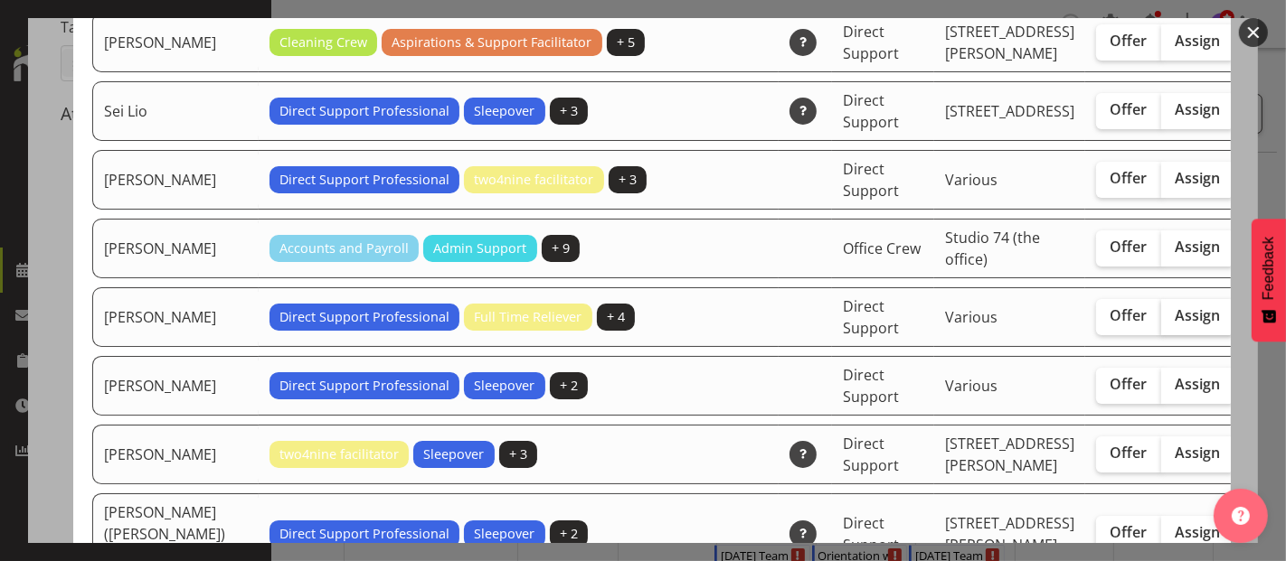
click at [1175, 325] on span "Assign" at bounding box center [1197, 315] width 45 height 18
click at [1161, 322] on input "Assign" at bounding box center [1167, 316] width 12 height 12
checkbox input "true"
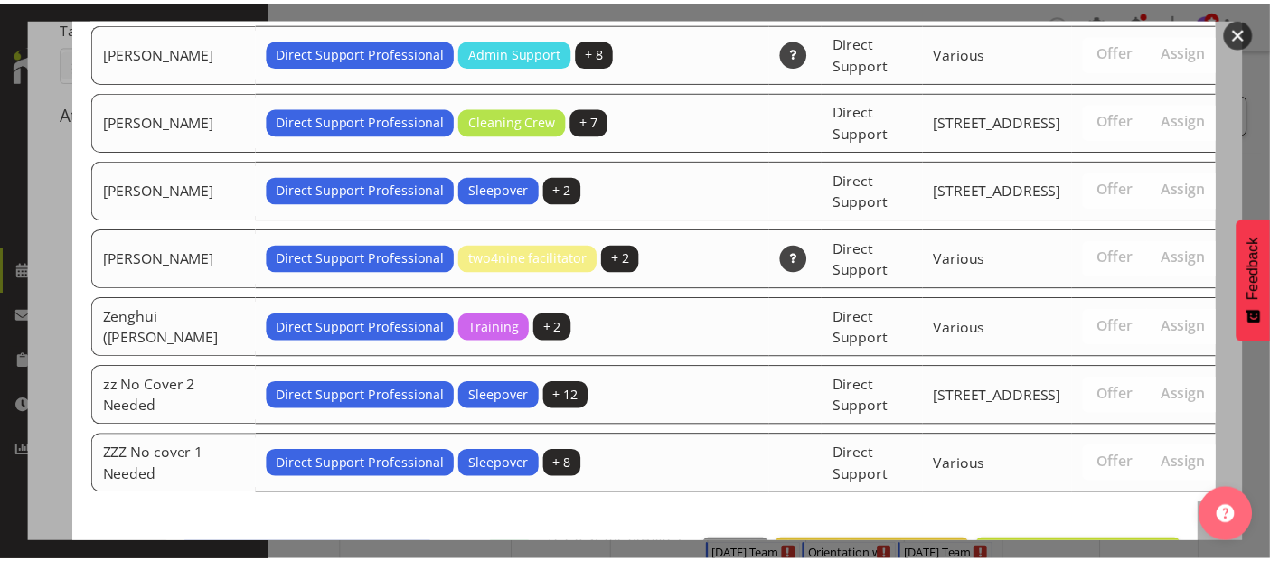
scroll to position [4799, 0]
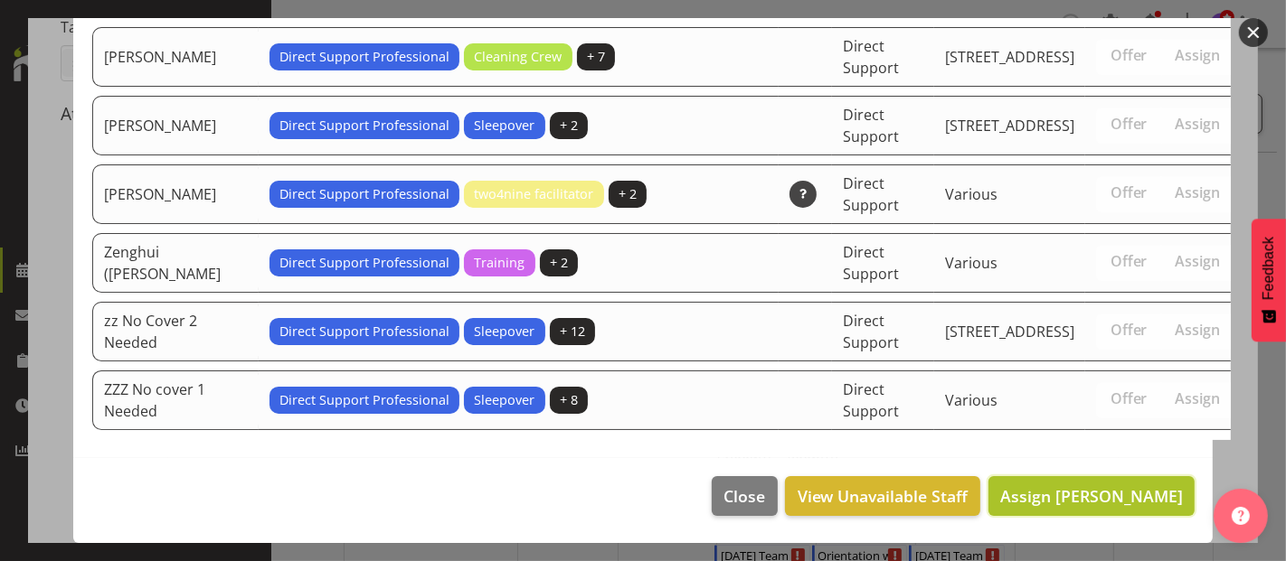
click at [1102, 502] on span "Assign [PERSON_NAME]" at bounding box center [1091, 496] width 183 height 22
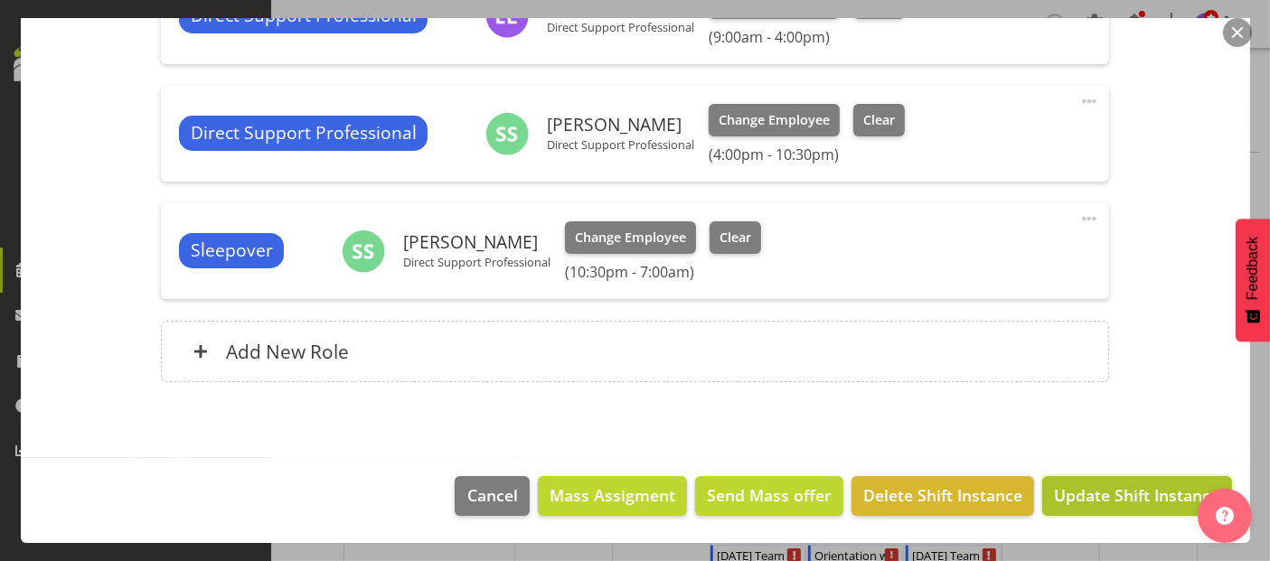
click at [1137, 497] on span "Update Shift Instance" at bounding box center [1136, 496] width 165 height 24
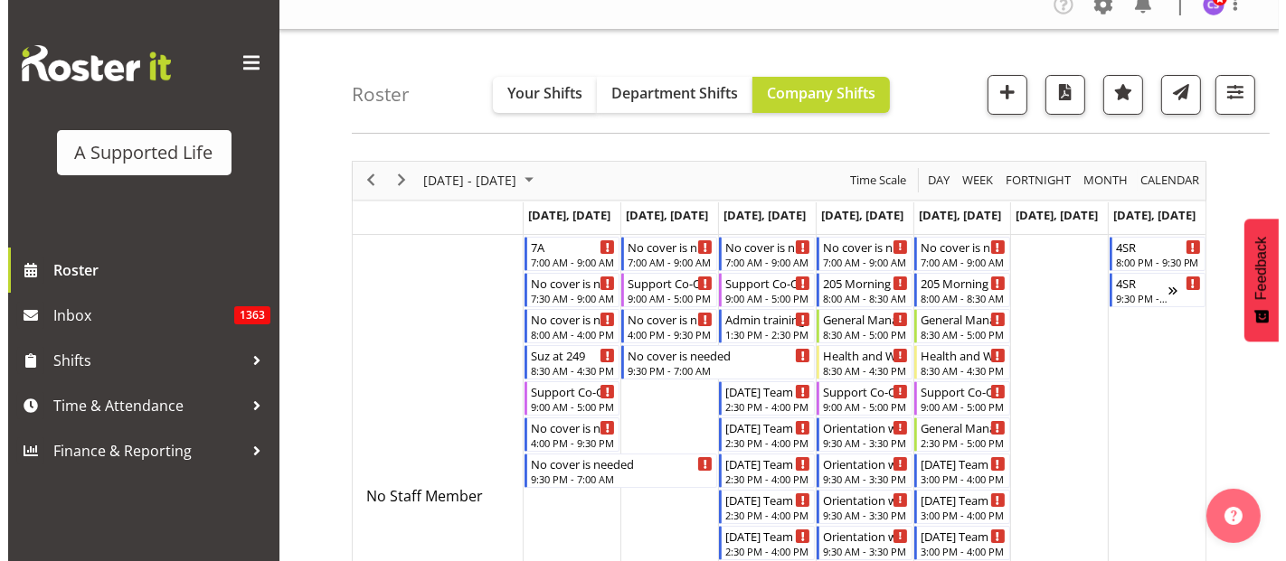
scroll to position [0, 0]
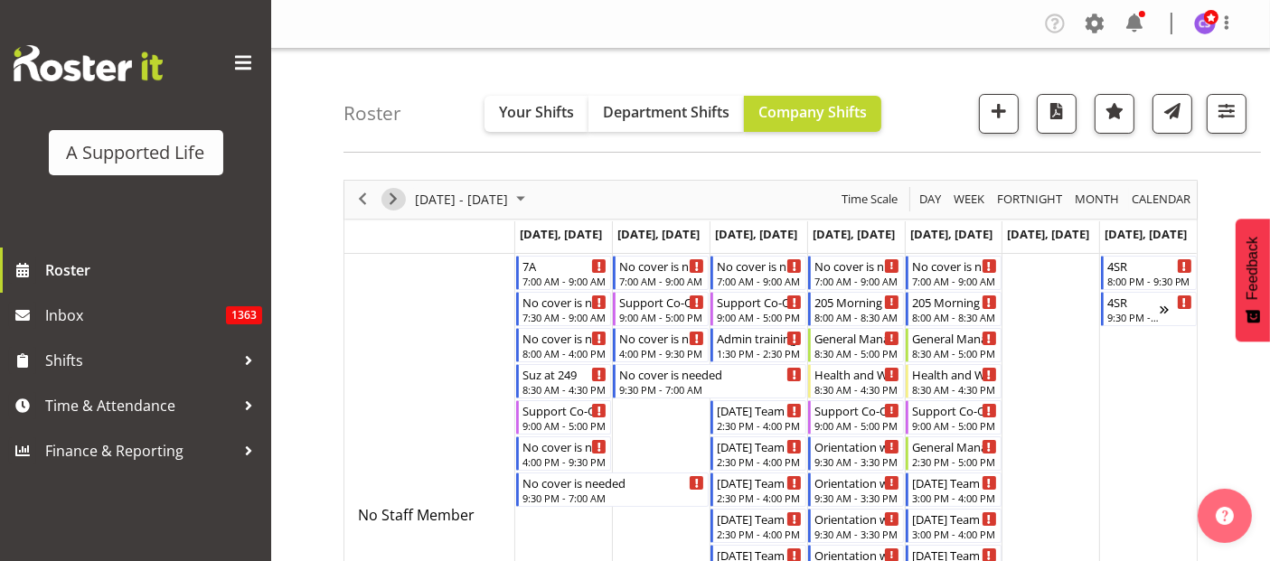
click at [389, 202] on span "Next" at bounding box center [393, 199] width 22 height 23
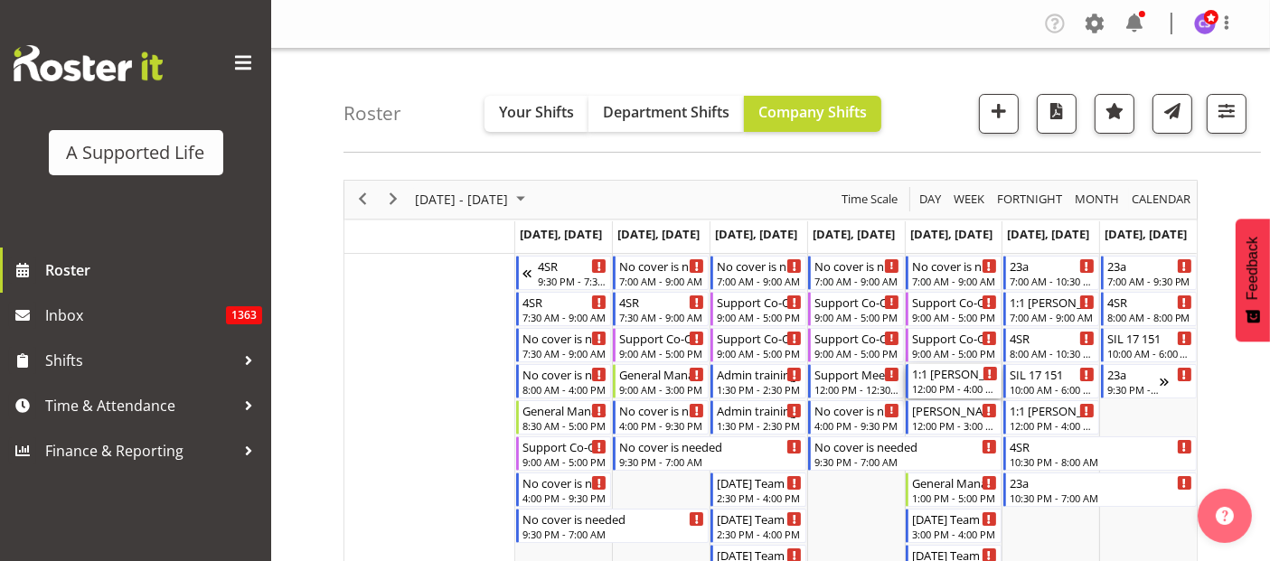
click at [958, 378] on div "1:1 [PERSON_NAME]" at bounding box center [955, 373] width 86 height 18
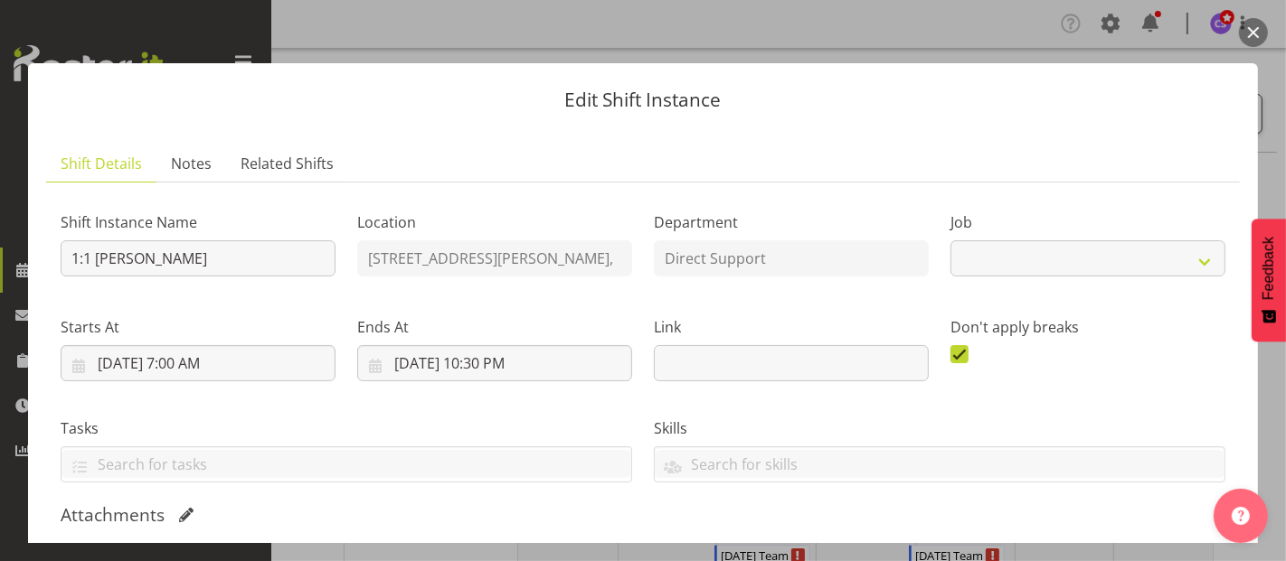
select select "4112"
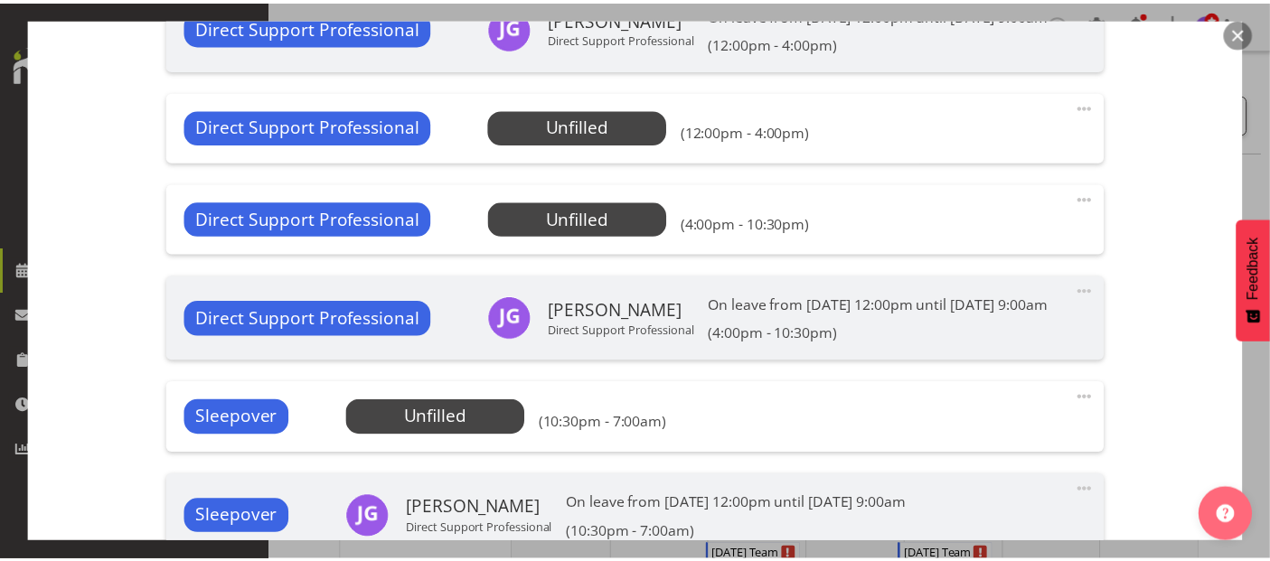
scroll to position [436, 0]
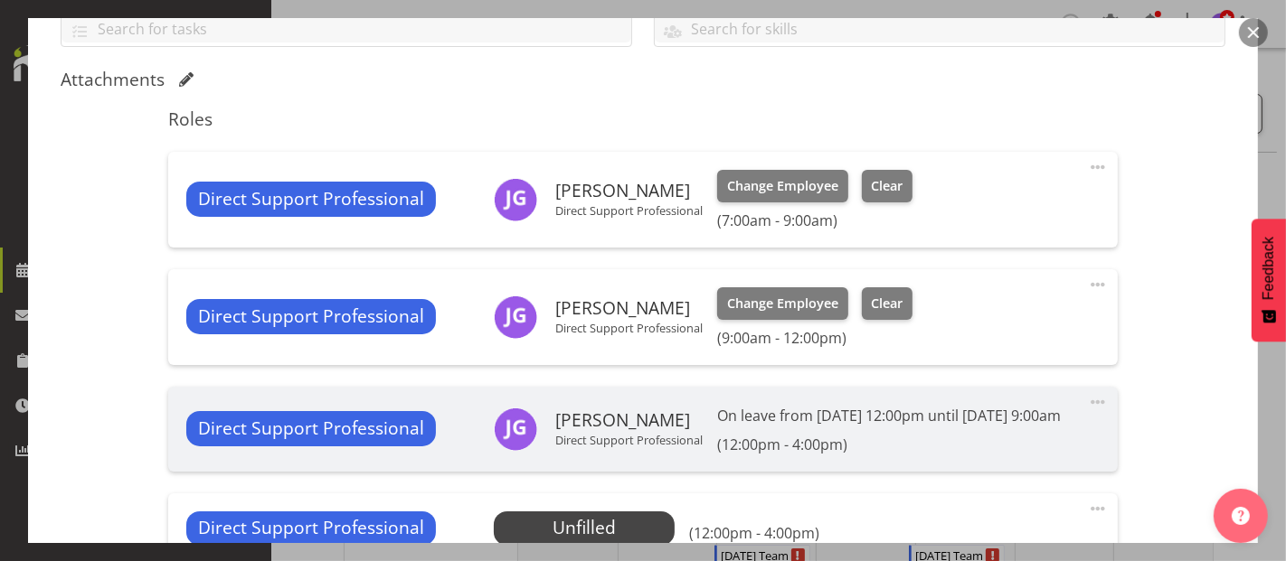
click at [15, 174] on div "Edit Shift Instance Shift Details Notes Related Shifts Shift Instance Name 1:1 …" at bounding box center [643, 280] width 1266 height 525
click at [1251, 22] on button "button" at bounding box center [1253, 32] width 29 height 29
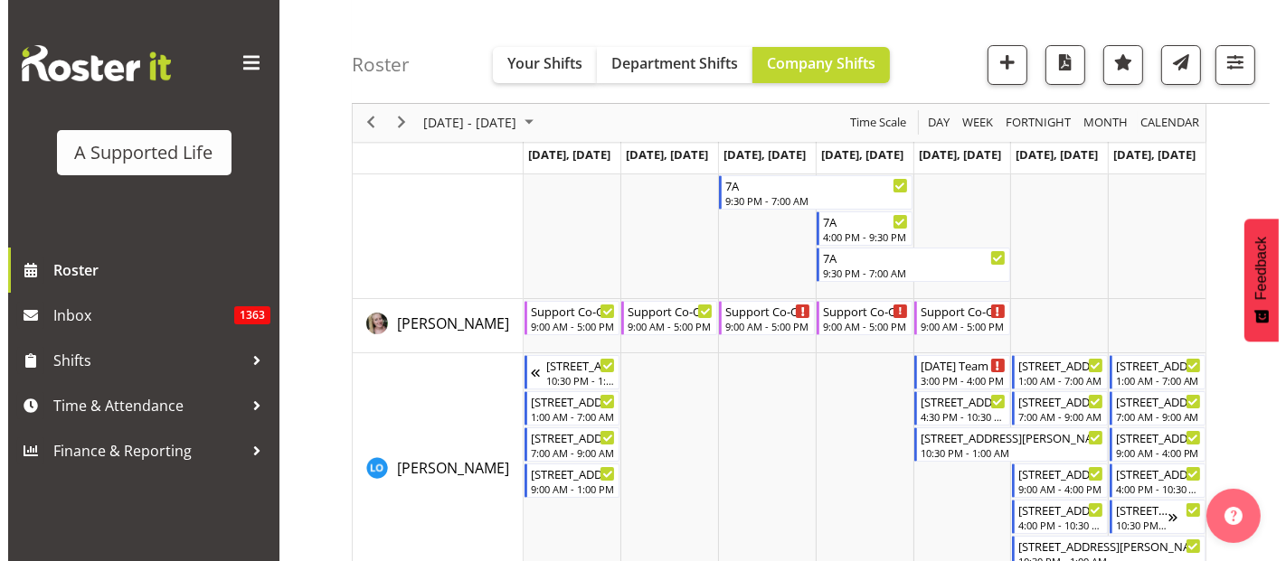
scroll to position [6830, 0]
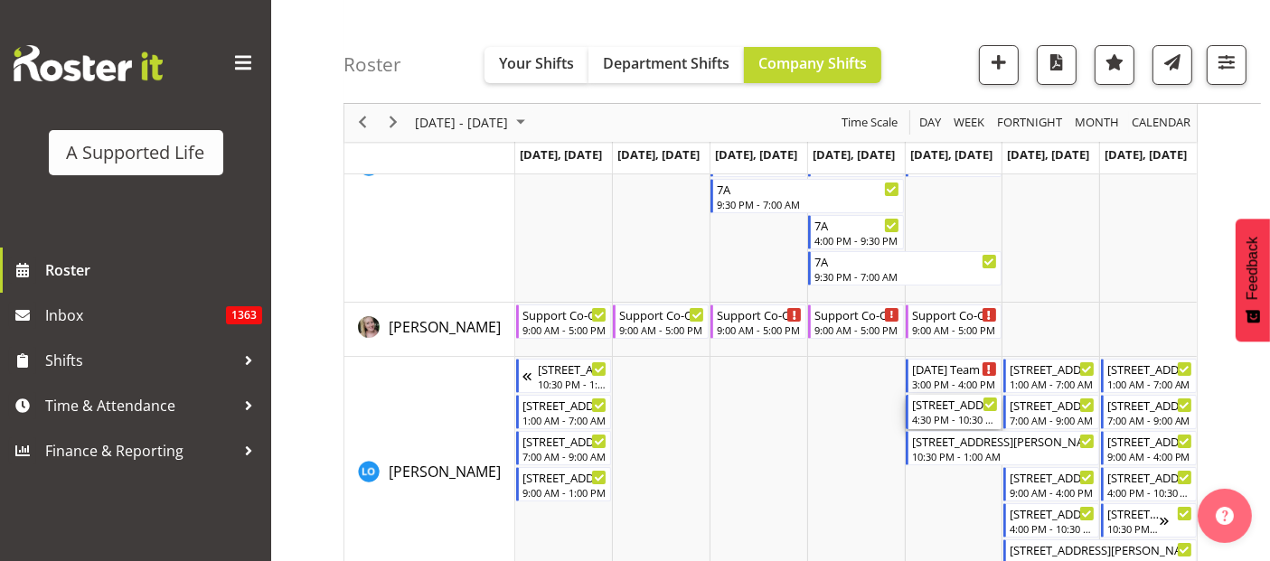
click at [948, 423] on div "4:30 PM - 10:30 PM" at bounding box center [955, 419] width 86 height 14
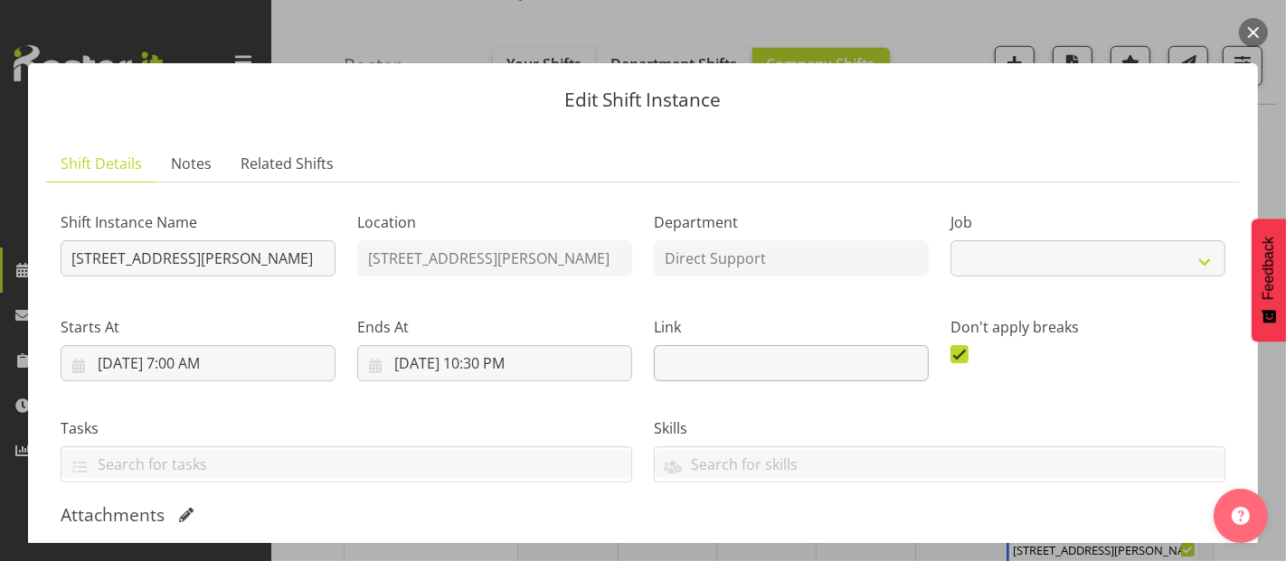
select select "4112"
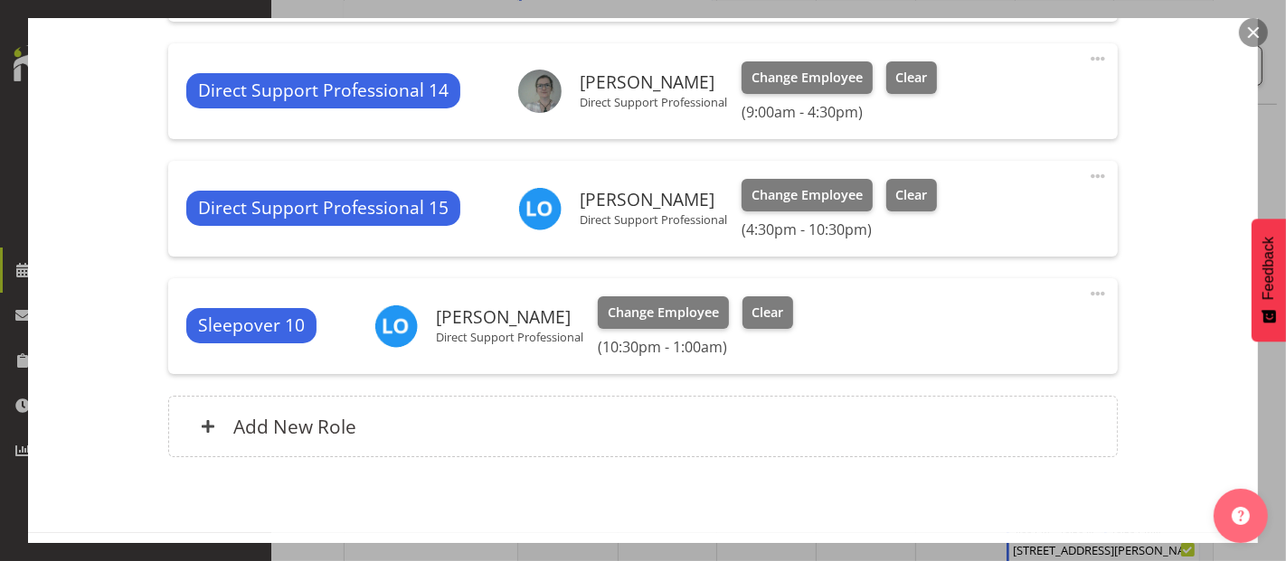
scroll to position [751, 0]
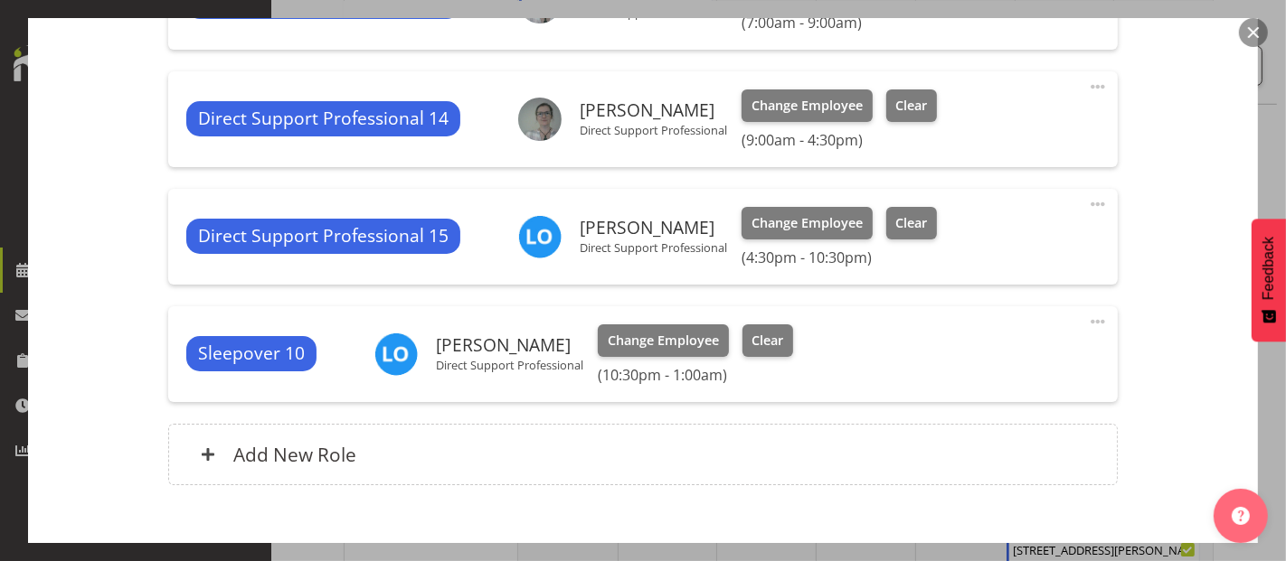
click at [1087, 200] on span at bounding box center [1098, 204] width 22 height 22
click at [989, 242] on link "Edit" at bounding box center [1022, 244] width 174 height 33
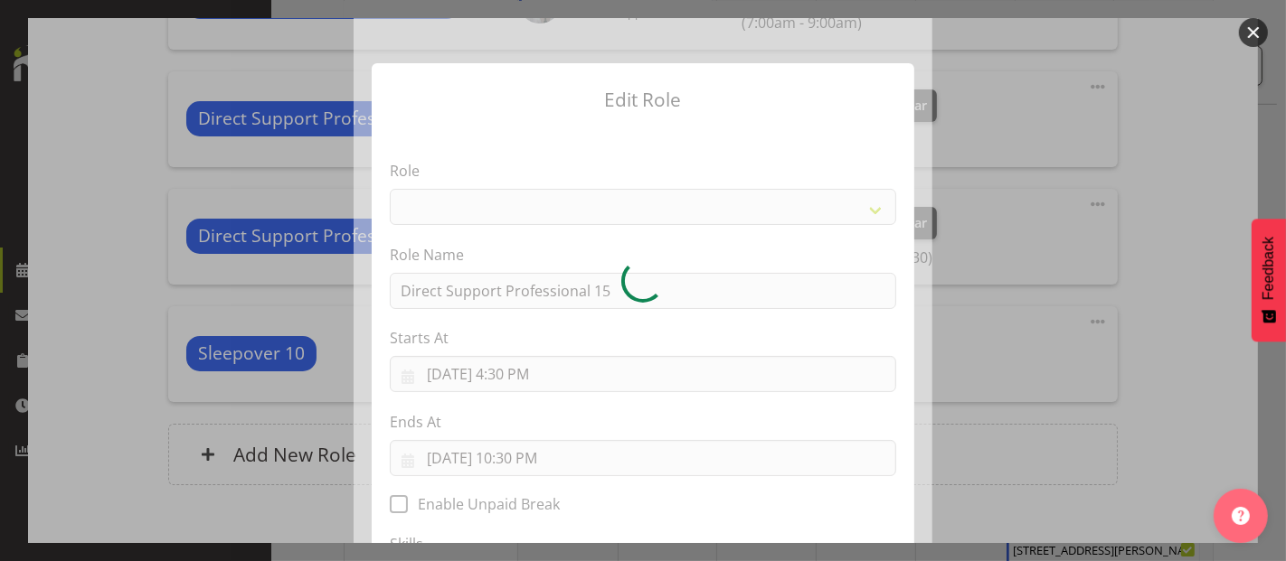
select select "519"
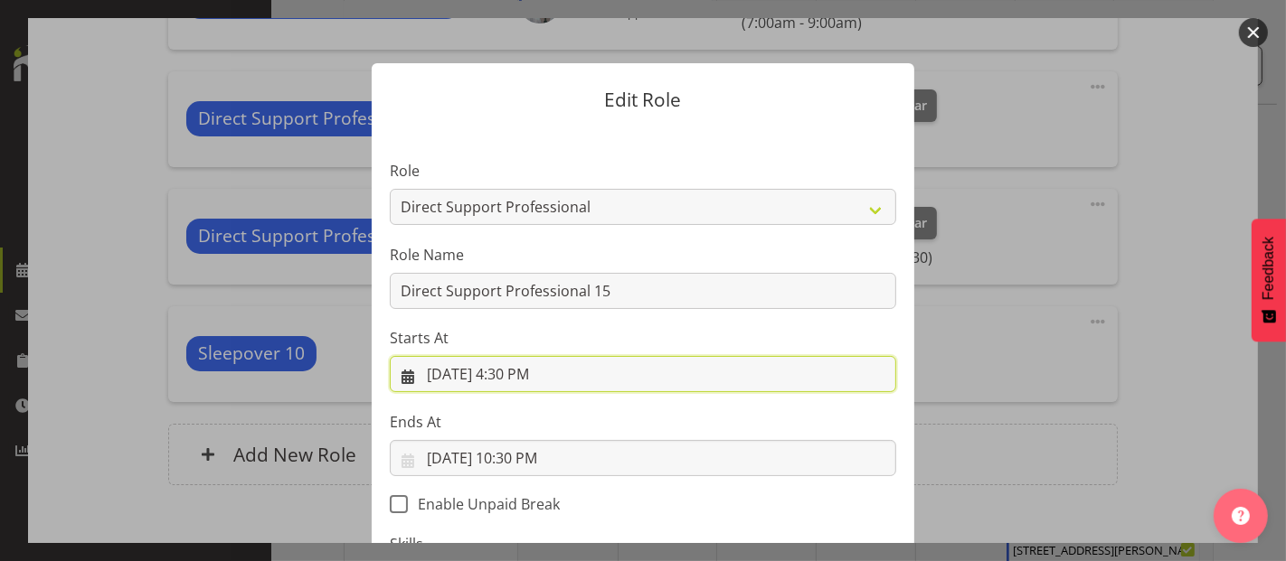
click at [526, 379] on input "[DATE] 4:30 PM" at bounding box center [643, 374] width 506 height 36
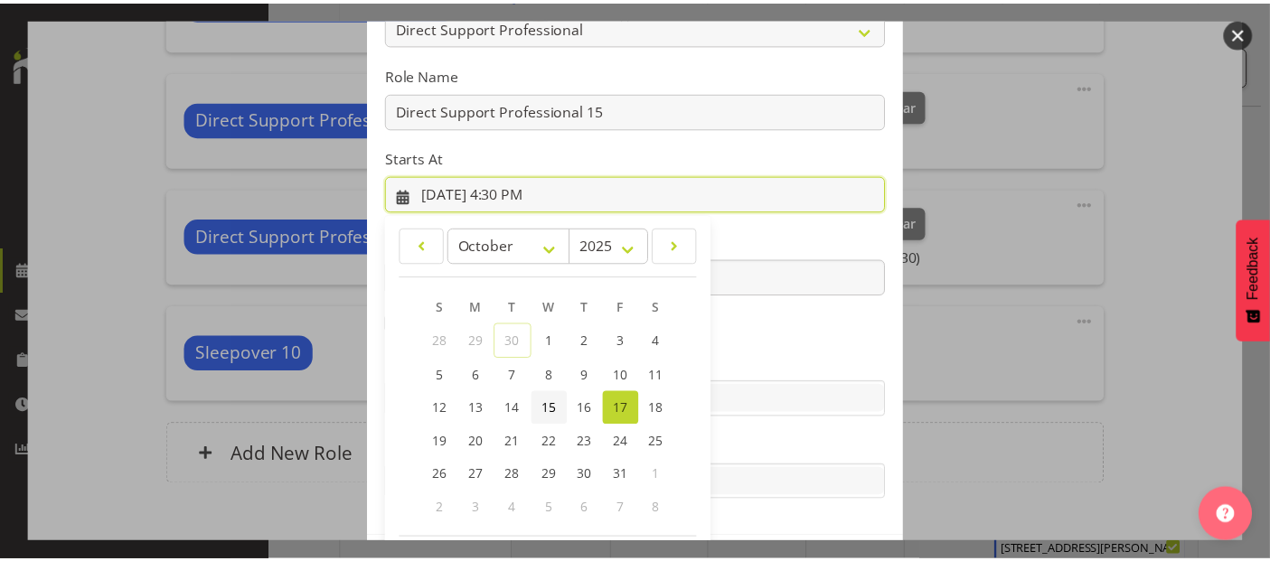
scroll to position [260, 0]
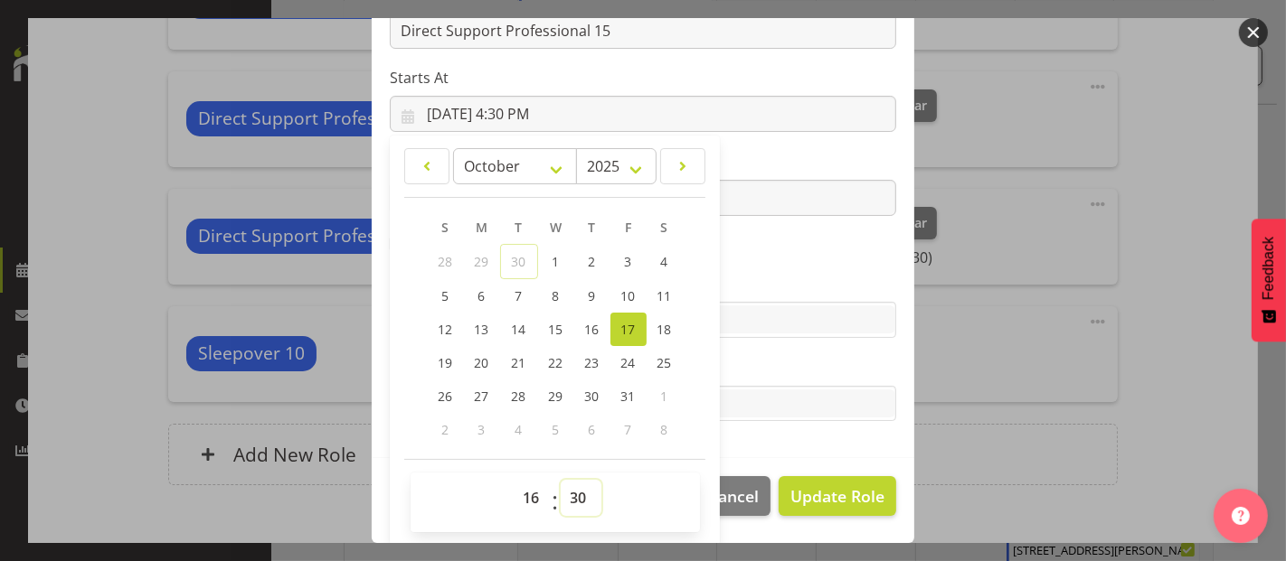
click at [574, 489] on select "00 01 02 03 04 05 06 07 08 09 10 11 12 13 14 15 16 17 18 19 20 21 22 23 24 25 2…" at bounding box center [581, 498] width 41 height 36
select select "0"
click at [561, 480] on select "00 01 02 03 04 05 06 07 08 09 10 11 12 13 14 15 16 17 18 19 20 21 22 23 24 25 2…" at bounding box center [581, 498] width 41 height 36
type input "[DATE] 4:00 PM"
click at [844, 497] on span "Update Role" at bounding box center [837, 497] width 94 height 24
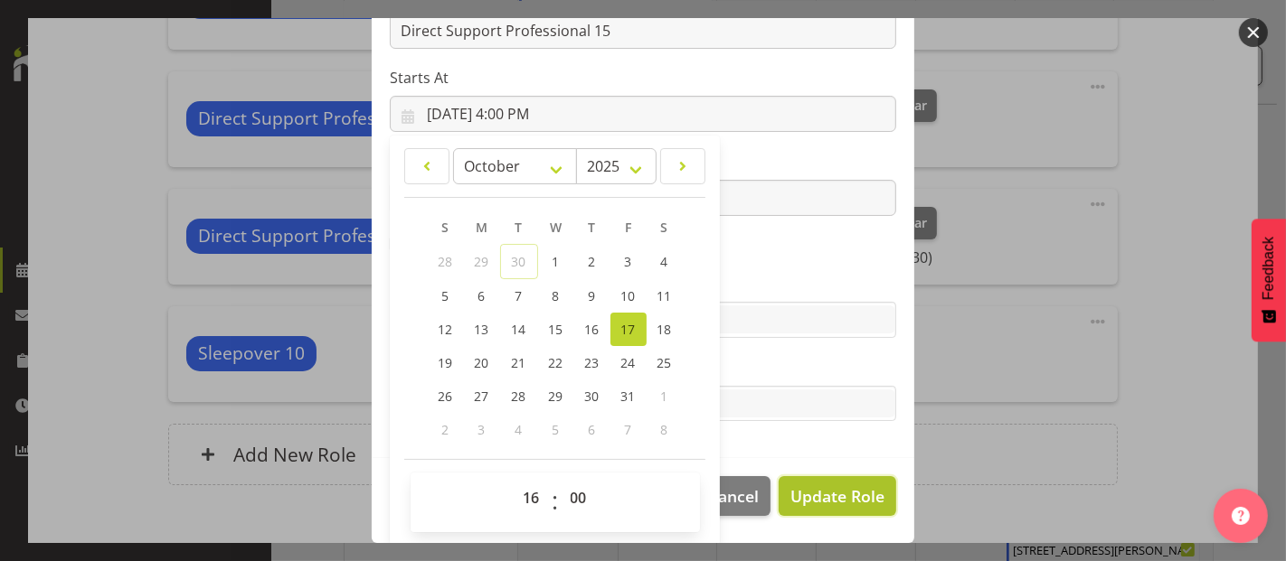
select select
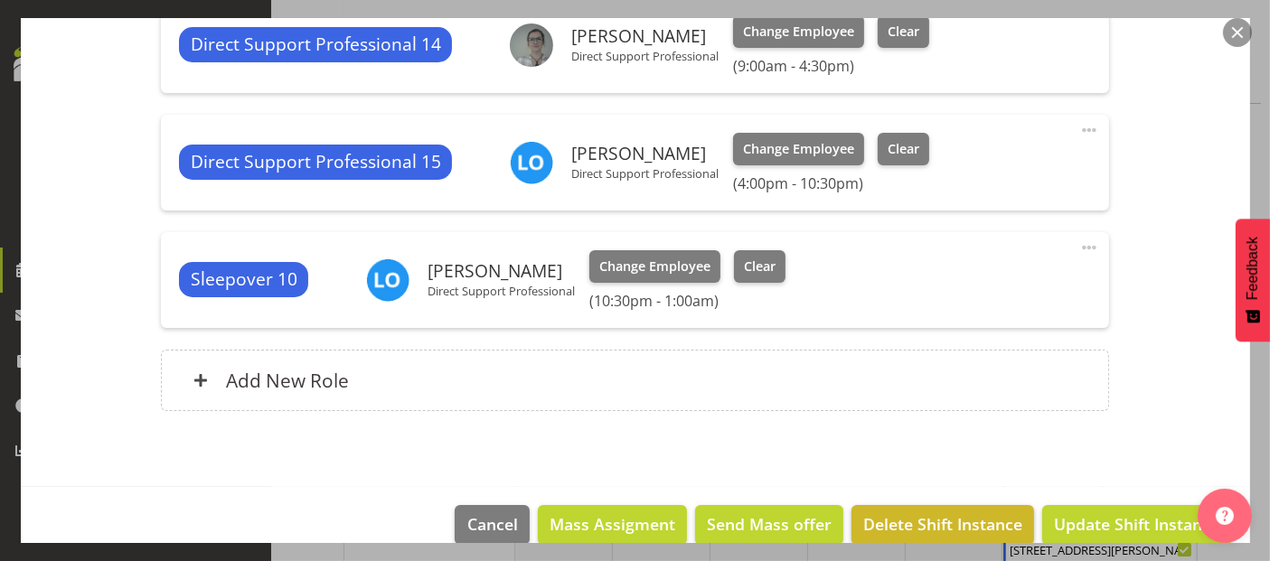
scroll to position [852, 0]
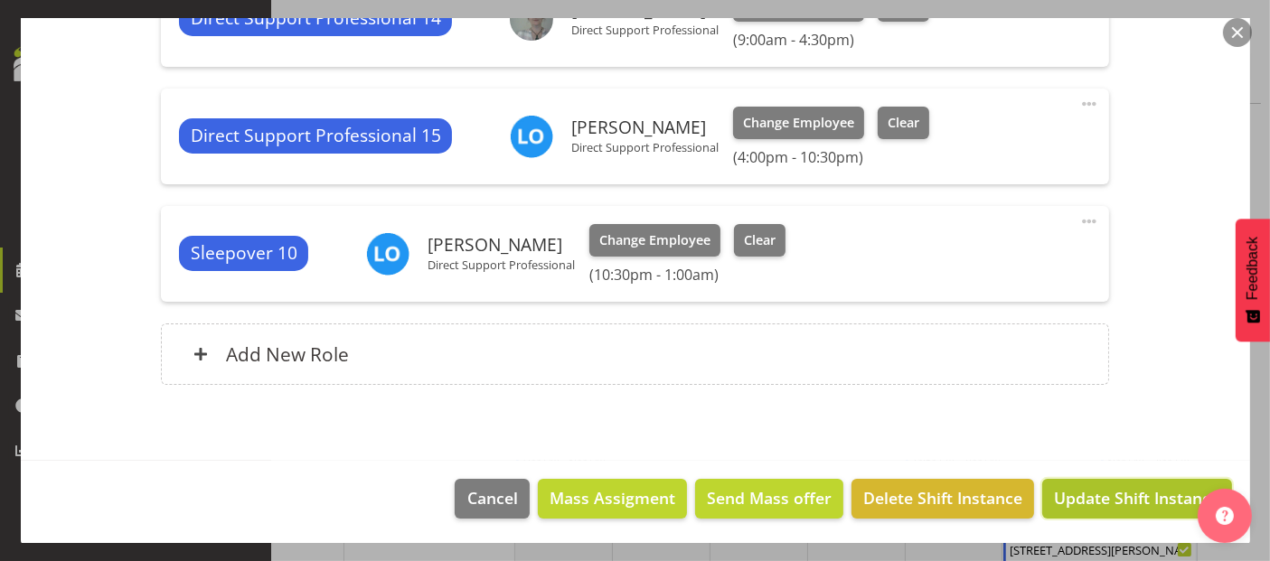
click at [1131, 493] on span "Update Shift Instance" at bounding box center [1136, 498] width 165 height 24
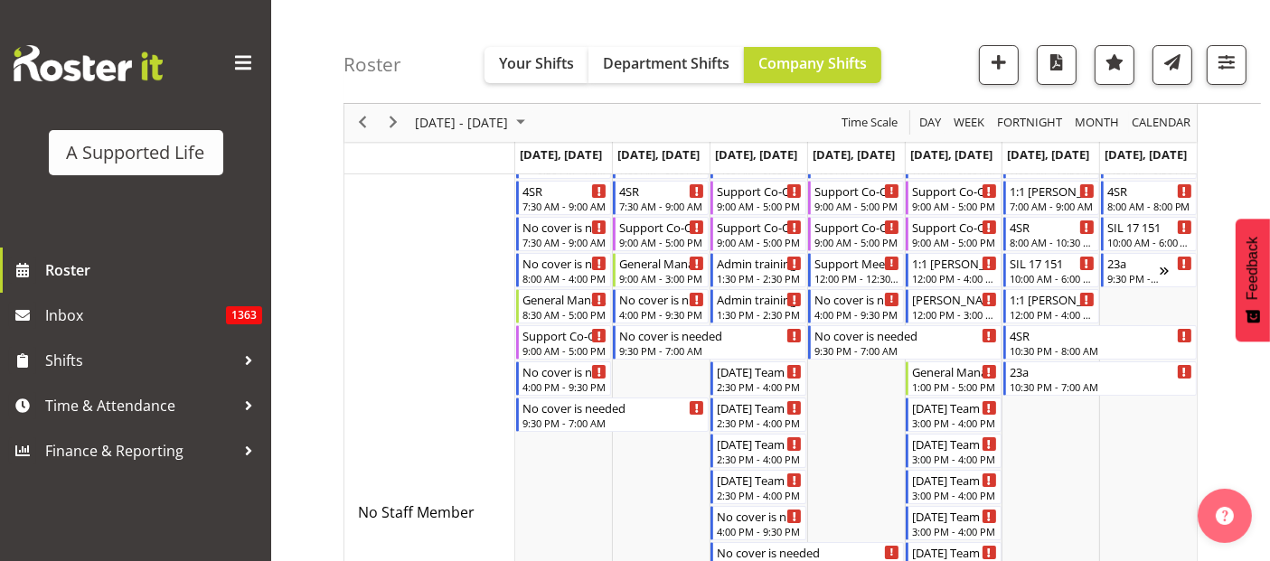
scroll to position [0, 0]
